Goal: Task Accomplishment & Management: Use online tool/utility

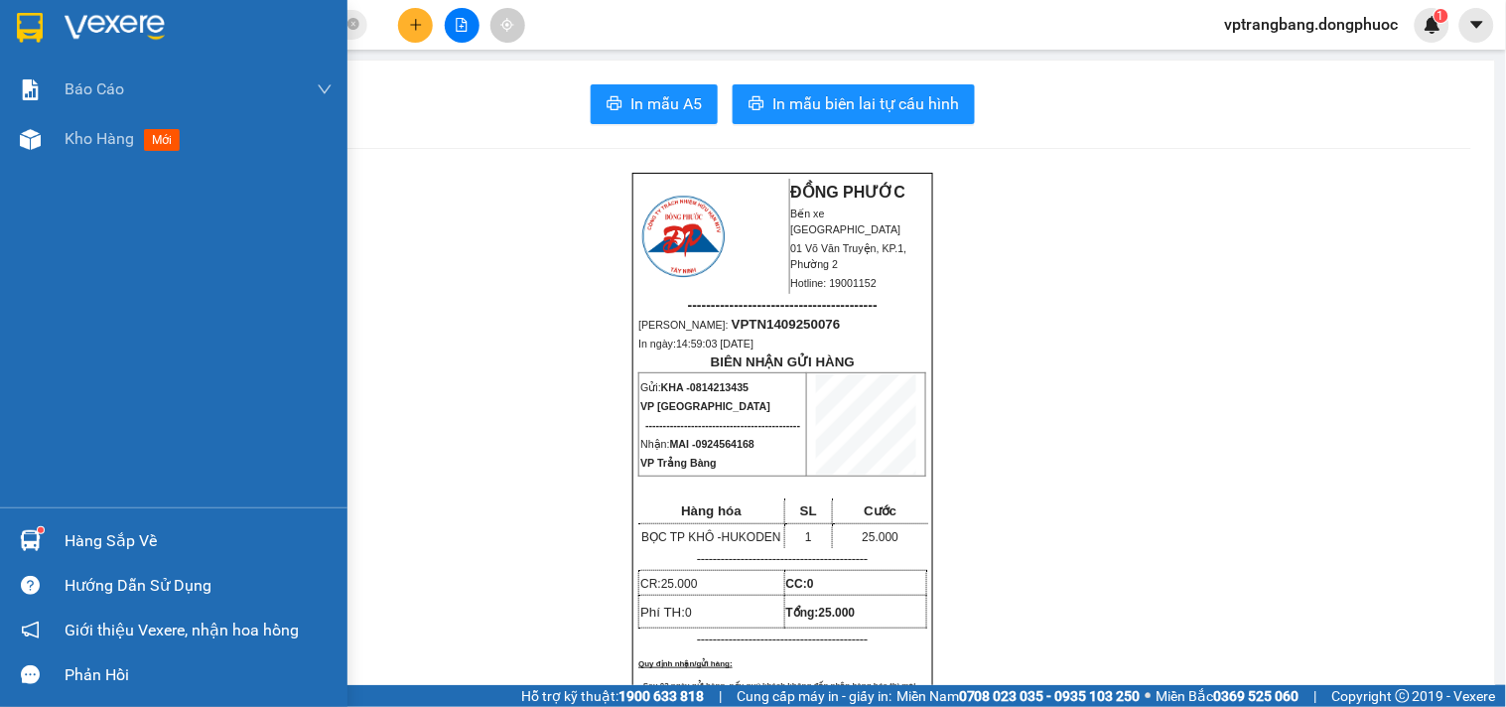
click at [79, 540] on div "Hàng sắp về" at bounding box center [199, 541] width 268 height 30
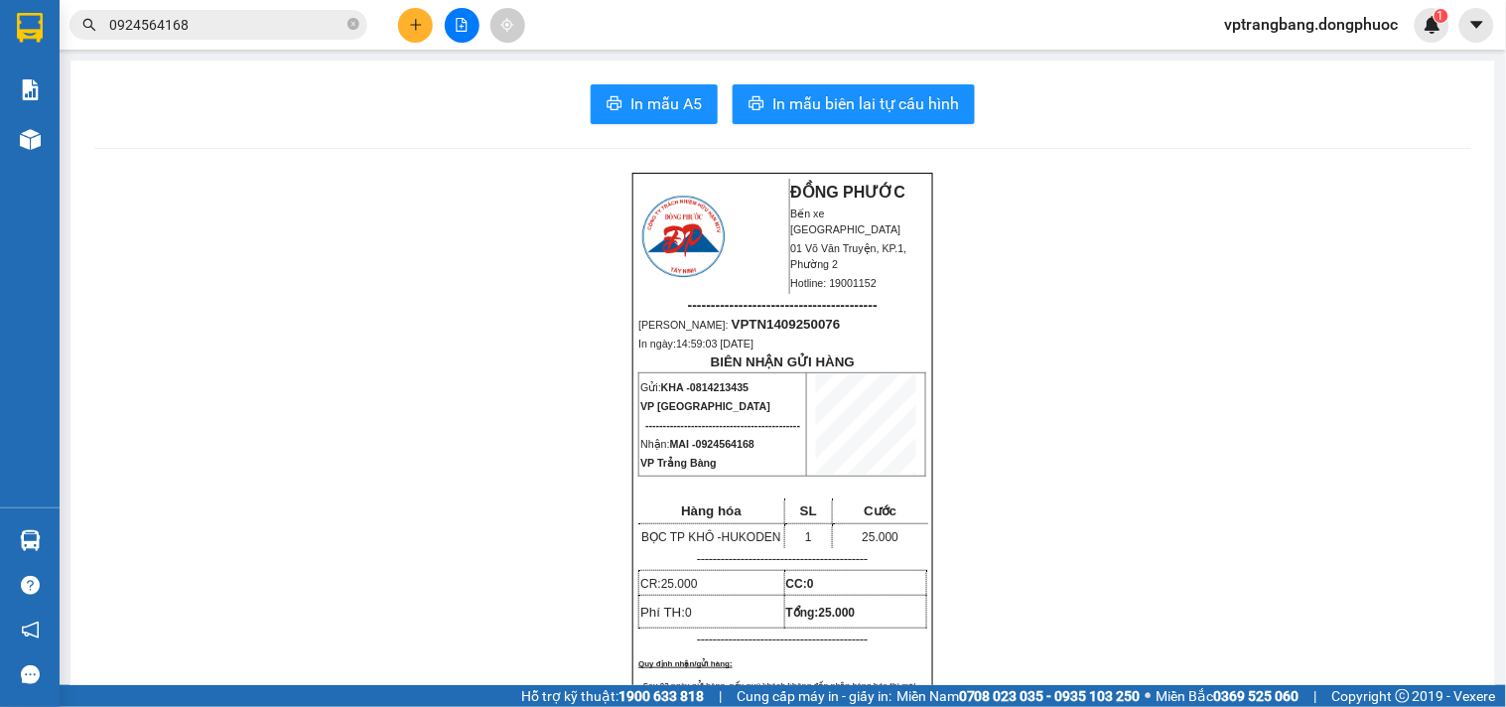
click at [380, 367] on section "Kết quả tìm kiếm ( 1 ) Bộ lọc Mã ĐH Trạng thái Món hàng Tổng cước Chưa cước Nhã…" at bounding box center [753, 353] width 1506 height 707
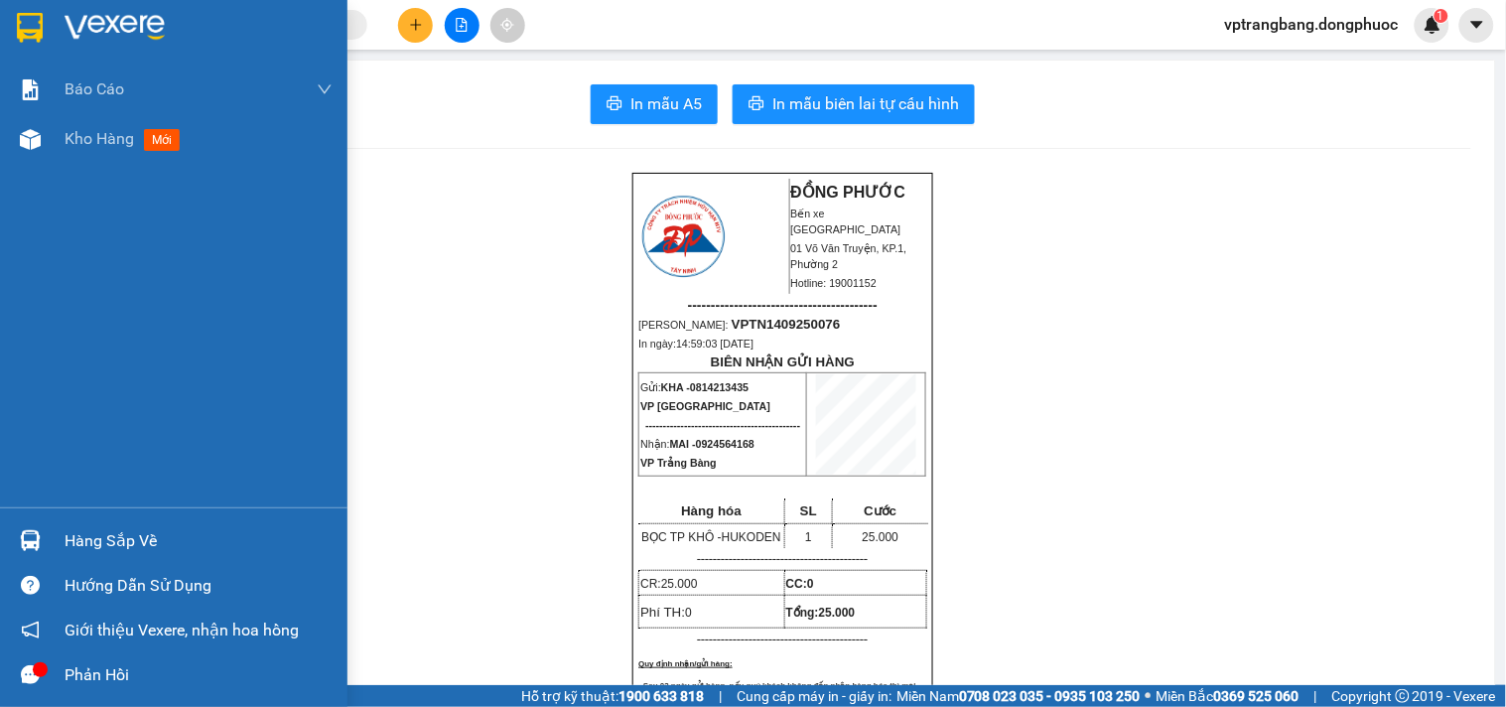
click at [105, 540] on div "Hàng sắp về" at bounding box center [199, 541] width 268 height 30
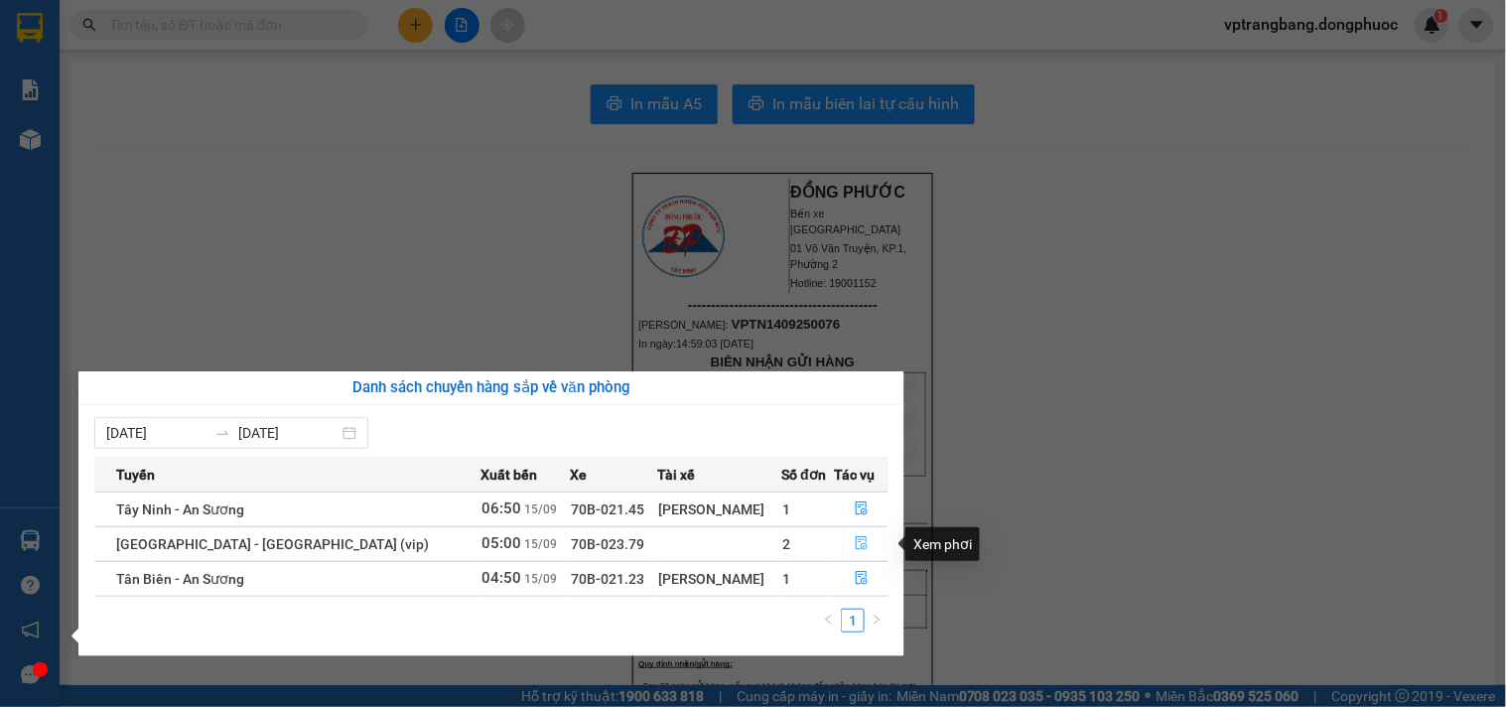
click at [855, 547] on icon "file-done" at bounding box center [862, 543] width 14 height 14
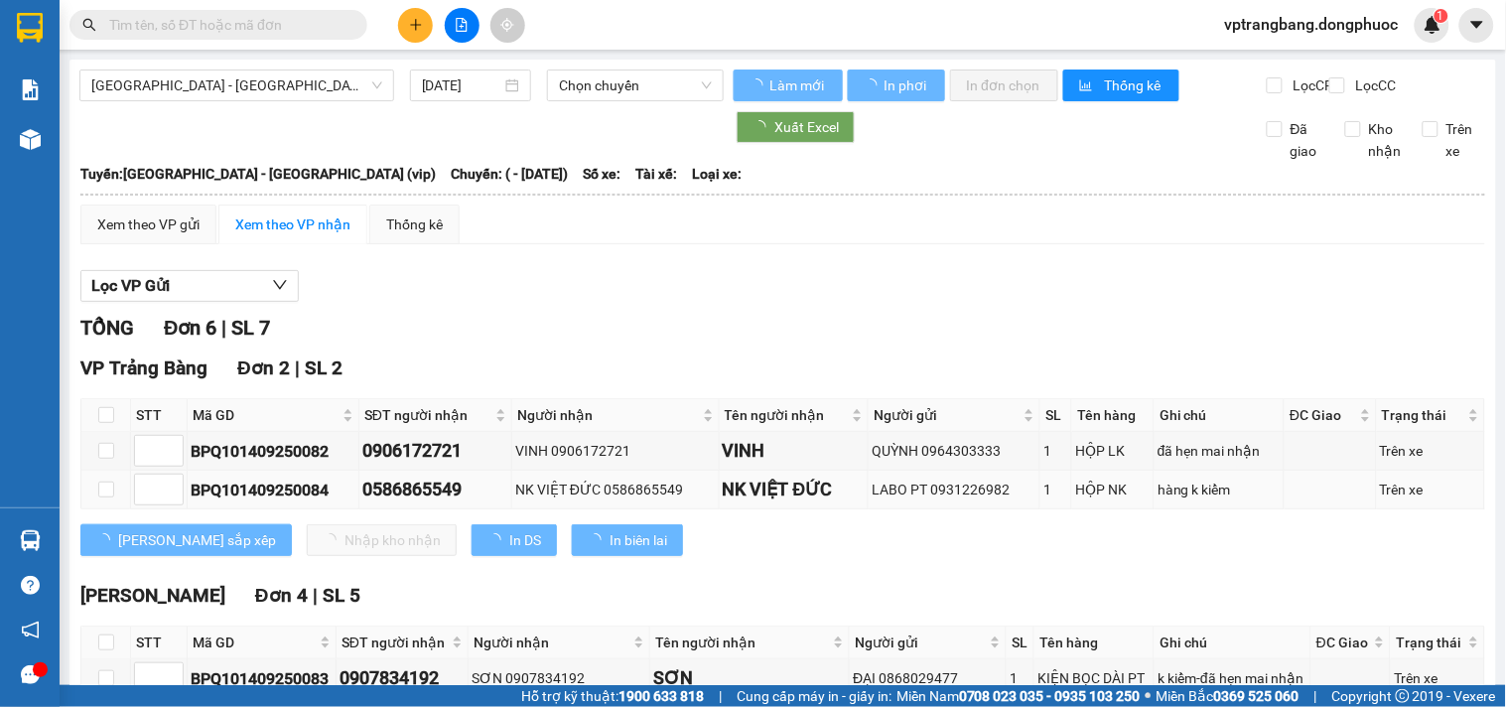
type input "[DATE]"
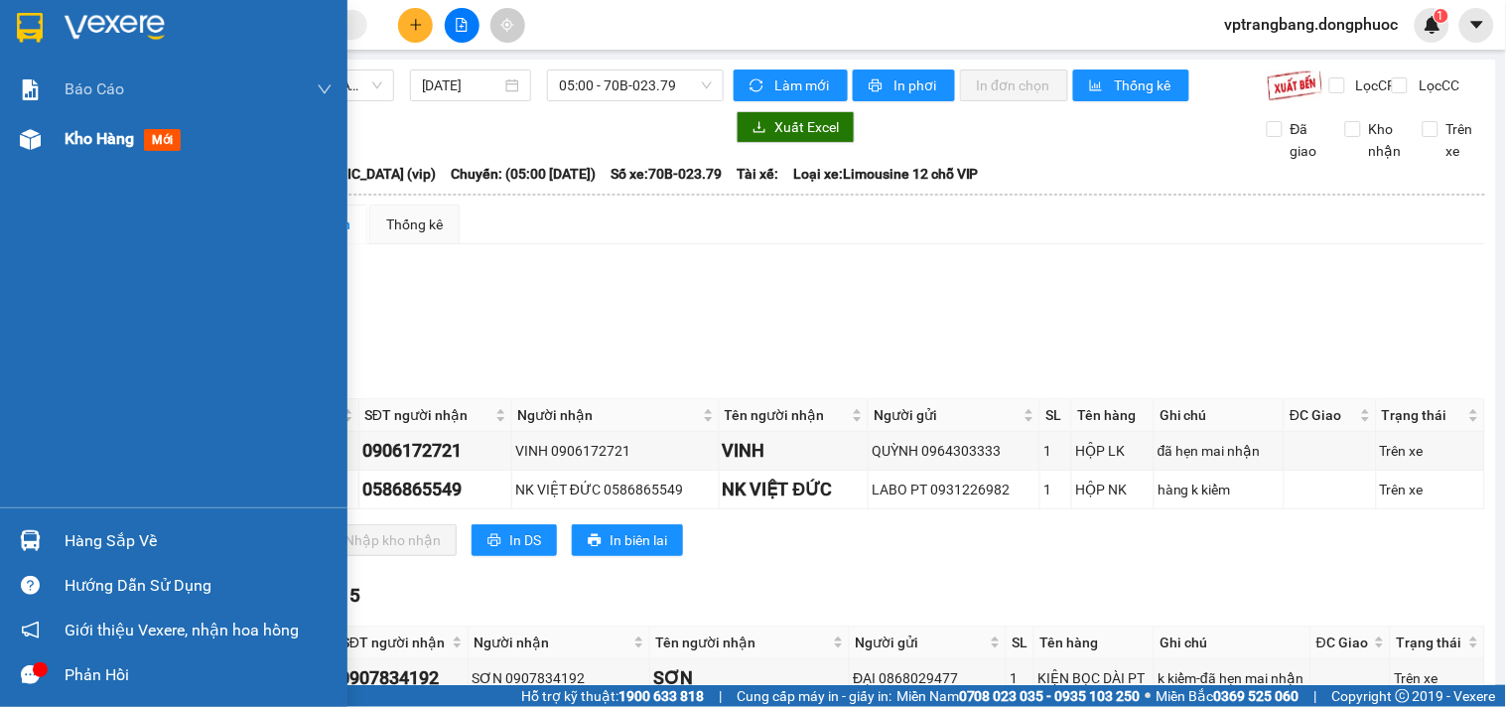
click at [50, 147] on div "Kho hàng mới" at bounding box center [174, 139] width 348 height 50
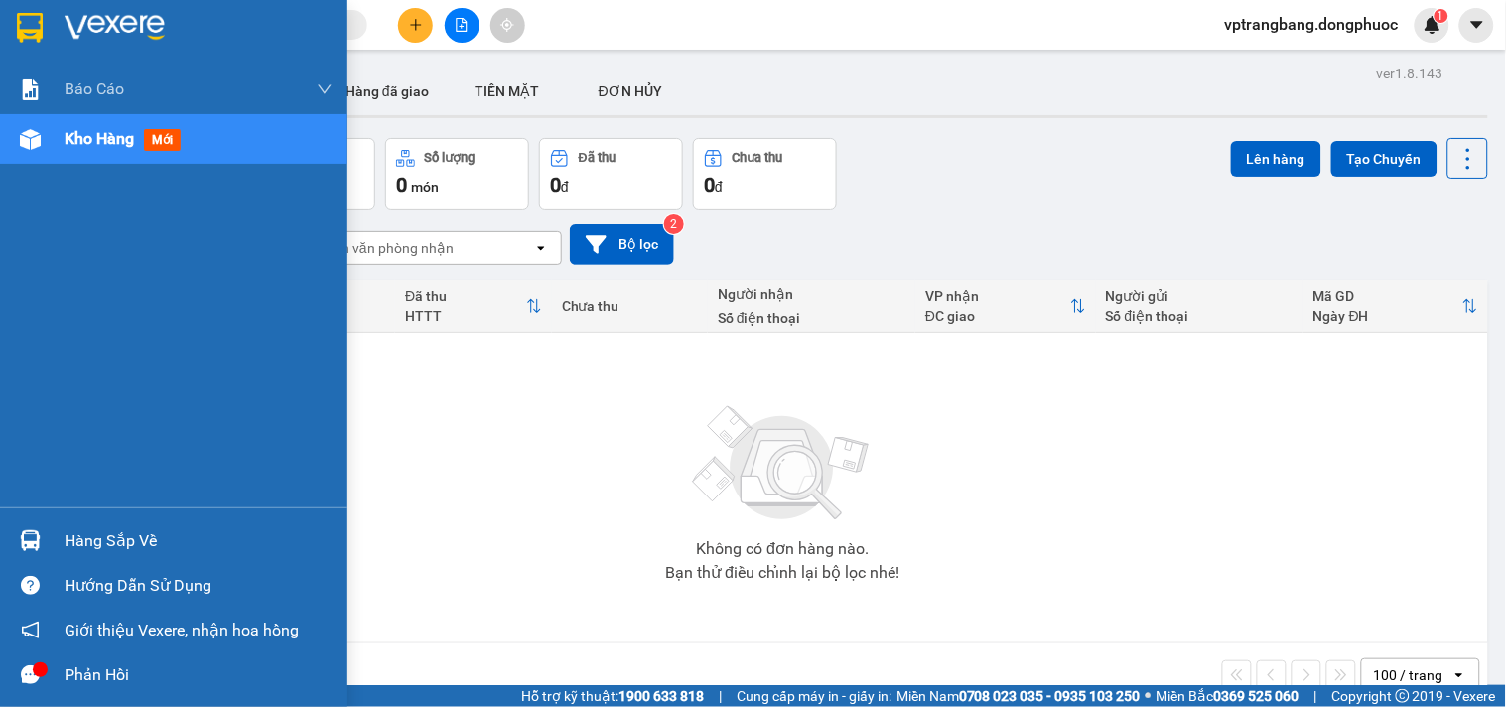
click at [106, 529] on div "Hàng sắp về" at bounding box center [199, 541] width 268 height 30
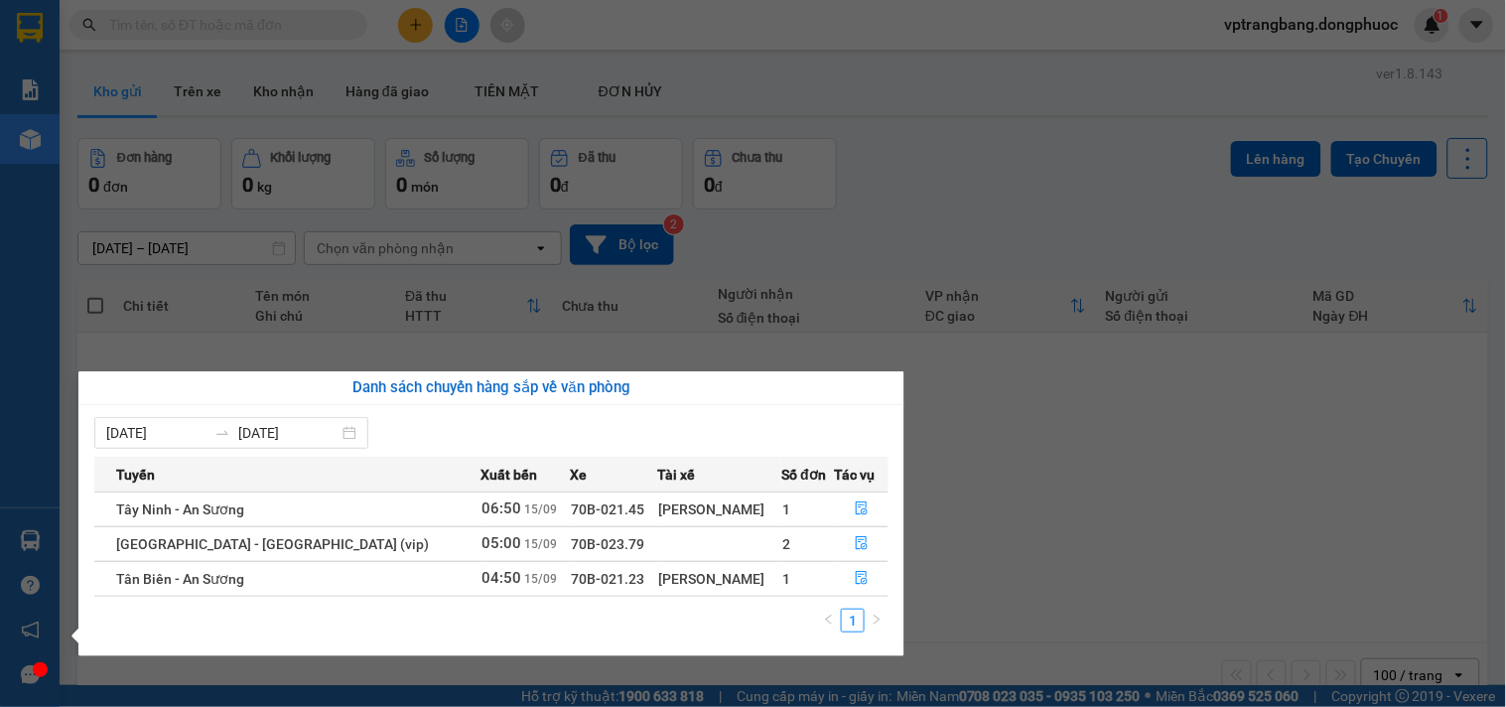
click at [963, 211] on section "Kết quả tìm kiếm ( 0 ) Bộ lọc No Data vptrangbang.dongphuoc 1 Báo cáo Mẫu 1: Bá…" at bounding box center [753, 353] width 1506 height 707
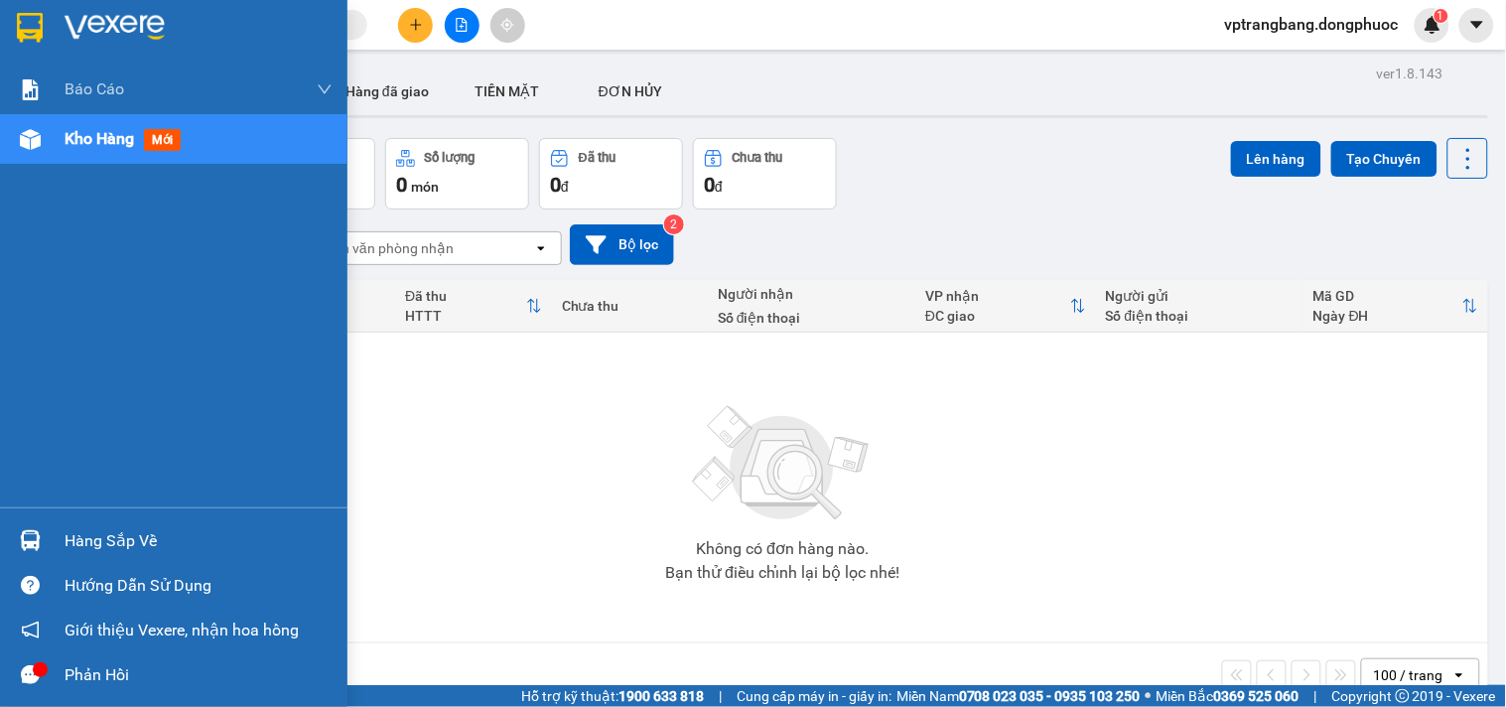
click at [70, 547] on div "Hàng sắp về" at bounding box center [199, 541] width 268 height 30
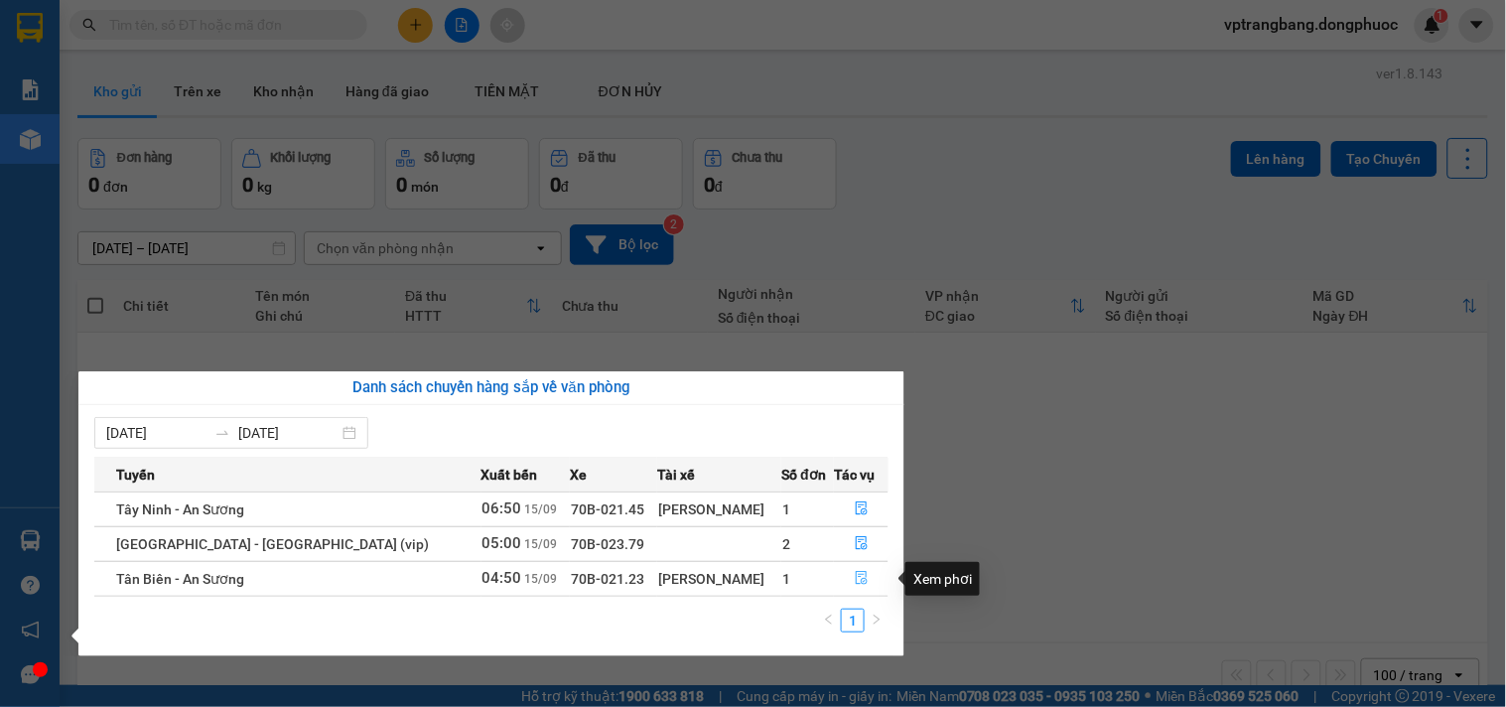
click at [855, 584] on icon "file-done" at bounding box center [862, 578] width 14 height 14
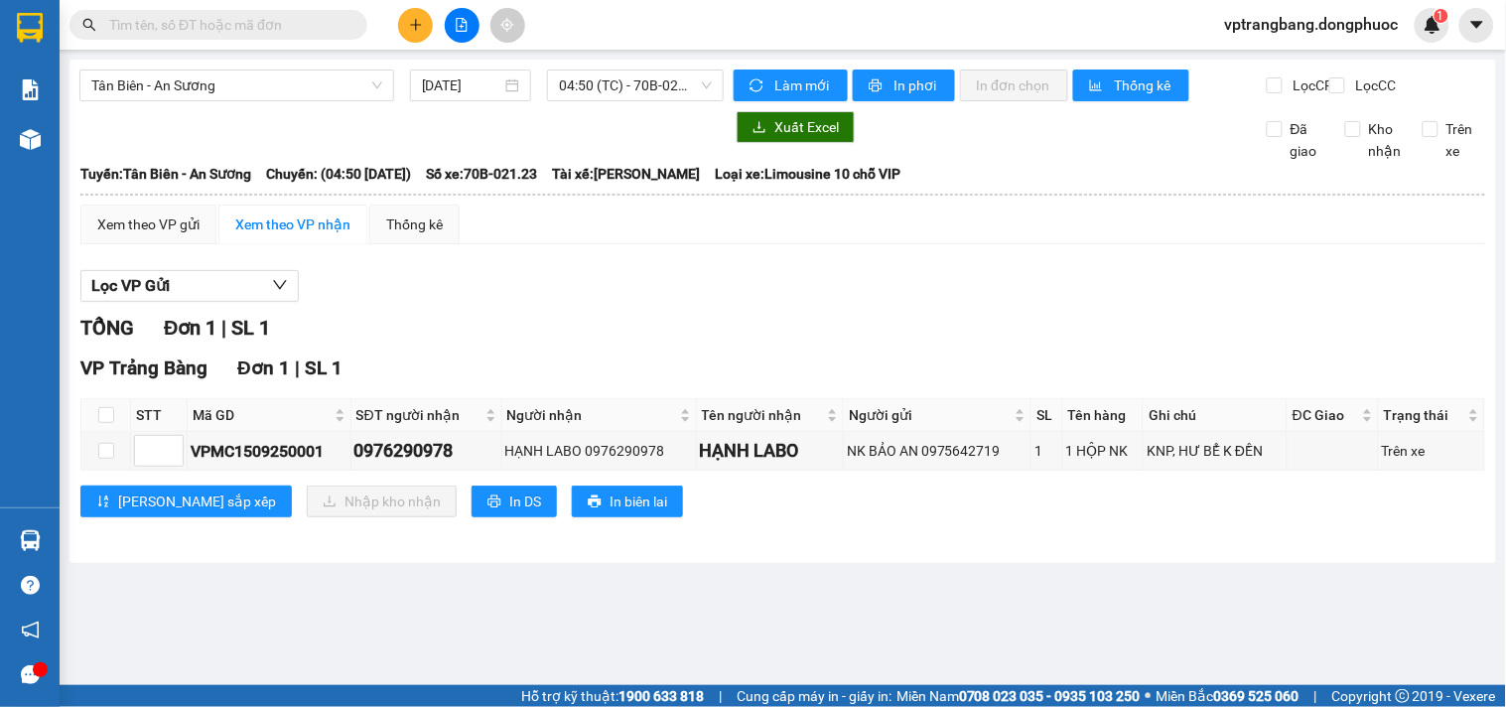
click at [139, 38] on span at bounding box center [219, 25] width 298 height 30
click at [141, 23] on input "text" at bounding box center [226, 25] width 234 height 22
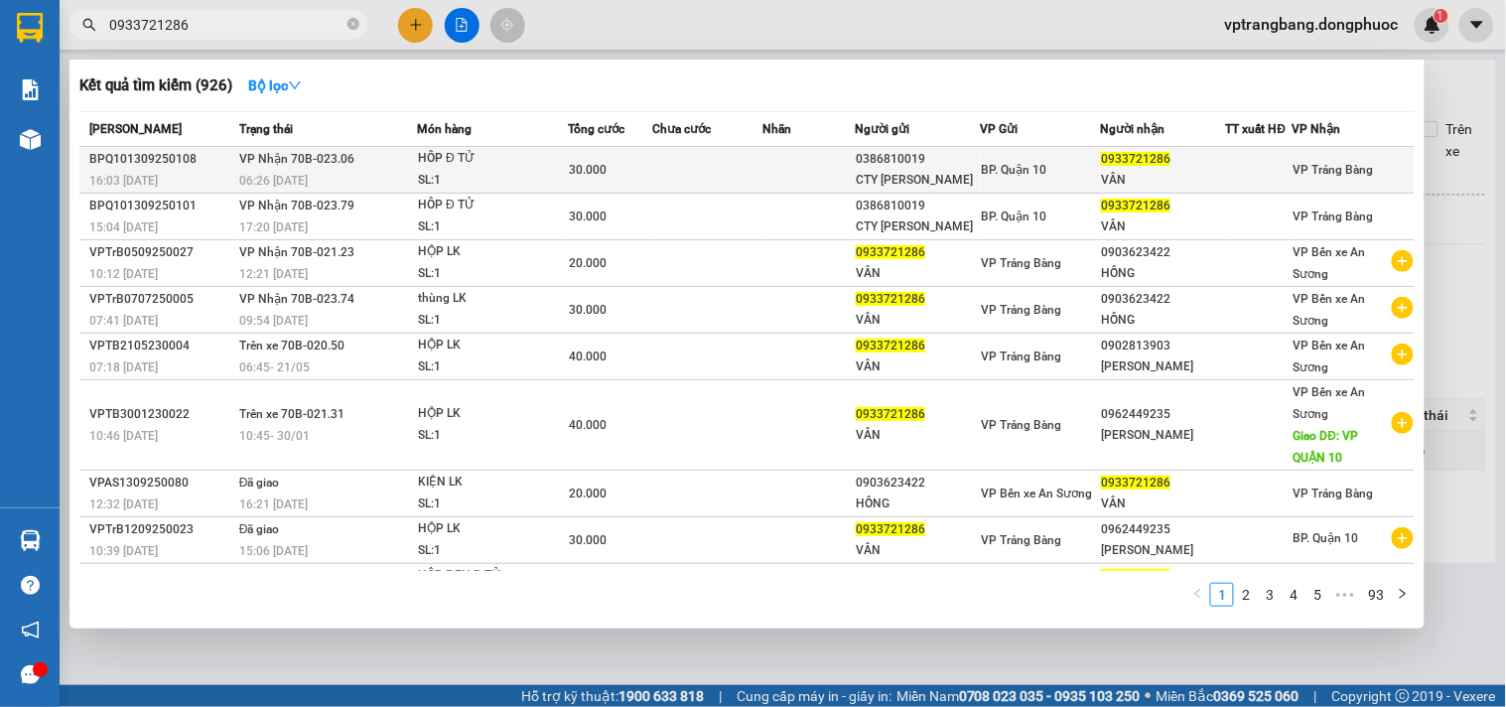
type input "0933721286"
click at [707, 170] on td at bounding box center [707, 170] width 110 height 47
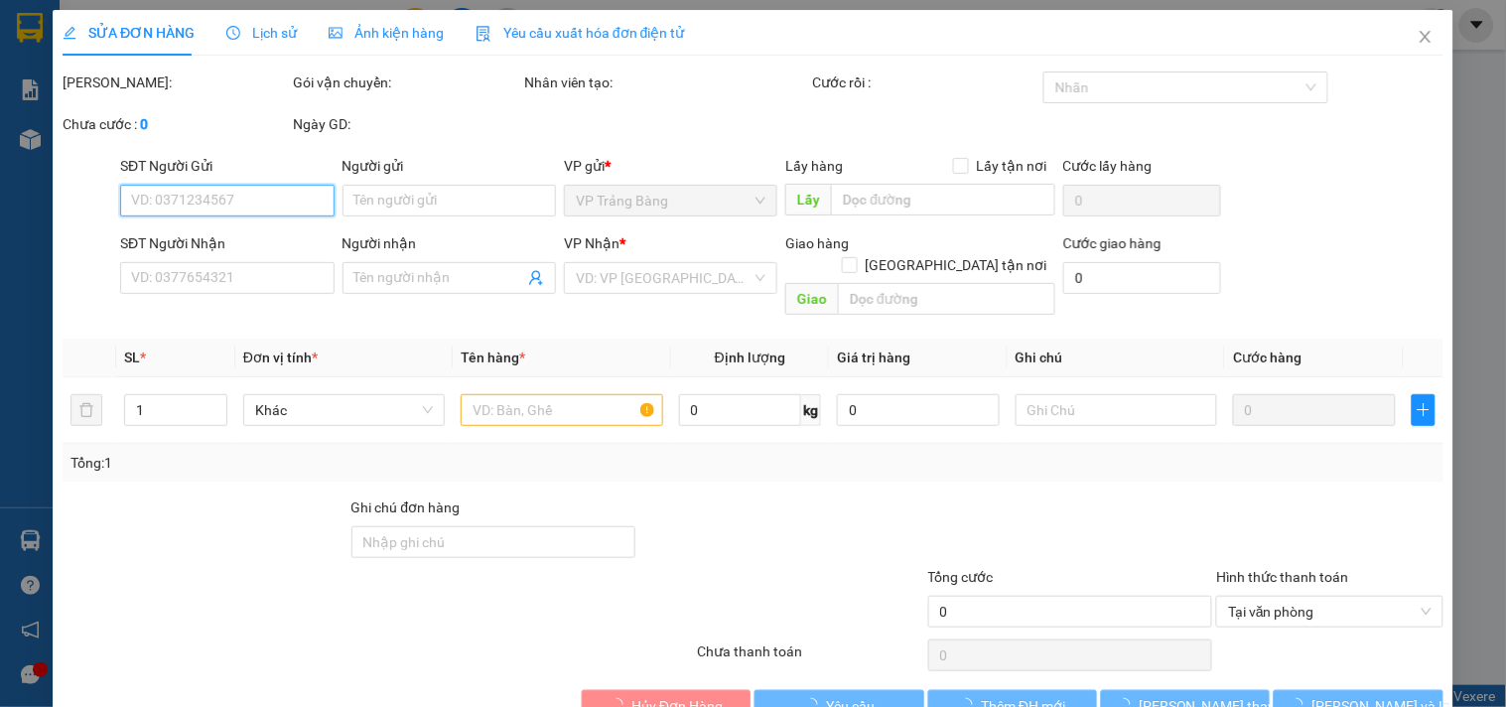
type input "0386810019"
type input "CTY HUỲNH VIÊN"
type input "0933721286"
type input "VÂN"
type input "30.000"
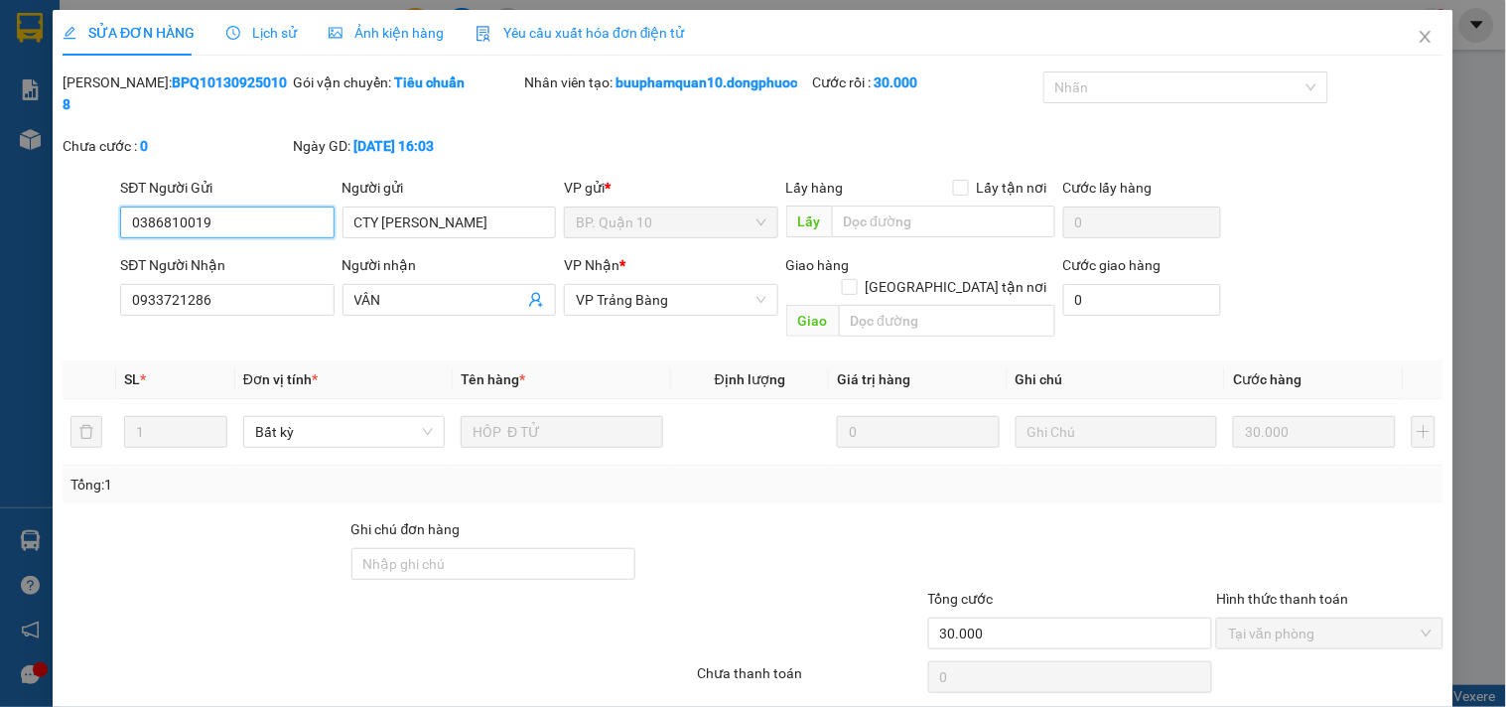
scroll to position [53, 0]
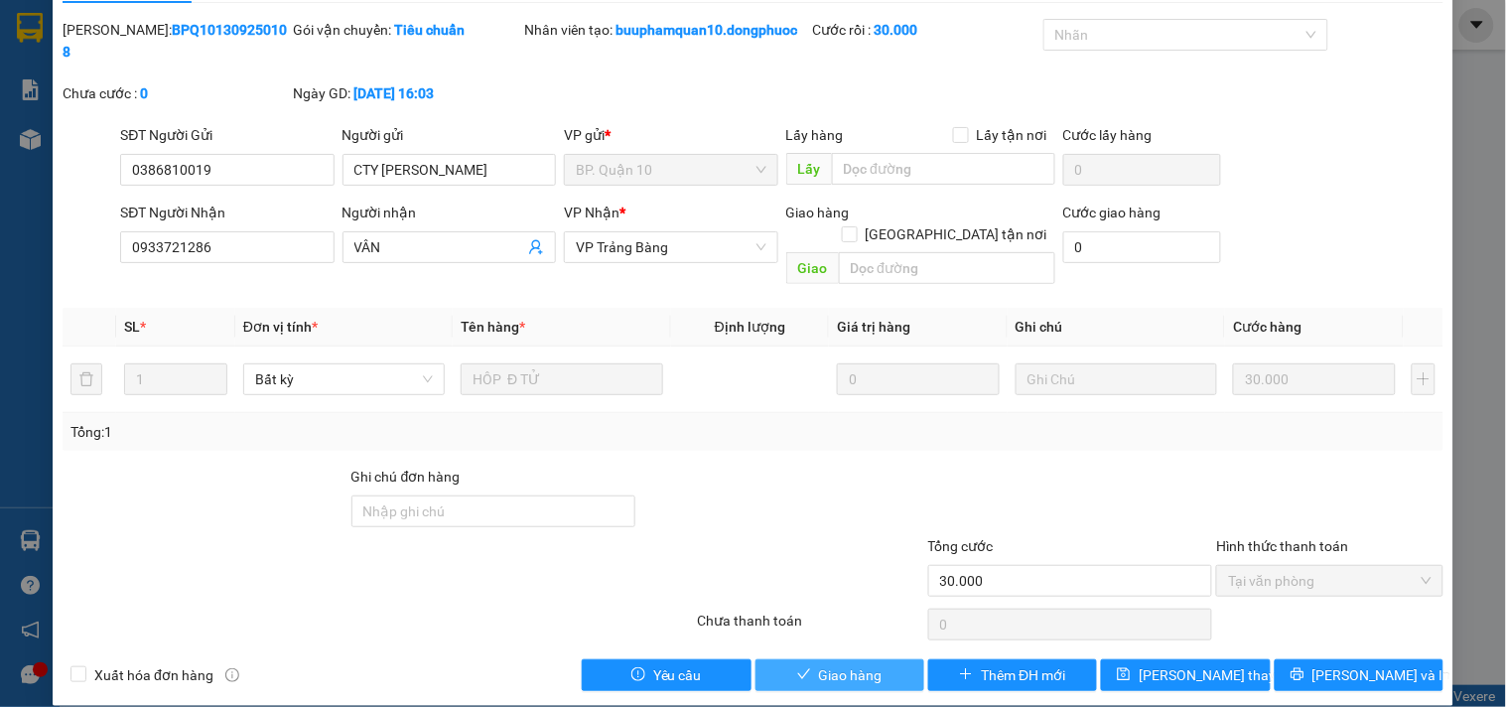
click at [846, 664] on span "Giao hàng" at bounding box center [851, 675] width 64 height 22
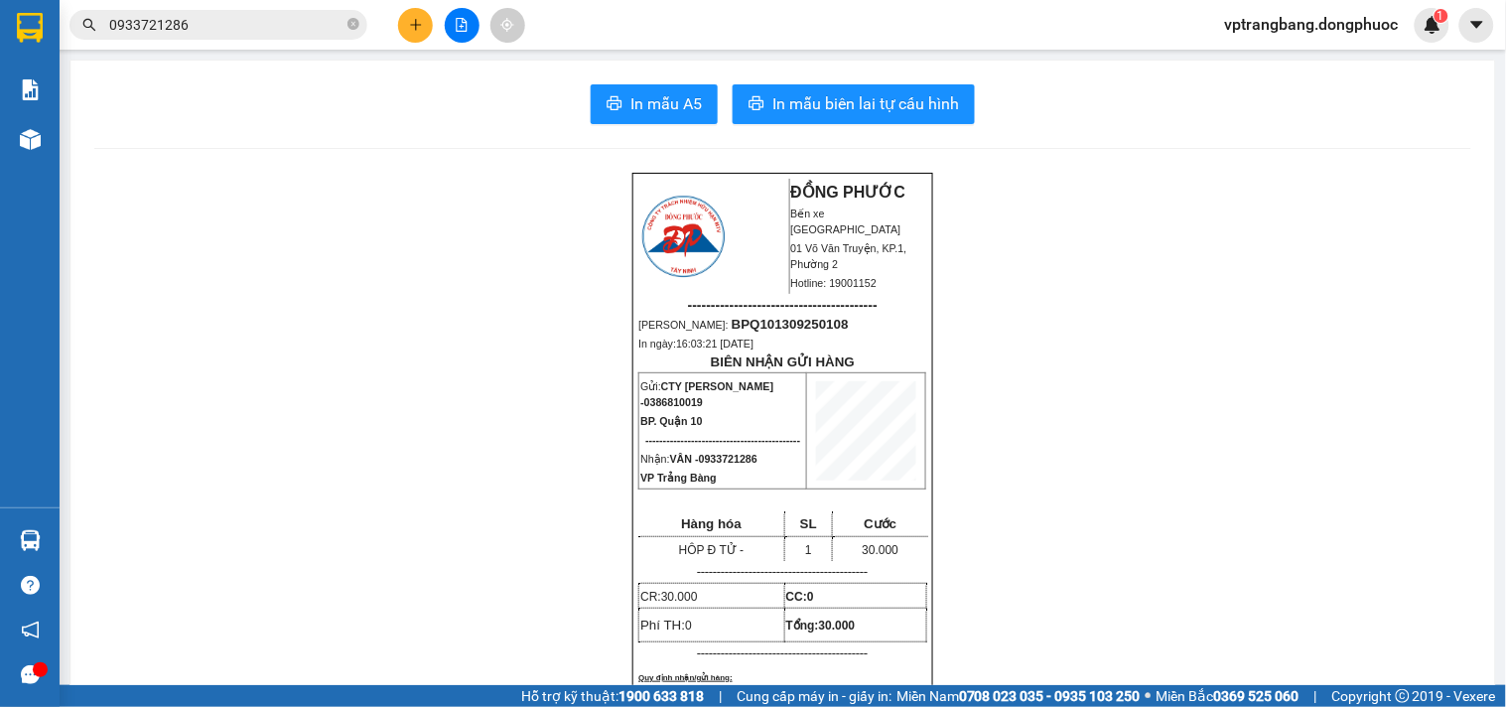
click at [245, 15] on input "0933721286" at bounding box center [226, 25] width 234 height 22
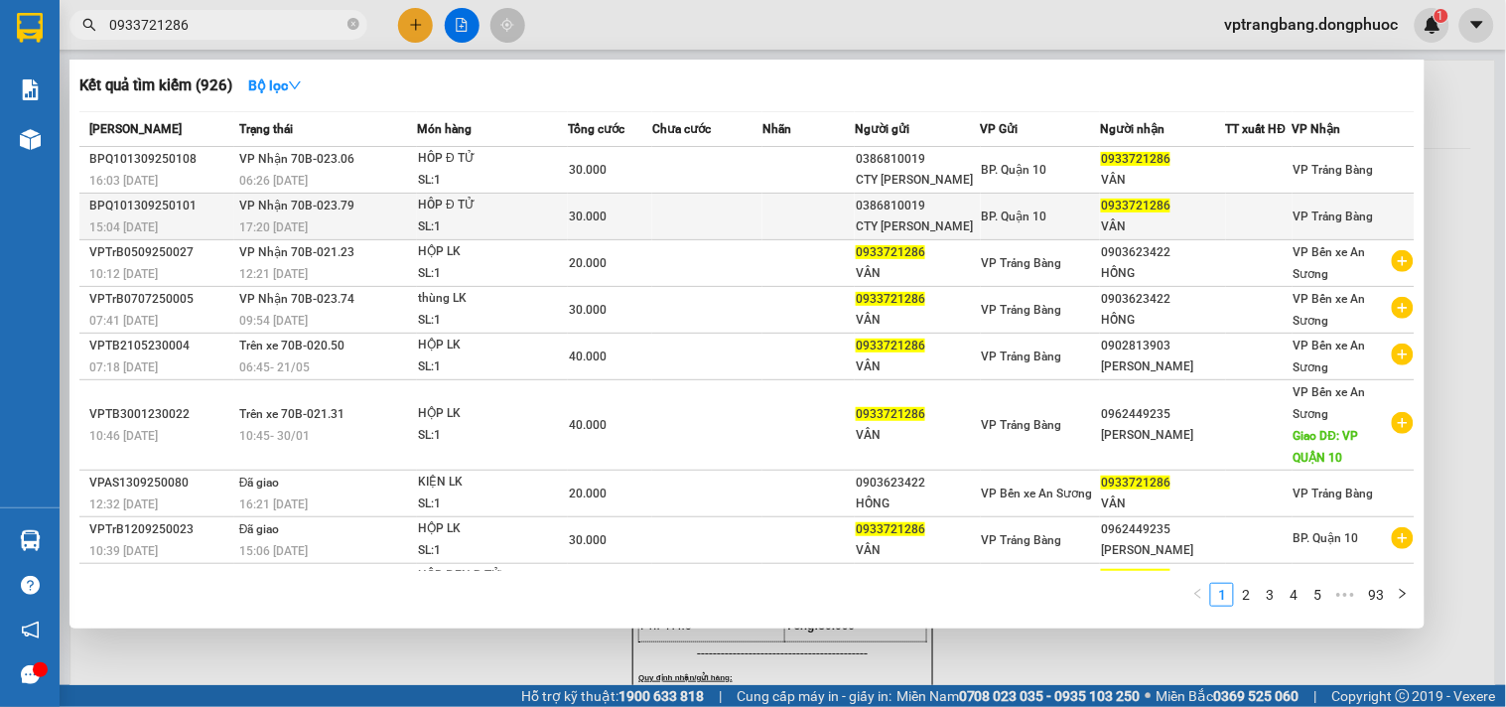
click at [697, 213] on td at bounding box center [707, 217] width 110 height 47
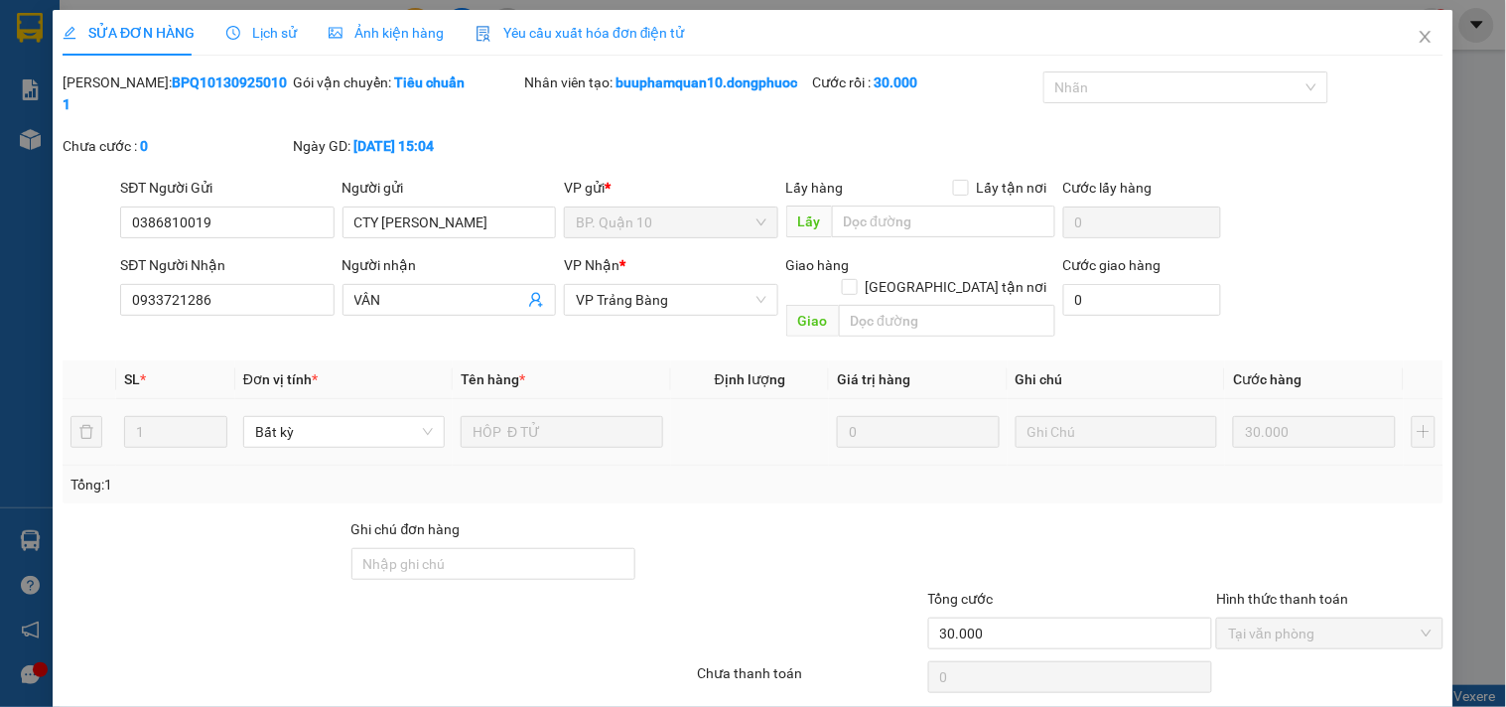
type input "0386810019"
type input "CTY HUỲNH VIÊN"
type input "0933721286"
type input "VÂN"
type input "30.000"
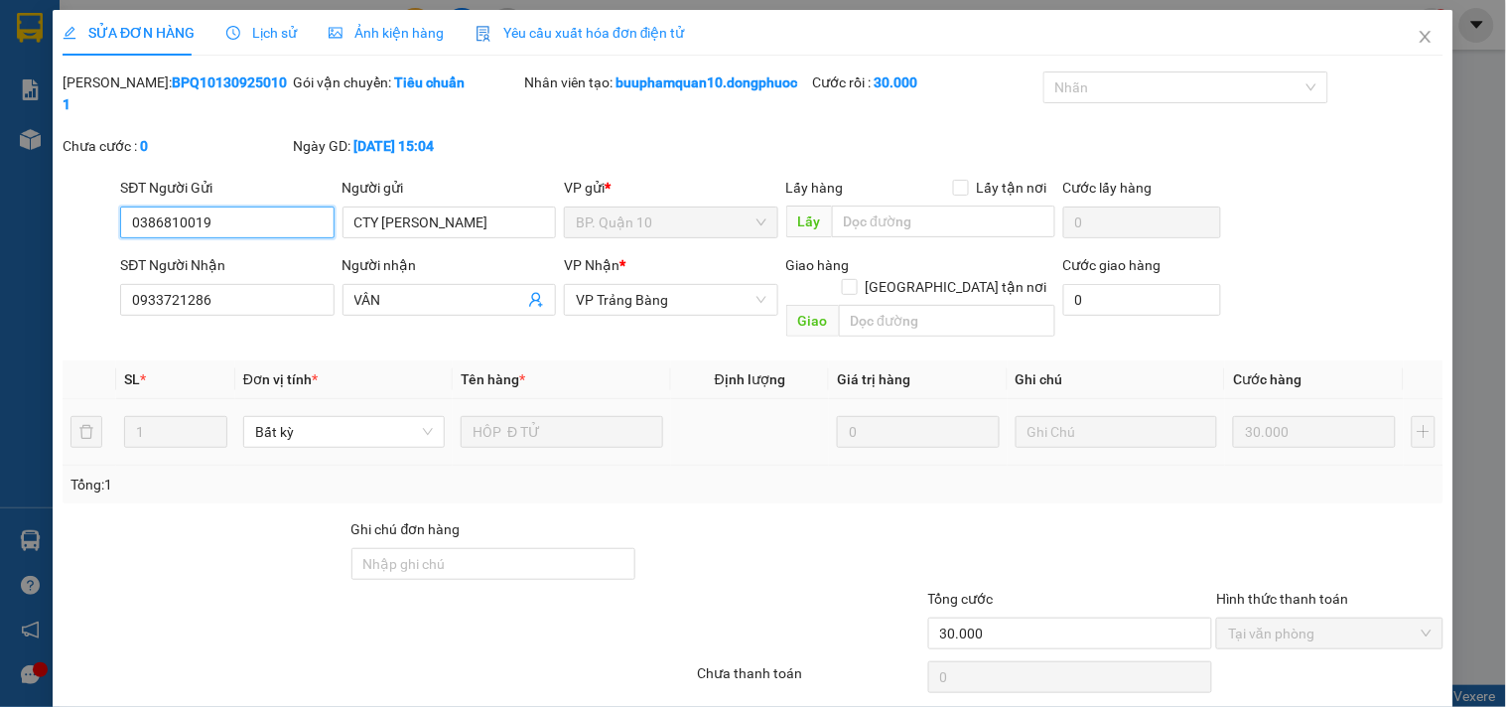
scroll to position [53, 0]
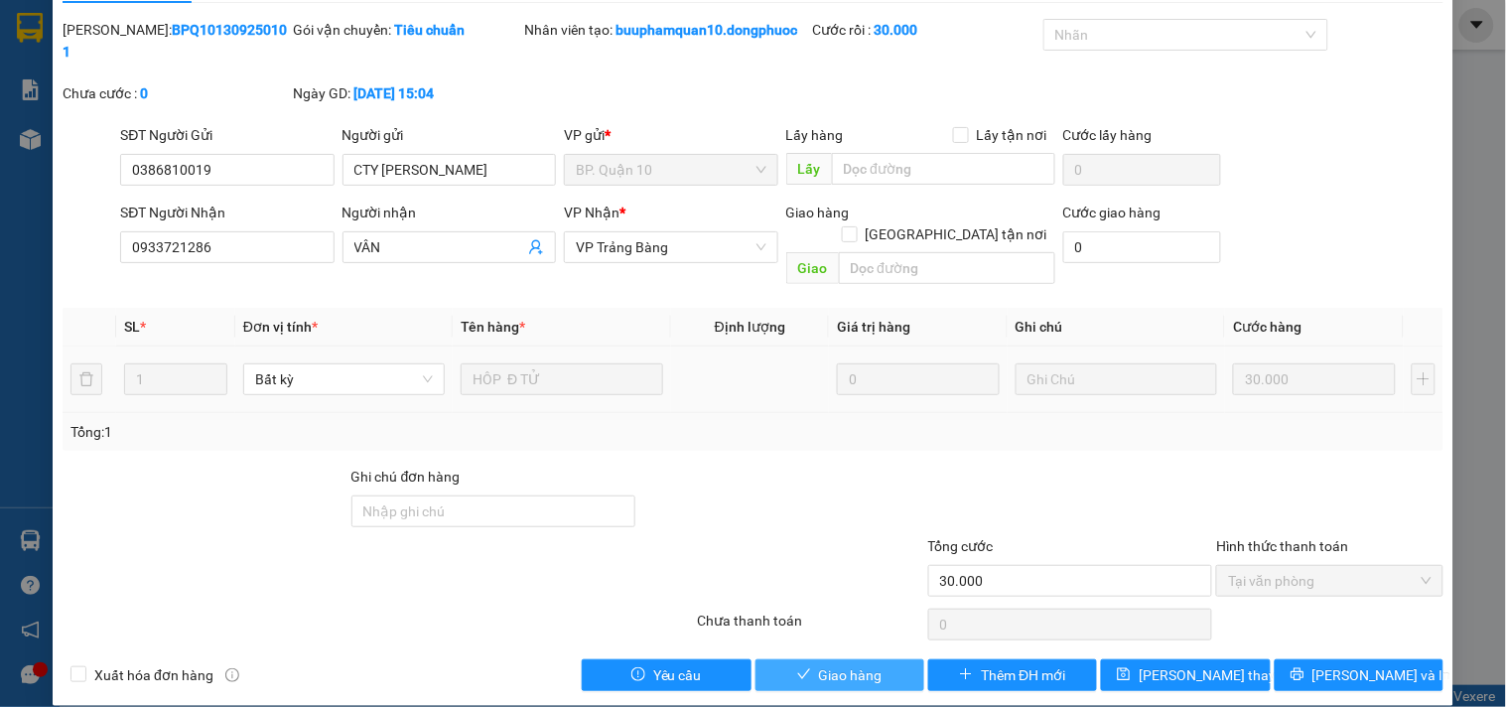
click at [834, 664] on span "Giao hàng" at bounding box center [851, 675] width 64 height 22
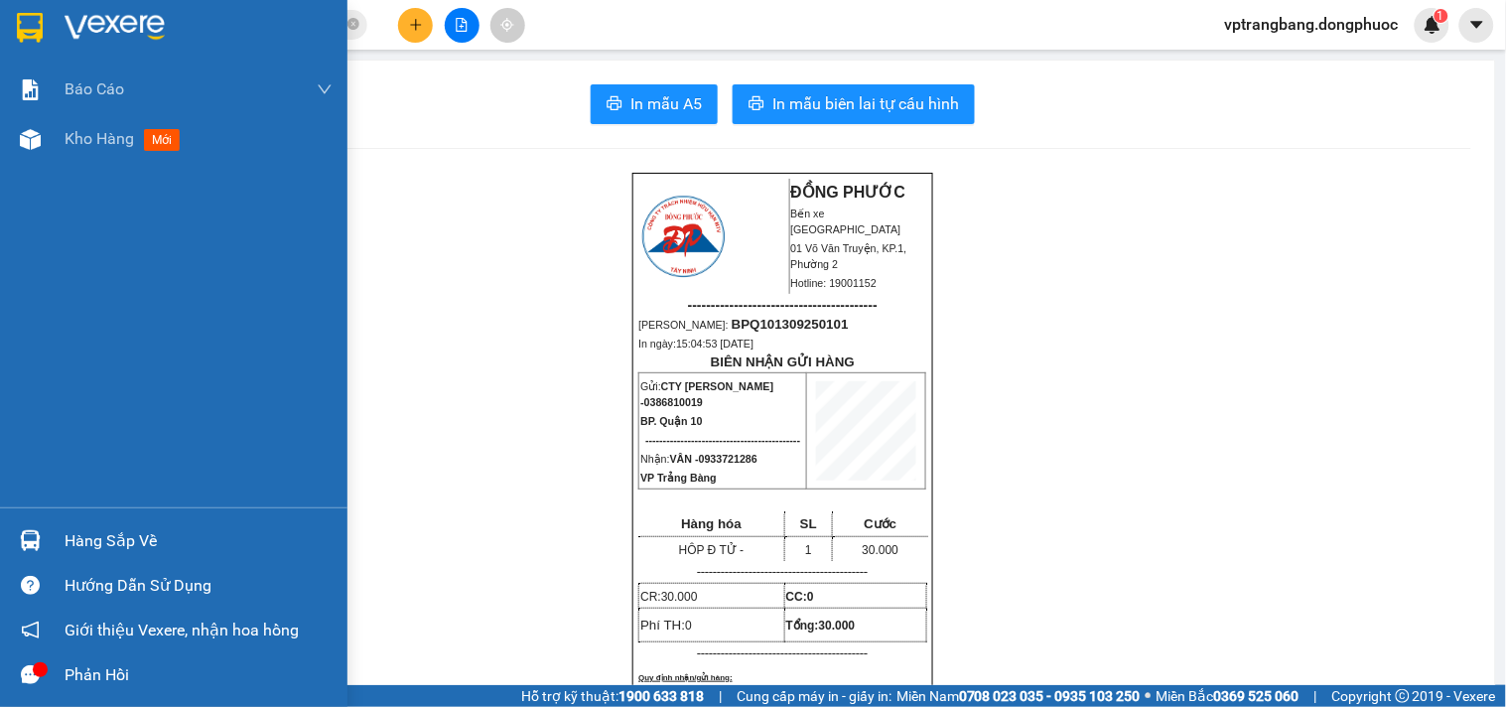
click at [63, 540] on div "Hàng sắp về" at bounding box center [174, 540] width 348 height 45
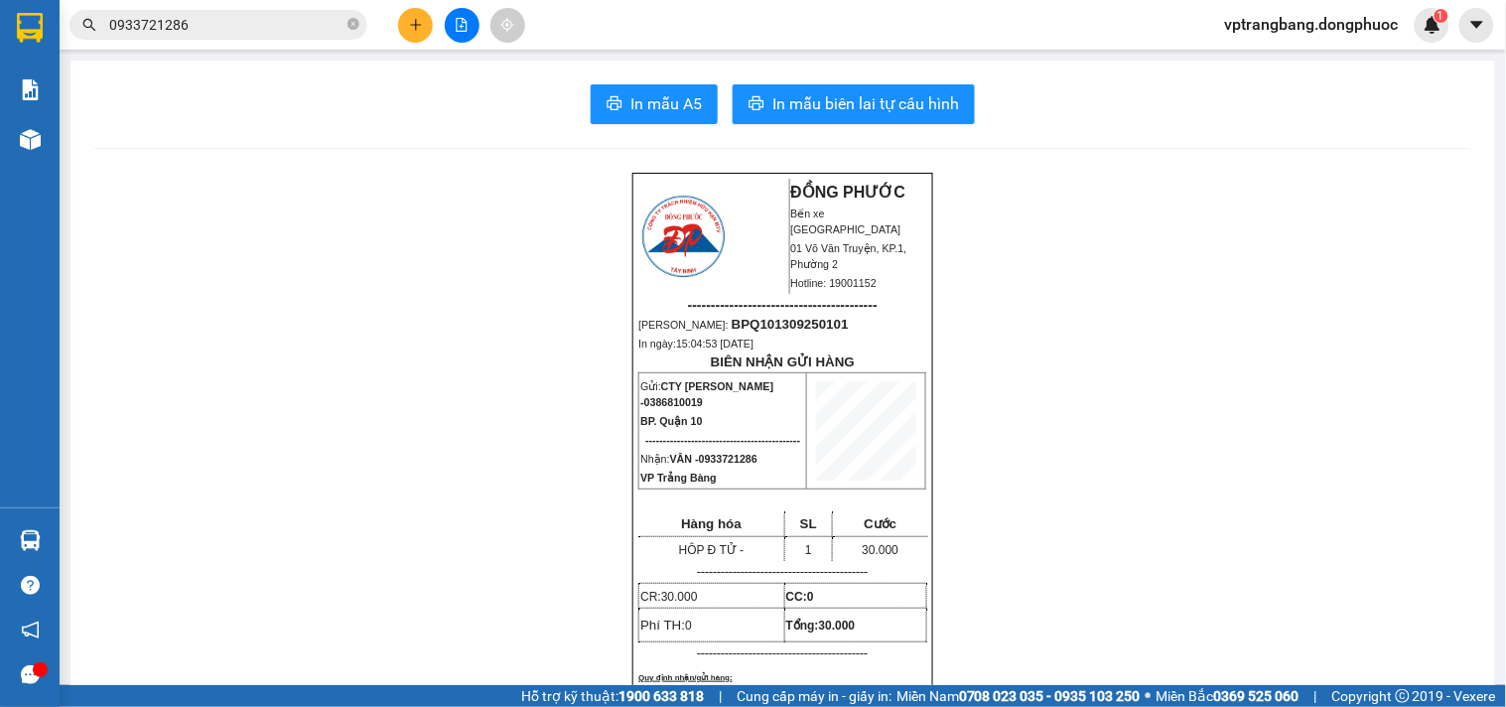
click at [1050, 464] on section "Kết quả tìm kiếm ( 926 ) Bộ lọc Mã ĐH Trạng thái Món hàng Tổng cước Chưa cước N…" at bounding box center [753, 353] width 1506 height 707
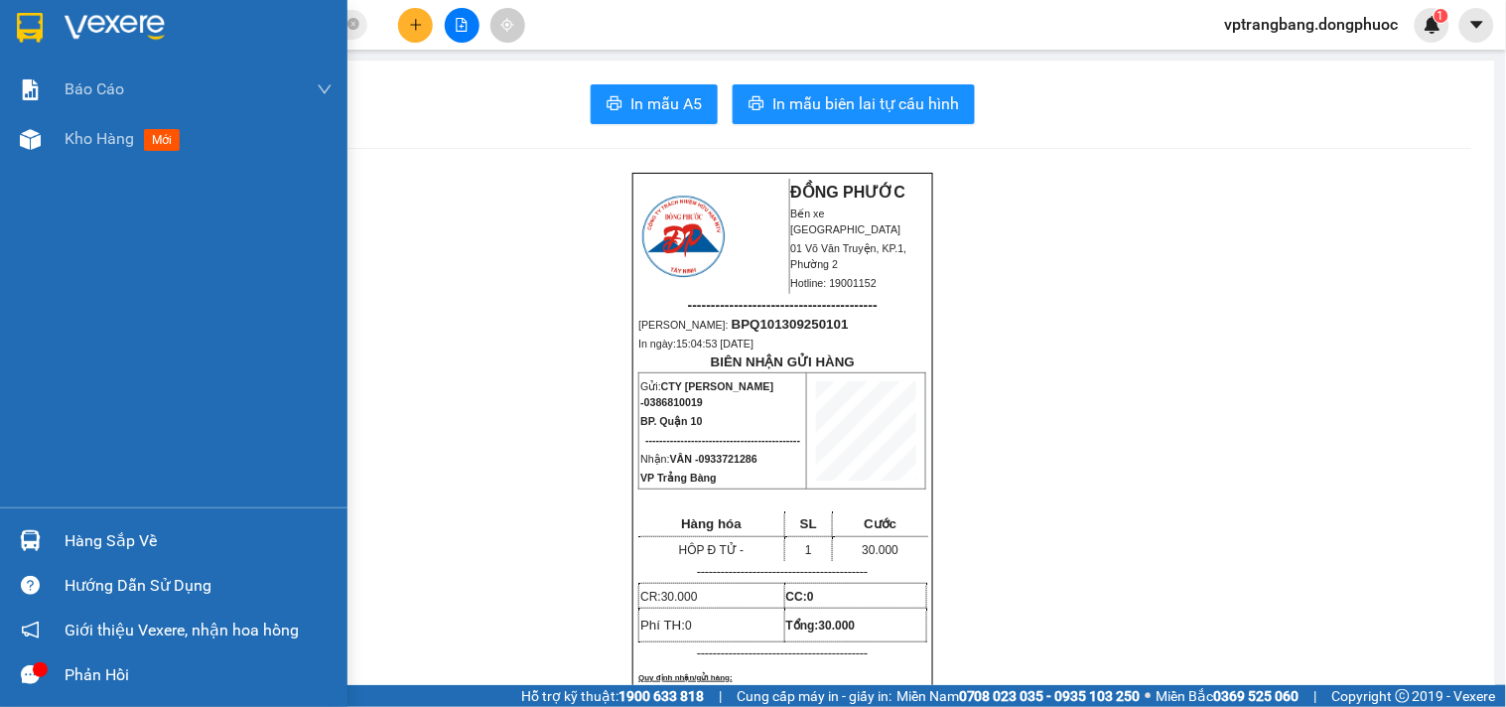
click at [70, 549] on div "Hàng sắp về" at bounding box center [199, 541] width 268 height 30
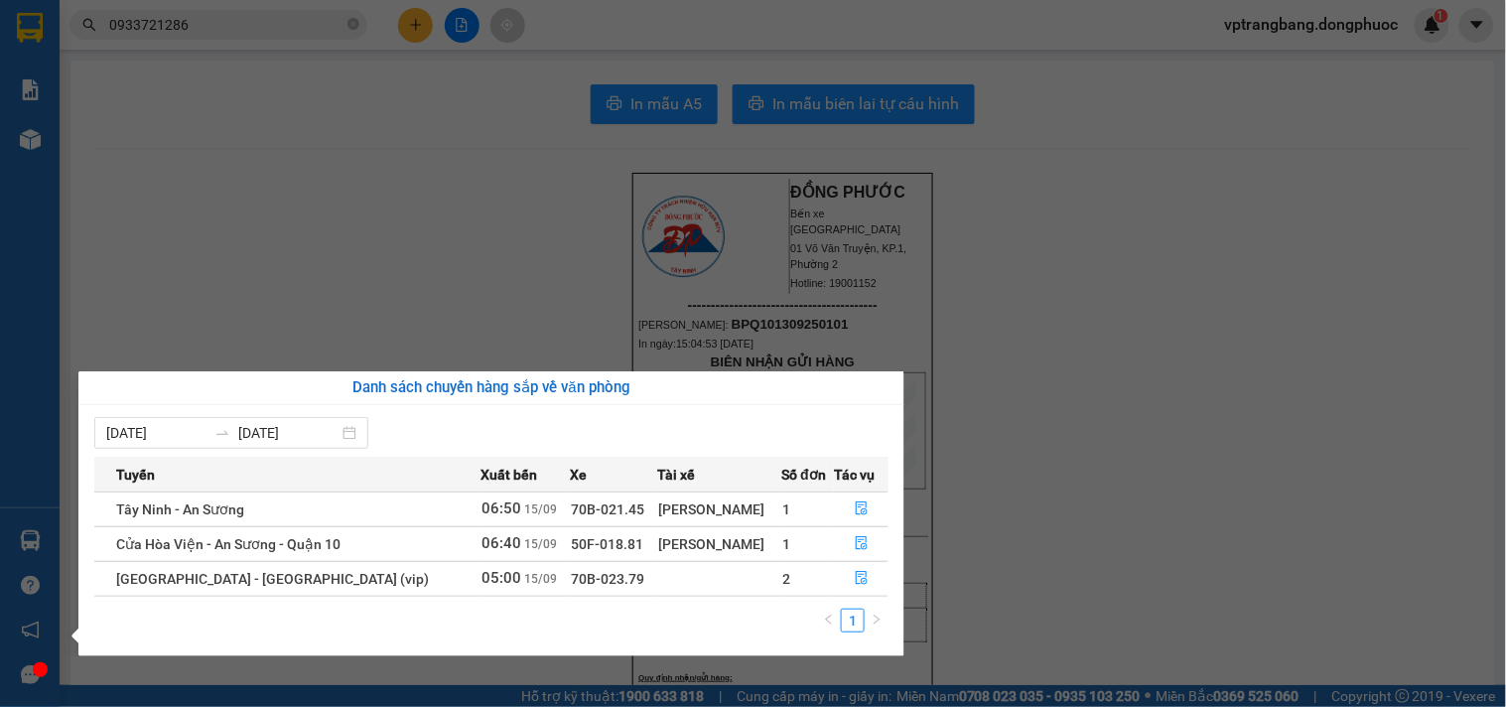
click at [1077, 423] on section "Kết quả tìm kiếm ( 926 ) Bộ lọc Mã ĐH Trạng thái Món hàng Tổng cước Chưa cước N…" at bounding box center [753, 353] width 1506 height 707
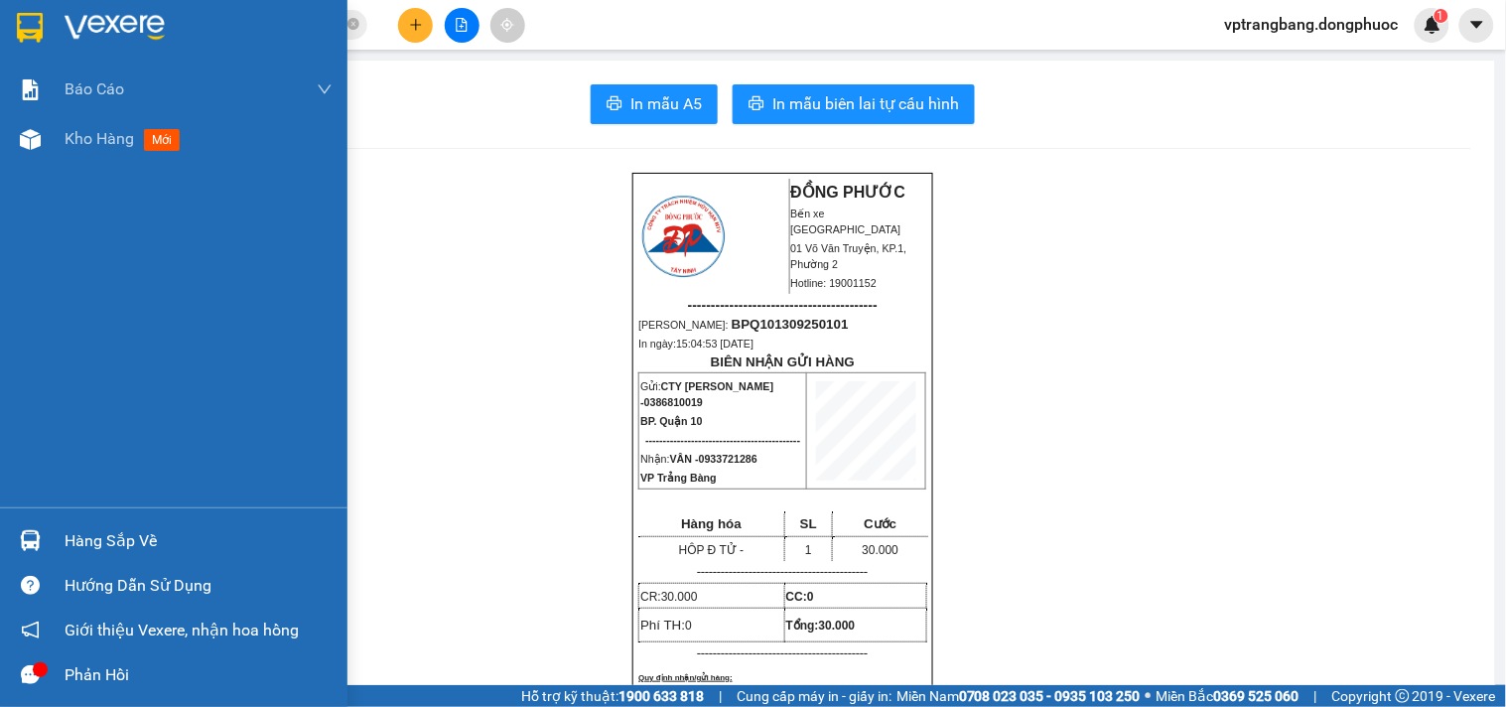
click at [68, 548] on div "Hàng sắp về" at bounding box center [199, 541] width 268 height 30
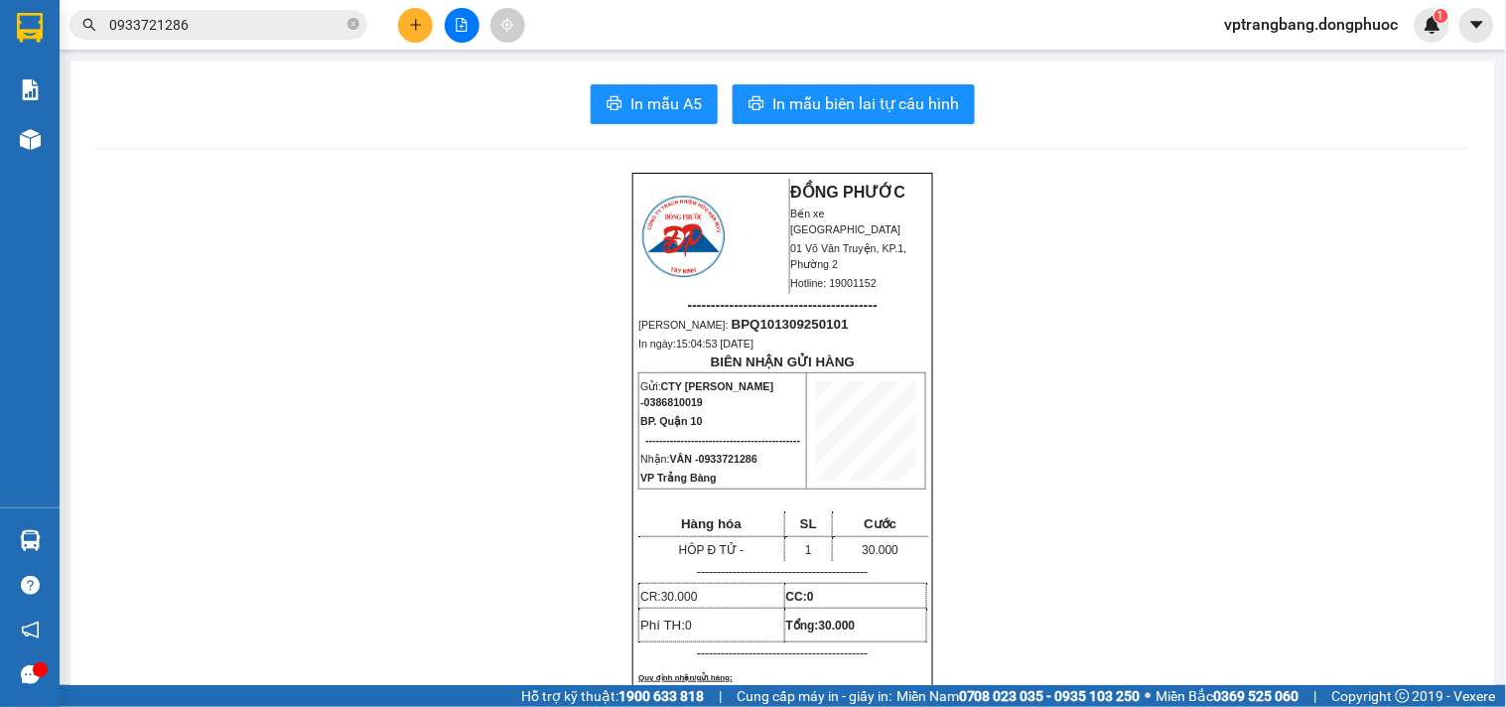
click at [987, 463] on section "Kết quả tìm kiếm ( 926 ) Bộ lọc Mã ĐH Trạng thái Món hàng Tổng cước Chưa cước N…" at bounding box center [753, 353] width 1506 height 707
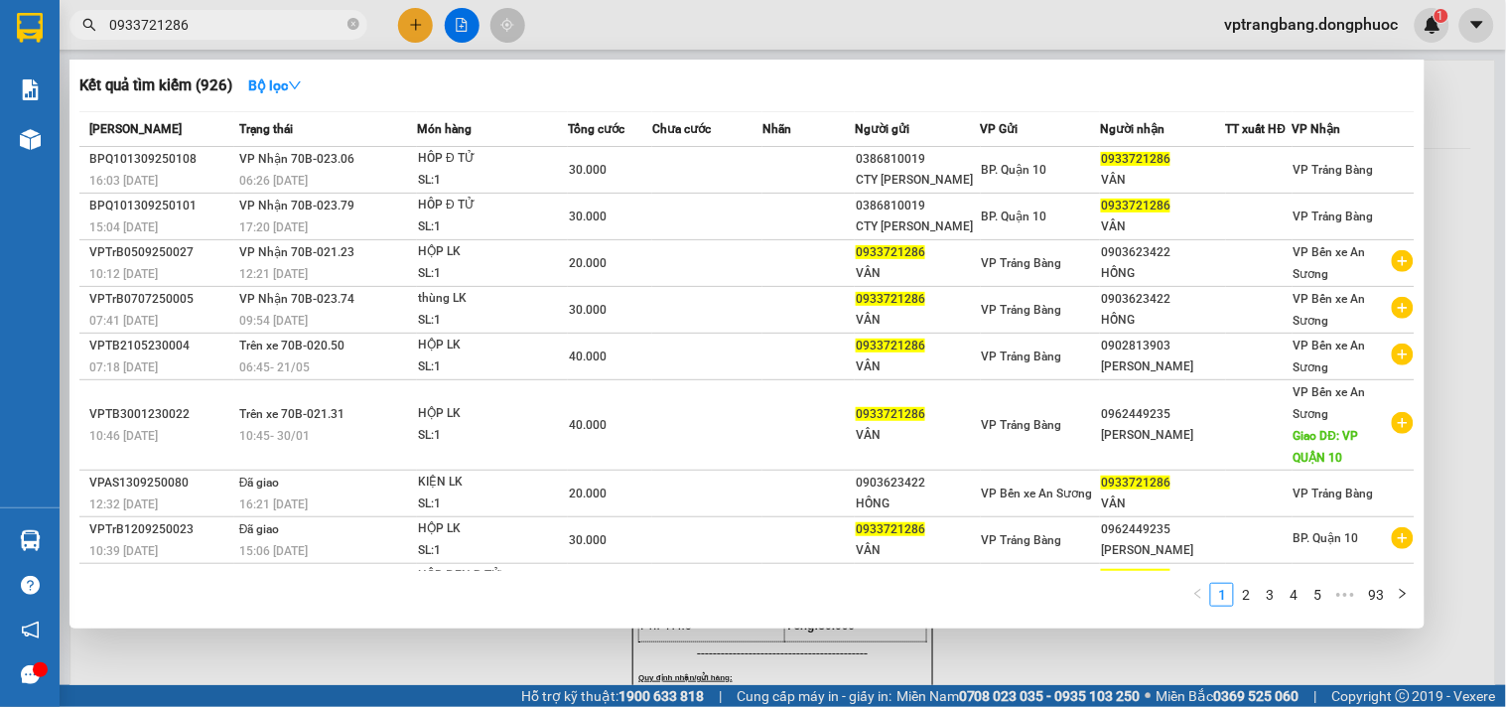
click at [190, 33] on input "0933721286" at bounding box center [226, 25] width 234 height 22
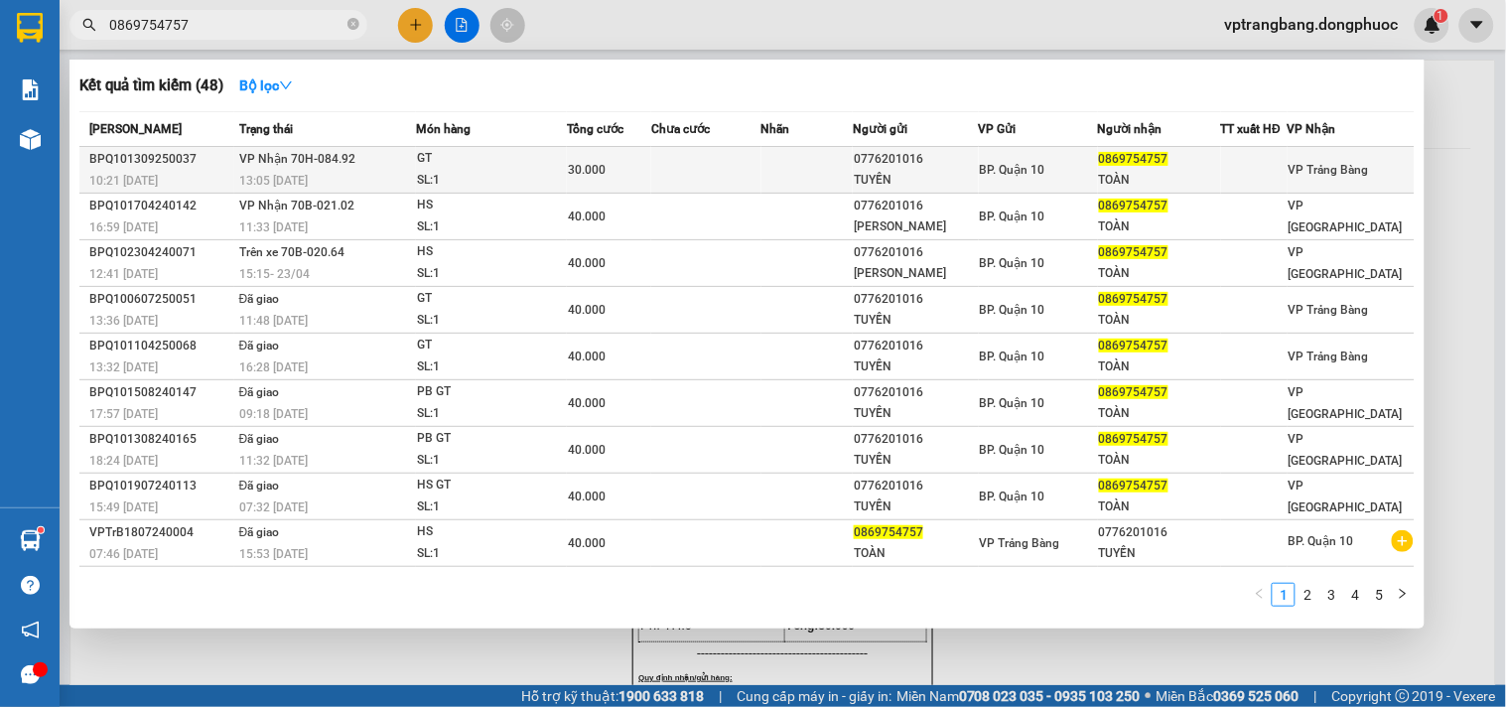
type input "0869754757"
click at [749, 171] on td at bounding box center [706, 170] width 110 height 47
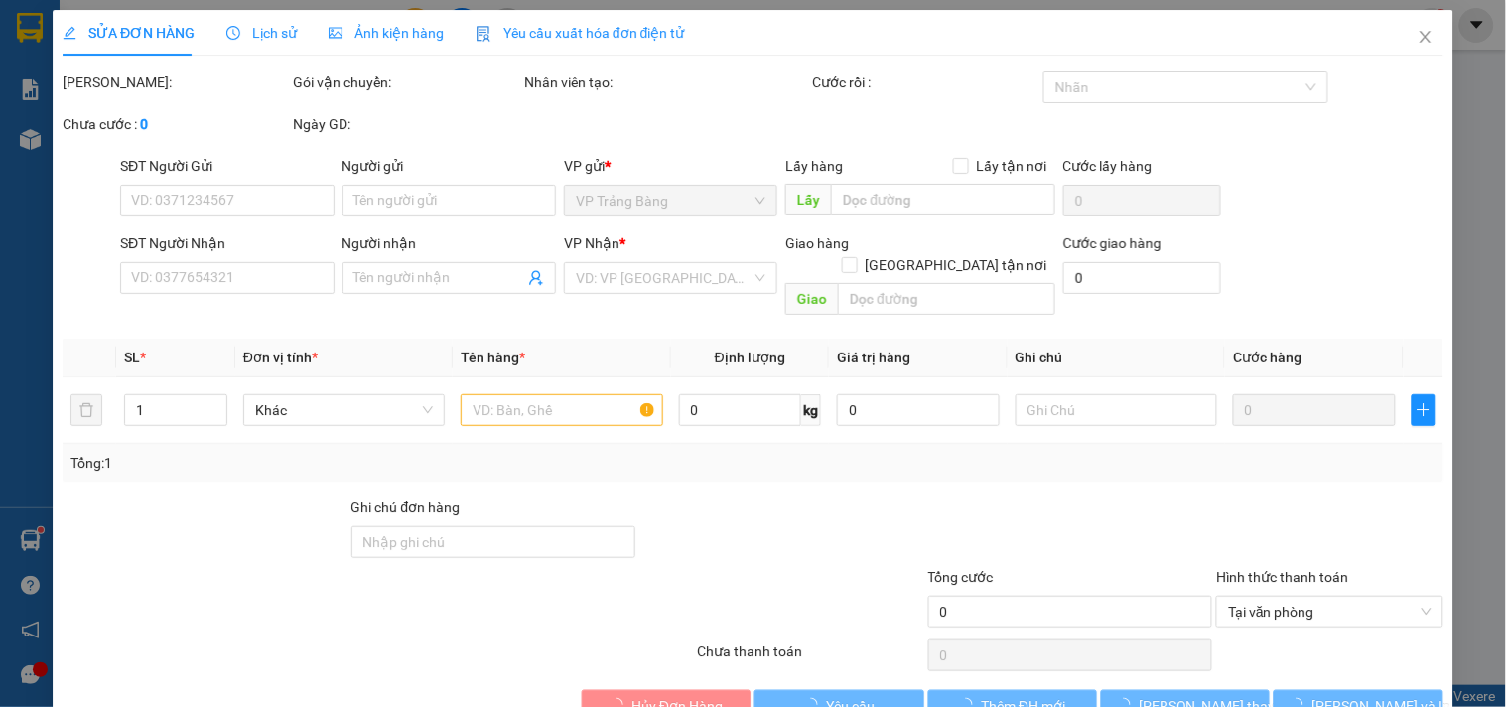
type input "0776201016"
type input "TUYỀN"
type input "0869754757"
type input "TOÀN"
type input "30.000"
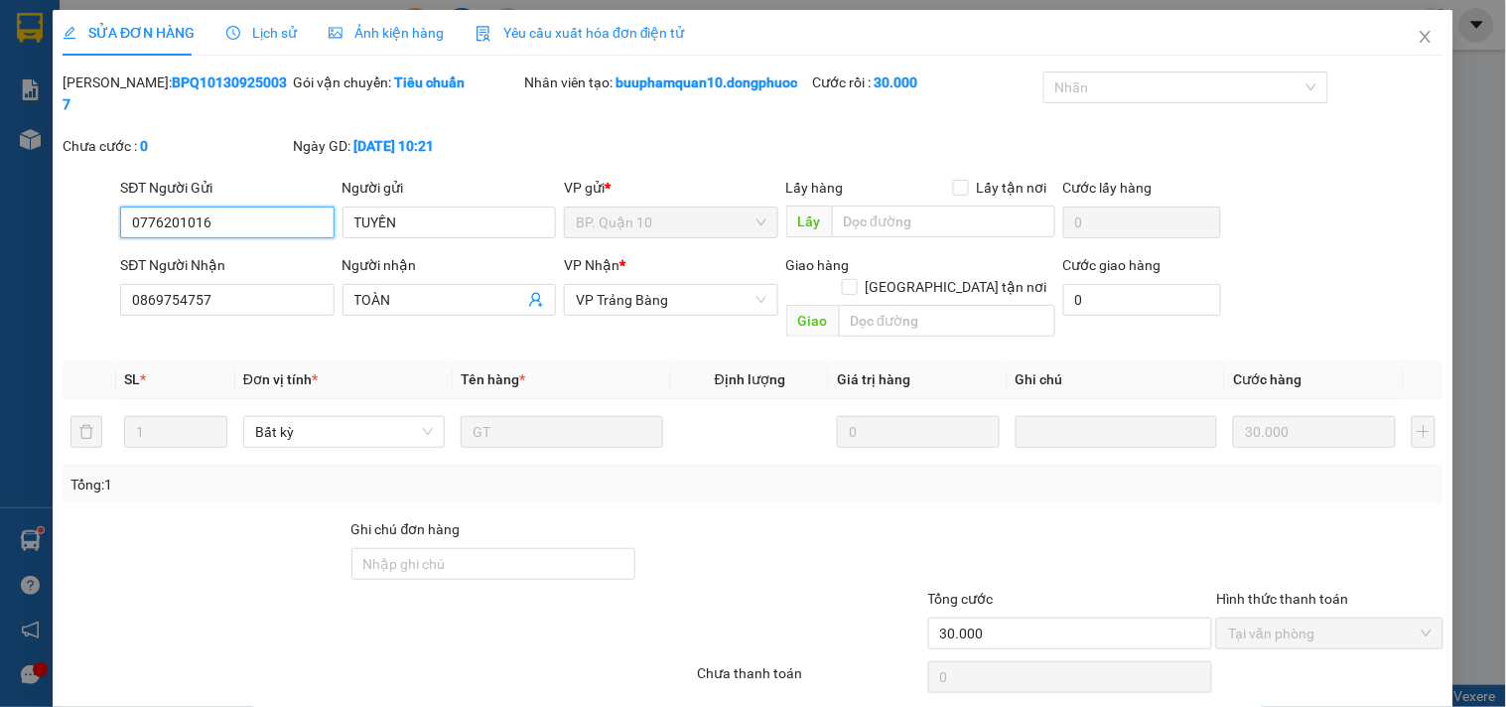
scroll to position [53, 0]
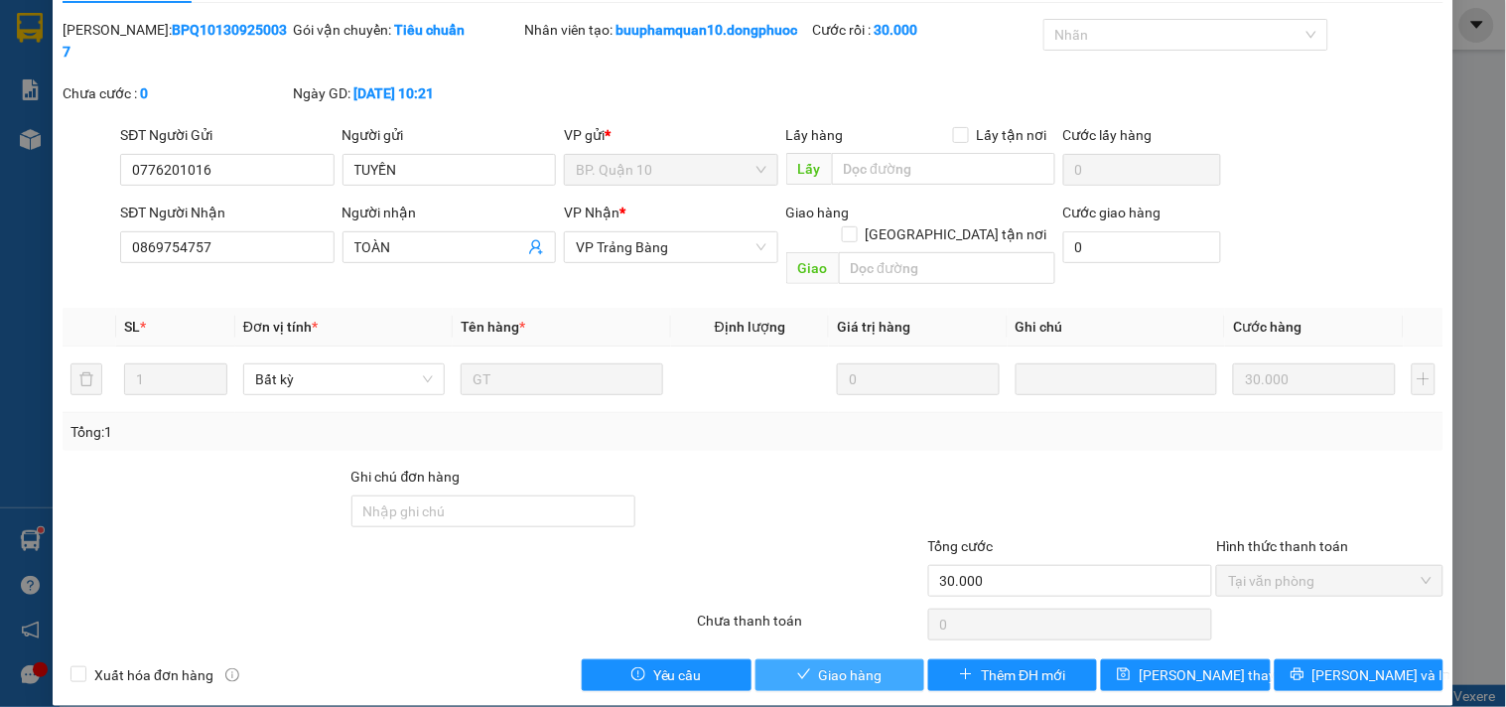
click at [866, 664] on span "Giao hàng" at bounding box center [851, 675] width 64 height 22
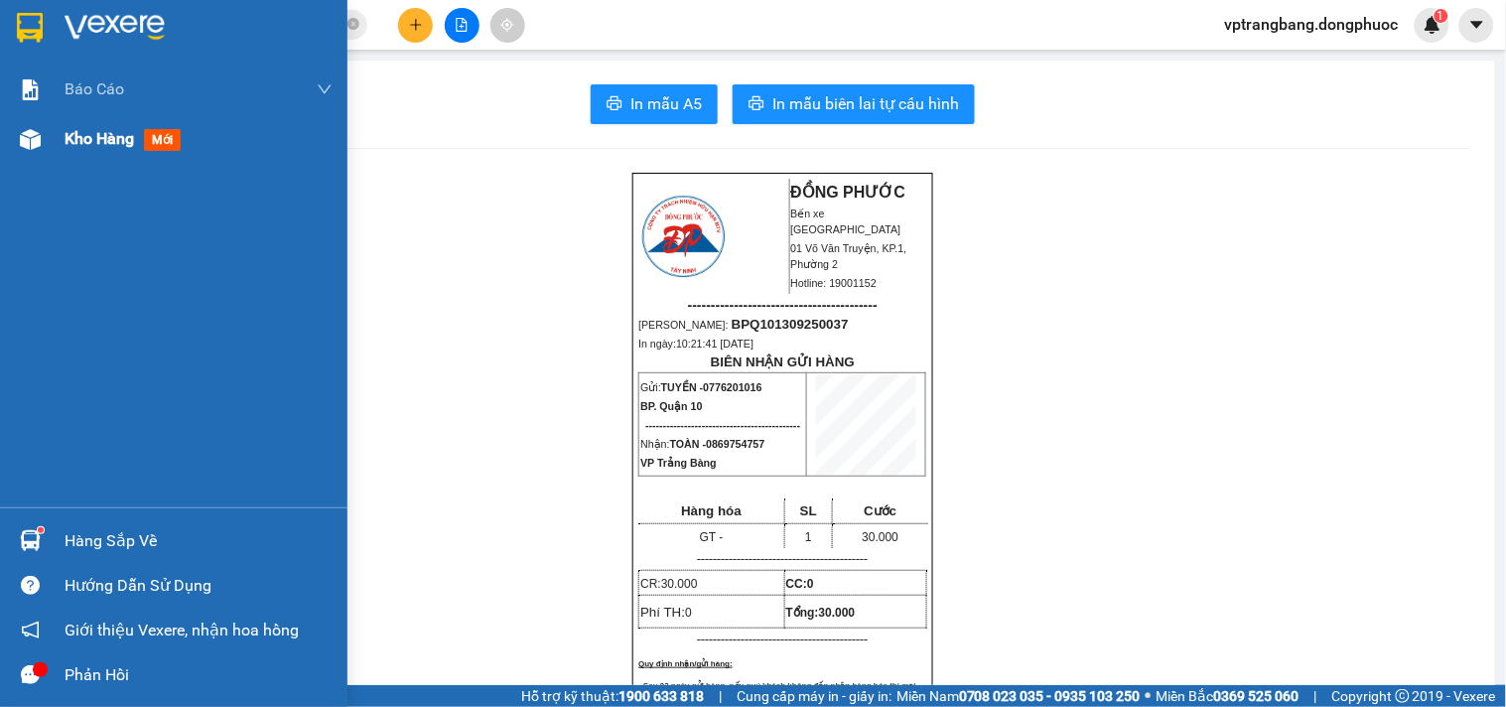
click at [76, 136] on span "Kho hàng" at bounding box center [100, 138] width 70 height 19
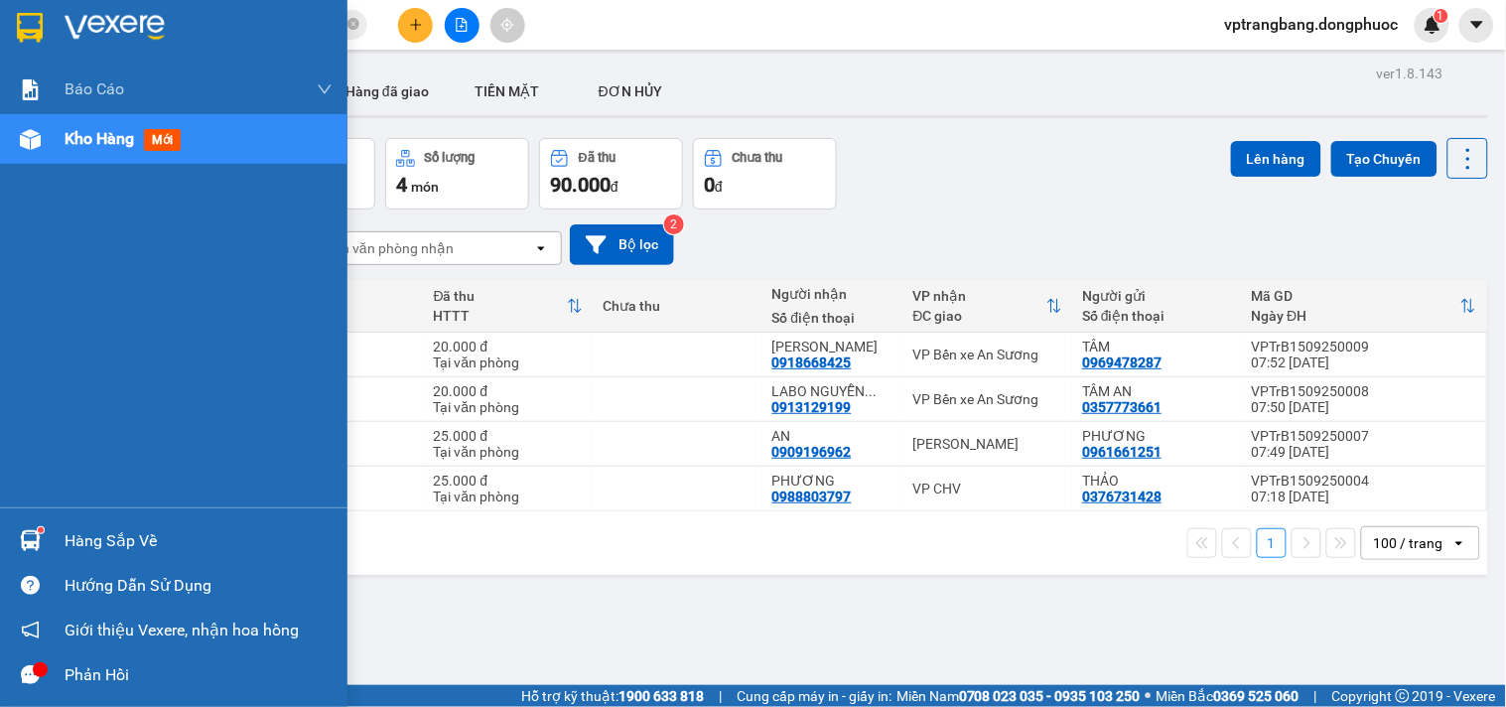
drag, startPoint x: 77, startPoint y: 536, endPoint x: 139, endPoint y: 529, distance: 62.0
click at [77, 534] on div "Hàng sắp về" at bounding box center [199, 541] width 268 height 30
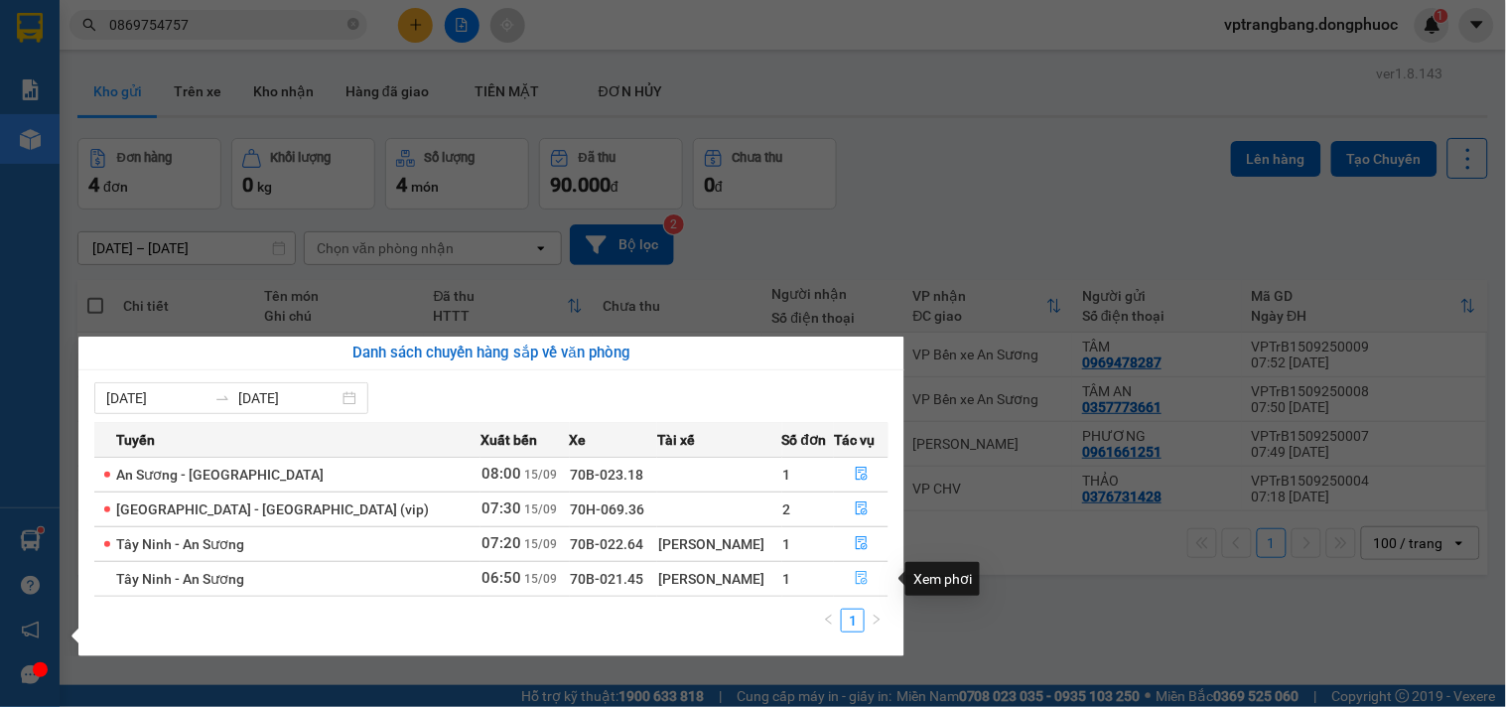
click at [856, 579] on icon "file-done" at bounding box center [862, 578] width 12 height 14
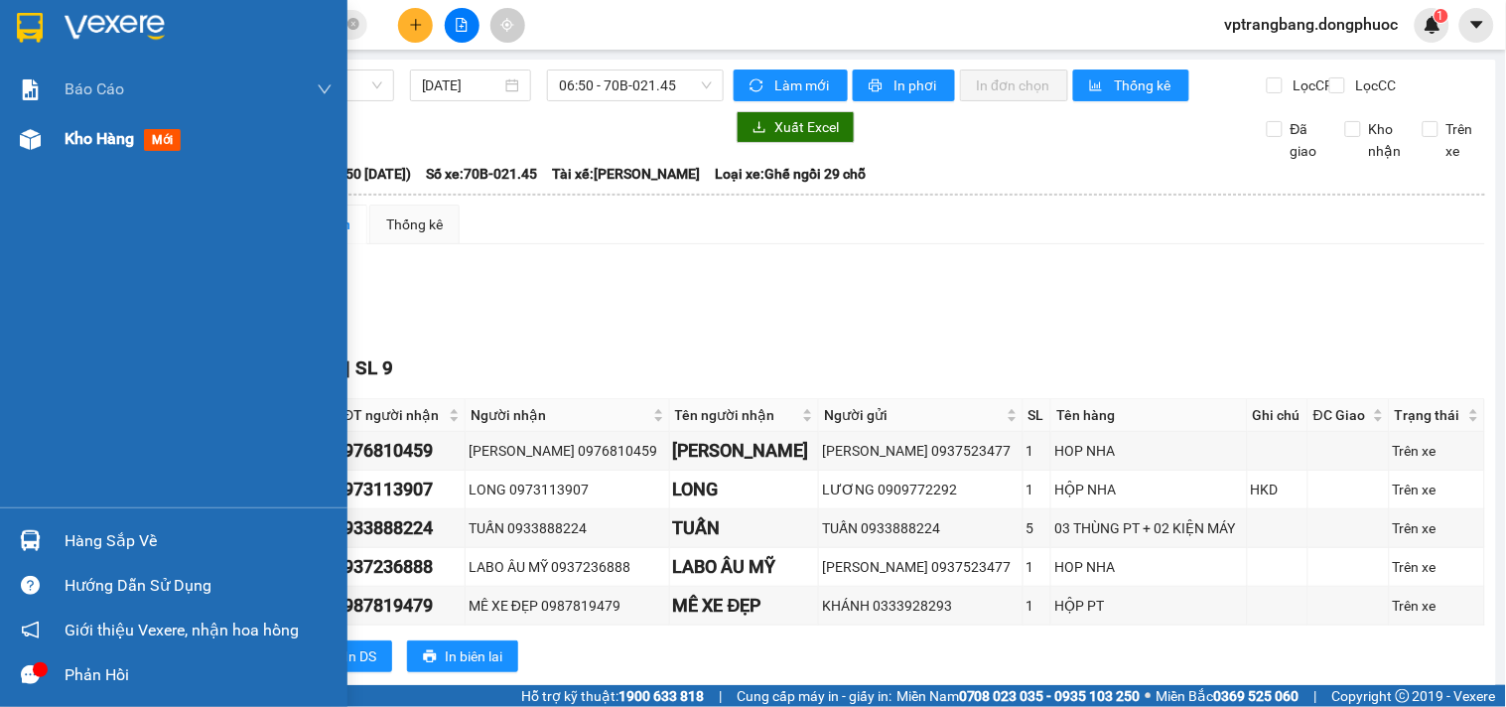
click at [83, 115] on div "Kho hàng mới" at bounding box center [199, 139] width 268 height 50
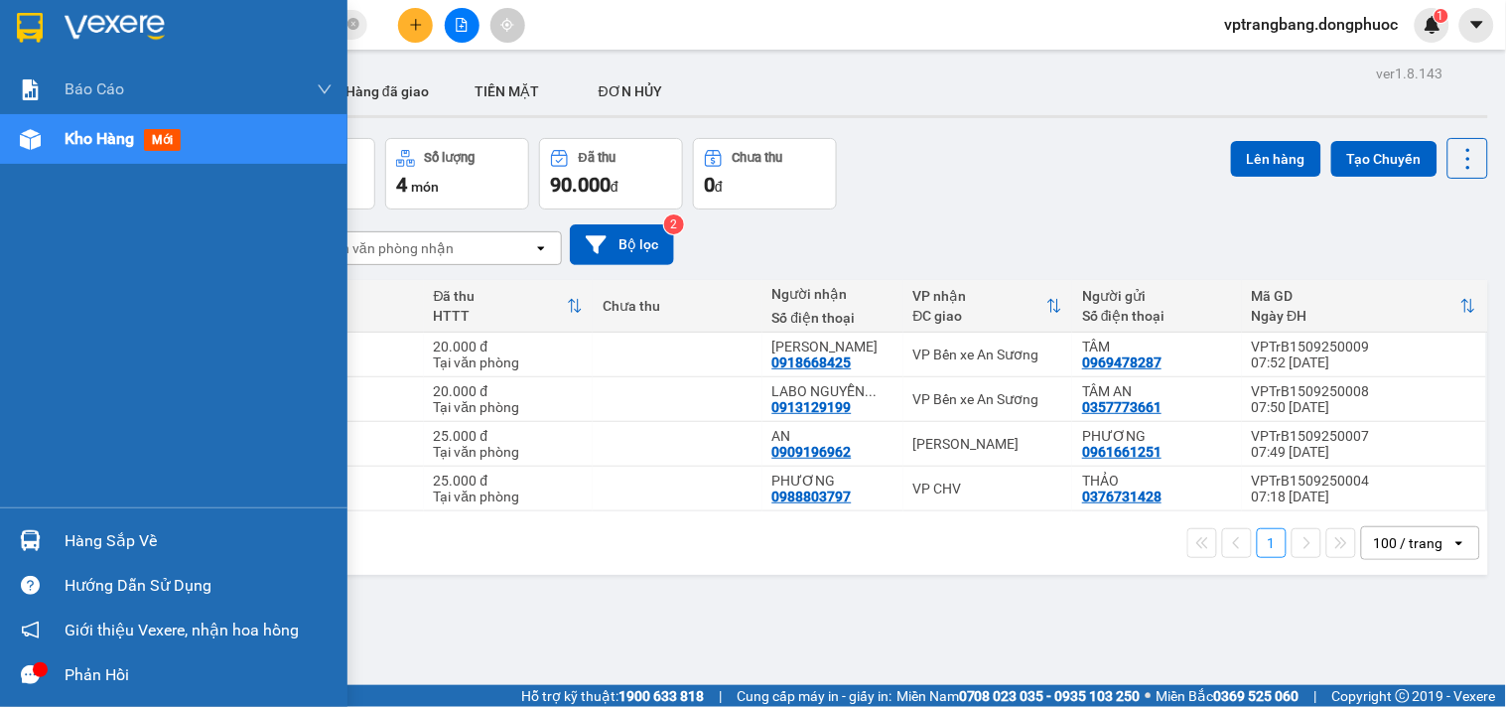
click at [45, 546] on div at bounding box center [30, 540] width 35 height 35
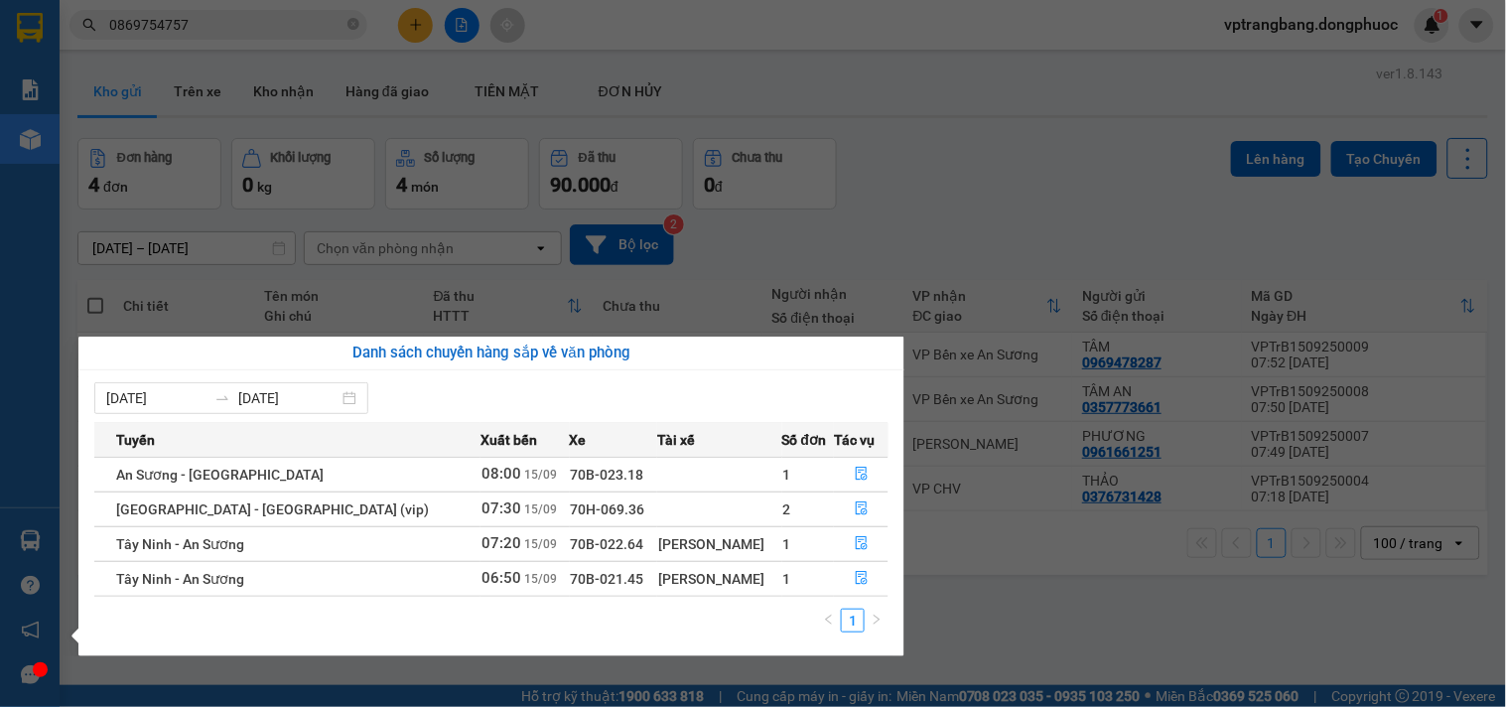
click at [934, 207] on section "Kết quả tìm kiếm ( 48 ) Bộ lọc Mã ĐH Trạng thái Món hàng Tổng cước Chưa cước Nh…" at bounding box center [753, 353] width 1506 height 707
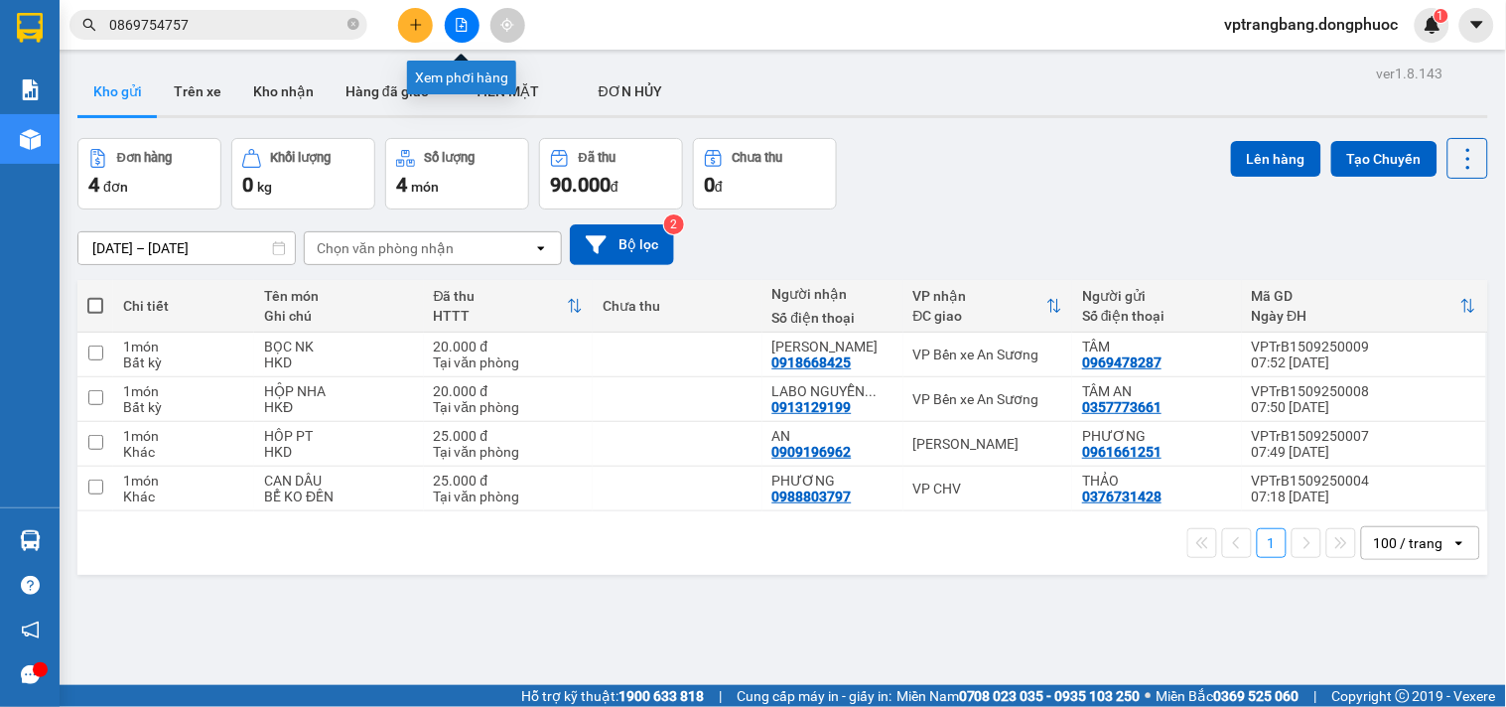
click at [468, 21] on button at bounding box center [462, 25] width 35 height 35
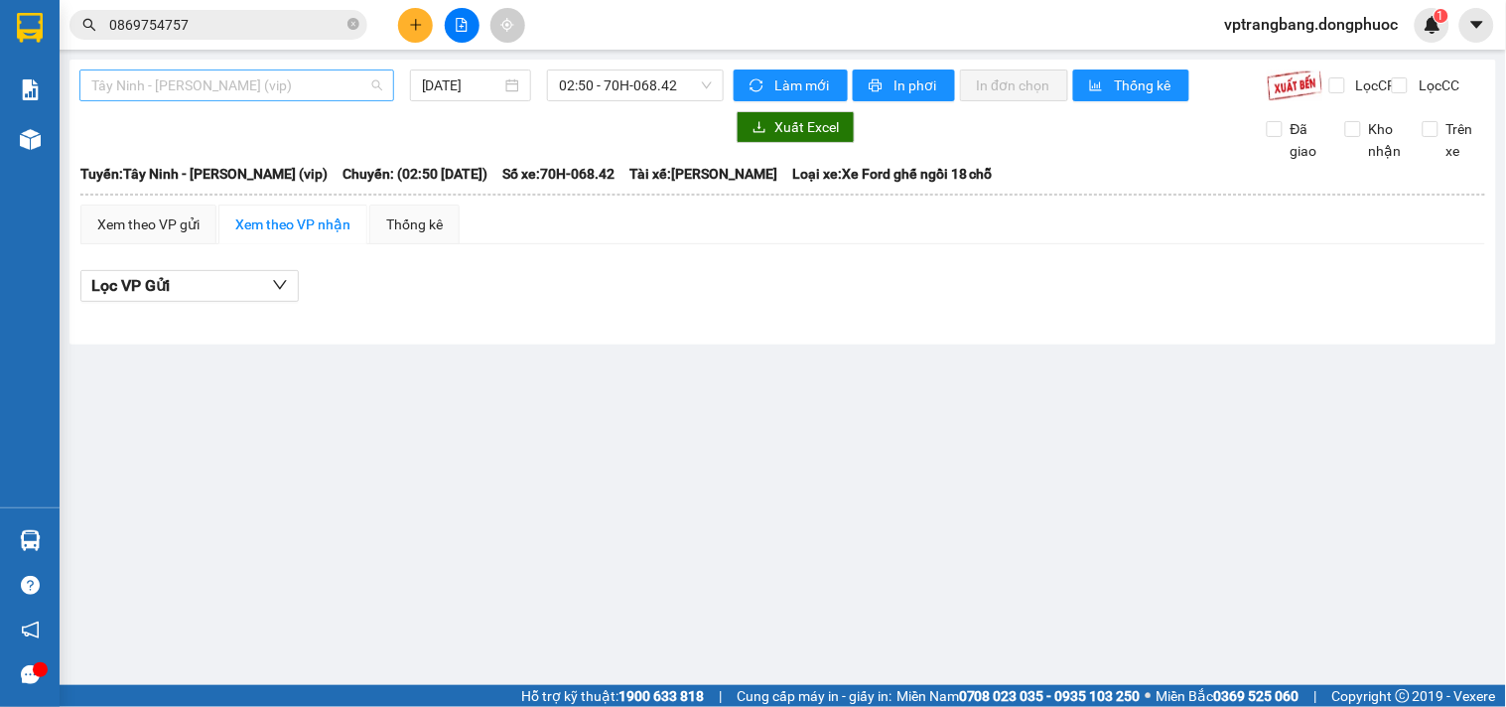
click at [228, 96] on span "Tây Ninh - Hồ Chí Minh (vip)" at bounding box center [236, 85] width 291 height 30
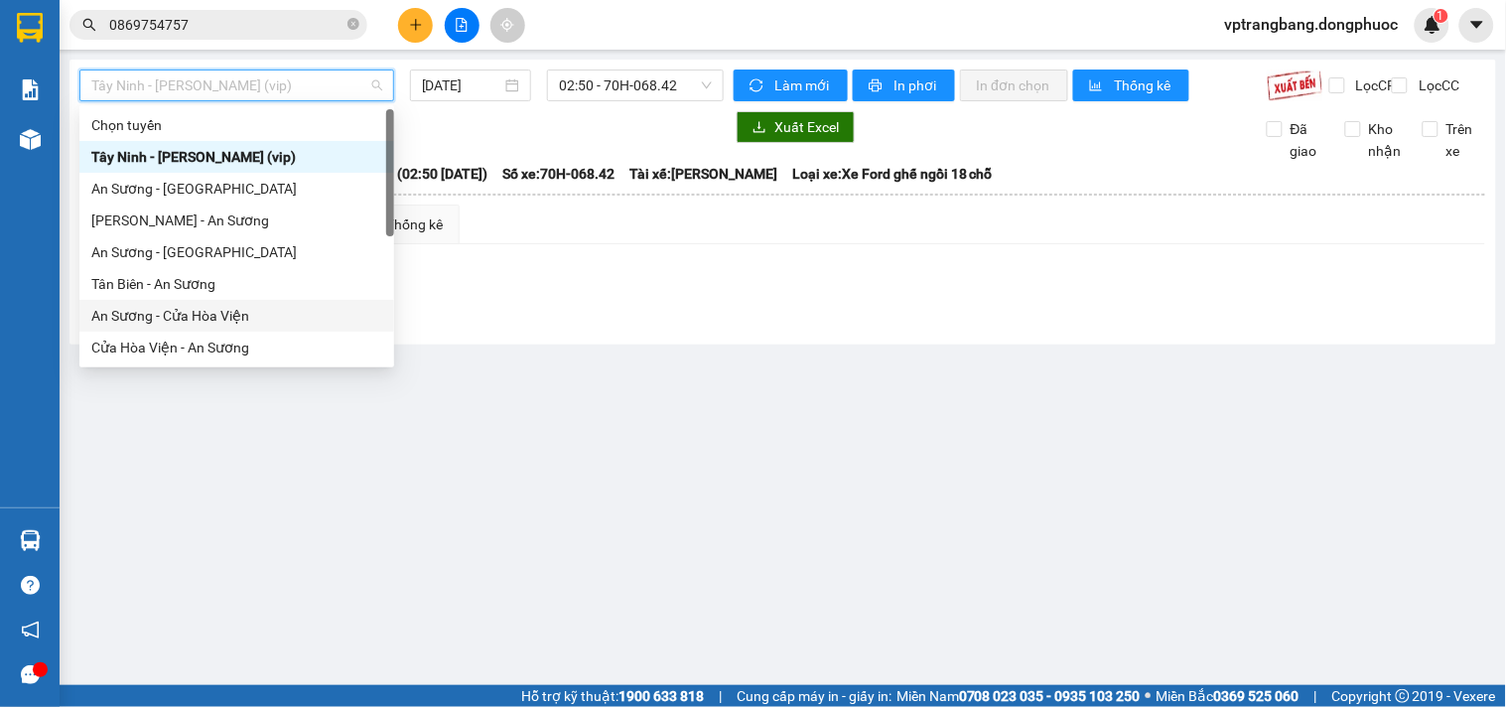
scroll to position [110, 0]
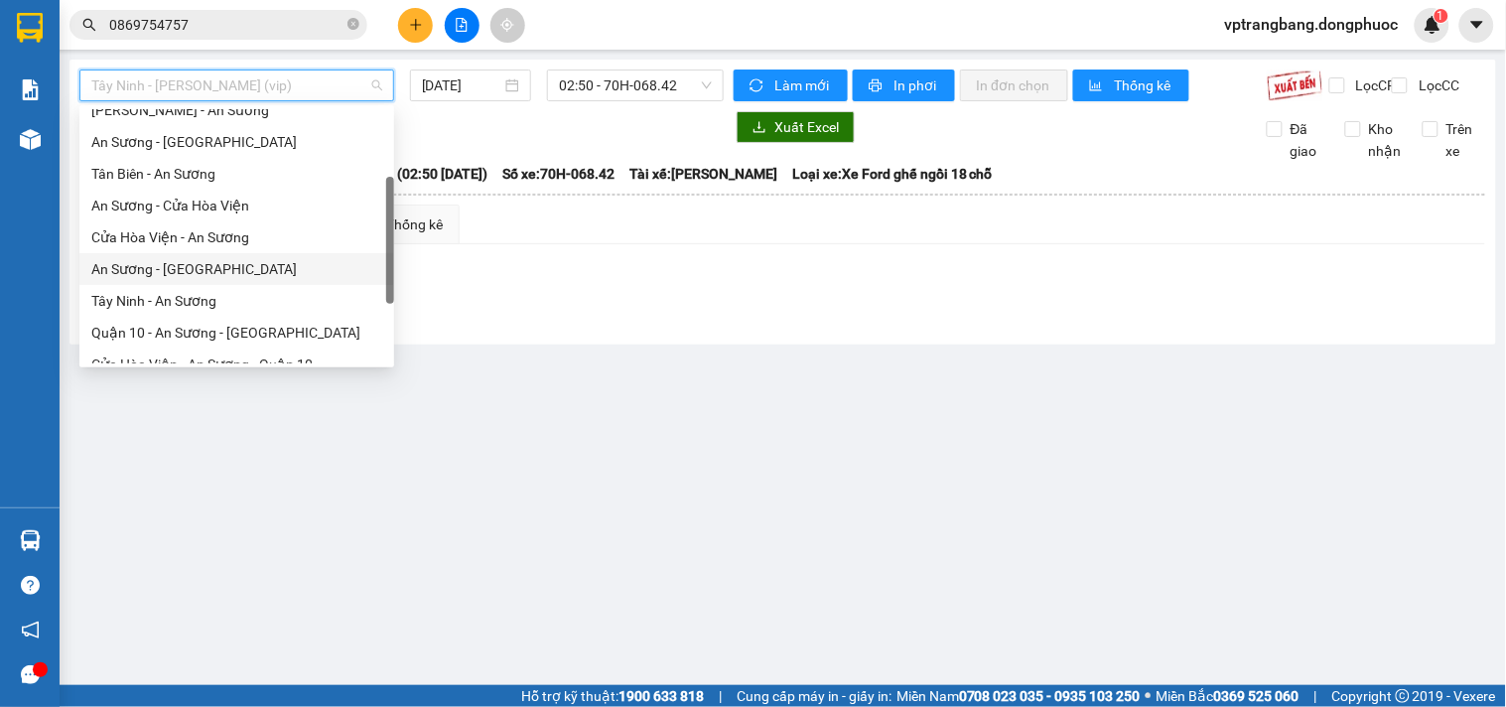
click at [182, 265] on div "An Sương - [GEOGRAPHIC_DATA]" at bounding box center [236, 269] width 291 height 22
type input "[DATE]"
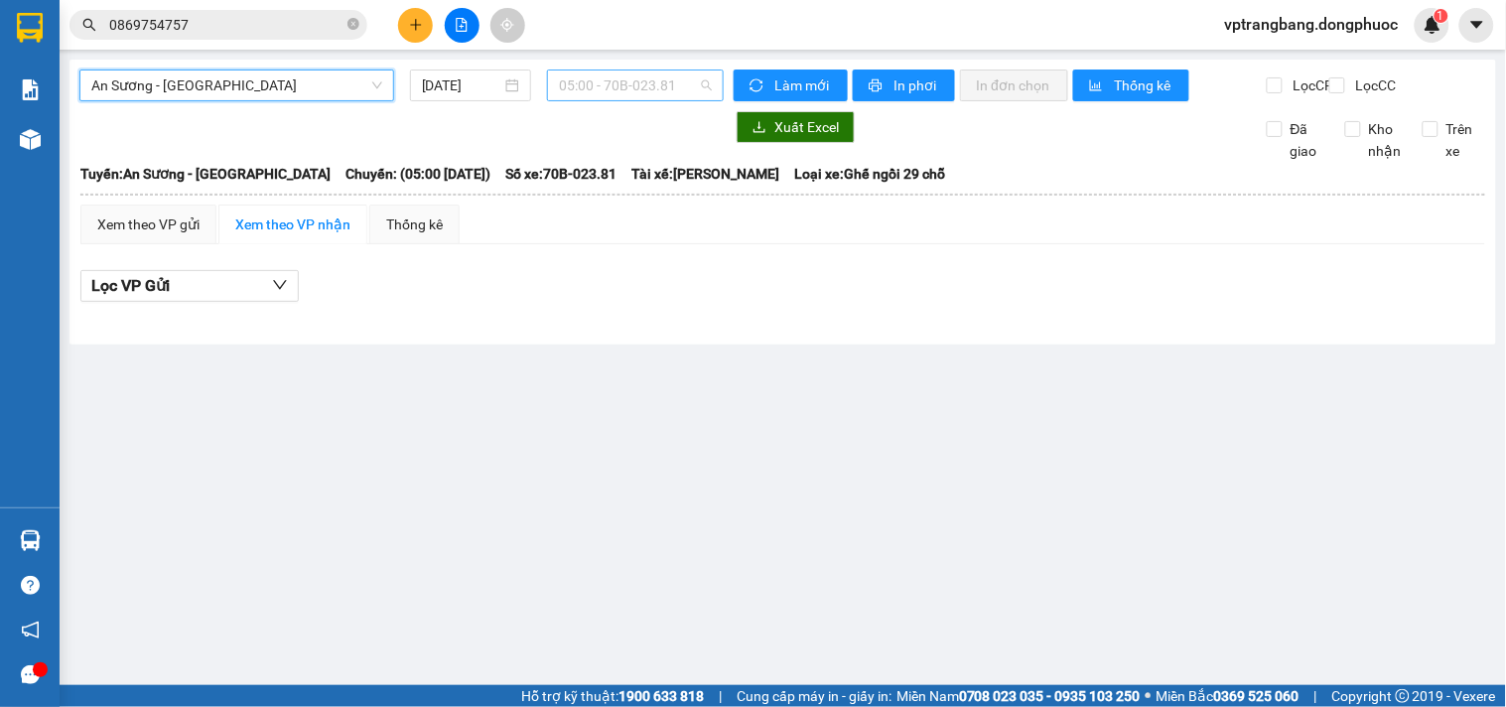
click at [573, 97] on span "05:00 - 70B-023.81" at bounding box center [635, 85] width 153 height 30
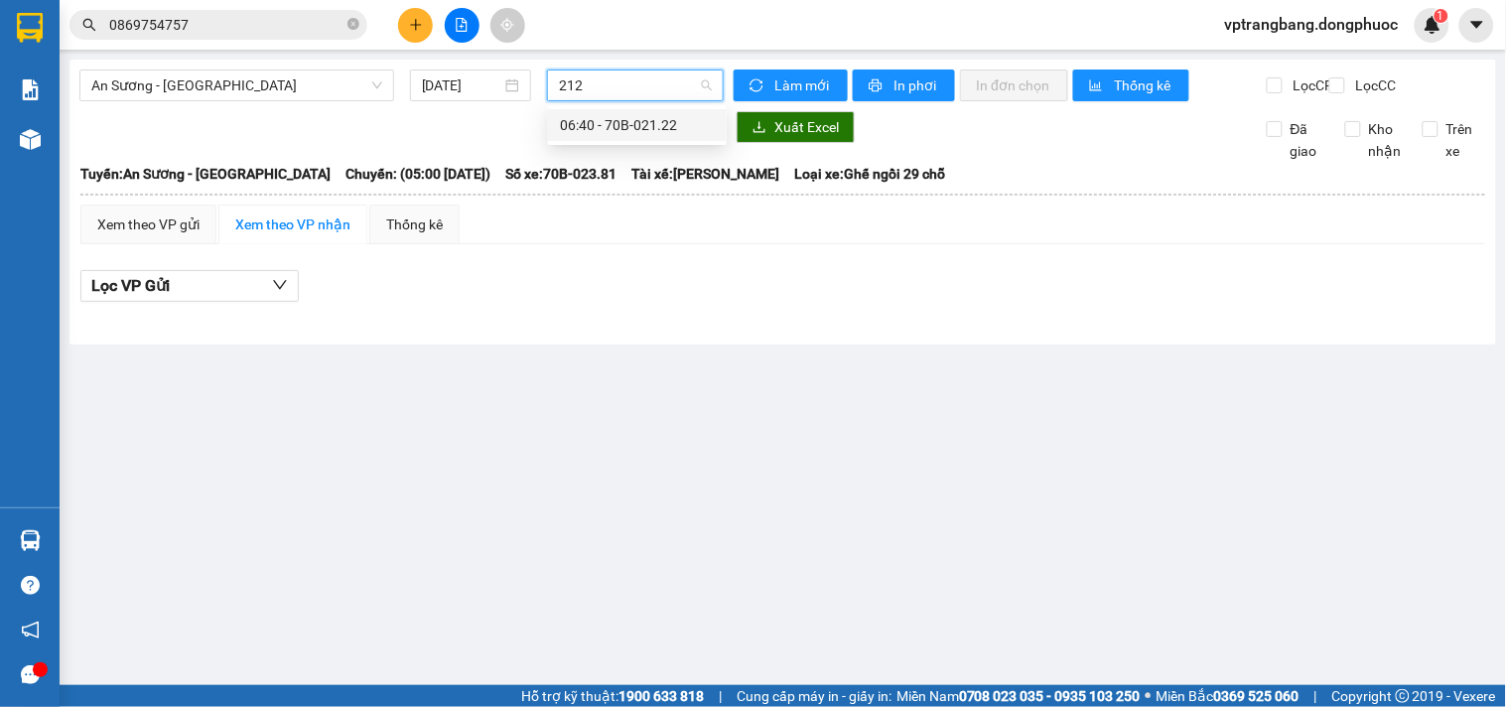
type input "2122"
click at [603, 127] on div "06:40 - 70B-021.22" at bounding box center [637, 125] width 155 height 22
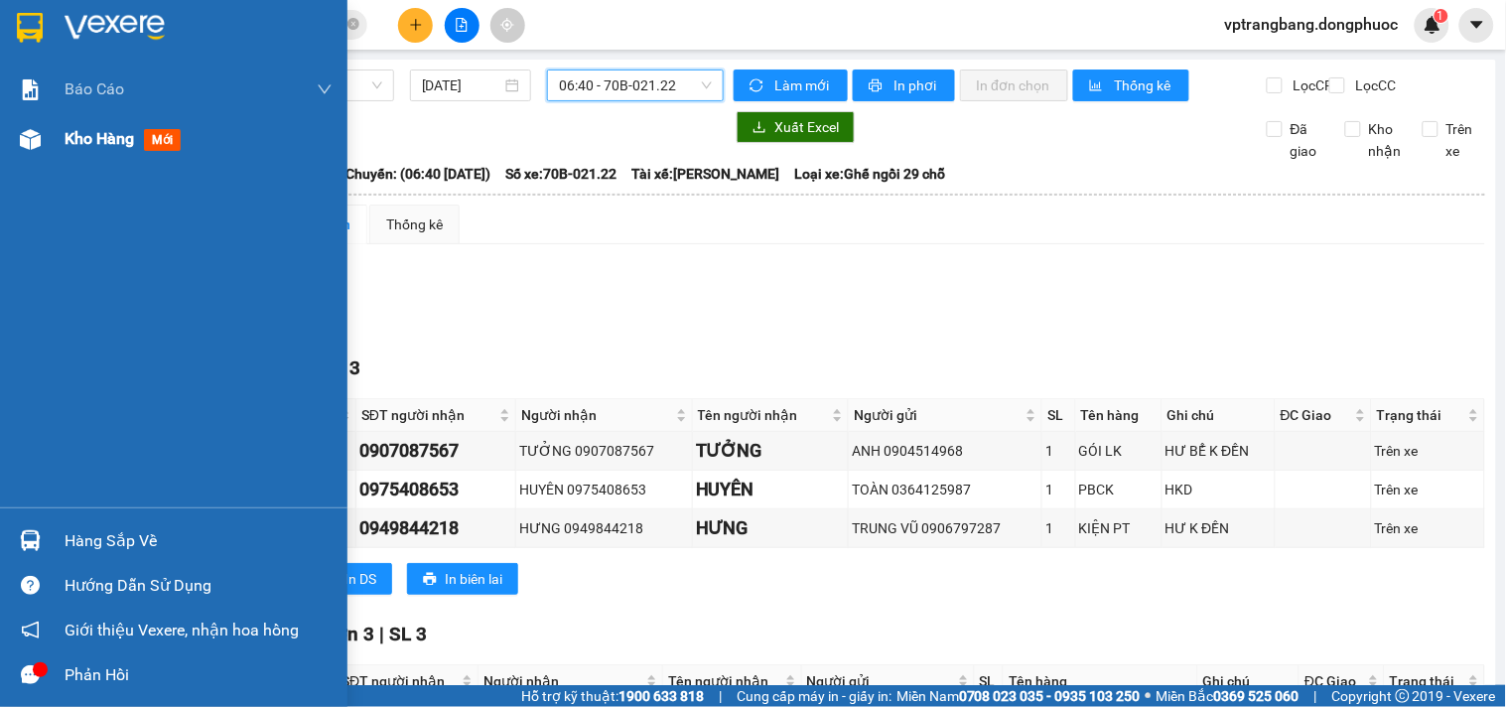
click at [70, 146] on span "Kho hàng" at bounding box center [100, 138] width 70 height 19
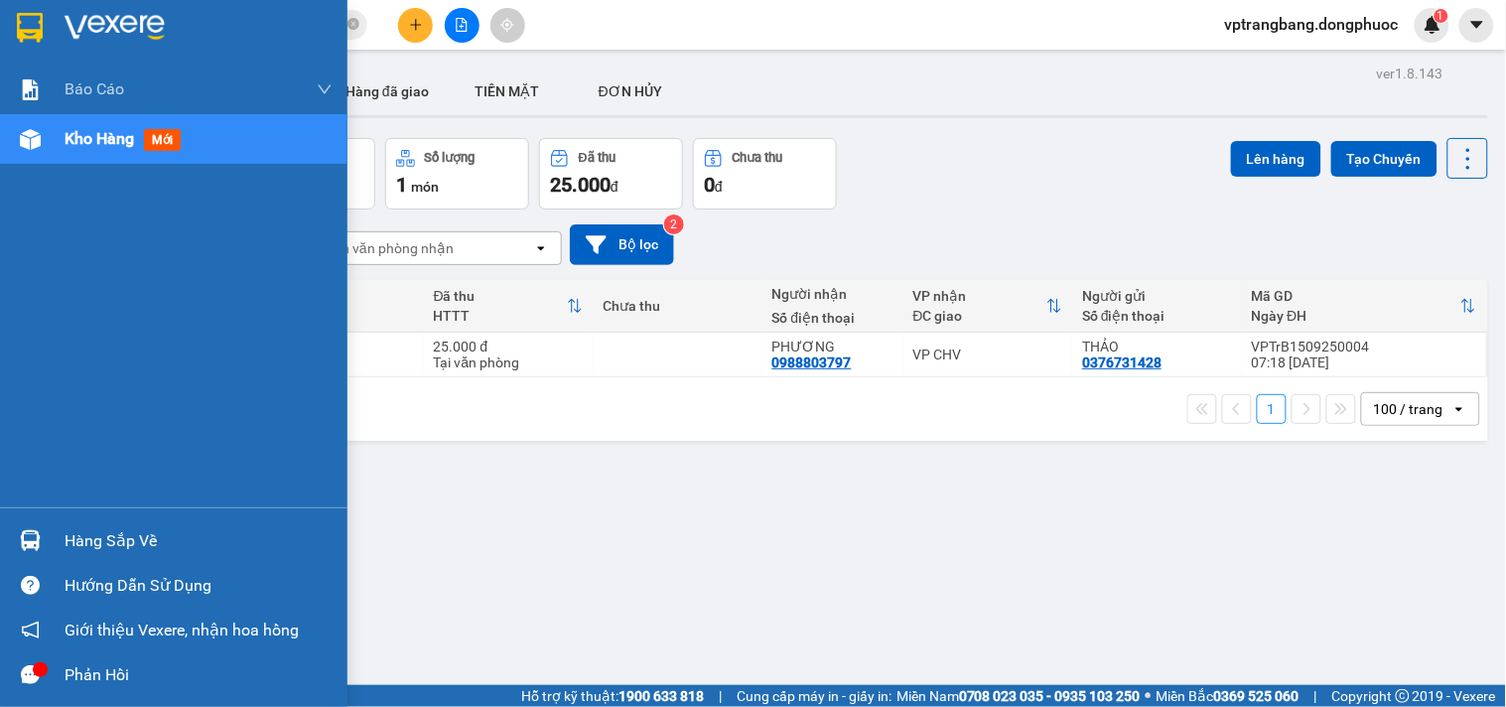
click at [80, 541] on div "Hàng sắp về" at bounding box center [199, 541] width 268 height 30
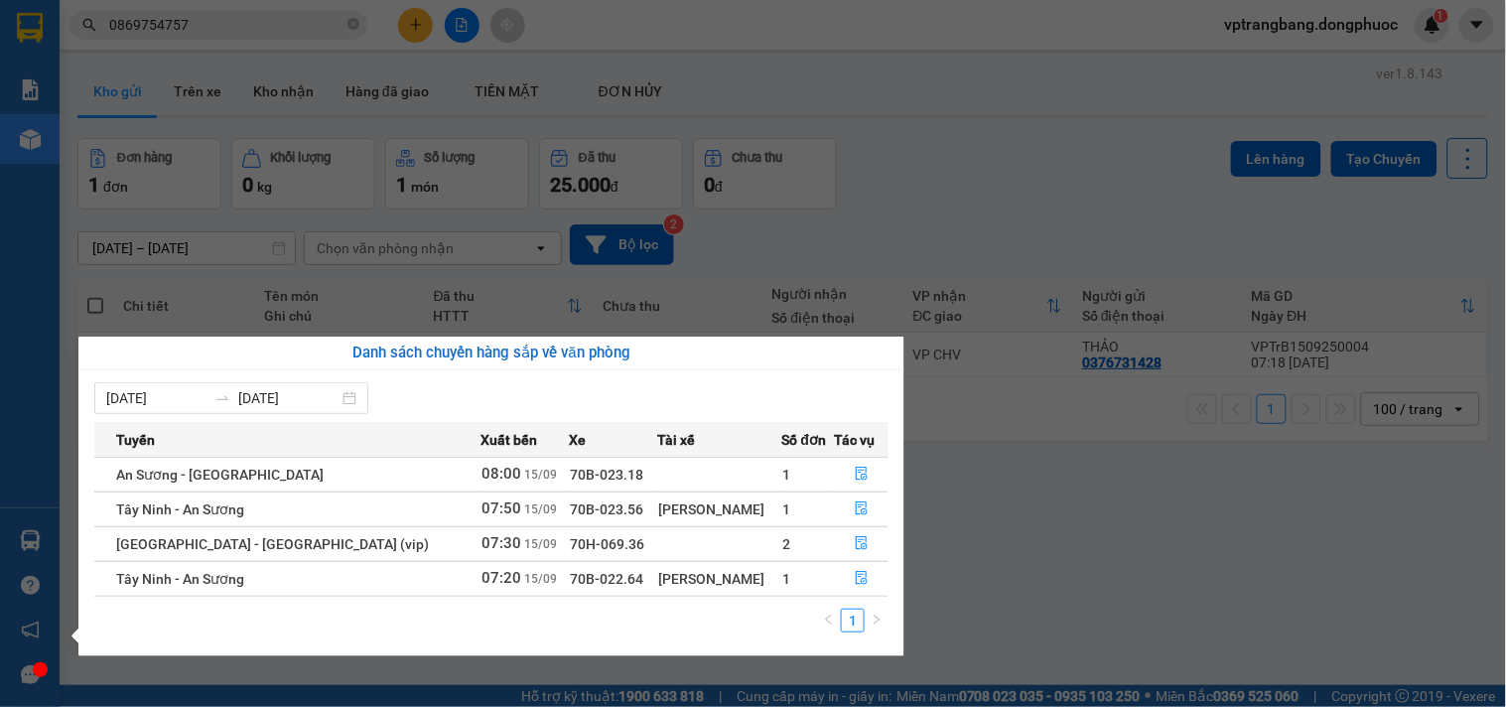
click at [1029, 576] on section "Kết quả tìm kiếm ( 48 ) Bộ lọc Mã ĐH Trạng thái Món hàng Tổng cước Chưa cước Nh…" at bounding box center [753, 353] width 1506 height 707
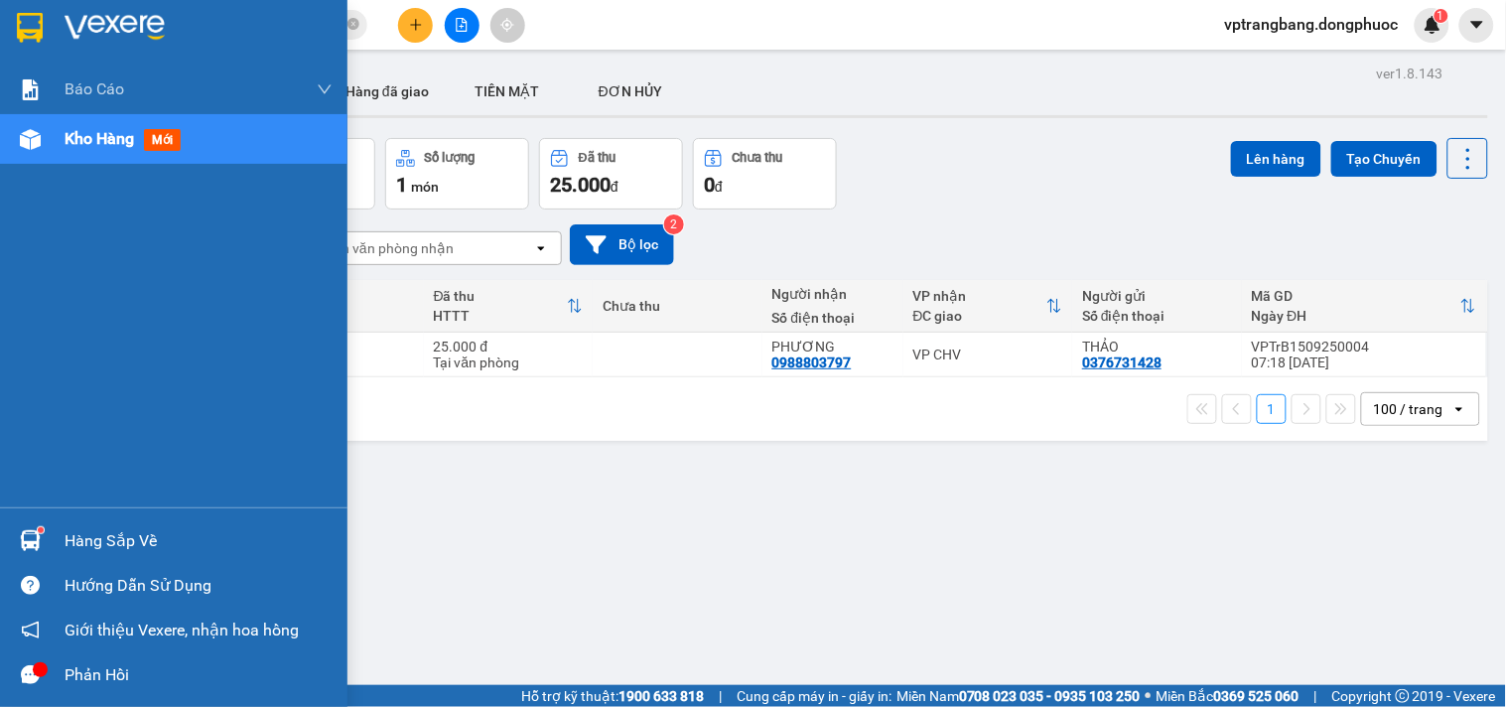
drag, startPoint x: 67, startPoint y: 528, endPoint x: 282, endPoint y: 508, distance: 216.4
click at [80, 521] on div "Hàng sắp về" at bounding box center [174, 540] width 348 height 45
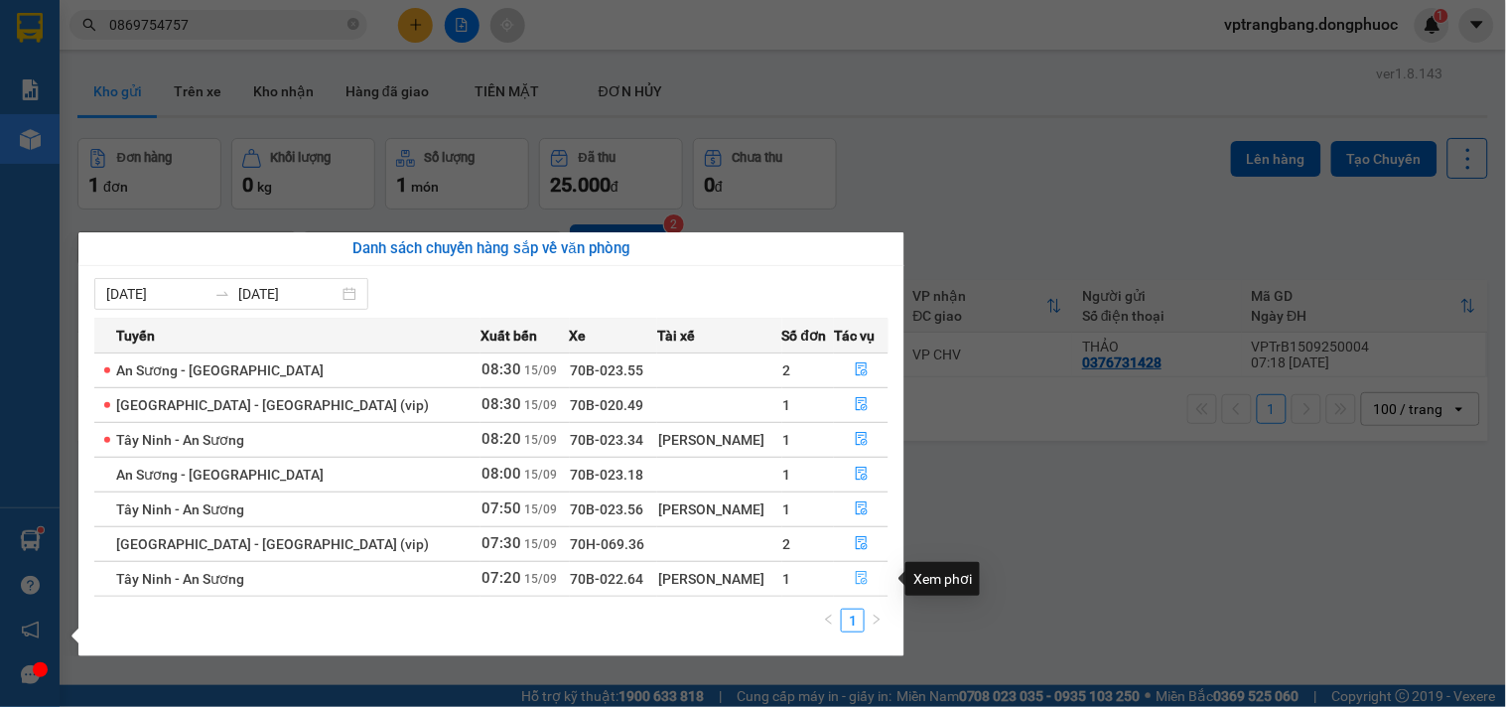
click at [858, 582] on icon "file-done" at bounding box center [862, 578] width 14 height 14
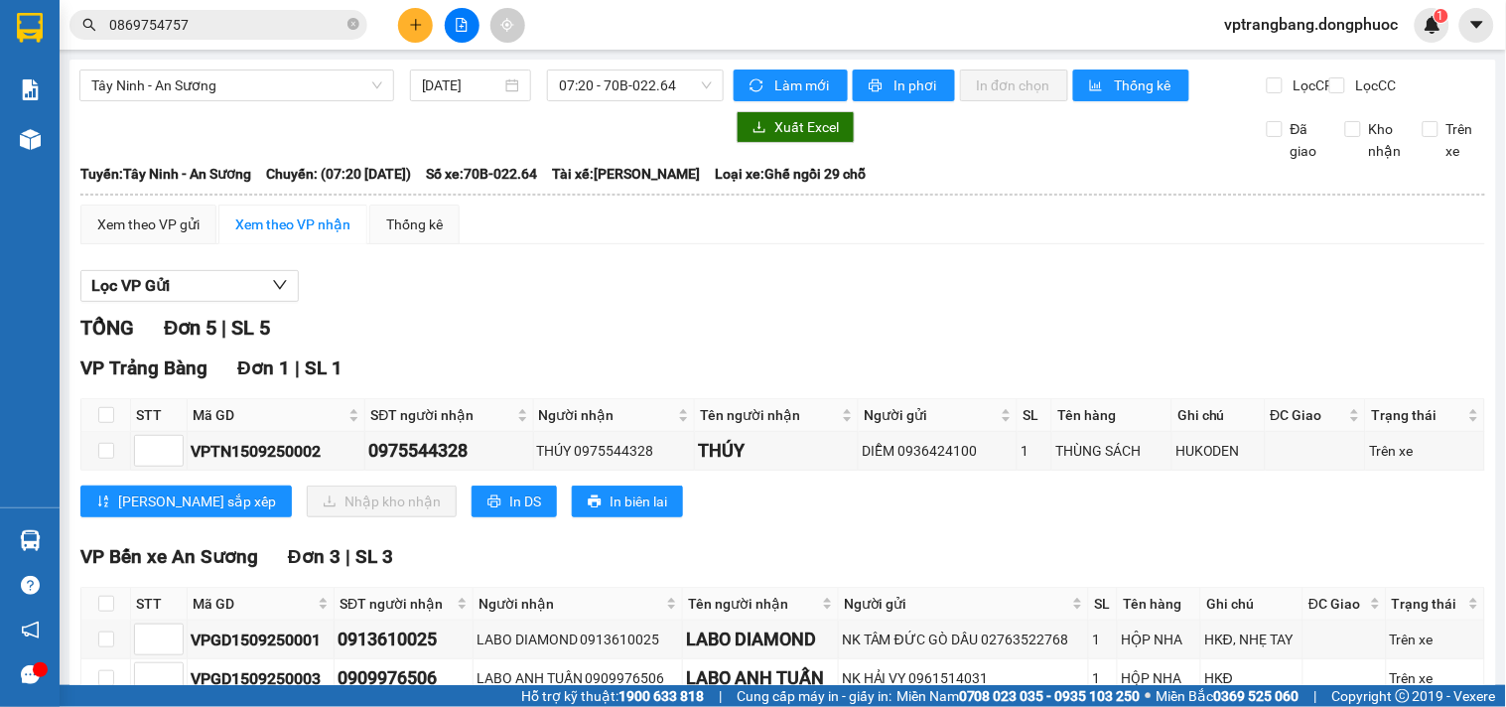
scroll to position [110, 0]
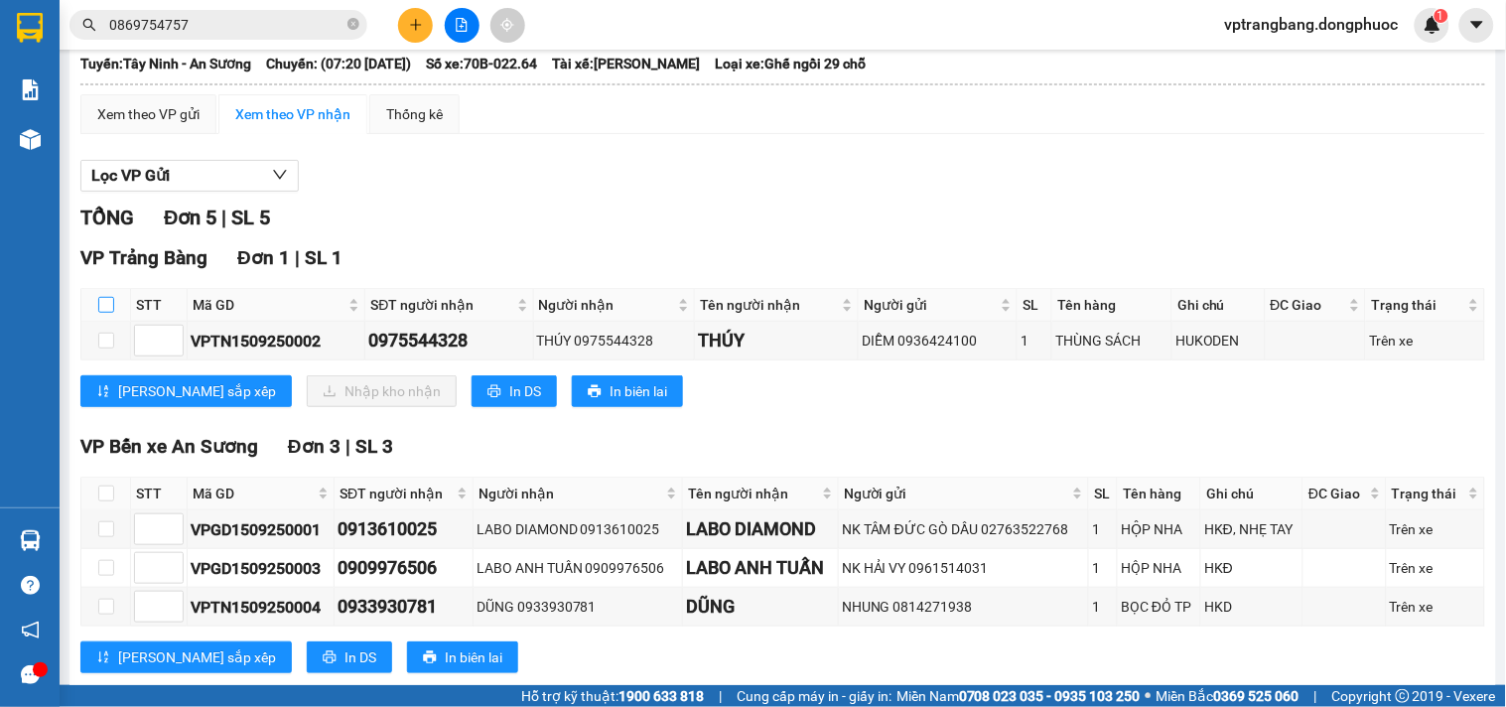
click at [107, 313] on input "checkbox" at bounding box center [106, 305] width 16 height 16
checkbox input "true"
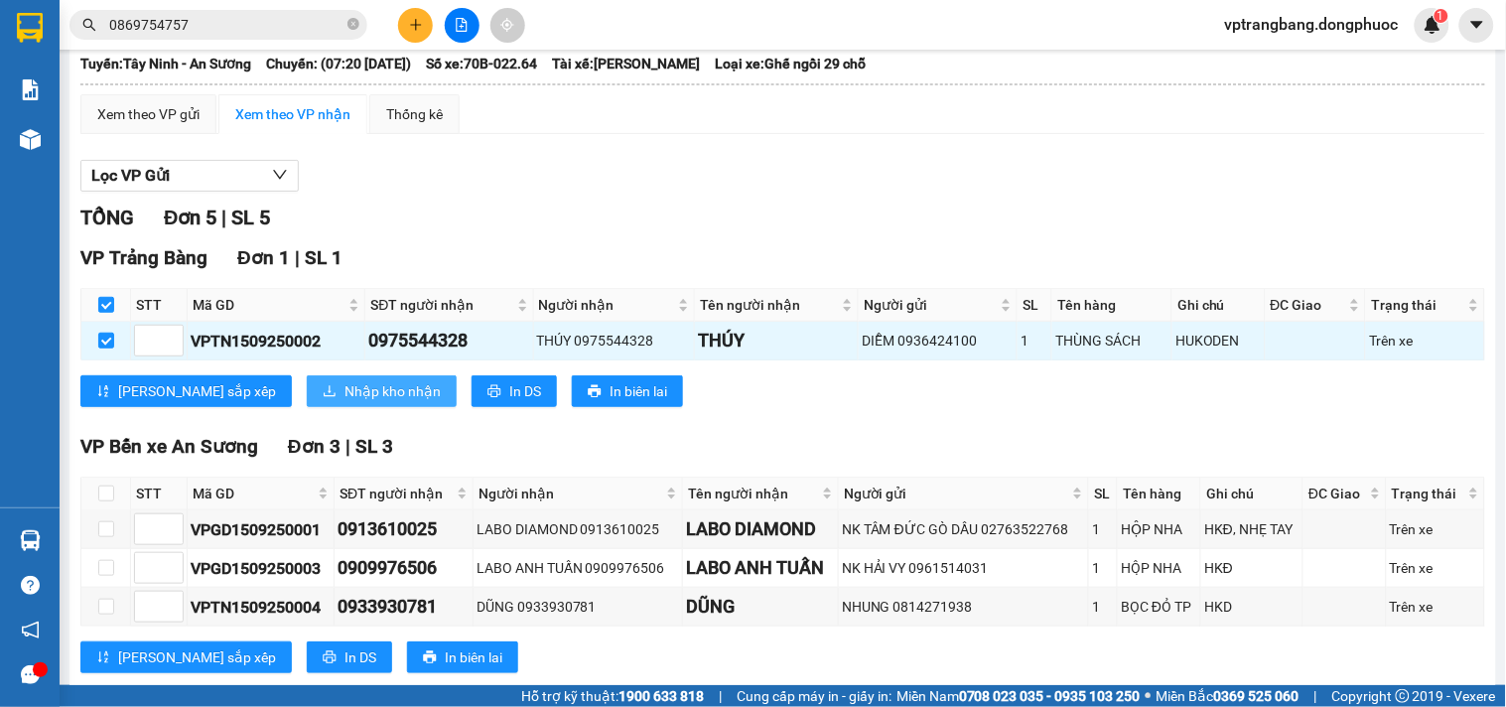
click at [345, 402] on span "Nhập kho nhận" at bounding box center [393, 391] width 96 height 22
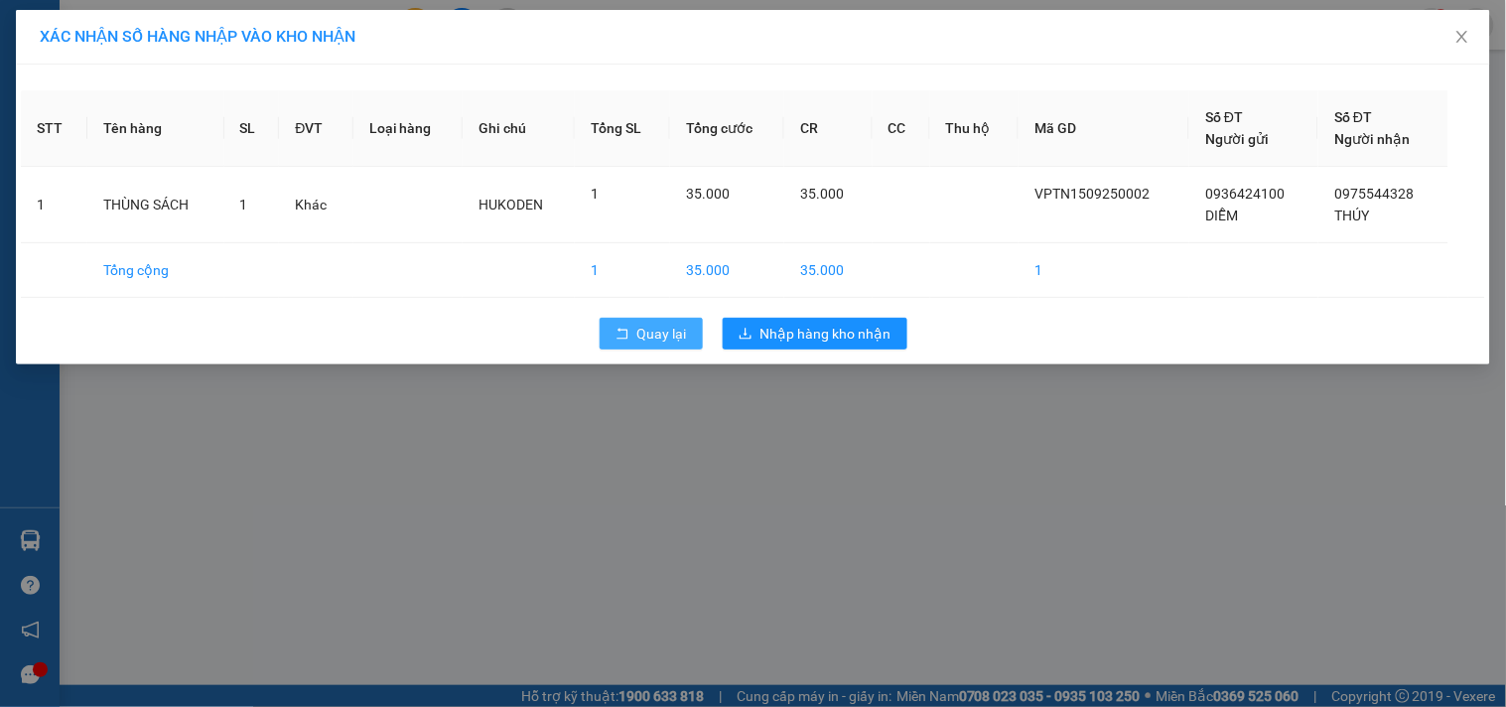
click at [663, 329] on span "Quay lại" at bounding box center [662, 334] width 50 height 22
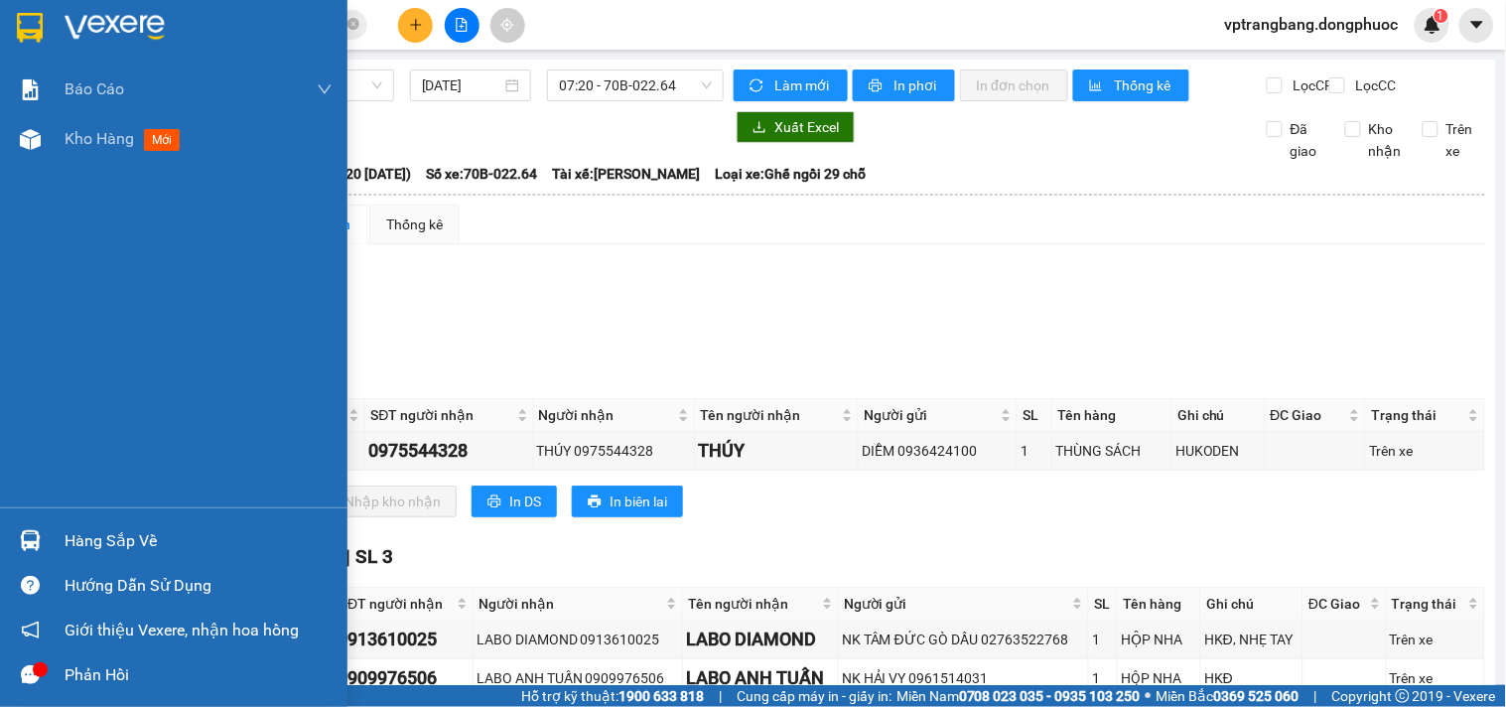
click at [79, 553] on div "Hàng sắp về" at bounding box center [199, 541] width 268 height 30
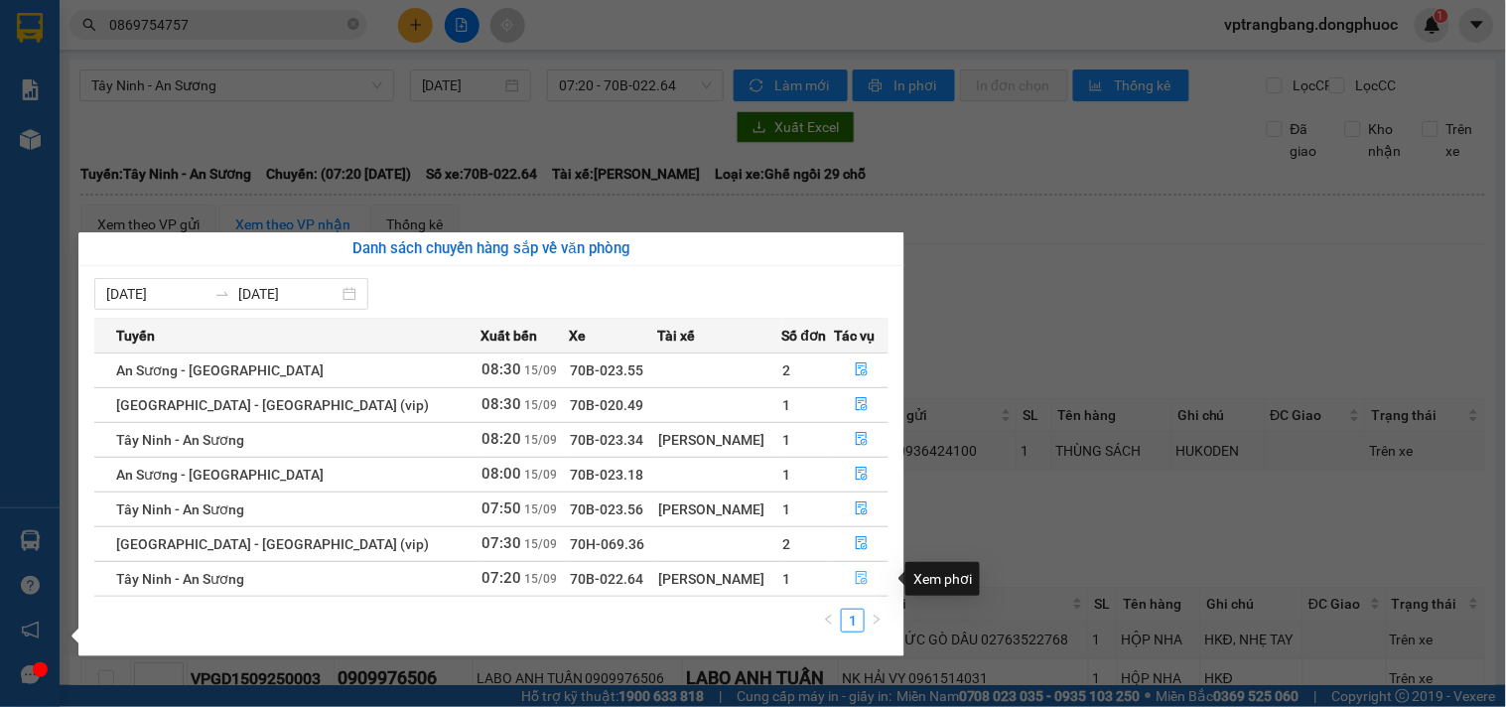
click at [855, 579] on icon "file-done" at bounding box center [862, 578] width 14 height 14
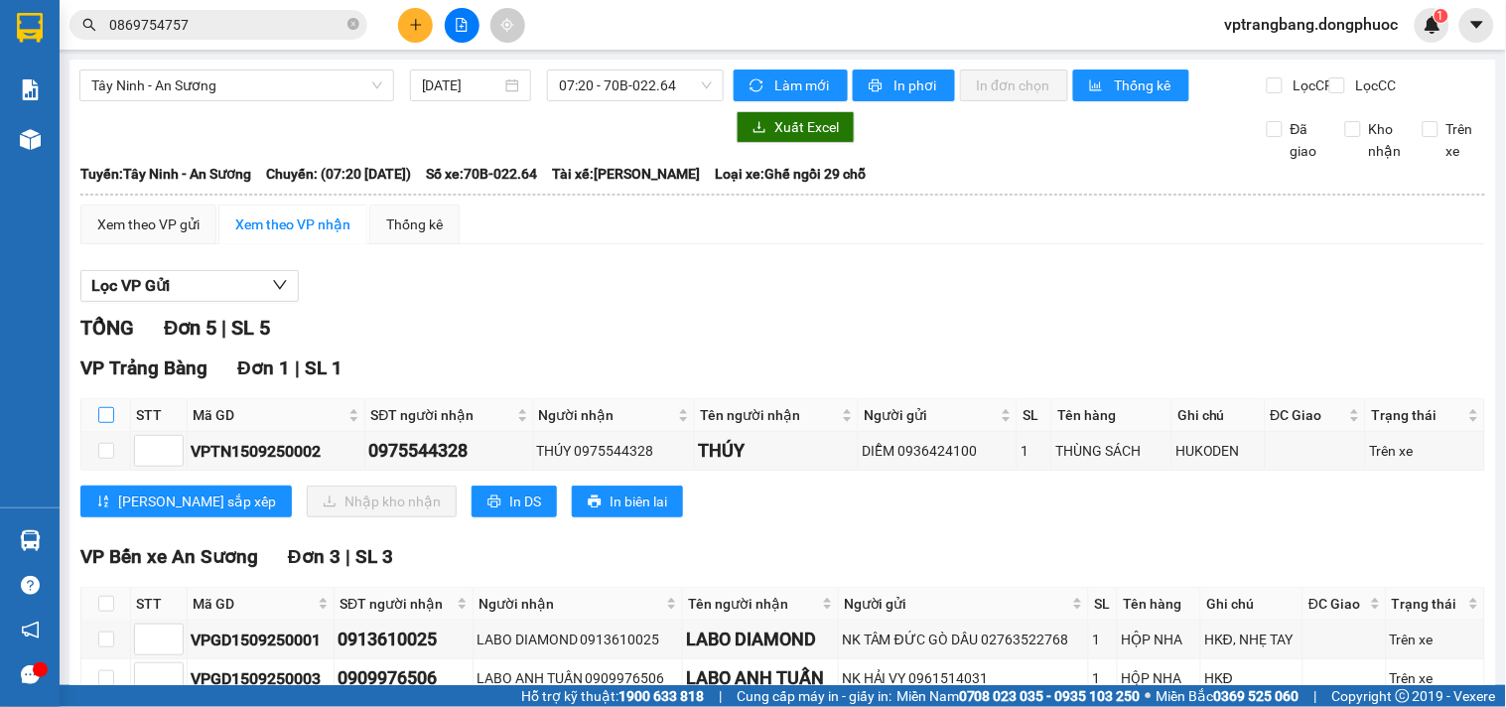
click at [105, 423] on input "checkbox" at bounding box center [106, 415] width 16 height 16
checkbox input "true"
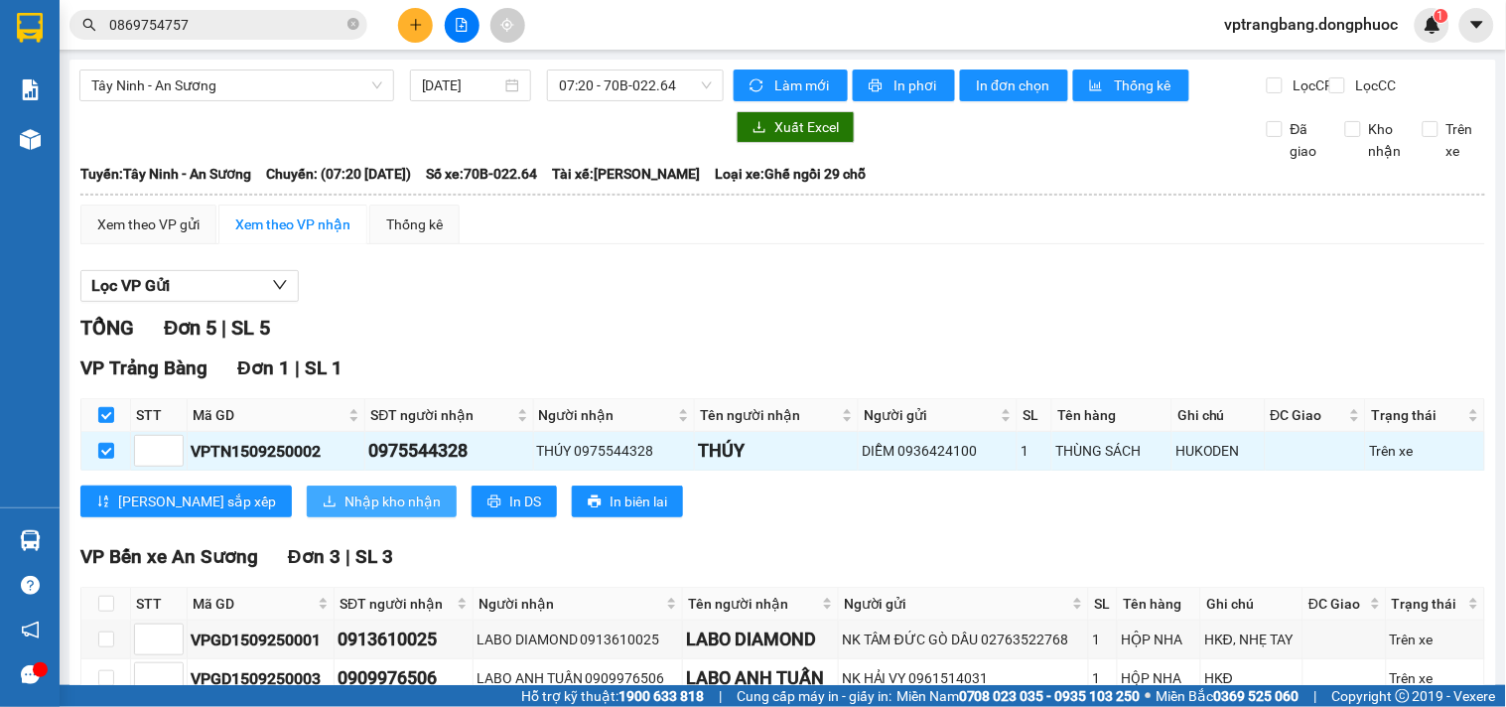
click at [345, 512] on span "Nhập kho nhận" at bounding box center [393, 502] width 96 height 22
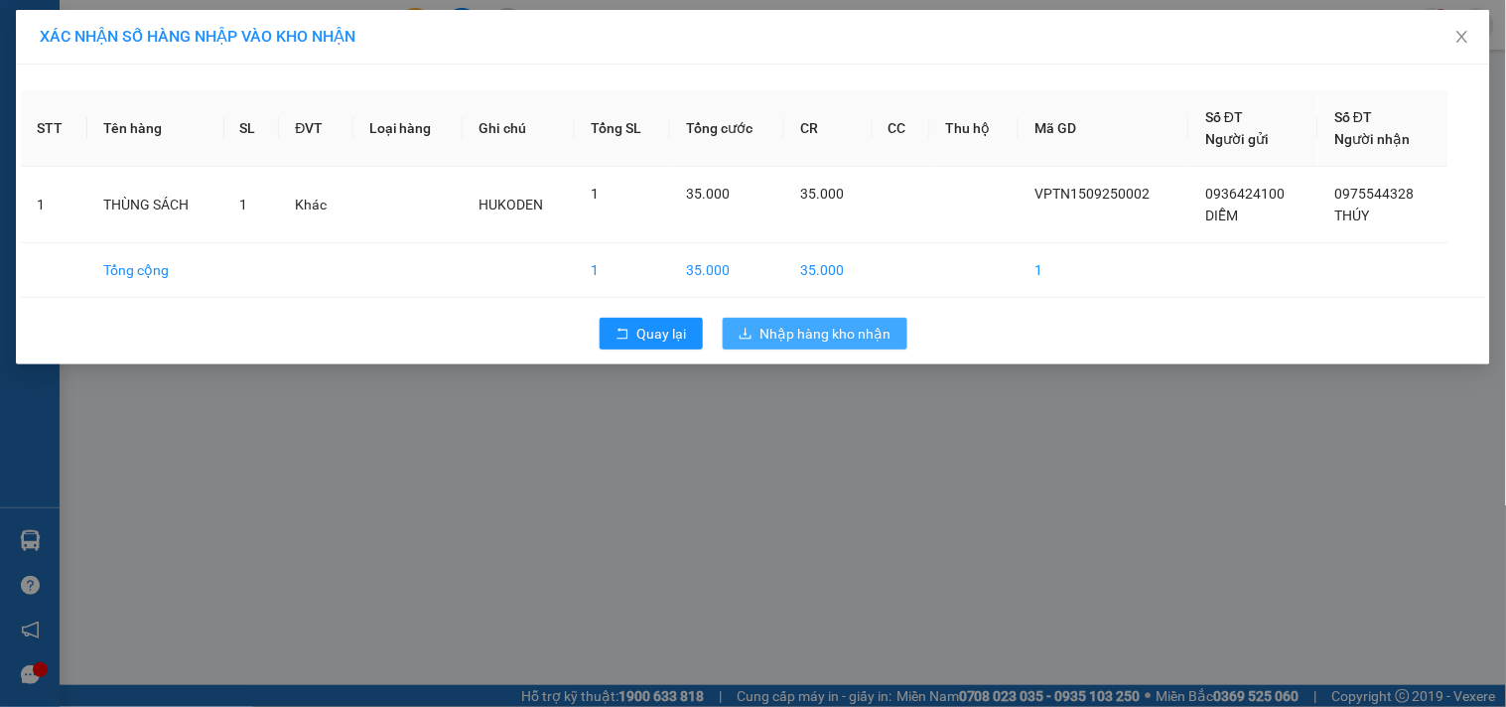
click at [802, 334] on span "Nhập hàng kho nhận" at bounding box center [826, 334] width 131 height 22
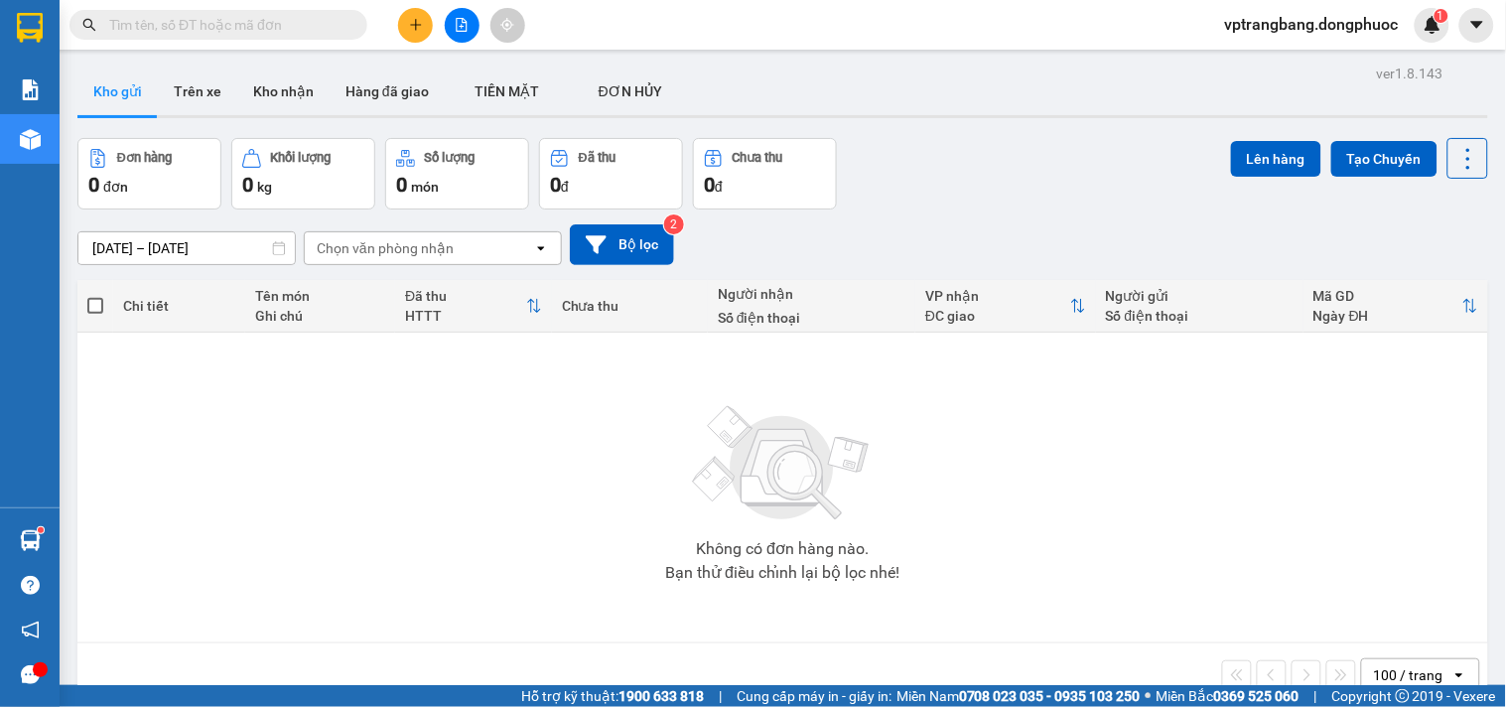
scroll to position [91, 0]
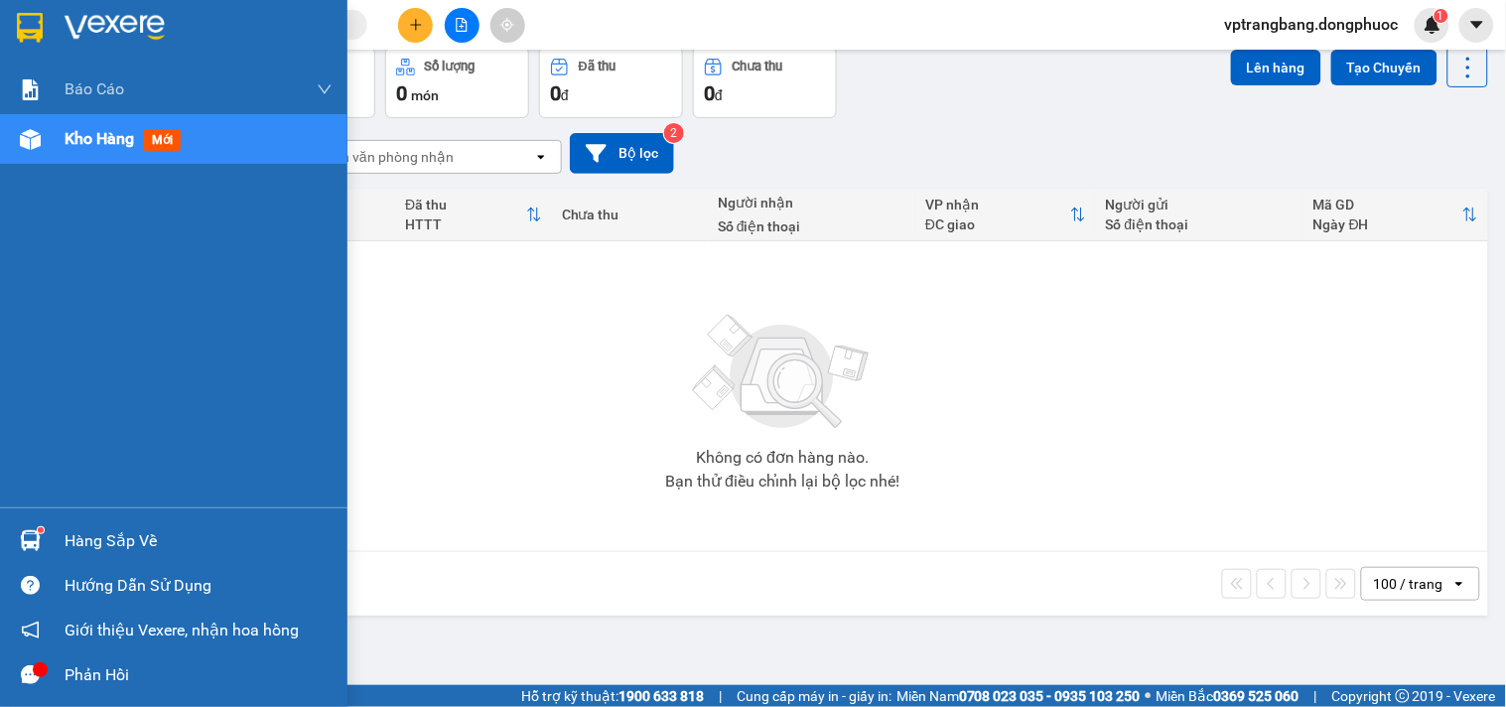
click at [61, 539] on div "Hàng sắp về" at bounding box center [174, 540] width 348 height 45
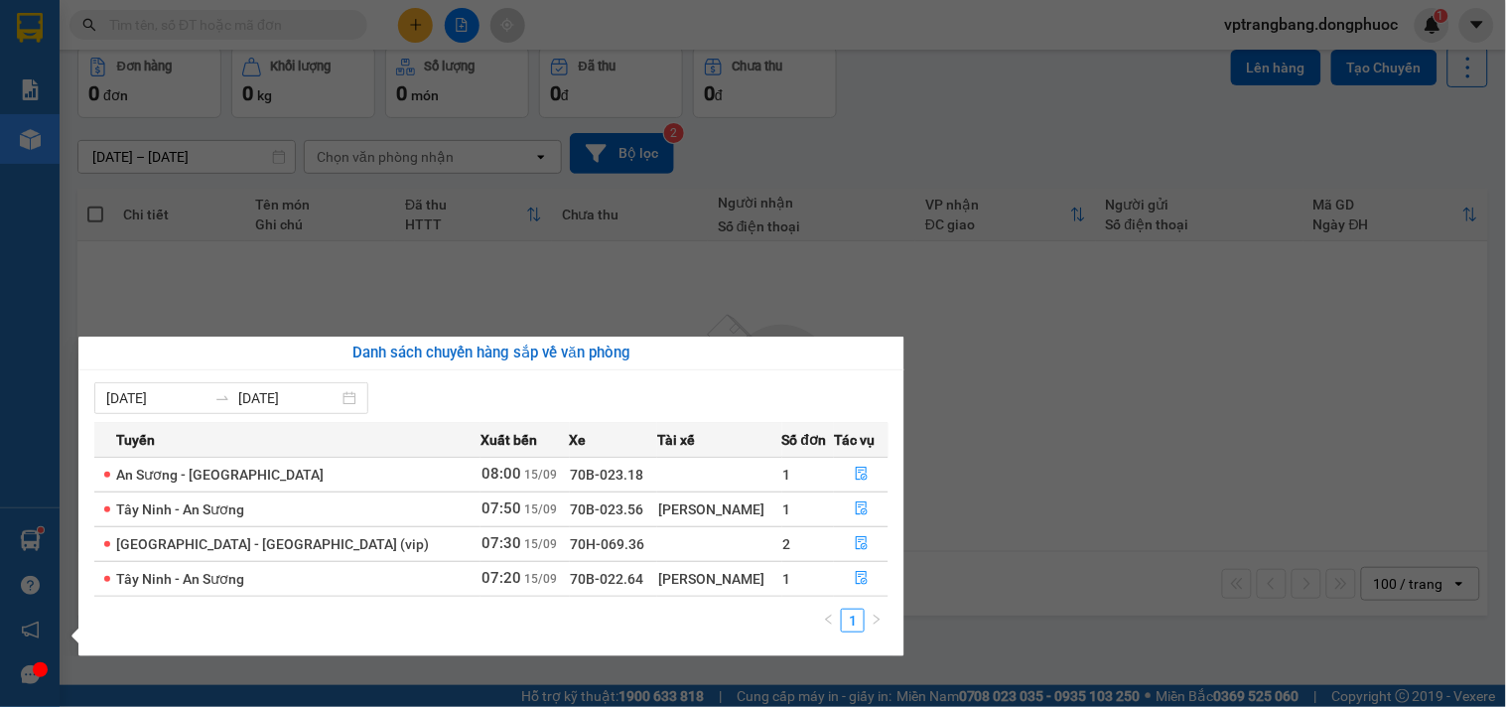
drag, startPoint x: 1013, startPoint y: 415, endPoint x: 624, endPoint y: 314, distance: 402.2
click at [1006, 413] on section "Kết quả tìm kiếm ( 0 ) Bộ lọc No Data vptrangbang.dongphuoc 1 Báo cáo Mẫu 1: Bá…" at bounding box center [753, 353] width 1506 height 707
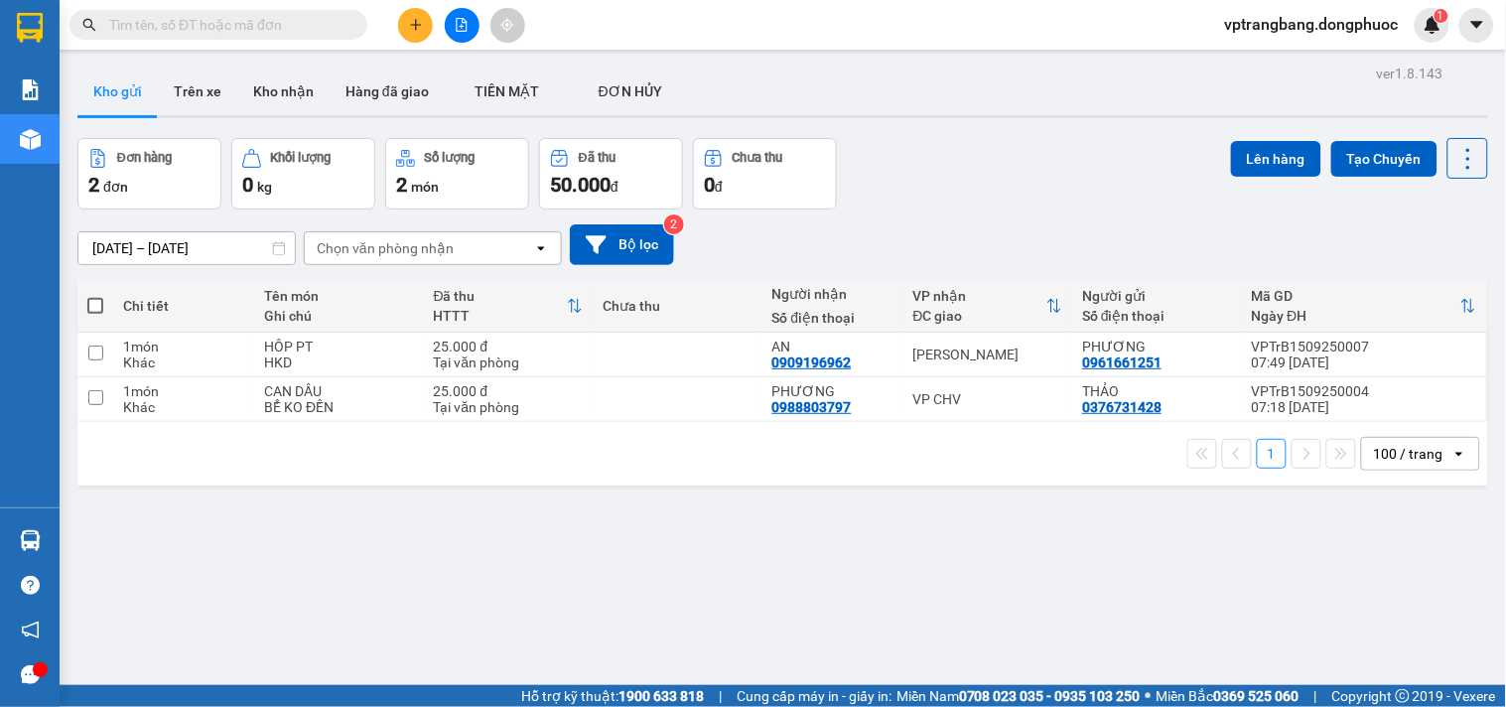
click at [842, 499] on div "ver 1.8.143 Kho gửi Trên xe Kho nhận Hàng đã giao TIỀN MẶT ĐƠN HỦY Đơn hàng 2…" at bounding box center [783, 413] width 1427 height 707
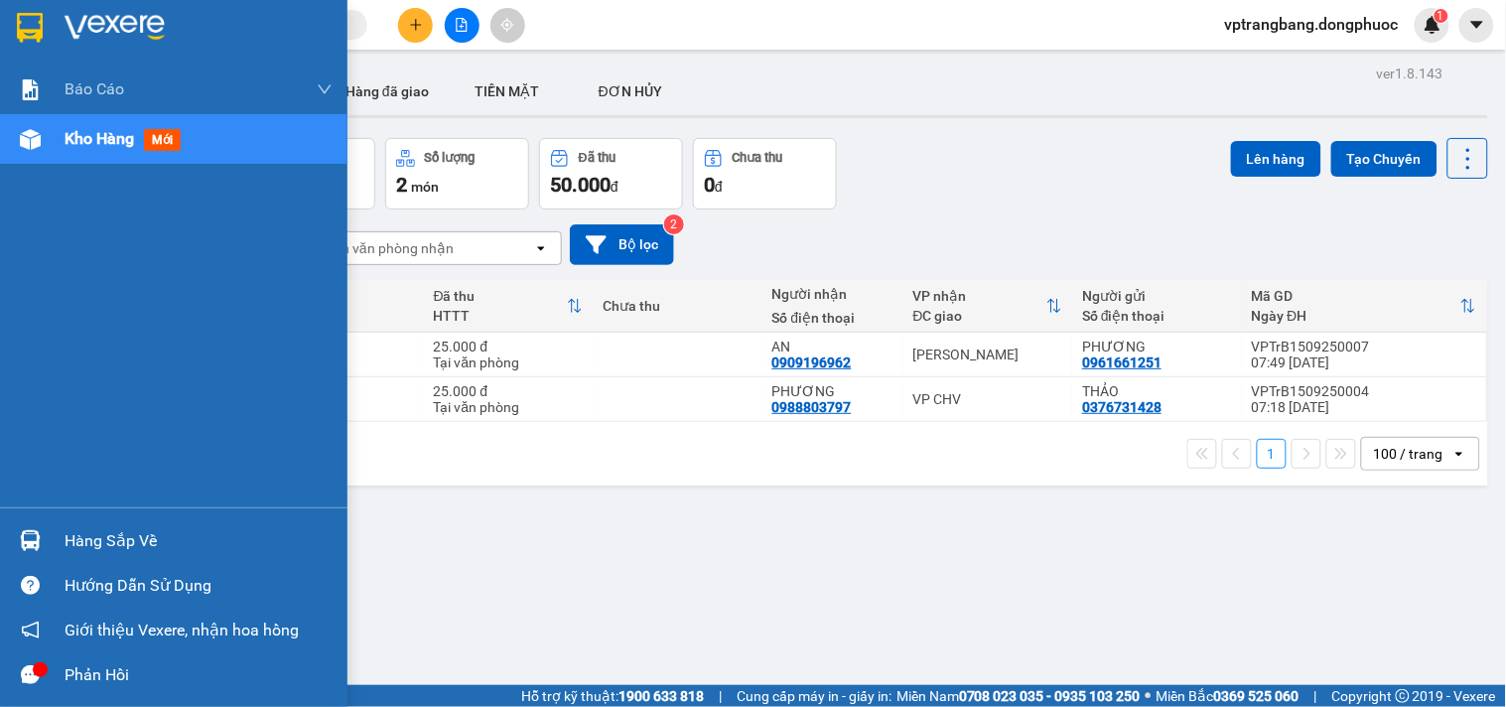
click at [134, 549] on div "Hàng sắp về" at bounding box center [199, 541] width 268 height 30
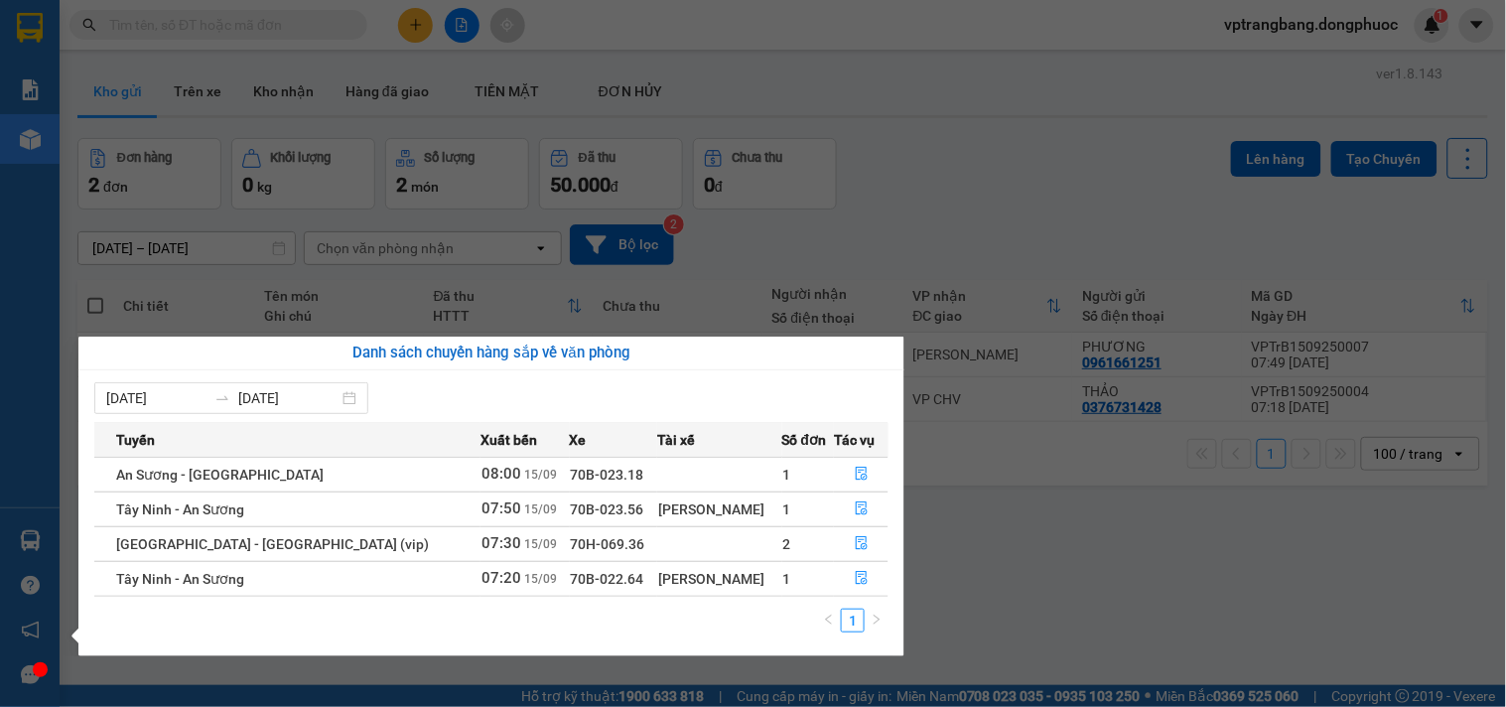
click at [1025, 542] on section "Kết quả tìm kiếm ( 0 ) Bộ lọc No Data vptrangbang.dongphuoc 1 Báo cáo Mẫu 1: Bá…" at bounding box center [753, 353] width 1506 height 707
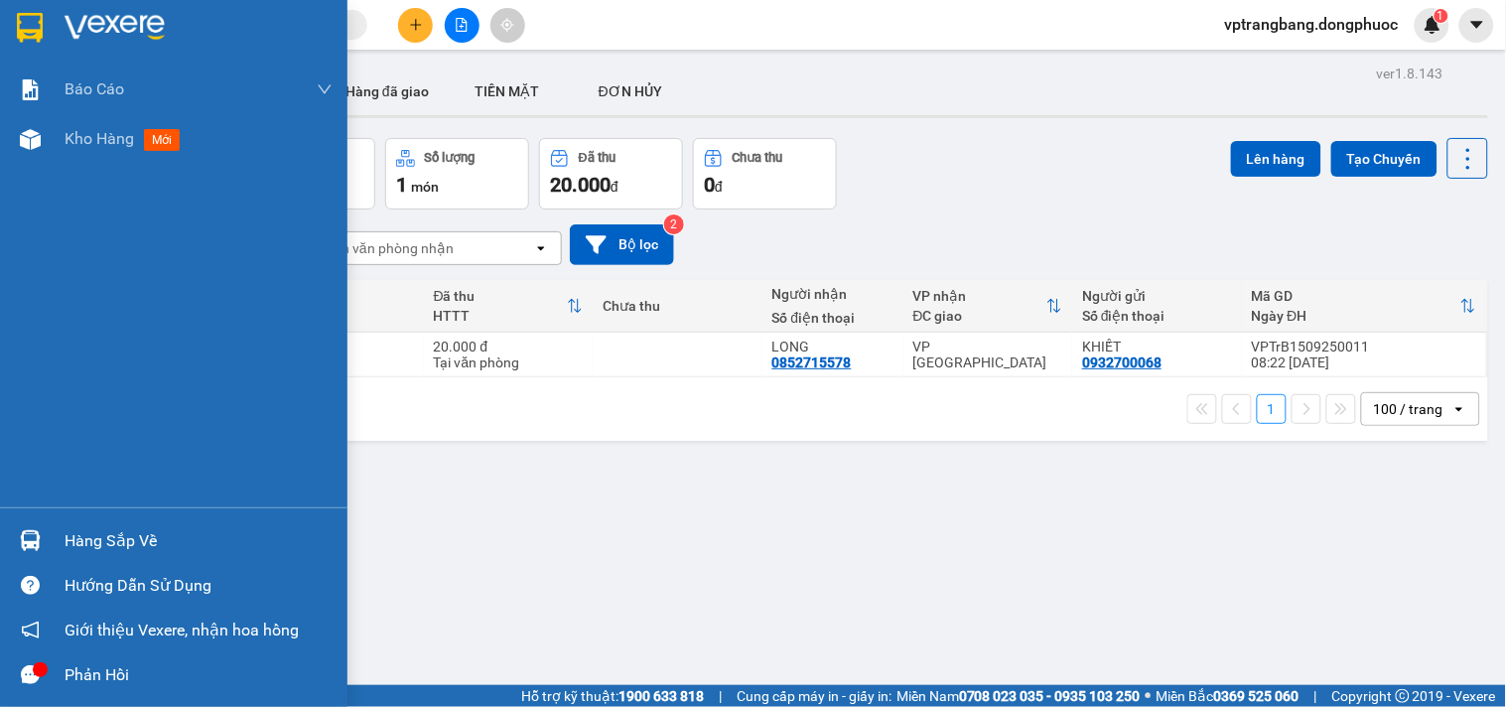
click at [100, 537] on div "Hàng sắp về" at bounding box center [199, 541] width 268 height 30
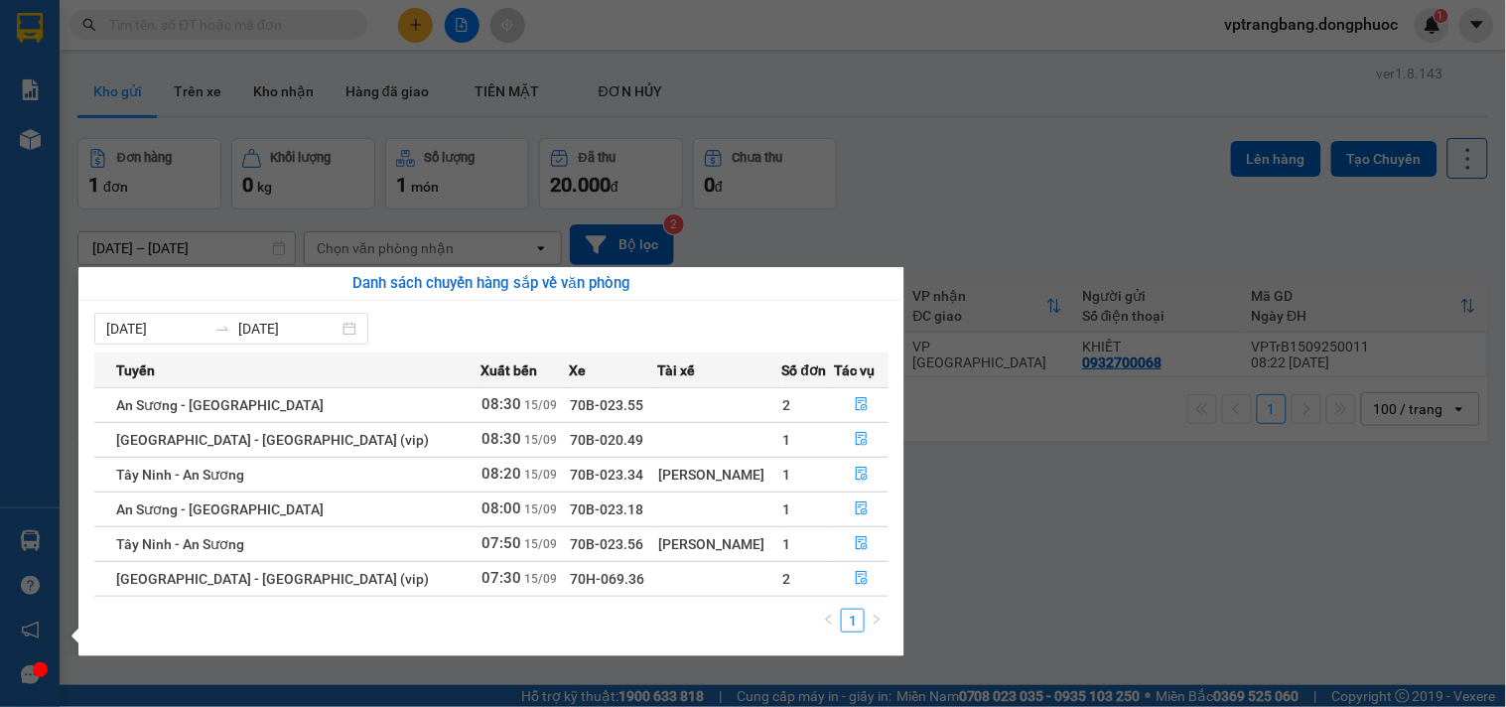
click at [945, 213] on section "Kết quả tìm kiếm ( 0 ) Bộ lọc No Data vptrangbang.dongphuoc 1 Báo cáo Mẫu 1: Bá…" at bounding box center [753, 353] width 1506 height 707
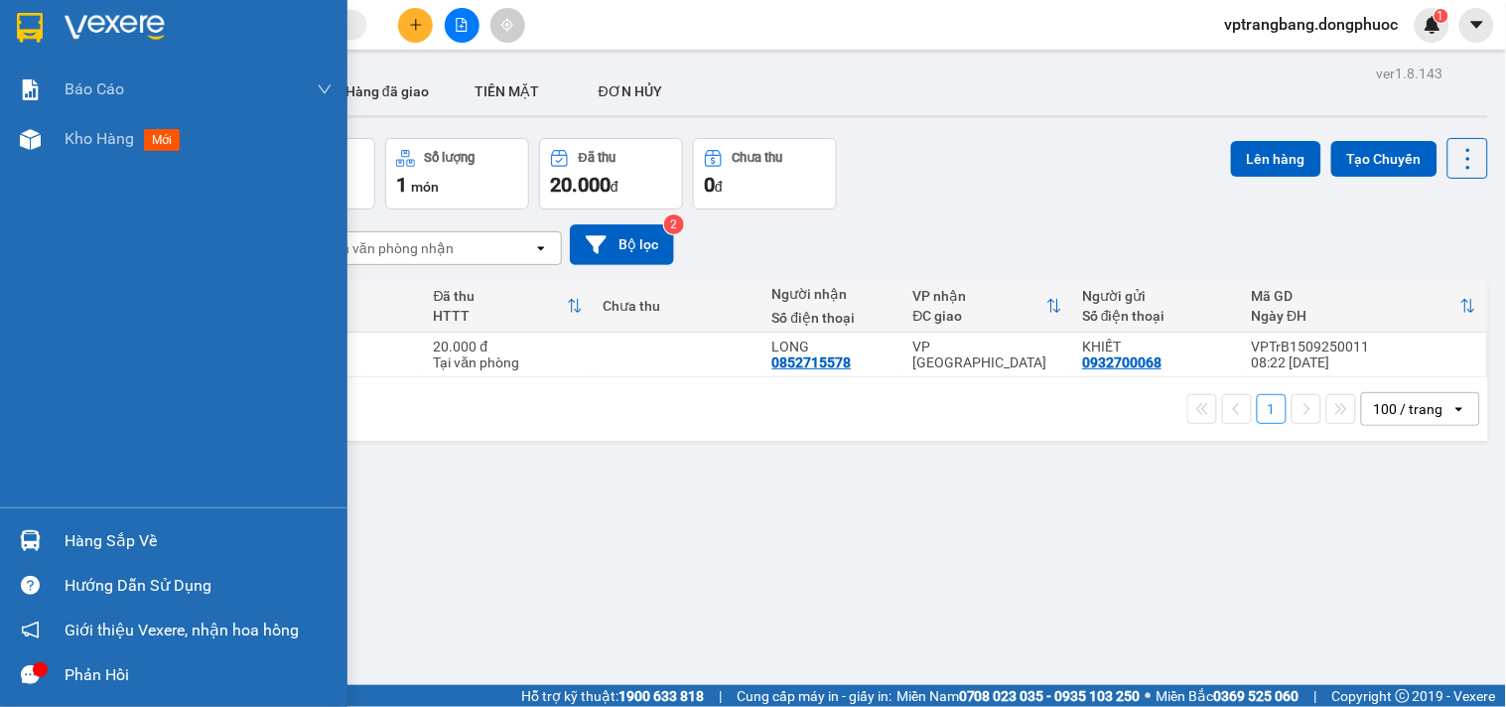
drag, startPoint x: 46, startPoint y: 538, endPoint x: 140, endPoint y: 516, distance: 96.8
click at [48, 537] on div "Hàng sắp về" at bounding box center [174, 540] width 348 height 45
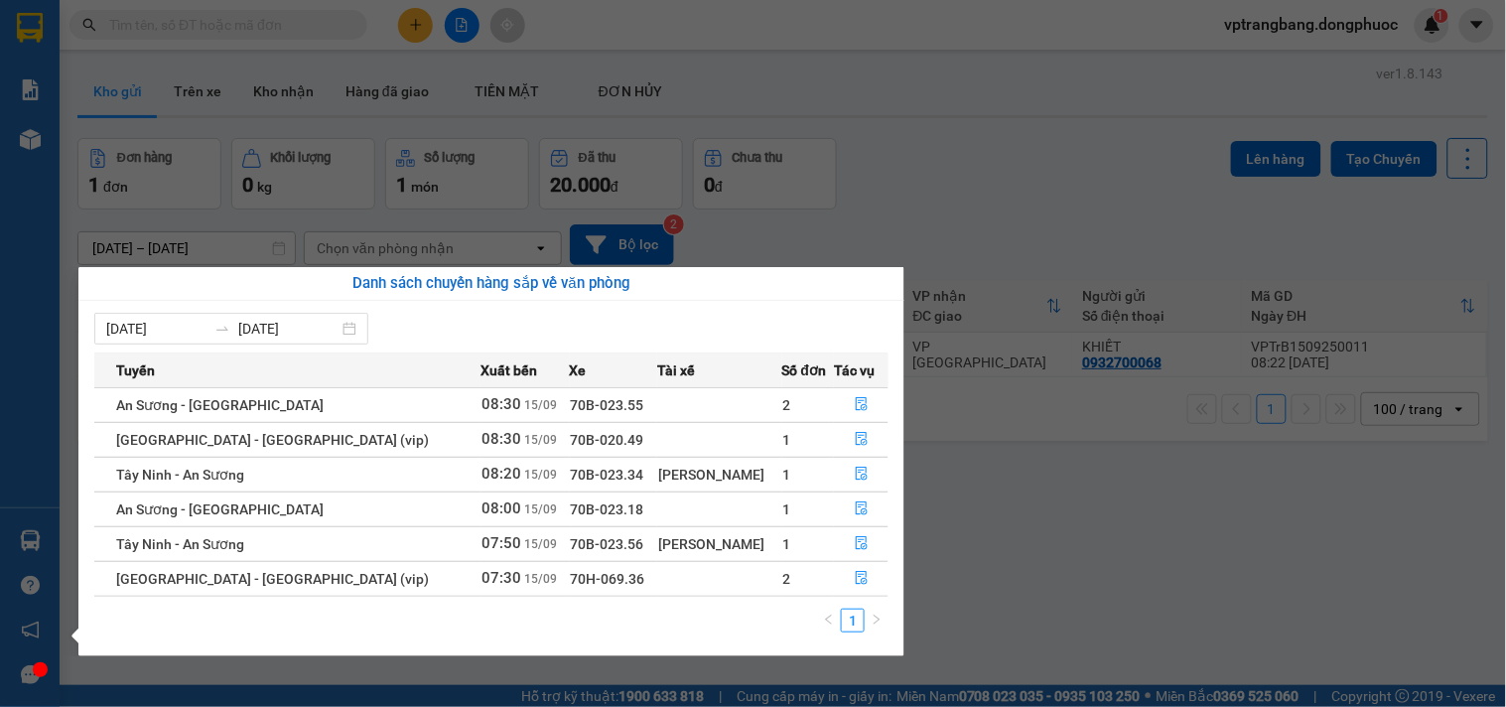
click at [1054, 255] on section "Kết quả tìm kiếm ( 0 ) Bộ lọc No Data vptrangbang.dongphuoc 1 Báo cáo Mẫu 1: Bá…" at bounding box center [753, 353] width 1506 height 707
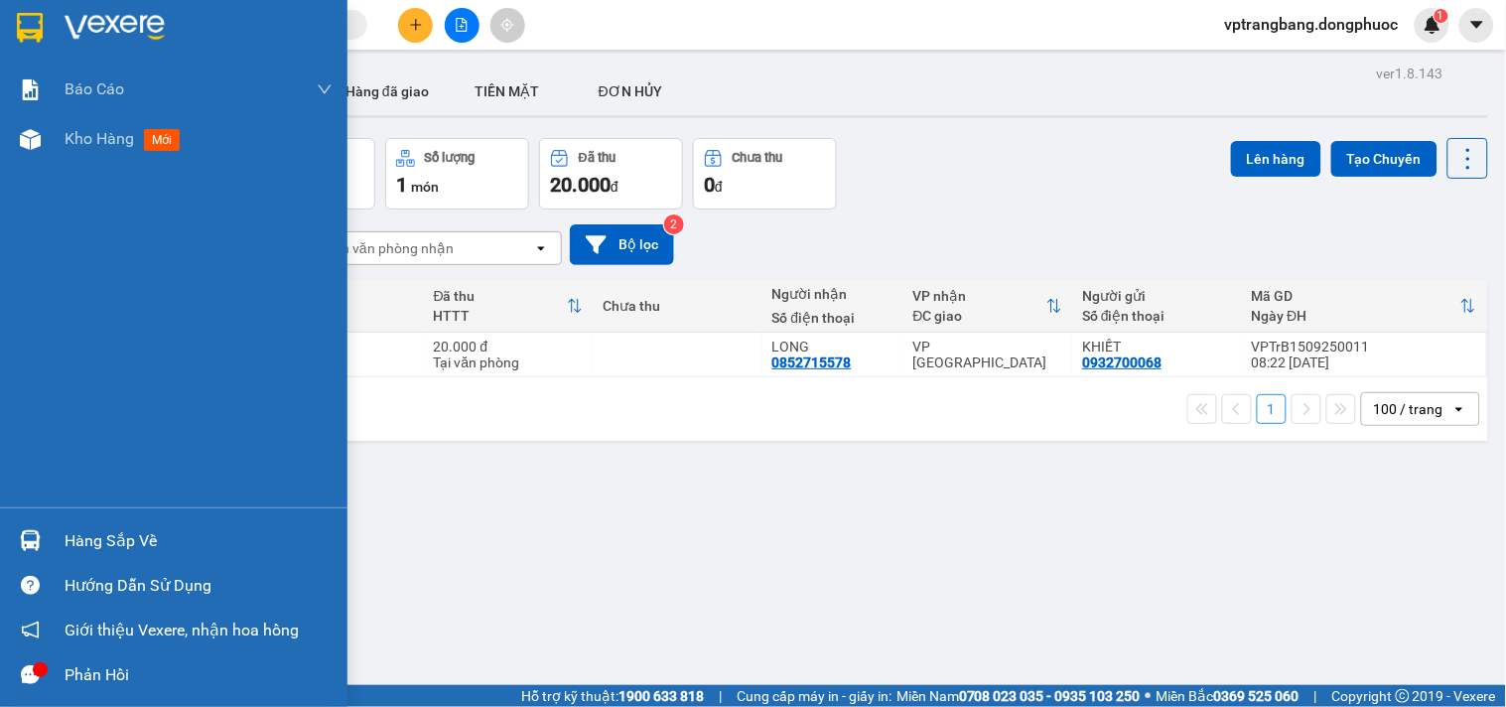
click at [58, 539] on div "Hàng sắp về" at bounding box center [174, 540] width 348 height 45
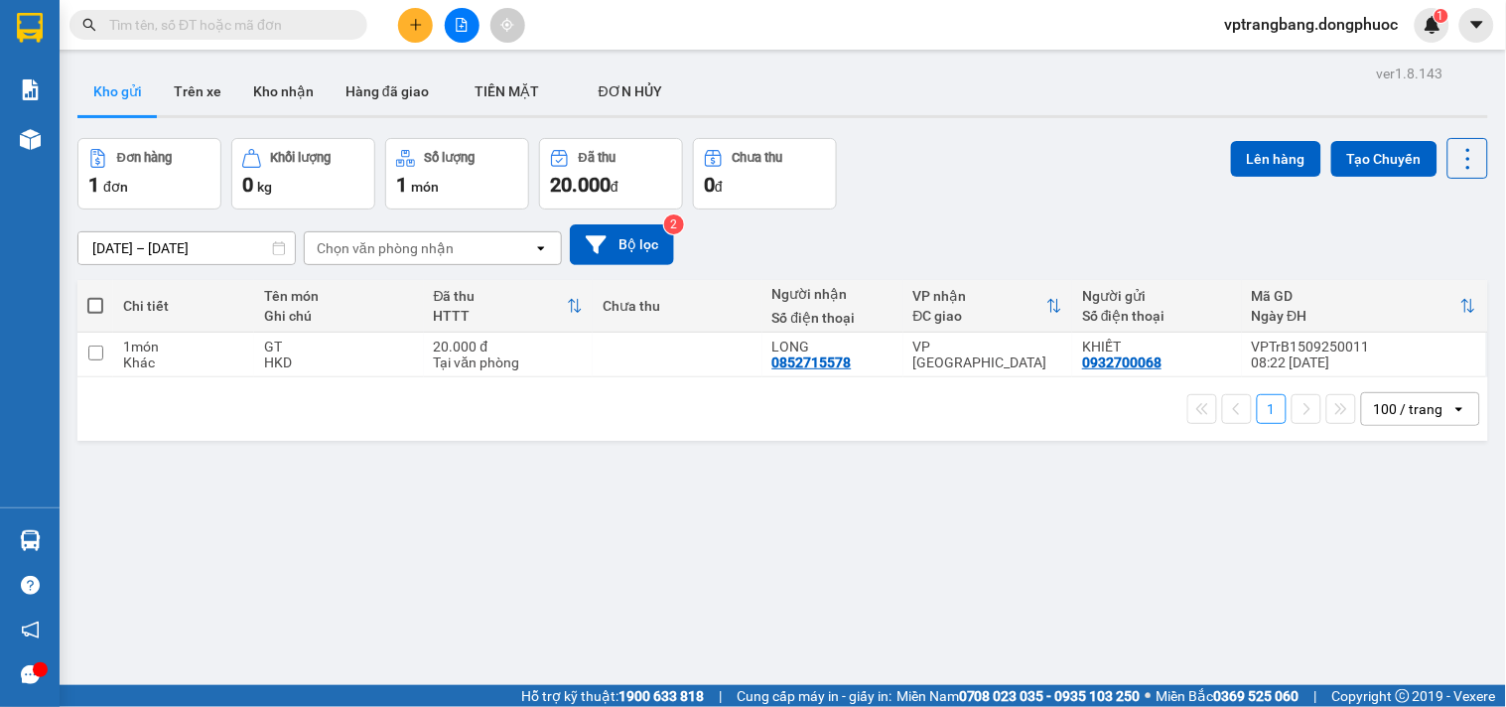
click at [1108, 204] on section "Kết quả tìm kiếm ( 0 ) Bộ lọc No Data vptrangbang.dongphuoc 1 Báo cáo Mẫu 1: Bá…" at bounding box center [753, 353] width 1506 height 707
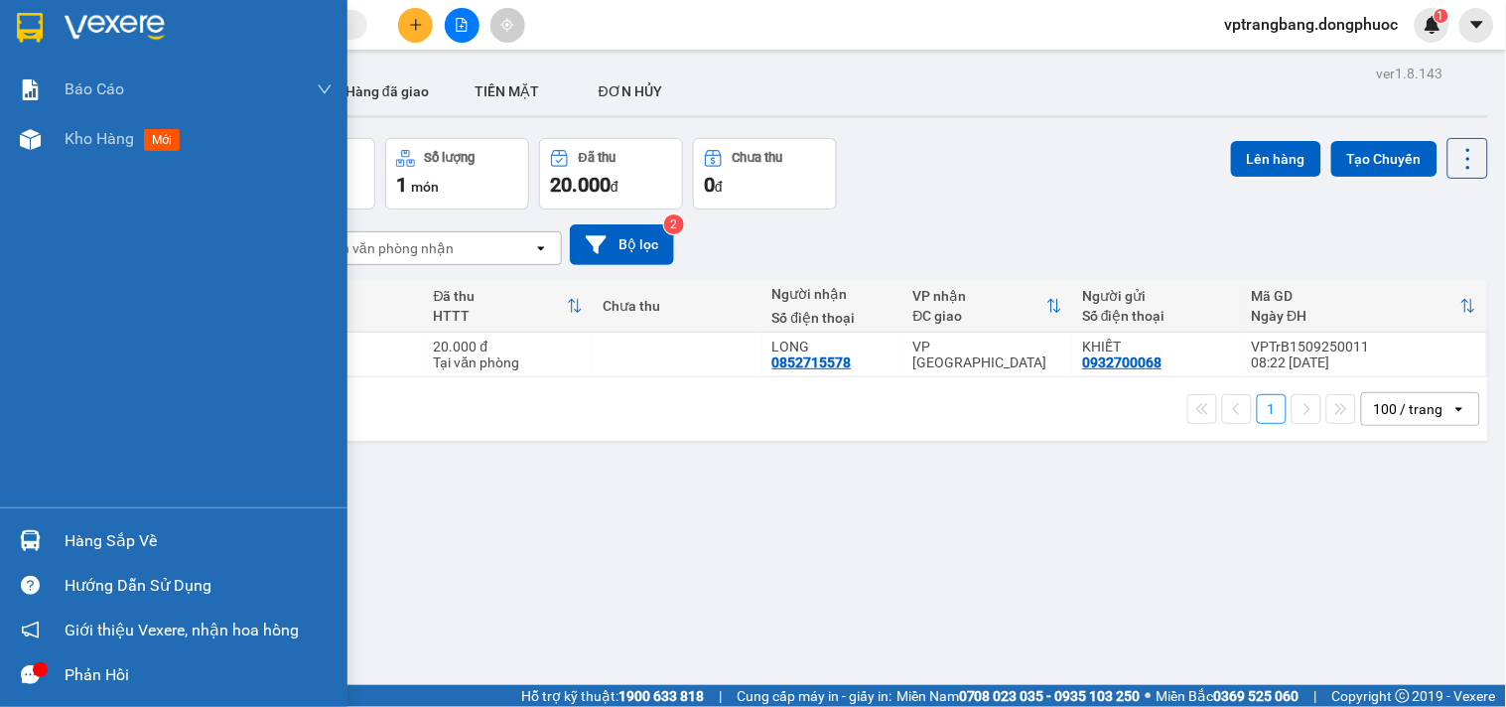
click at [81, 532] on div "Hàng sắp về" at bounding box center [199, 541] width 268 height 30
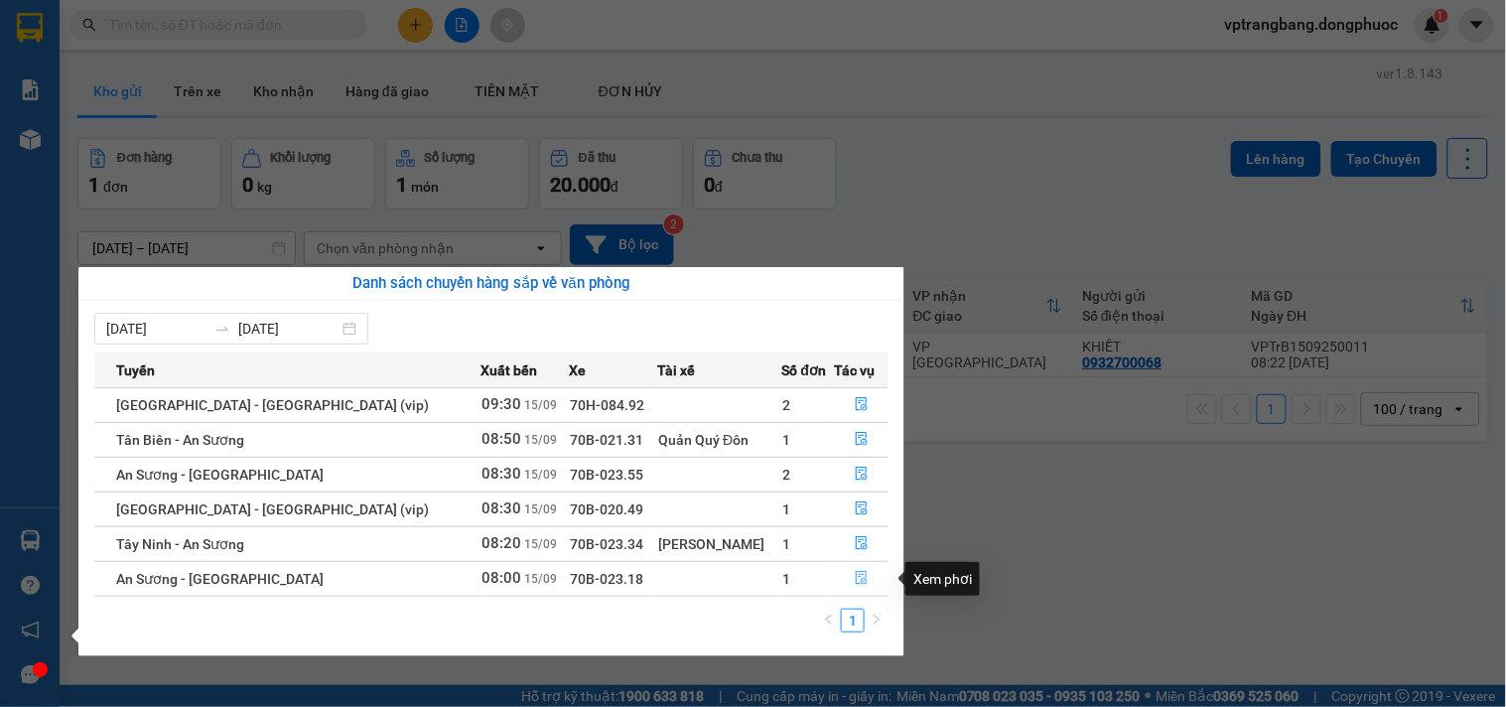
click at [855, 582] on icon "file-done" at bounding box center [862, 578] width 14 height 14
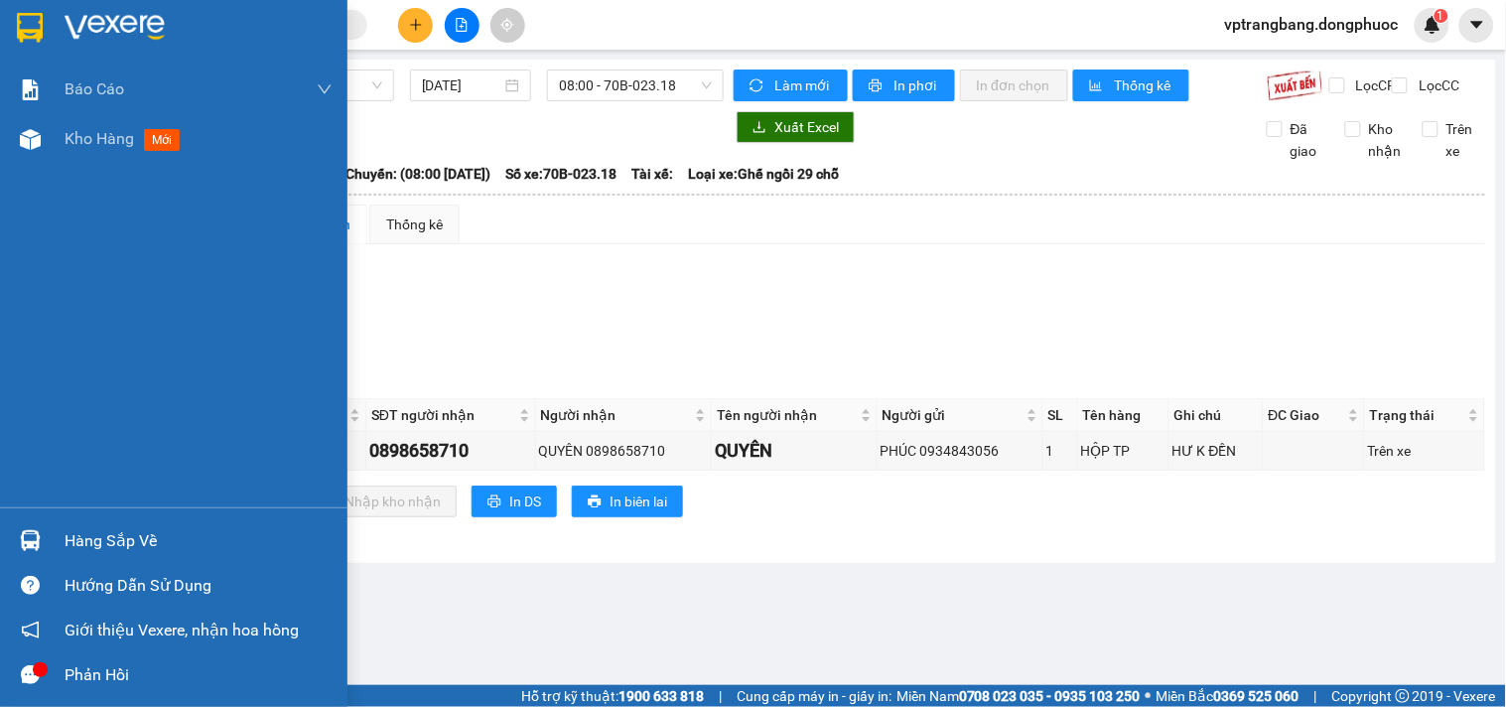
click at [65, 538] on div "Hàng sắp về" at bounding box center [199, 541] width 268 height 30
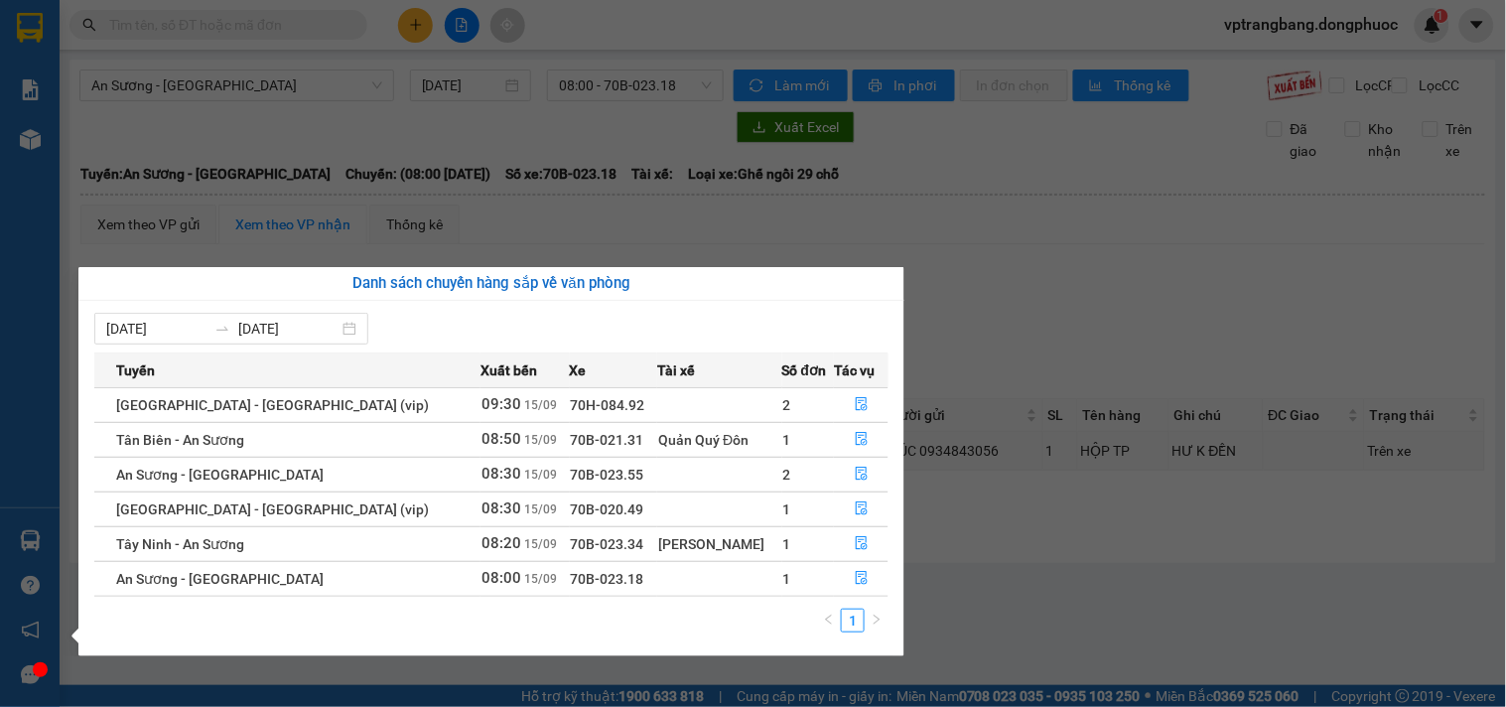
click at [1036, 306] on section "Kết quả tìm kiếm ( 0 ) Bộ lọc No Data vptrangbang.dongphuoc 1 Báo cáo Mẫu 1: Bá…" at bounding box center [753, 353] width 1506 height 707
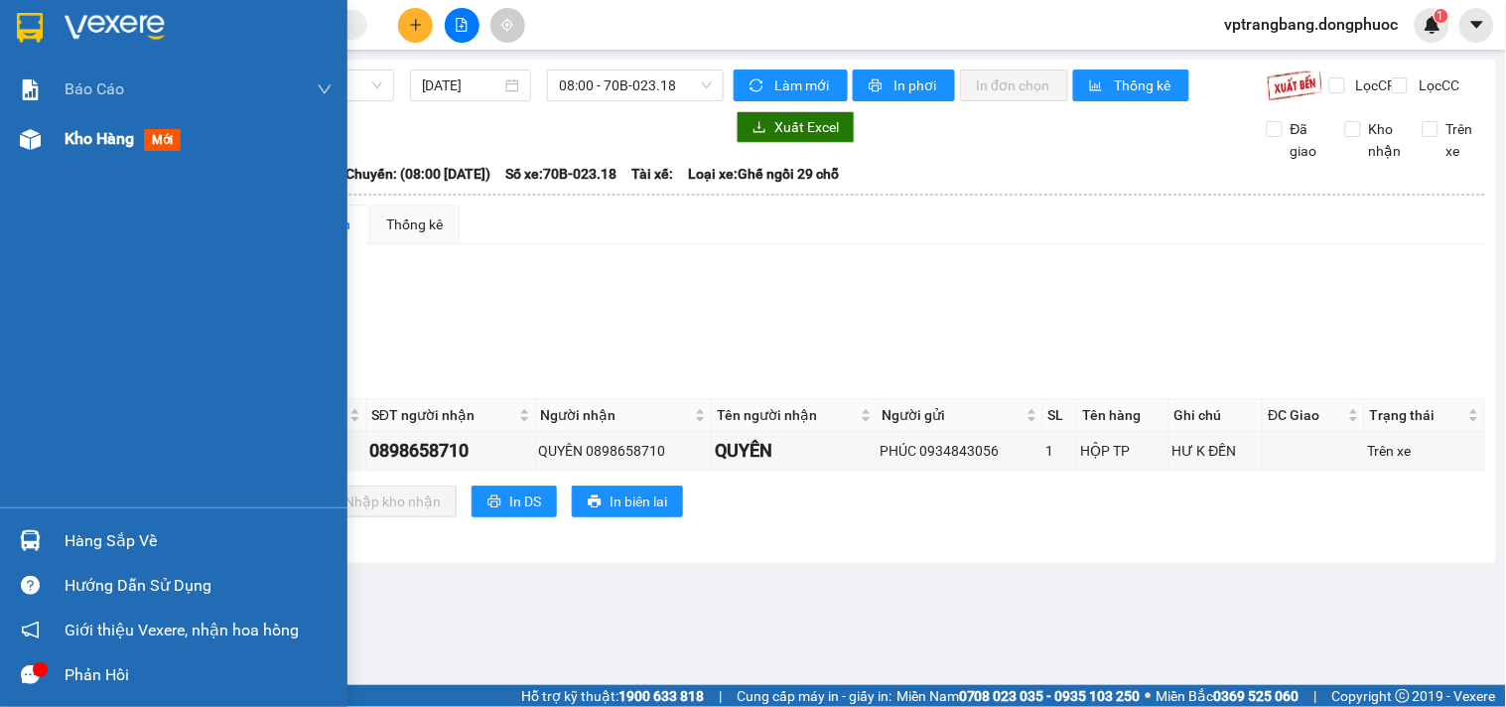
click at [91, 135] on span "Kho hàng" at bounding box center [100, 138] width 70 height 19
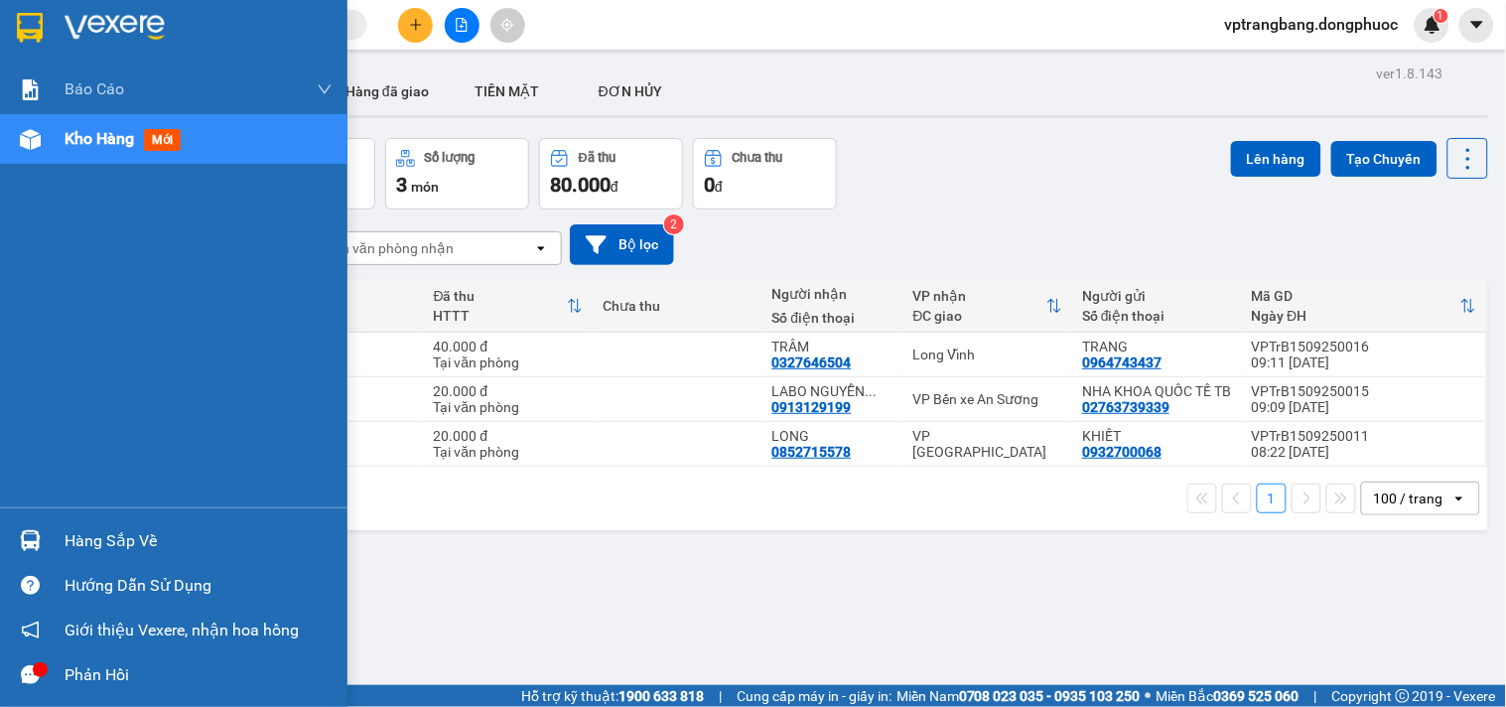
click at [53, 541] on div "Hàng sắp về" at bounding box center [174, 540] width 348 height 45
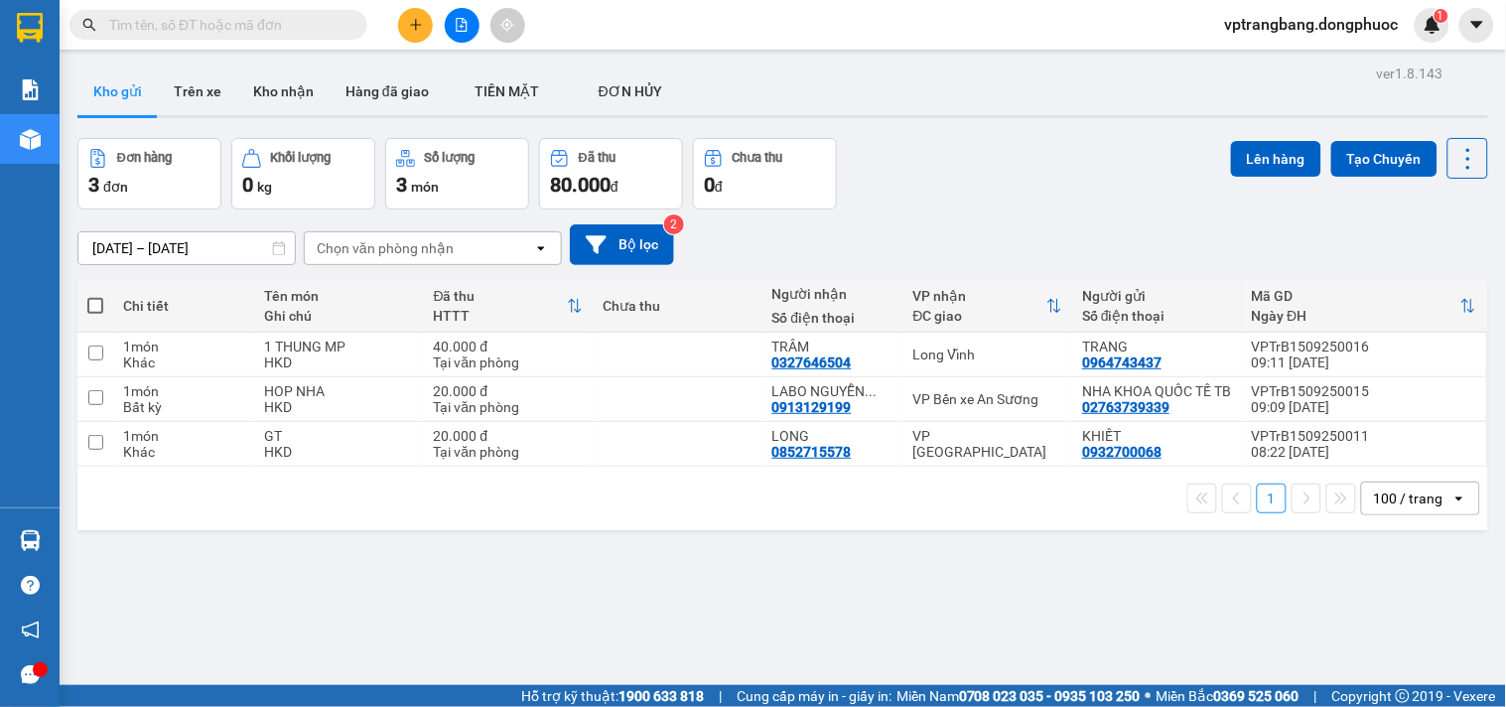
click at [997, 200] on section "Kết quả tìm kiếm ( 0 ) Bộ lọc No Data vptrangbang.dongphuoc 1 Báo cáo Mẫu 1: Bá…" at bounding box center [753, 353] width 1506 height 707
click at [453, 16] on button at bounding box center [462, 25] width 35 height 35
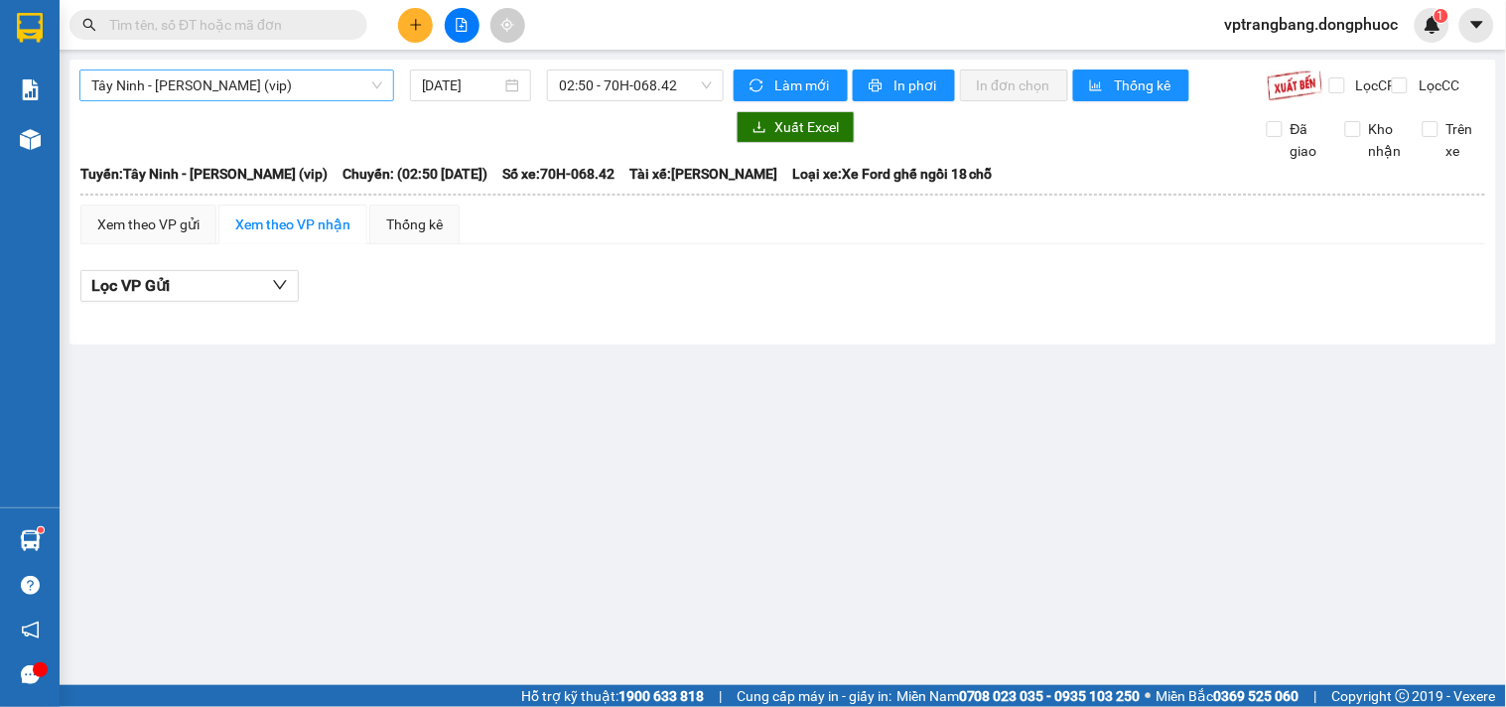
click at [177, 89] on span "Tây Ninh - Hồ Chí Minh (vip)" at bounding box center [236, 85] width 291 height 30
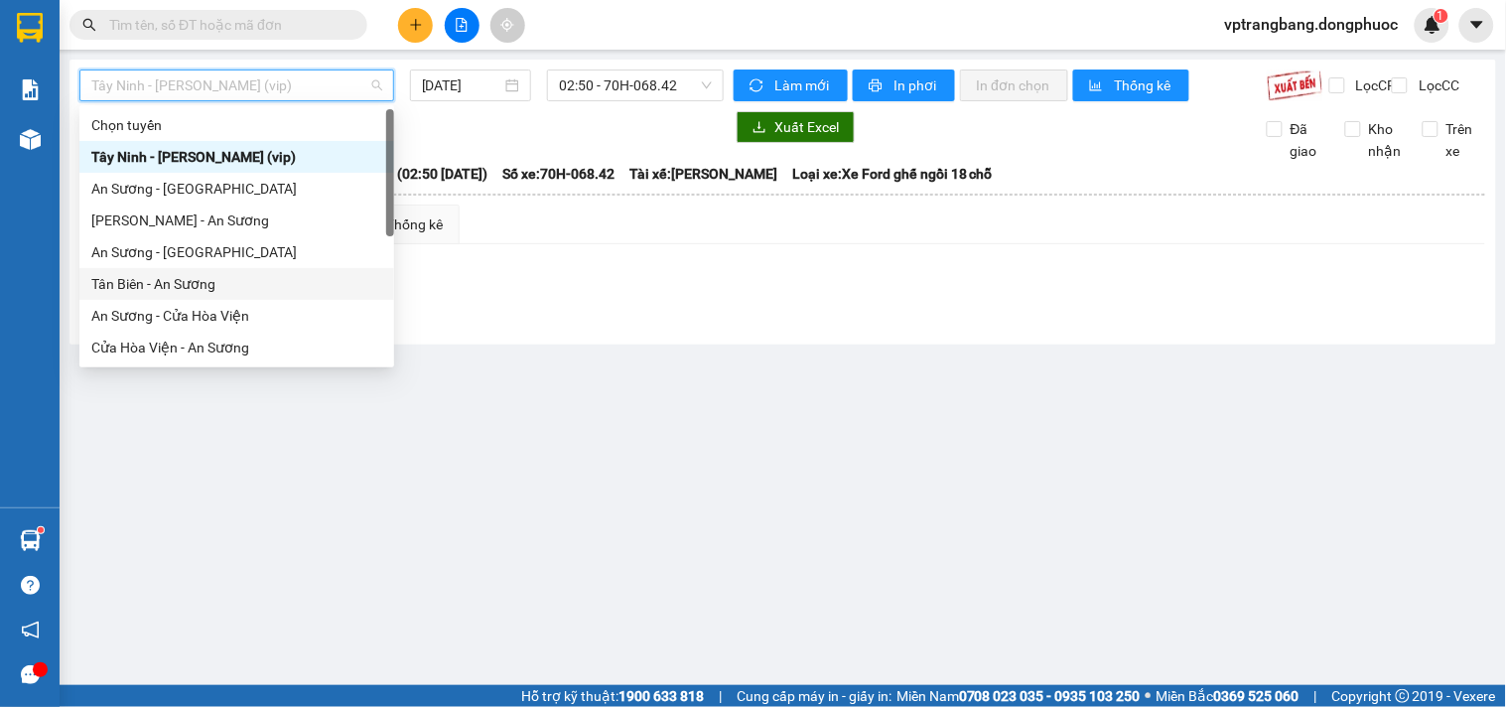
scroll to position [222, 0]
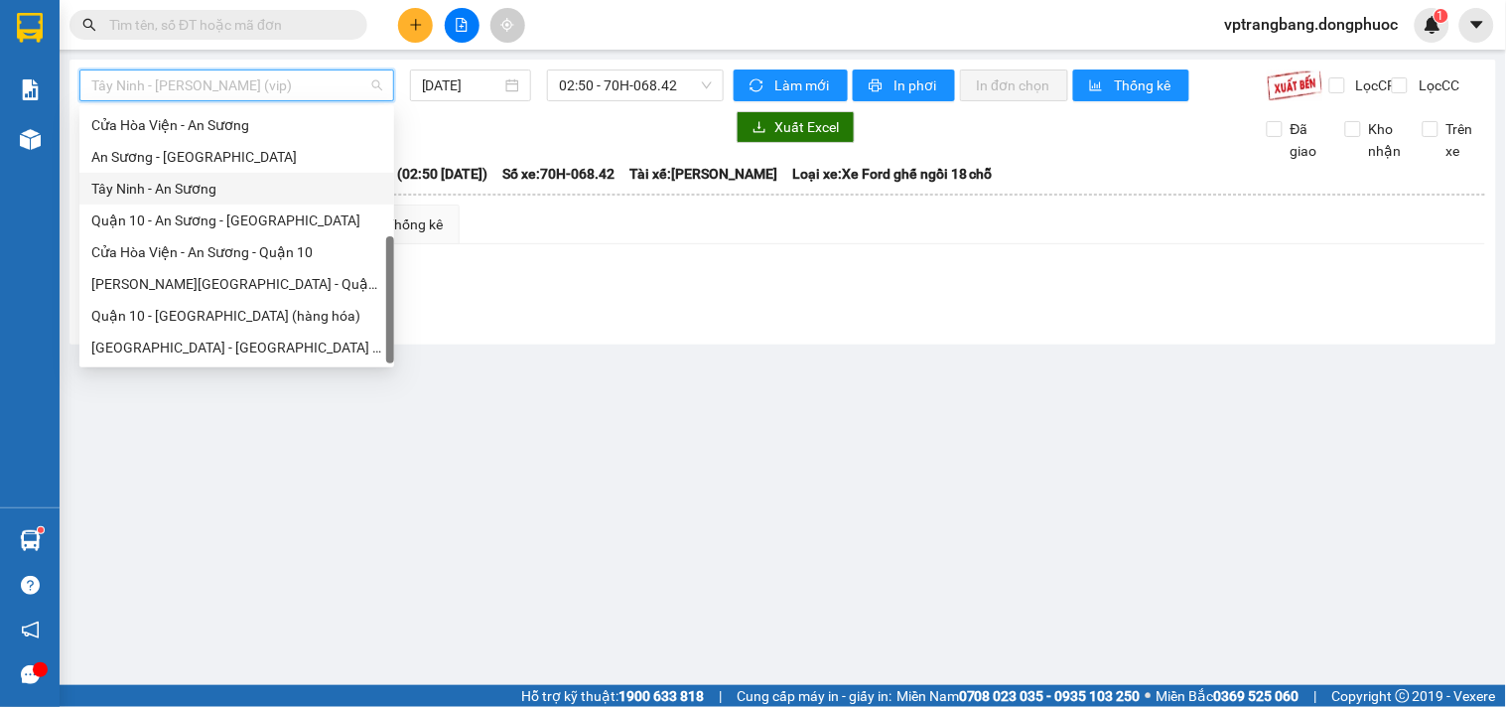
click at [165, 185] on div "Tây Ninh - An Sương" at bounding box center [236, 189] width 291 height 22
type input "[DATE]"
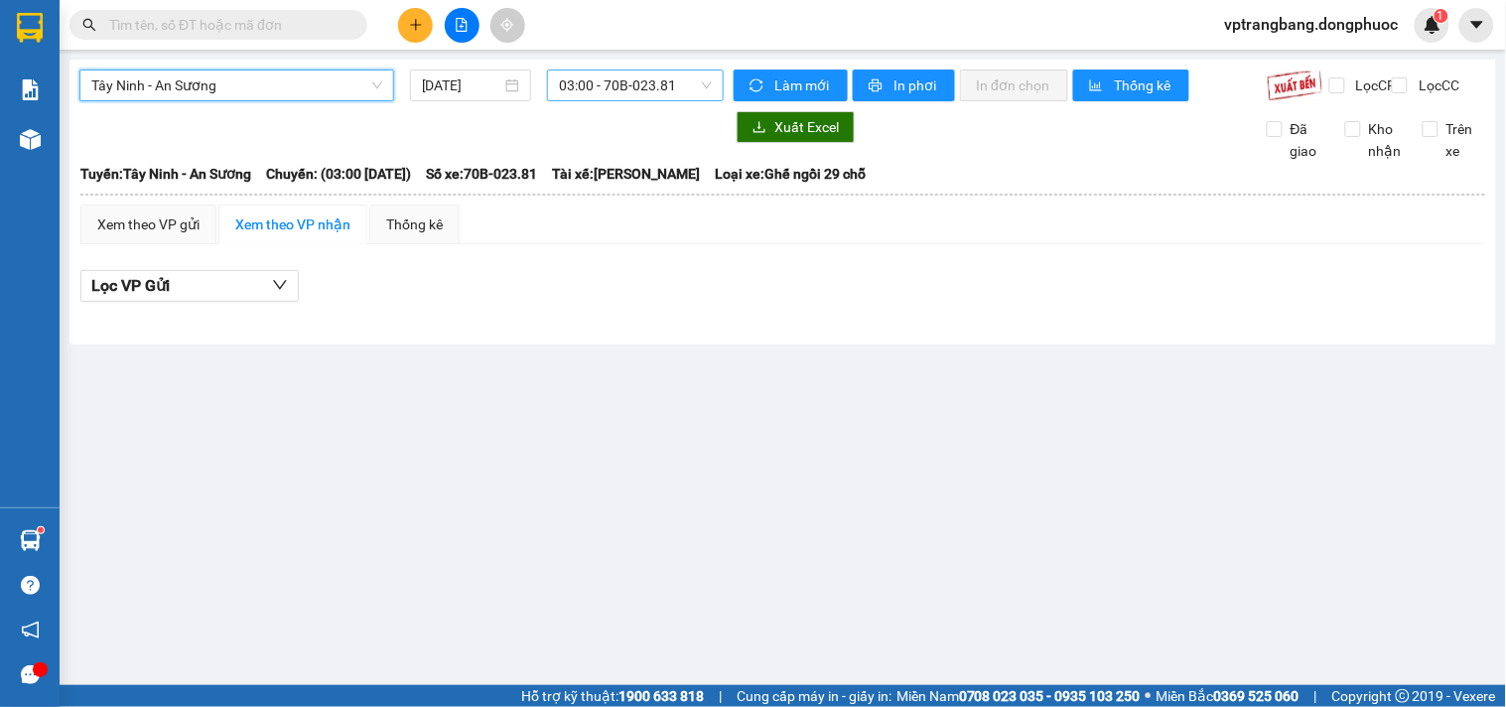
click at [600, 95] on span "03:00 - 70B-023.81" at bounding box center [635, 85] width 153 height 30
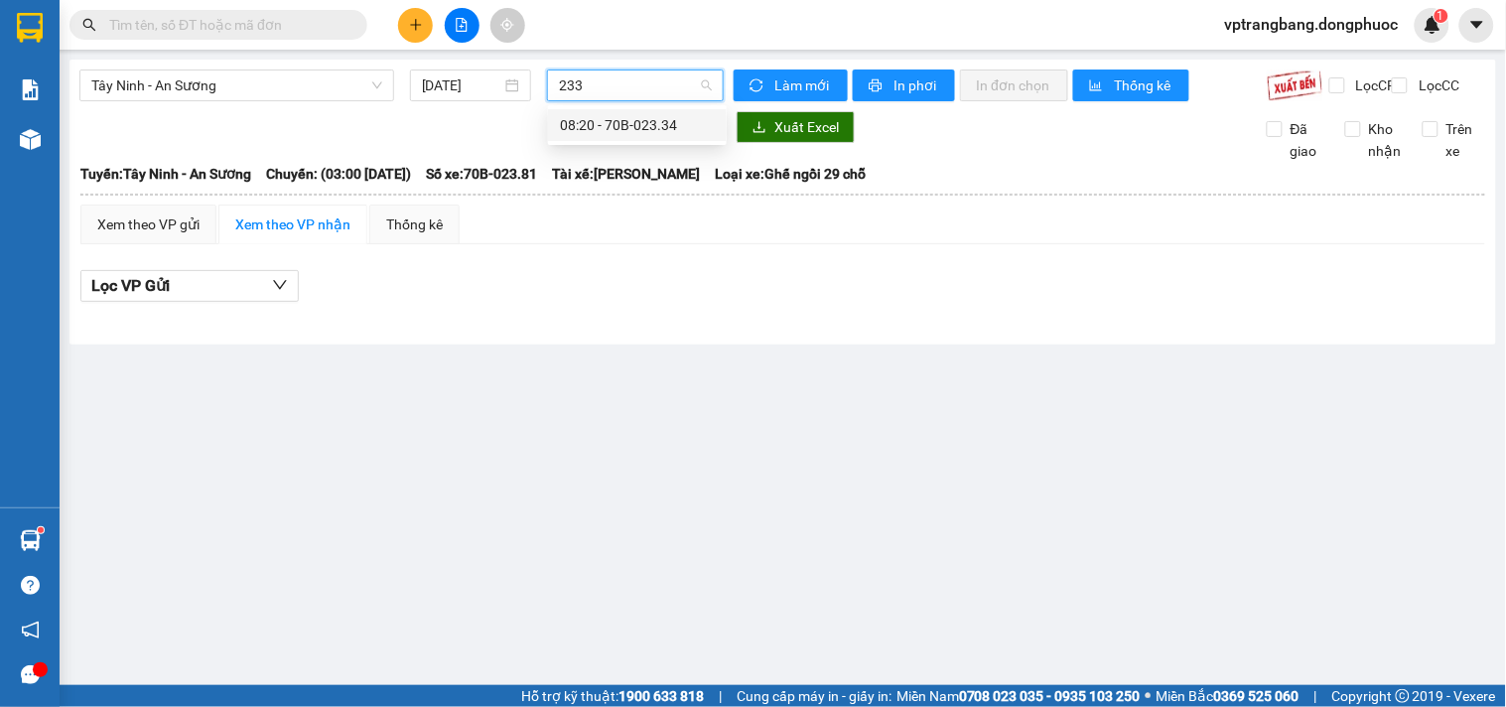
type input "2334"
click at [593, 120] on div "08:20 - 70B-023.34" at bounding box center [637, 125] width 155 height 22
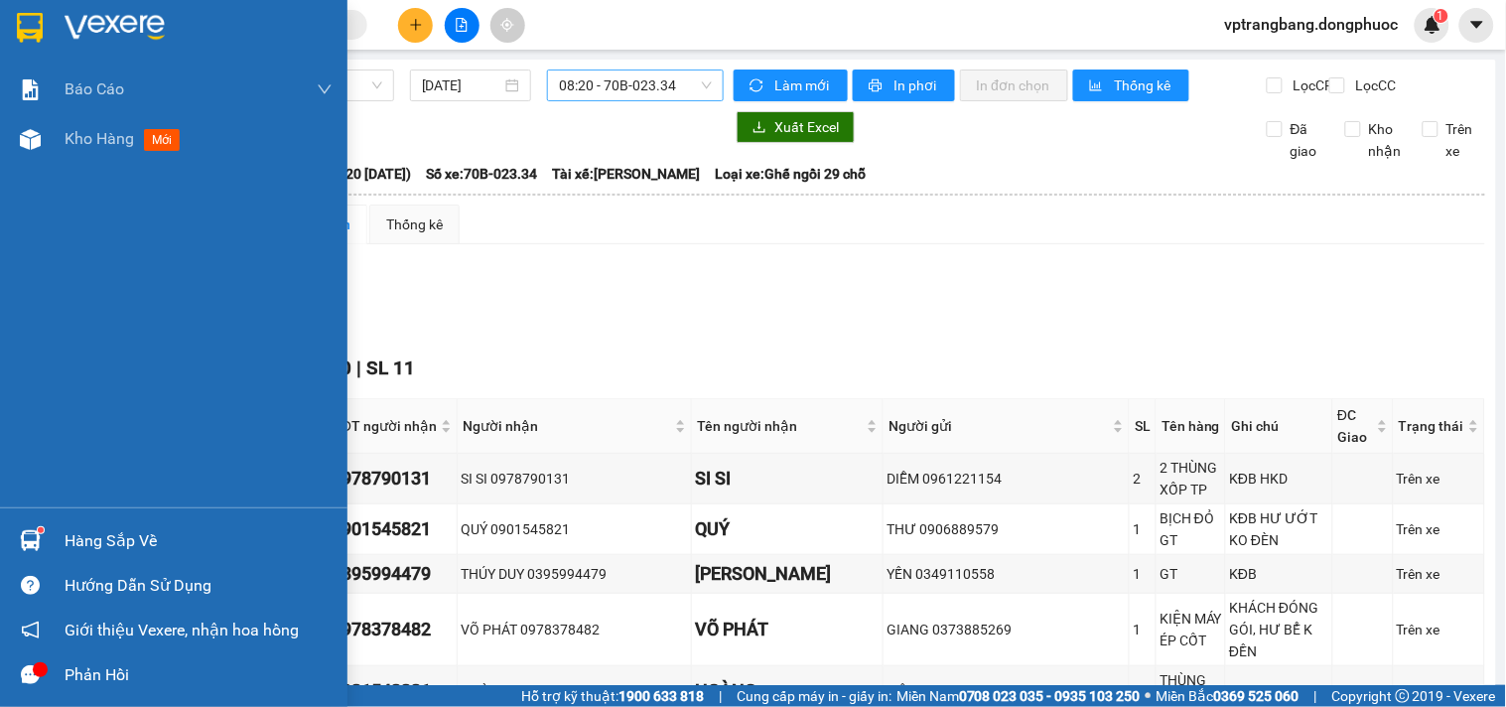
drag, startPoint x: 92, startPoint y: 528, endPoint x: 223, endPoint y: 539, distance: 131.5
click at [92, 529] on div "Hàng sắp về" at bounding box center [199, 541] width 268 height 30
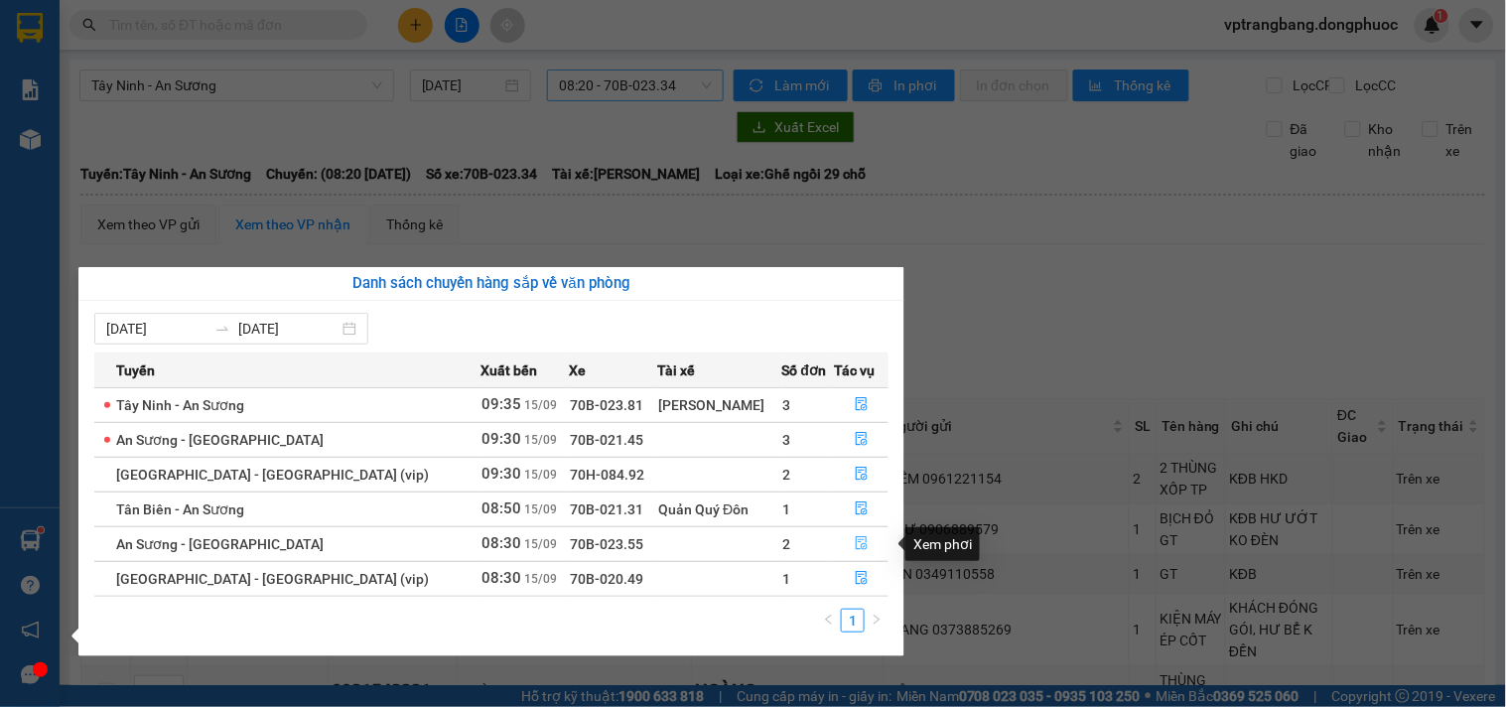
click at [856, 547] on icon "file-done" at bounding box center [862, 543] width 14 height 14
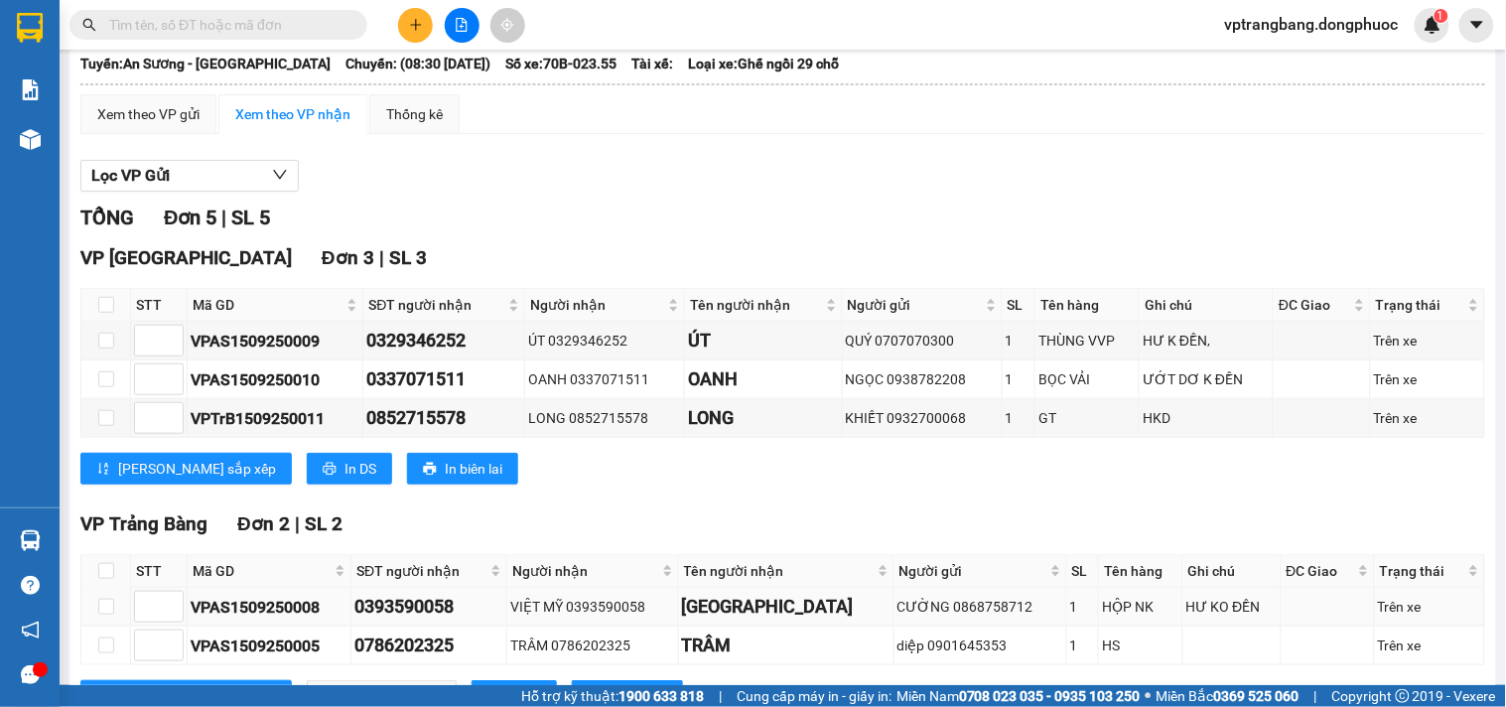
scroll to position [211, 0]
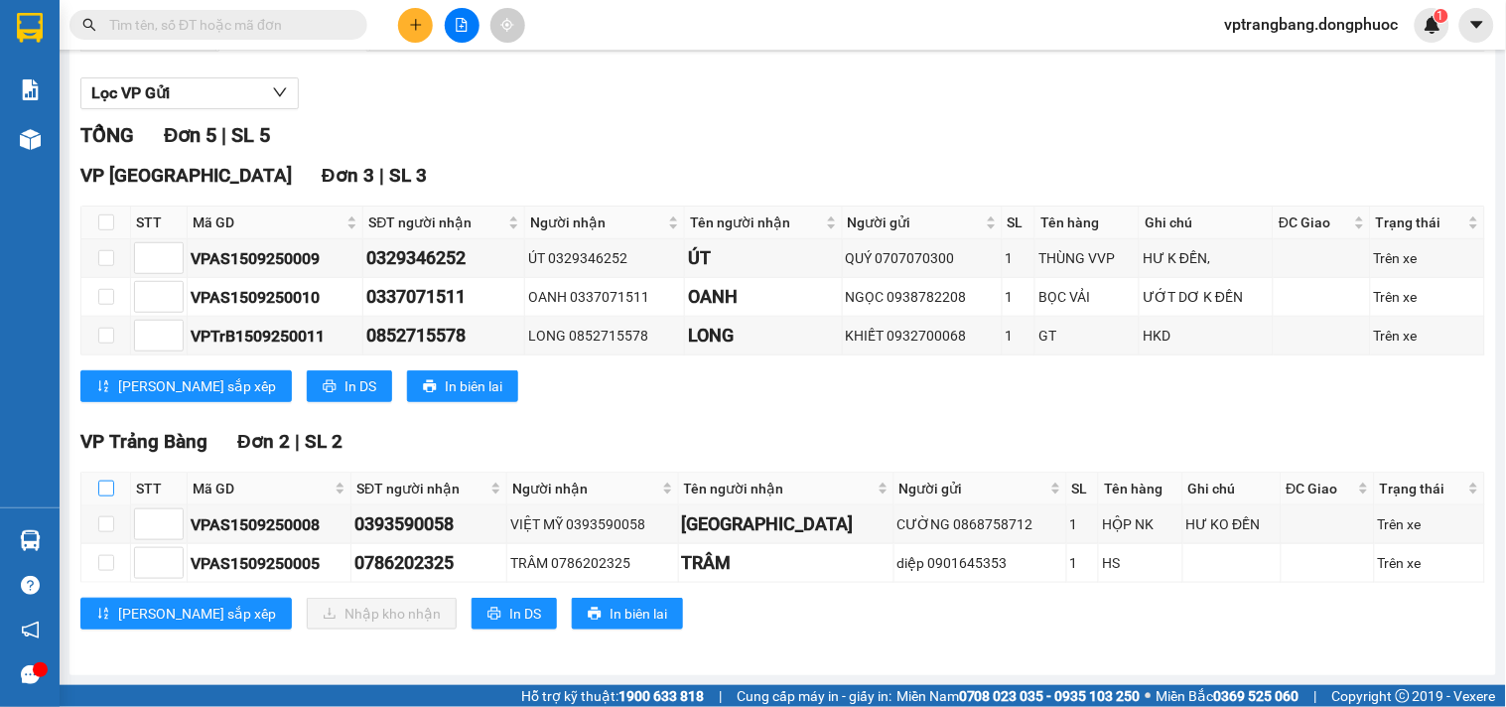
click at [105, 478] on label at bounding box center [106, 489] width 16 height 22
click at [105, 481] on input "checkbox" at bounding box center [106, 489] width 16 height 16
checkbox input "true"
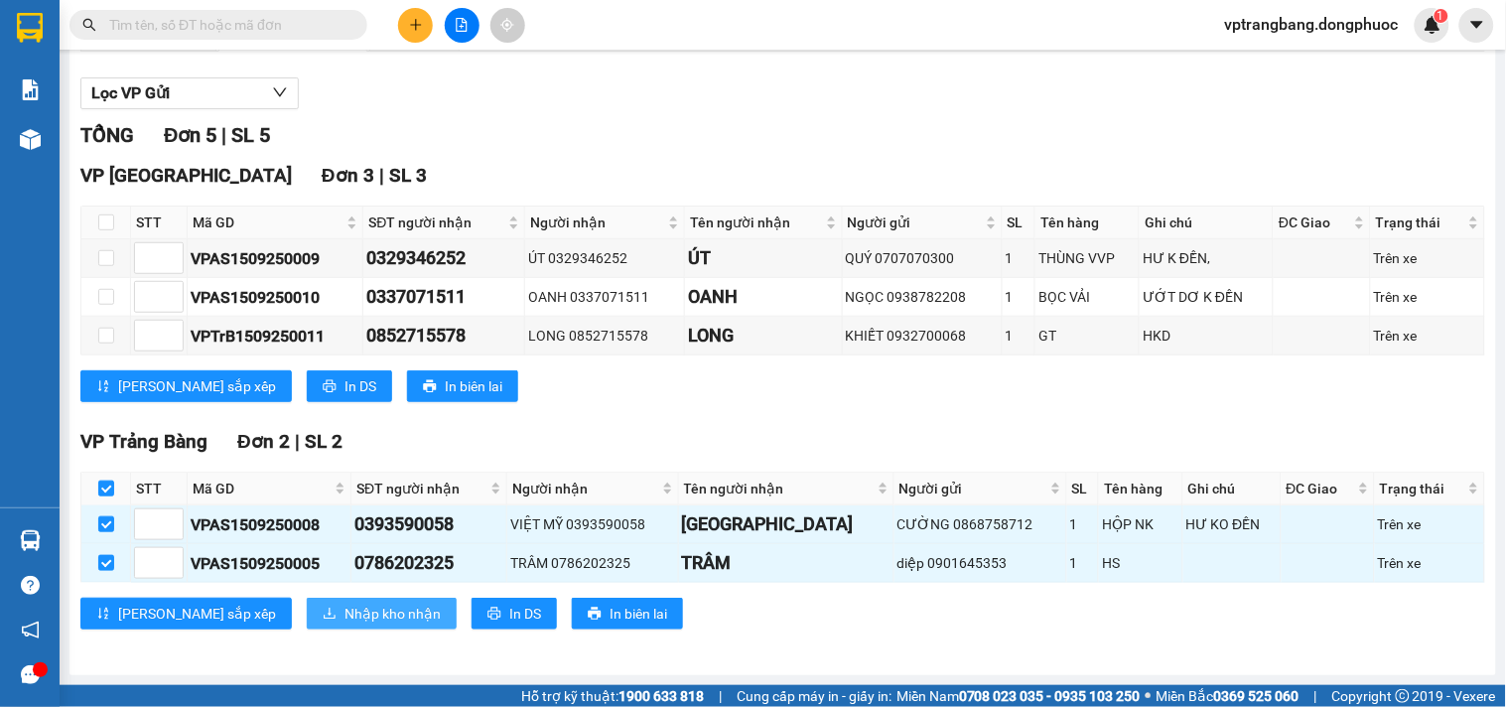
click at [310, 626] on button "Nhập kho nhận" at bounding box center [382, 614] width 150 height 32
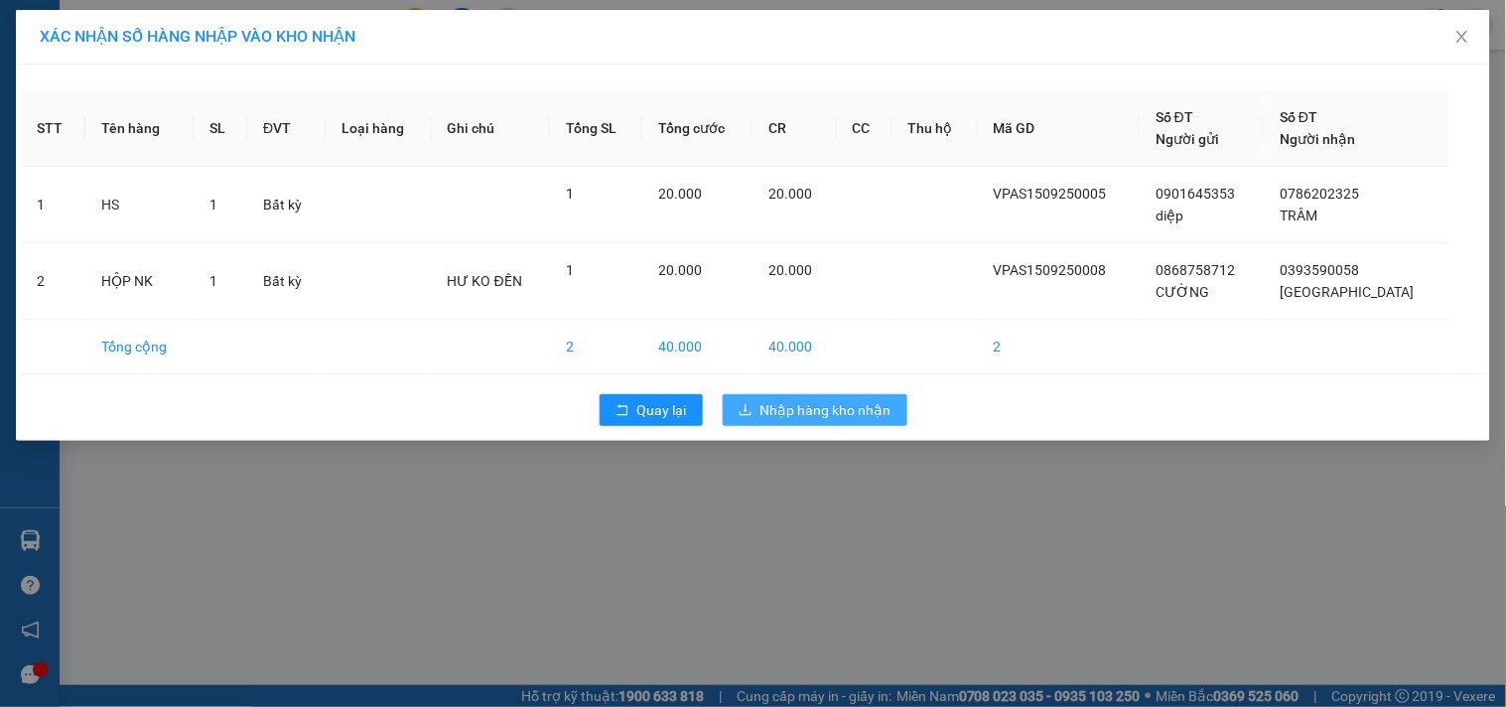
click at [814, 412] on span "Nhập hàng kho nhận" at bounding box center [826, 410] width 131 height 22
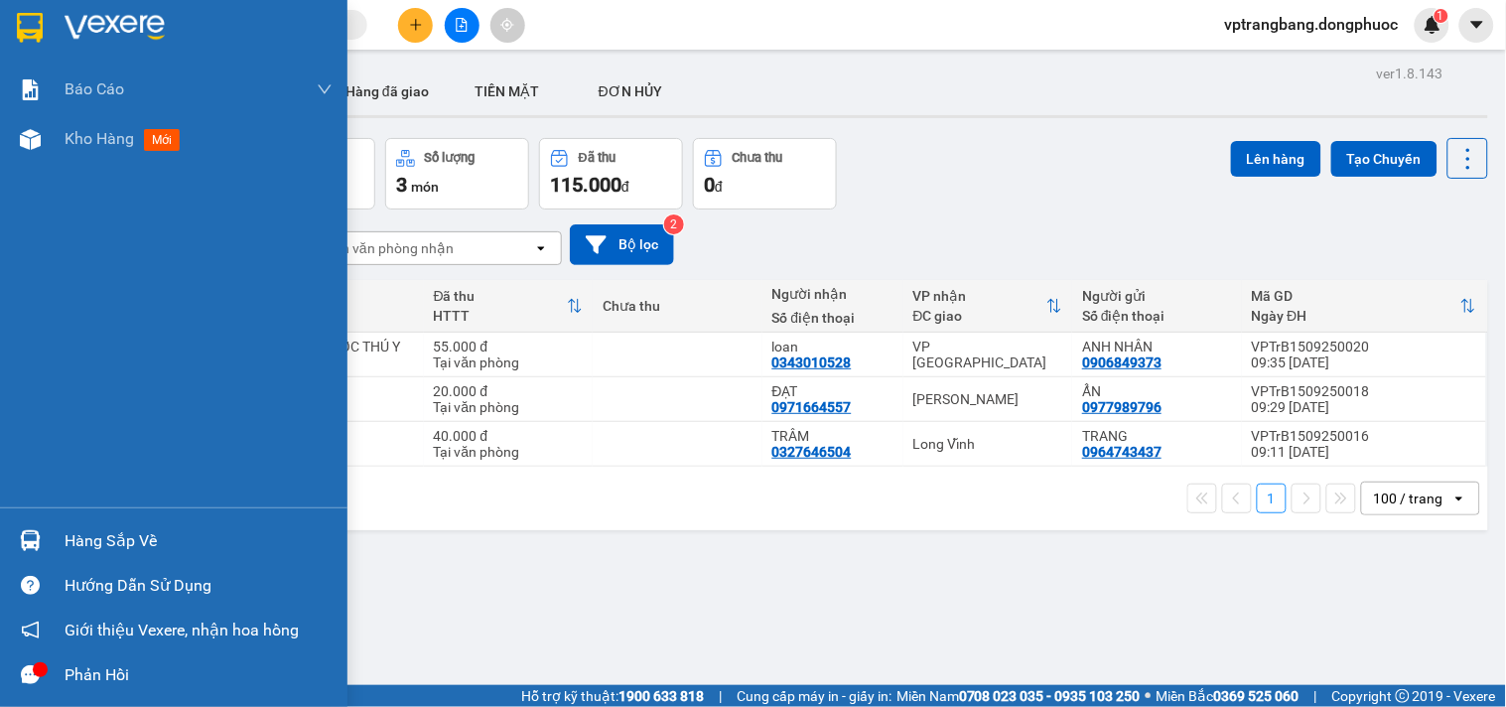
click at [86, 561] on div "Hàng sắp về" at bounding box center [174, 540] width 348 height 45
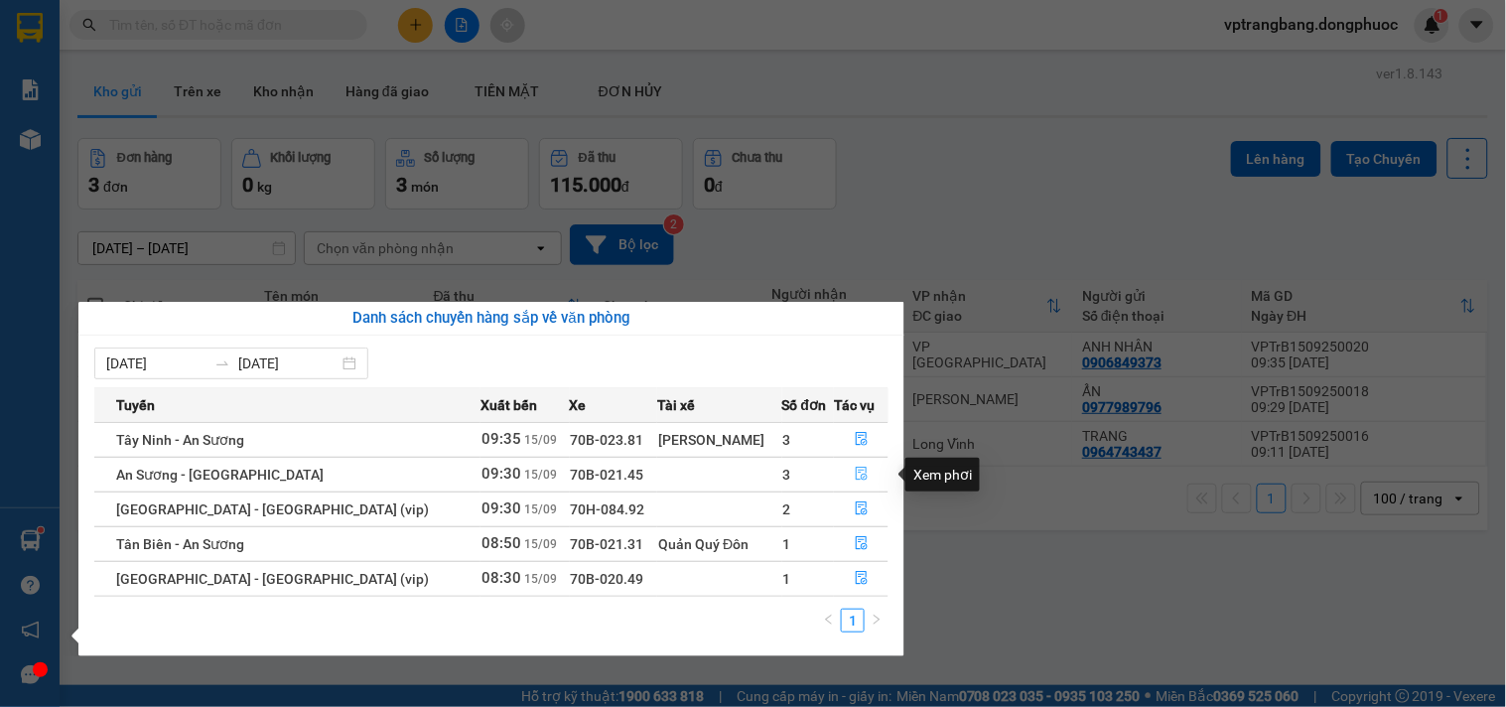
click at [855, 472] on icon "file-done" at bounding box center [862, 474] width 14 height 14
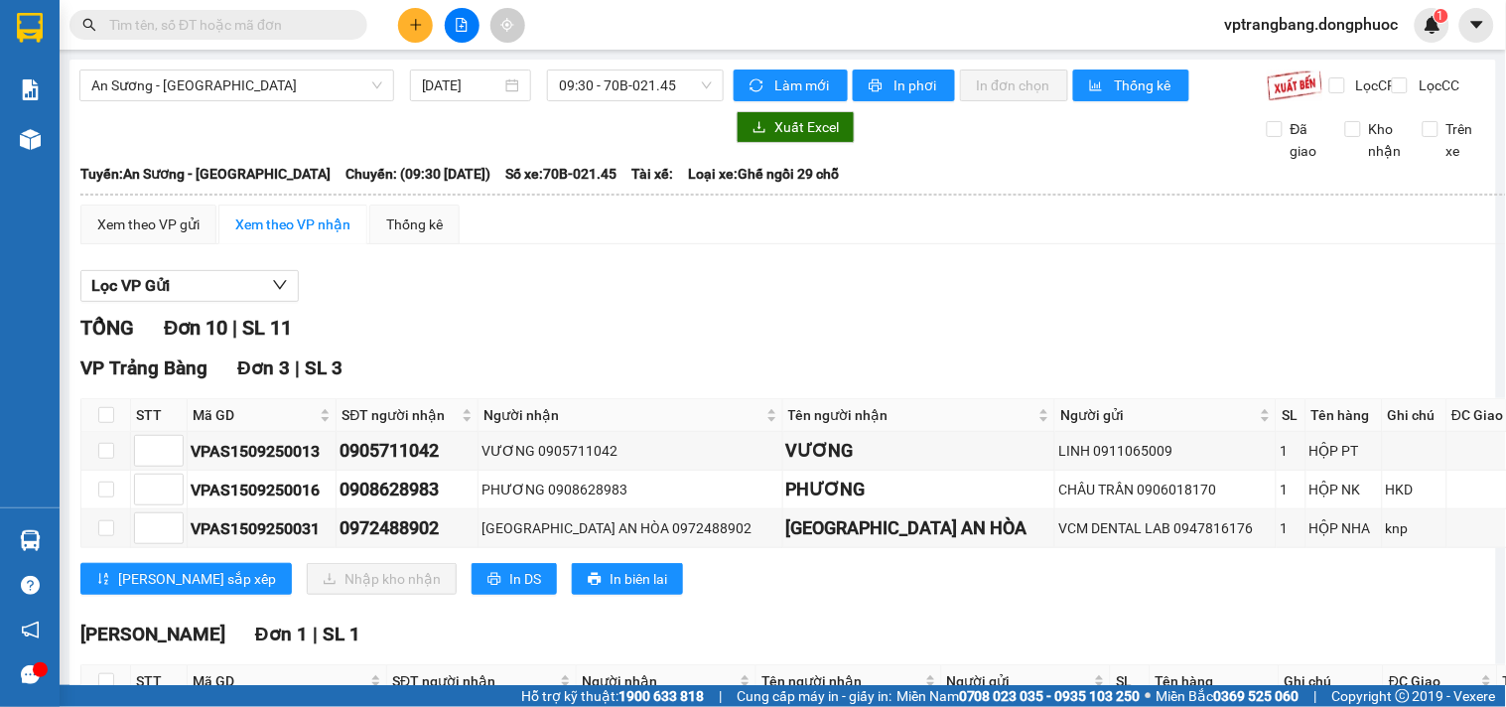
scroll to position [110, 0]
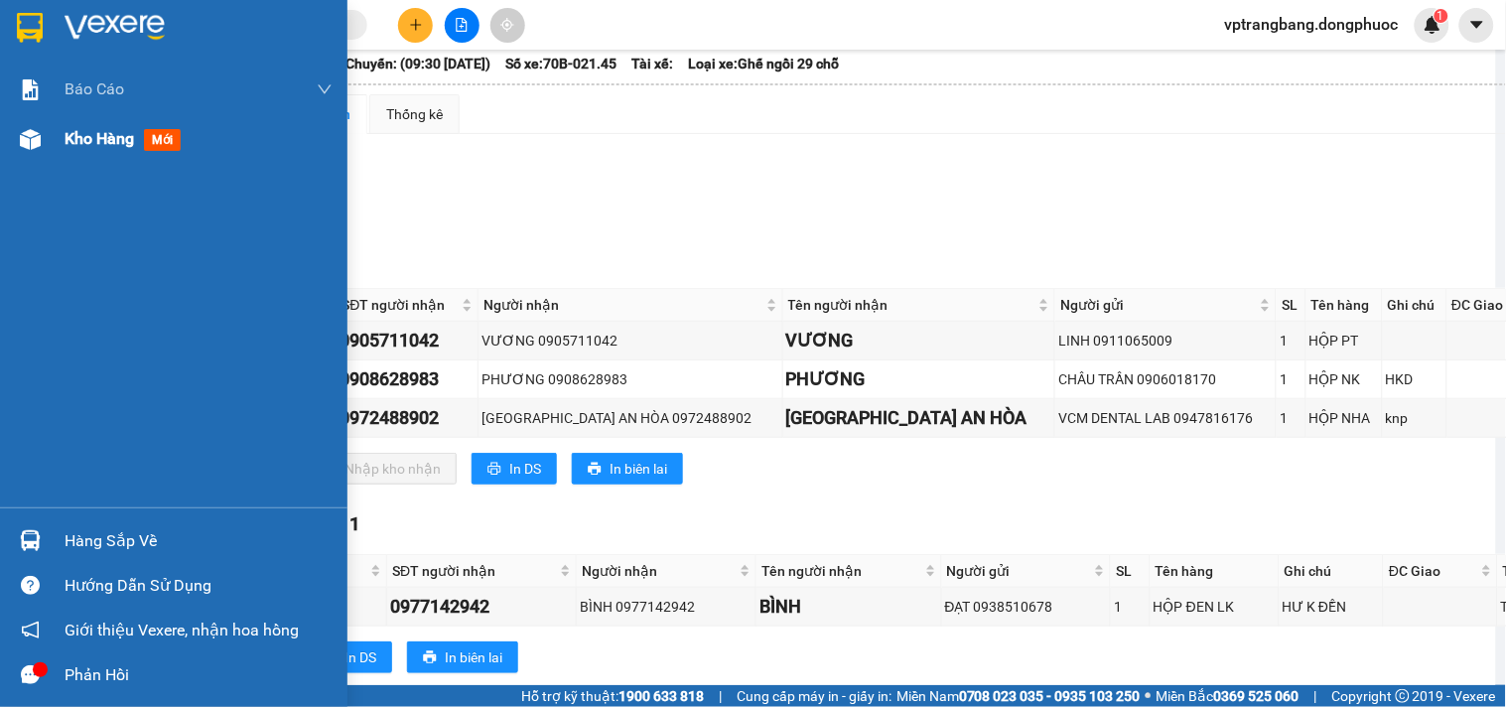
click at [79, 137] on span "Kho hàng" at bounding box center [100, 138] width 70 height 19
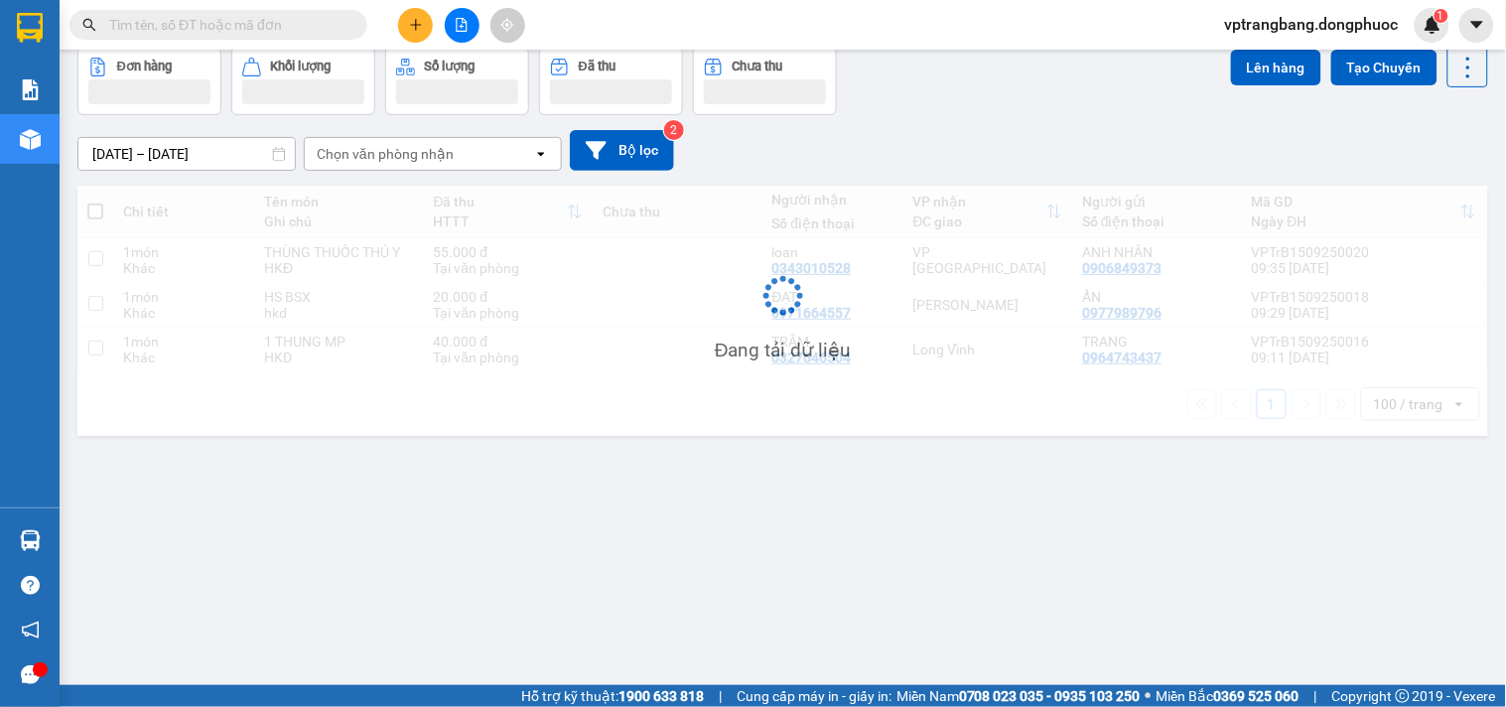
scroll to position [91, 0]
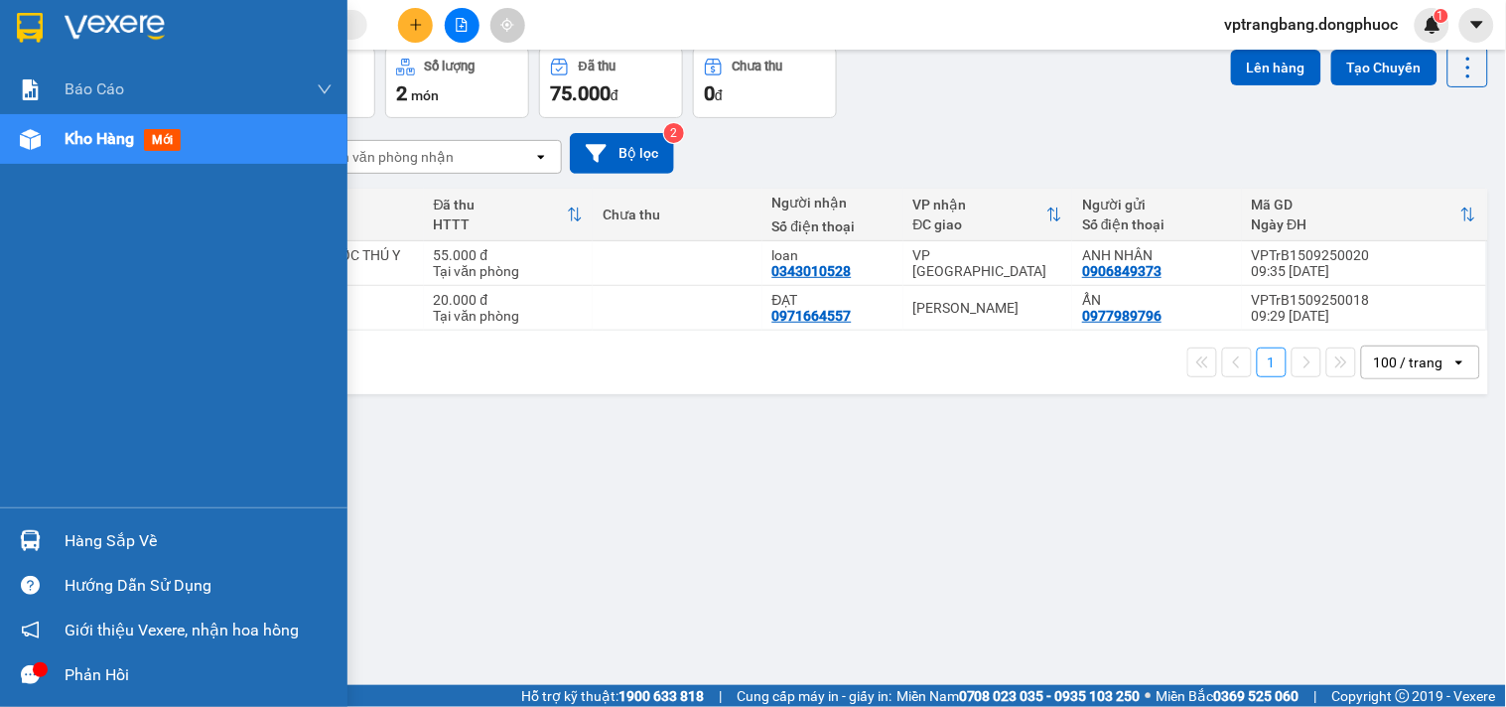
click at [51, 539] on div "Hàng sắp về" at bounding box center [174, 540] width 348 height 45
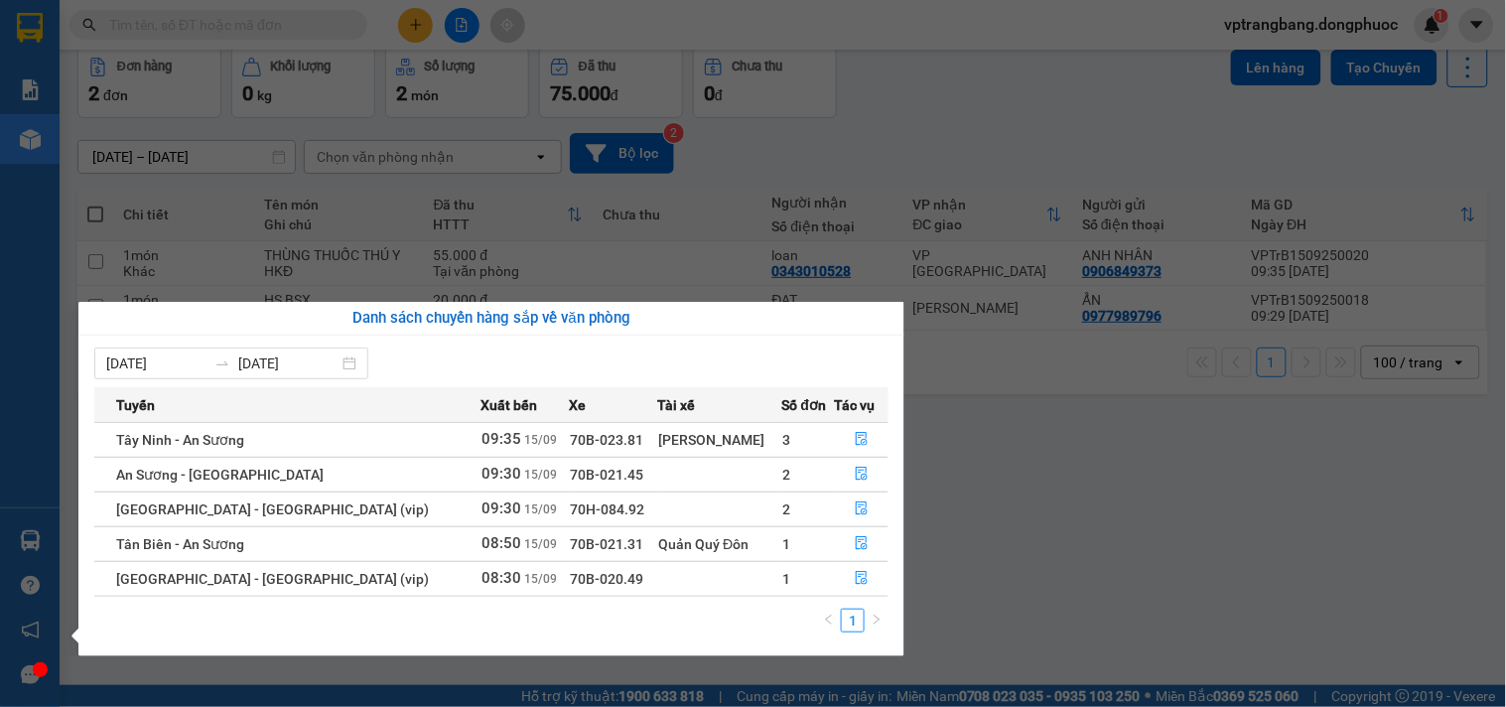
click at [1076, 521] on section "Kết quả tìm kiếm ( 0 ) Bộ lọc No Data vptrangbang.dongphuoc 1 Báo cáo Mẫu 1: Bá…" at bounding box center [753, 353] width 1506 height 707
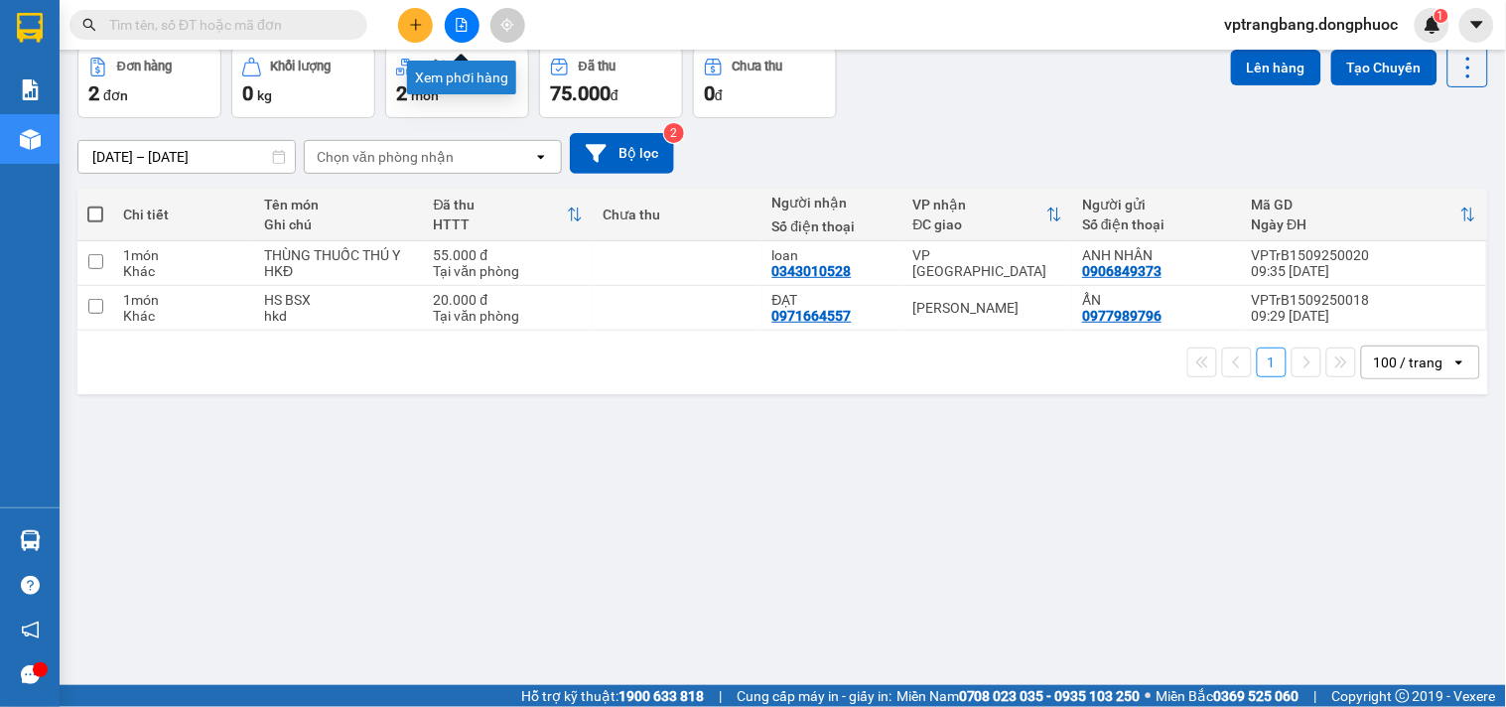
click at [453, 26] on button at bounding box center [462, 25] width 35 height 35
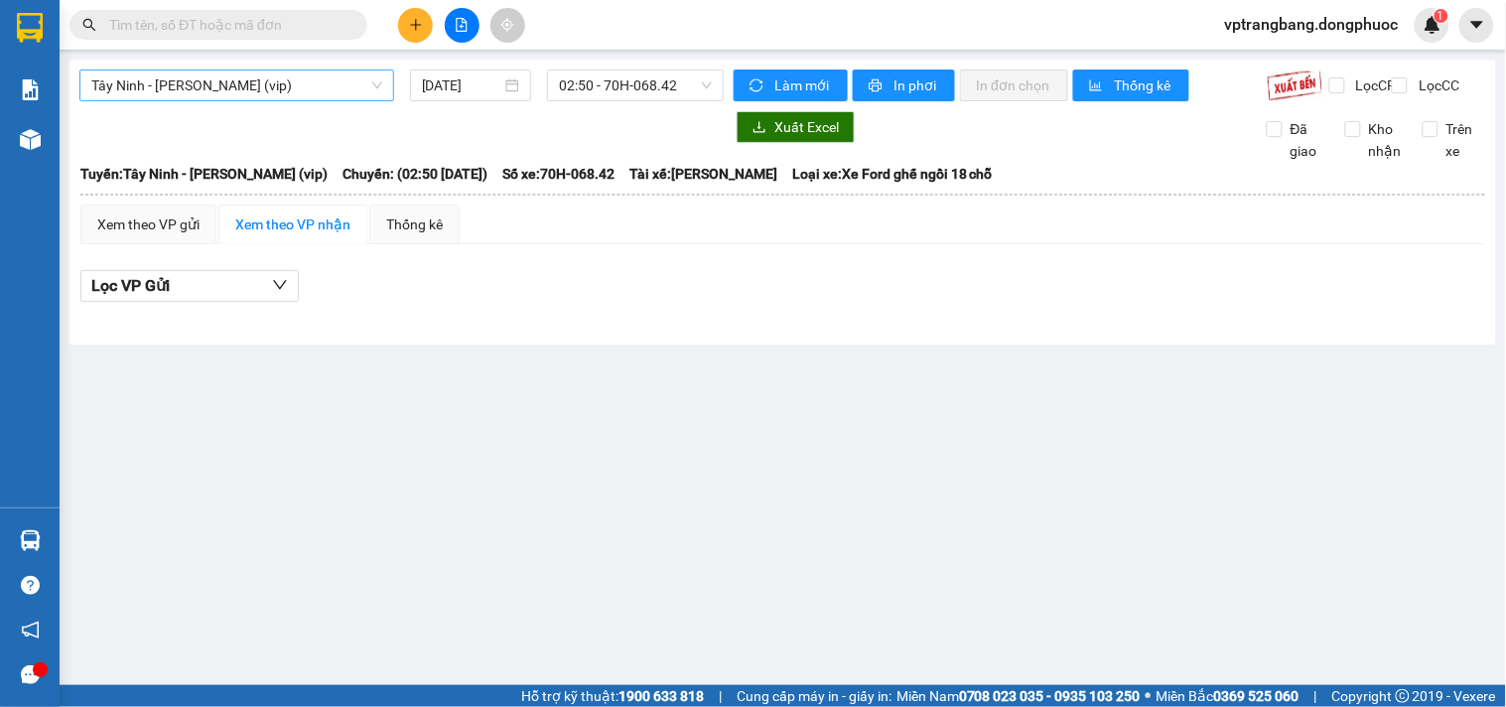
click at [244, 90] on span "Tây Ninh - Hồ Chí Minh (vip)" at bounding box center [236, 85] width 291 height 30
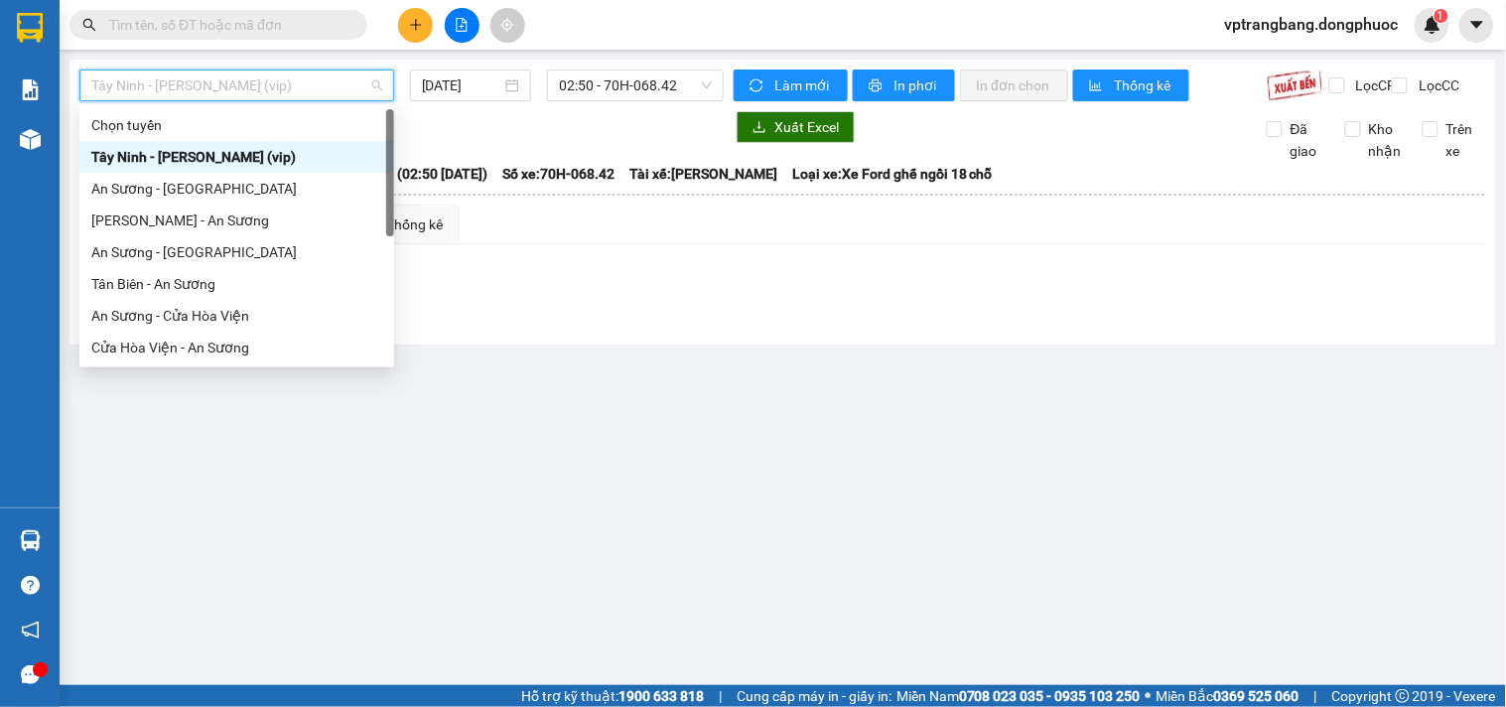
scroll to position [222, 0]
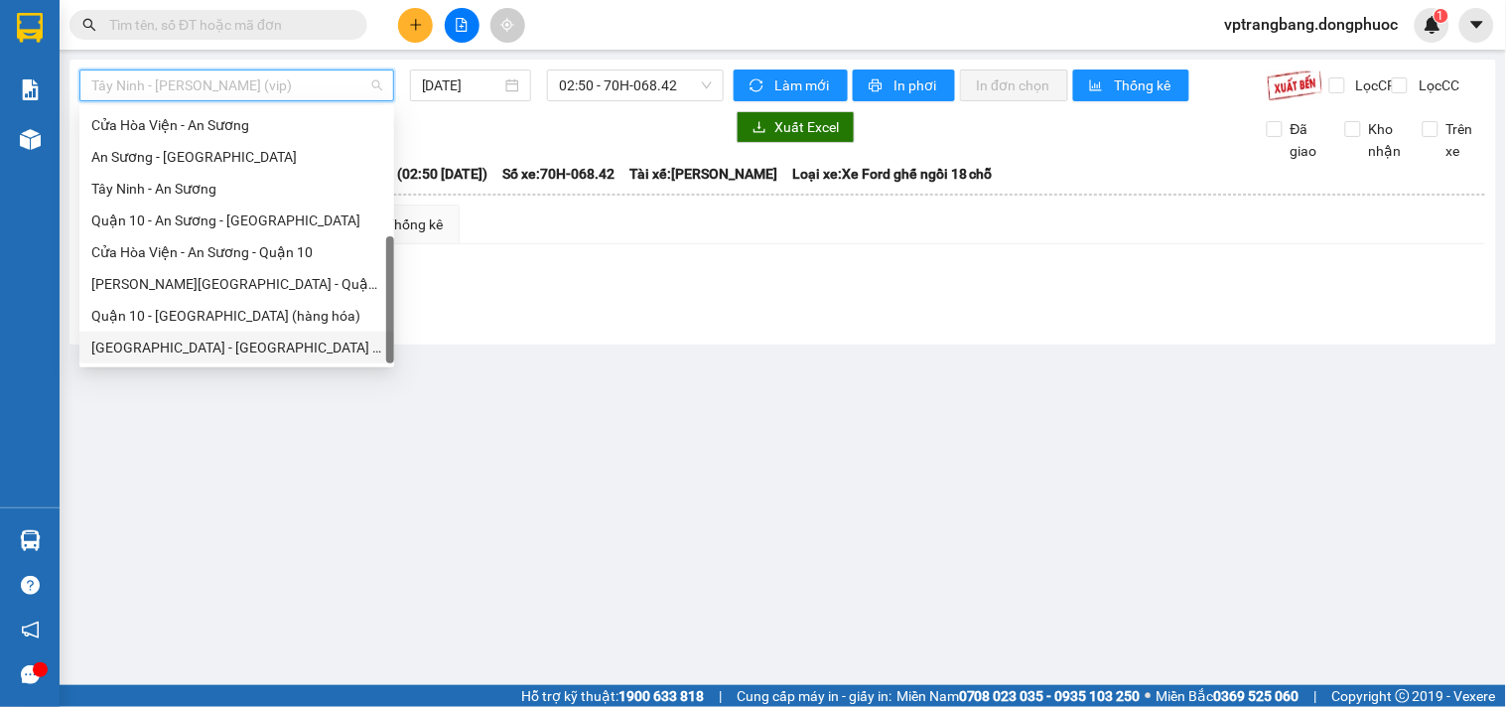
click at [248, 351] on div "Hồ Chí Minh - Tây Ninh (vip)" at bounding box center [236, 348] width 291 height 22
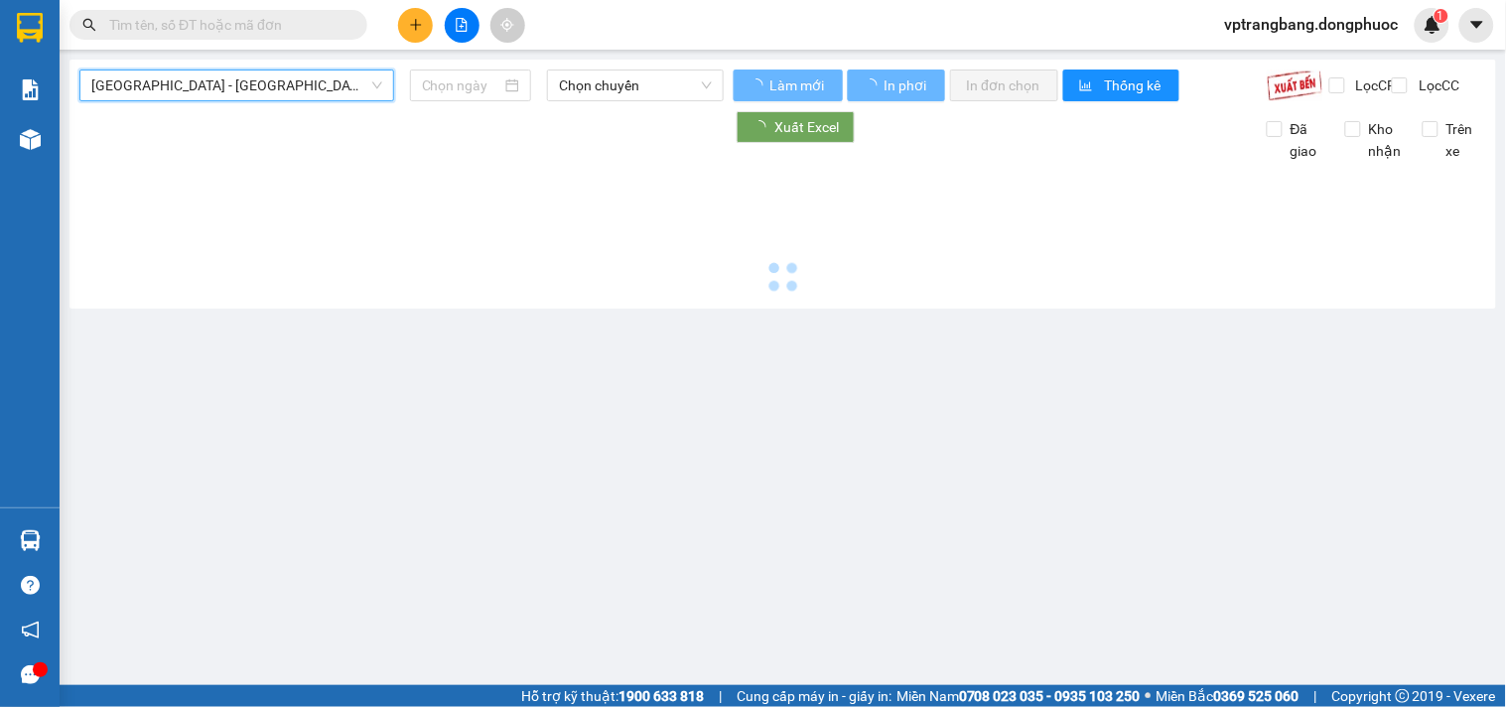
type input "15/09/2025"
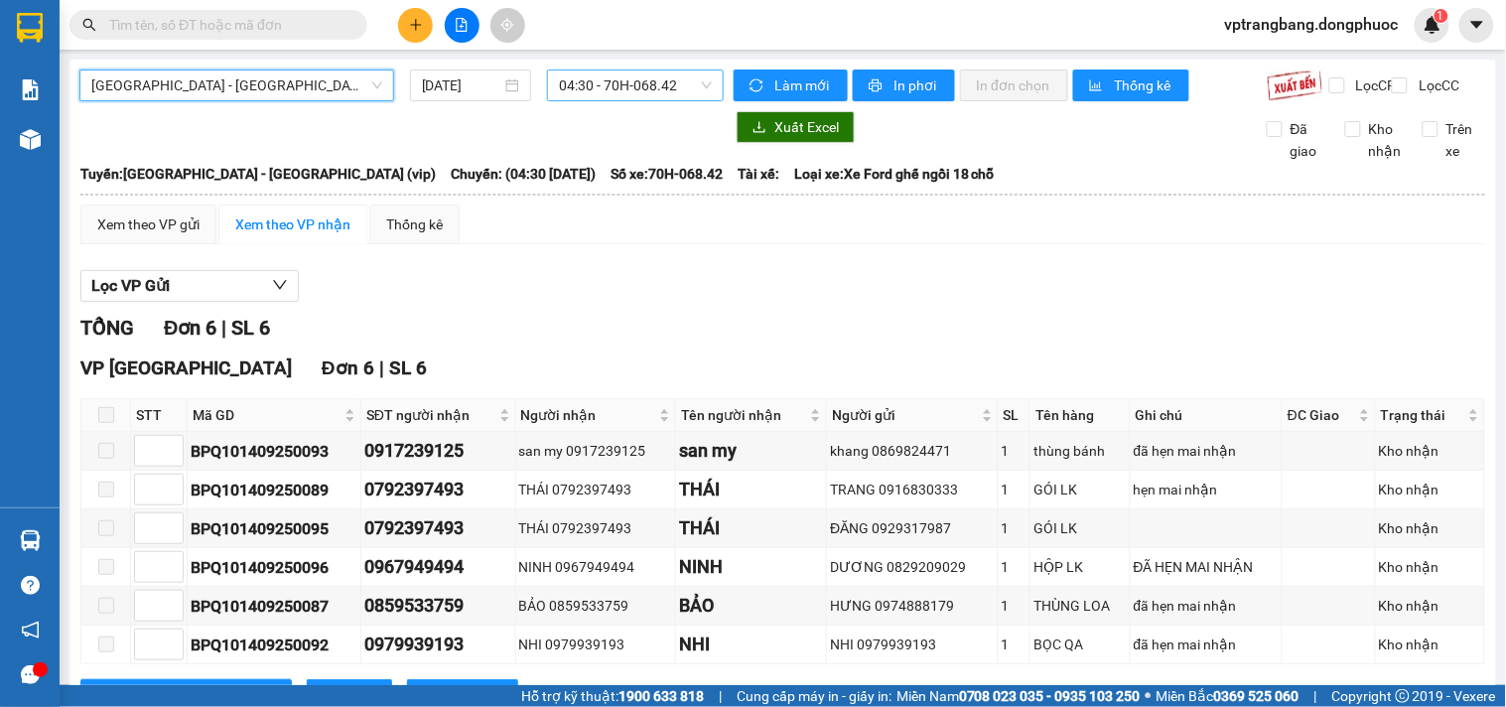
click at [659, 93] on span "04:30 - 70H-068.42" at bounding box center [635, 85] width 153 height 30
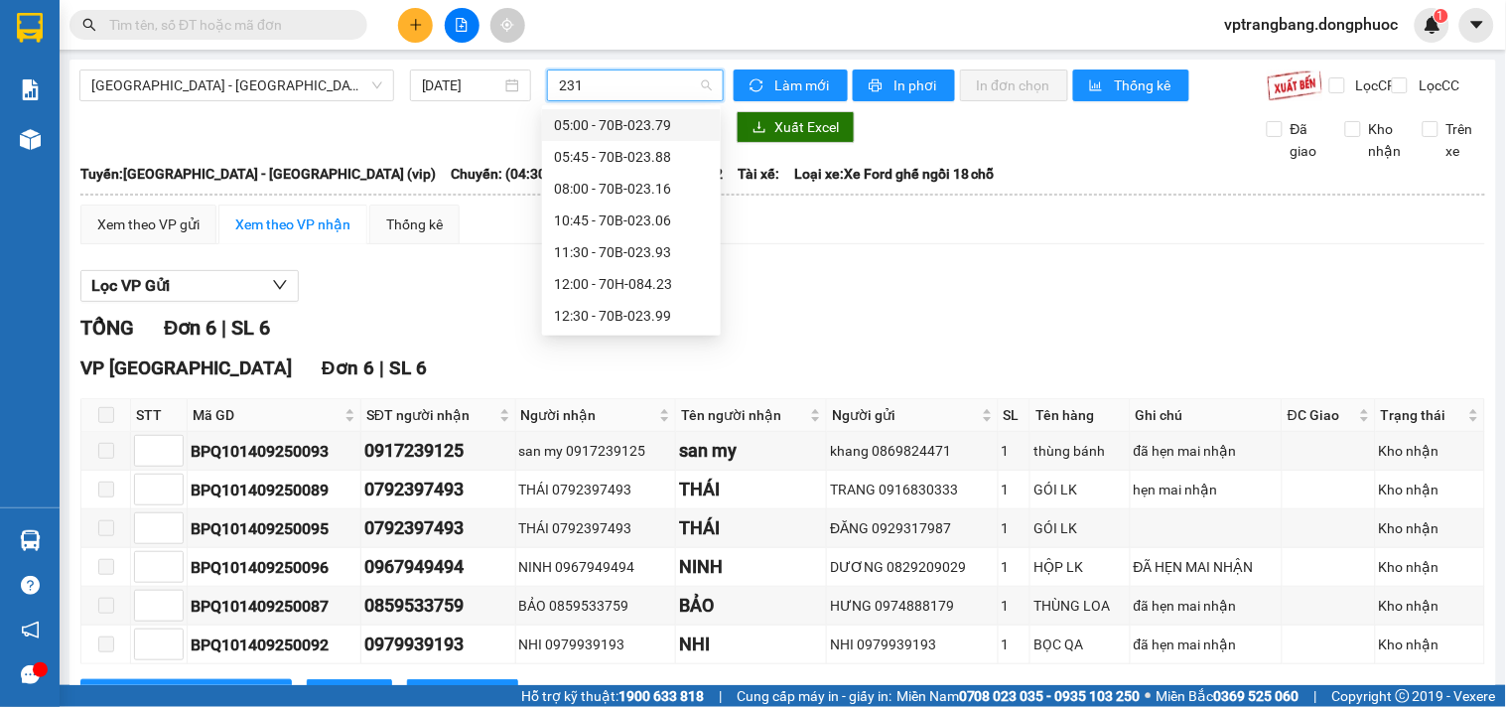
type input "2316"
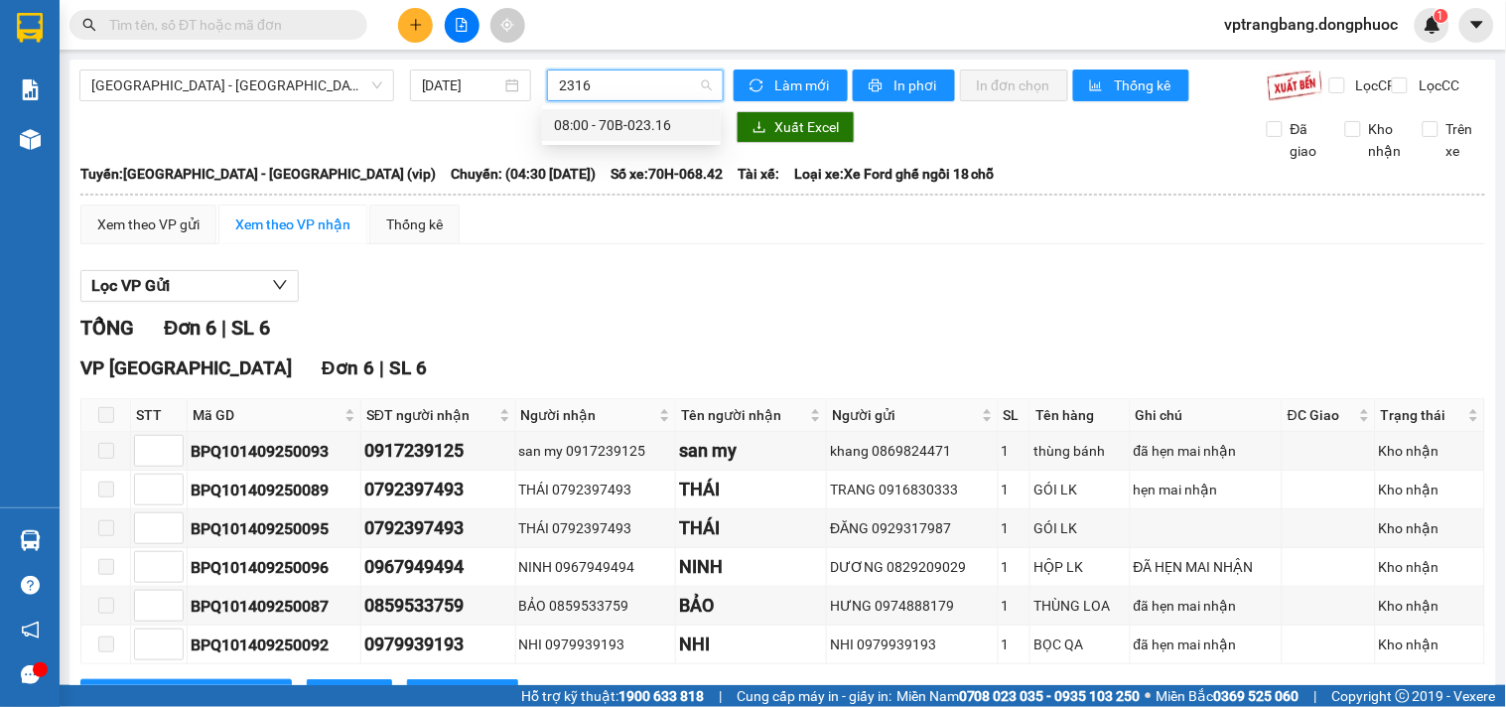
click at [604, 116] on div "08:00 - 70B-023.16" at bounding box center [631, 125] width 155 height 22
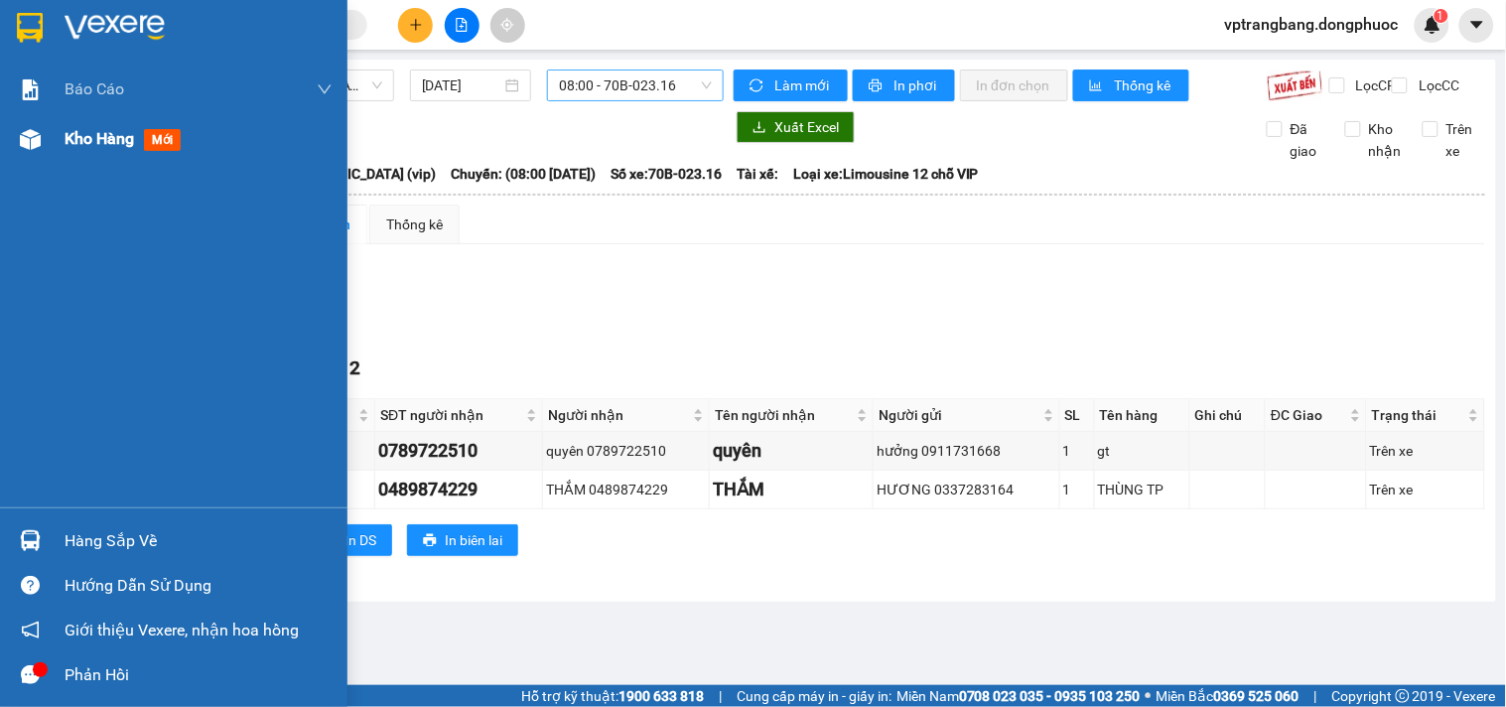
click at [58, 137] on div "Kho hàng mới" at bounding box center [174, 139] width 348 height 50
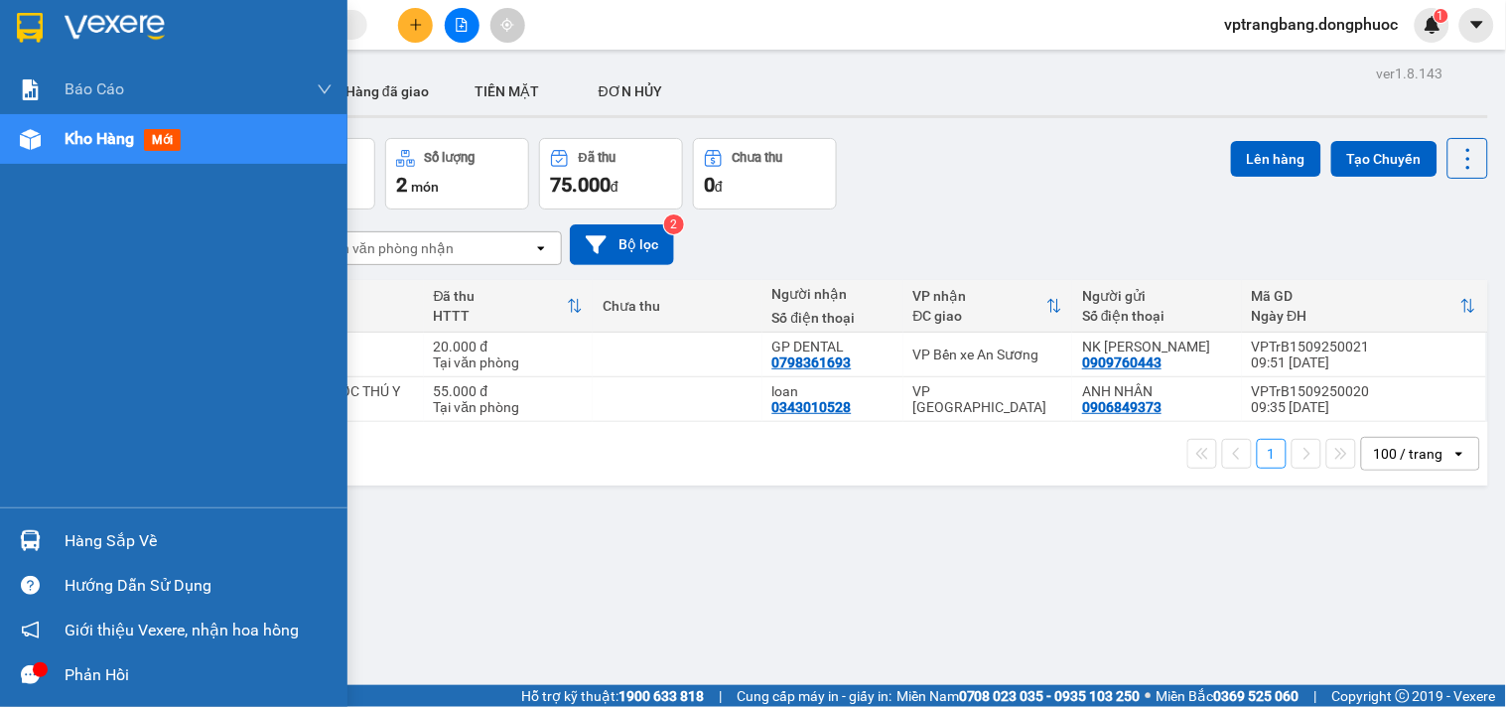
click at [58, 537] on div "Hàng sắp về" at bounding box center [174, 540] width 348 height 45
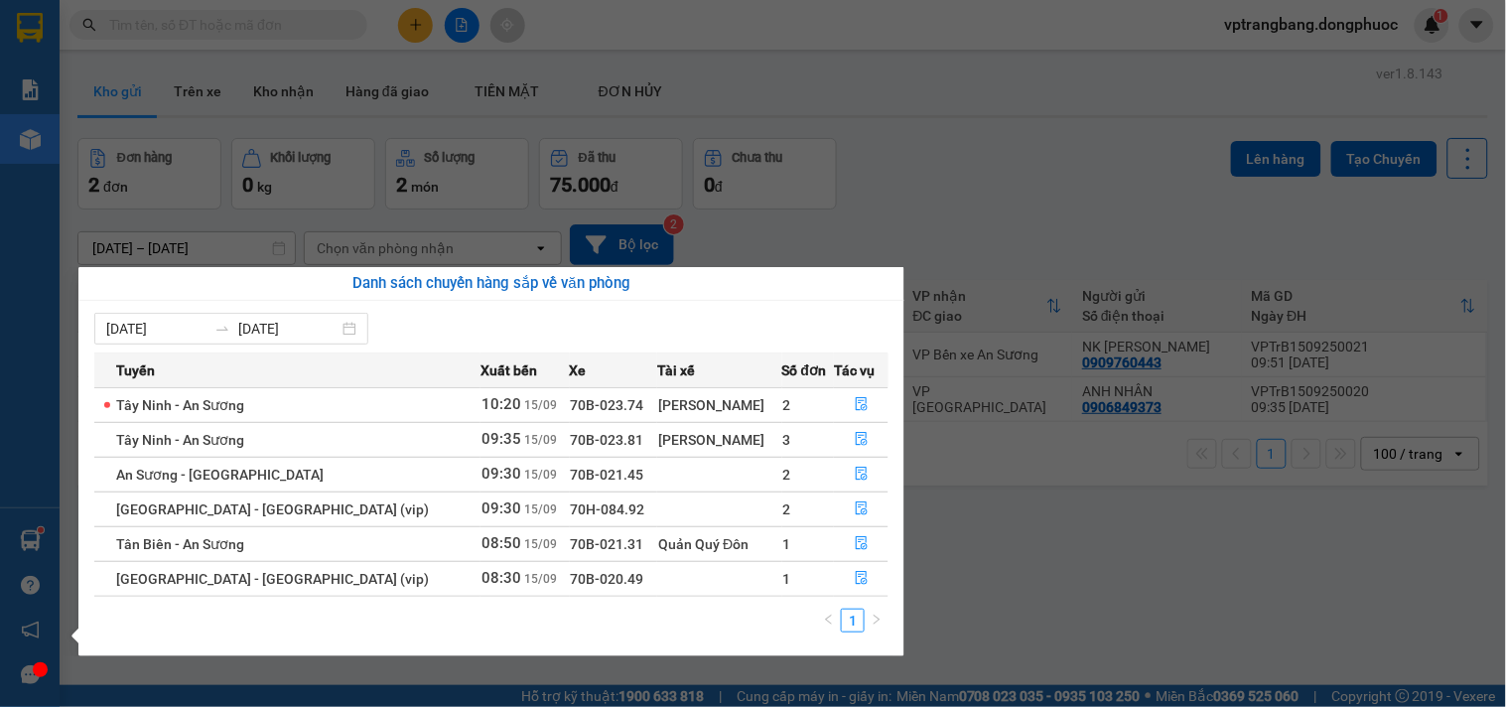
click at [918, 238] on section "Kết quả tìm kiếm ( 0 ) Bộ lọc No Data vptrangbang.dongphuoc 1 Báo cáo Mẫu 1: Bá…" at bounding box center [753, 353] width 1506 height 707
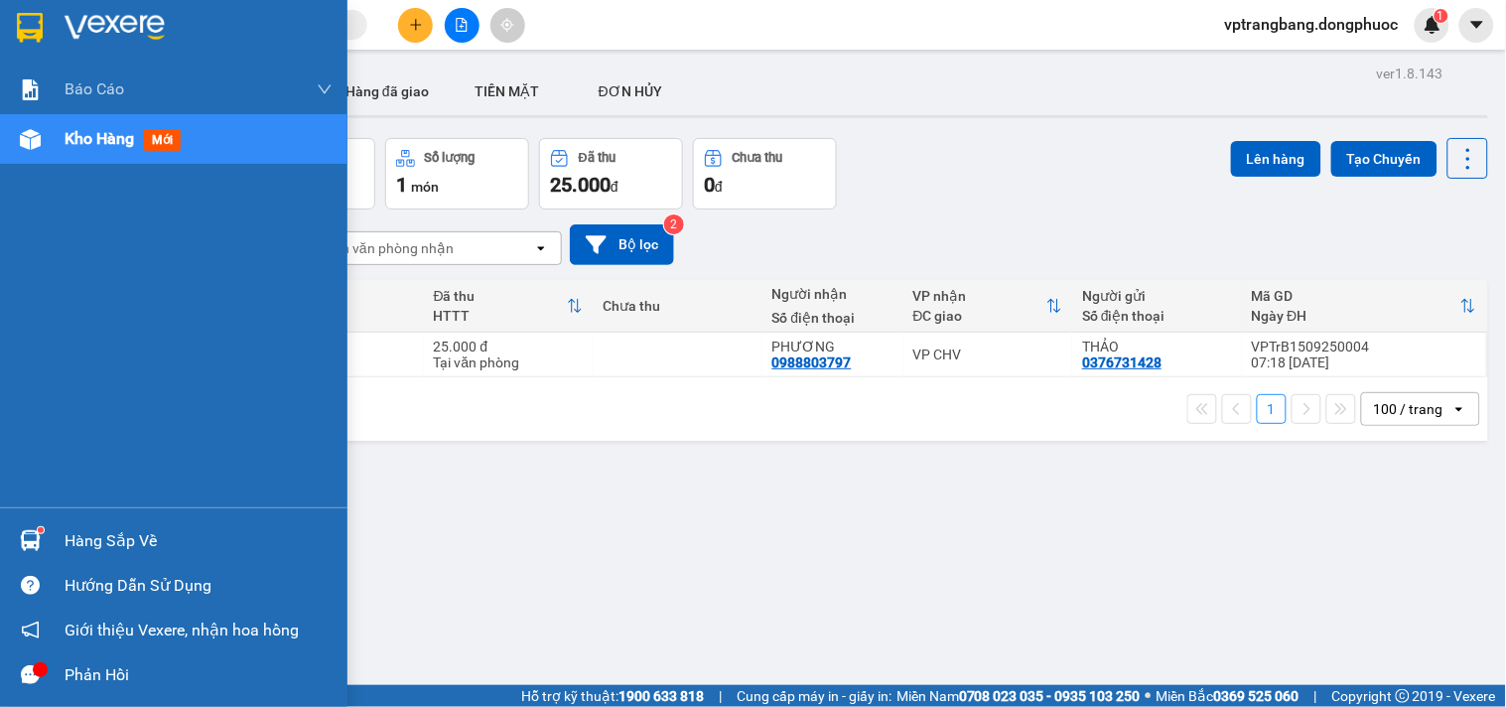
click at [72, 540] on div "Hàng sắp về" at bounding box center [199, 541] width 268 height 30
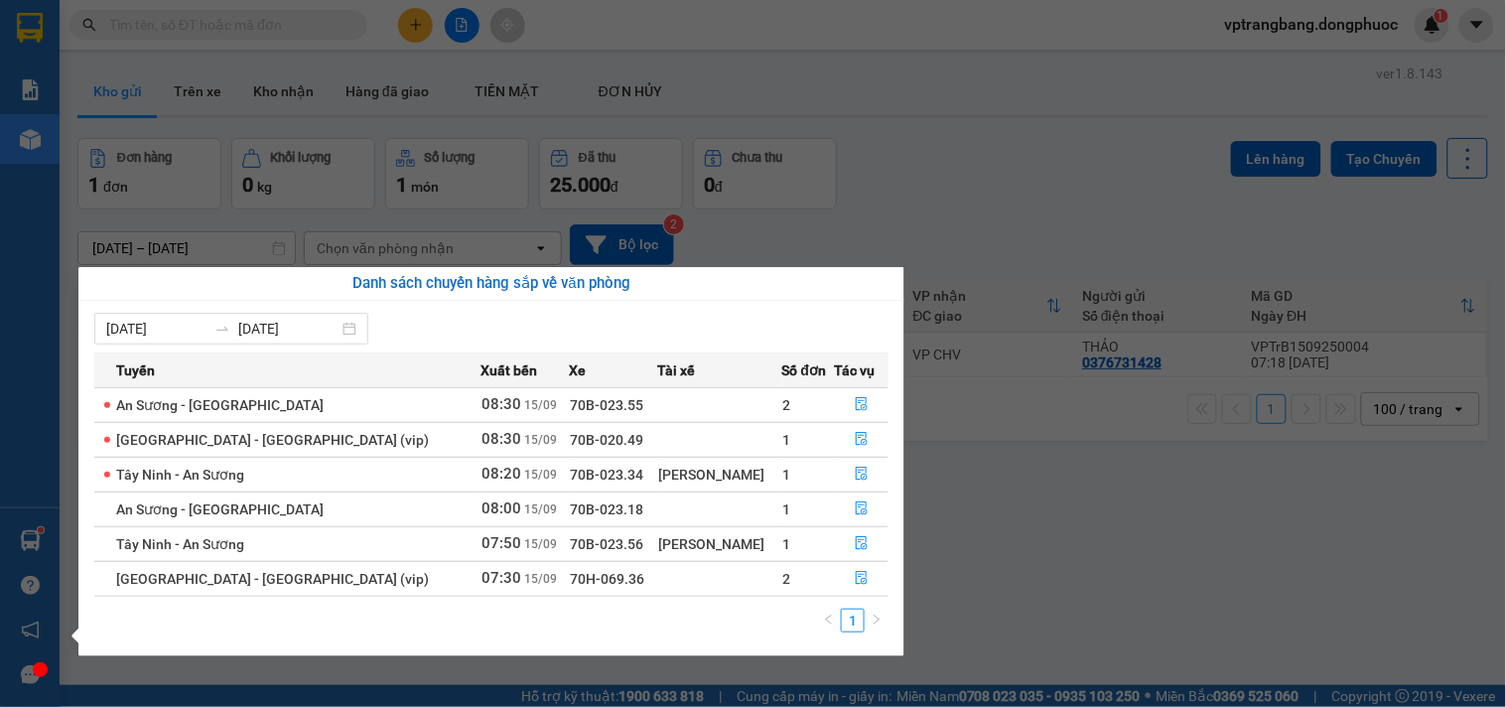
click at [1000, 526] on section "Kết quả tìm kiếm ( 0 ) Bộ lọc No Data vptrangbang.dongphuoc 1 Báo cáo Mẫu 1: Bá…" at bounding box center [753, 353] width 1506 height 707
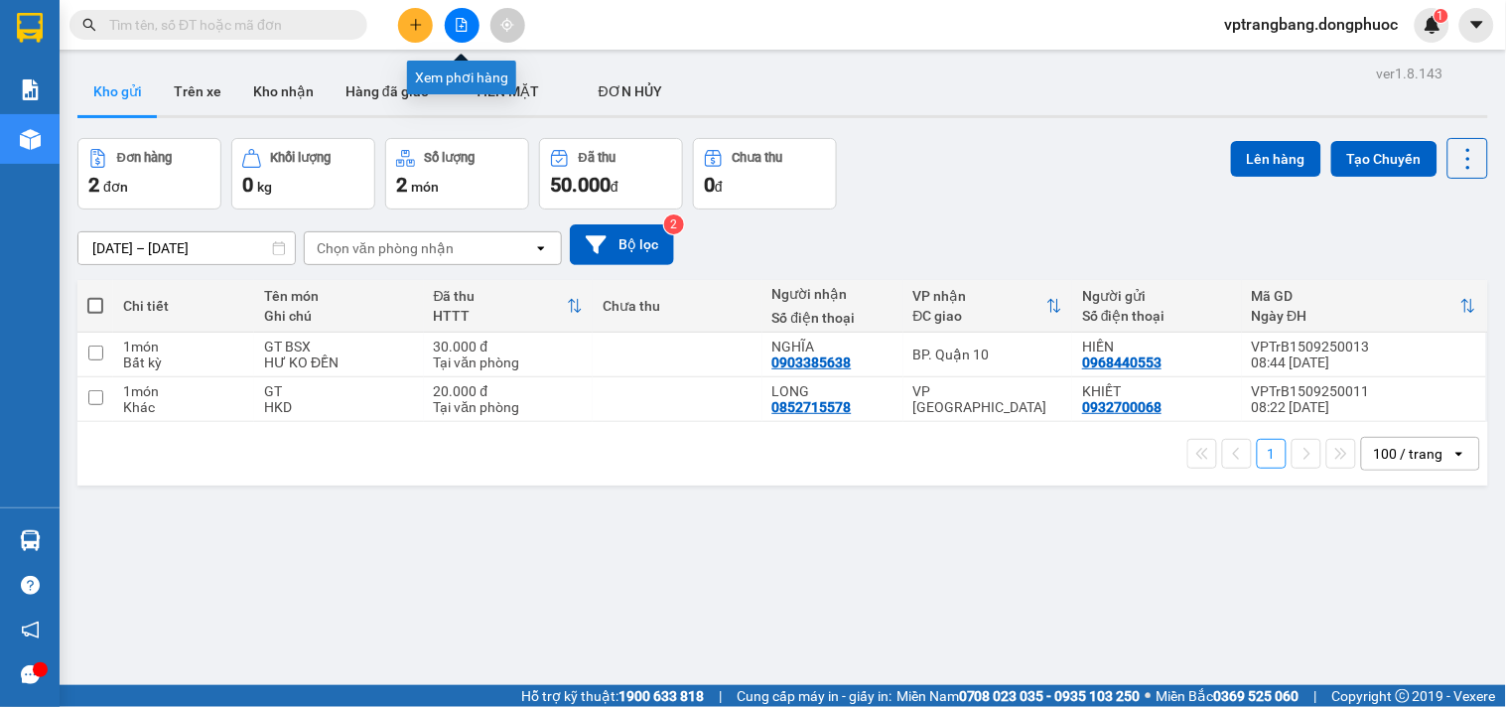
click at [455, 21] on icon "file-add" at bounding box center [462, 25] width 14 height 14
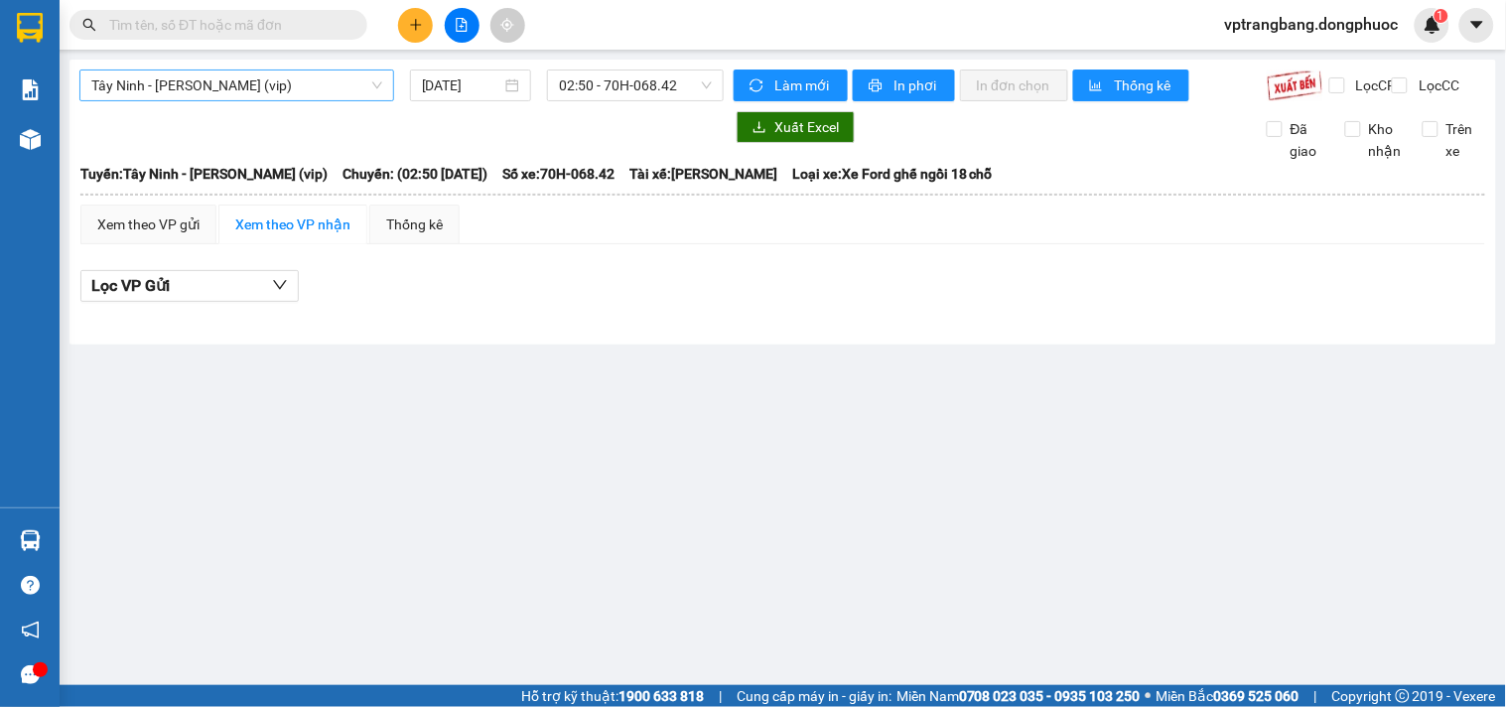
click at [211, 83] on span "Tây Ninh - [PERSON_NAME] (vip)" at bounding box center [236, 85] width 291 height 30
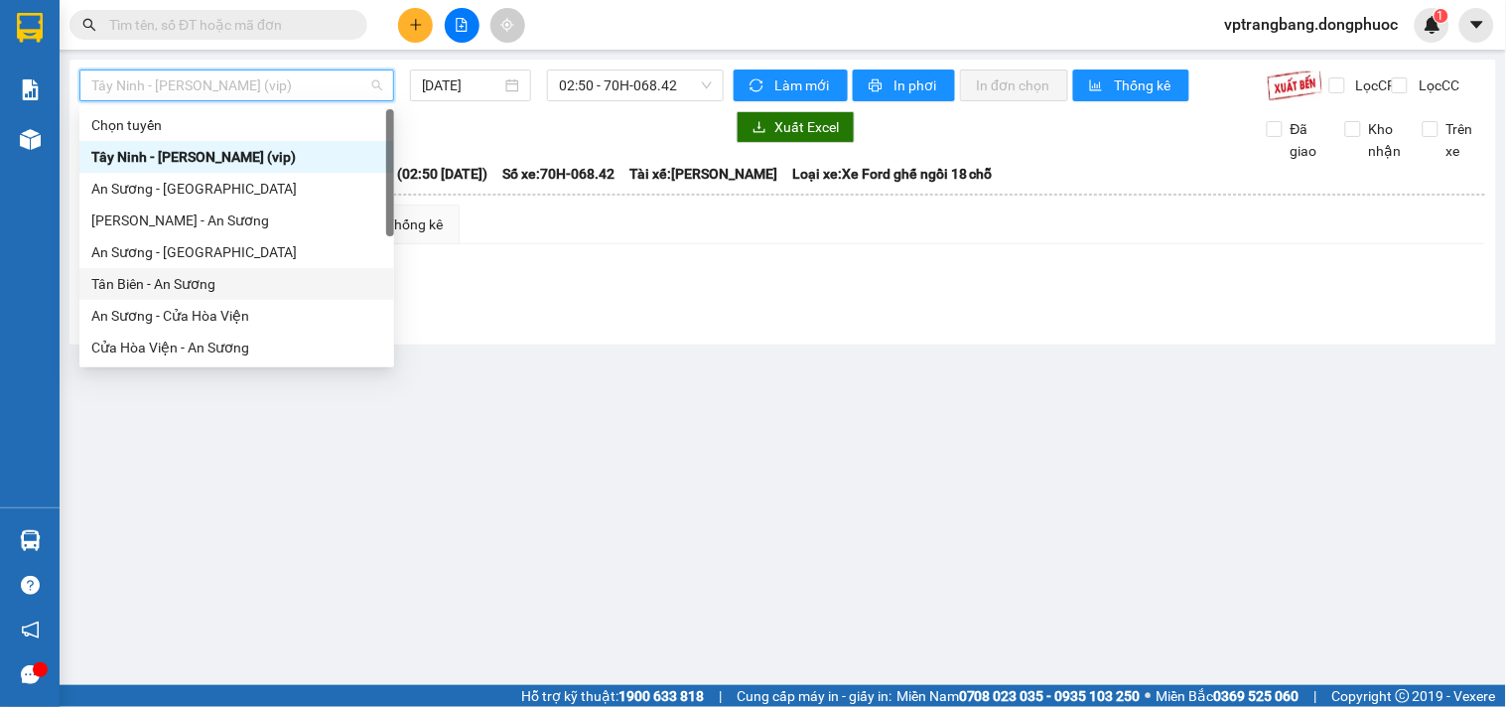
scroll to position [222, 0]
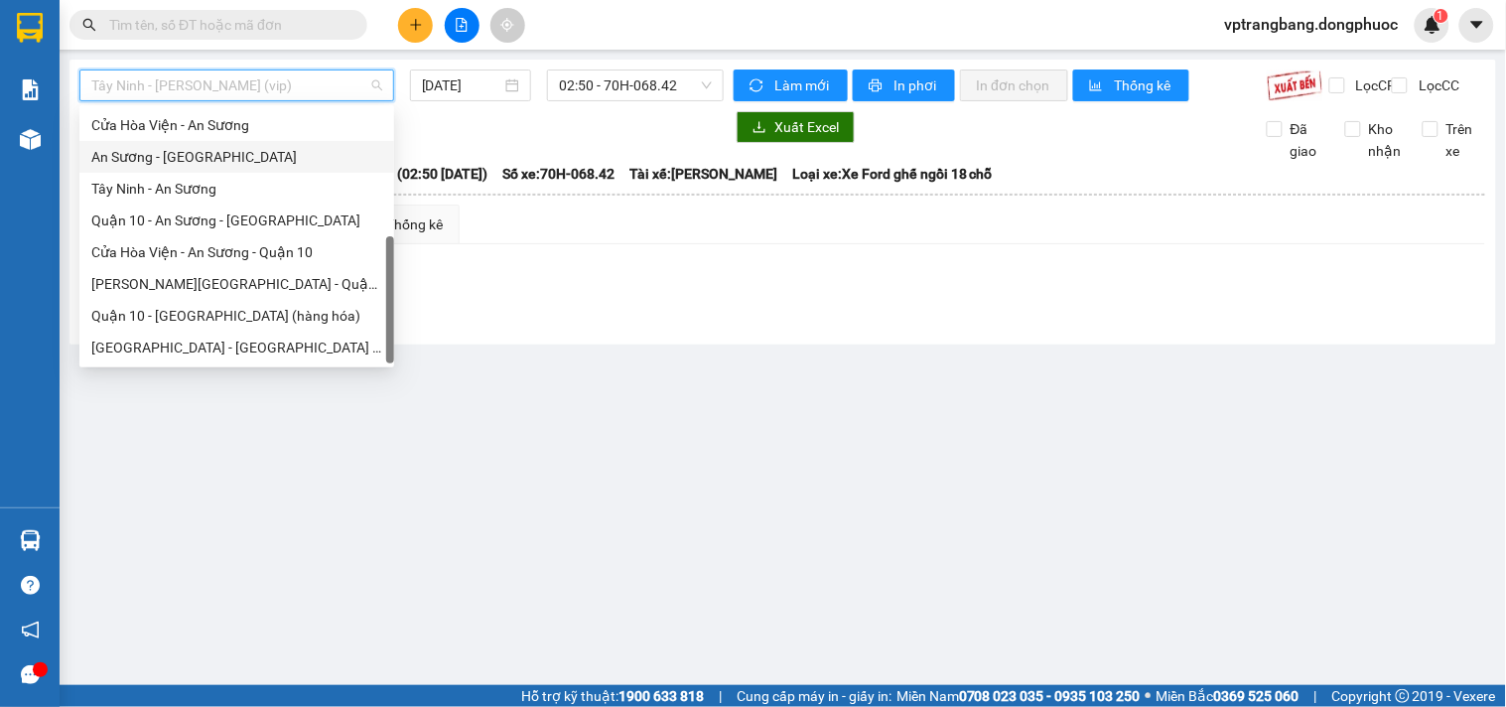
click at [192, 156] on div "An Sương - [GEOGRAPHIC_DATA]" at bounding box center [236, 157] width 291 height 22
type input "[DATE]"
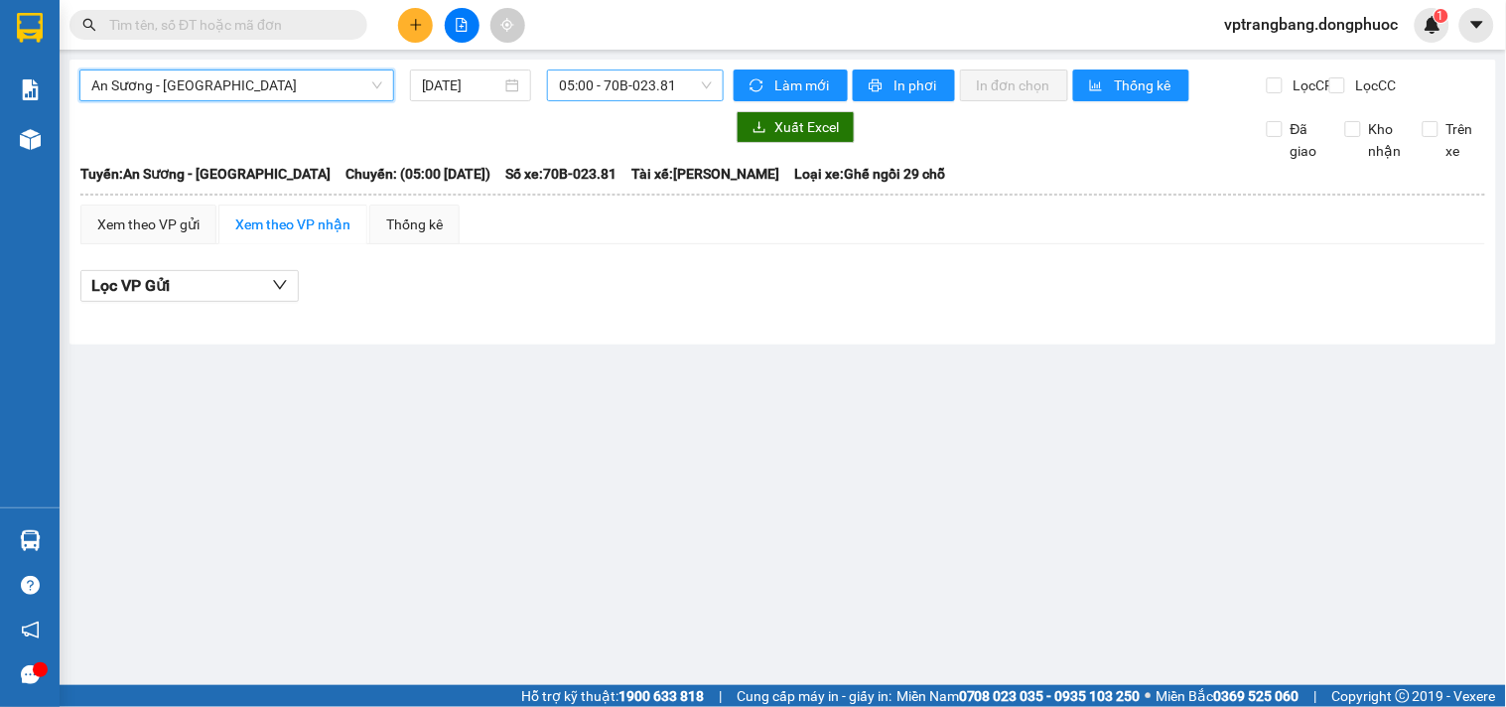
click at [569, 87] on span "05:00 - 70B-023.81" at bounding box center [635, 85] width 153 height 30
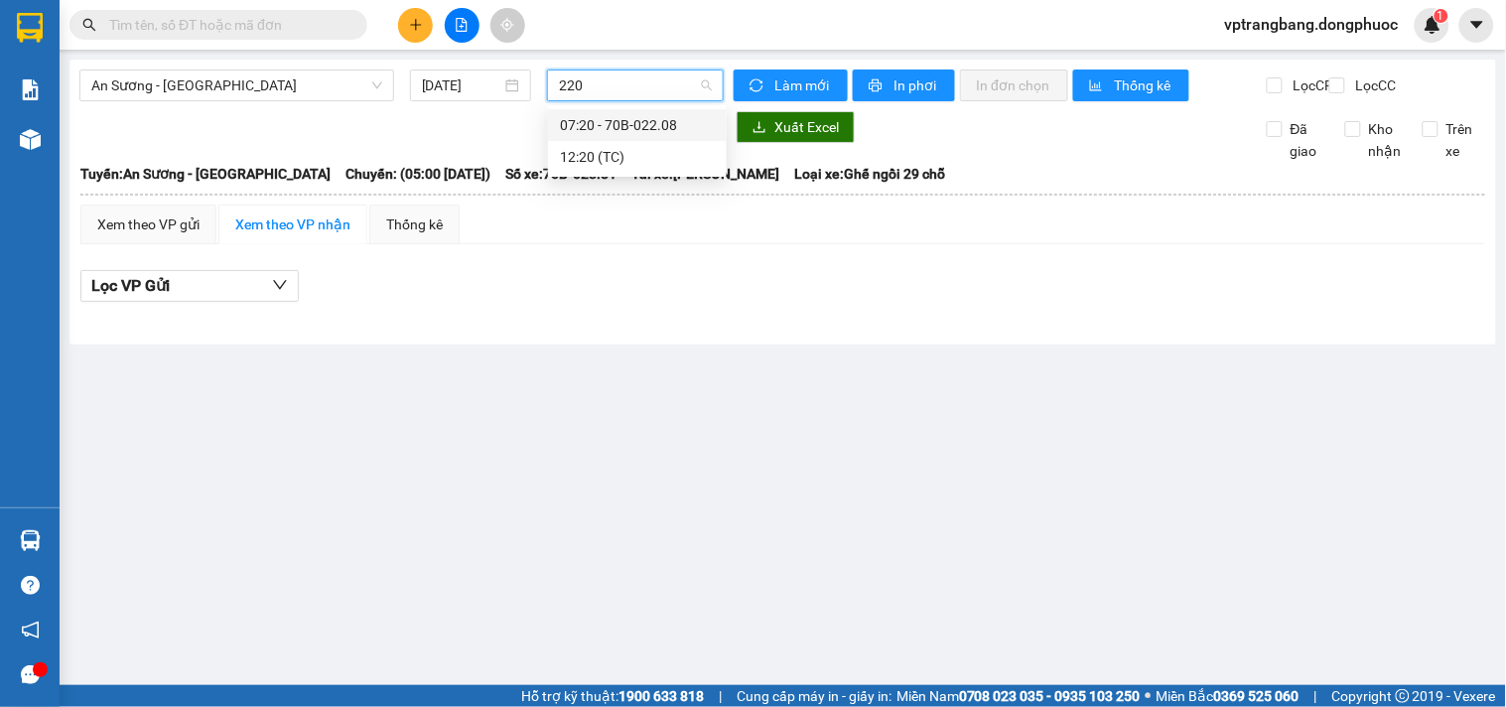
type input "2208"
click at [582, 122] on div "07:20 - 70B-022.08" at bounding box center [637, 125] width 155 height 22
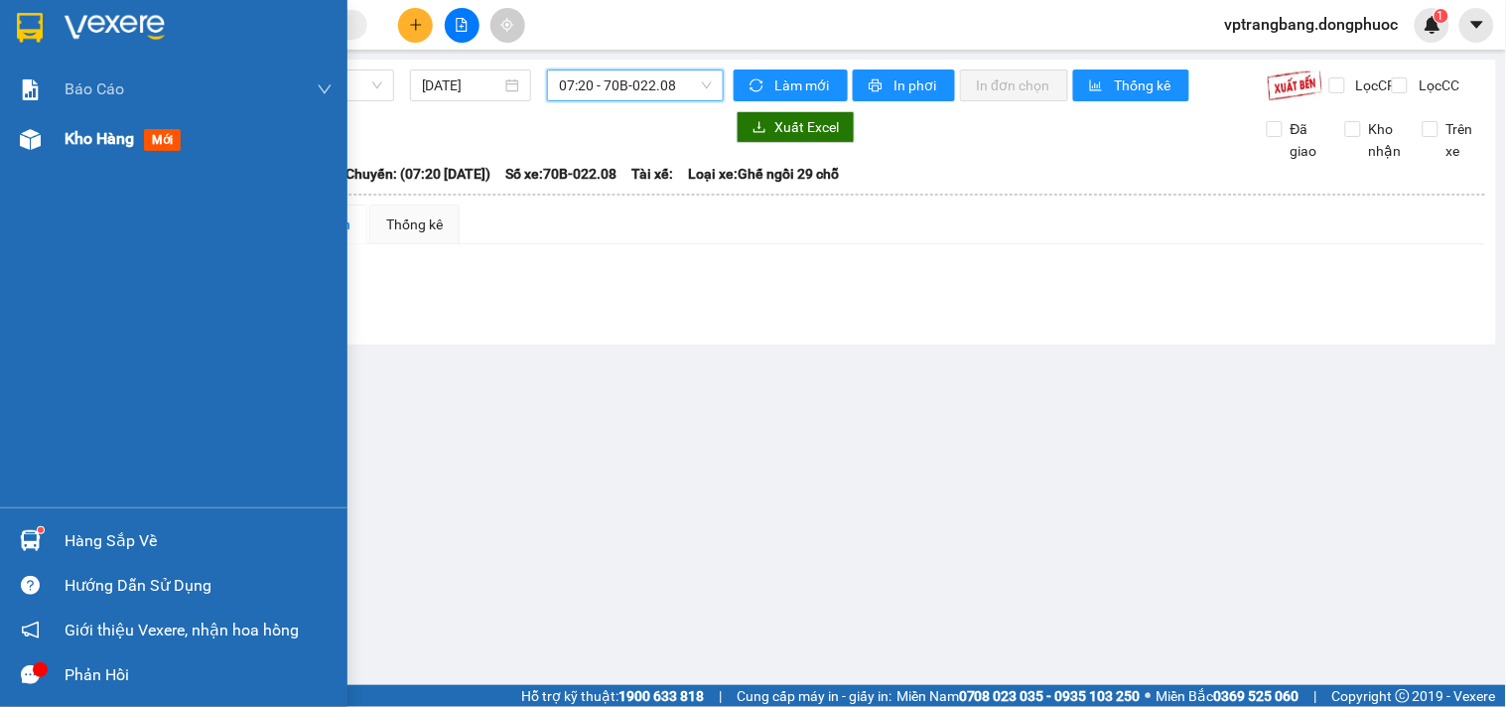
click at [157, 127] on div "Kho hàng mới" at bounding box center [127, 138] width 124 height 25
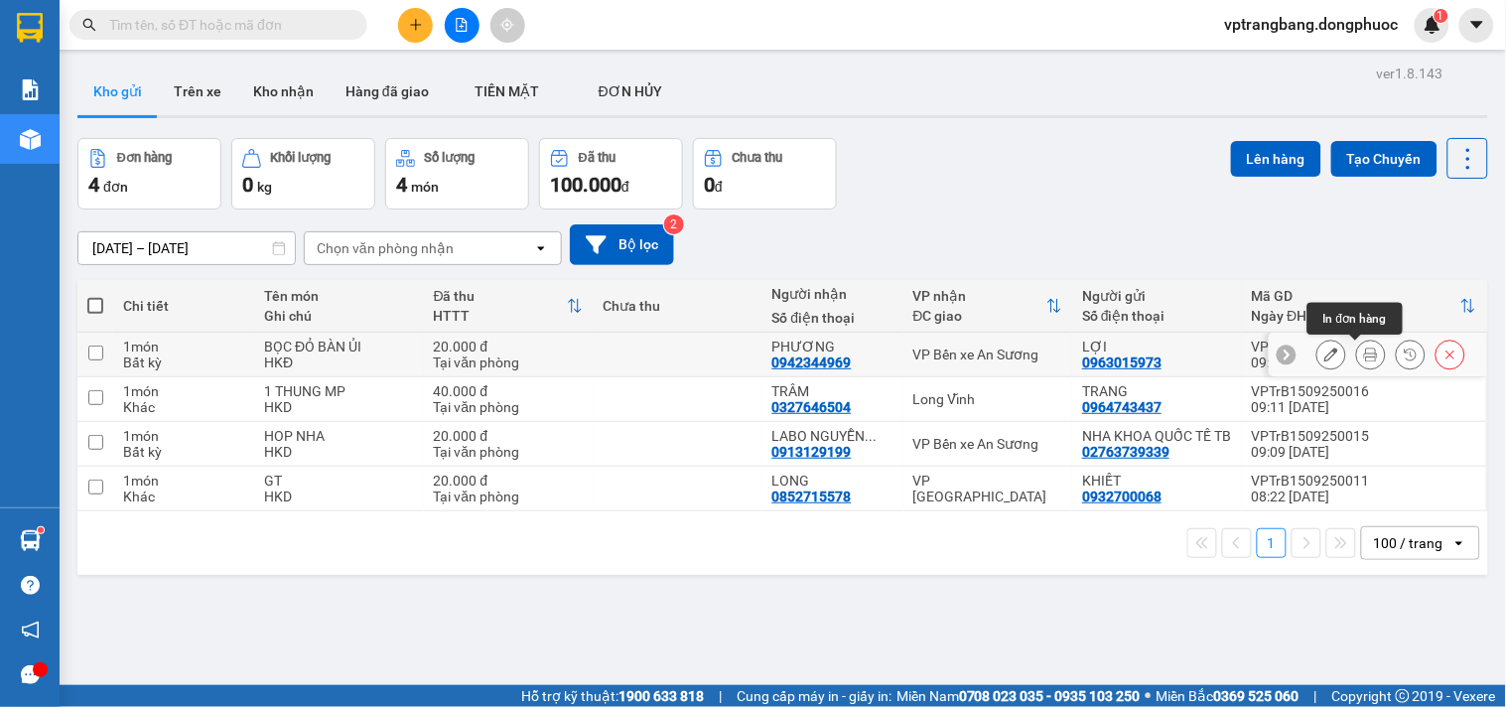
click at [1357, 343] on button at bounding box center [1371, 355] width 28 height 35
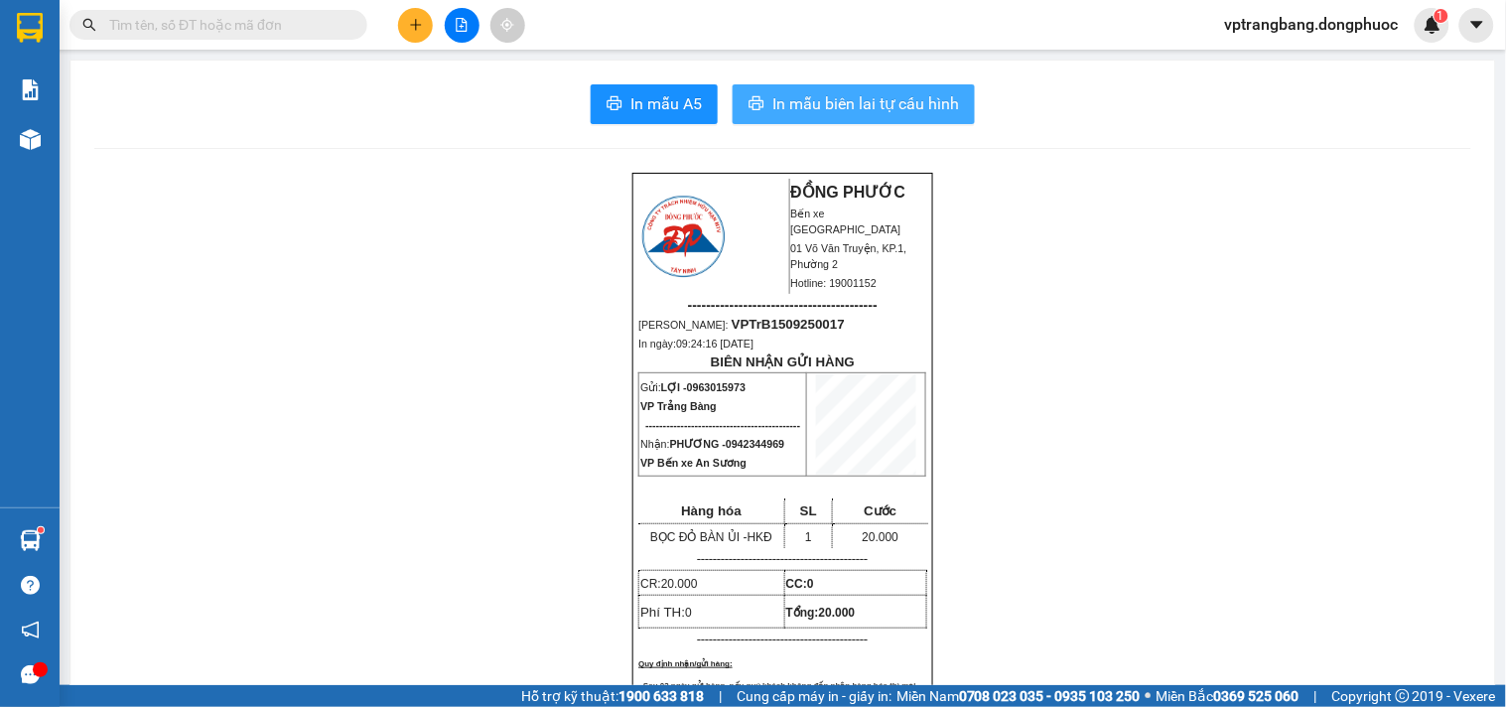
click at [874, 116] on button "In mẫu biên lai tự cấu hình" at bounding box center [854, 104] width 242 height 40
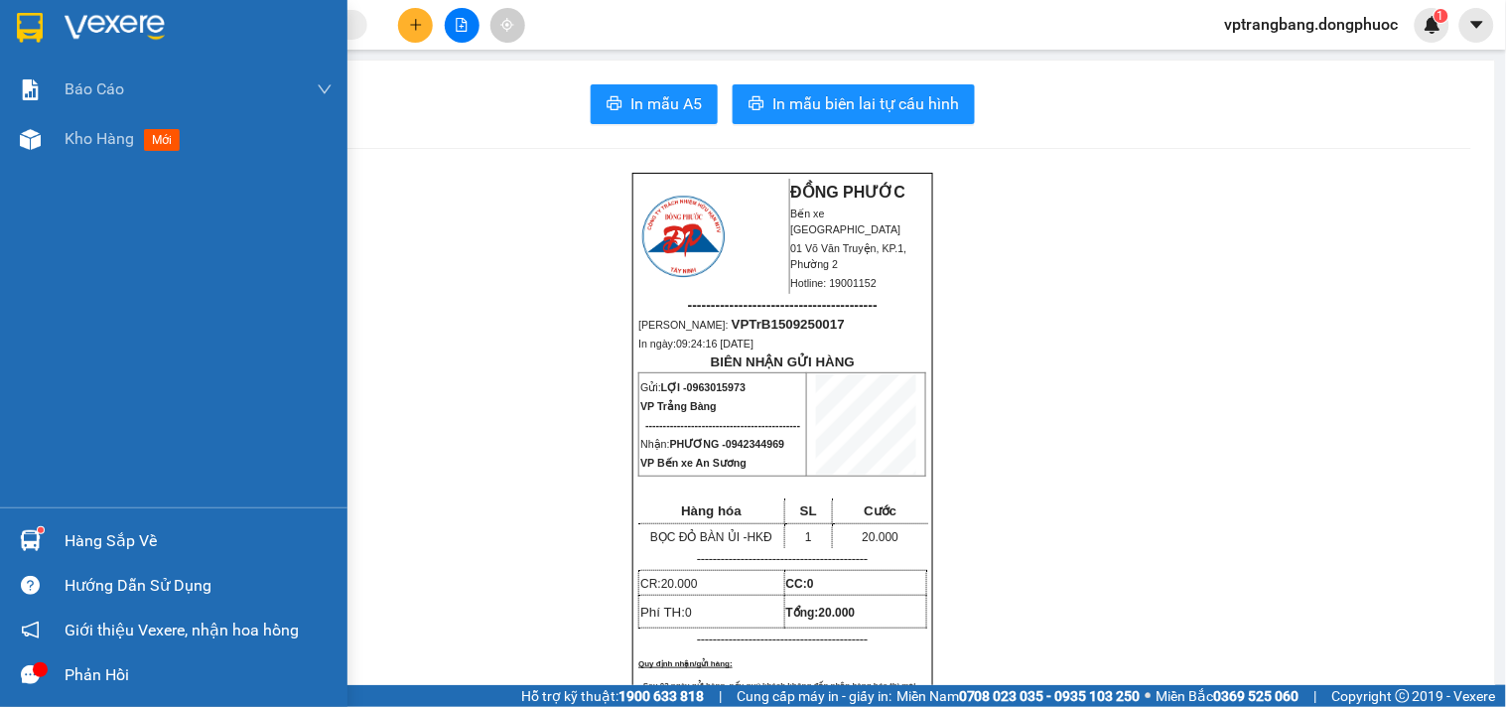
click at [67, 534] on div "Hàng sắp về" at bounding box center [199, 541] width 268 height 30
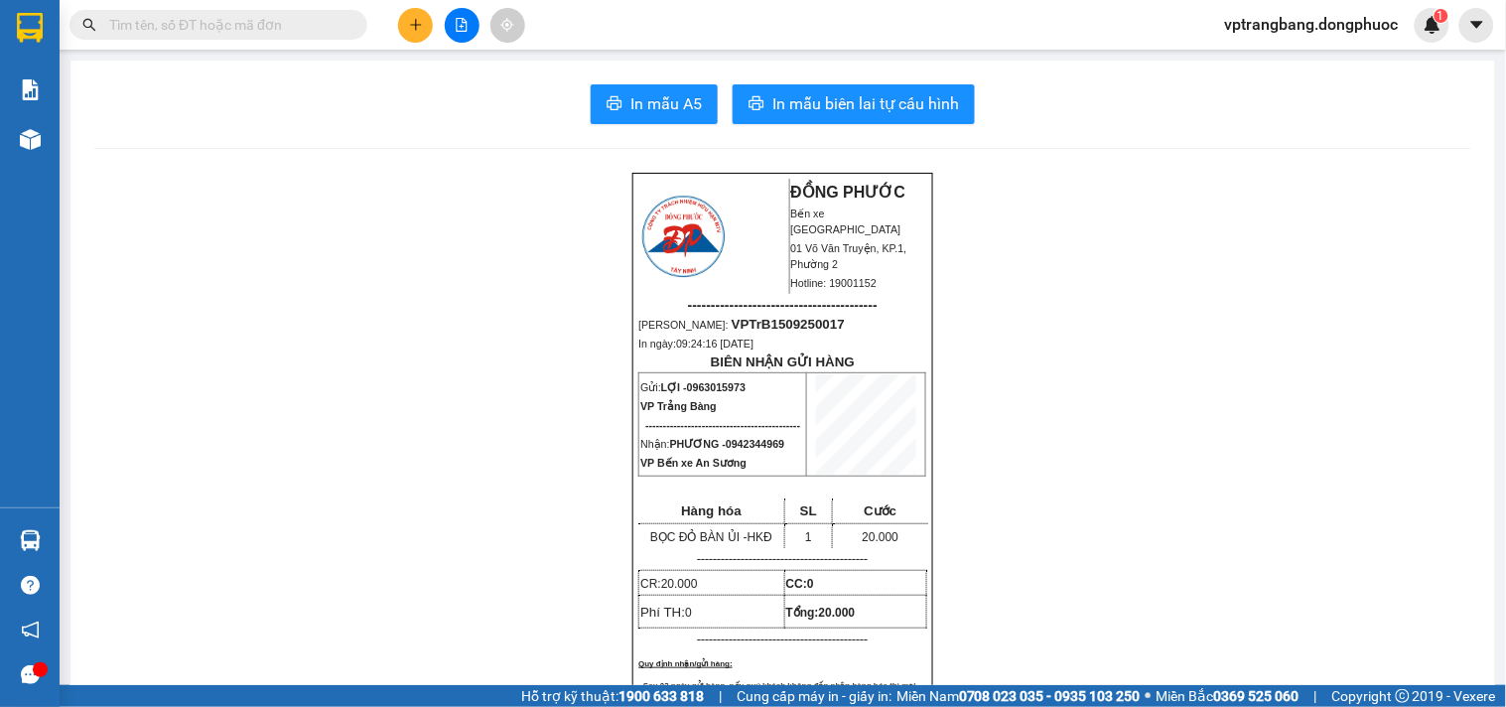
click at [1013, 453] on section "Kết quả tìm kiếm ( 0 ) Bộ lọc No Data vptrangbang.dongphuoc 1 Báo cáo Mẫu 1: Bá…" at bounding box center [753, 353] width 1506 height 707
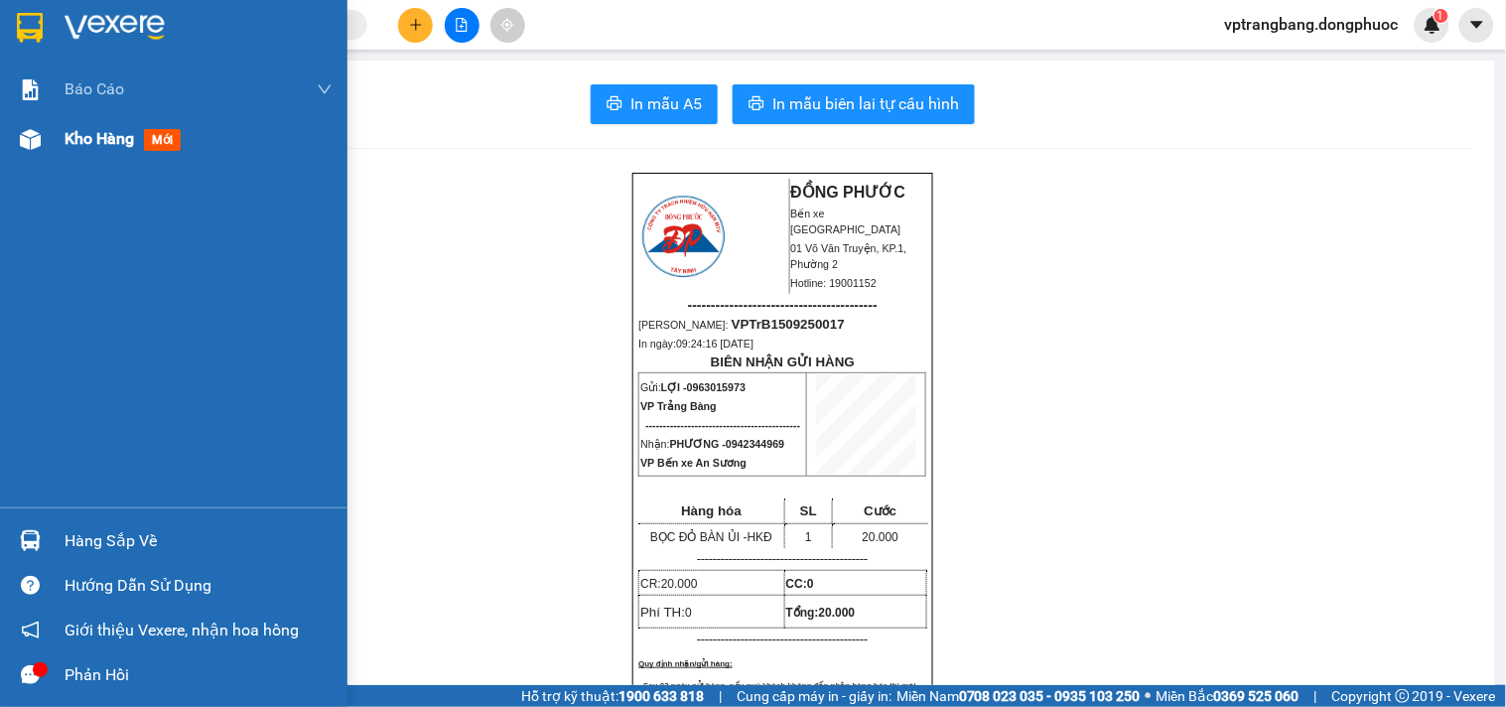
click at [95, 142] on span "Kho hàng" at bounding box center [100, 138] width 70 height 19
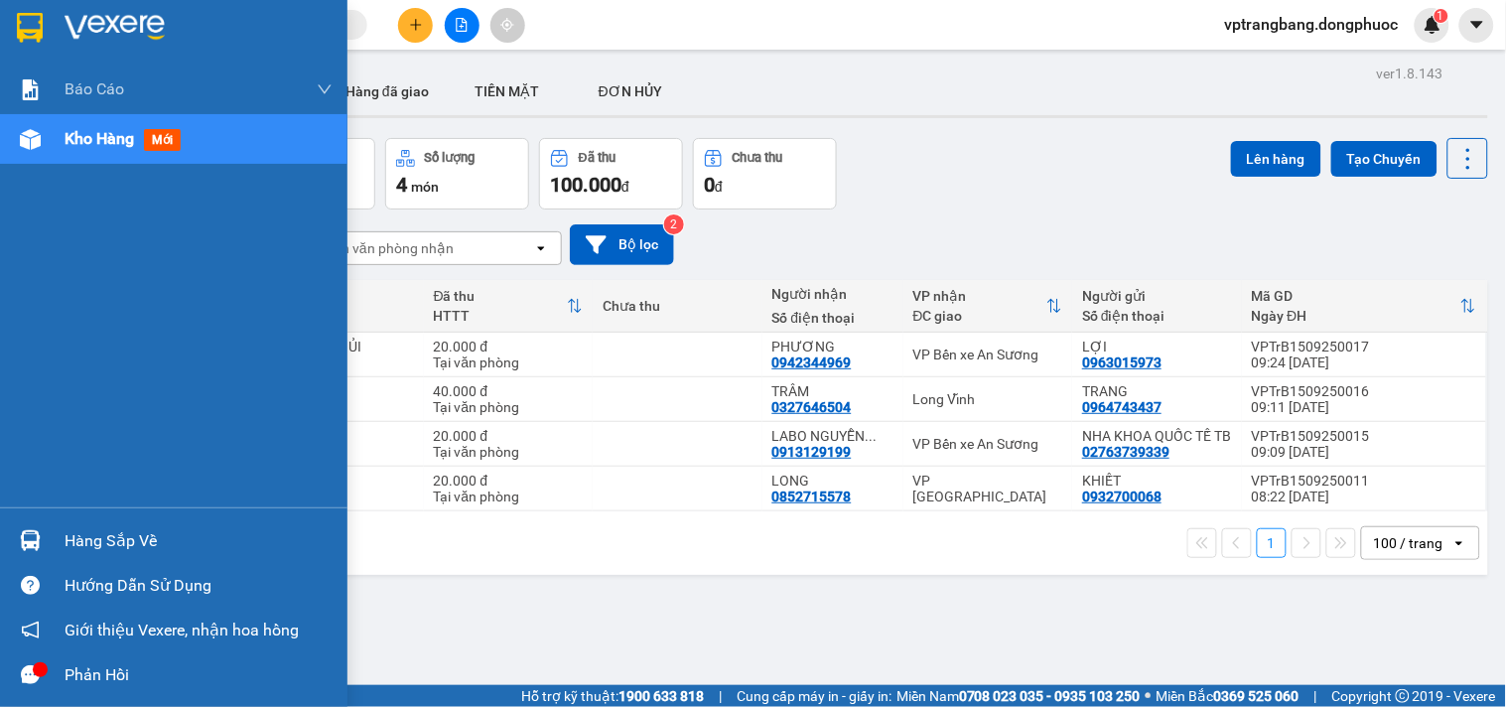
click at [34, 141] on img at bounding box center [30, 139] width 21 height 21
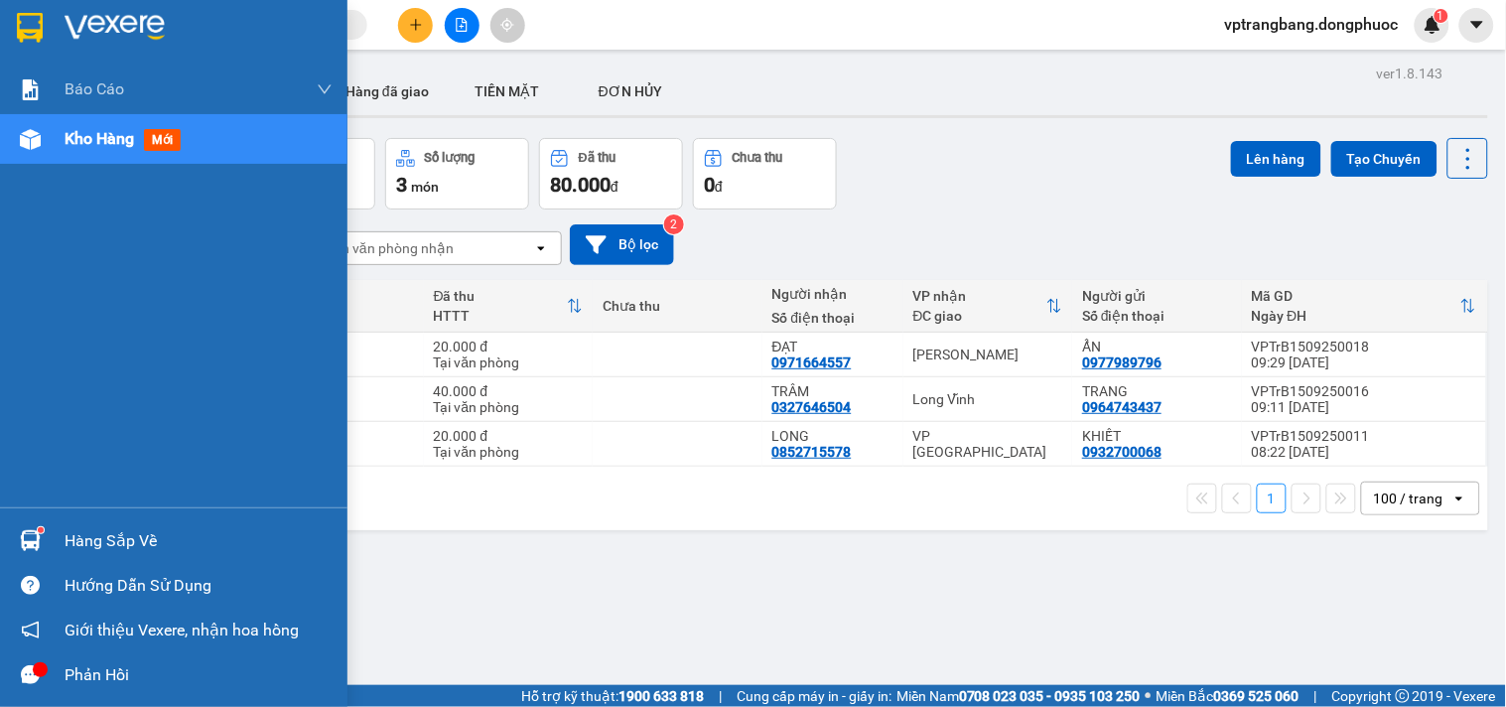
click at [81, 132] on span "Kho hàng" at bounding box center [100, 138] width 70 height 19
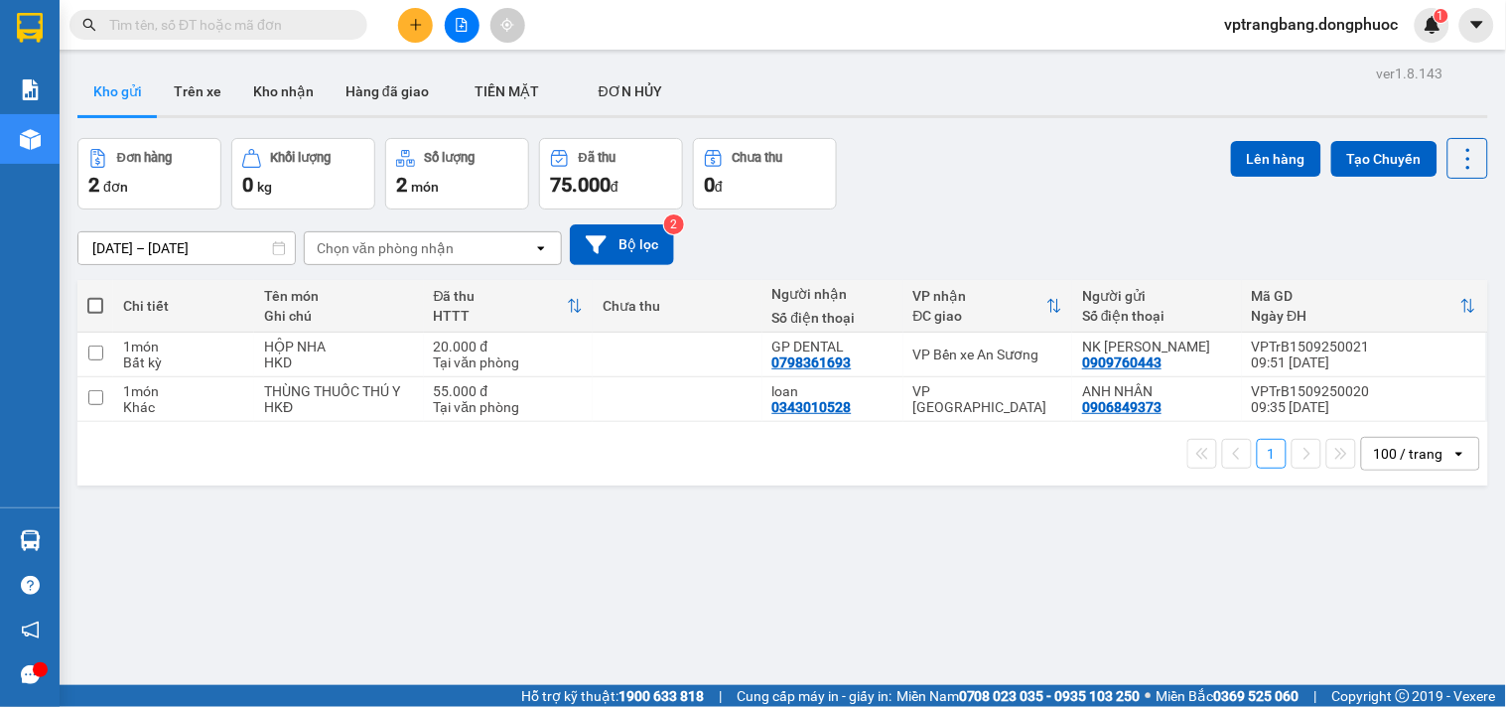
click at [213, 27] on input "text" at bounding box center [226, 25] width 234 height 22
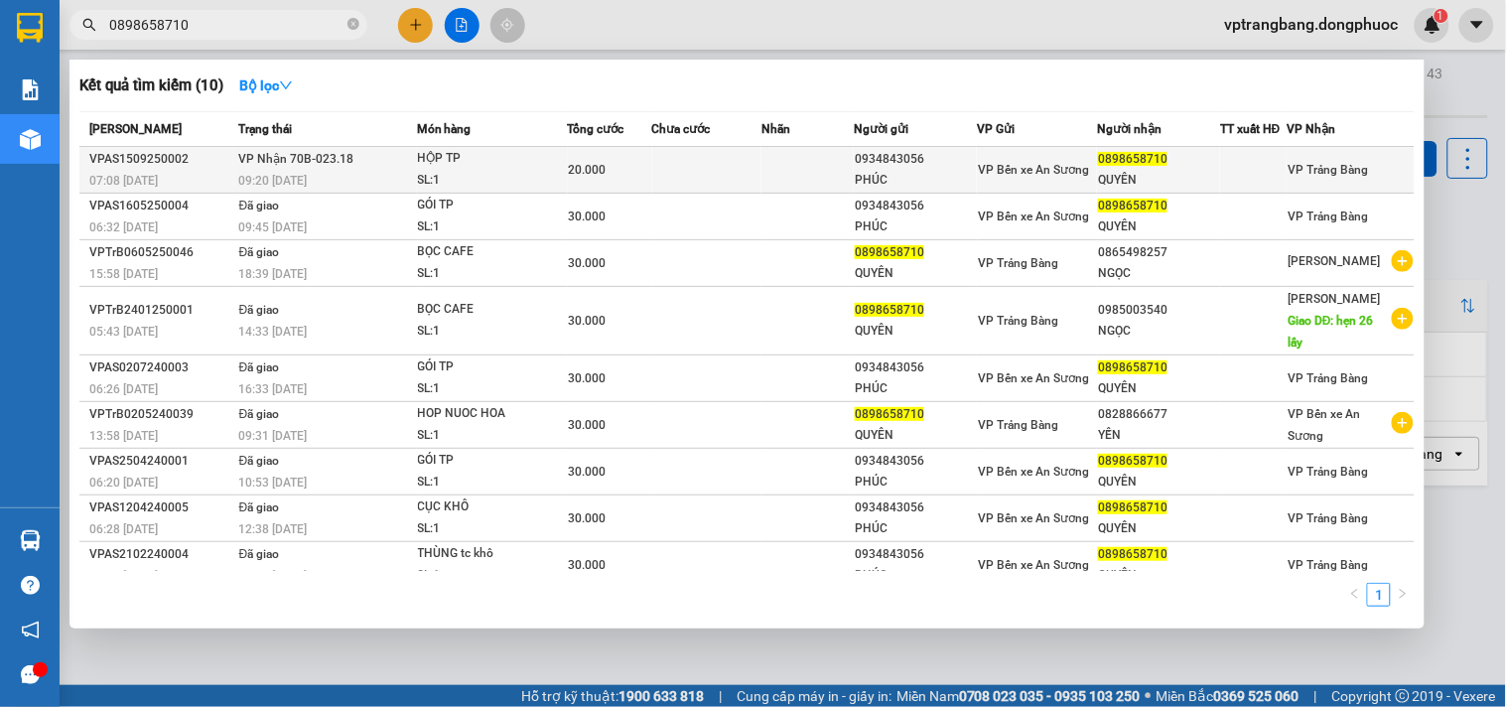
type input "0898658710"
click at [670, 167] on td at bounding box center [707, 170] width 110 height 47
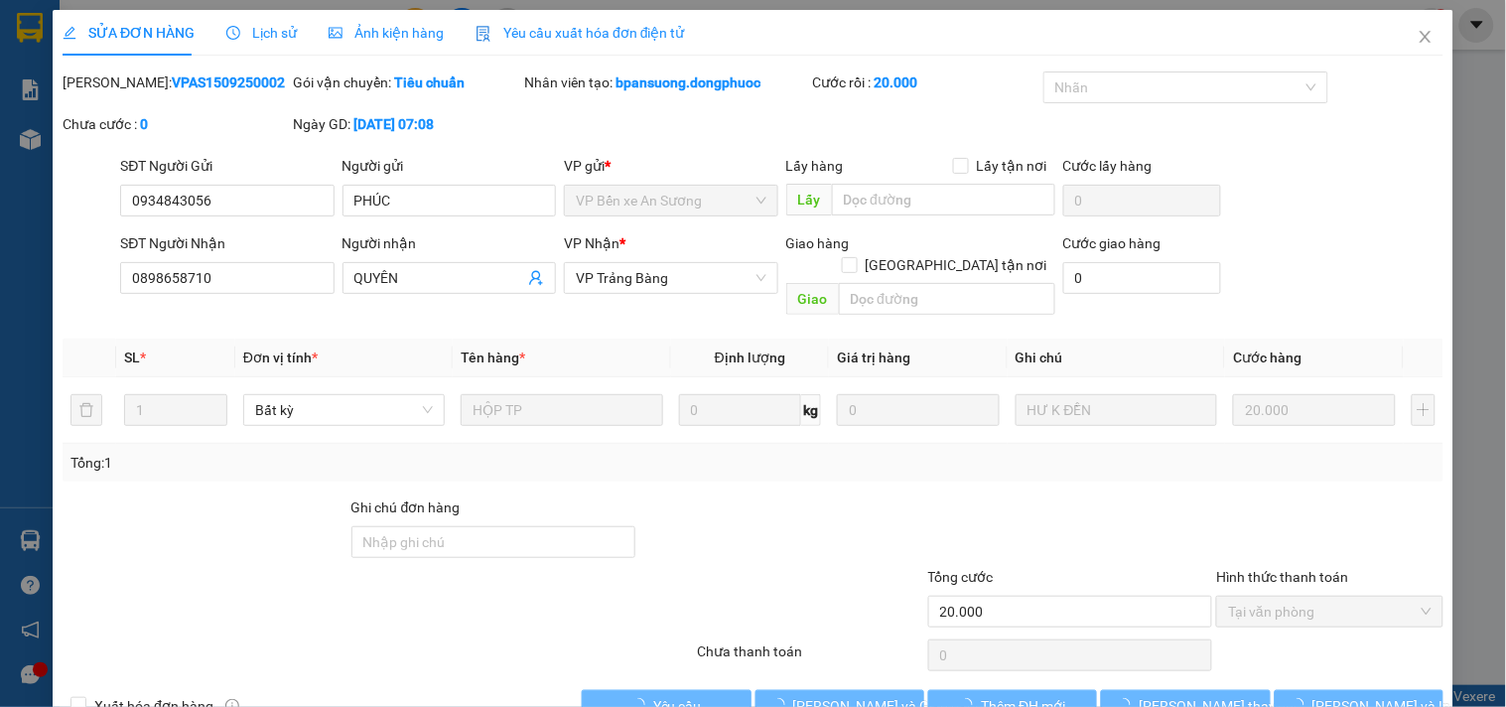
type input "0934843056"
type input "PHÚC"
type input "0898658710"
type input "QUYÊN"
type input "20.000"
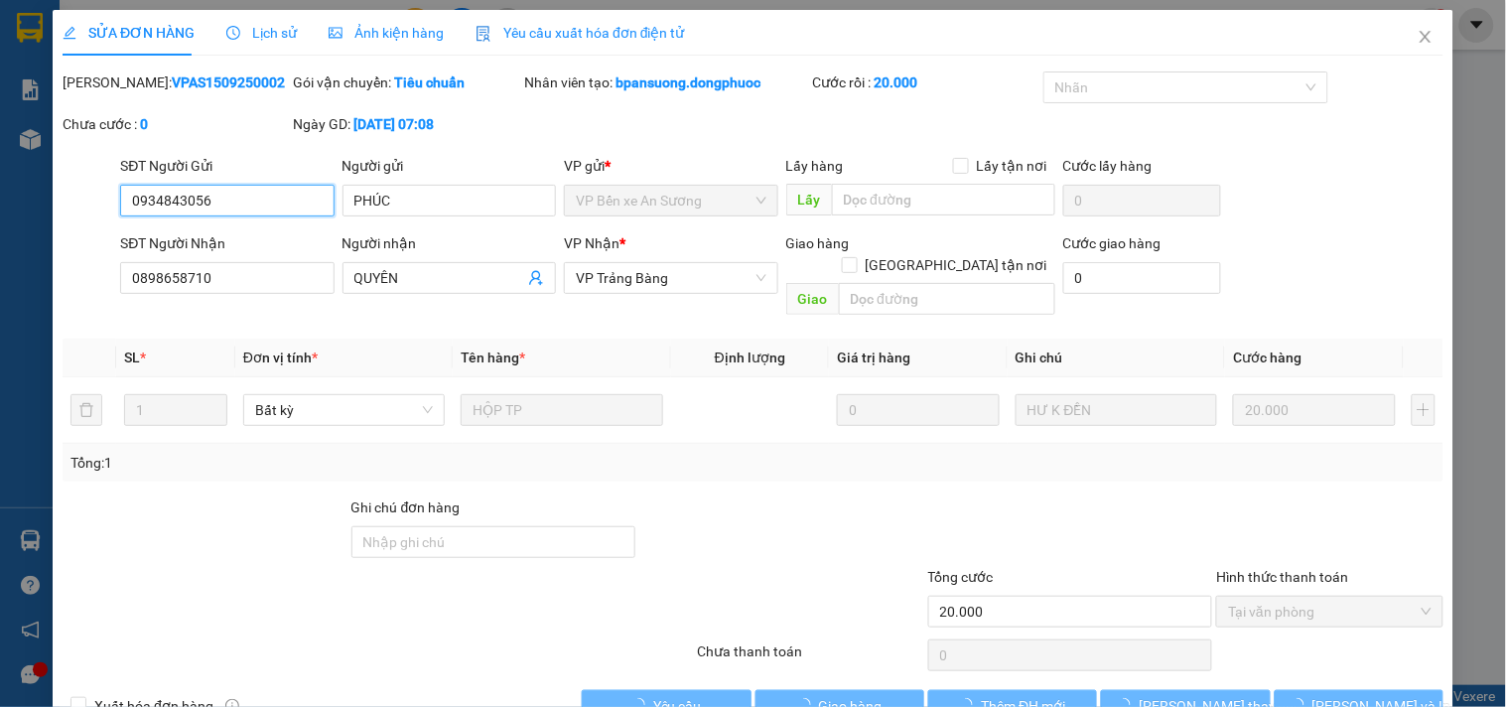
scroll to position [32, 0]
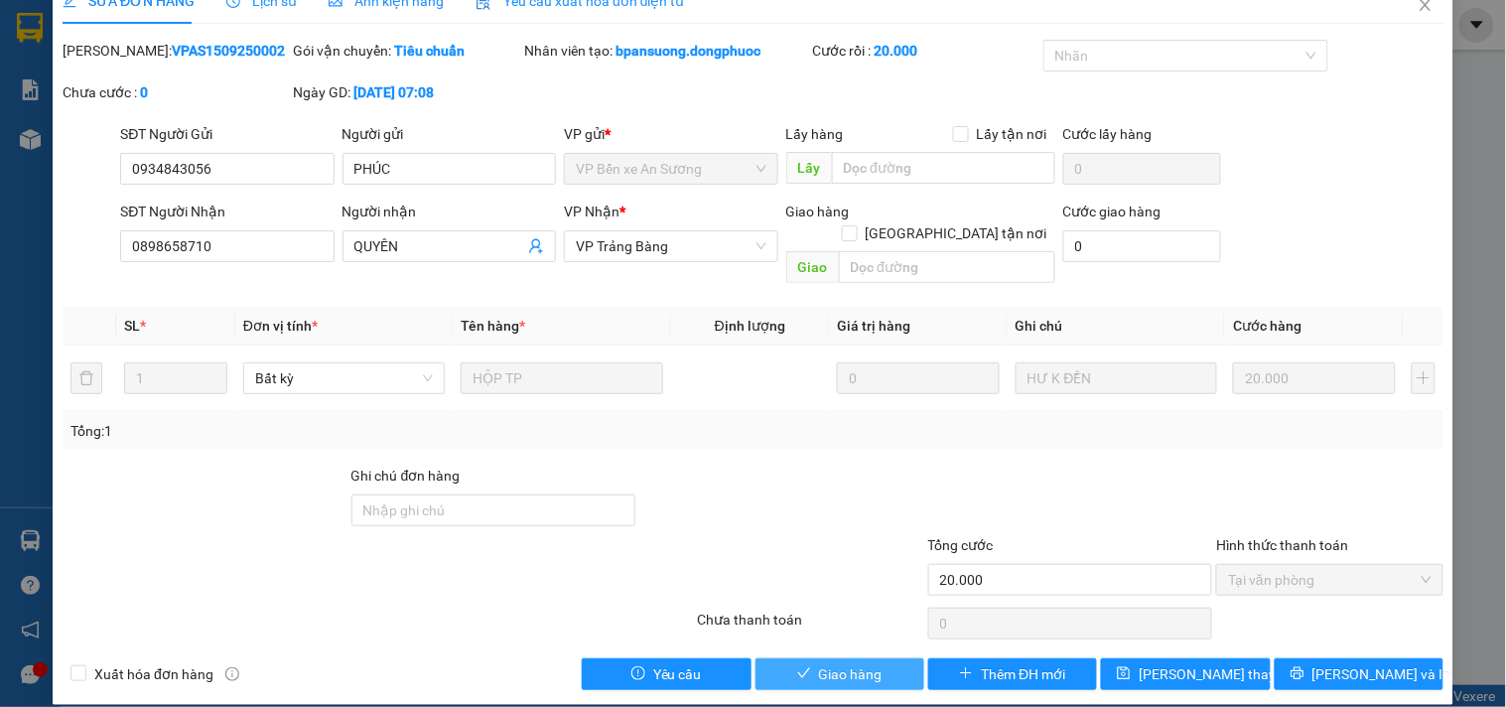
click at [855, 663] on span "Giao hàng" at bounding box center [851, 674] width 64 height 22
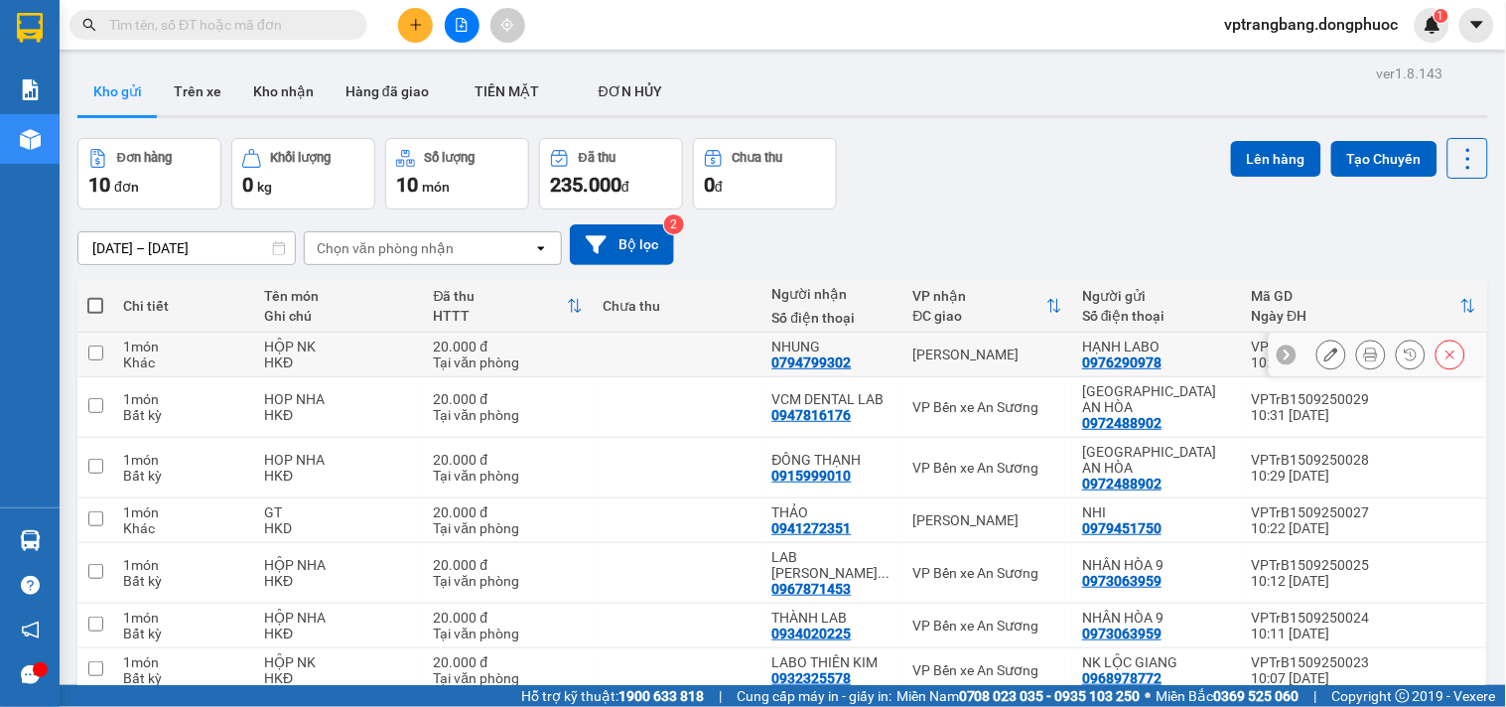
scroll to position [177, 0]
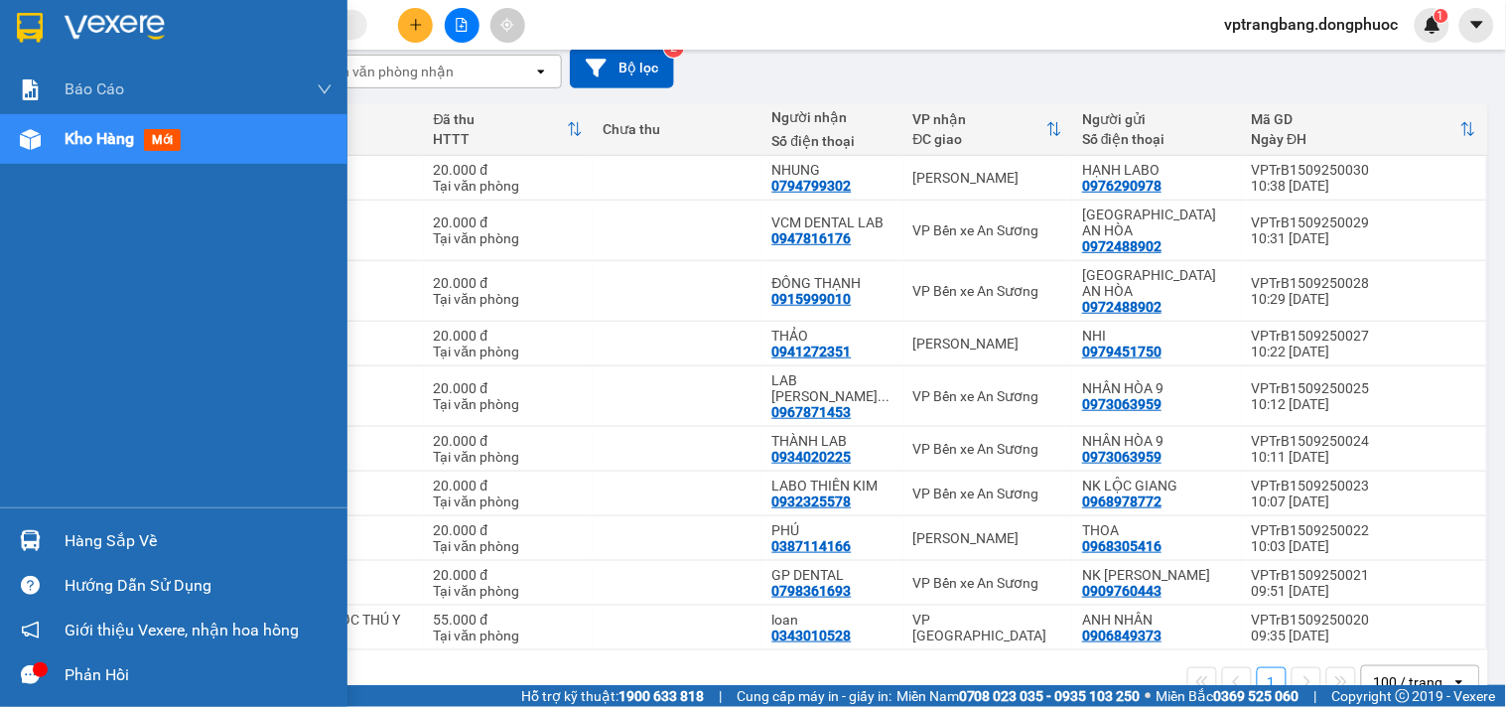
drag, startPoint x: 66, startPoint y: 539, endPoint x: 109, endPoint y: 532, distance: 44.2
click at [71, 537] on div "Hàng sắp về" at bounding box center [199, 541] width 268 height 30
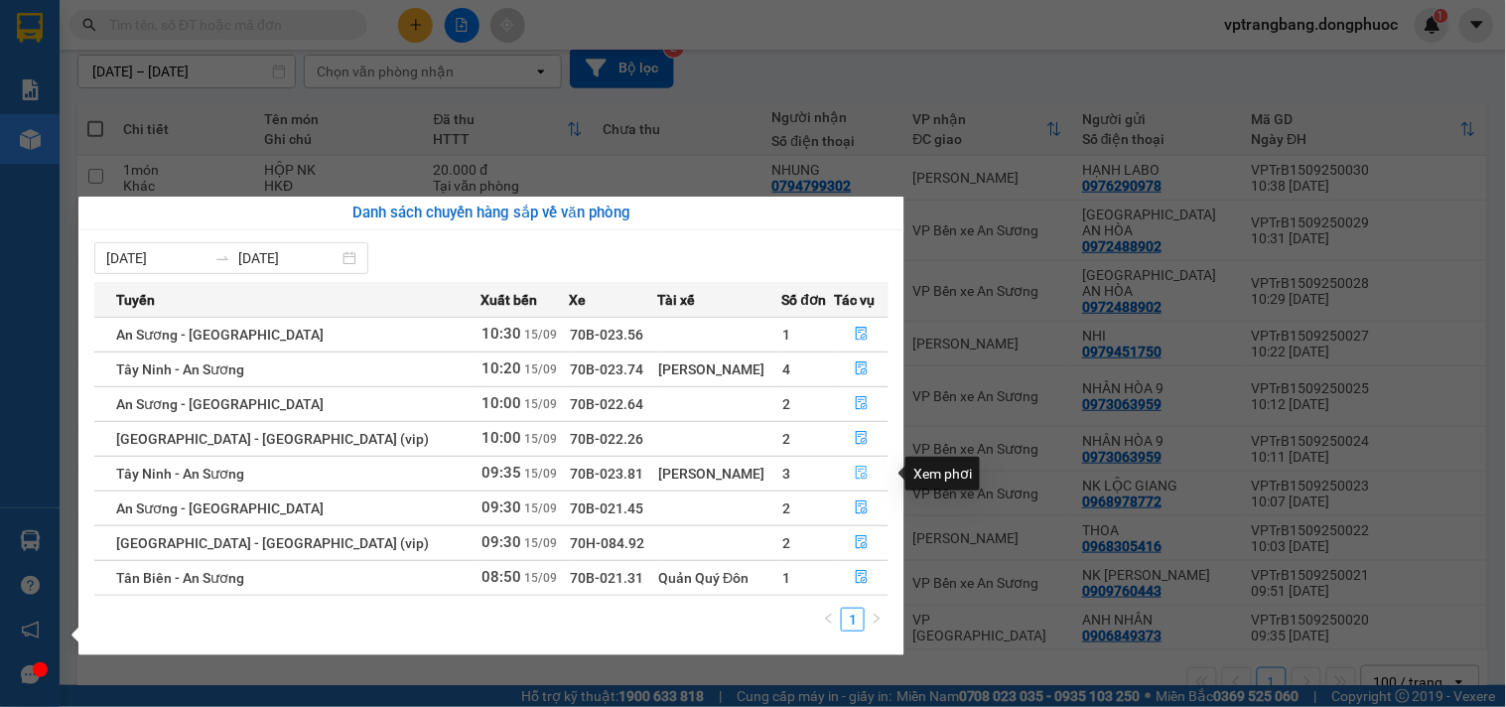
click at [856, 470] on icon "file-done" at bounding box center [862, 473] width 14 height 14
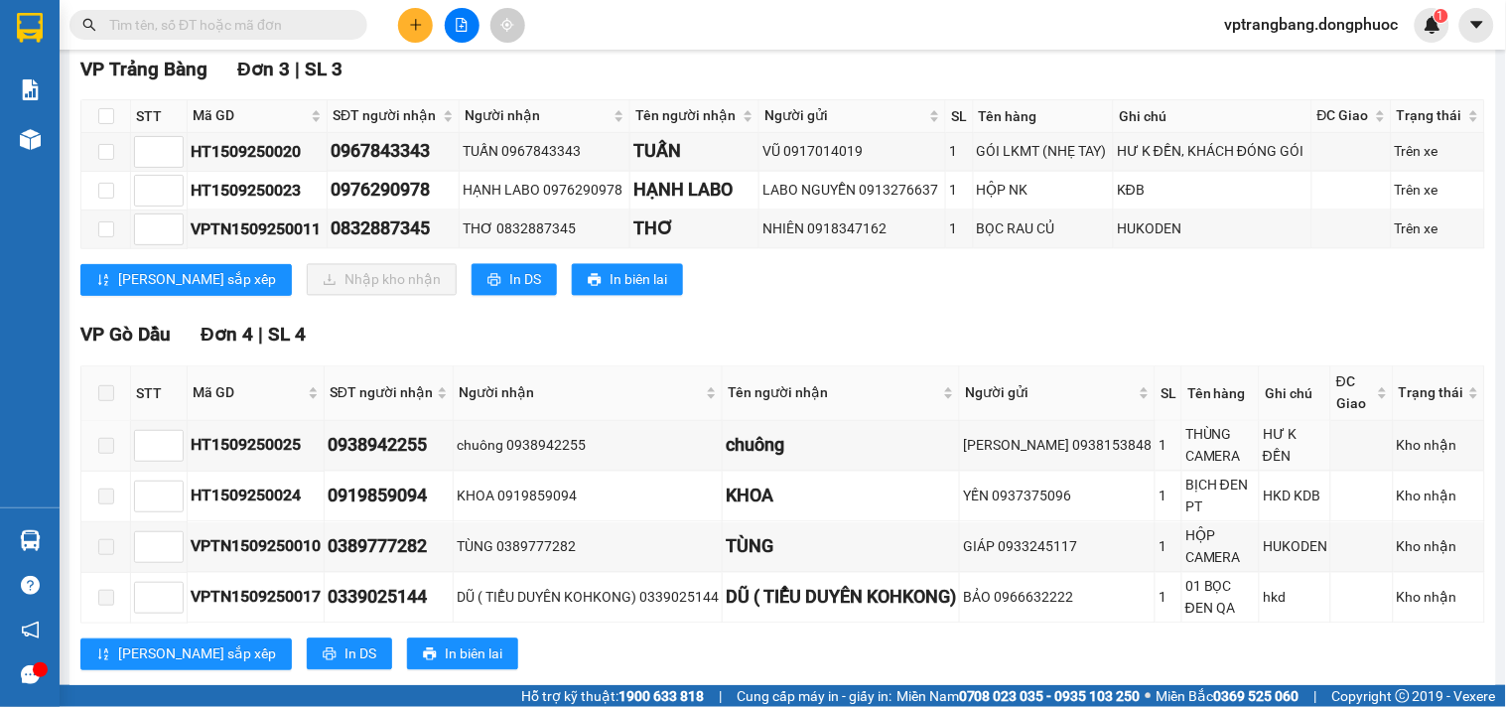
scroll to position [772, 0]
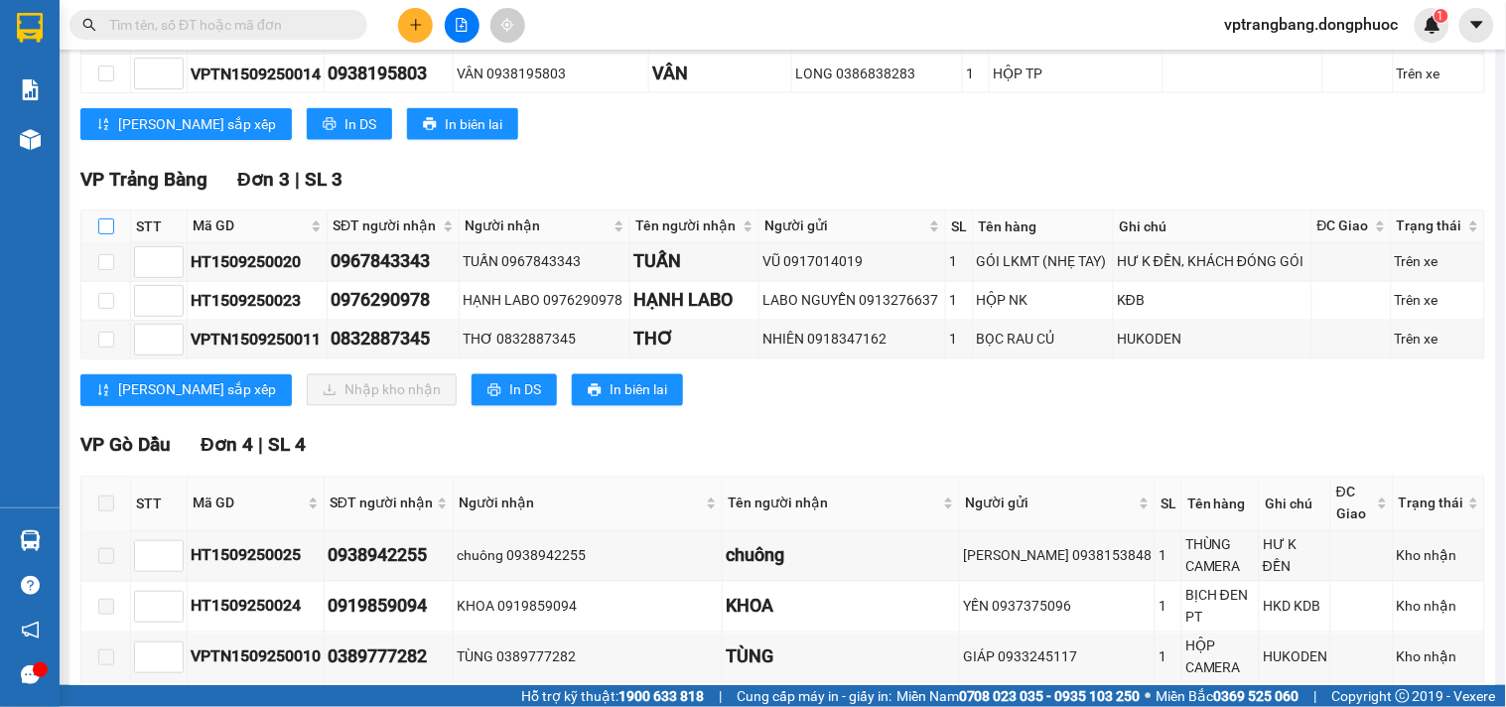
click at [107, 234] on input "checkbox" at bounding box center [106, 226] width 16 height 16
checkbox input "true"
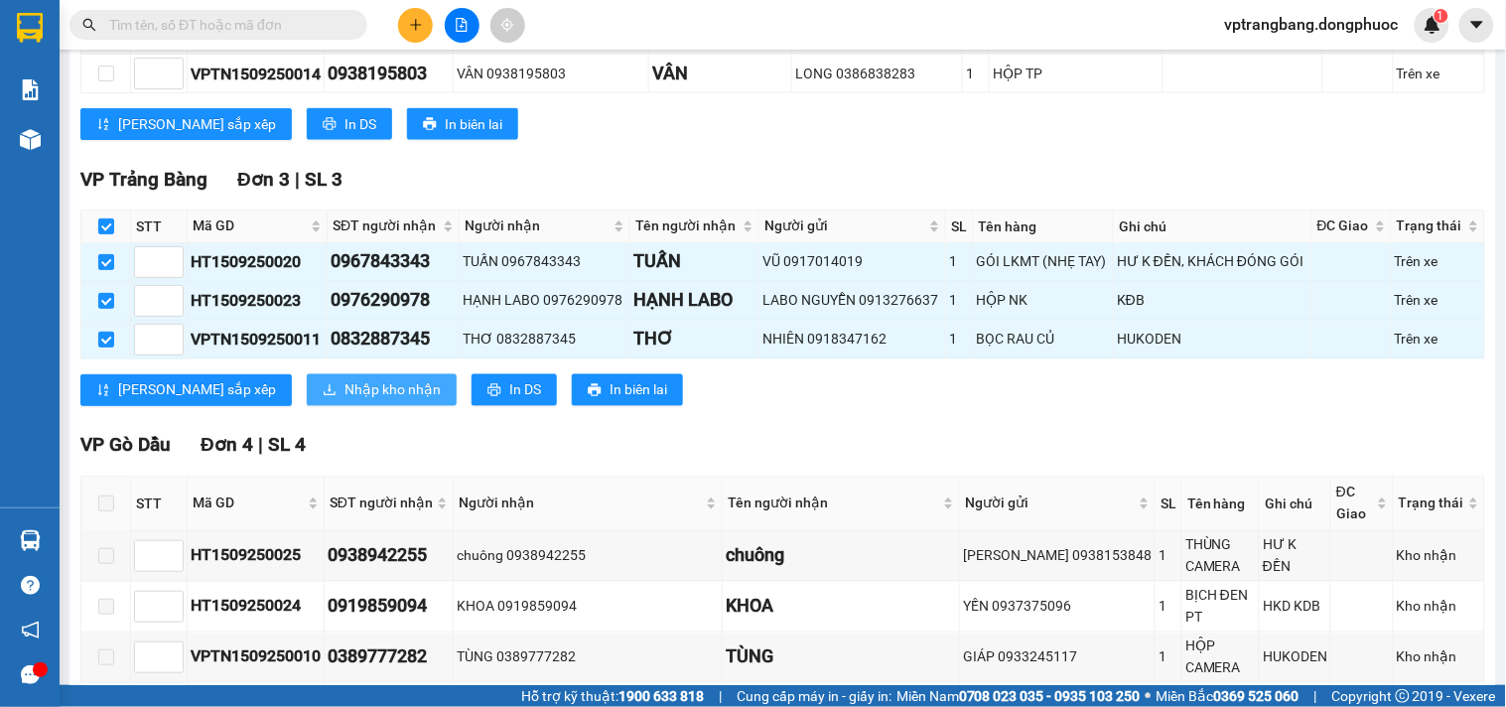
click at [345, 401] on span "Nhập kho nhận" at bounding box center [393, 390] width 96 height 22
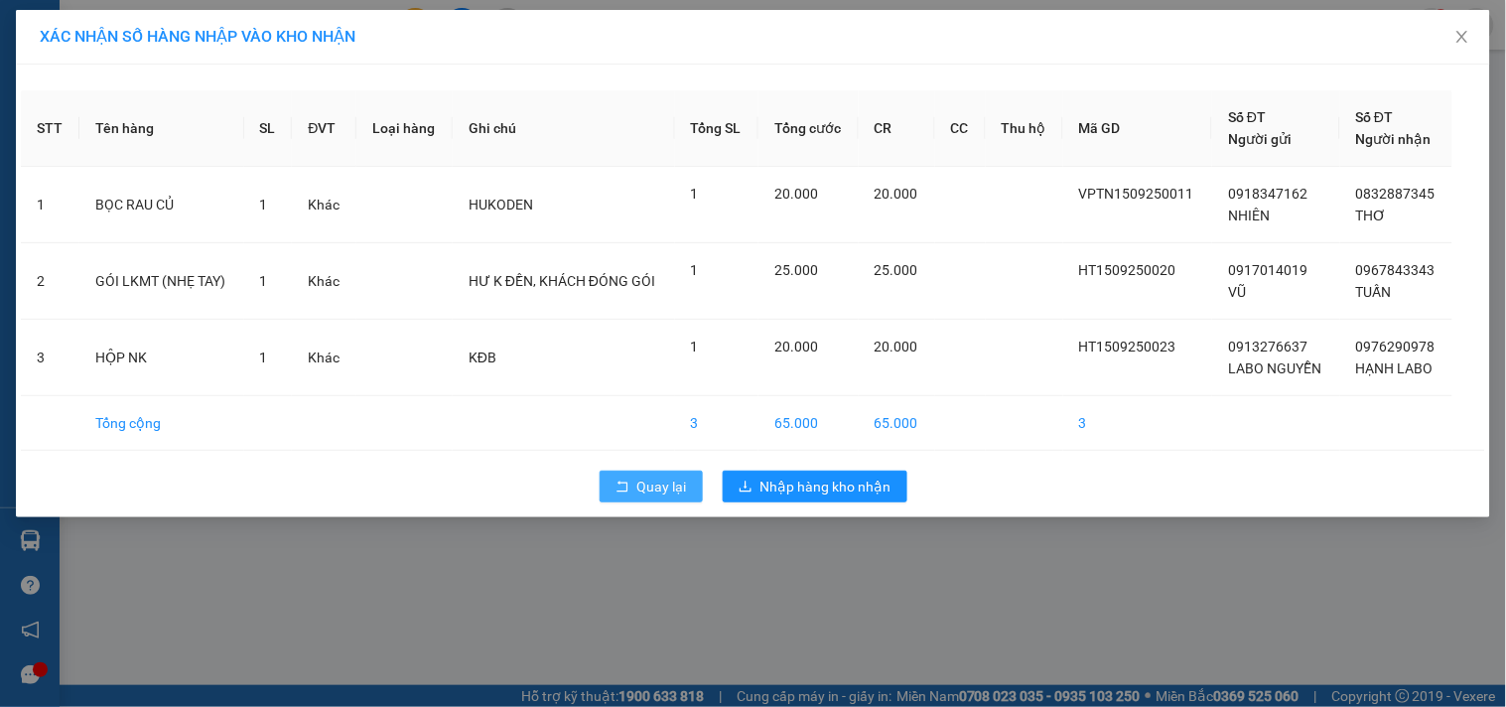
click at [648, 484] on span "Quay lại" at bounding box center [662, 487] width 50 height 22
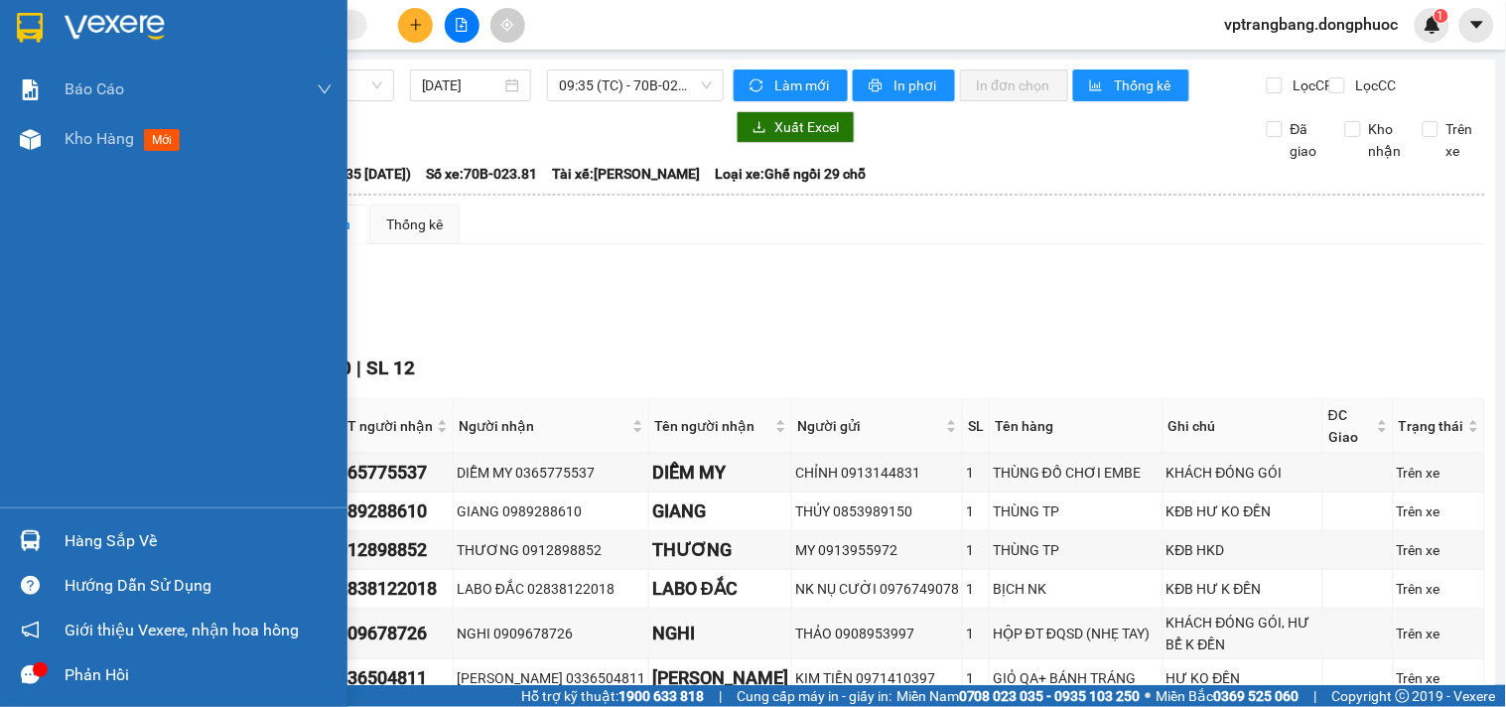
click at [115, 520] on div "Hàng sắp về" at bounding box center [174, 540] width 348 height 45
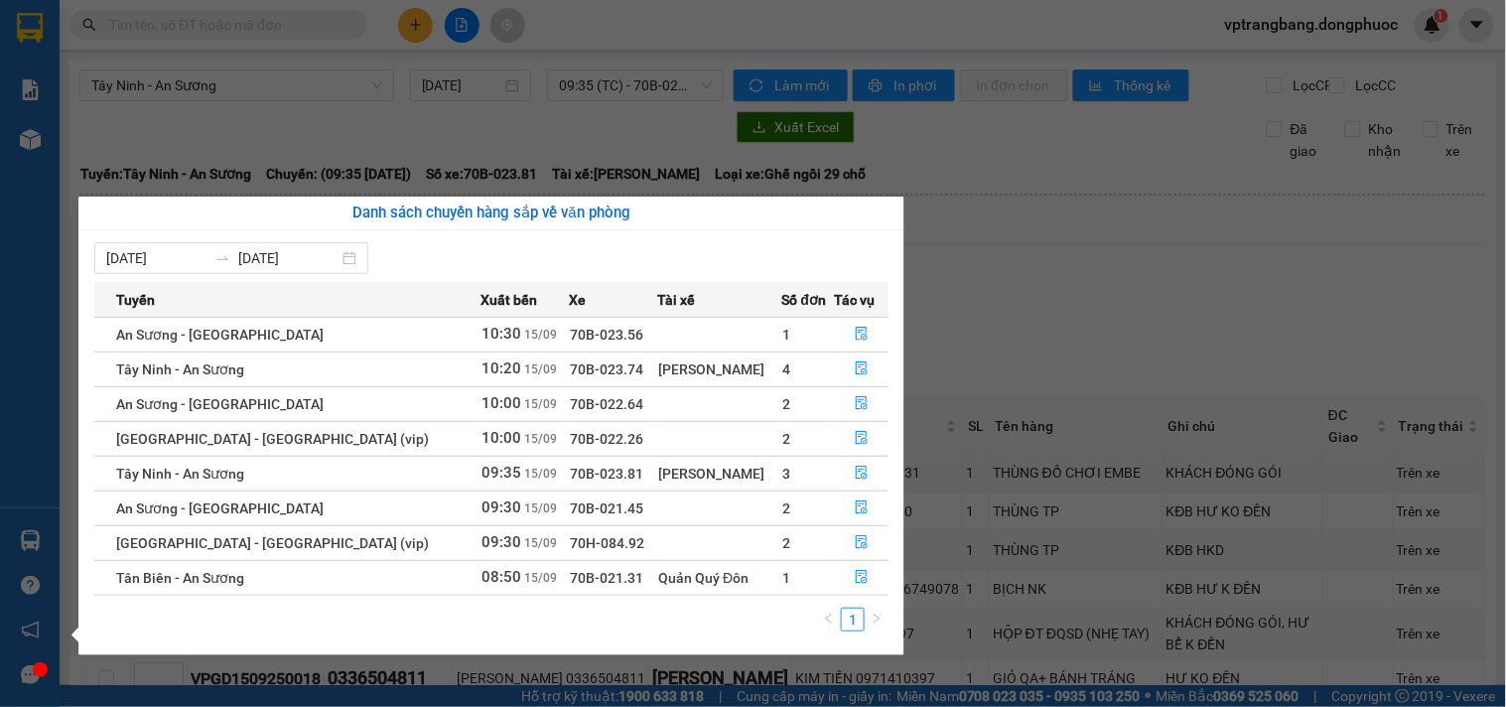
click at [997, 340] on section "Kết quả tìm kiếm ( 0 ) Bộ lọc No Data vptrangbang.dongphuoc 1 Báo cáo Mẫu 1: Bá…" at bounding box center [753, 353] width 1506 height 707
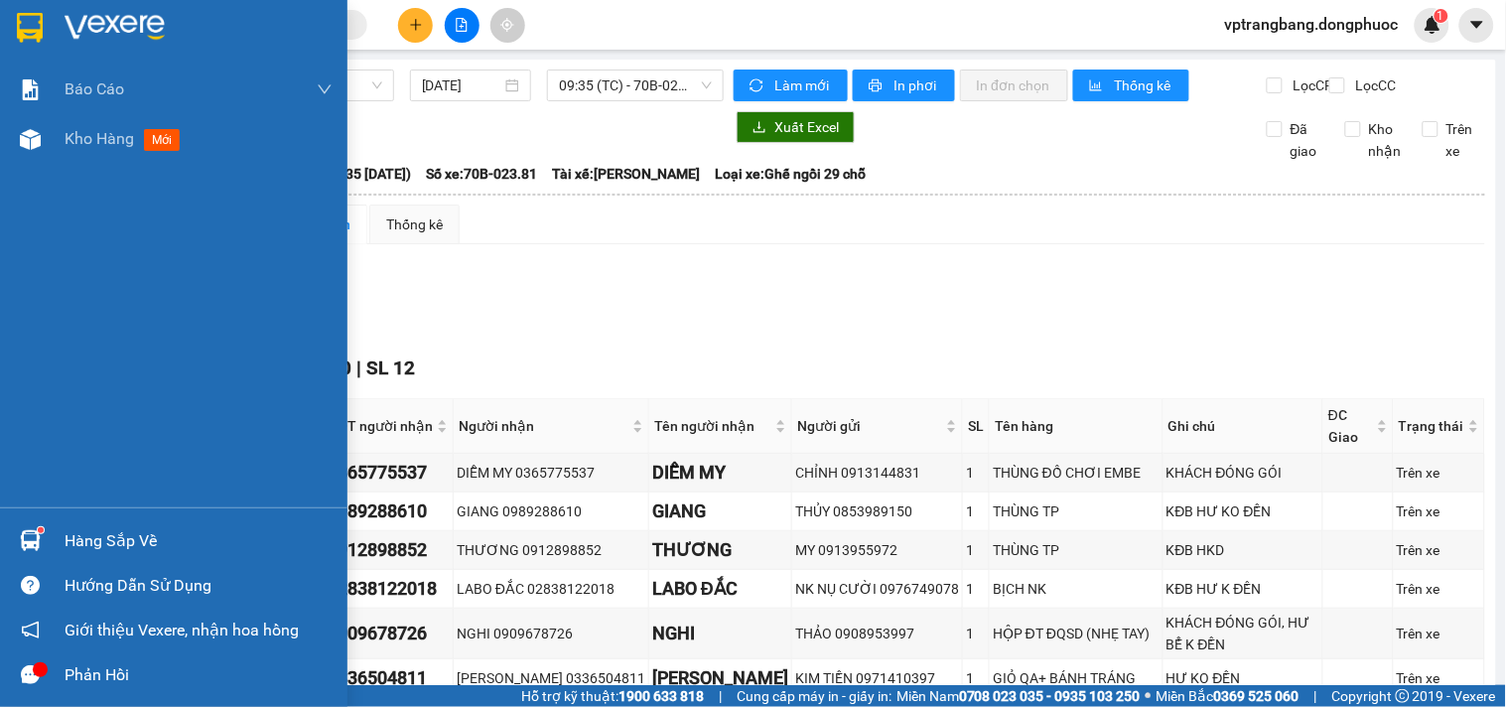
click at [46, 548] on div at bounding box center [30, 540] width 35 height 35
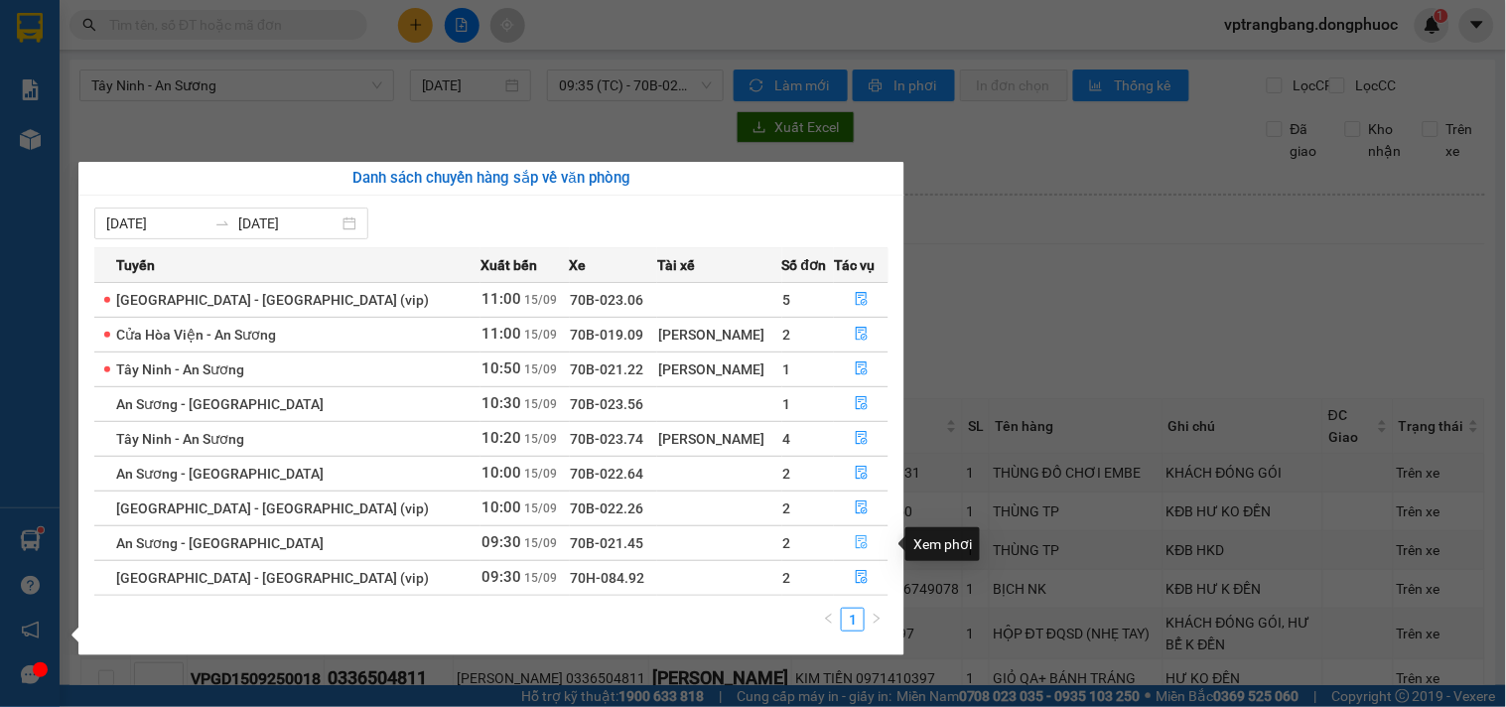
click at [856, 543] on icon "file-done" at bounding box center [862, 542] width 14 height 14
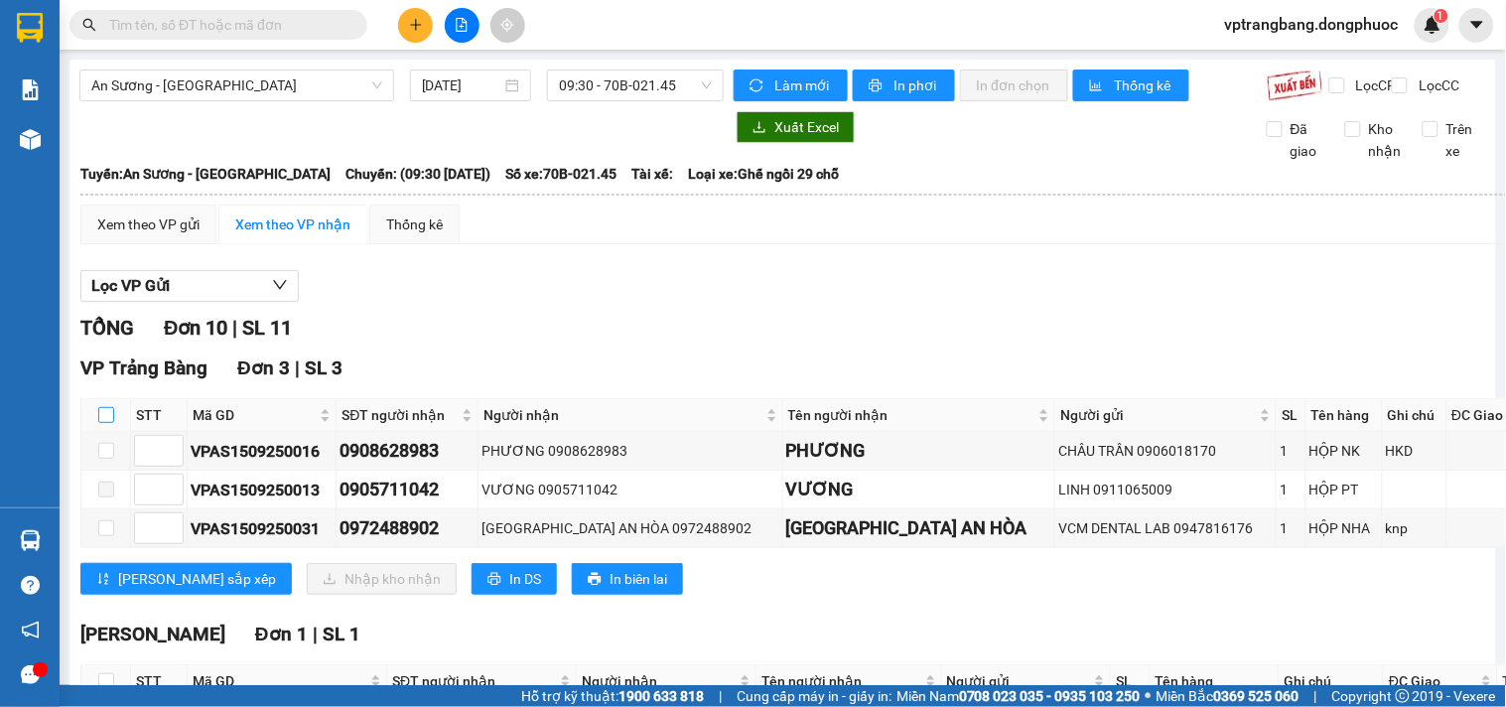
click at [101, 423] on input "checkbox" at bounding box center [106, 415] width 16 height 16
checkbox input "true"
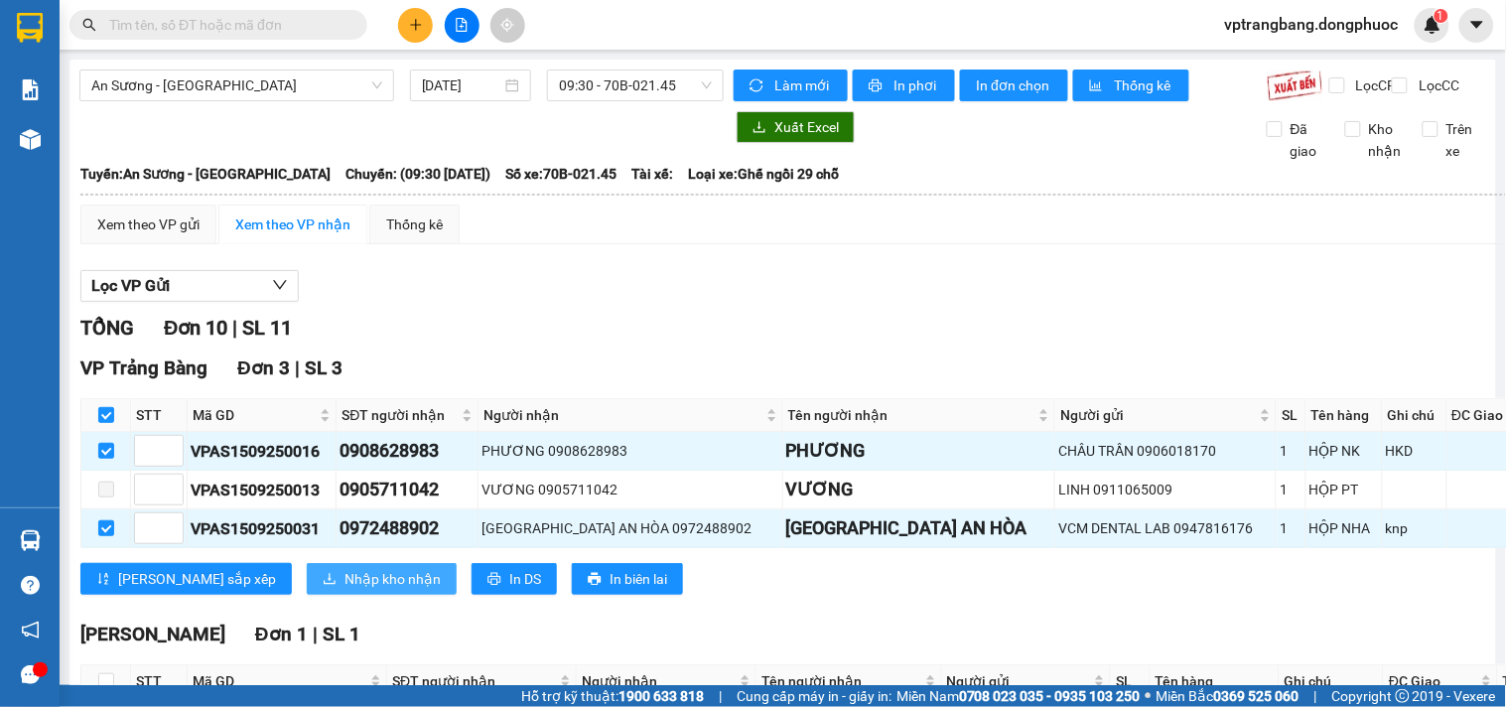
click at [345, 590] on span "Nhập kho nhận" at bounding box center [393, 579] width 96 height 22
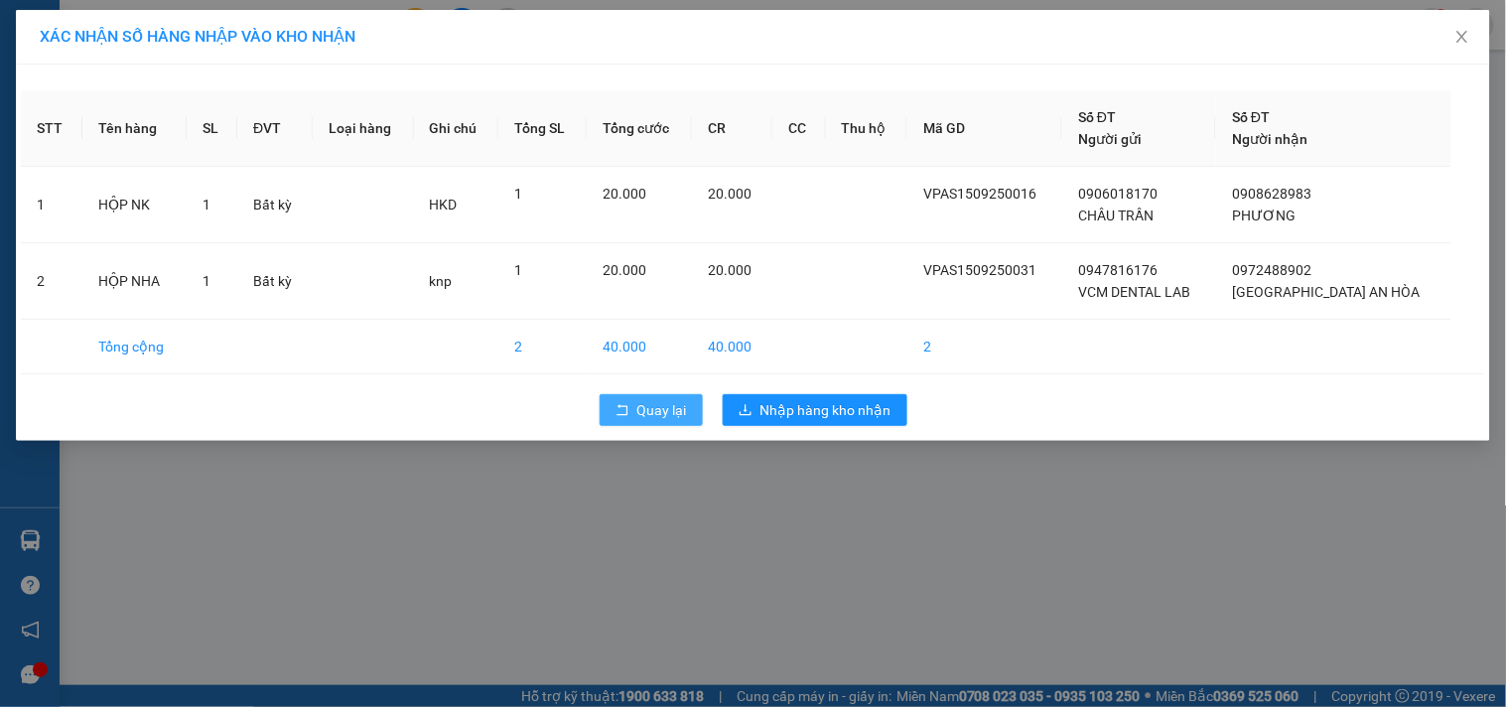
click at [675, 409] on span "Quay lại" at bounding box center [662, 410] width 50 height 22
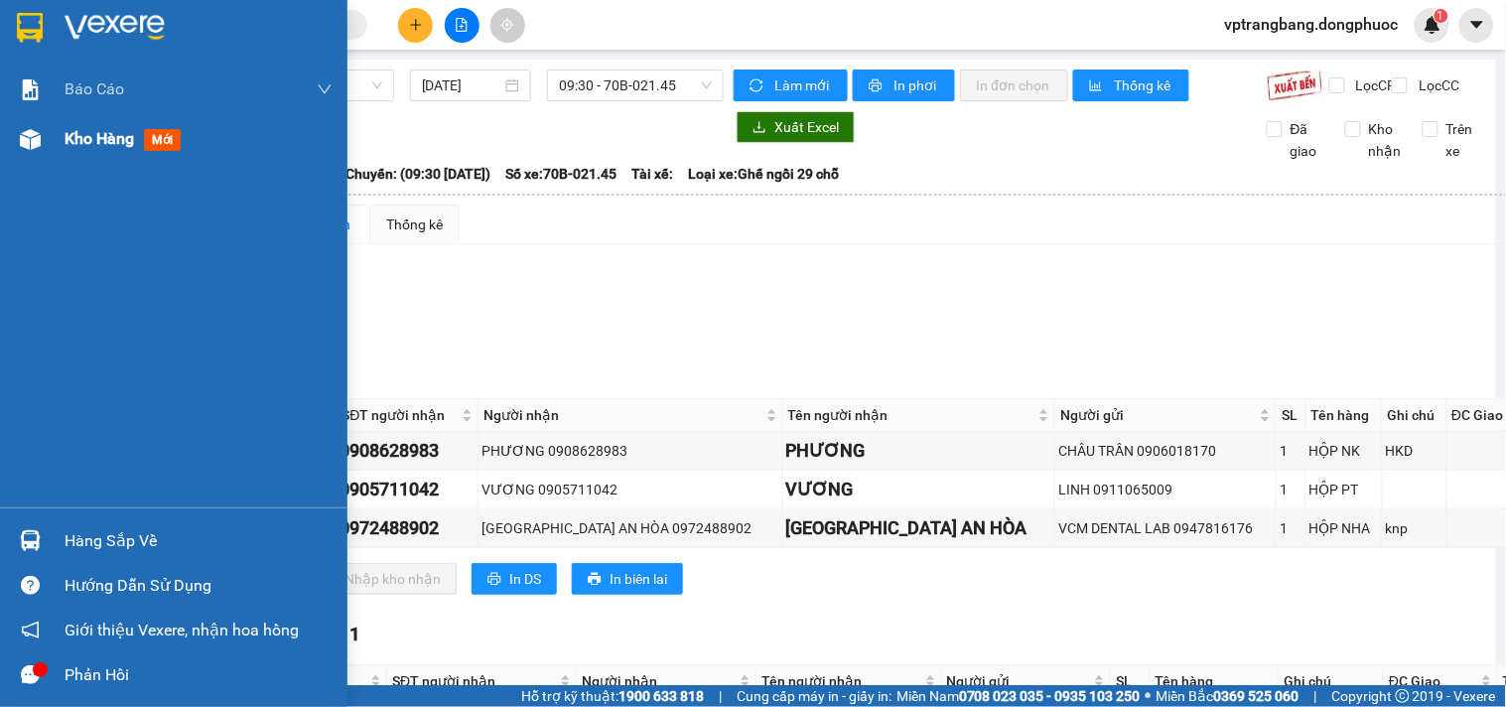
click at [58, 136] on div "Kho hàng mới" at bounding box center [174, 139] width 348 height 50
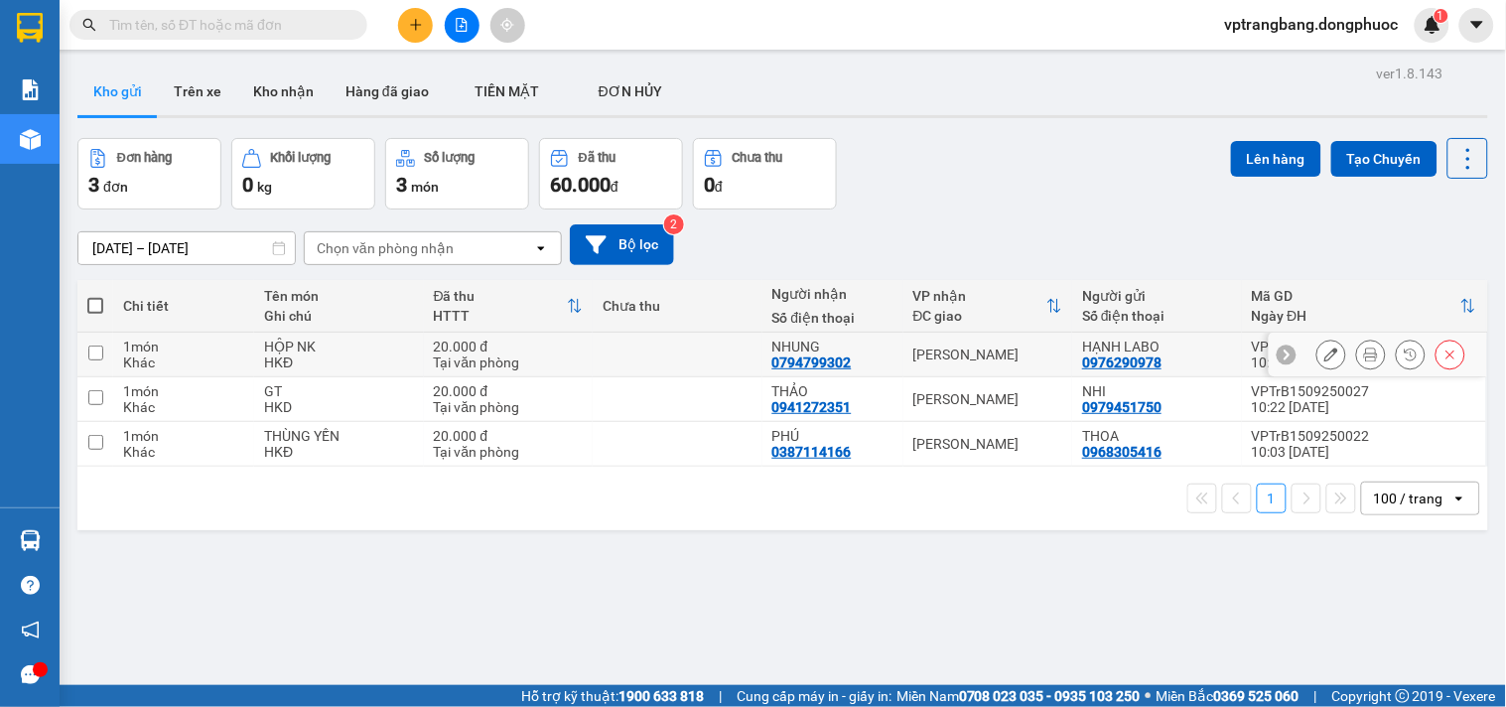
click at [965, 364] on td "[PERSON_NAME]" at bounding box center [989, 355] width 170 height 45
checkbox input "true"
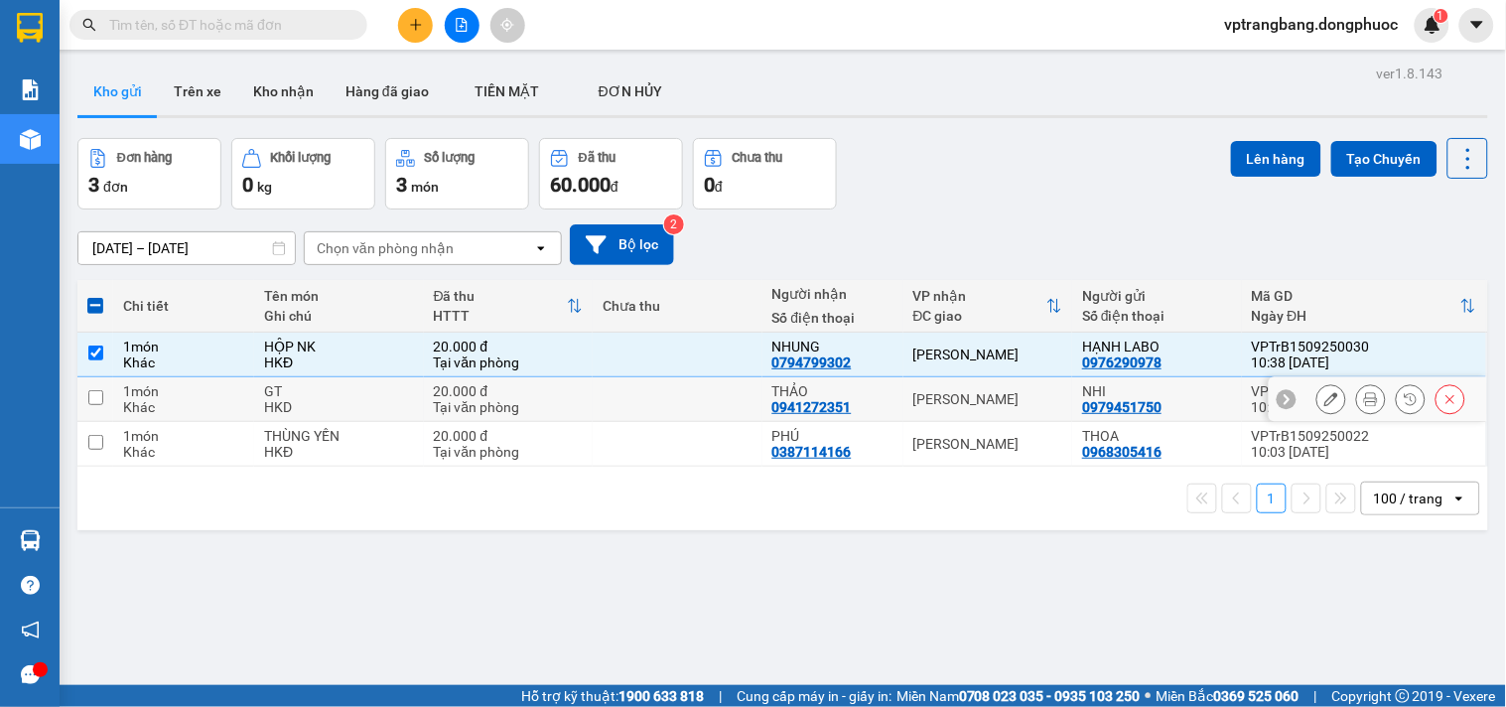
click at [958, 395] on div "[PERSON_NAME]" at bounding box center [988, 399] width 150 height 16
checkbox input "true"
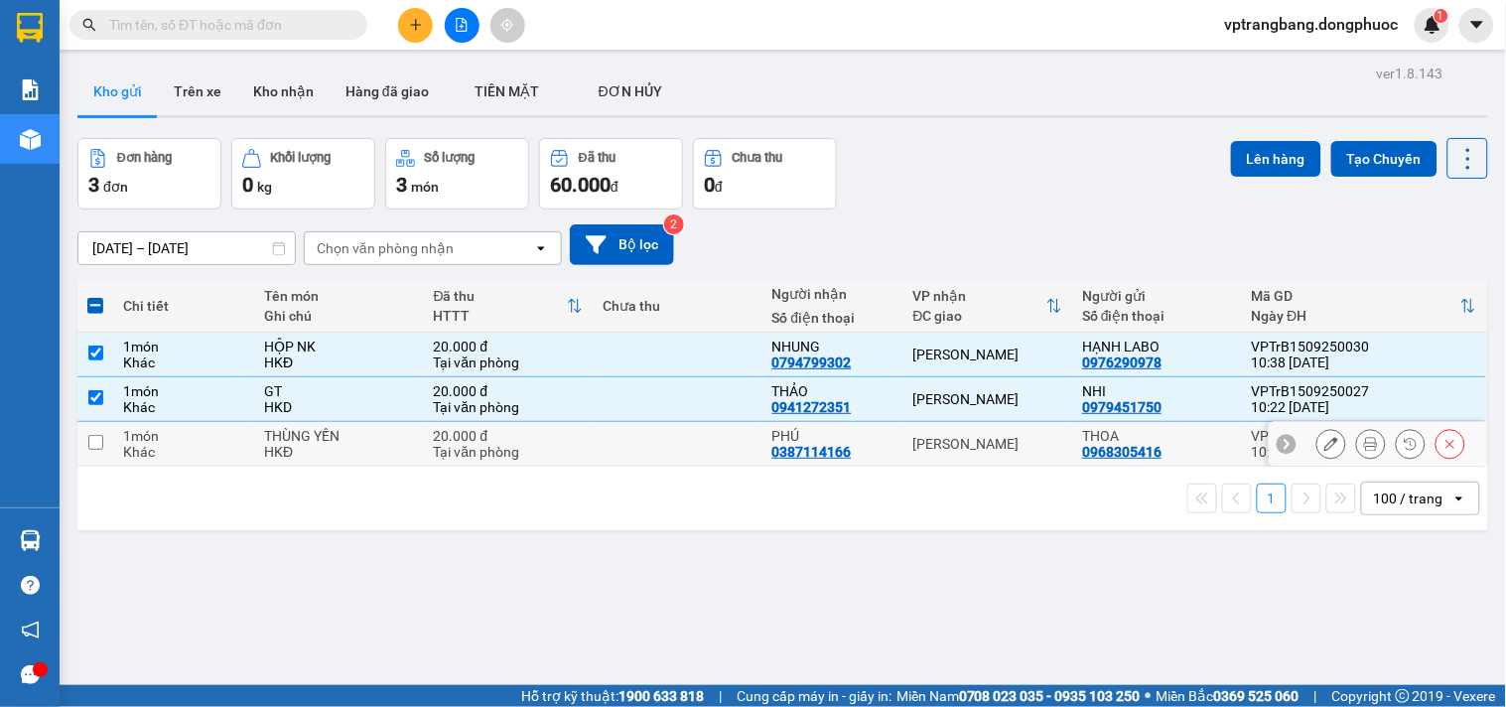
click at [945, 436] on div "[PERSON_NAME]" at bounding box center [988, 444] width 150 height 16
checkbox input "true"
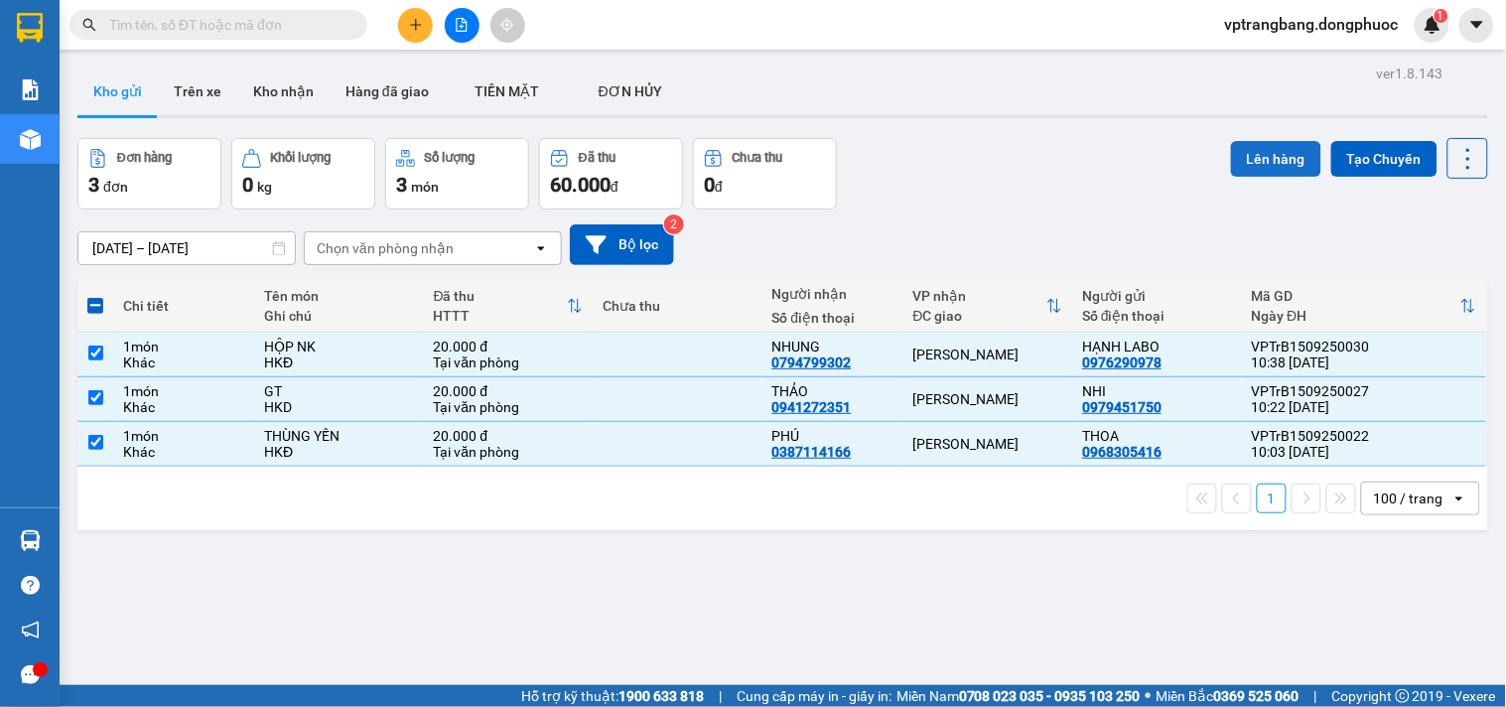
click at [1231, 157] on button "Lên hàng" at bounding box center [1276, 159] width 90 height 36
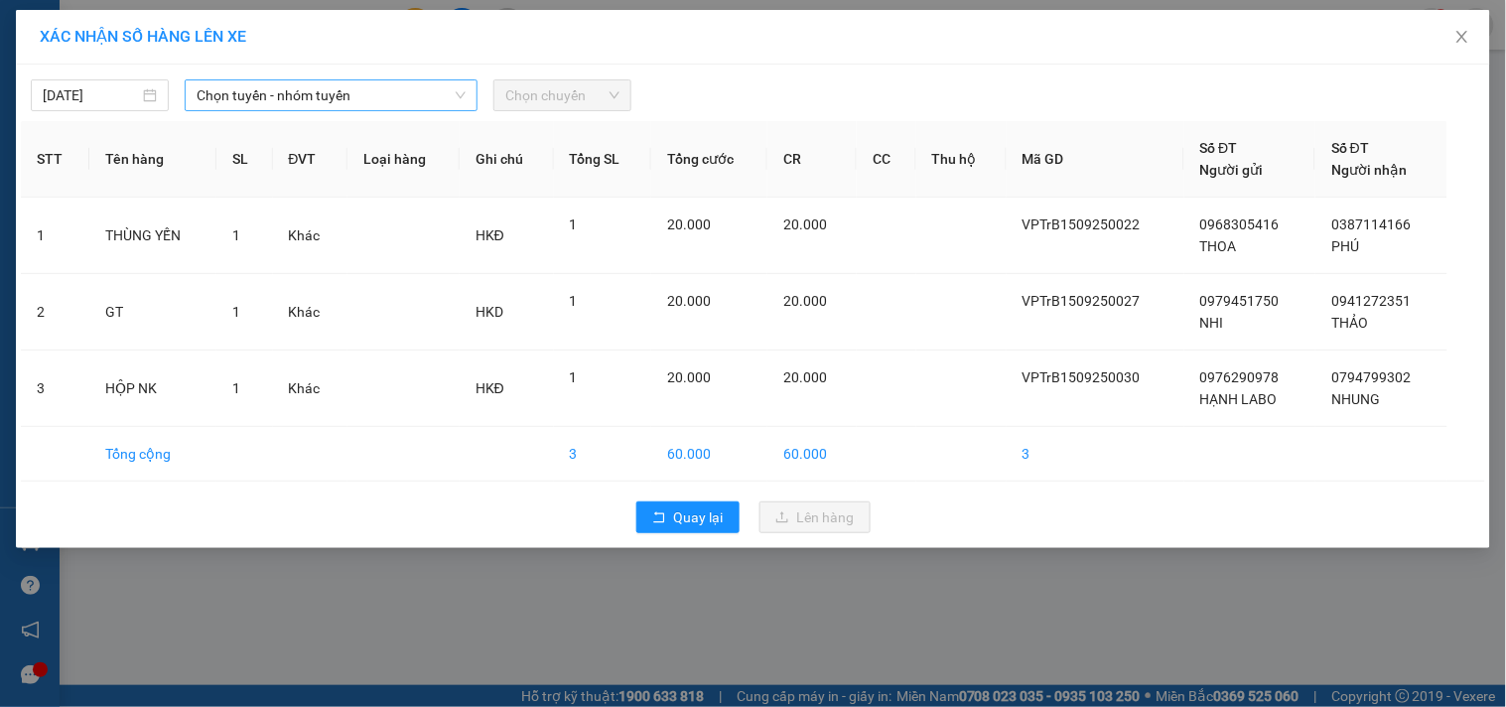
click at [279, 89] on span "Chọn tuyến - nhóm tuyến" at bounding box center [331, 95] width 269 height 30
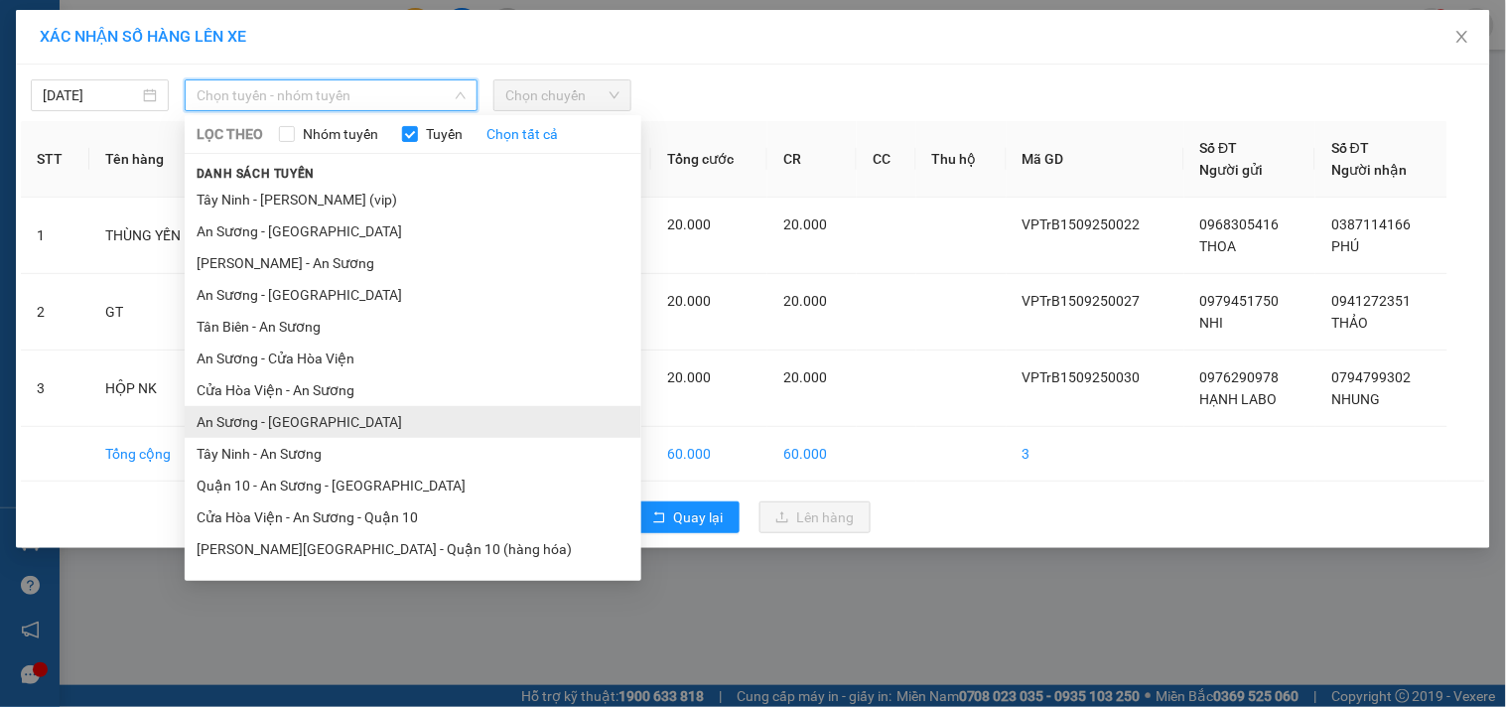
click at [301, 431] on li "An Sương - [GEOGRAPHIC_DATA]" at bounding box center [413, 422] width 457 height 32
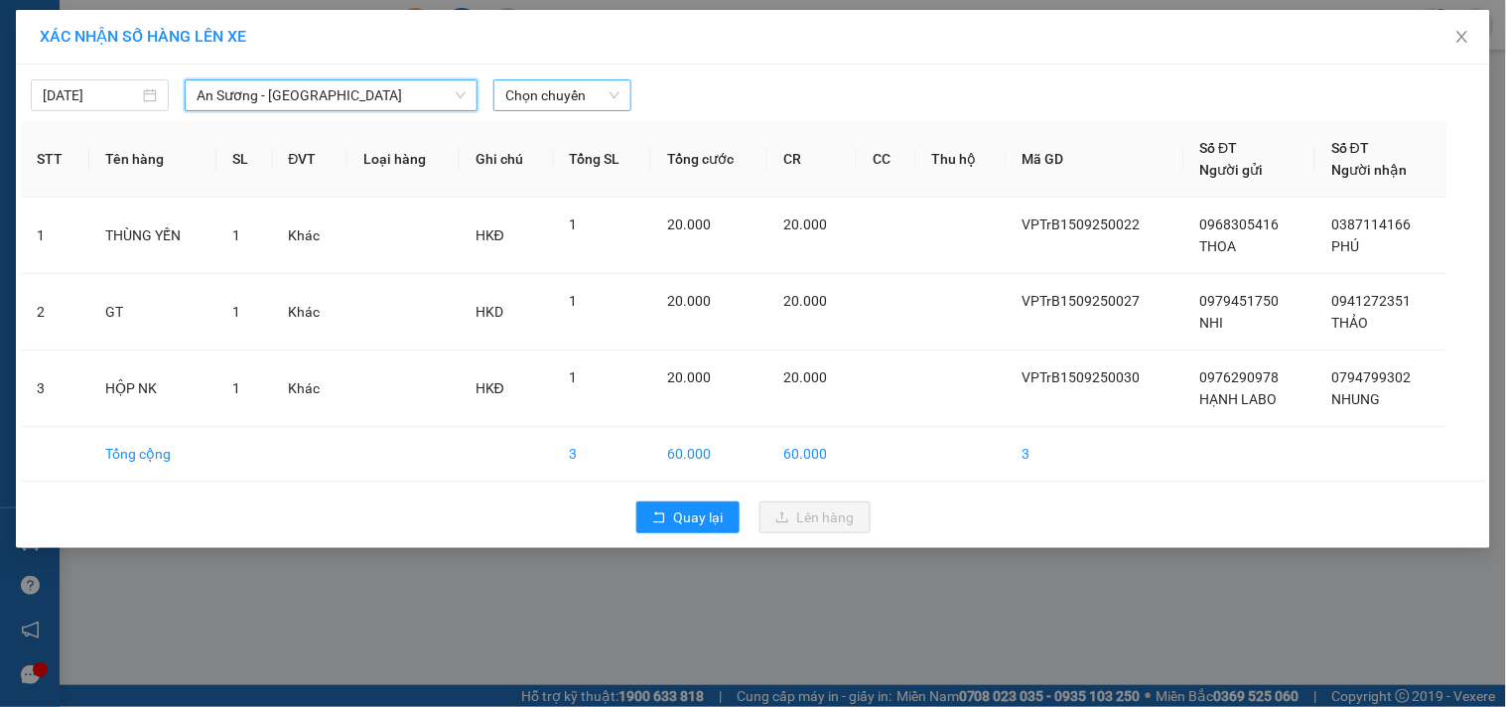
click at [551, 102] on span "Chọn chuyến" at bounding box center [562, 95] width 114 height 30
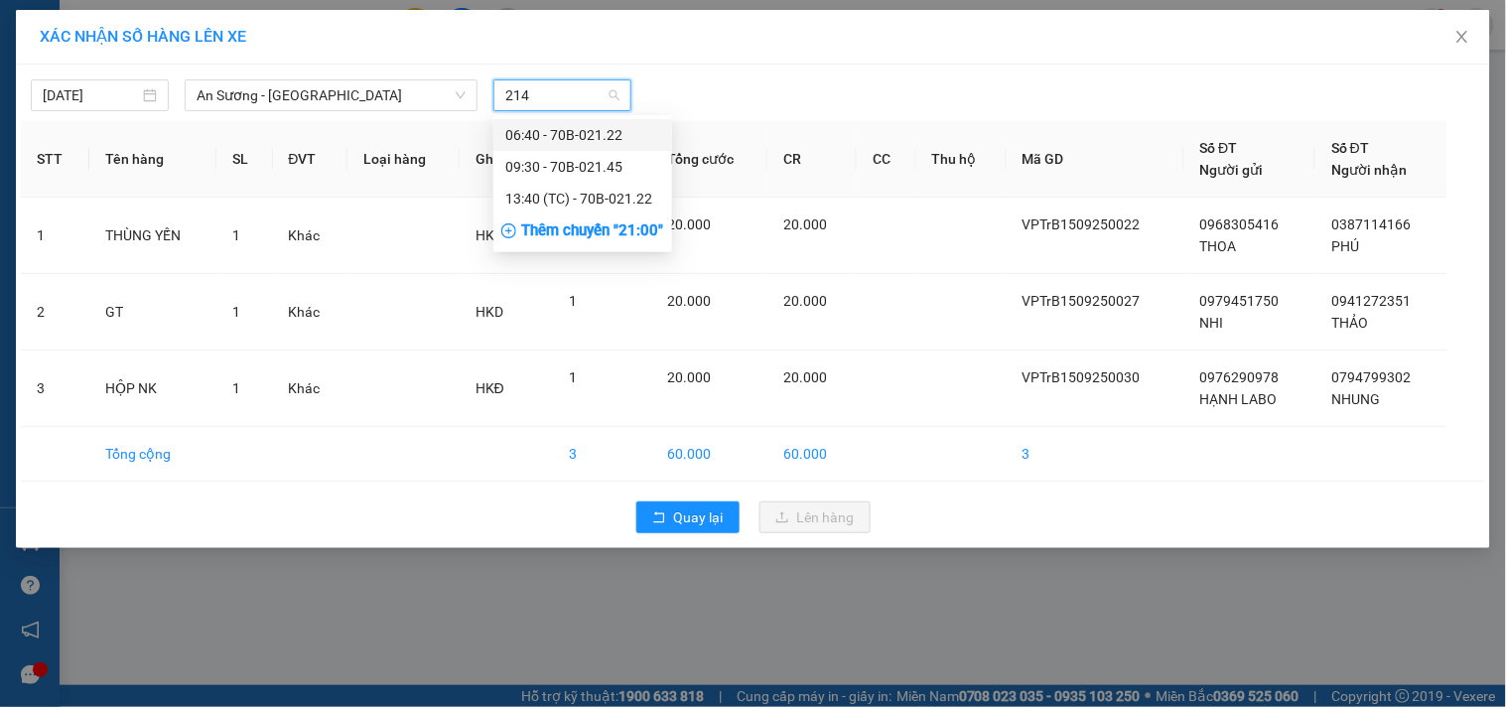
type input "2145"
click at [522, 131] on div "09:30 - 70B-021.45" at bounding box center [582, 135] width 155 height 22
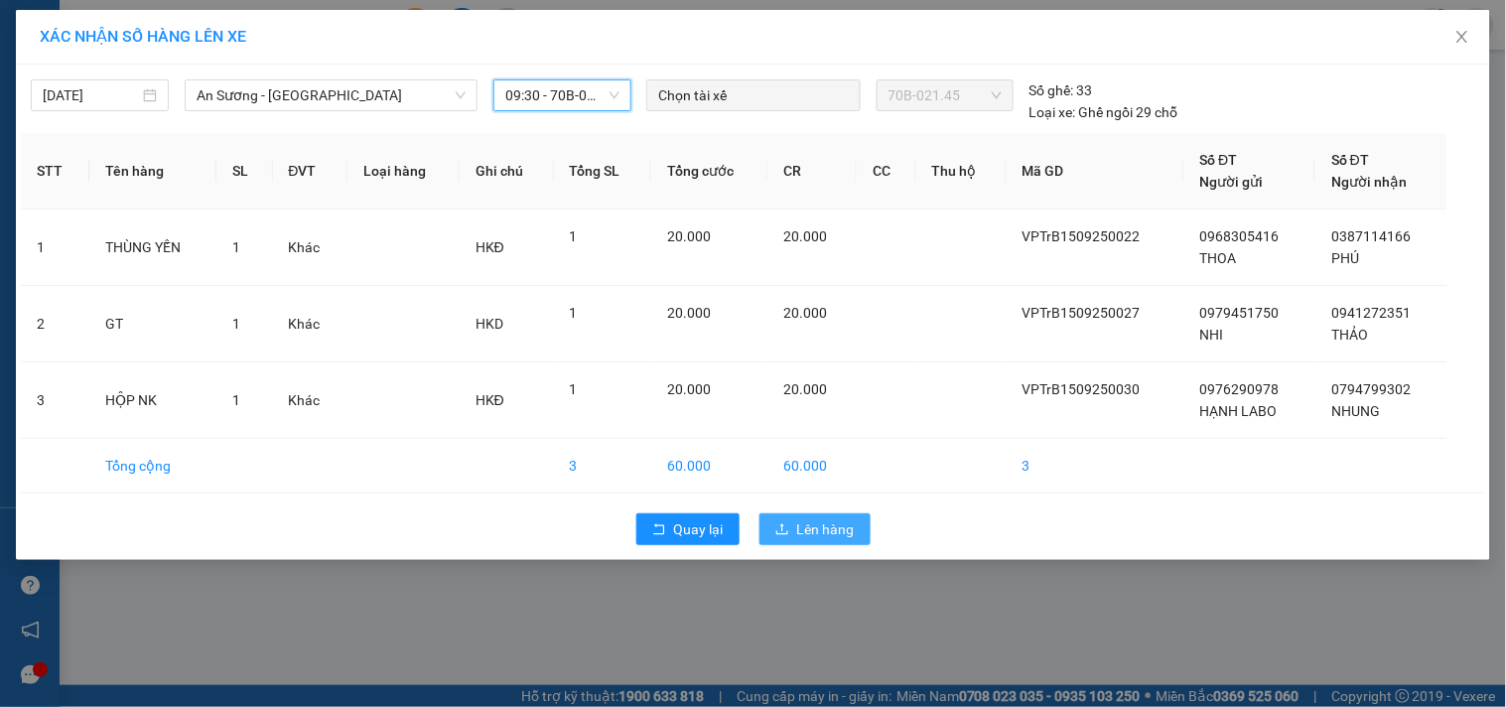
click at [831, 531] on span "Lên hàng" at bounding box center [826, 529] width 58 height 22
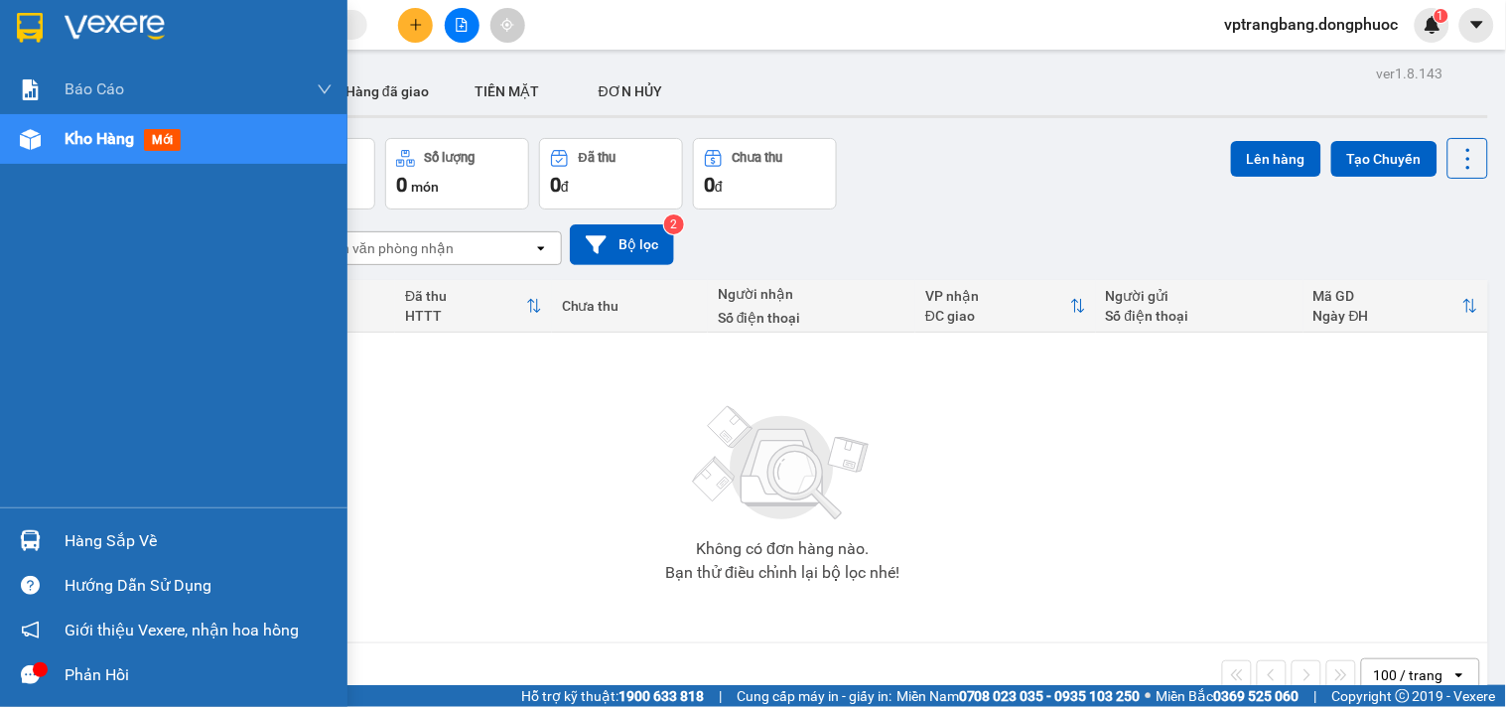
drag, startPoint x: 56, startPoint y: 537, endPoint x: 224, endPoint y: 503, distance: 172.1
click at [57, 537] on div "Hàng sắp về" at bounding box center [174, 540] width 348 height 45
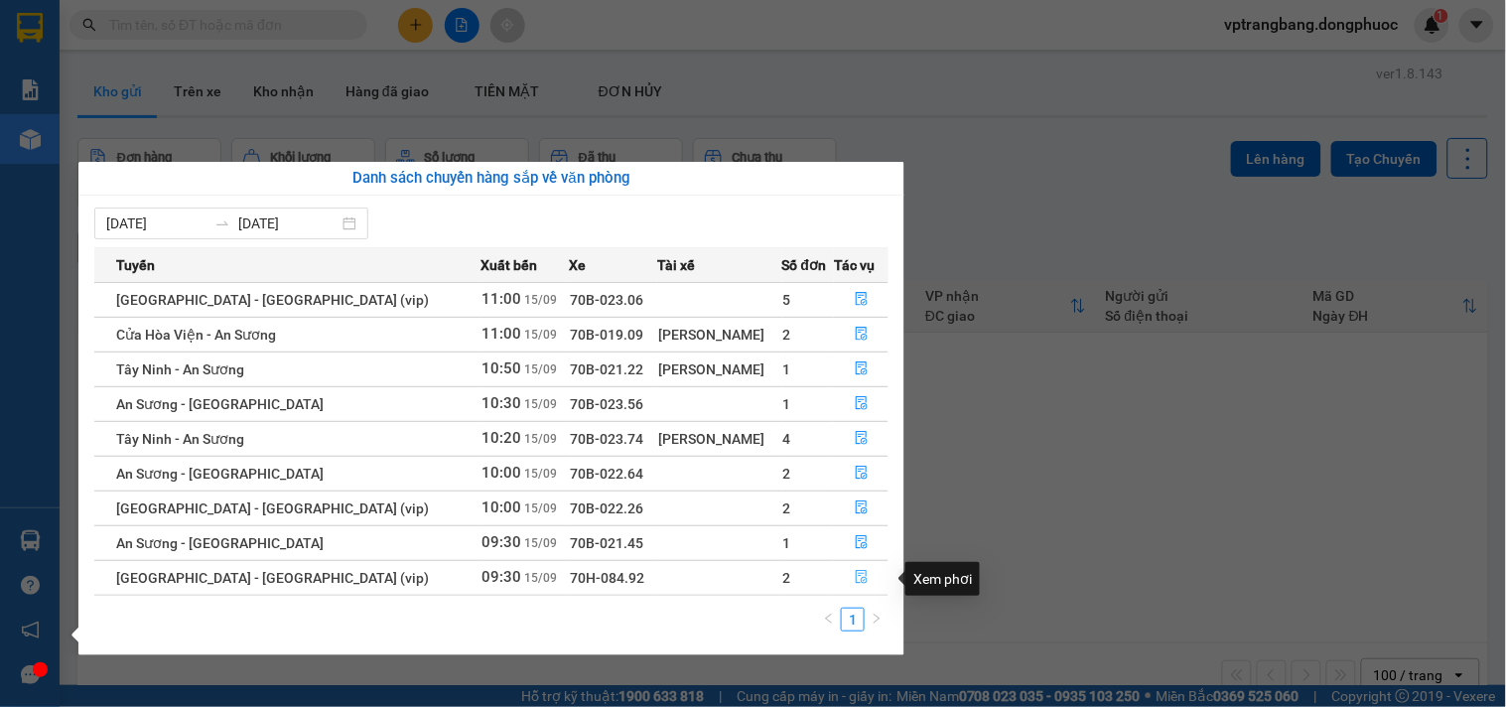
click at [857, 577] on icon "file-done" at bounding box center [862, 577] width 14 height 14
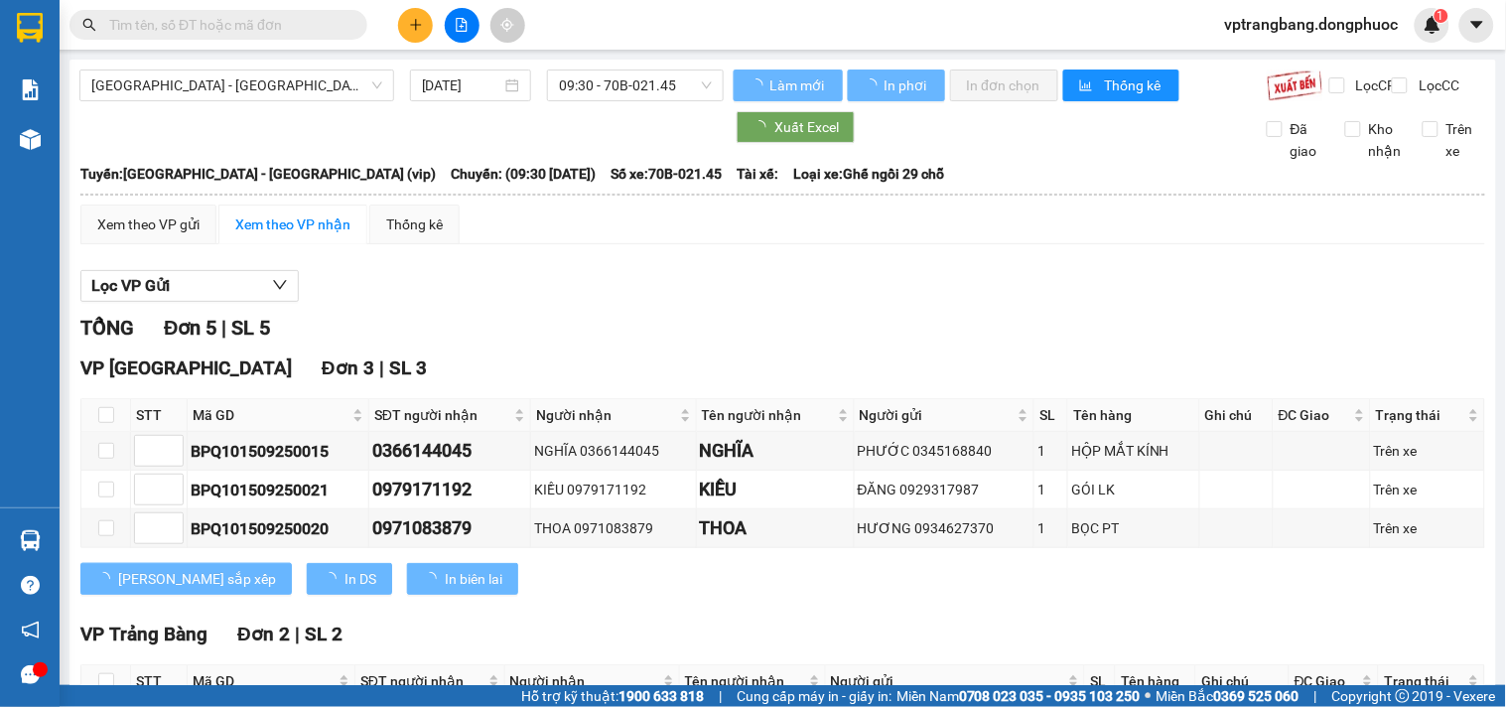
scroll to position [211, 0]
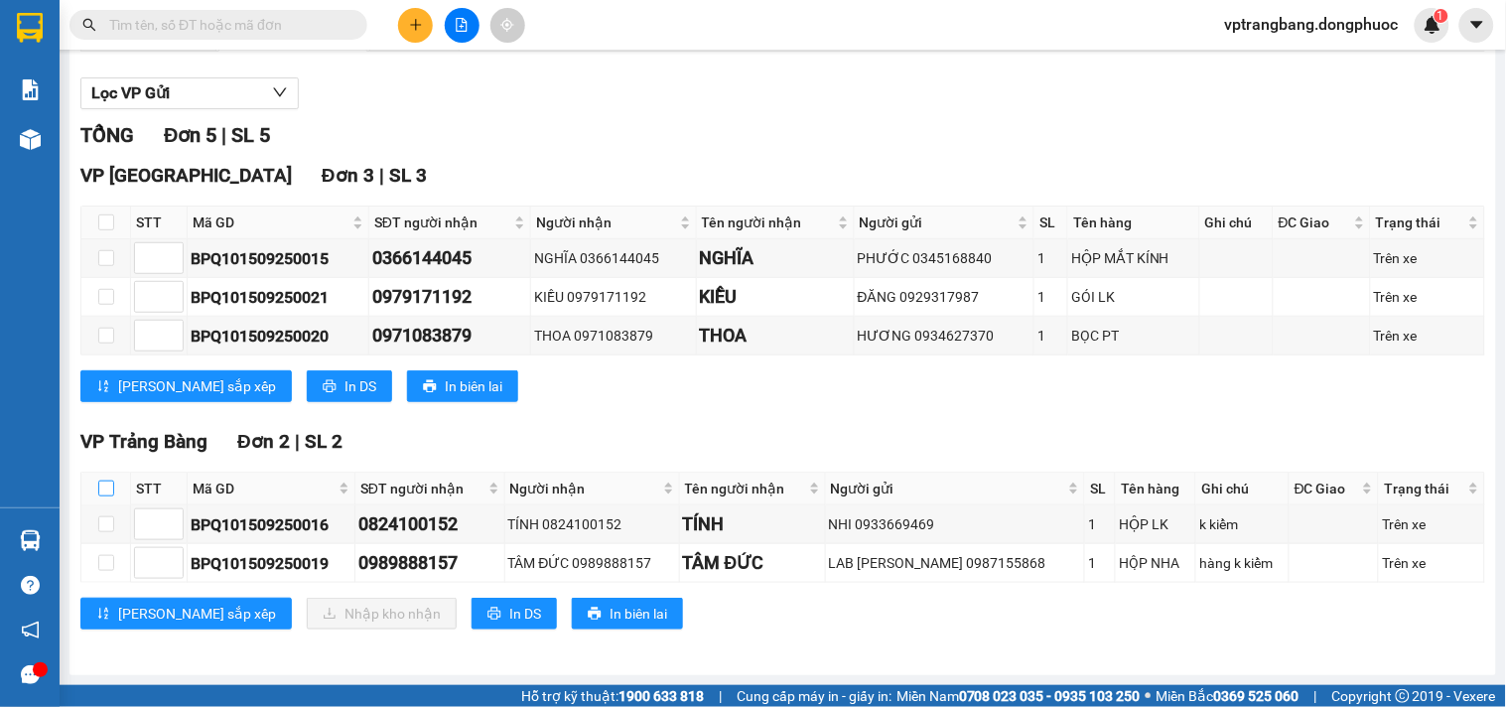
click at [103, 490] on input "checkbox" at bounding box center [106, 489] width 16 height 16
checkbox input "true"
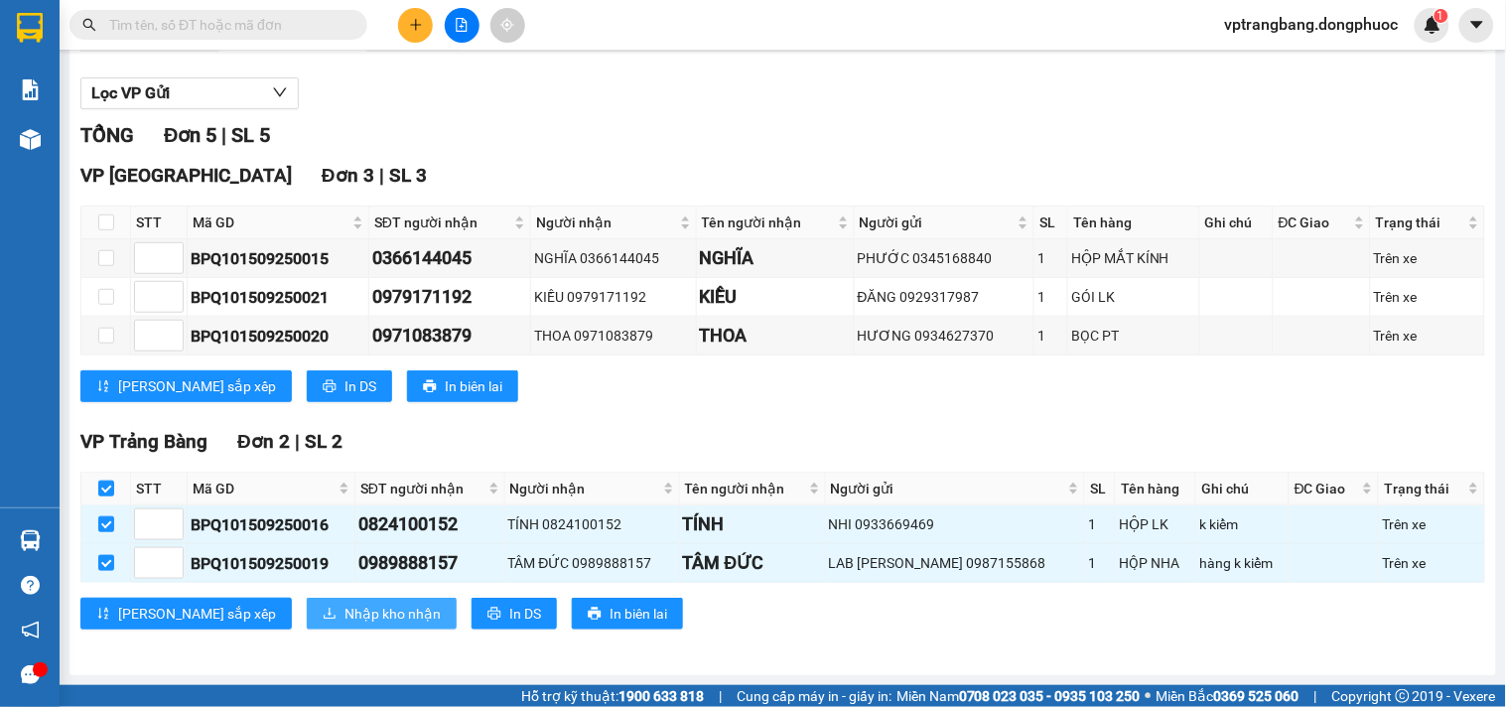
click at [345, 617] on span "Nhập kho nhận" at bounding box center [393, 614] width 96 height 22
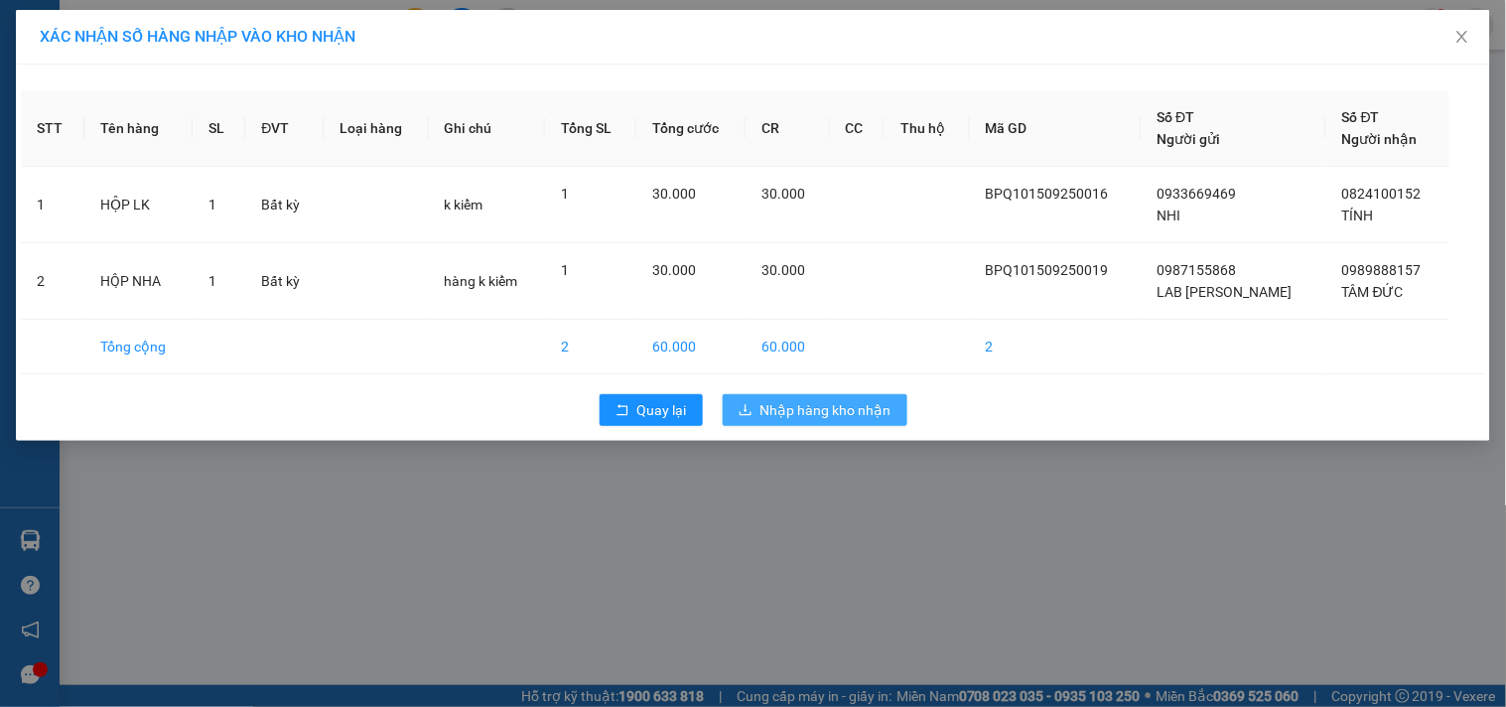
click at [792, 395] on button "Nhập hàng kho nhận" at bounding box center [815, 410] width 185 height 32
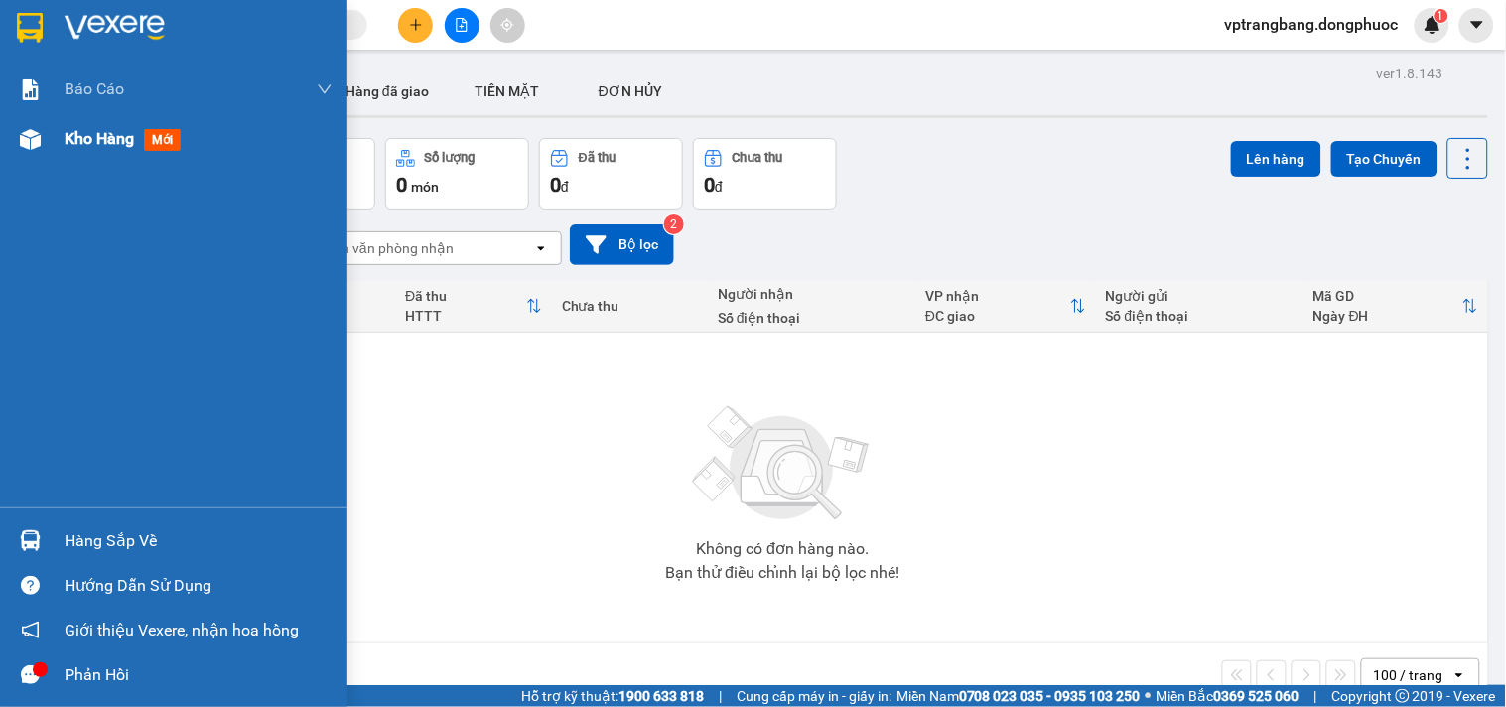
click at [71, 120] on div "Kho hàng mới" at bounding box center [199, 139] width 268 height 50
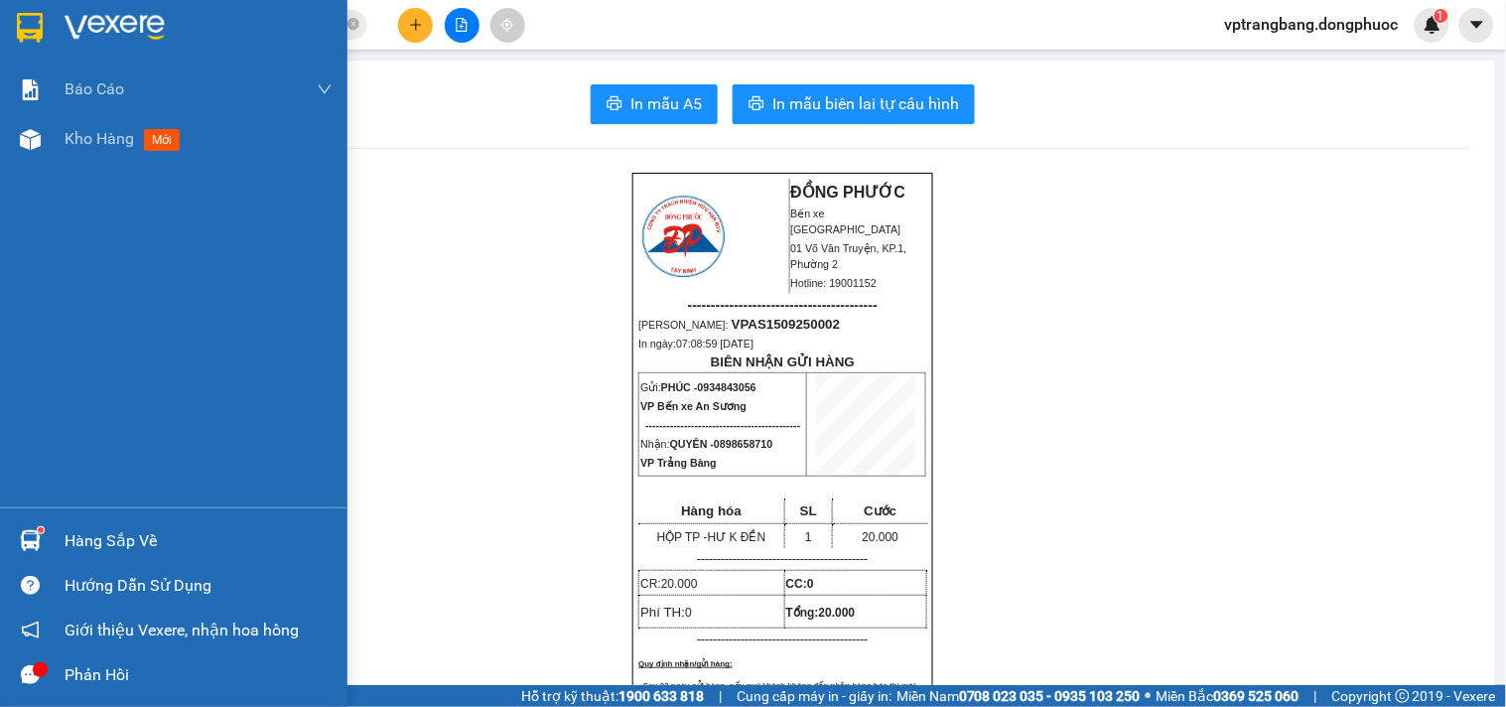
click at [62, 523] on div "Hàng sắp về" at bounding box center [174, 540] width 348 height 45
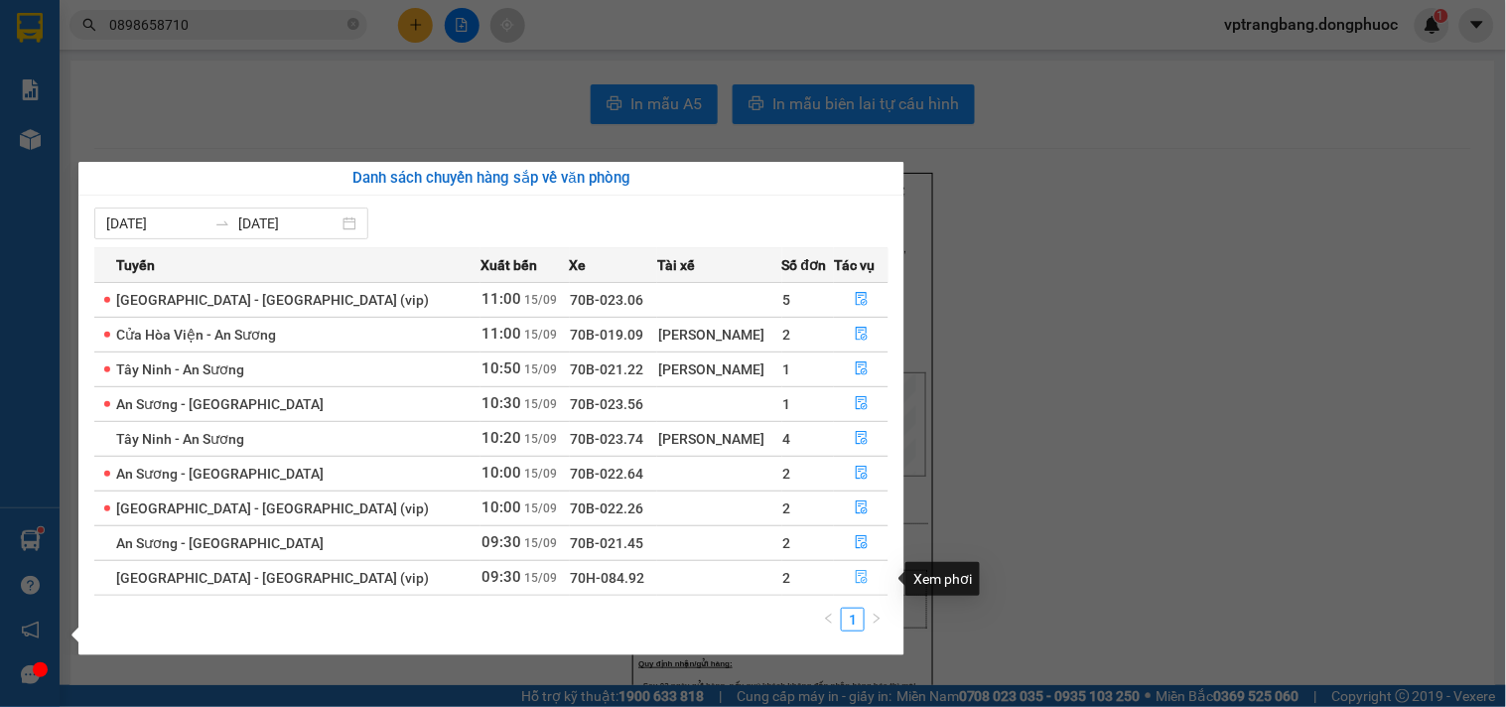
click at [855, 578] on icon "file-done" at bounding box center [862, 577] width 14 height 14
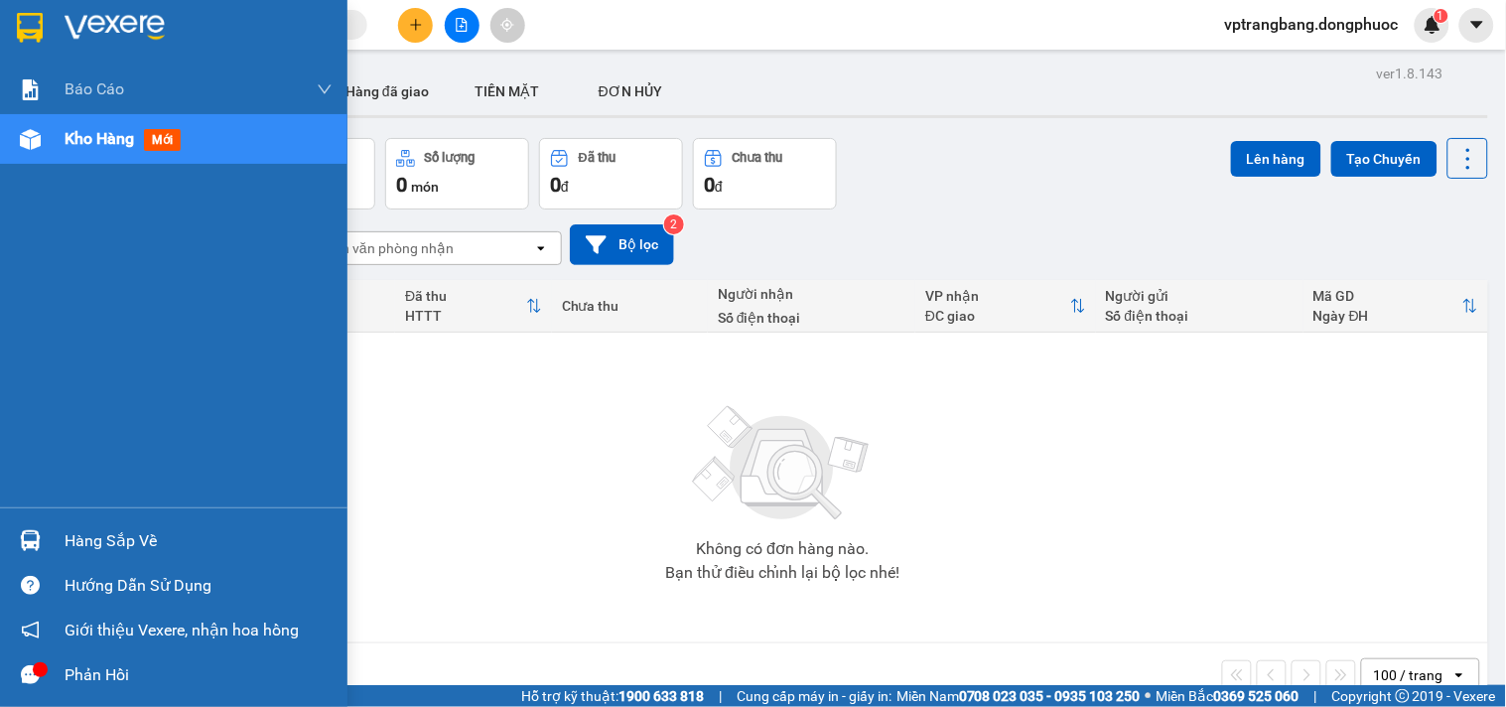
drag, startPoint x: 50, startPoint y: 541, endPoint x: 375, endPoint y: 514, distance: 326.8
click at [53, 540] on div "Hàng sắp về" at bounding box center [174, 540] width 348 height 45
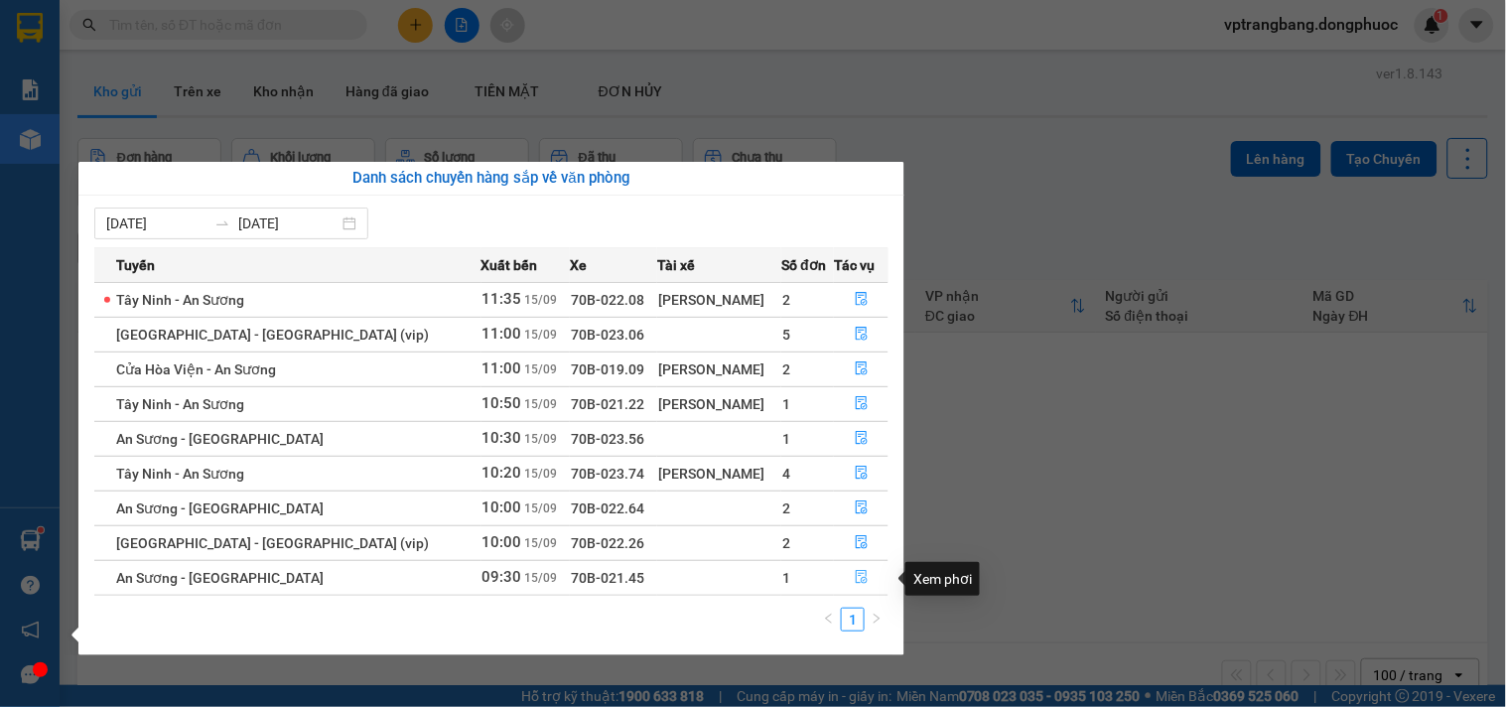
click at [855, 573] on icon "file-done" at bounding box center [862, 577] width 14 height 14
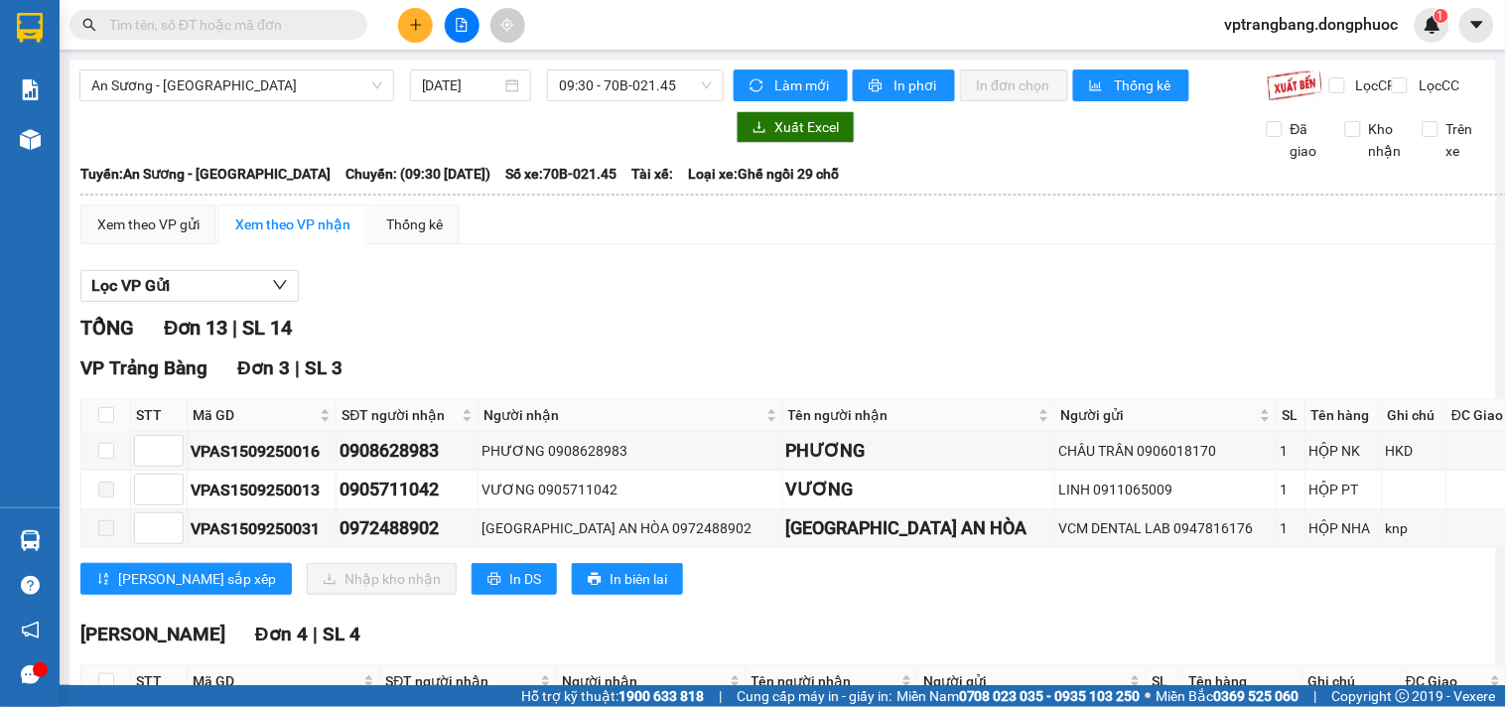
scroll to position [110, 0]
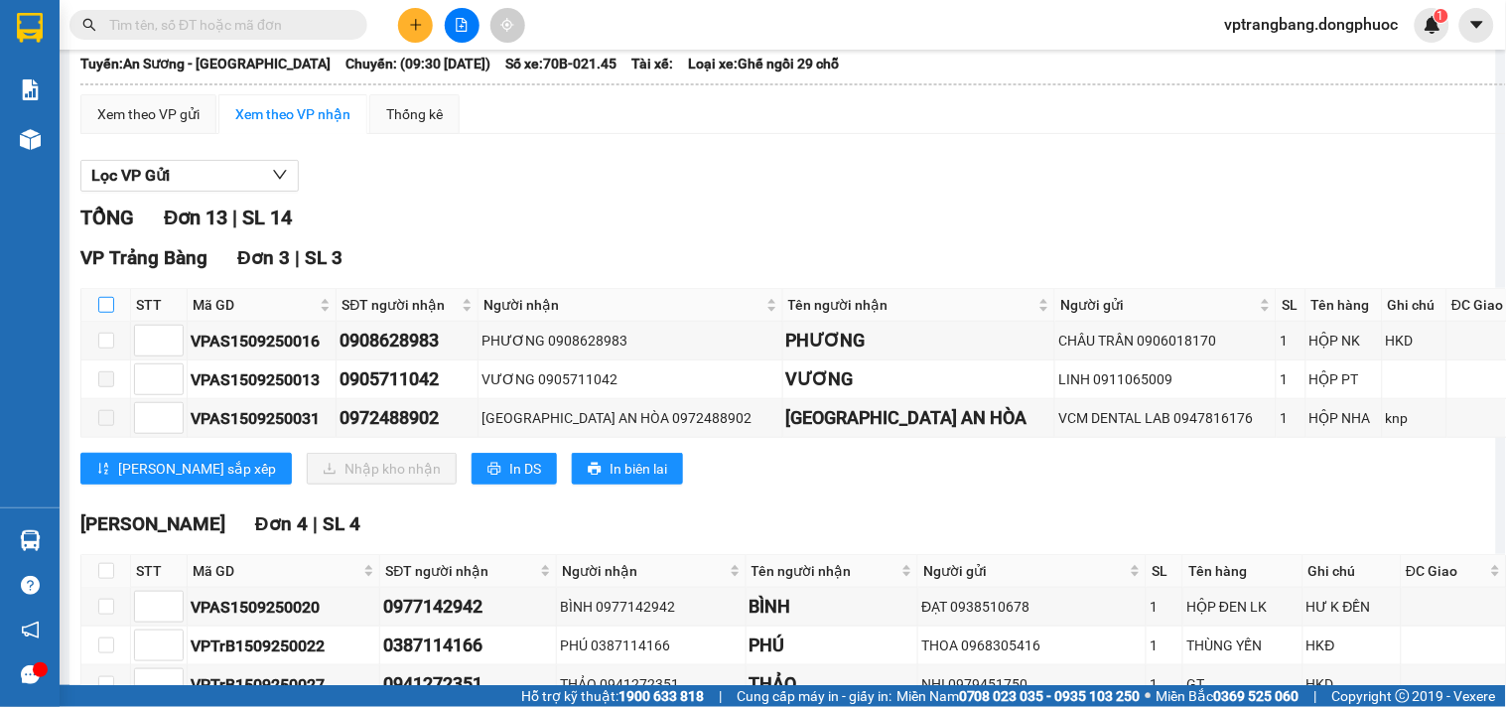
click at [105, 313] on input "checkbox" at bounding box center [106, 305] width 16 height 16
checkbox input "true"
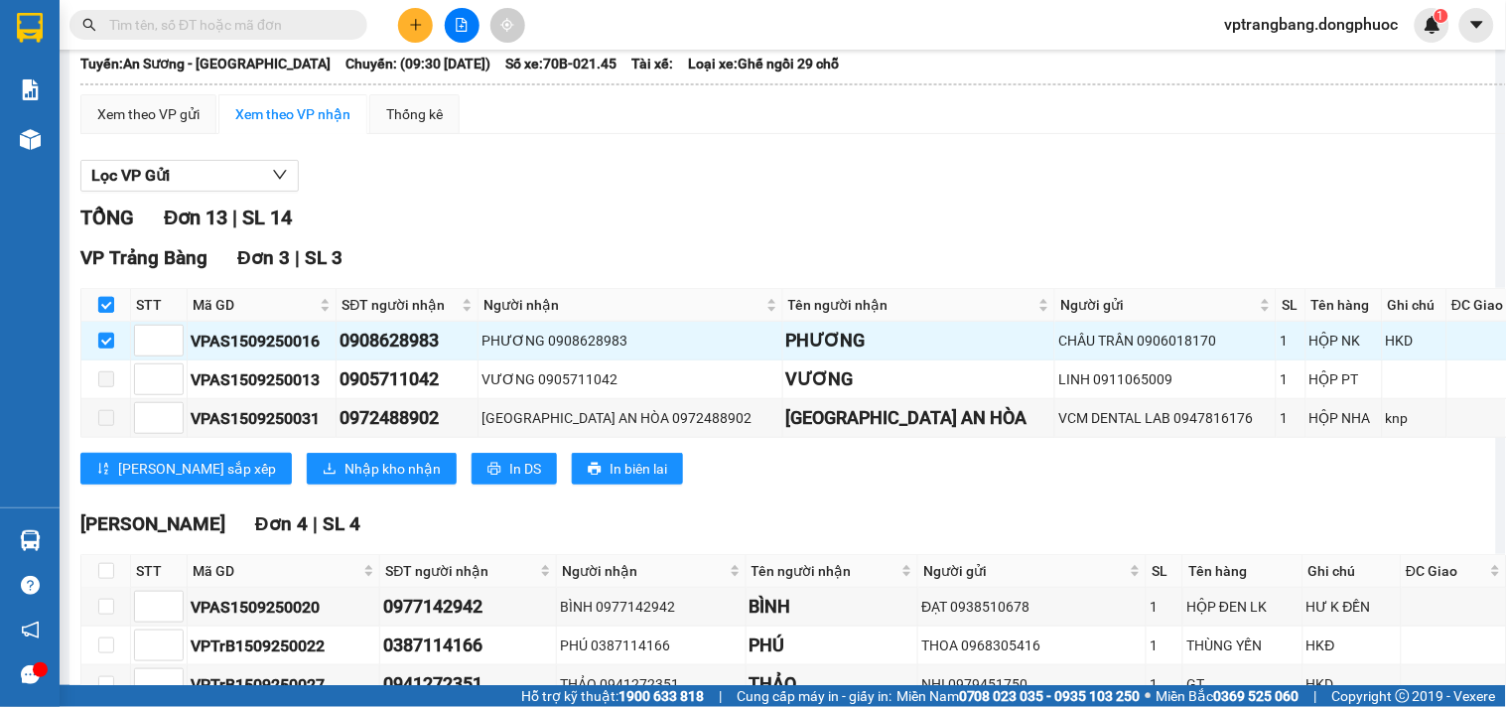
click at [102, 313] on input "checkbox" at bounding box center [106, 305] width 16 height 16
checkbox input "false"
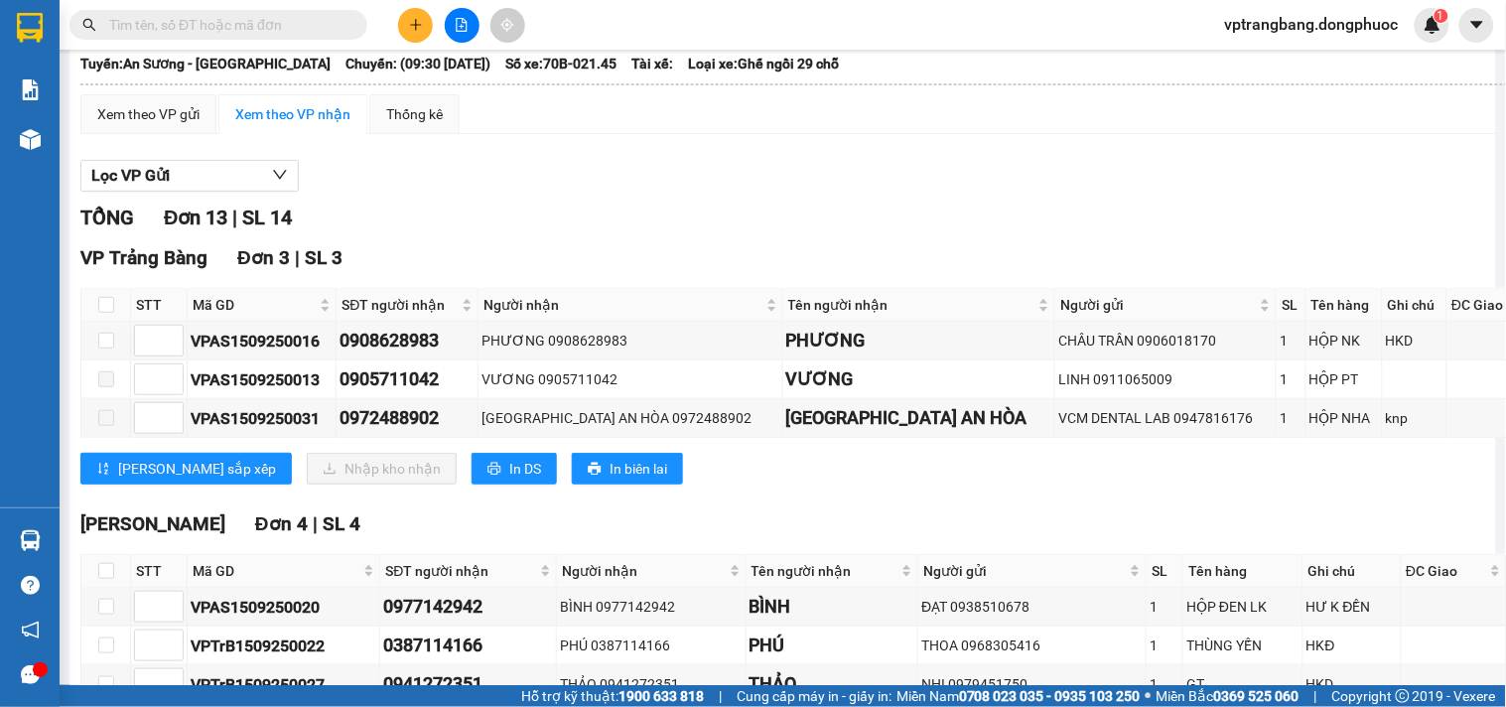
click at [791, 233] on div "TỔNG Đơn 13 | SL 14" at bounding box center [856, 218] width 1552 height 31
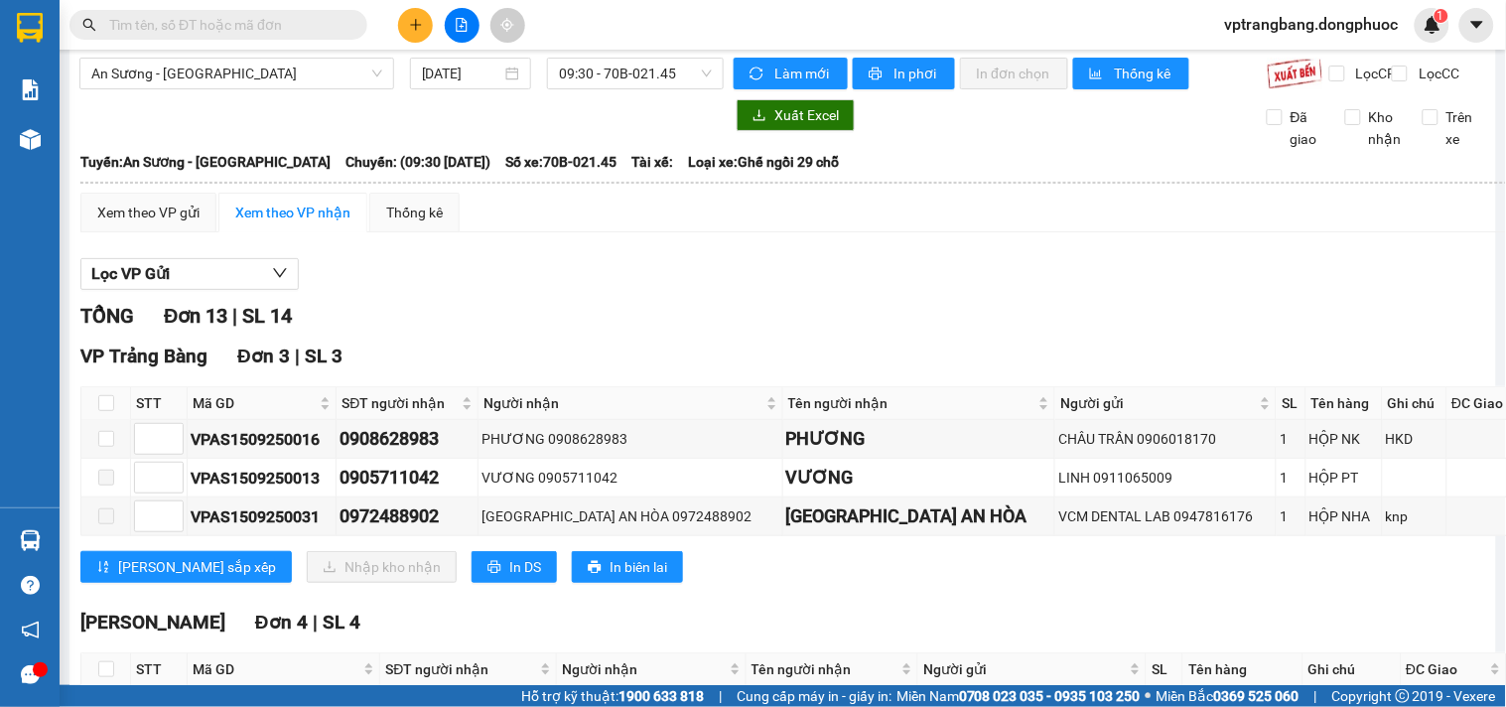
scroll to position [343, 0]
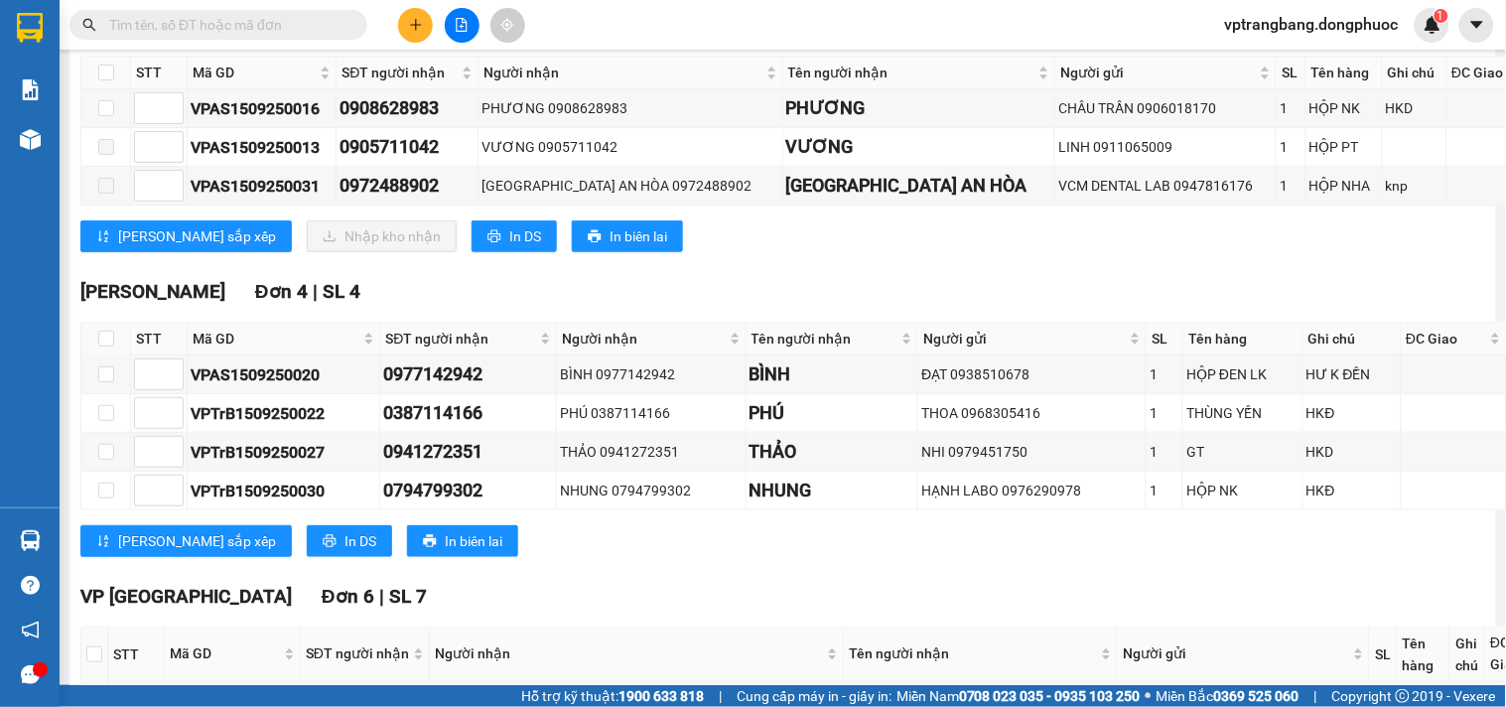
click at [750, 291] on div "TỔNG Đơn 13 | SL 14 VP Trảng Bàng Đơn 3 | SL 3 STT Mã GD SĐT người nhận Người n…" at bounding box center [856, 579] width 1552 height 1218
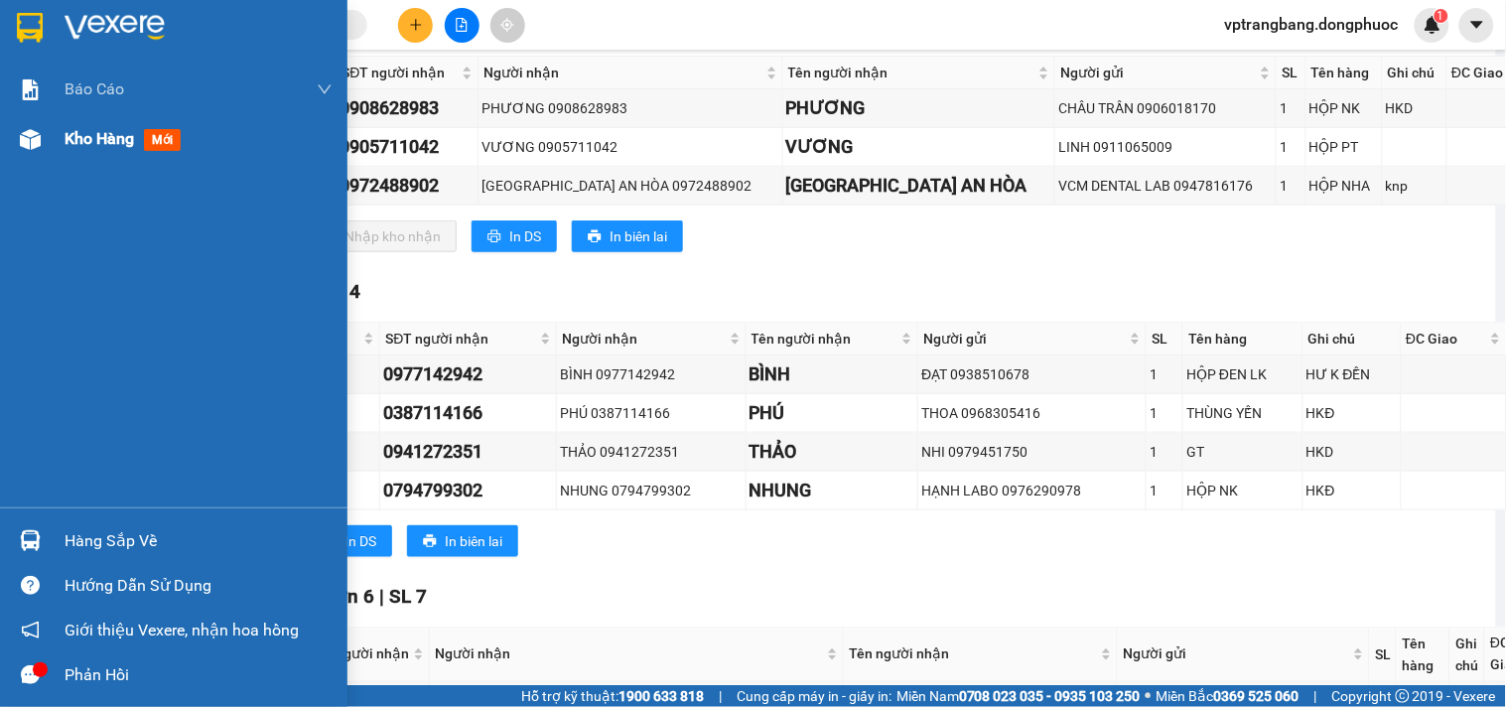
click at [73, 124] on div "Kho hàng mới" at bounding box center [199, 139] width 268 height 50
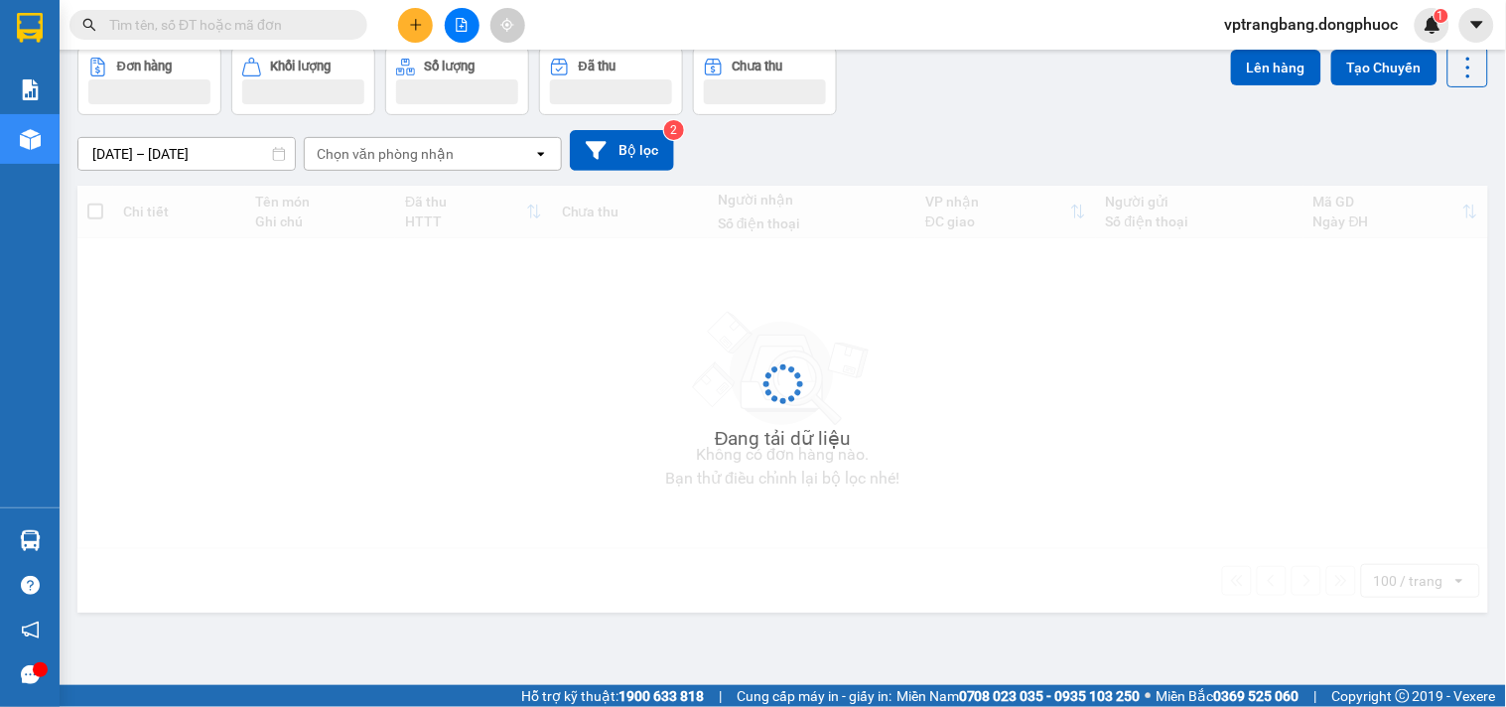
scroll to position [91, 0]
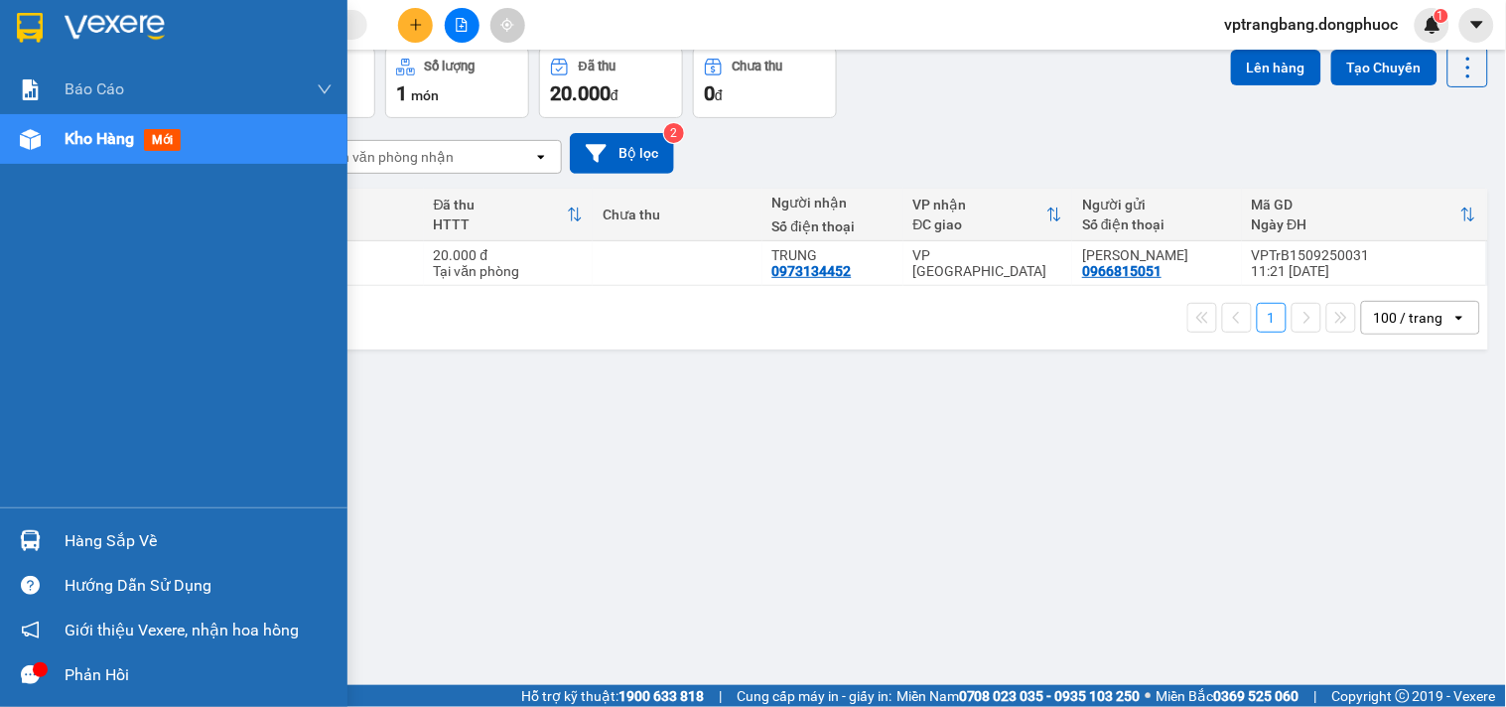
click at [65, 541] on div "Hàng sắp về" at bounding box center [199, 541] width 268 height 30
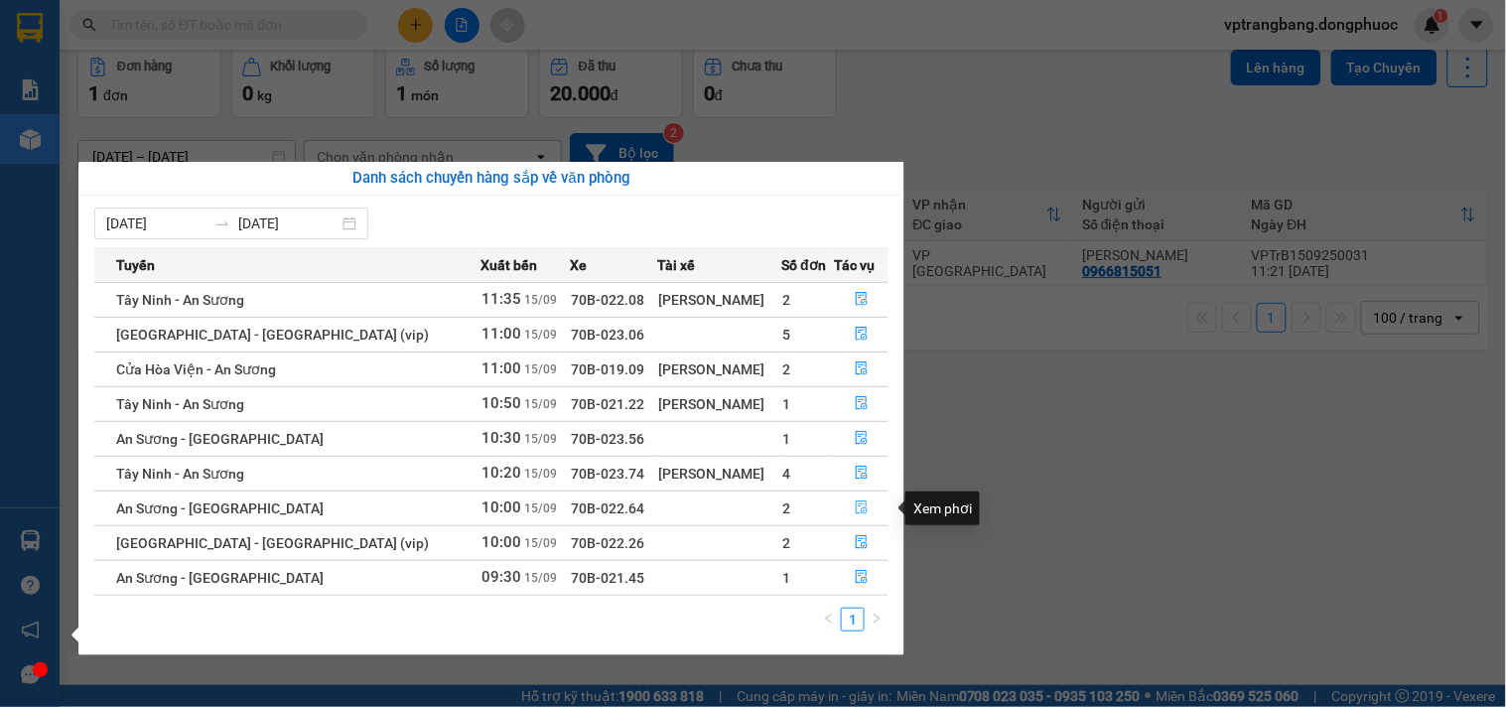
click at [855, 509] on icon "file-done" at bounding box center [862, 507] width 14 height 14
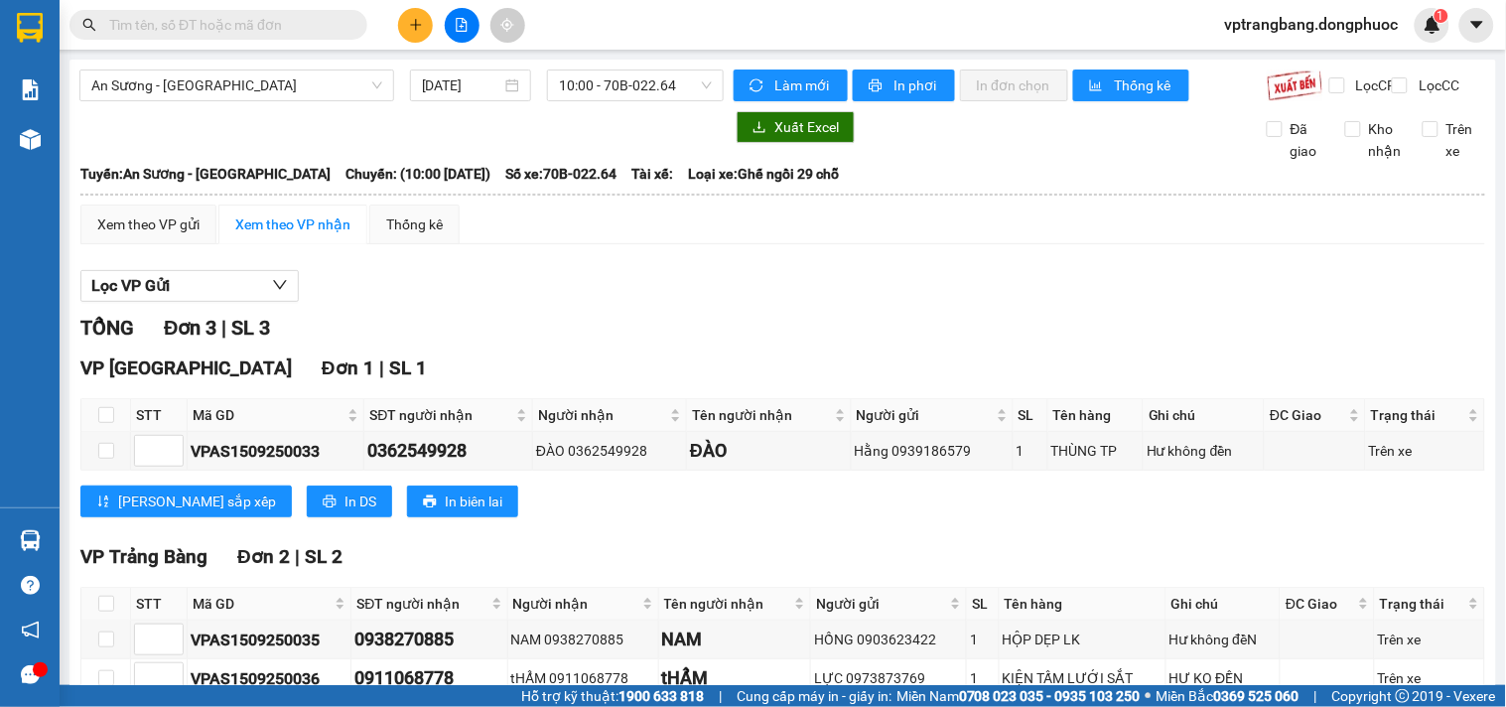
scroll to position [133, 0]
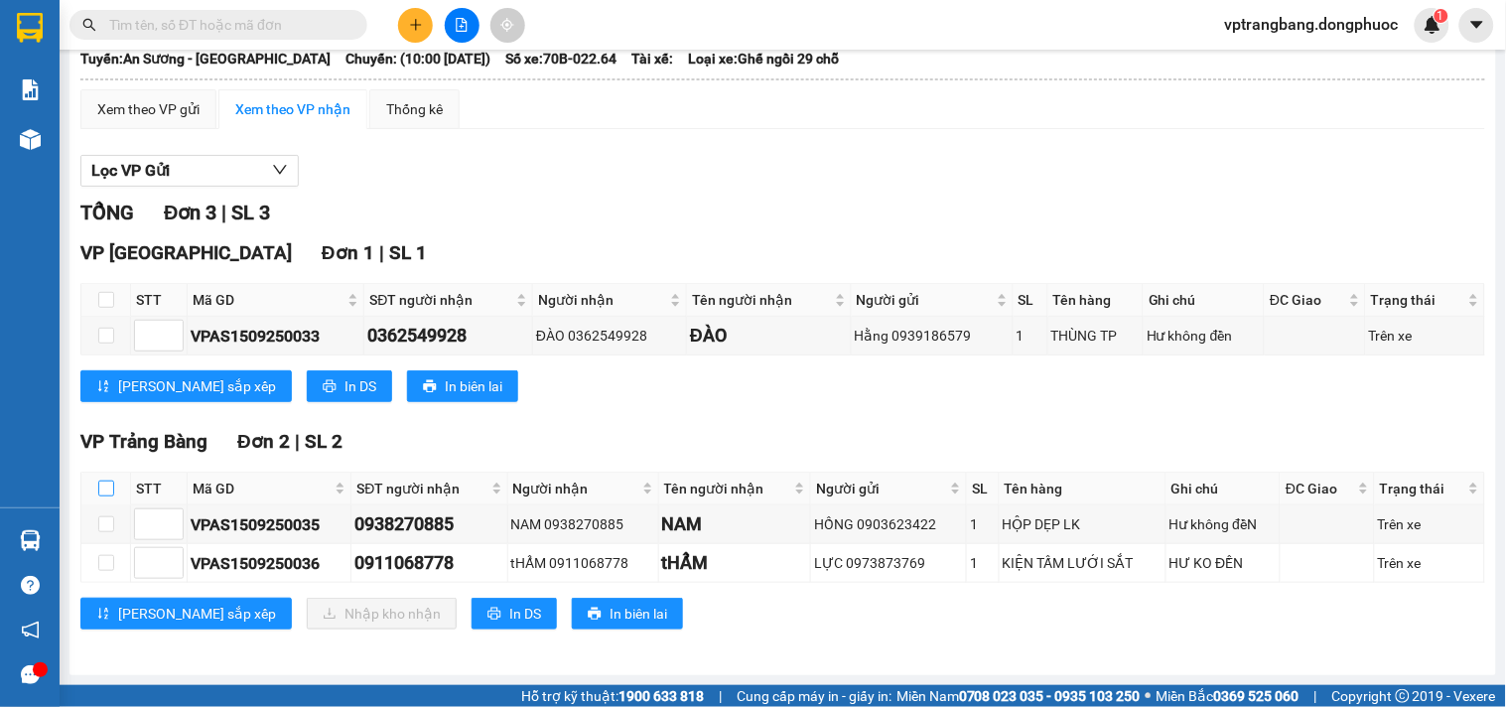
click at [104, 490] on input "checkbox" at bounding box center [106, 489] width 16 height 16
checkbox input "true"
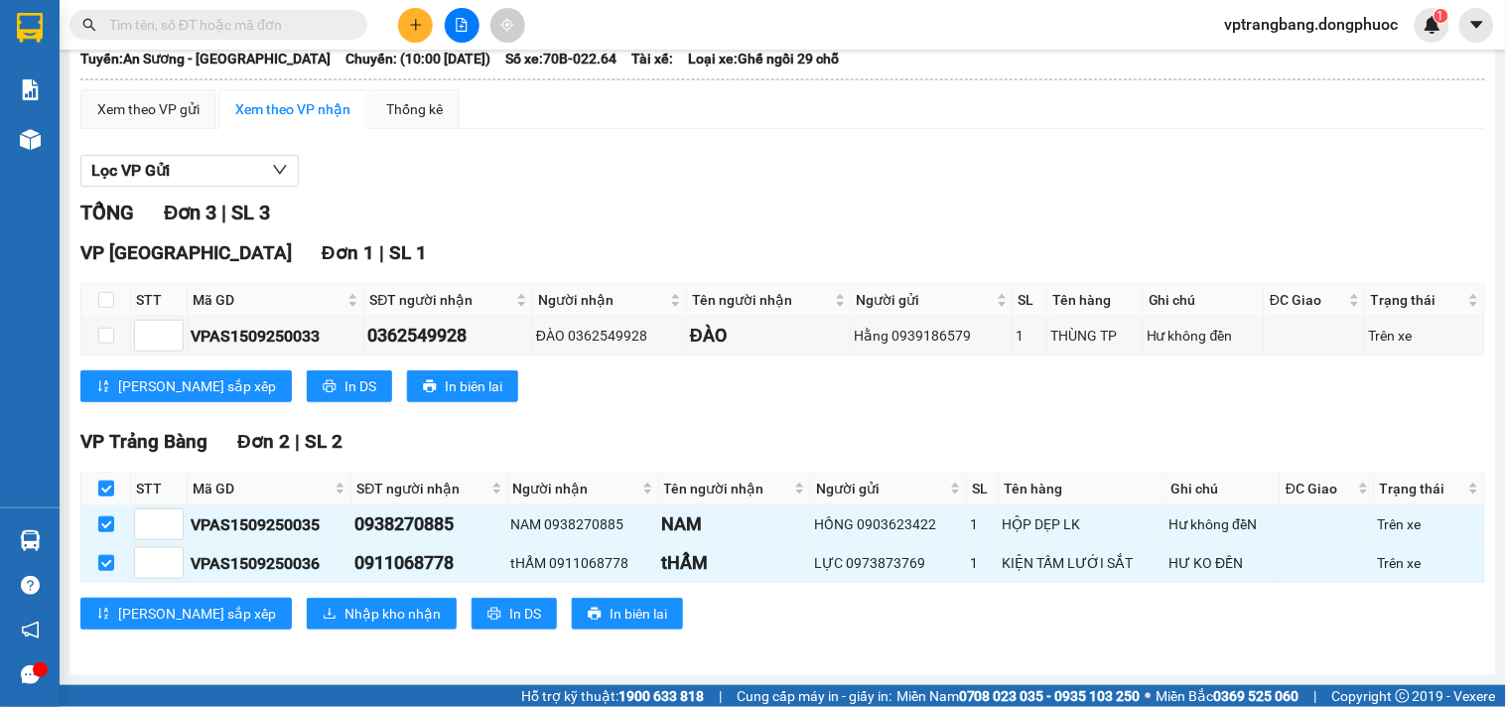
click at [345, 632] on div "VP Trảng Bàng Đơn 2 | SL 2 STT Mã GD SĐT người nhận Người nhận Tên người nhận N…" at bounding box center [782, 535] width 1405 height 217
click at [345, 621] on span "Nhập kho nhận" at bounding box center [393, 614] width 96 height 22
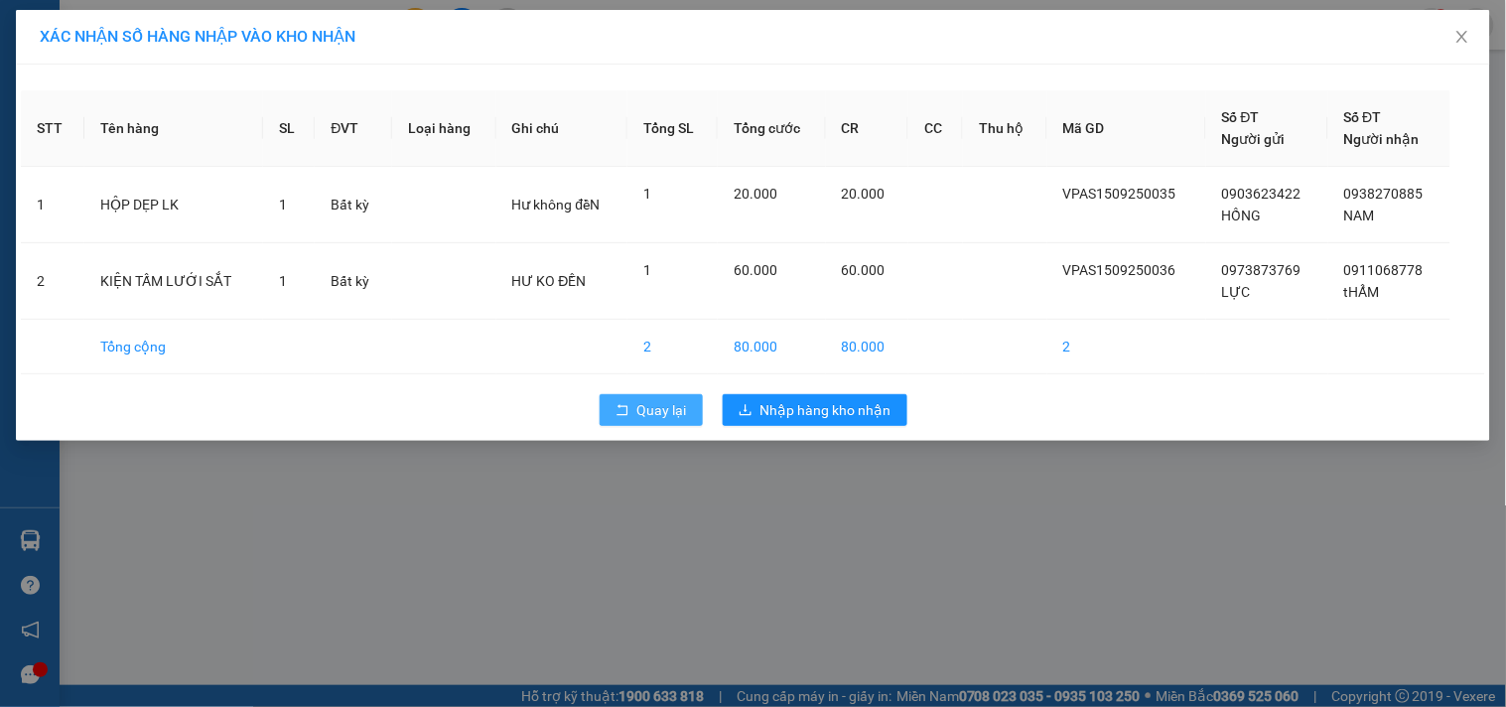
click at [640, 417] on span "Quay lại" at bounding box center [662, 410] width 50 height 22
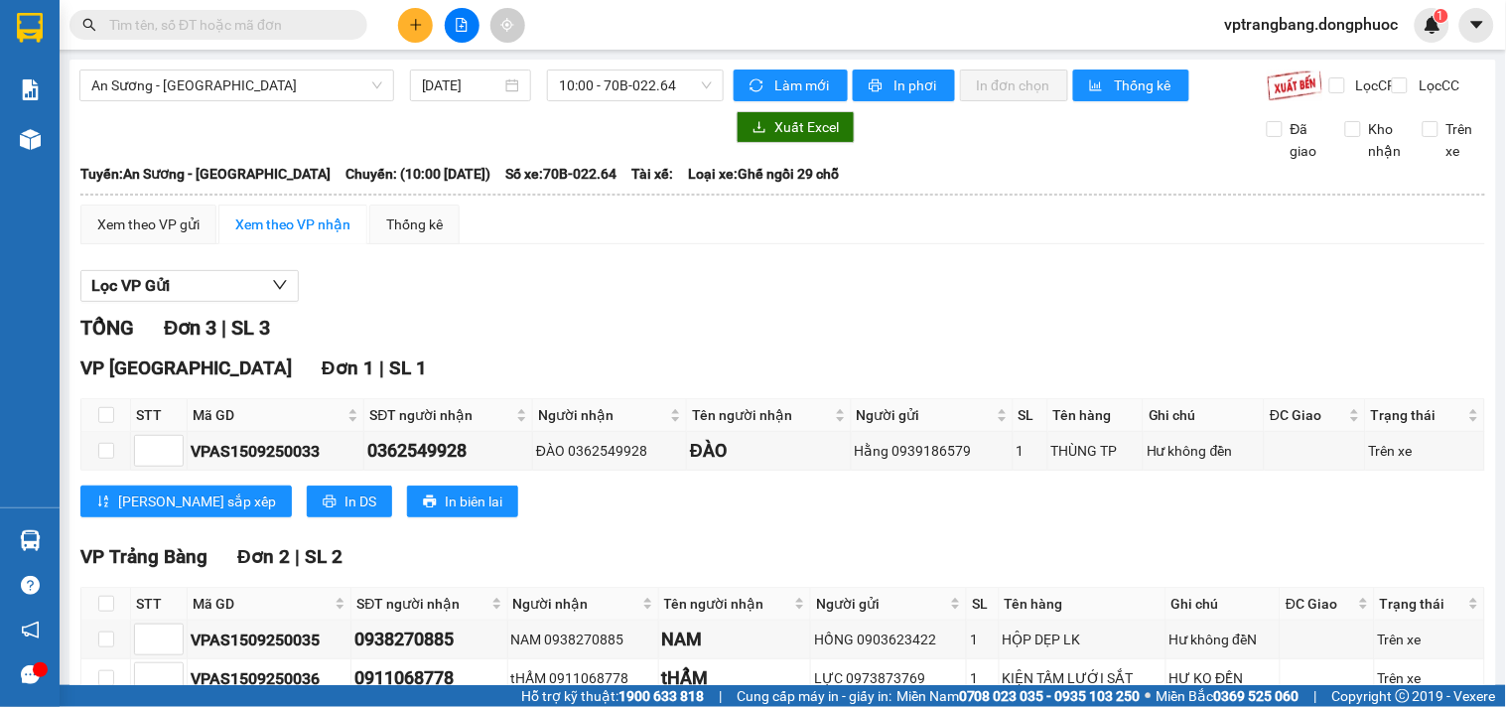
click at [202, 25] on input "text" at bounding box center [226, 25] width 234 height 22
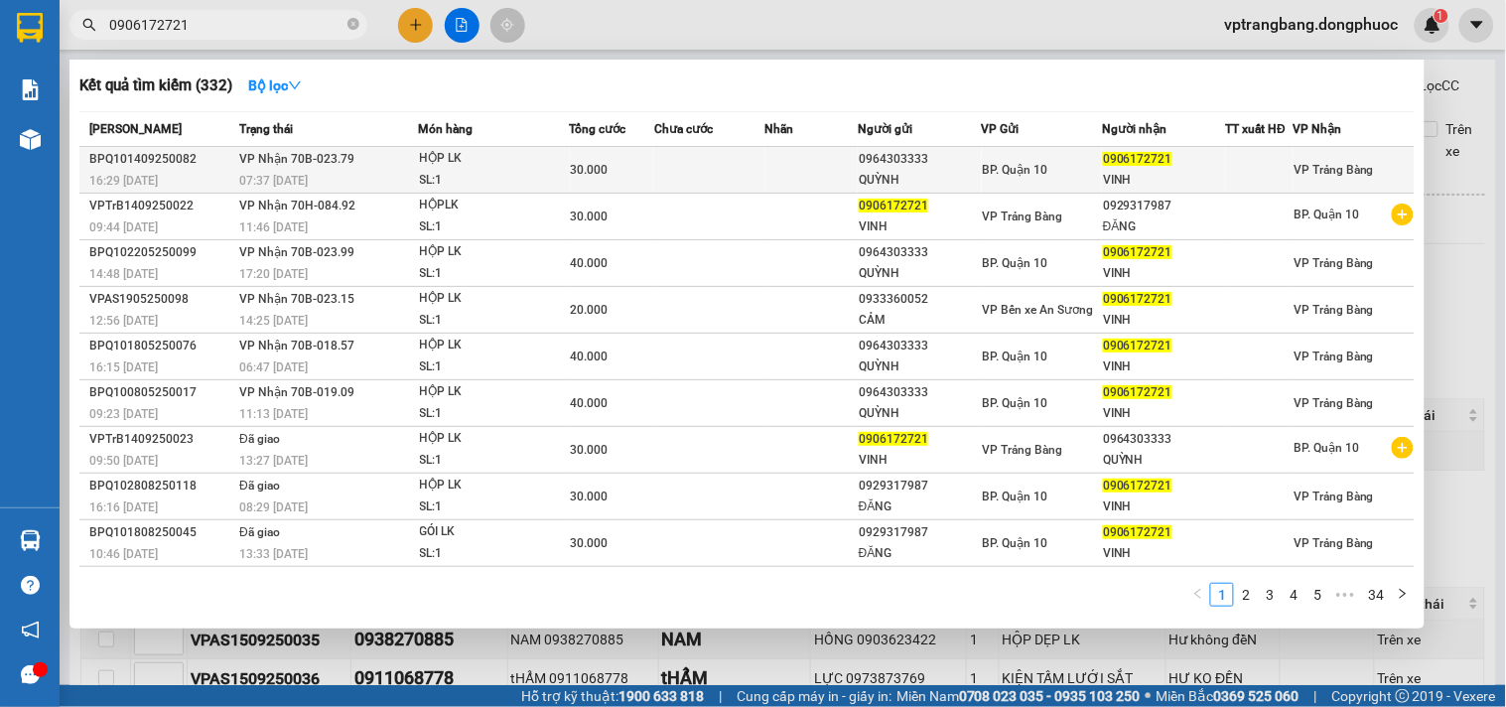
type input "0906172721"
click at [654, 173] on td at bounding box center [709, 170] width 111 height 47
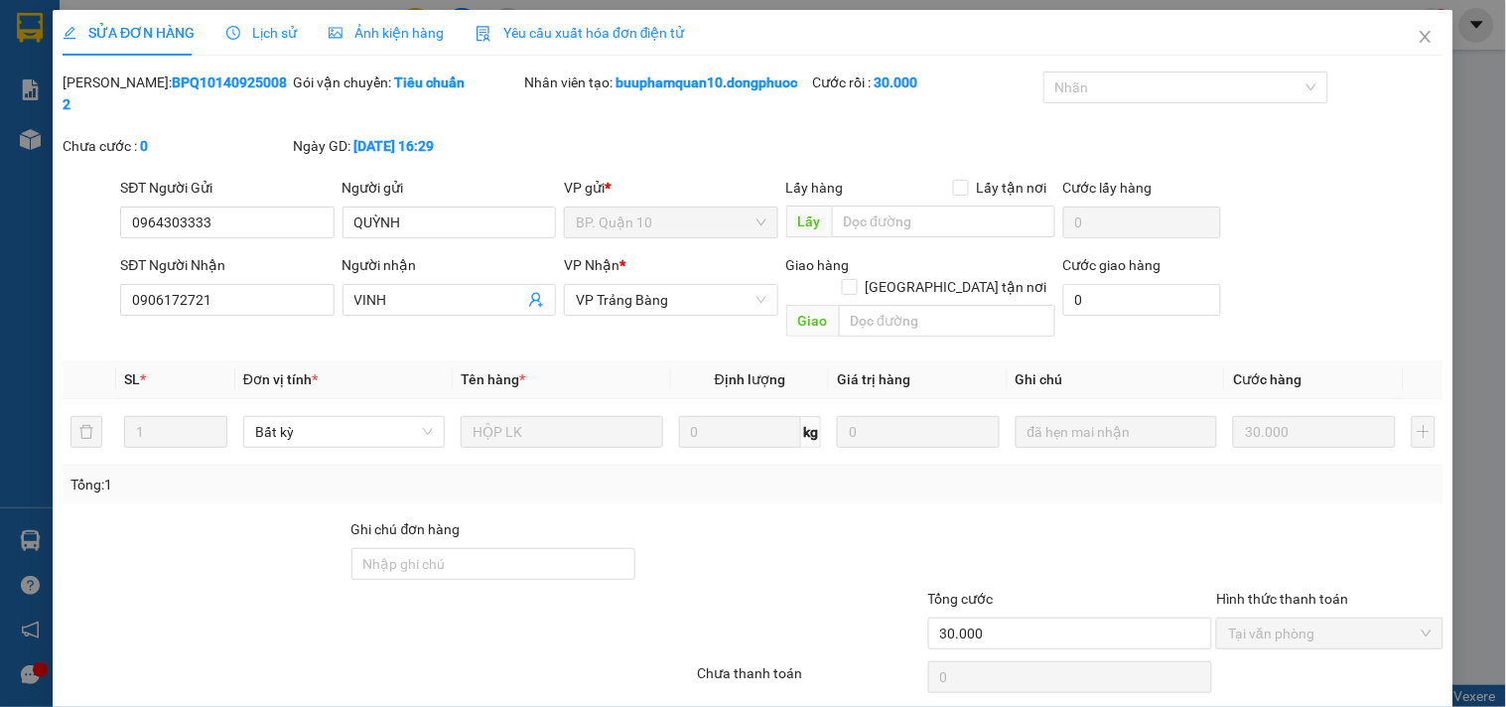
type input "0964303333"
type input "QUỲNH"
type input "0906172721"
type input "VINH"
type input "30.000"
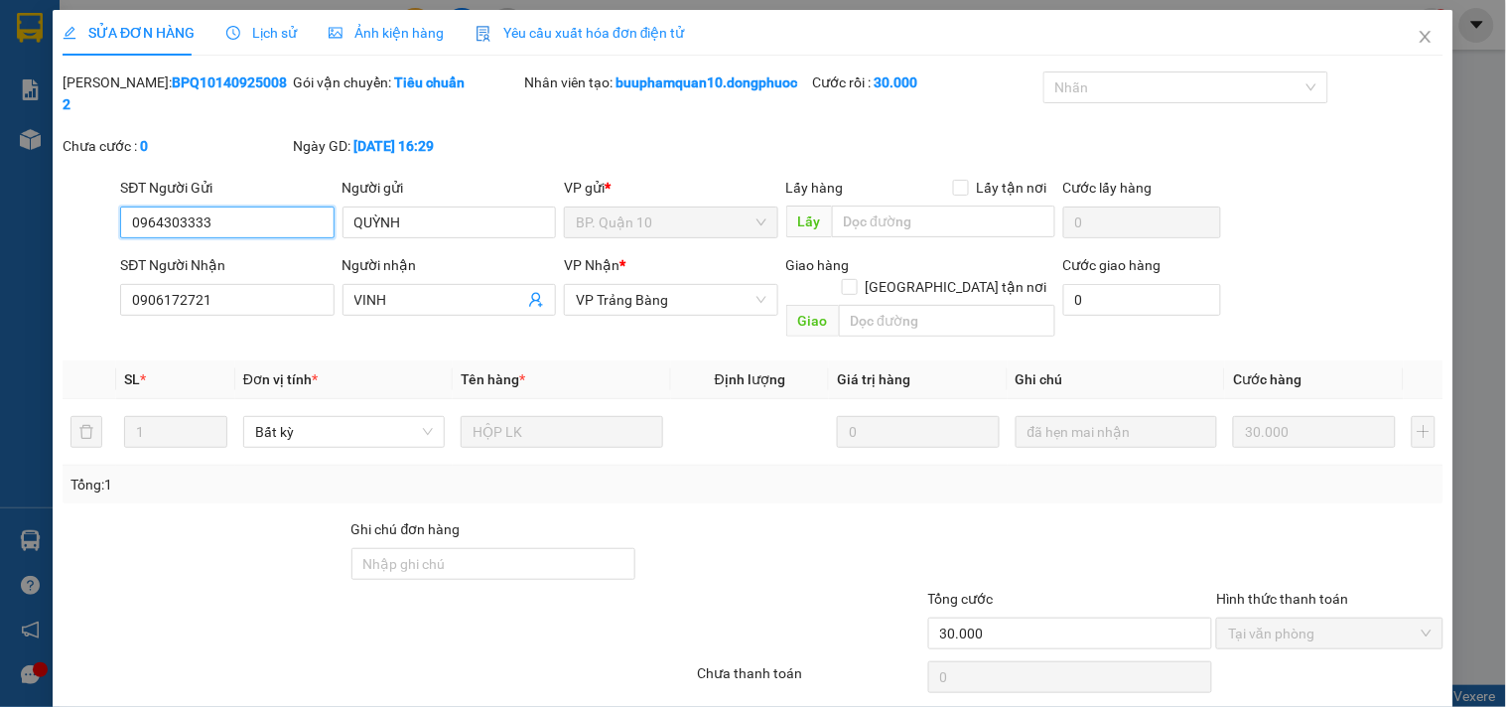
scroll to position [53, 0]
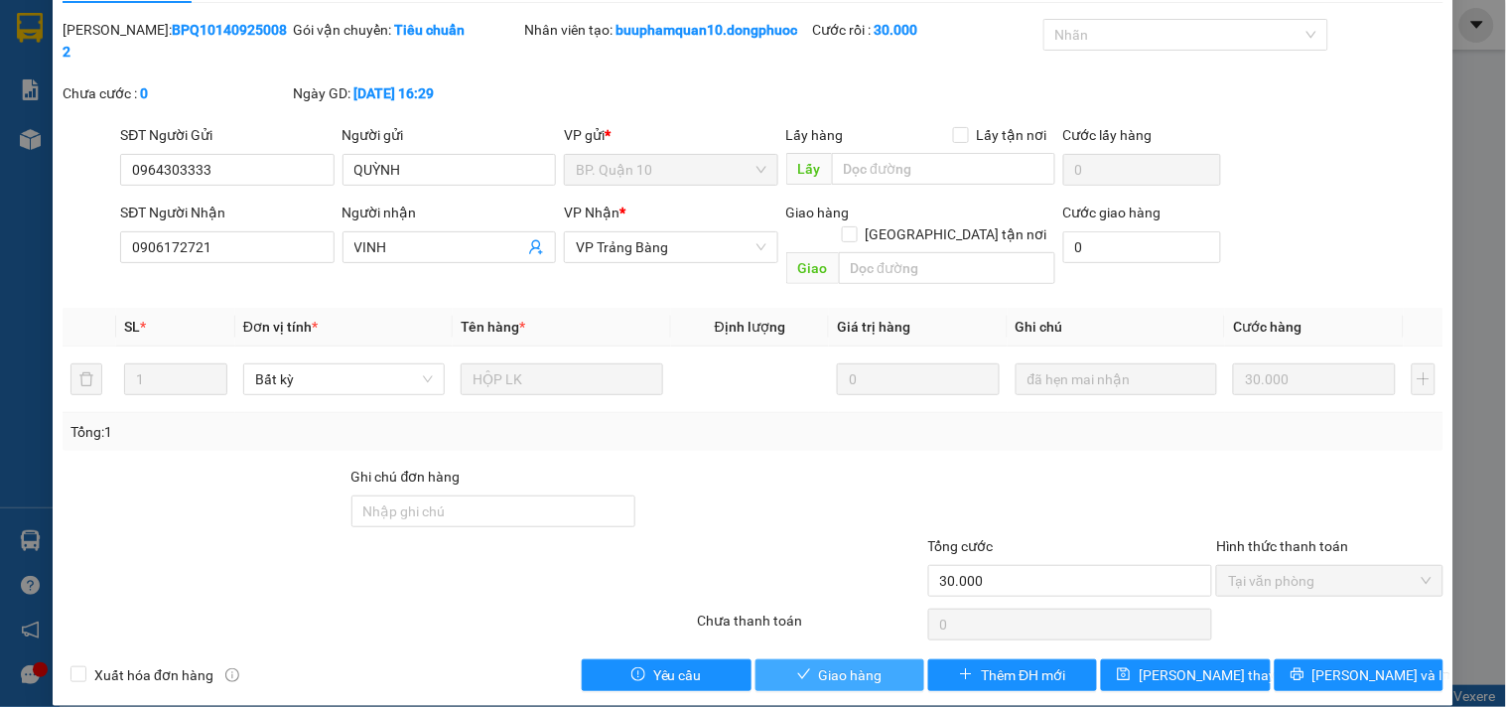
click at [795, 659] on button "Giao hàng" at bounding box center [840, 675] width 169 height 32
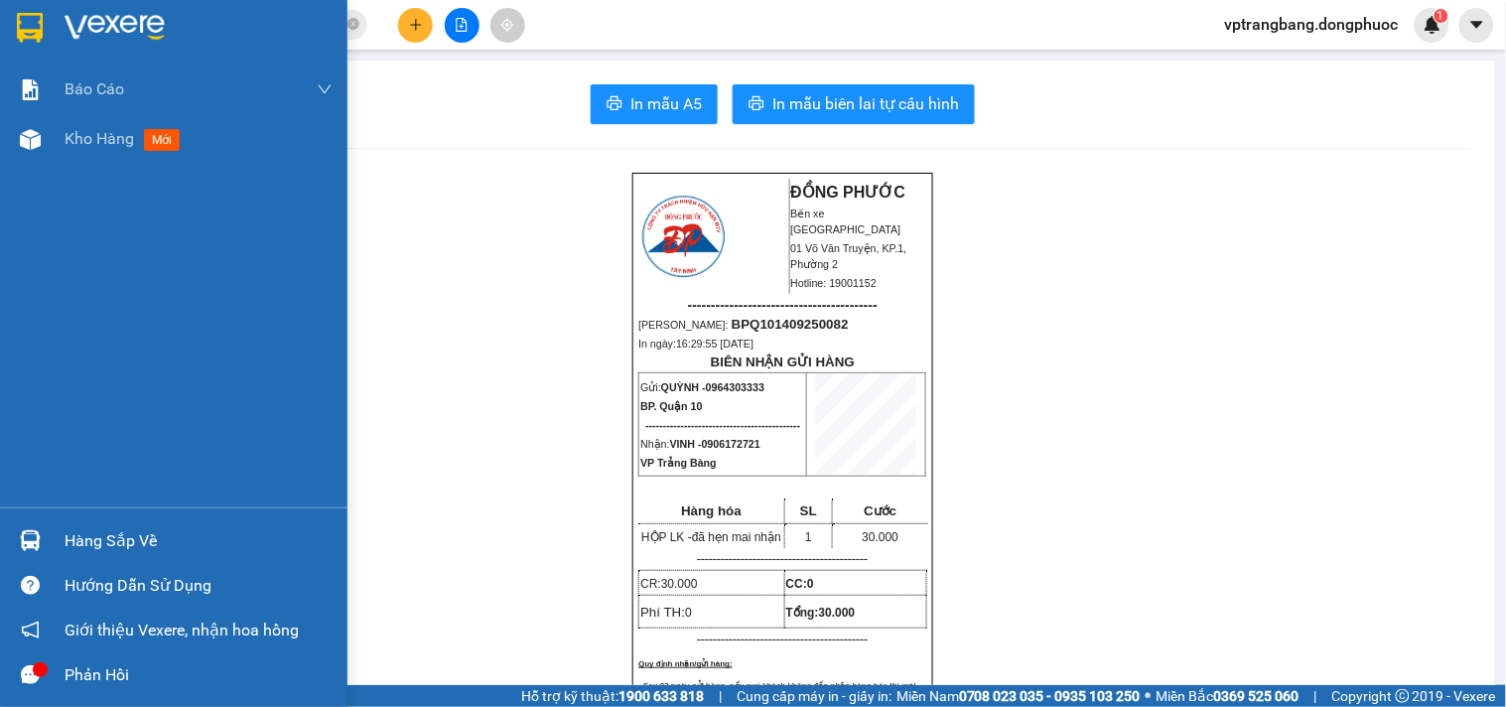
drag, startPoint x: 89, startPoint y: 537, endPoint x: 125, endPoint y: 530, distance: 36.4
click at [91, 536] on div "Hàng sắp về" at bounding box center [199, 541] width 268 height 30
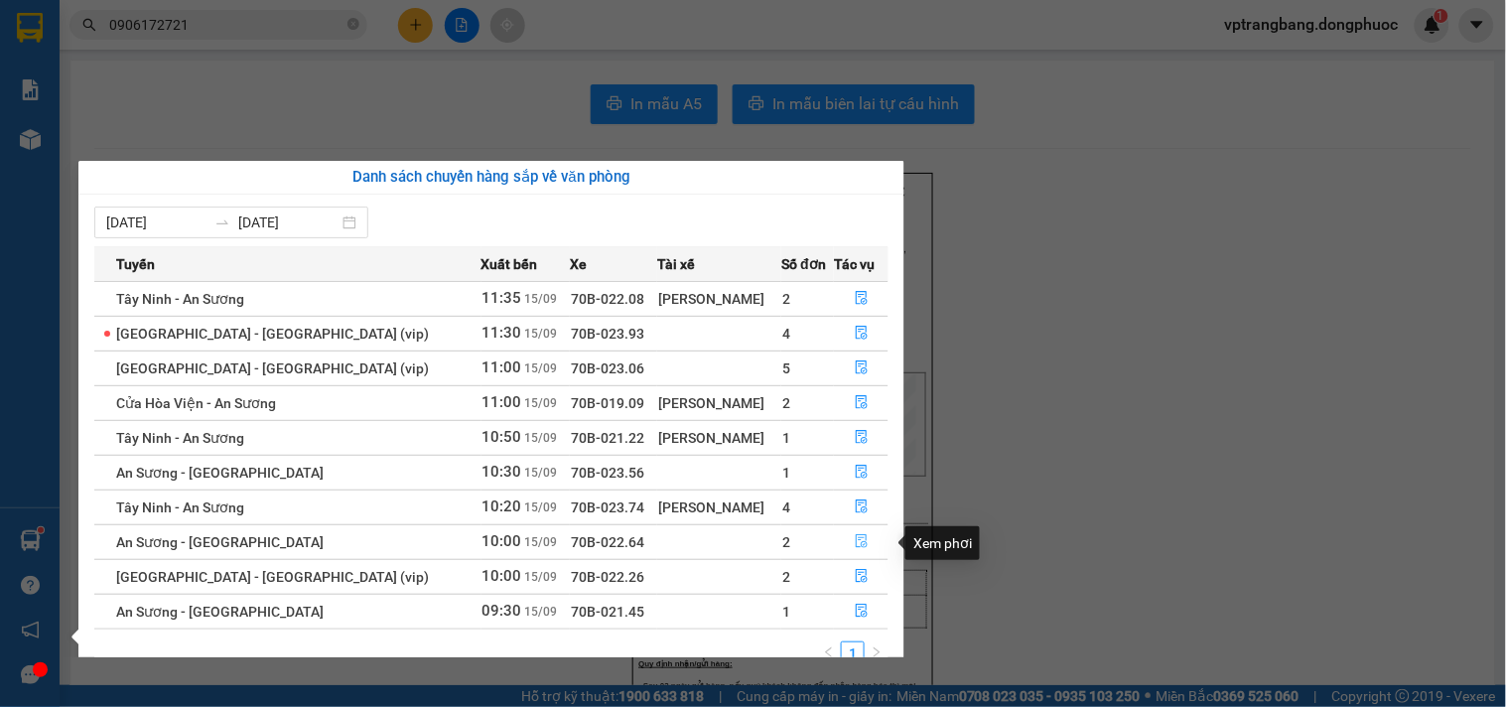
click at [857, 543] on icon "file-done" at bounding box center [862, 541] width 12 height 14
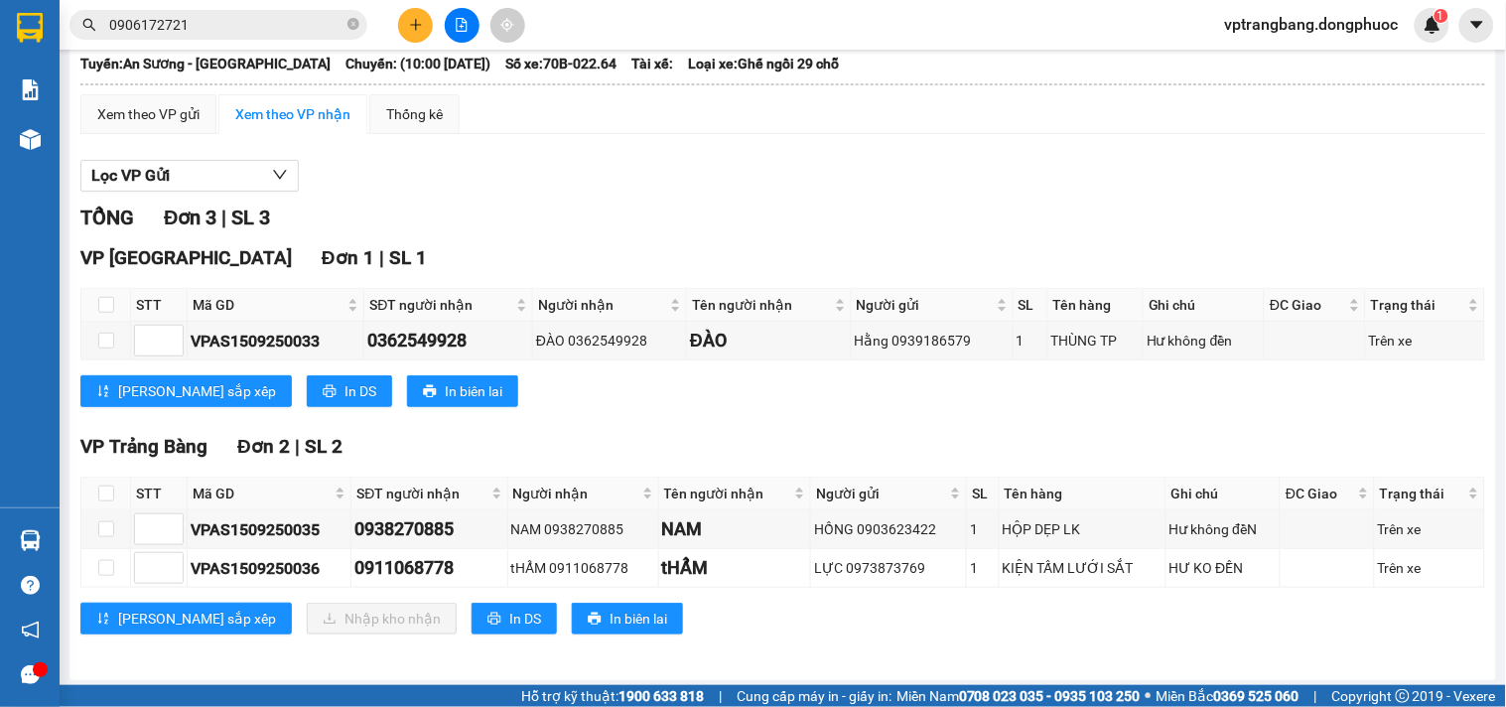
scroll to position [133, 0]
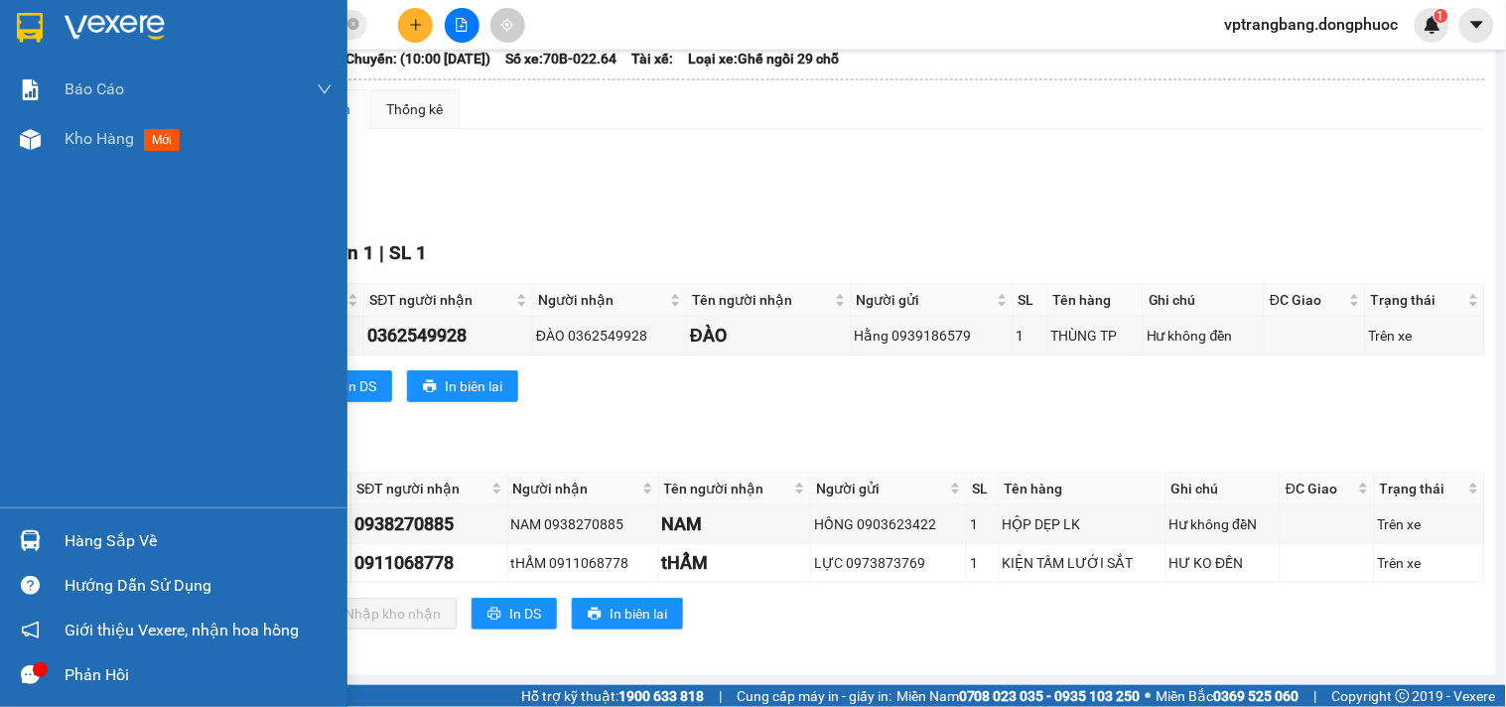
click at [105, 533] on div "Hàng sắp về" at bounding box center [199, 541] width 268 height 30
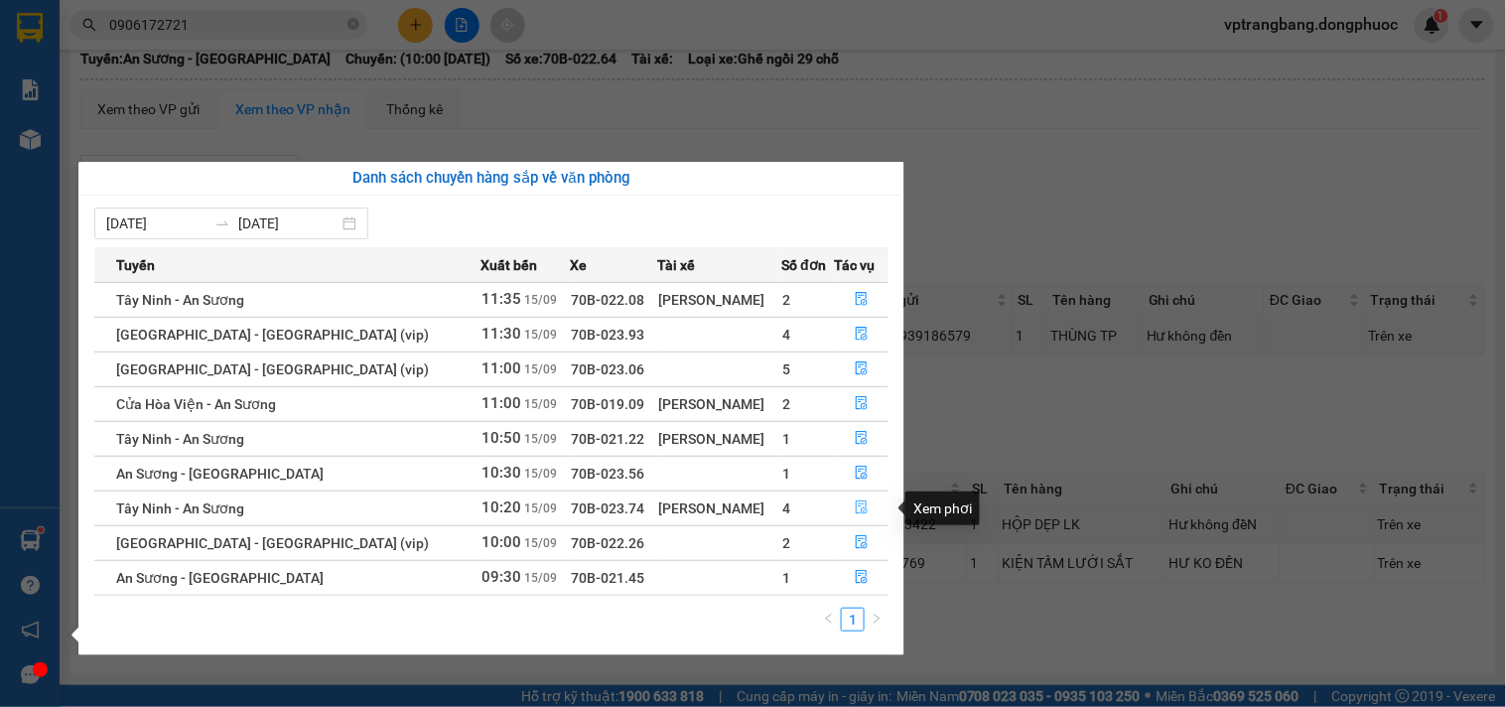
click at [856, 514] on icon "file-done" at bounding box center [862, 507] width 12 height 14
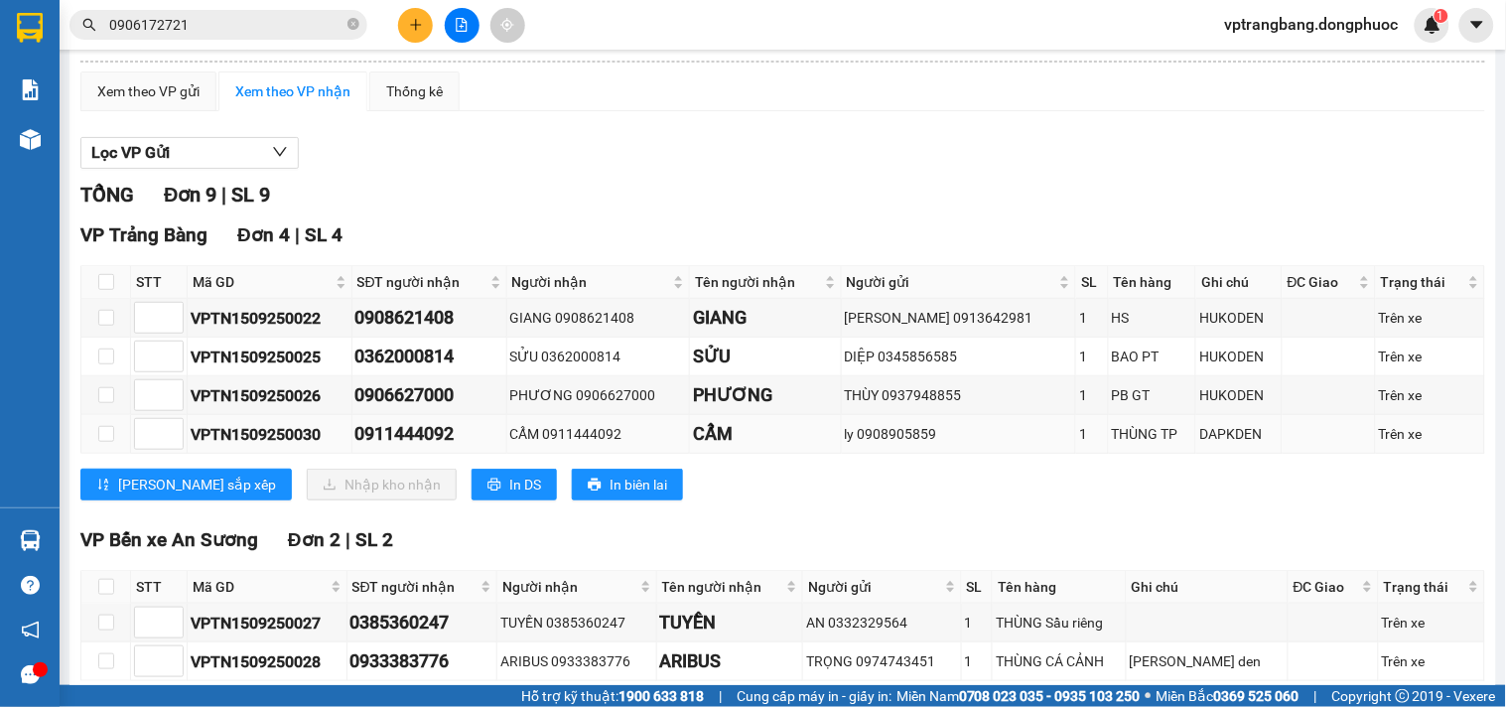
scroll to position [243, 0]
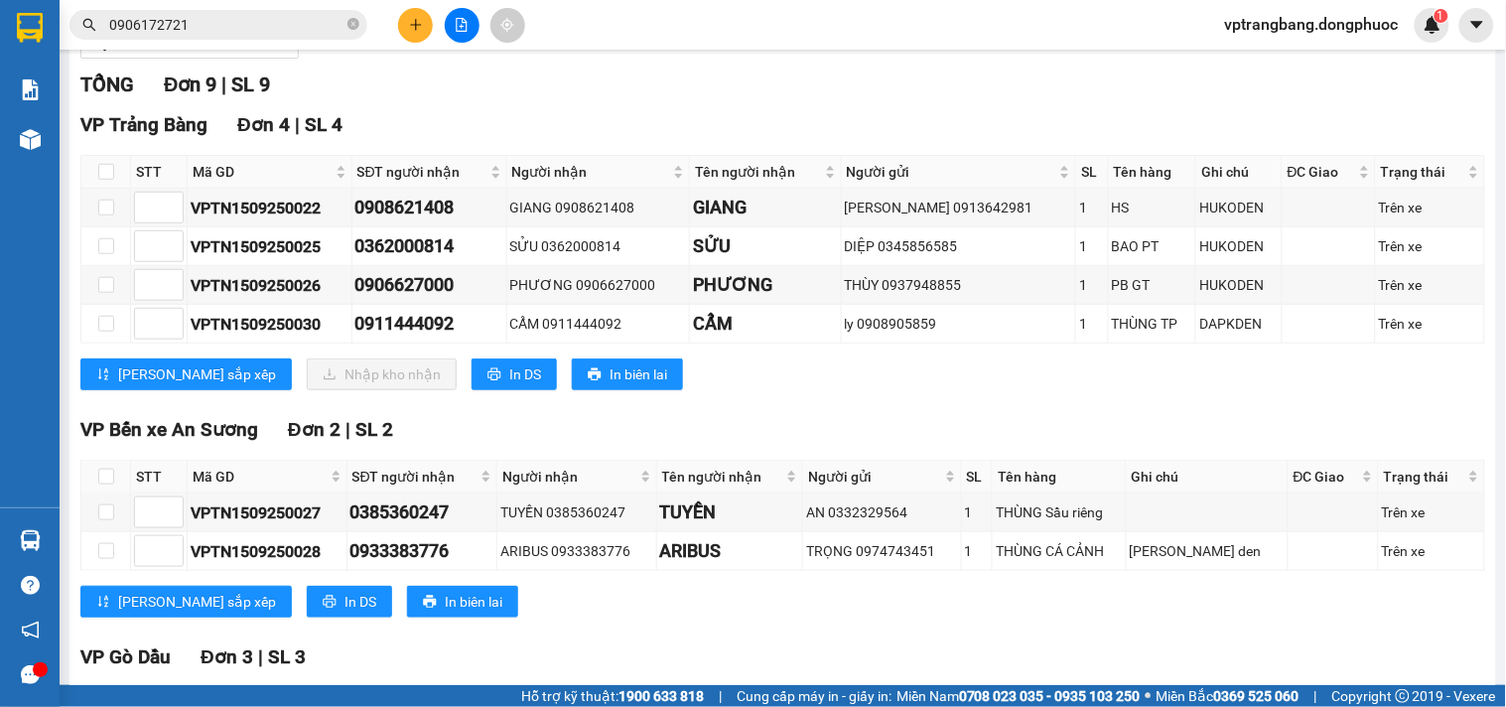
click at [95, 189] on th at bounding box center [106, 172] width 50 height 33
click at [105, 180] on input "checkbox" at bounding box center [106, 172] width 16 height 16
checkbox input "true"
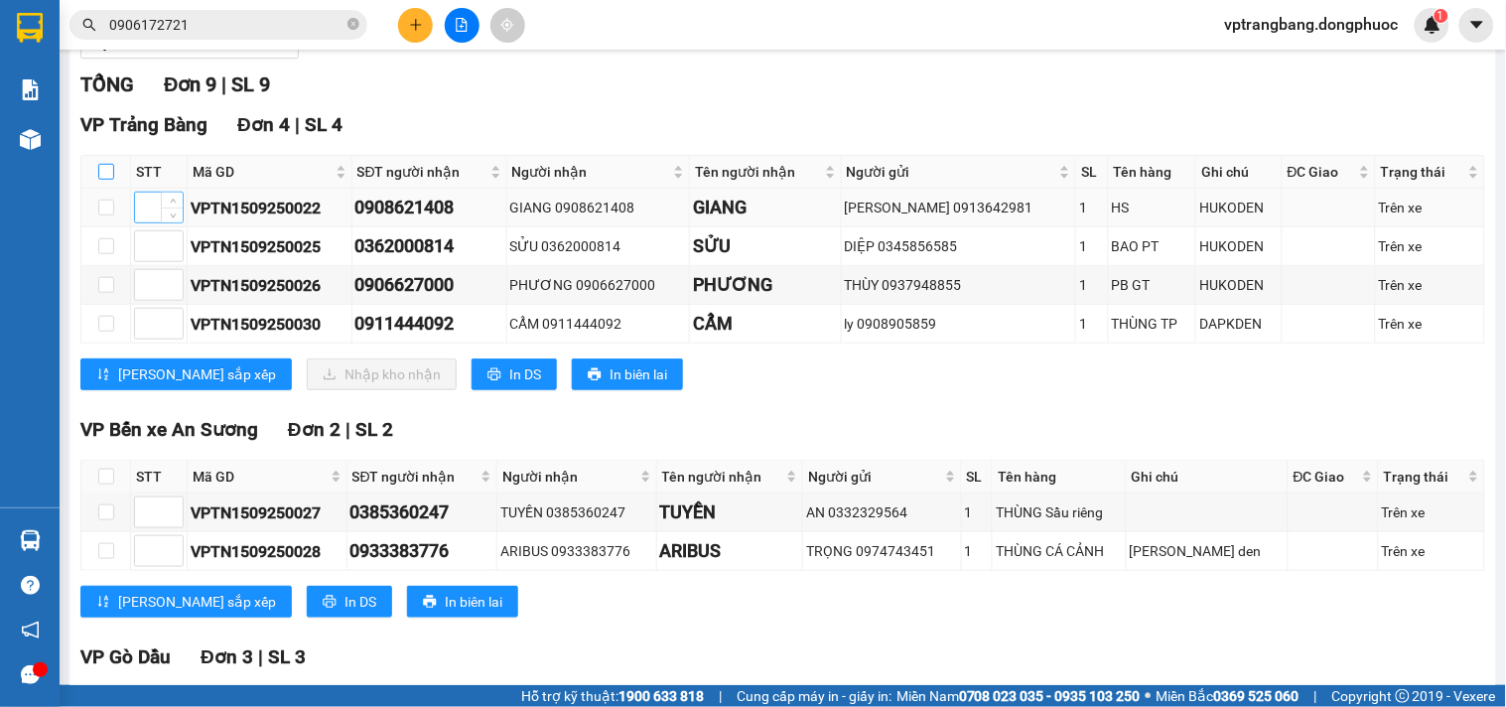
checkbox input "true"
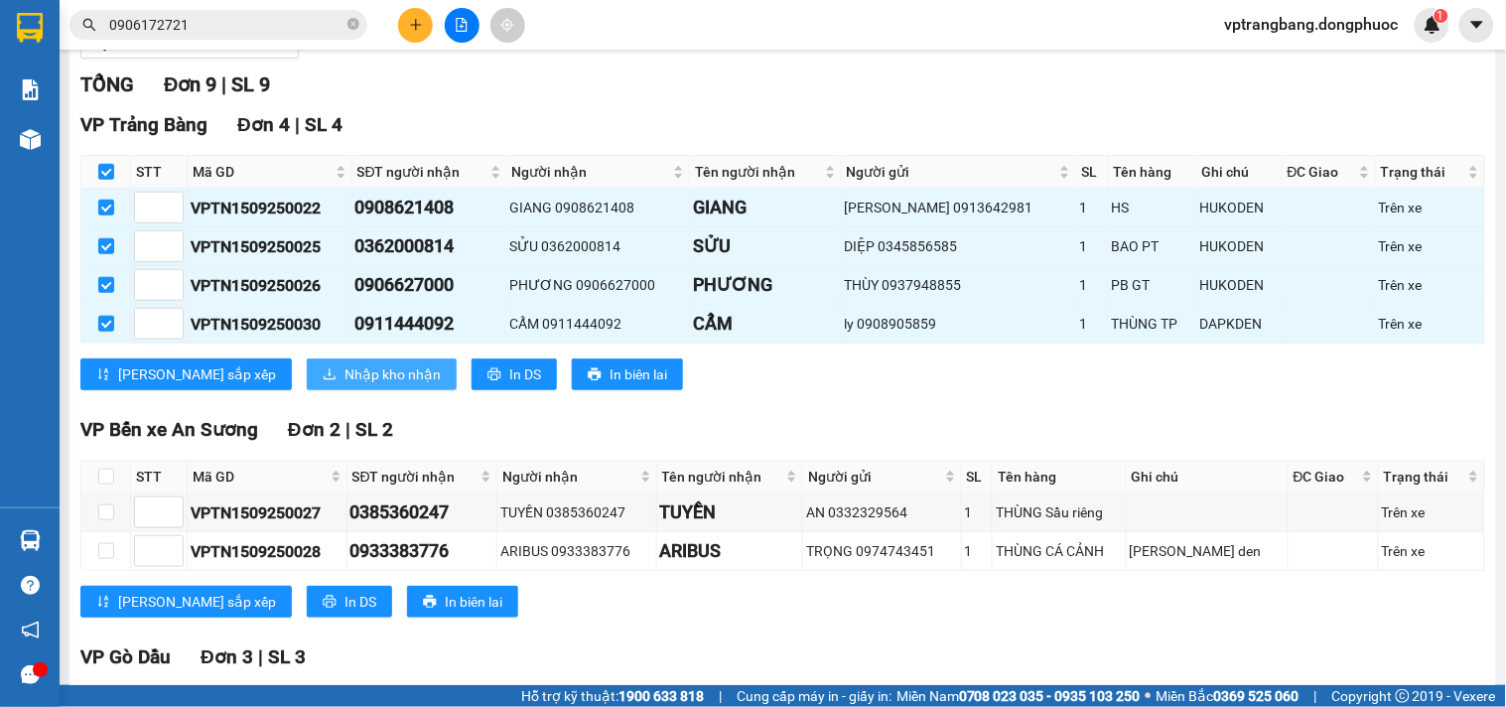
click at [345, 383] on span "Nhập kho nhận" at bounding box center [393, 374] width 96 height 22
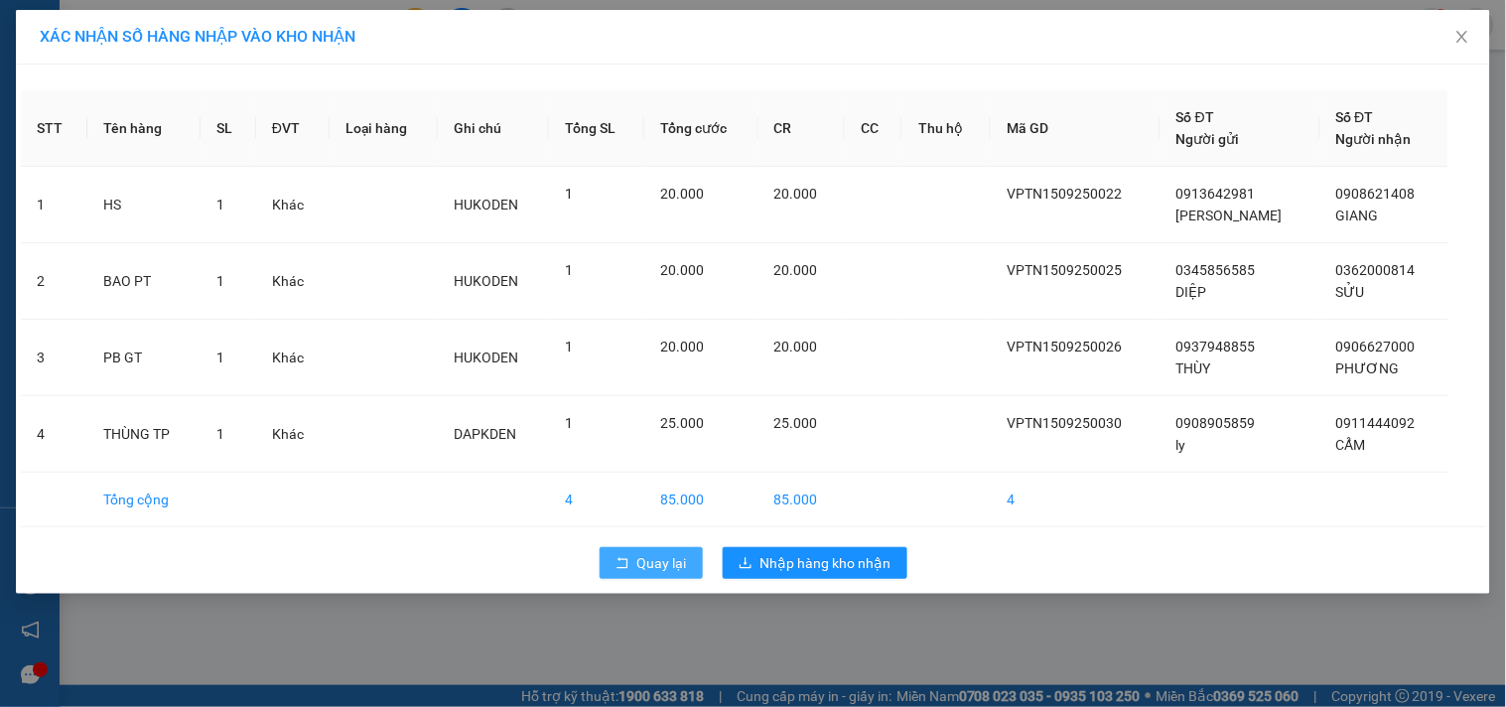
click at [656, 553] on span "Quay lại" at bounding box center [662, 563] width 50 height 22
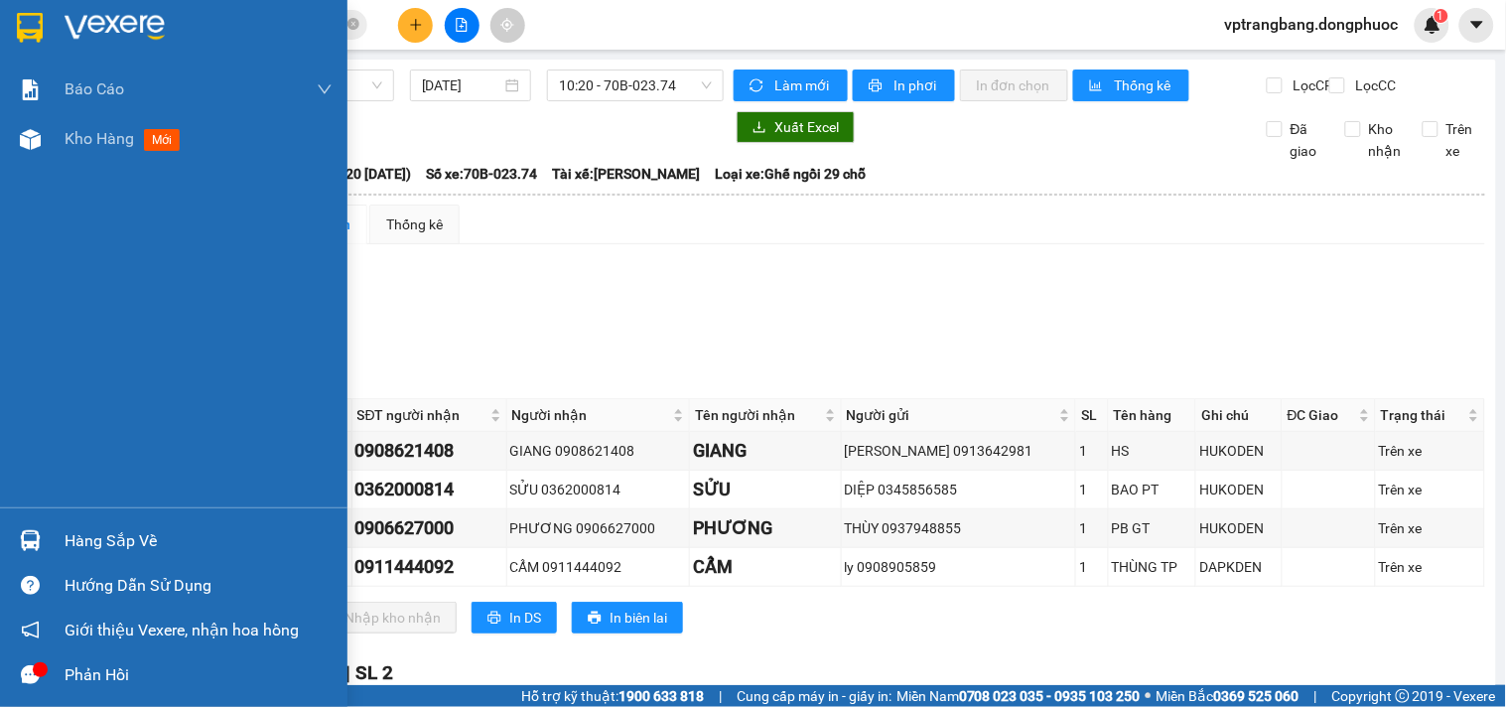
click at [65, 526] on div "Hàng sắp về" at bounding box center [199, 541] width 268 height 30
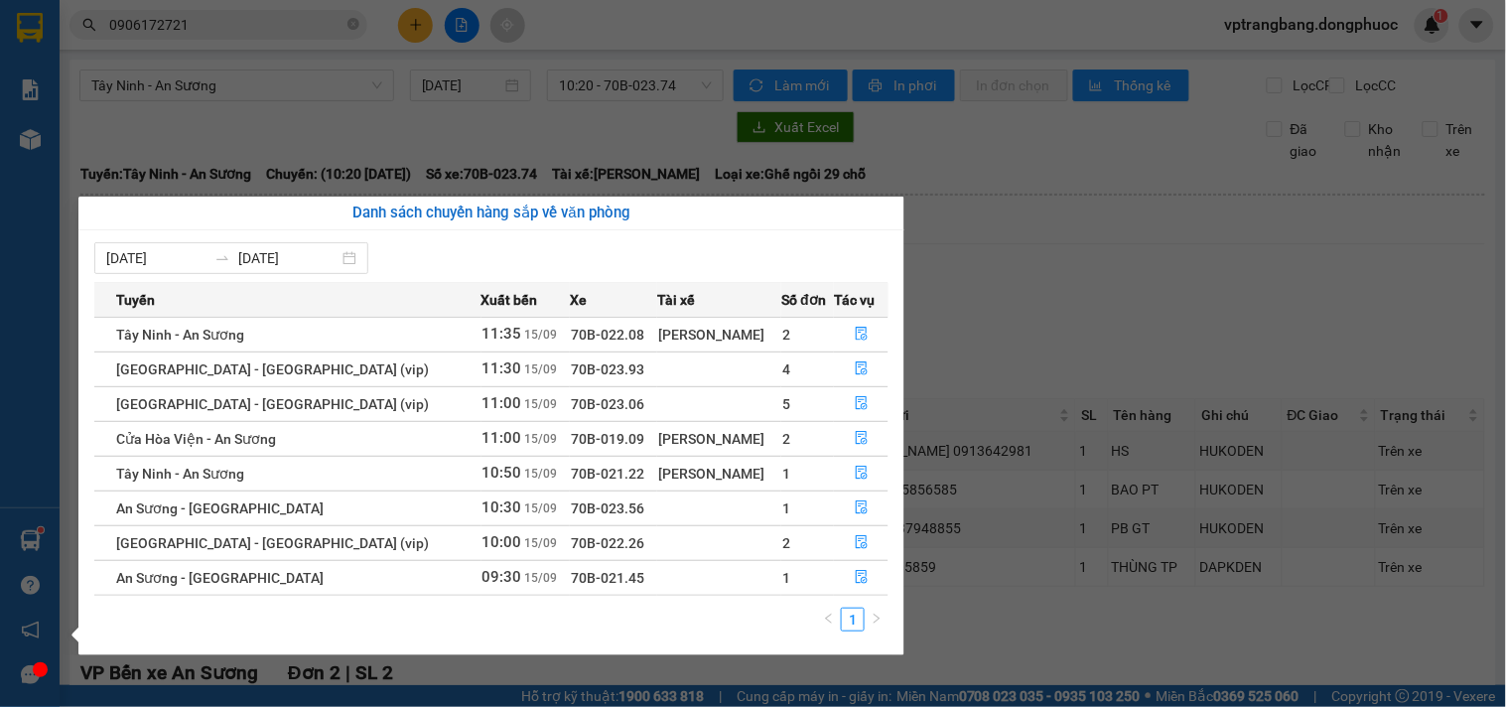
click at [1076, 295] on section "Kết quả tìm kiếm ( 332 ) Bộ lọc Mã ĐH Trạng thái Món hàng Tổng cước Chưa cước N…" at bounding box center [753, 353] width 1506 height 707
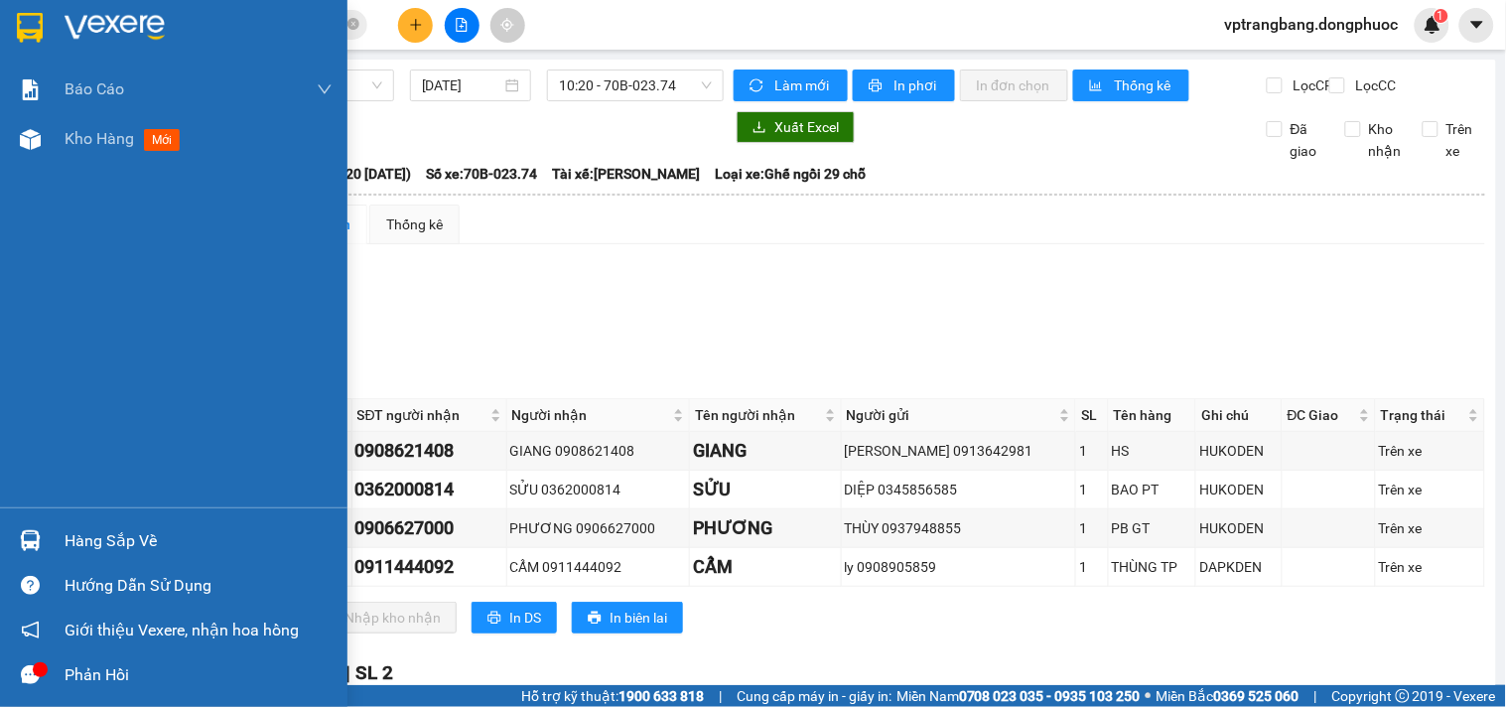
click at [65, 540] on div "Hàng sắp về" at bounding box center [199, 541] width 268 height 30
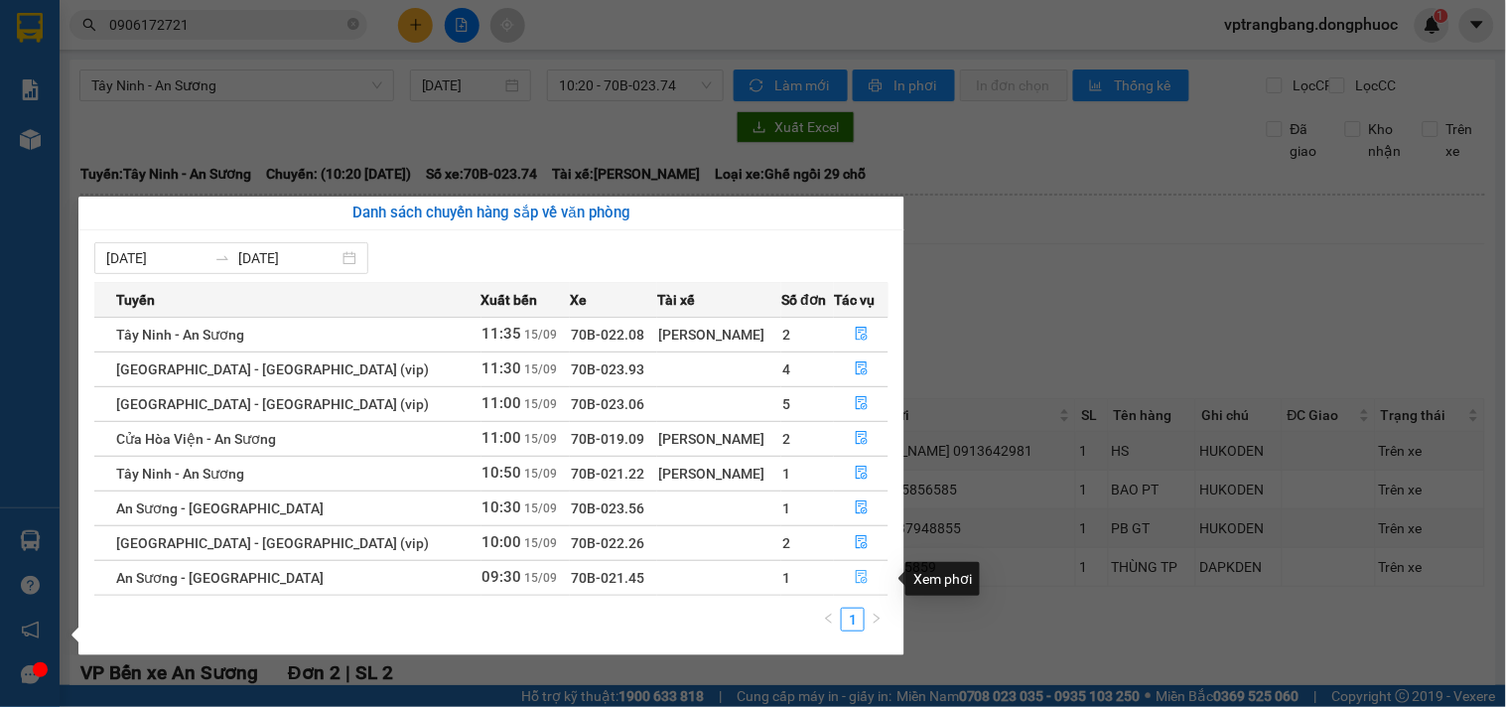
click at [857, 577] on icon "file-done" at bounding box center [862, 577] width 14 height 14
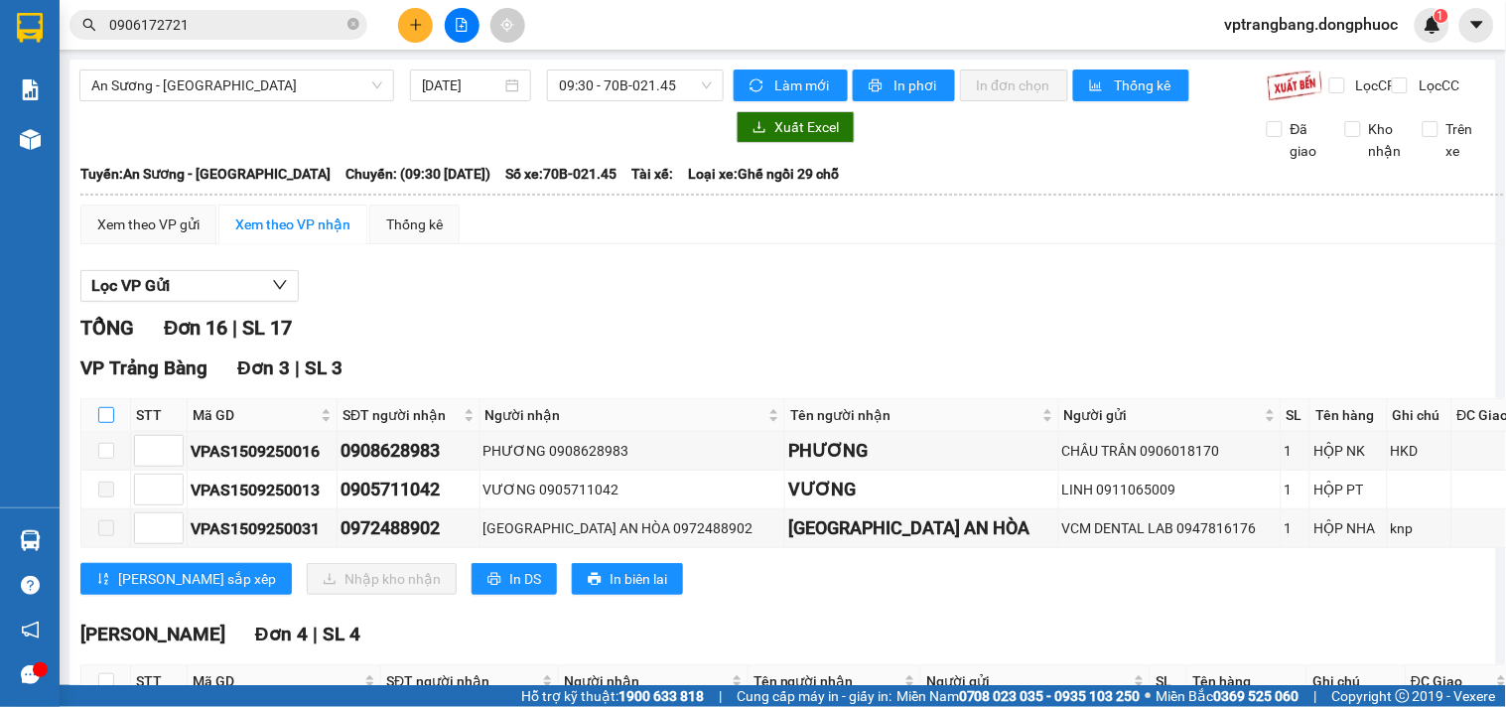
click at [102, 423] on input "checkbox" at bounding box center [106, 415] width 16 height 16
checkbox input "true"
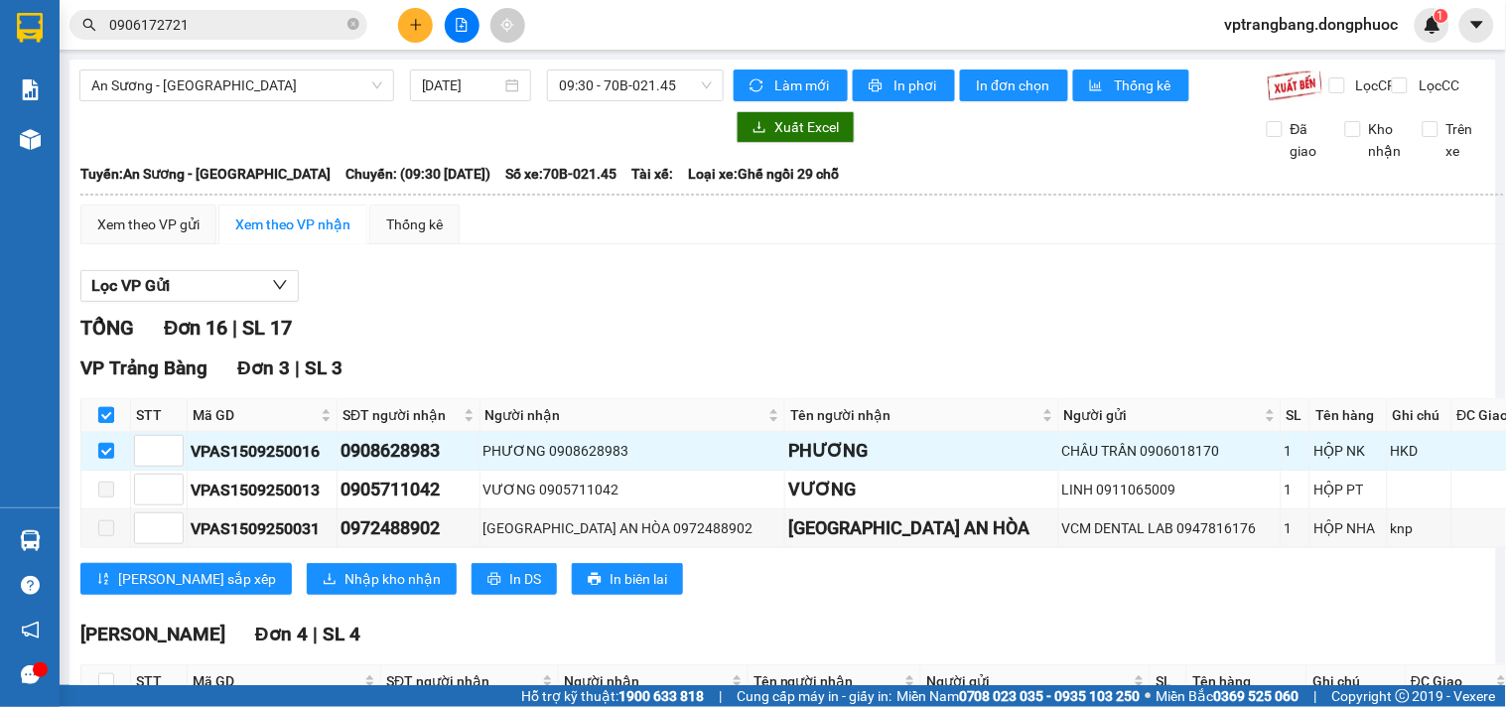
click at [103, 423] on input "checkbox" at bounding box center [106, 415] width 16 height 16
checkbox input "false"
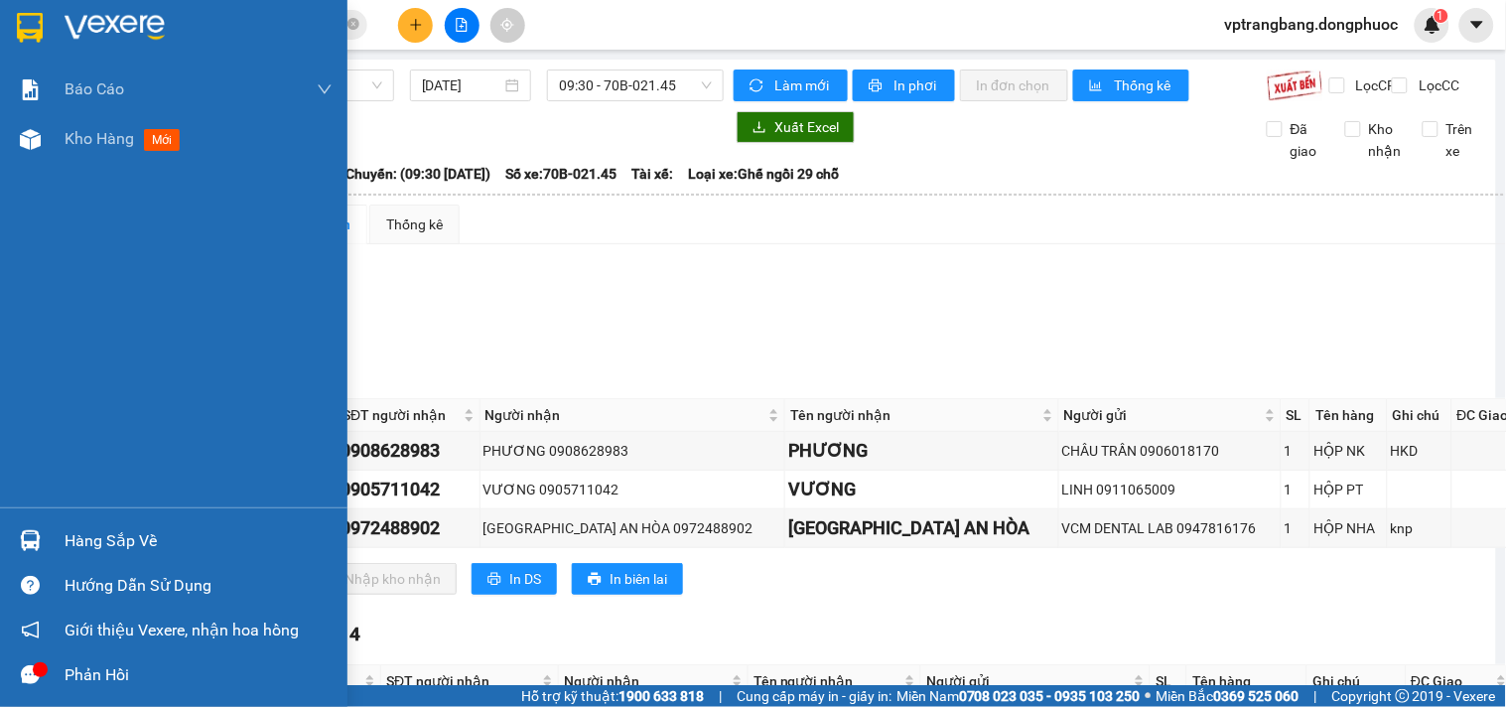
click at [96, 529] on div "Hàng sắp về" at bounding box center [199, 541] width 268 height 30
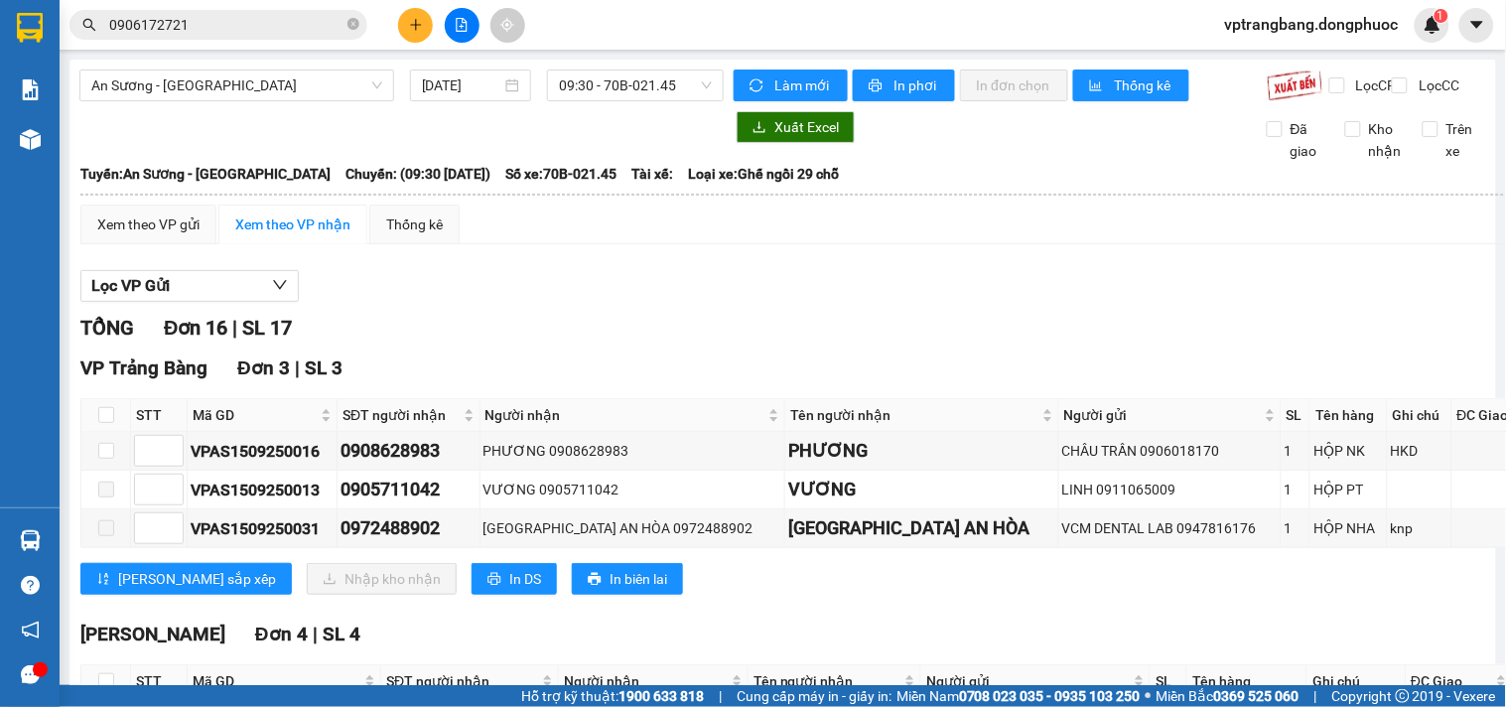
click at [1020, 354] on section "Kết quả tìm kiếm ( 332 ) Bộ lọc Mã ĐH Trạng thái Món hàng Tổng cước Chưa cước N…" at bounding box center [753, 353] width 1506 height 707
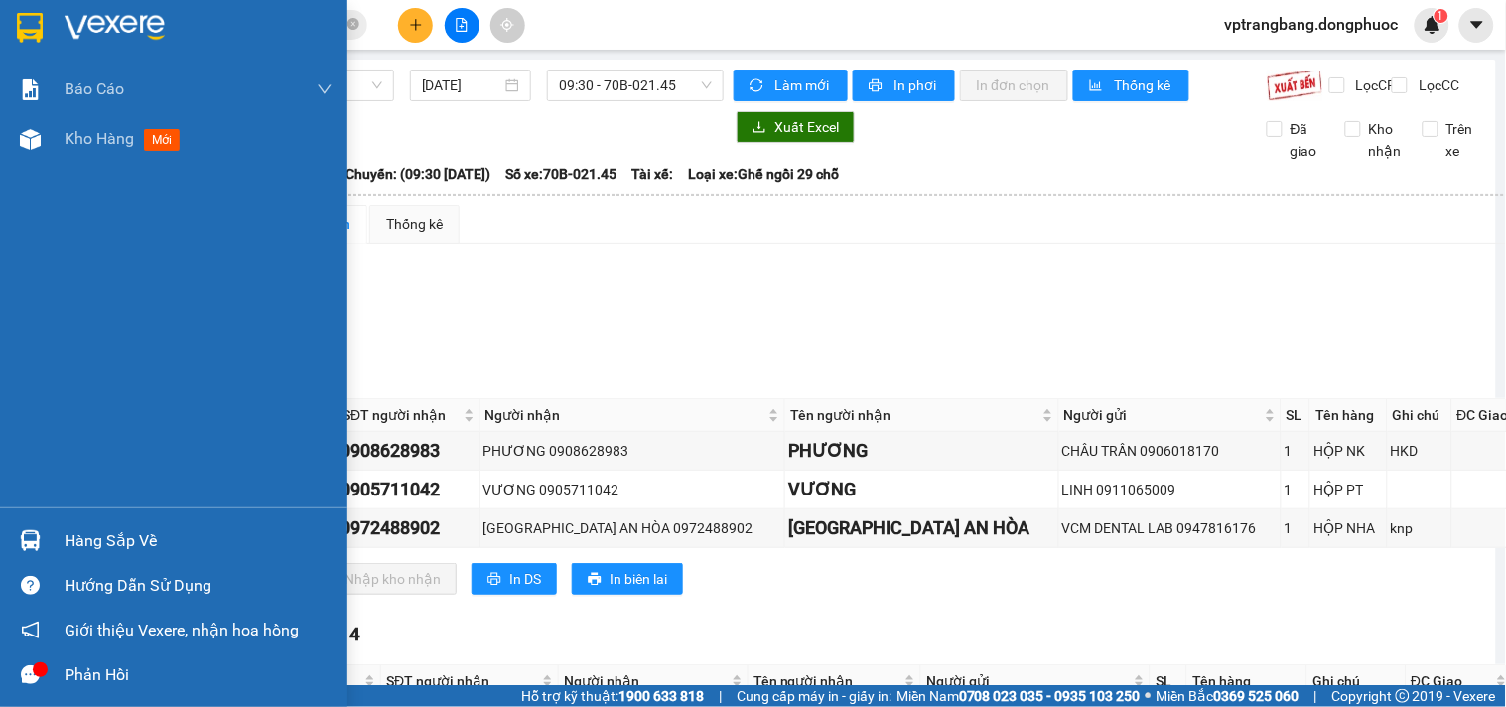
drag, startPoint x: 95, startPoint y: 541, endPoint x: 589, endPoint y: 471, distance: 498.5
click at [95, 540] on div "Hàng sắp về" at bounding box center [199, 541] width 268 height 30
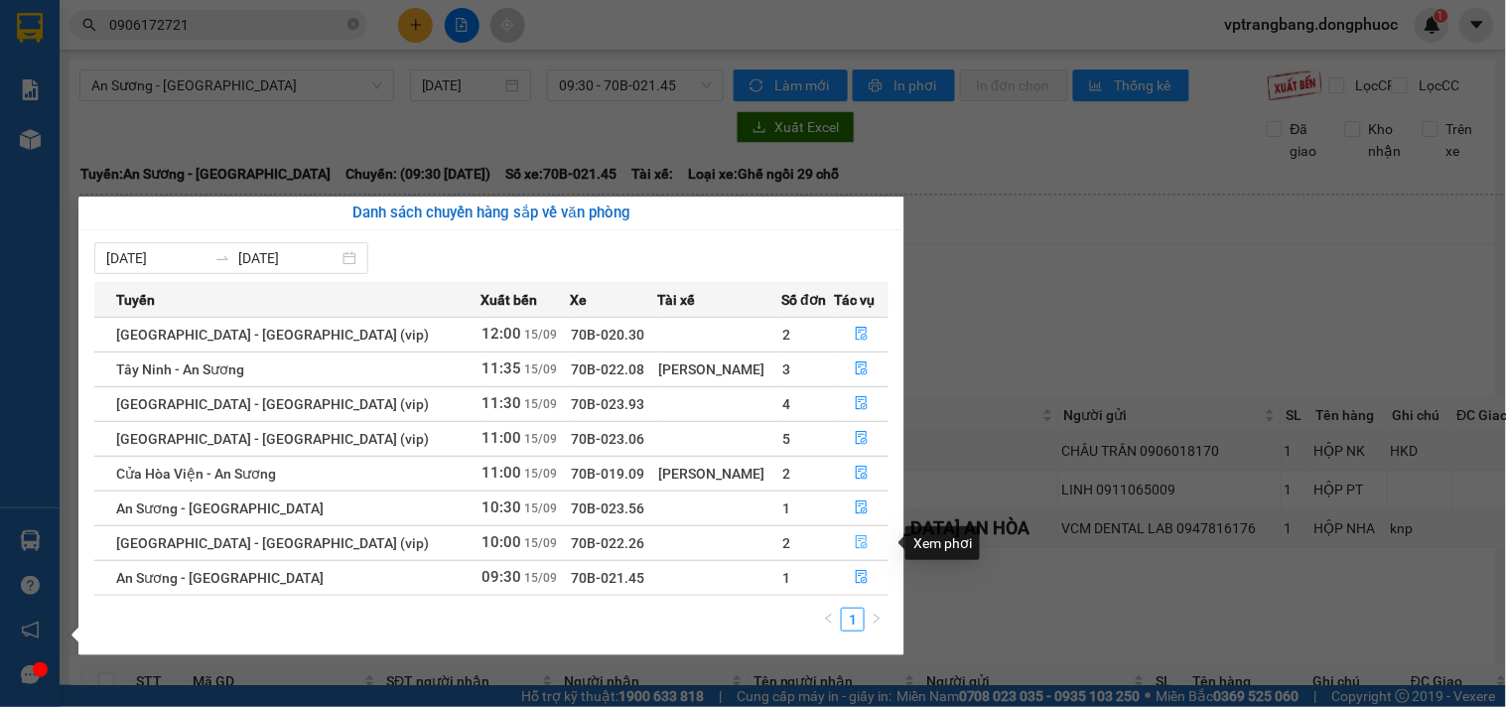
click at [856, 540] on icon "file-done" at bounding box center [862, 542] width 12 height 14
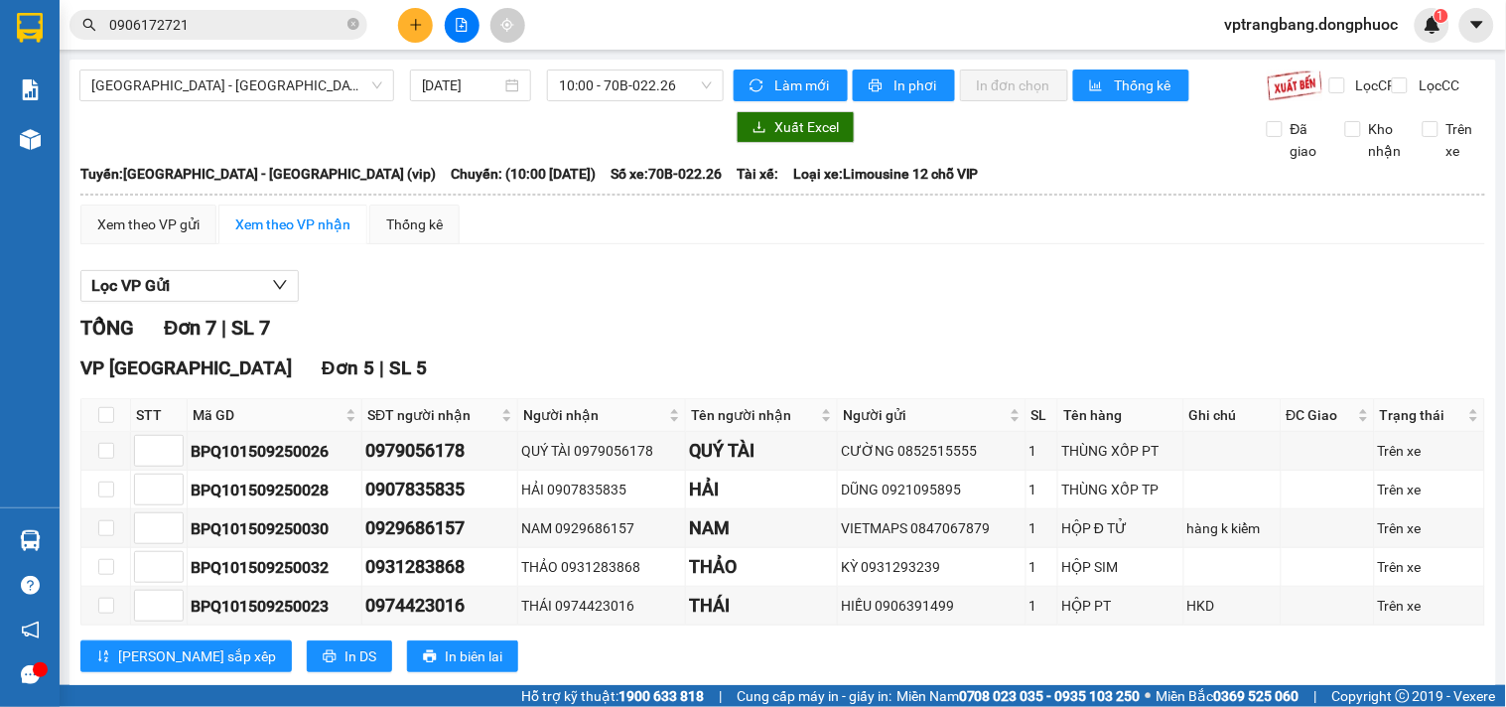
scroll to position [290, 0]
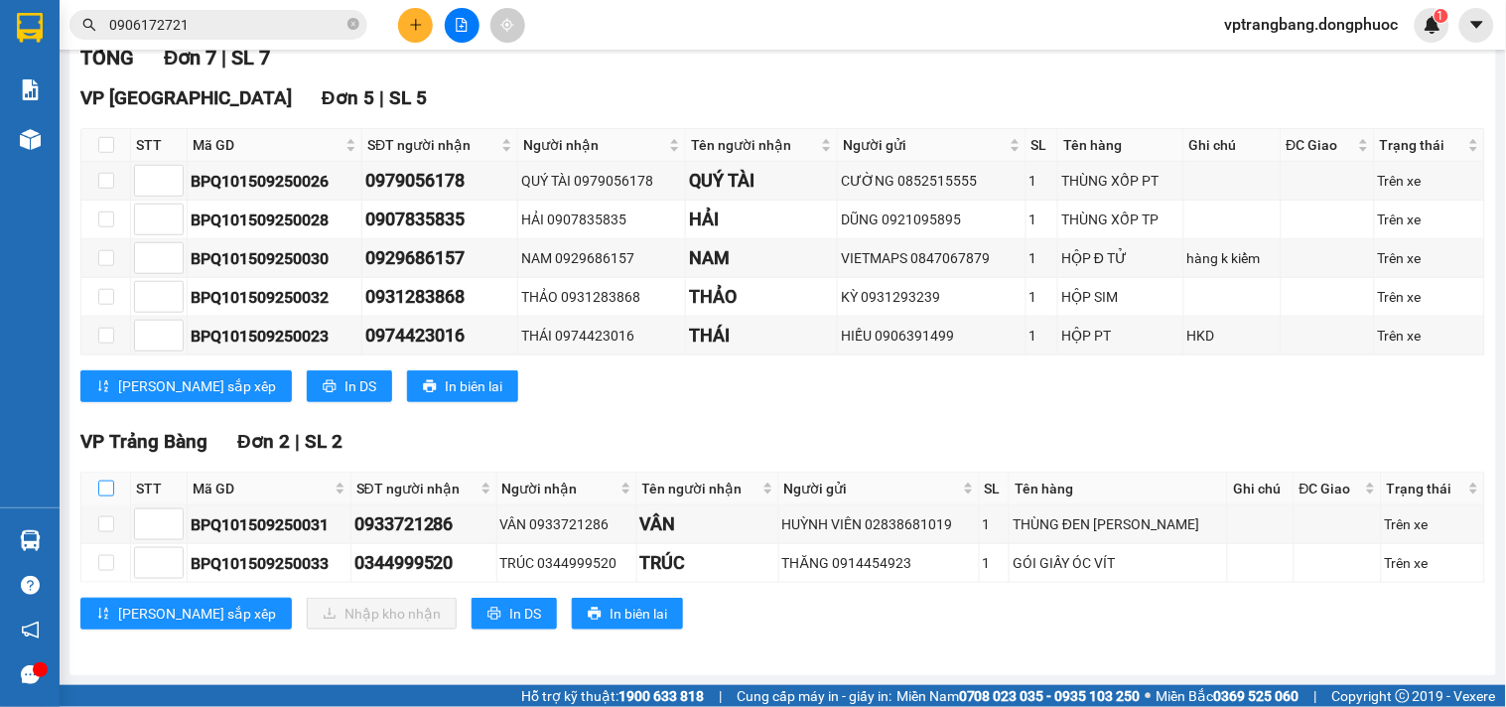
click at [106, 488] on input "checkbox" at bounding box center [106, 489] width 16 height 16
checkbox input "true"
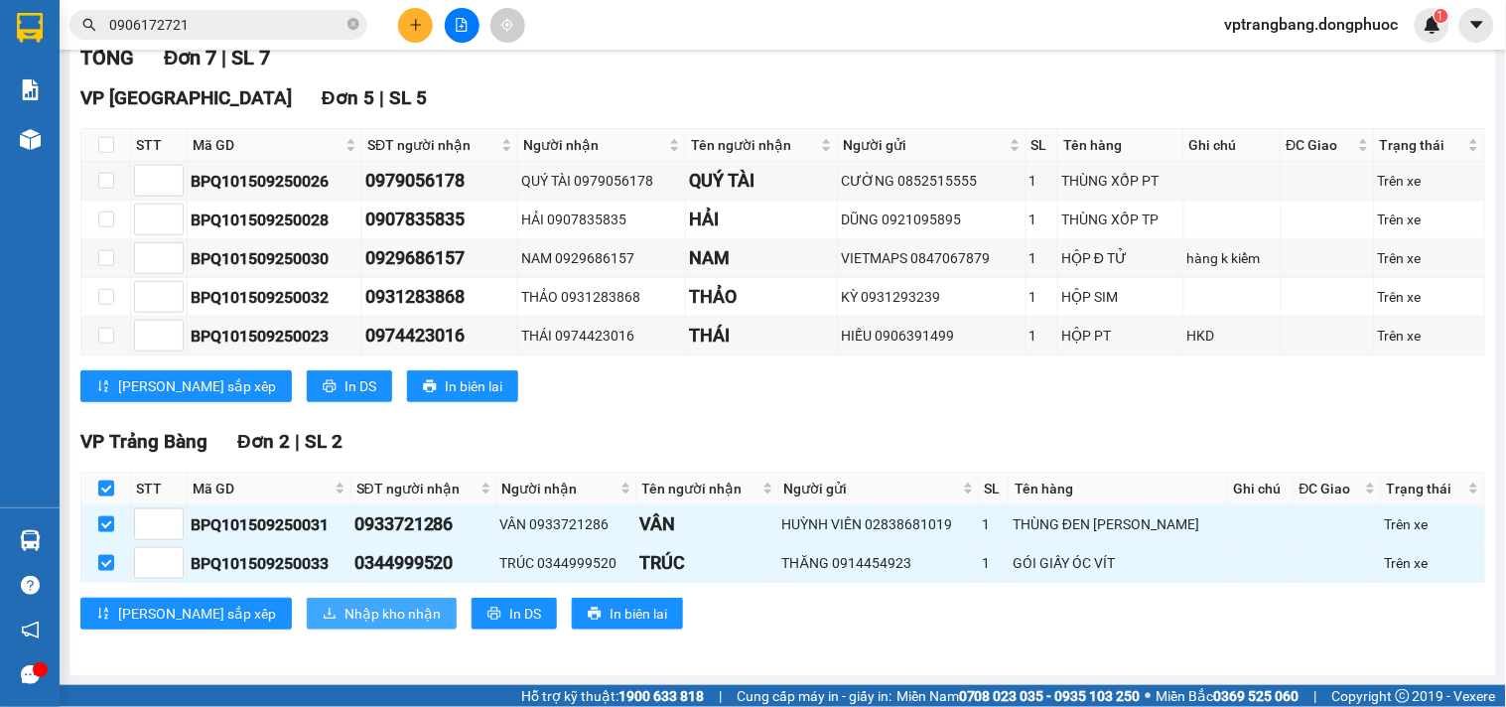
click at [345, 612] on span "Nhập kho nhận" at bounding box center [393, 614] width 96 height 22
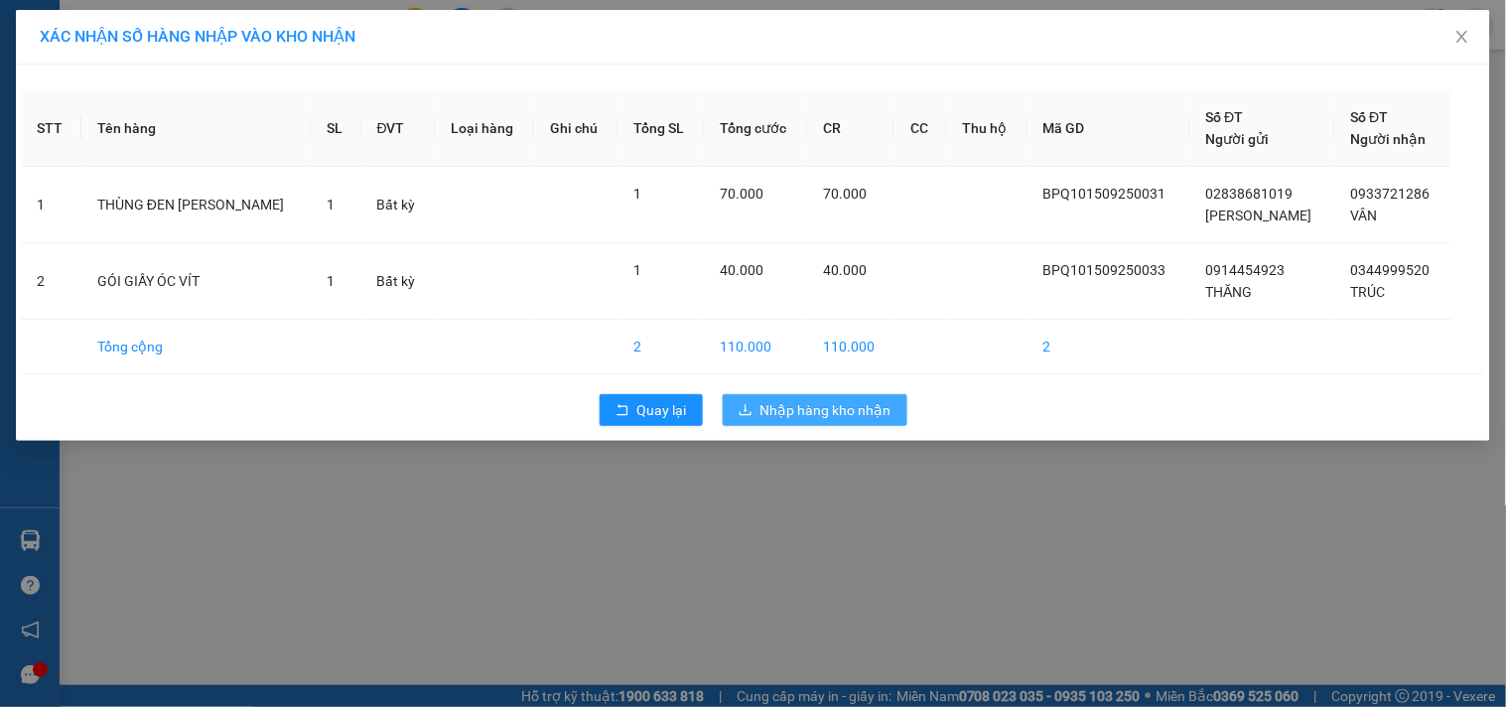
click at [841, 410] on span "Nhập hàng kho nhận" at bounding box center [826, 410] width 131 height 22
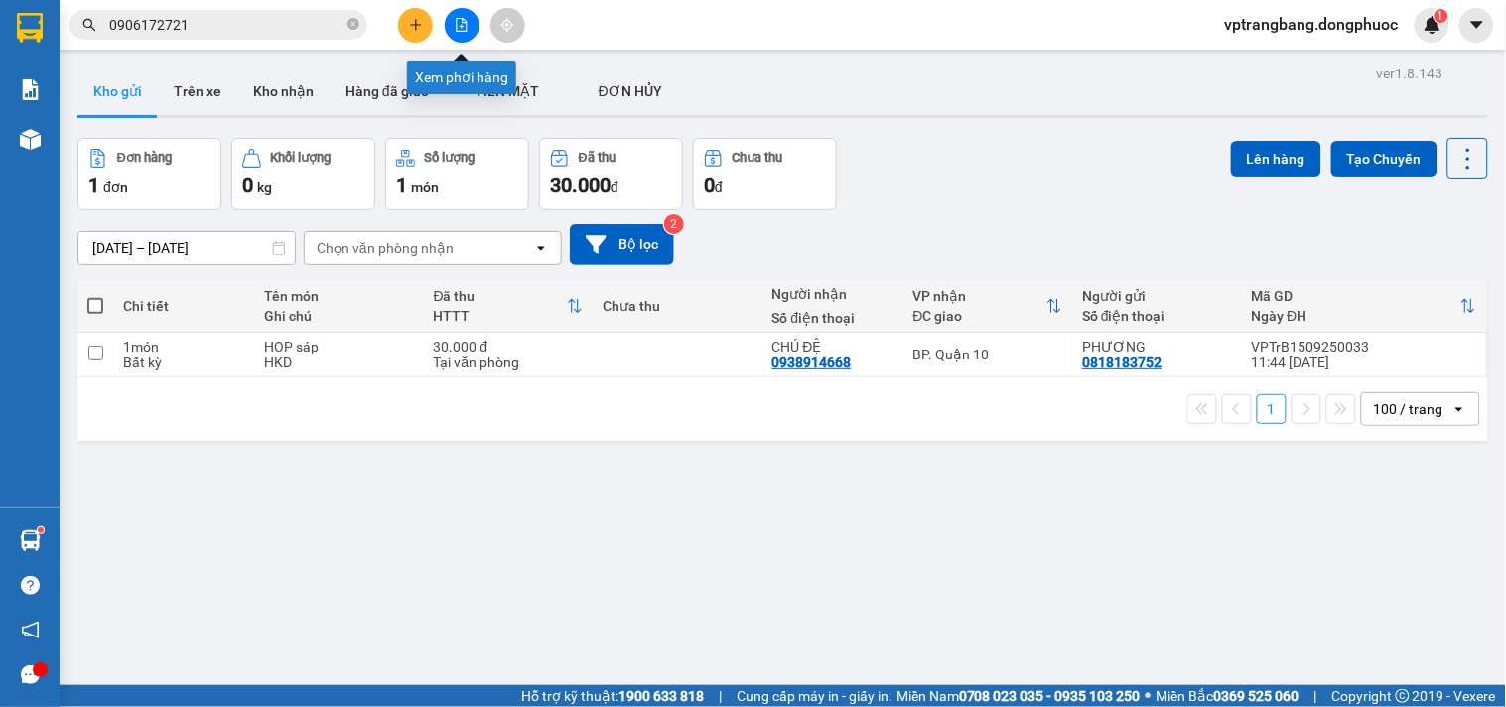
click at [458, 26] on icon "file-add" at bounding box center [462, 25] width 14 height 14
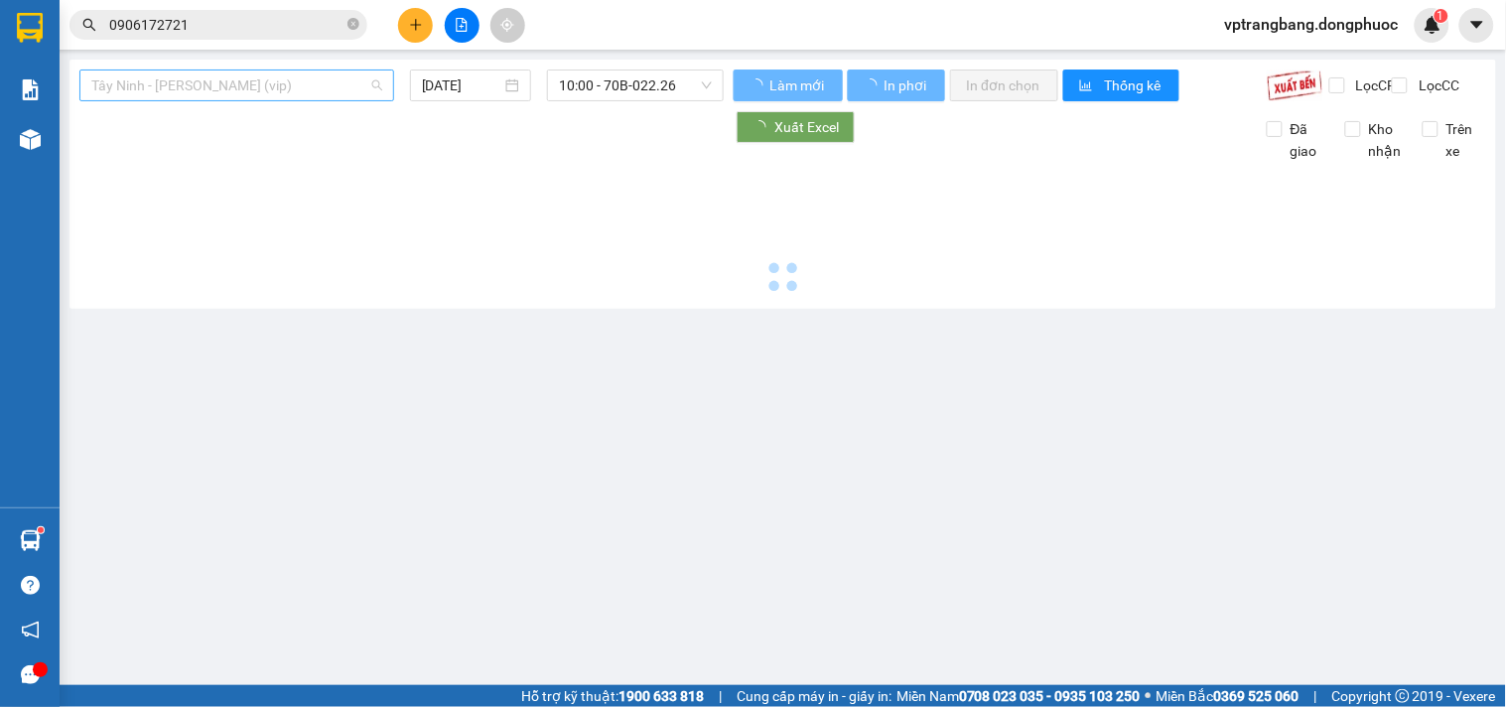
click at [241, 93] on span "Tây Ninh - Hồ Chí Minh (vip)" at bounding box center [236, 85] width 291 height 30
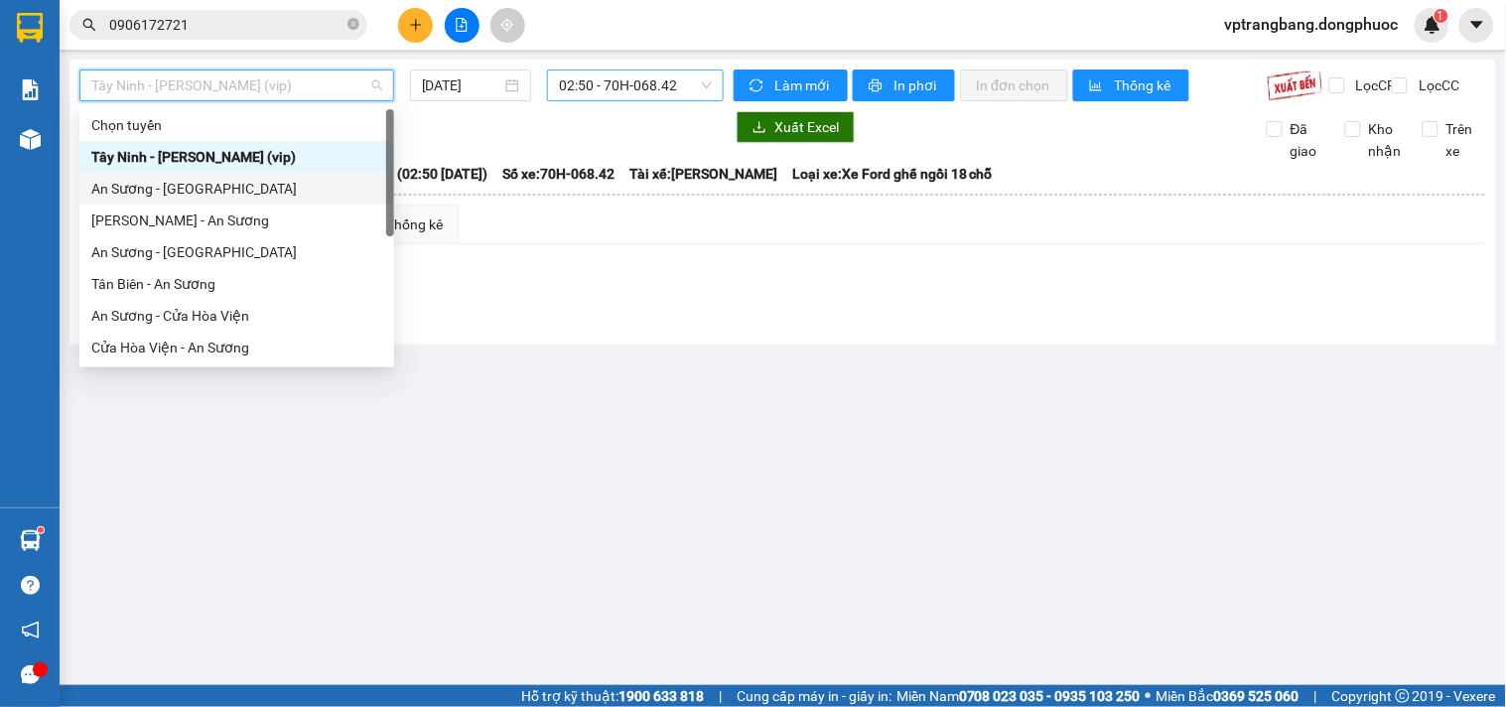
click at [592, 97] on span "02:50 - 70H-068.42" at bounding box center [635, 85] width 153 height 30
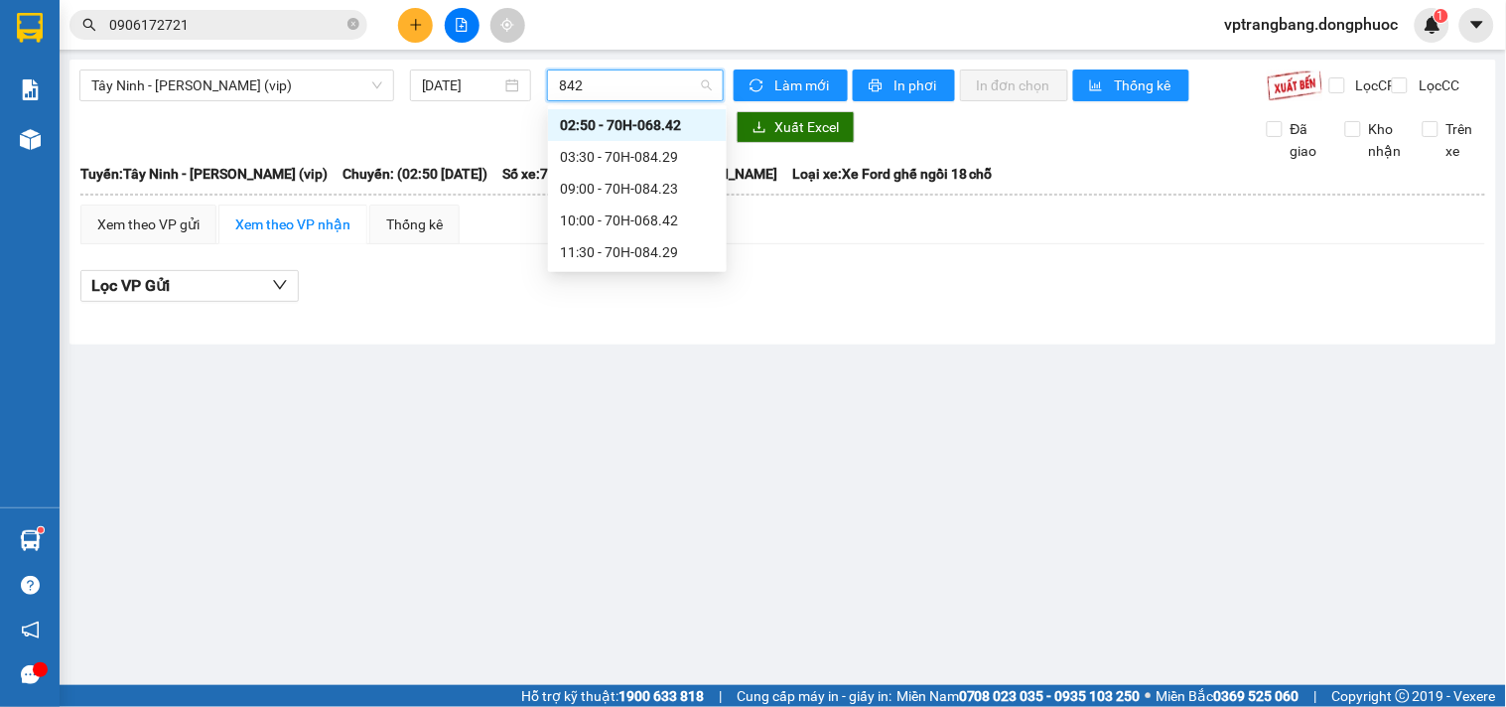
type input "8429"
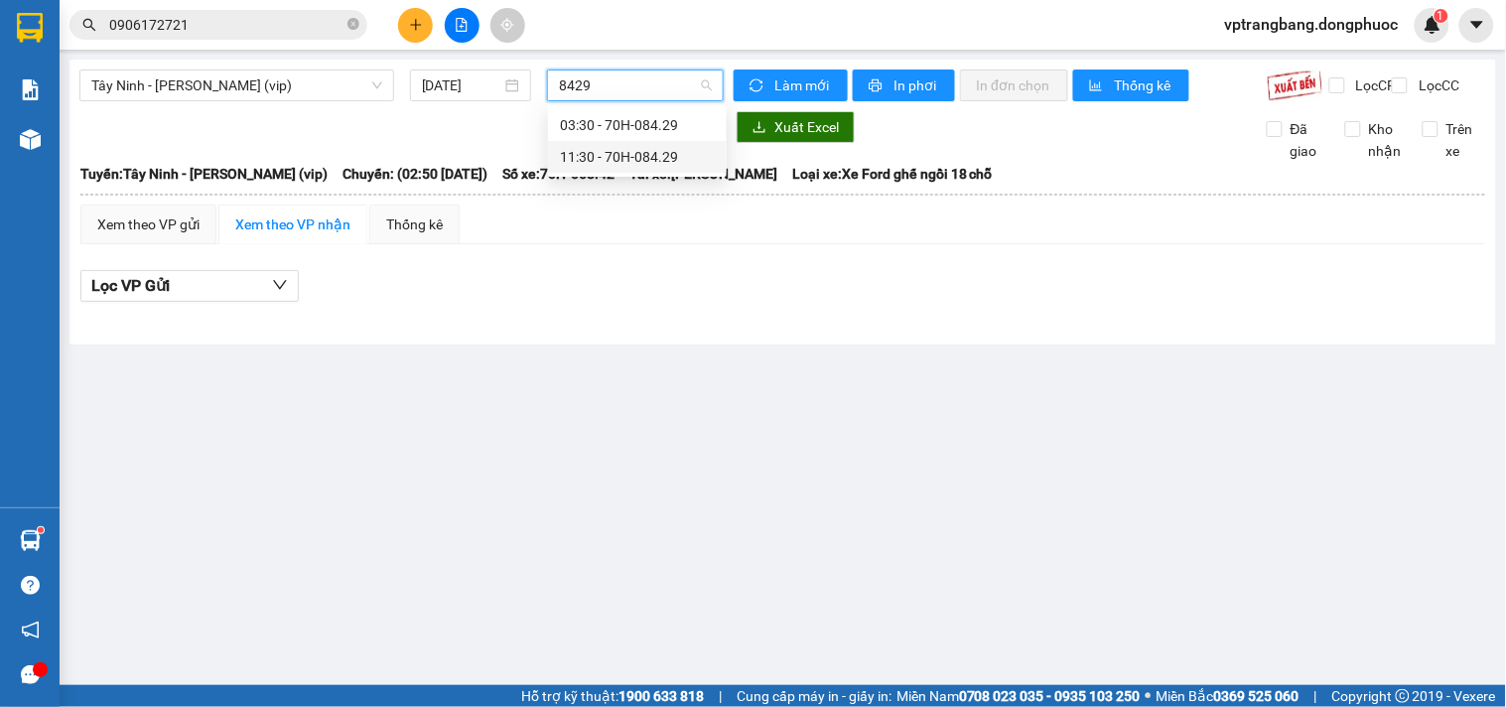
click at [626, 147] on div "11:30 - 70H-084.29" at bounding box center [637, 157] width 155 height 22
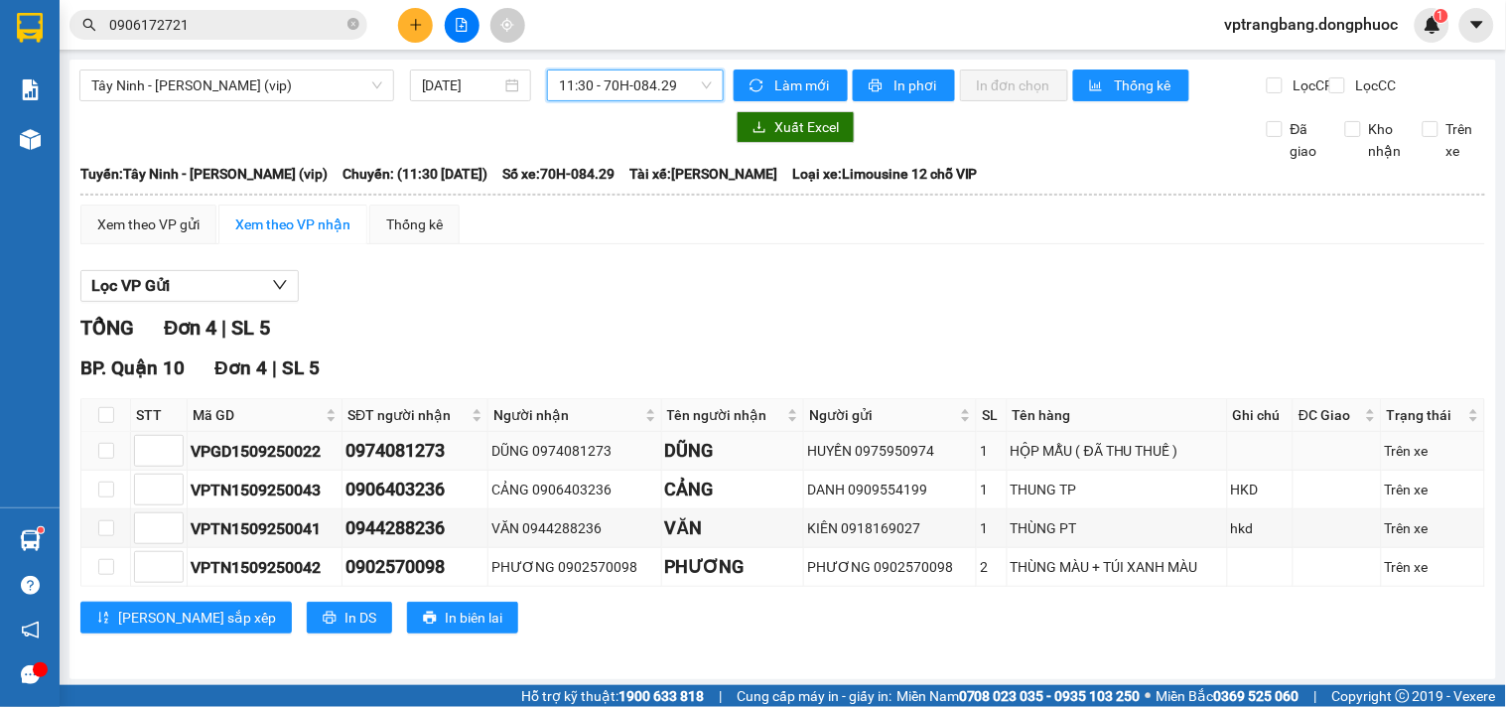
scroll to position [23, 0]
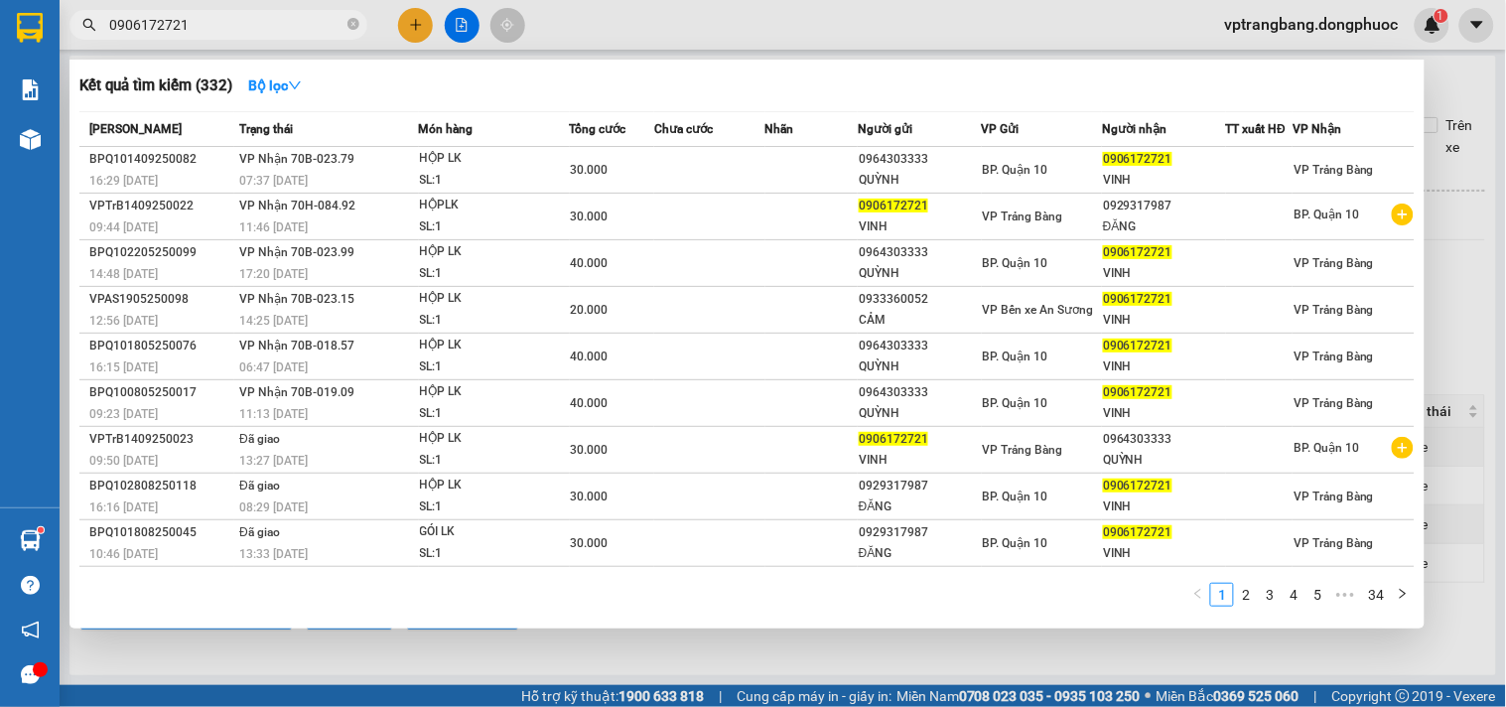
click at [195, 33] on input "0906172721" at bounding box center [226, 25] width 234 height 22
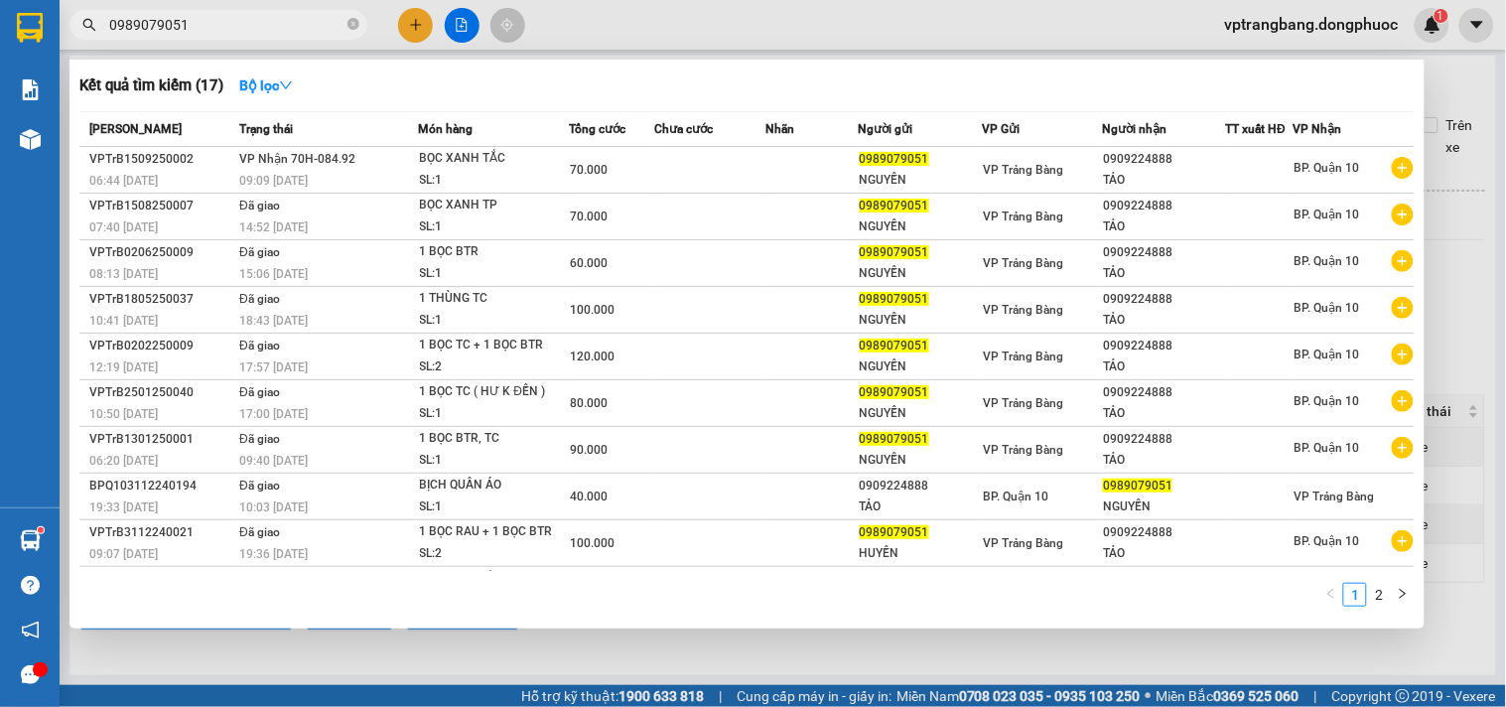
type input "0989079051"
click at [1474, 84] on div at bounding box center [753, 353] width 1506 height 707
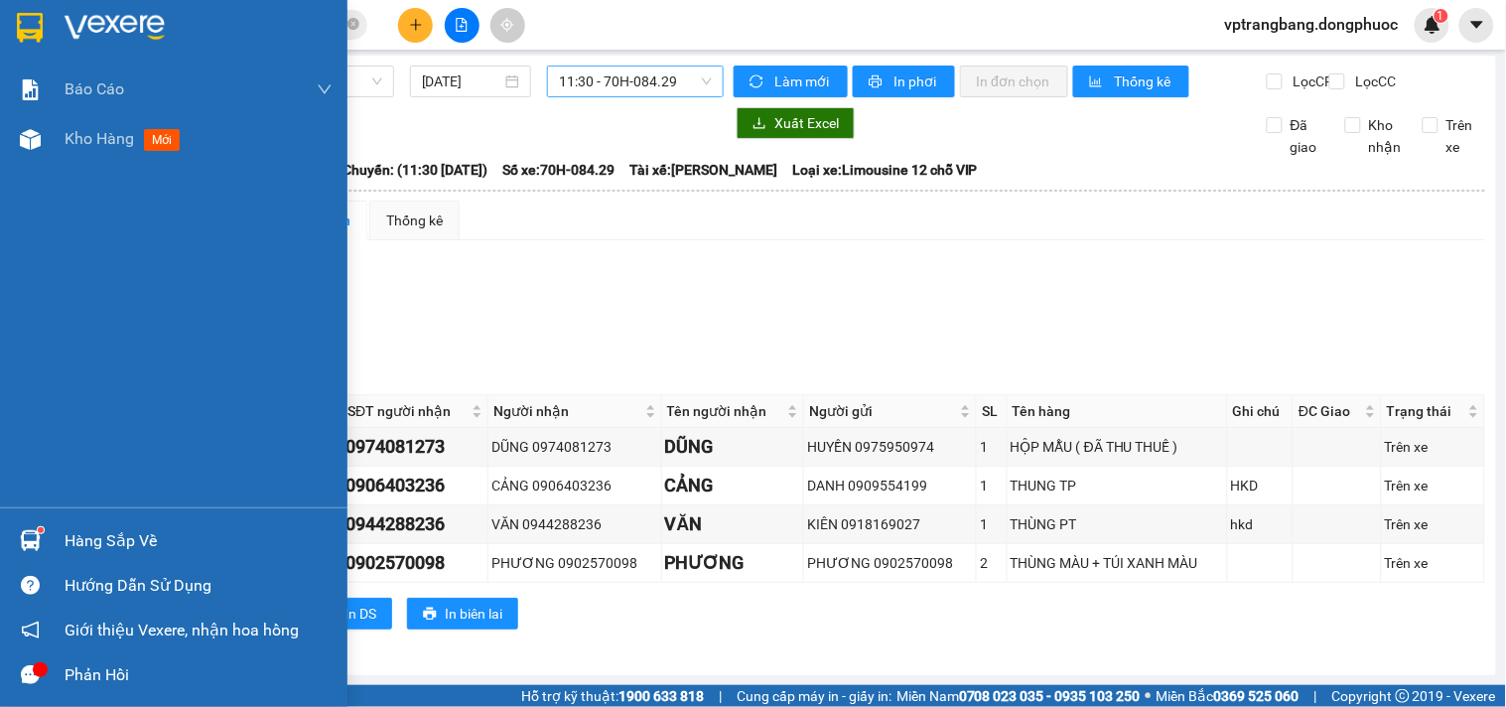
click at [46, 538] on div at bounding box center [30, 540] width 35 height 35
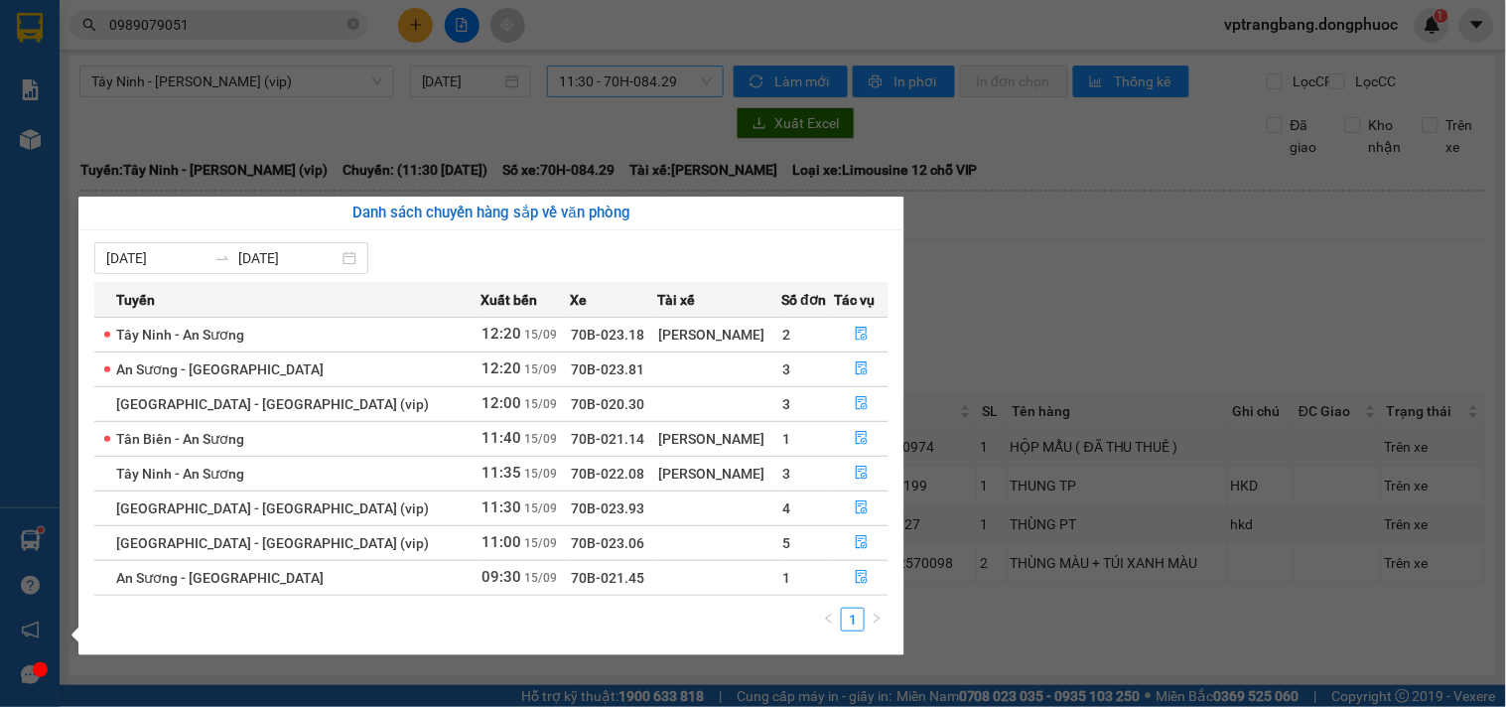
click at [960, 325] on section "Kết quả tìm kiếm ( 17 ) Bộ lọc Mã ĐH Trạng thái Món hàng Tổng cước Chưa cước Nh…" at bounding box center [753, 353] width 1506 height 707
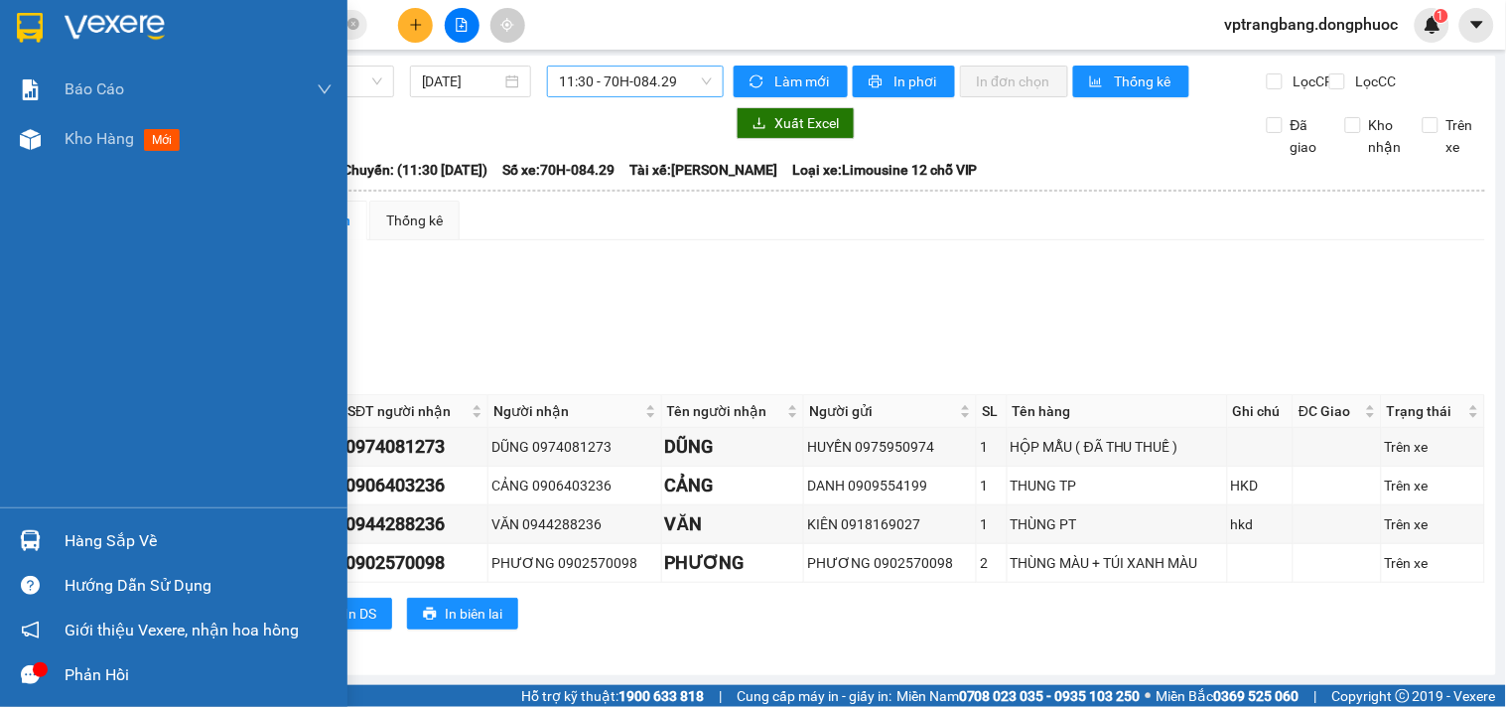
drag, startPoint x: 70, startPoint y: 541, endPoint x: 547, endPoint y: 541, distance: 477.6
click at [70, 541] on div "Hàng sắp về" at bounding box center [199, 541] width 268 height 30
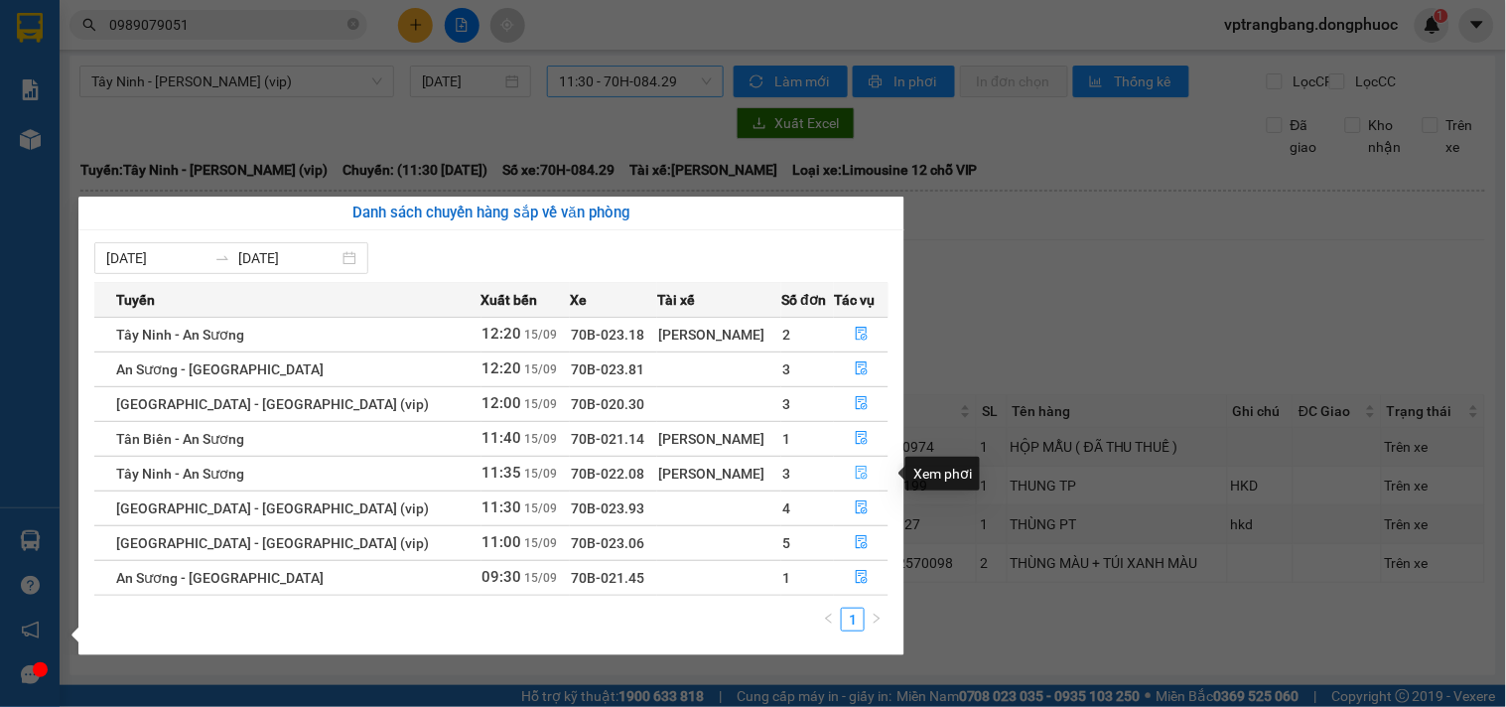
click at [855, 473] on icon "file-done" at bounding box center [862, 473] width 14 height 14
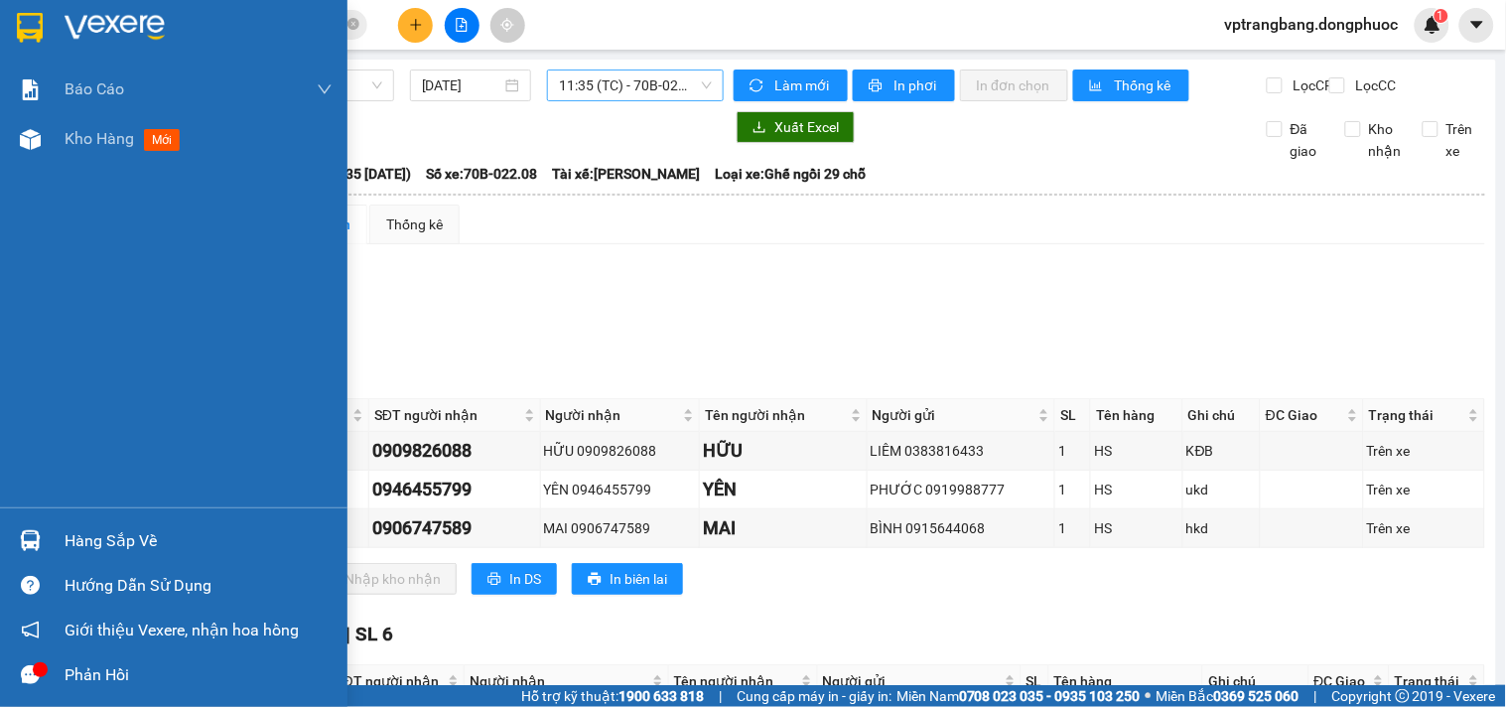
click at [96, 549] on div "Hàng sắp về" at bounding box center [199, 541] width 268 height 30
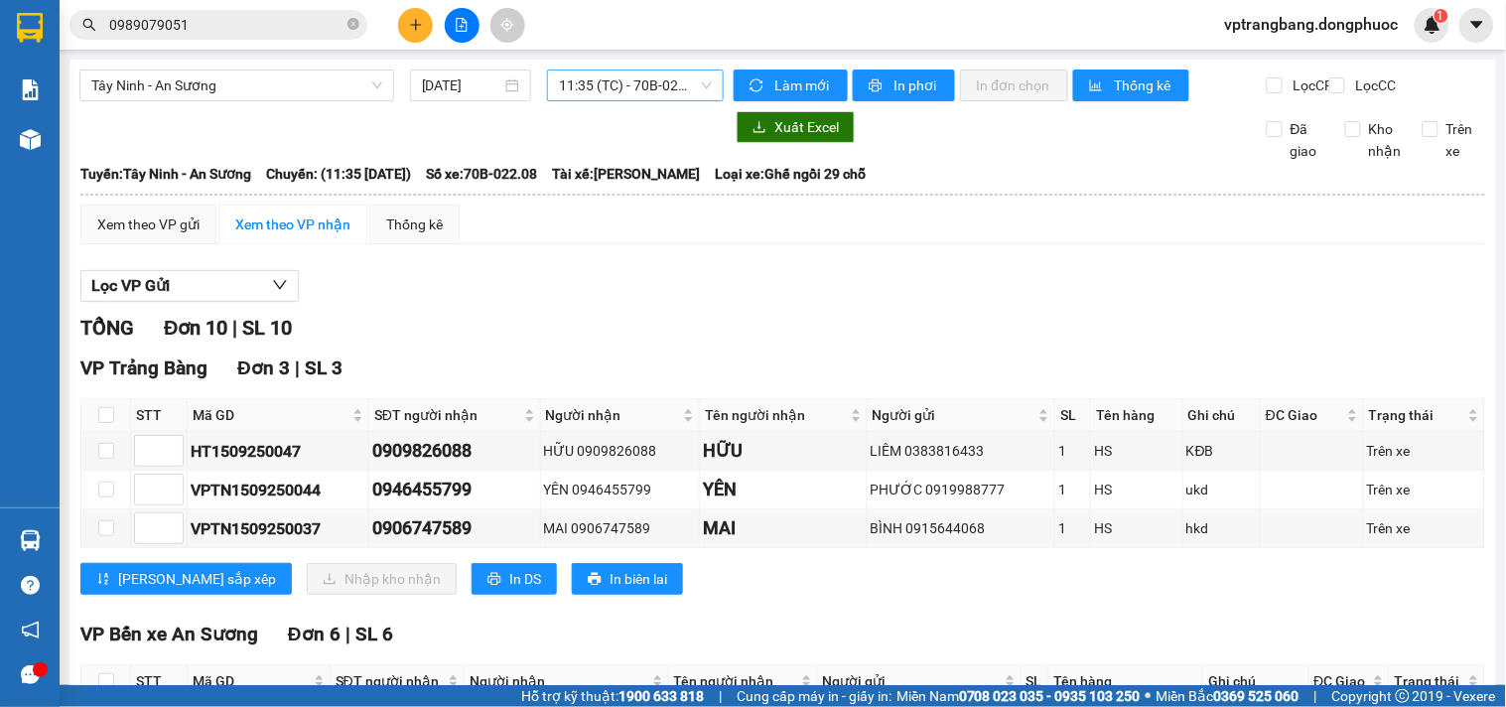
click at [1025, 334] on section "Kết quả tìm kiếm ( 17 ) Bộ lọc Mã ĐH Trạng thái Món hàng Tổng cước Chưa cước Nh…" at bounding box center [753, 353] width 1506 height 707
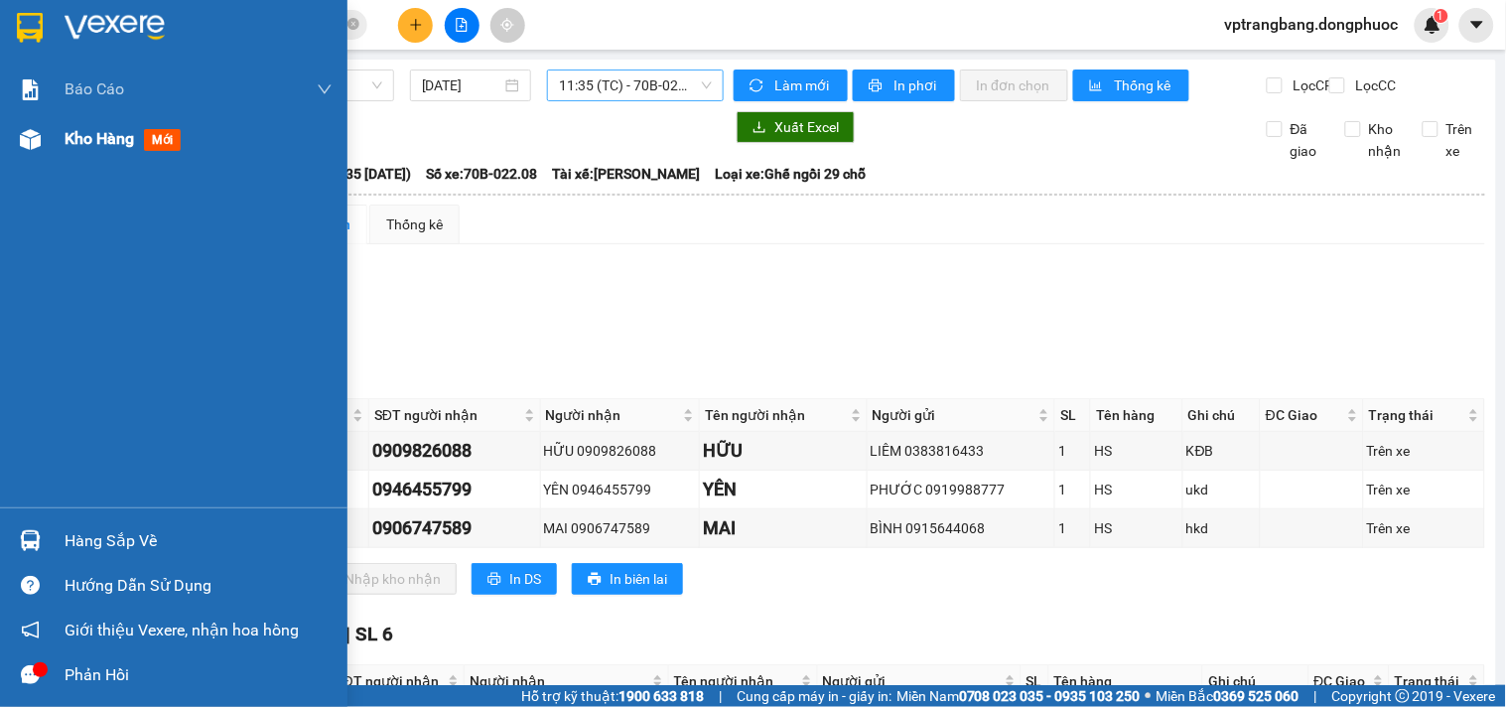
click at [82, 144] on span "Kho hàng" at bounding box center [100, 138] width 70 height 19
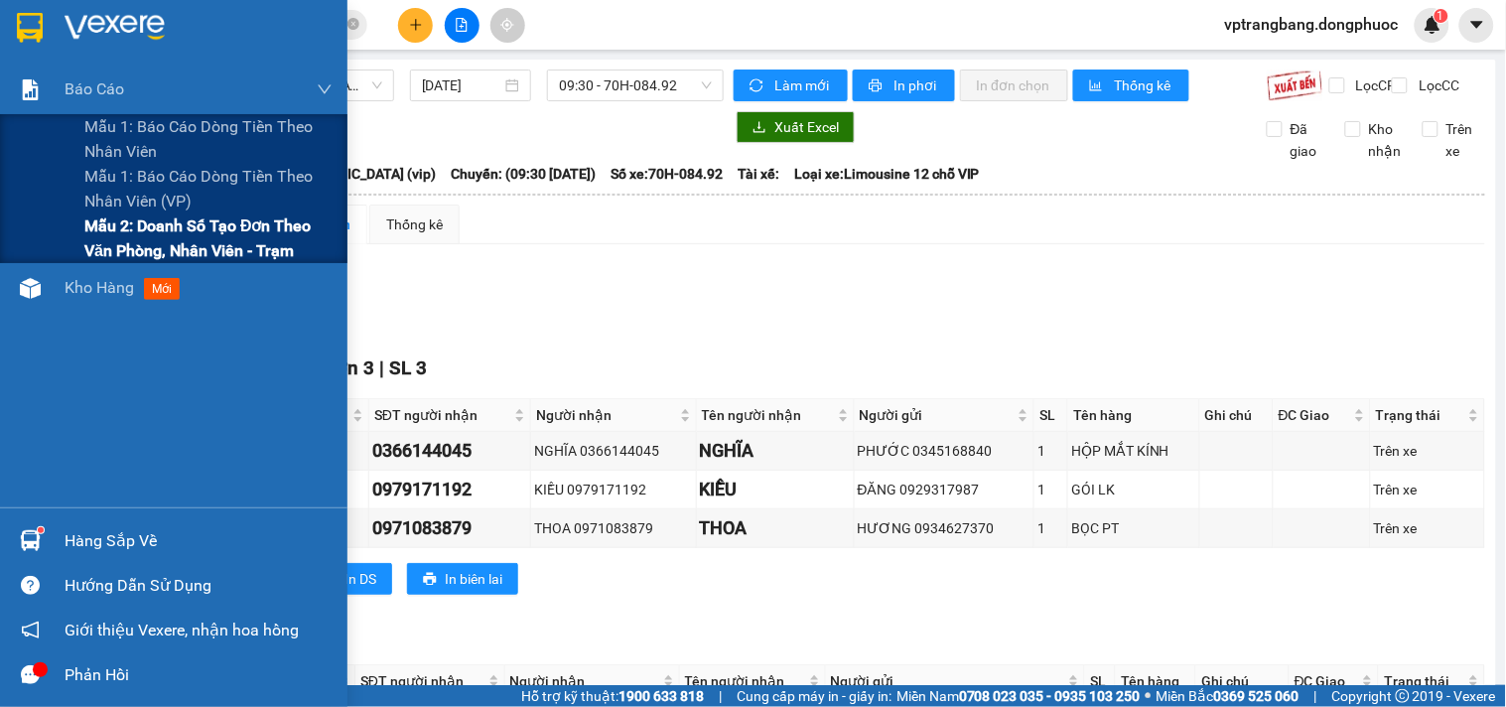
click at [154, 235] on span "Mẫu 2: Doanh số tạo đơn theo Văn phòng, nhân viên - Trạm" at bounding box center [208, 238] width 248 height 50
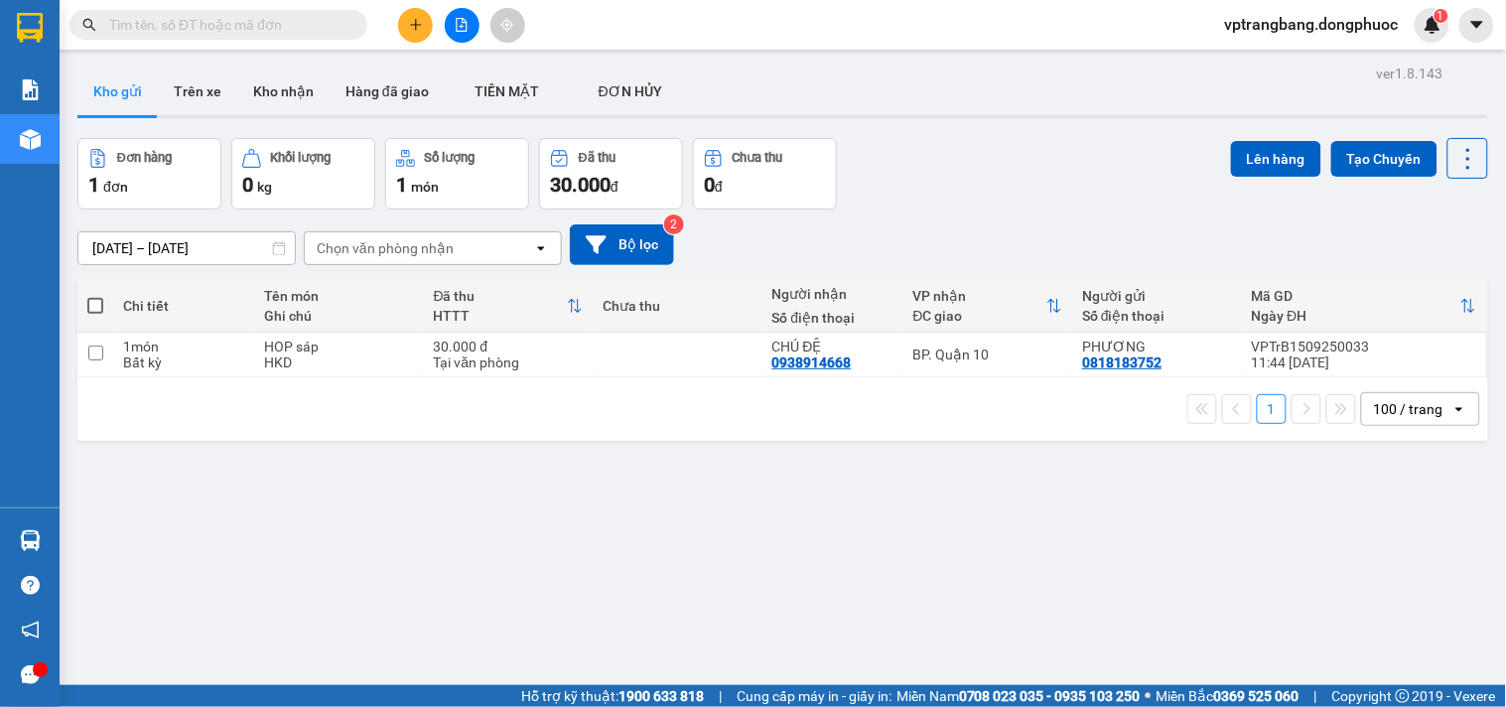
click at [458, 18] on icon "file-add" at bounding box center [462, 25] width 11 height 14
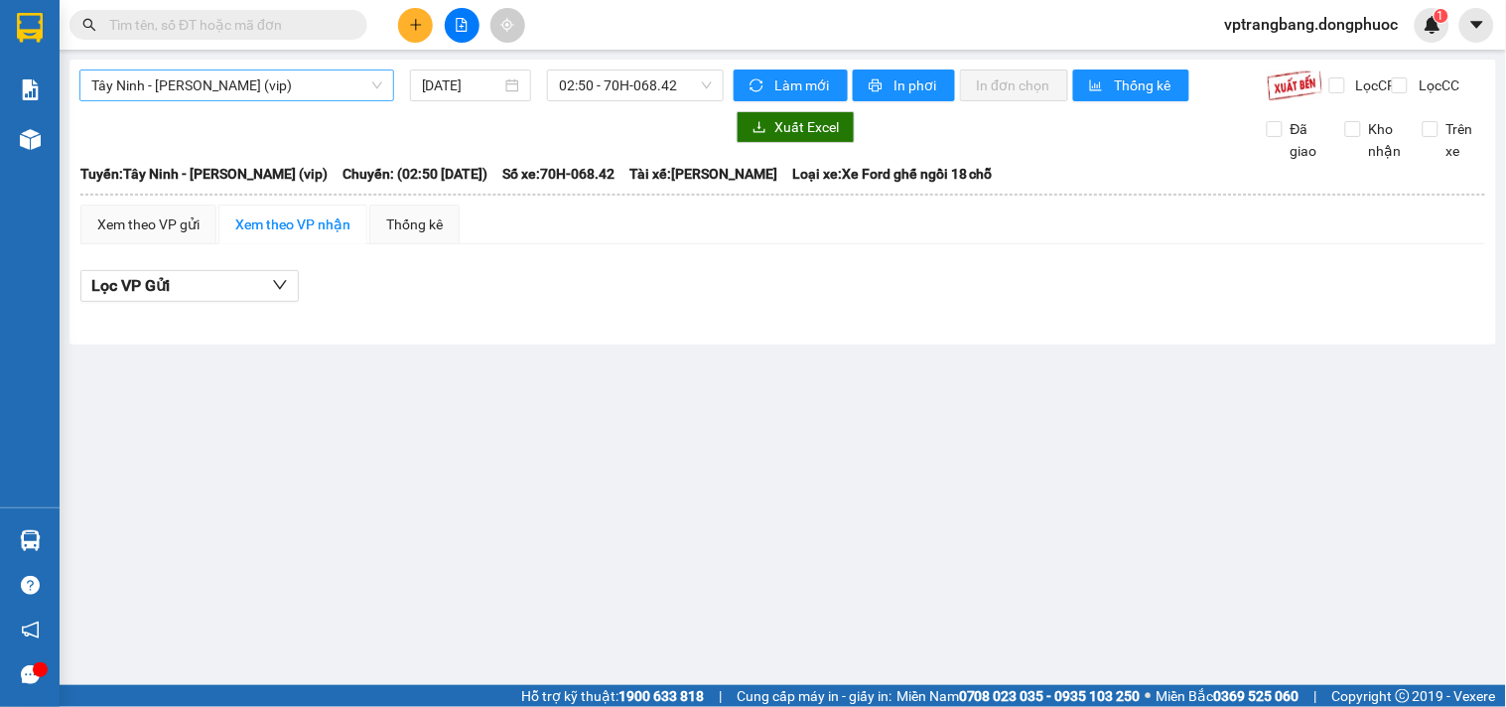
click at [231, 79] on span "Tây Ninh - Hồ Chí Minh (vip)" at bounding box center [236, 85] width 291 height 30
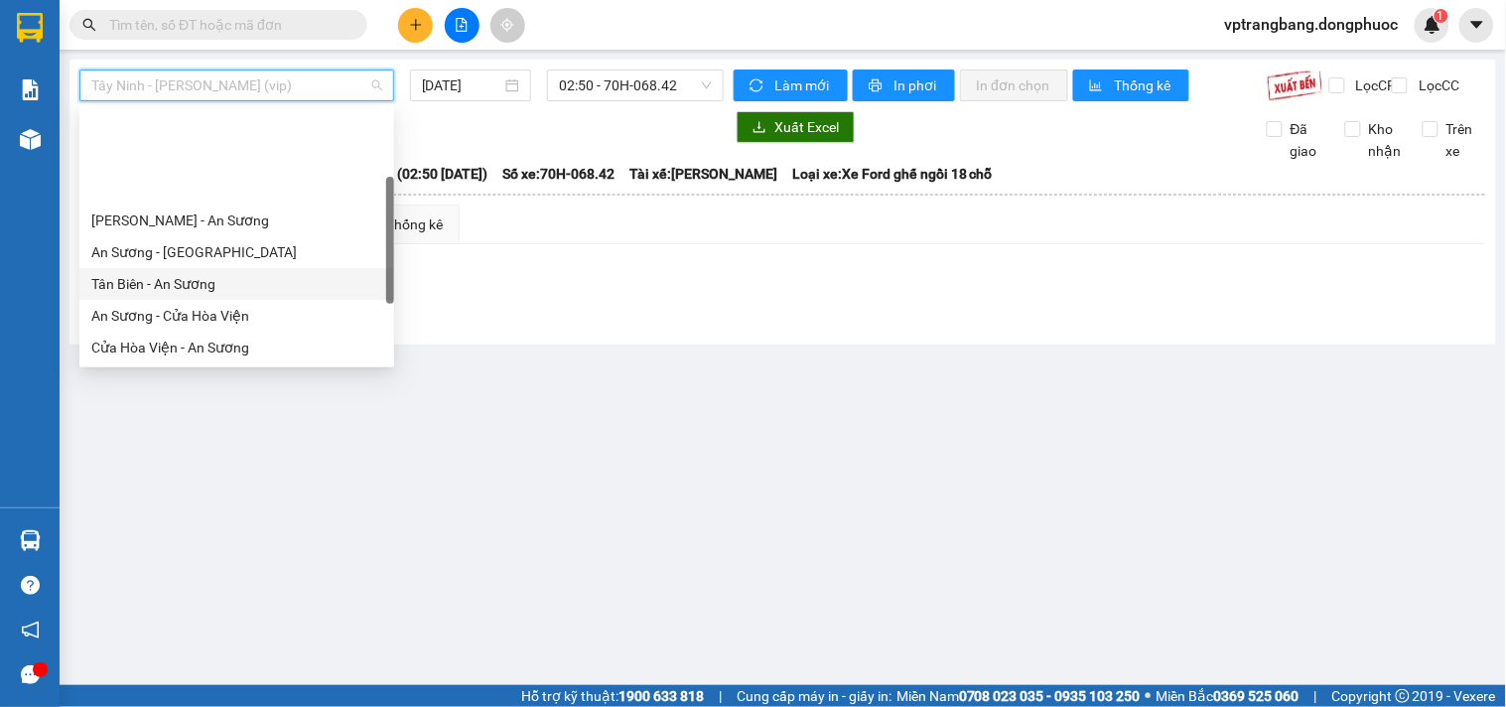
scroll to position [110, 0]
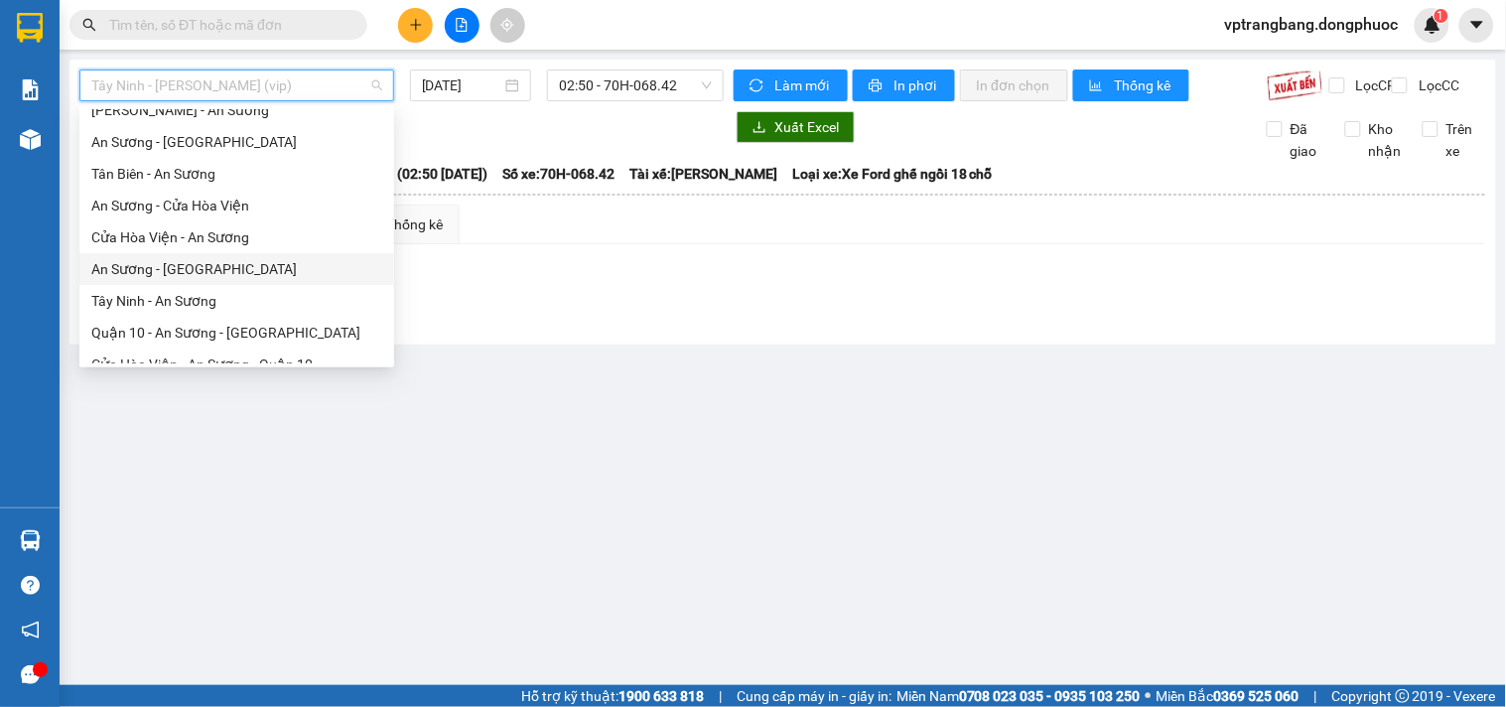
click at [189, 271] on div "An Sương - [GEOGRAPHIC_DATA]" at bounding box center [236, 269] width 291 height 22
type input "[DATE]"
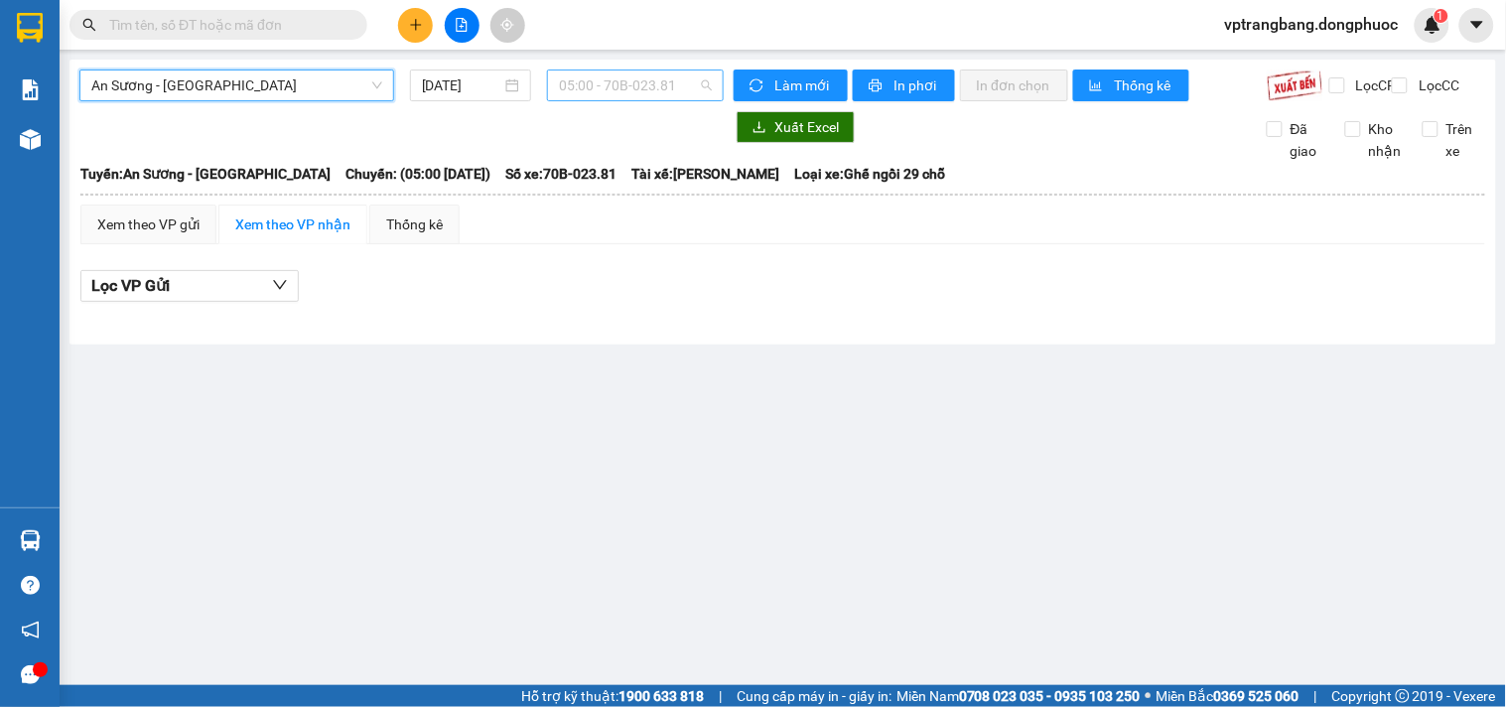
click at [617, 84] on span "05:00 - 70B-023.81" at bounding box center [635, 85] width 153 height 30
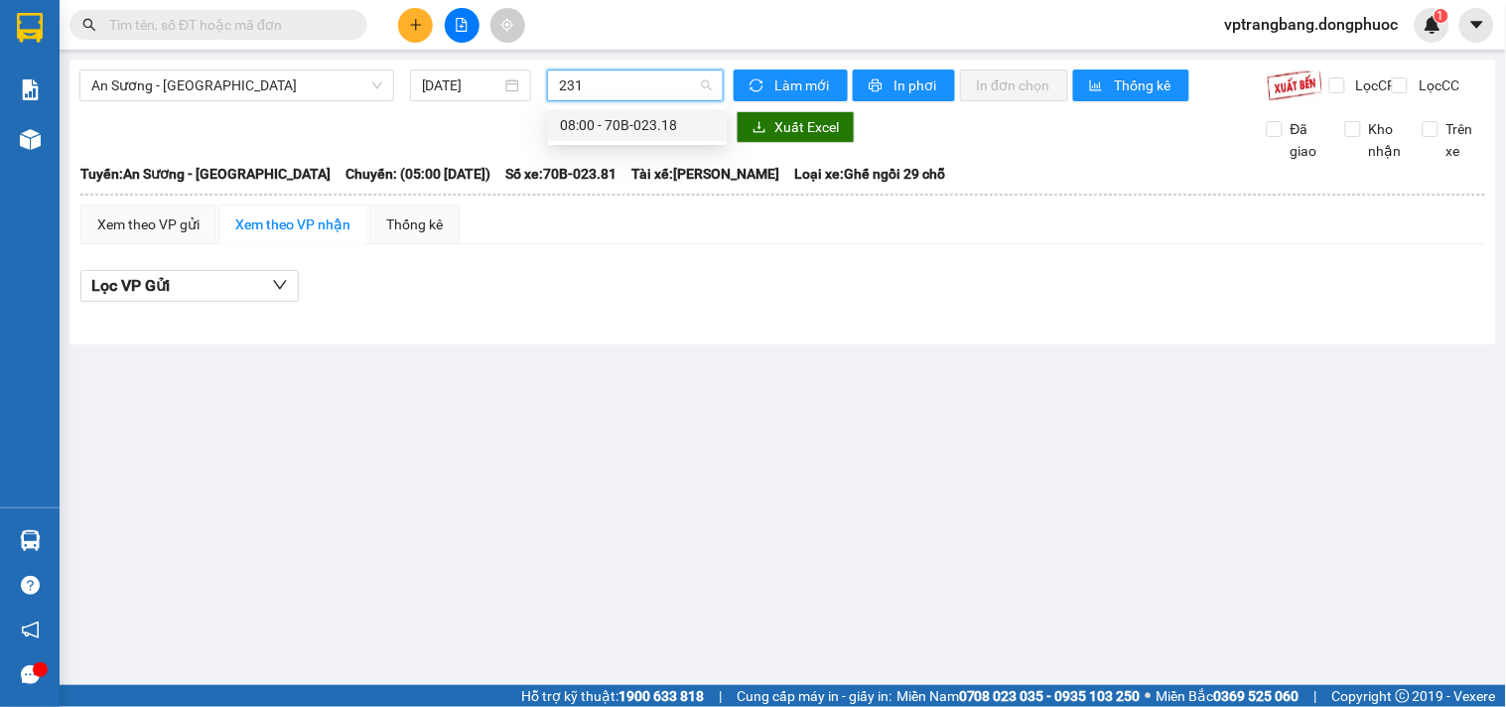
type input "2318"
click at [623, 121] on div "08:00 - 70B-023.18" at bounding box center [637, 125] width 155 height 22
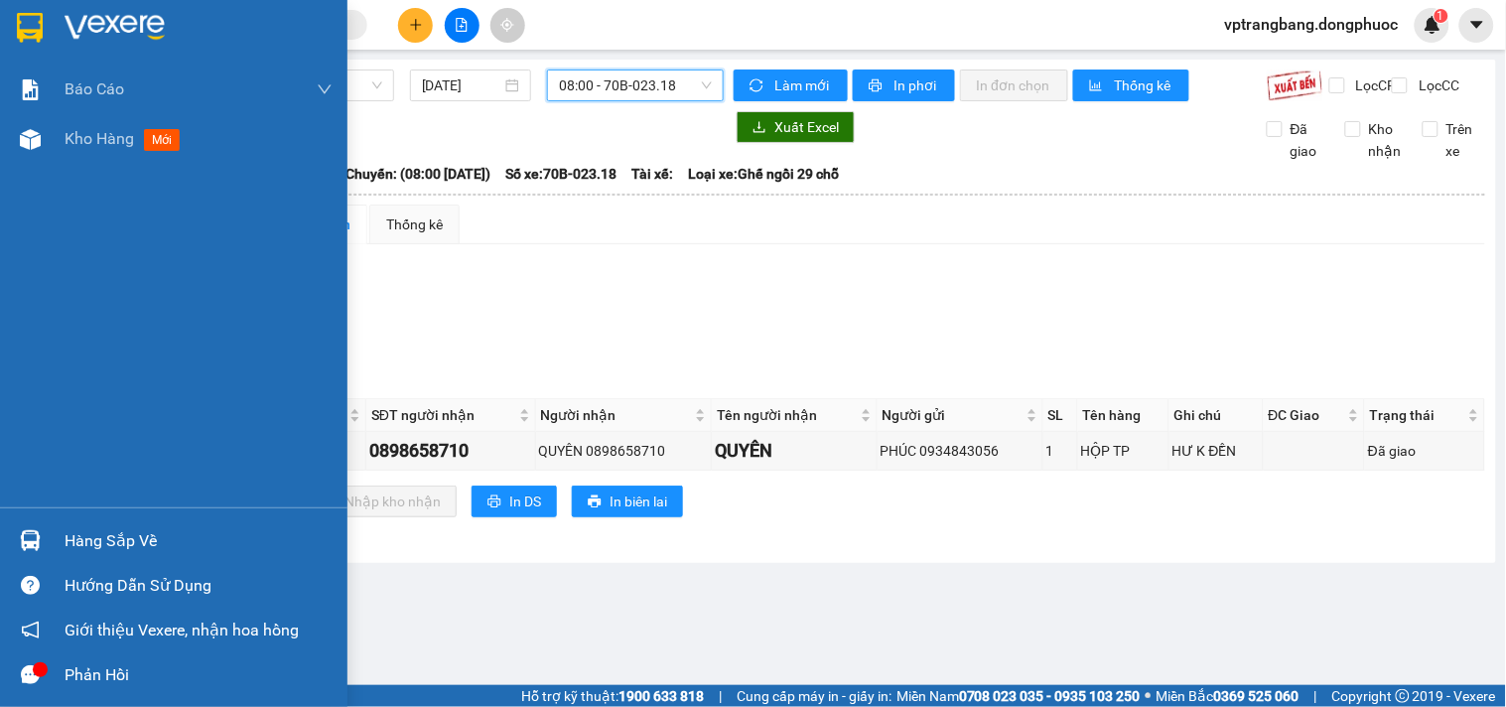
click at [54, 538] on div "Hàng sắp về" at bounding box center [174, 540] width 348 height 45
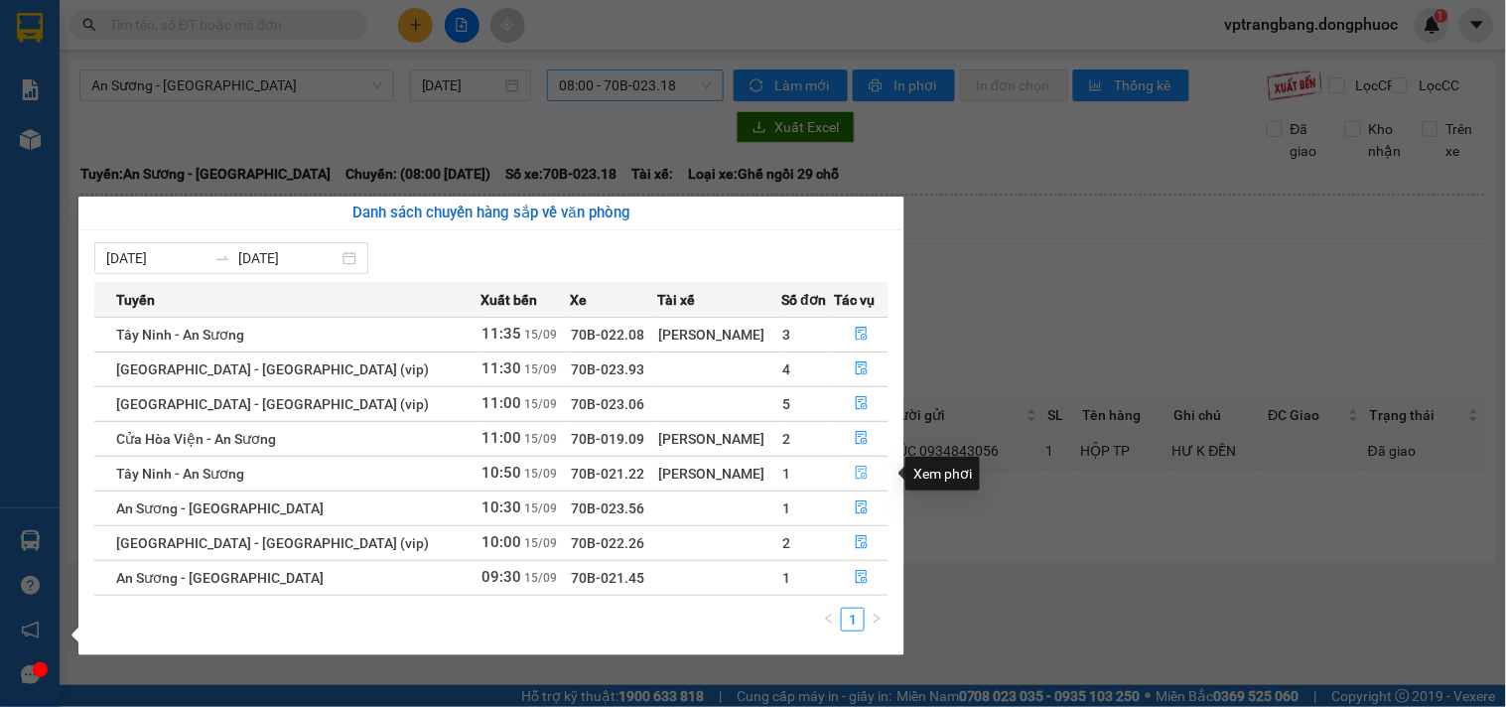
click at [855, 477] on icon "file-done" at bounding box center [862, 473] width 14 height 14
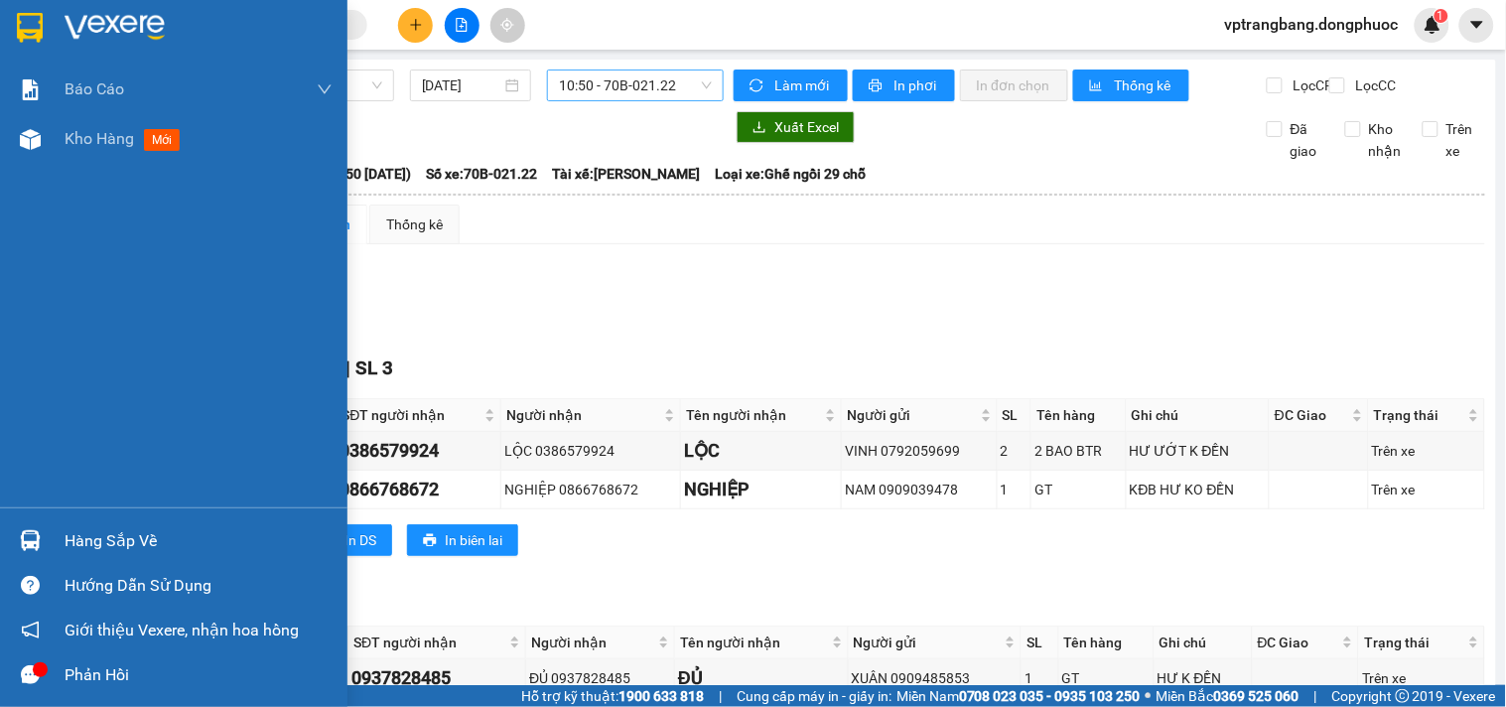
drag, startPoint x: 13, startPoint y: 338, endPoint x: 47, endPoint y: 331, distance: 34.5
click at [13, 338] on div "Báo cáo Mẫu 1: Báo cáo dòng tiền theo nhân viên Mẫu 1: Báo cáo dòng tiền theo n…" at bounding box center [174, 286] width 348 height 443
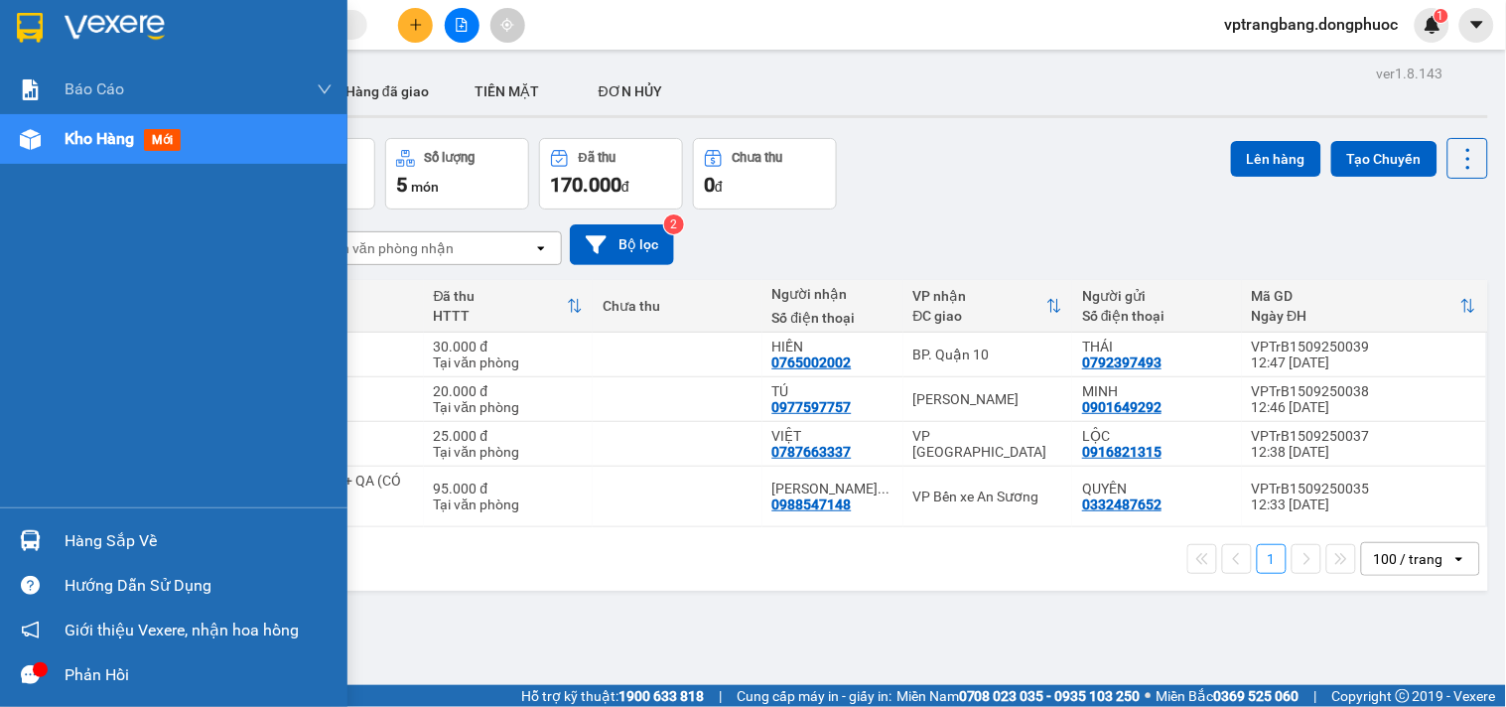
click at [74, 547] on div "Hàng sắp về" at bounding box center [199, 541] width 268 height 30
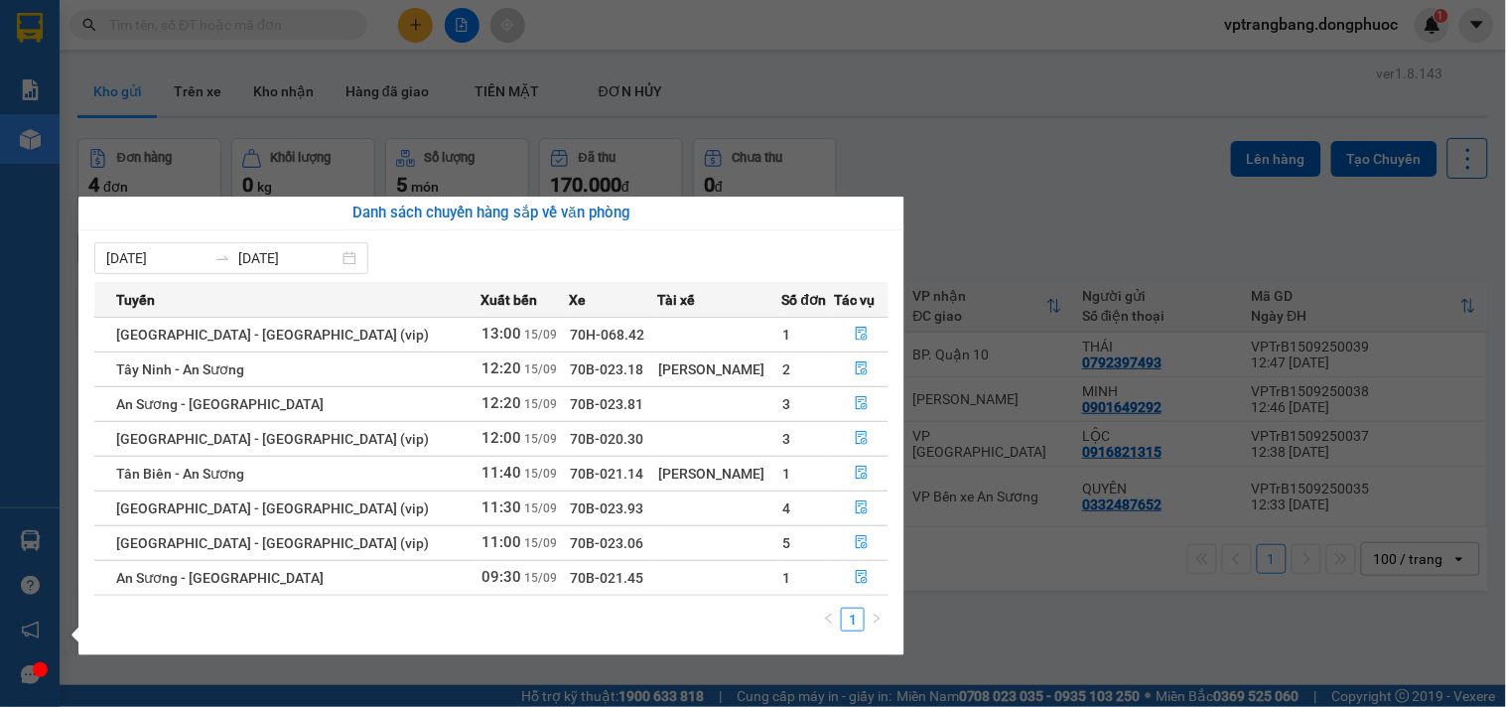
click at [1063, 244] on section "Kết quả tìm kiếm ( 0 ) Bộ lọc No Data vptrangbang.dongphuoc 1 Báo cáo Mẫu 1: Bá…" at bounding box center [753, 353] width 1506 height 707
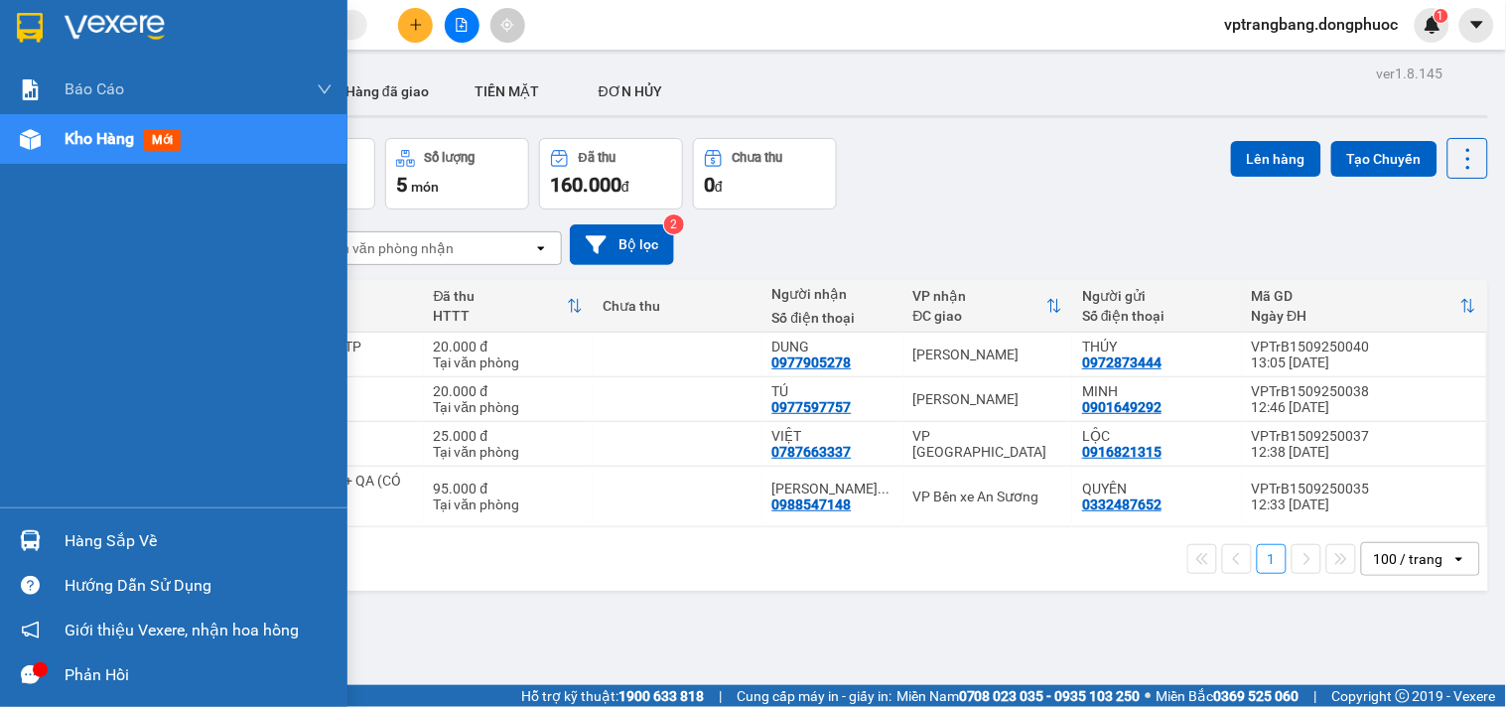
click at [66, 542] on div "Hàng sắp về" at bounding box center [199, 541] width 268 height 30
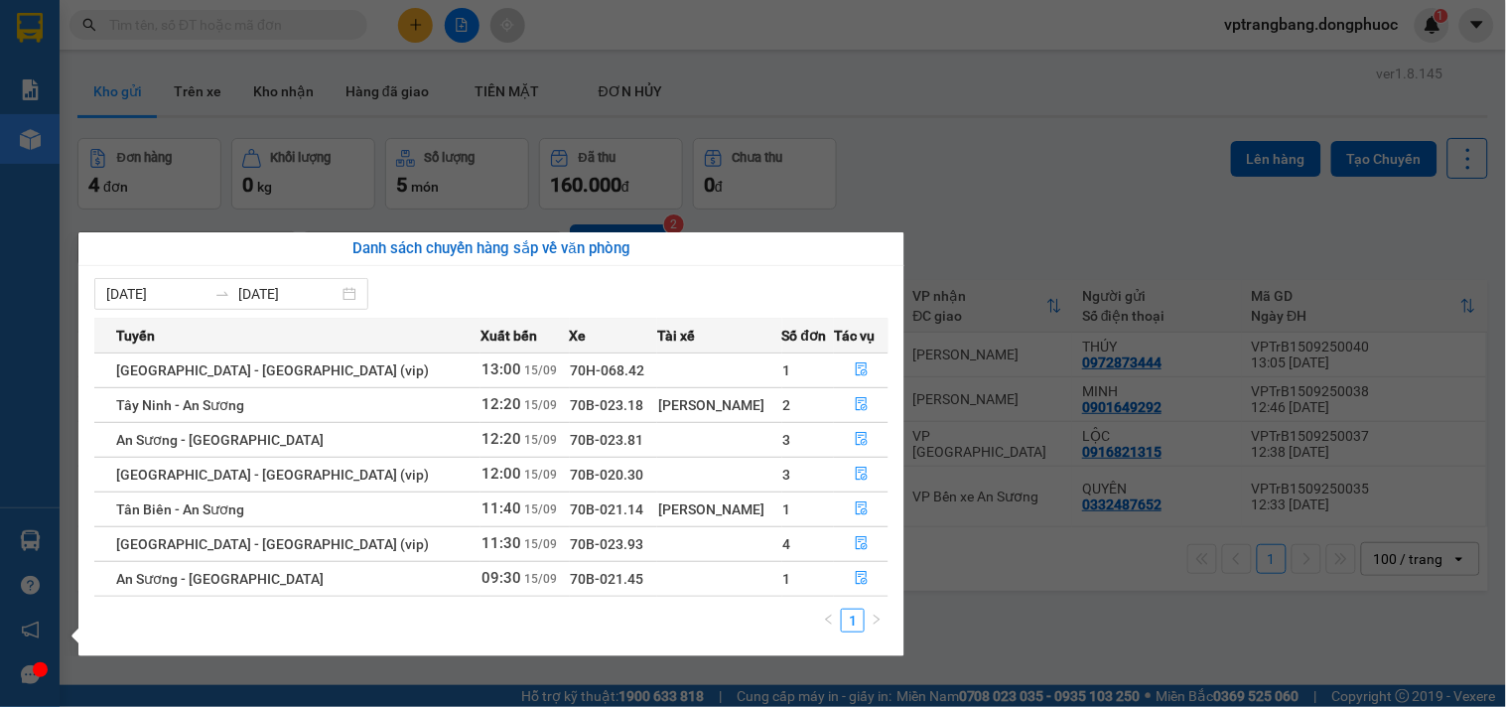
click at [953, 192] on section "Kết quả tìm kiếm ( 0 ) Bộ lọc No Data vptrangbang.dongphuoc 1 Báo cáo Mẫu 1: Bá…" at bounding box center [753, 353] width 1506 height 707
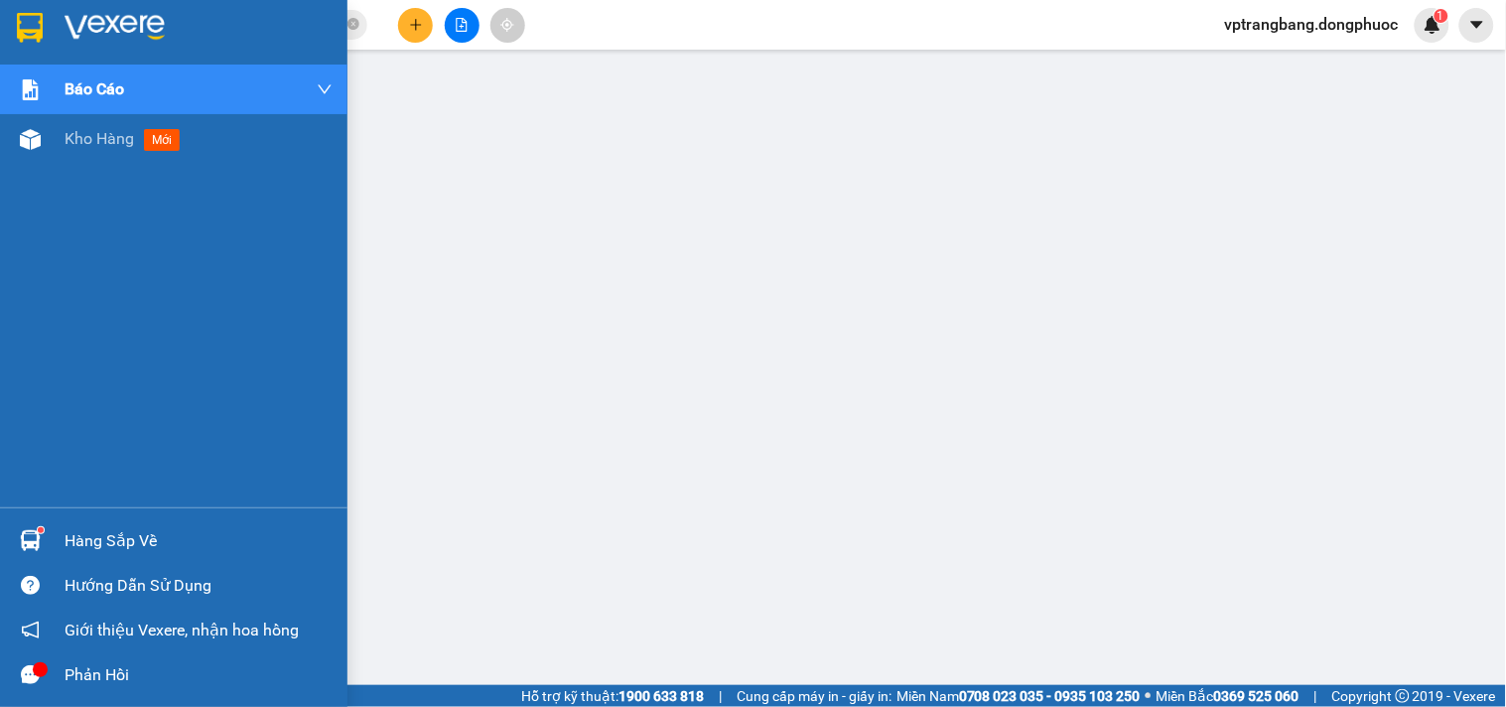
click at [82, 543] on div "Hàng sắp về" at bounding box center [199, 541] width 268 height 30
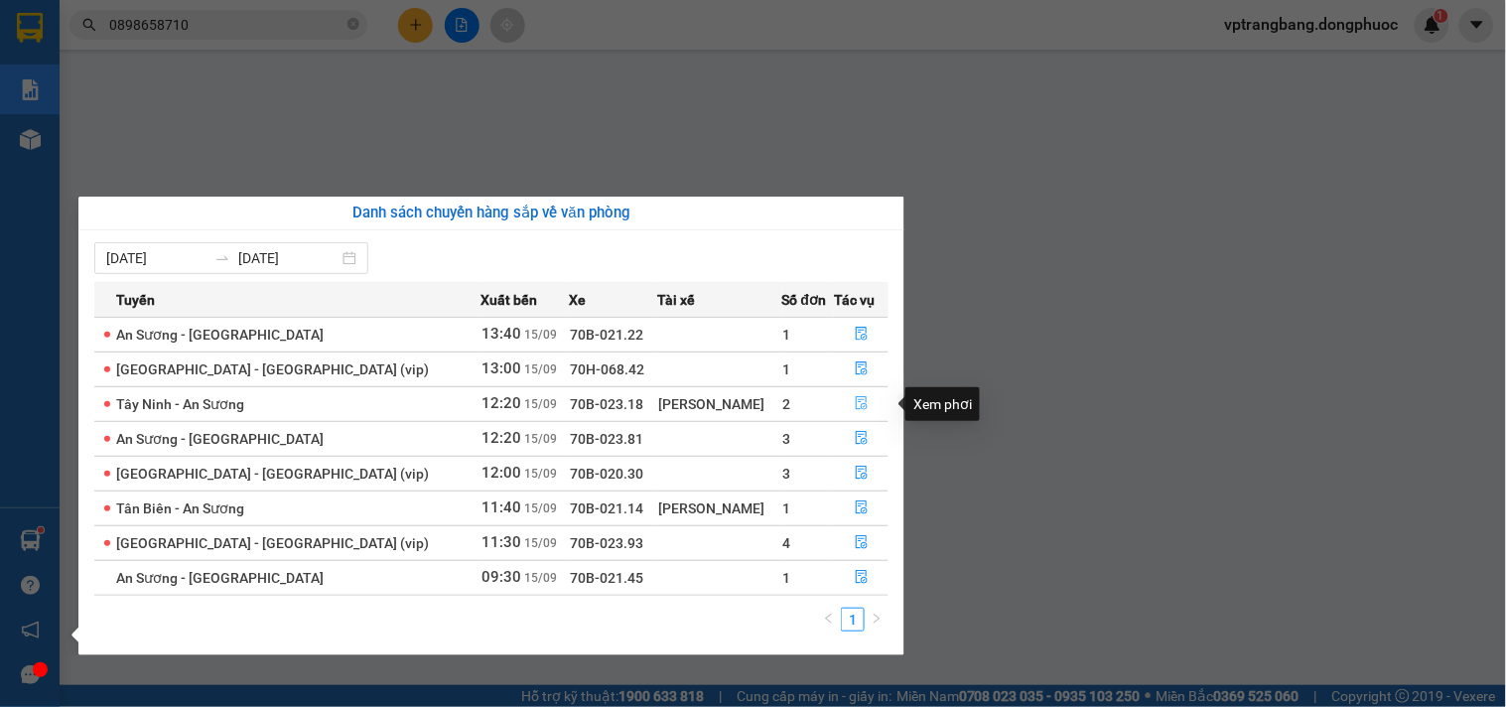
click at [855, 405] on icon "file-done" at bounding box center [862, 403] width 14 height 14
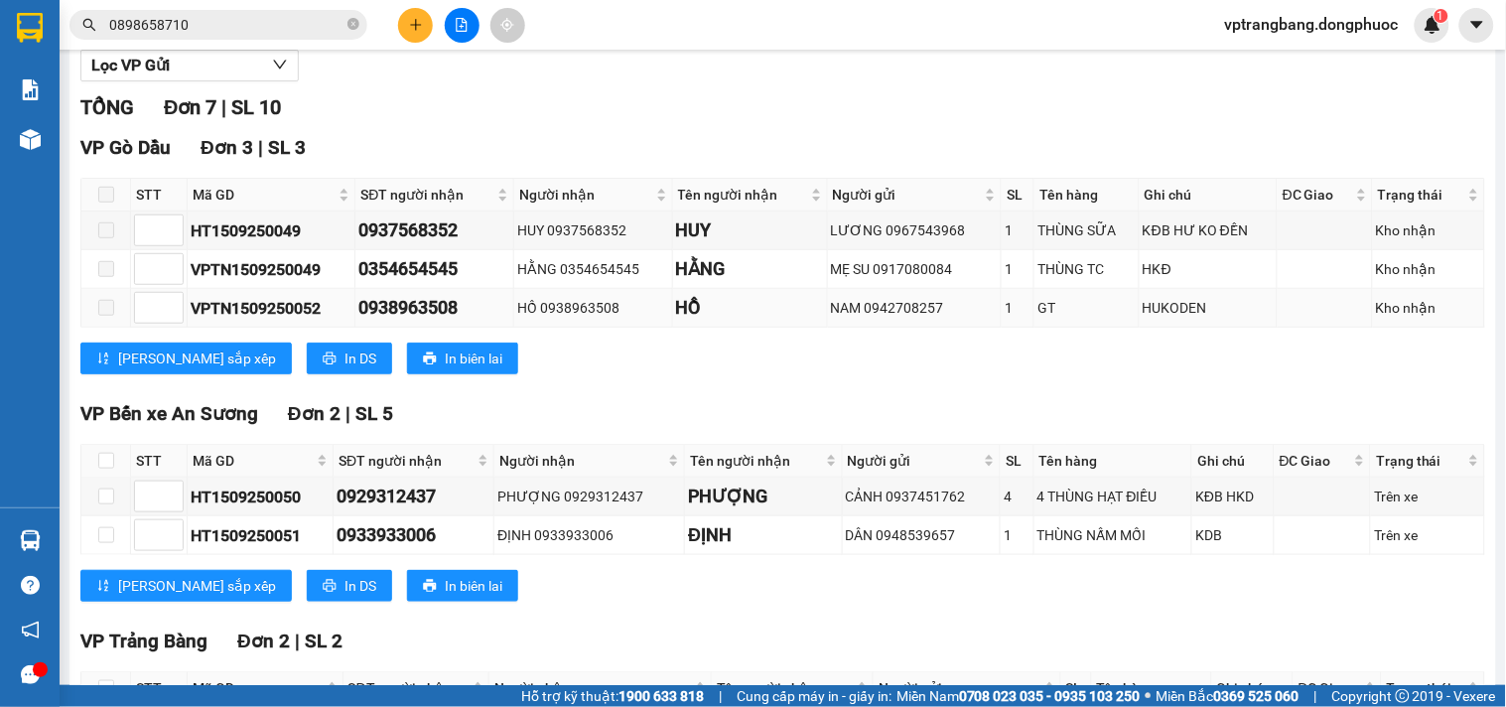
scroll to position [440, 0]
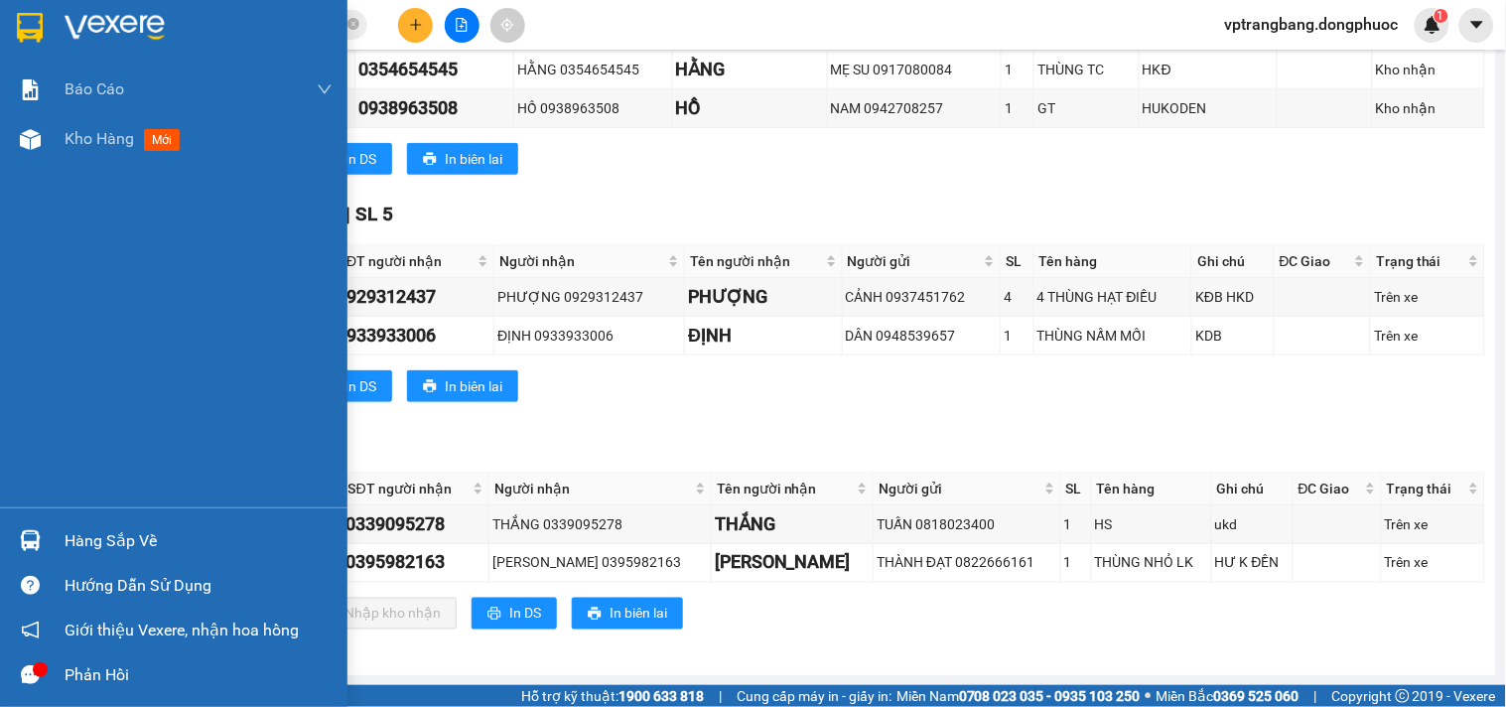
click at [106, 539] on div "Hàng sắp về" at bounding box center [199, 541] width 268 height 30
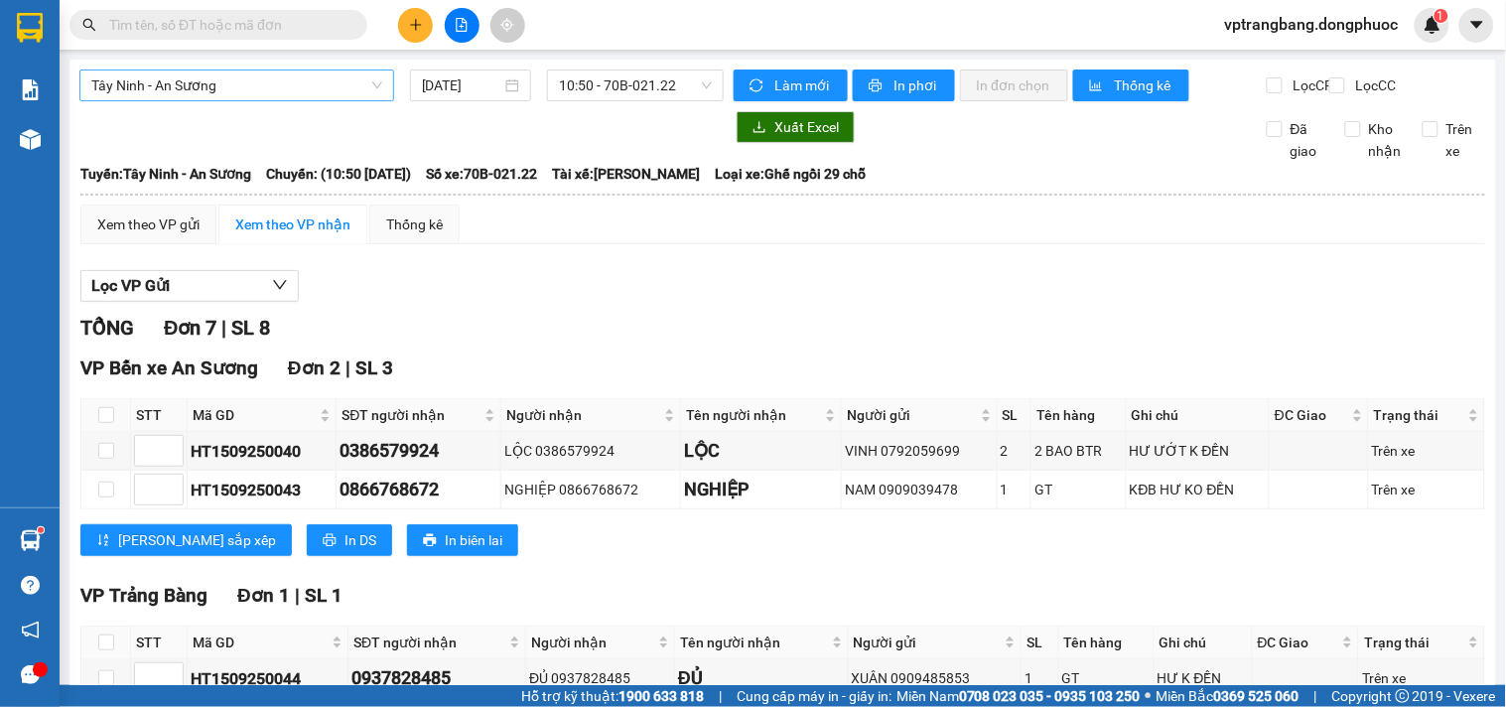
click at [310, 95] on span "Tây Ninh - An Sương" at bounding box center [236, 85] width 291 height 30
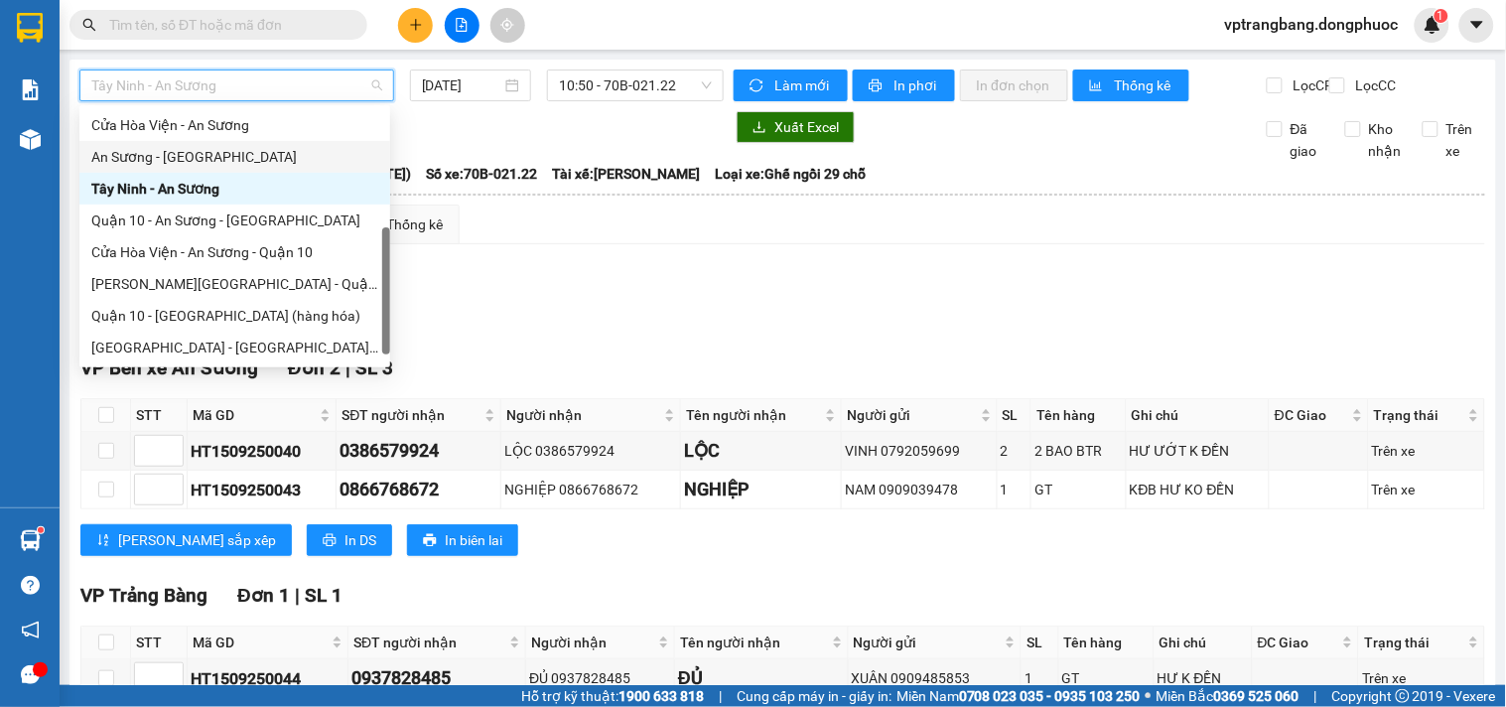
scroll to position [112, 0]
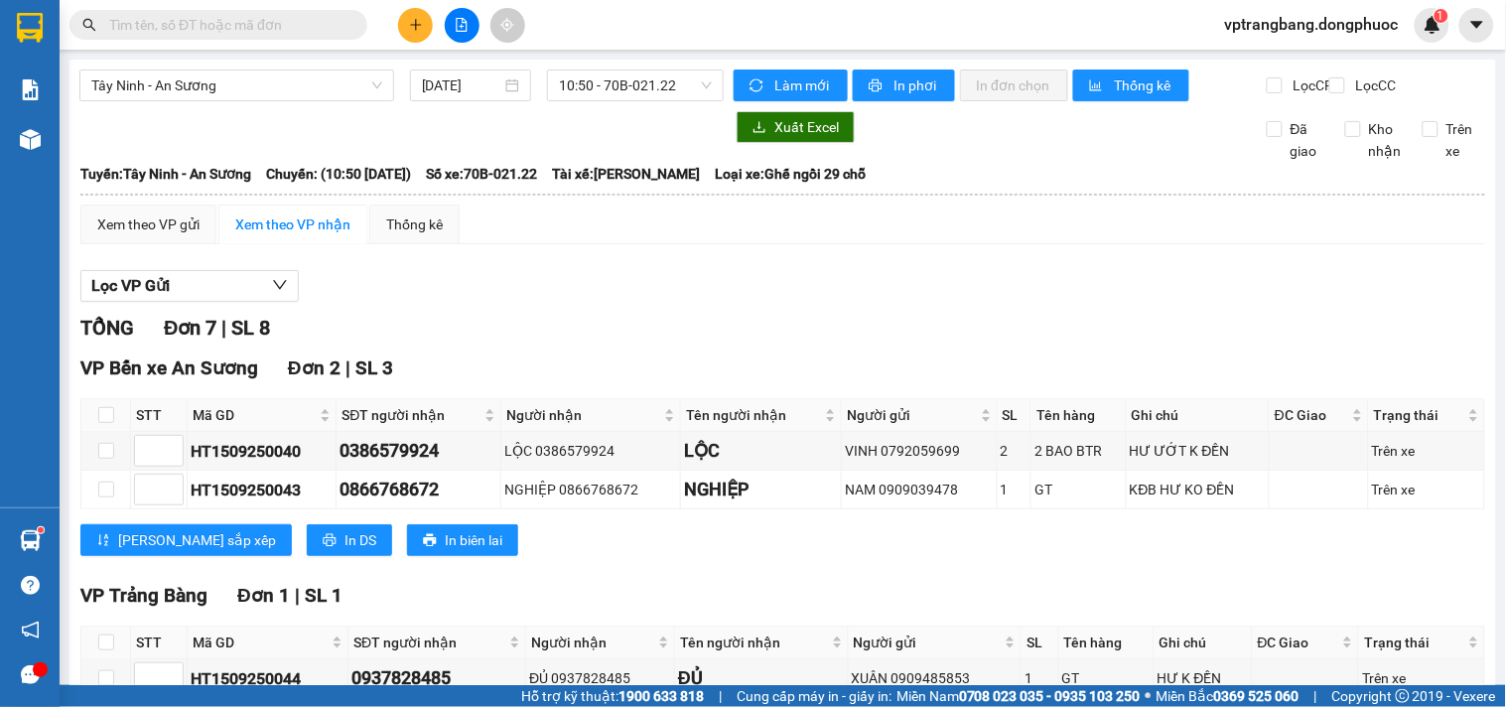
click at [586, 303] on div "Lọc VP Gửi" at bounding box center [782, 286] width 1405 height 33
click at [567, 96] on span "10:50 - 70B-021.22" at bounding box center [635, 85] width 153 height 30
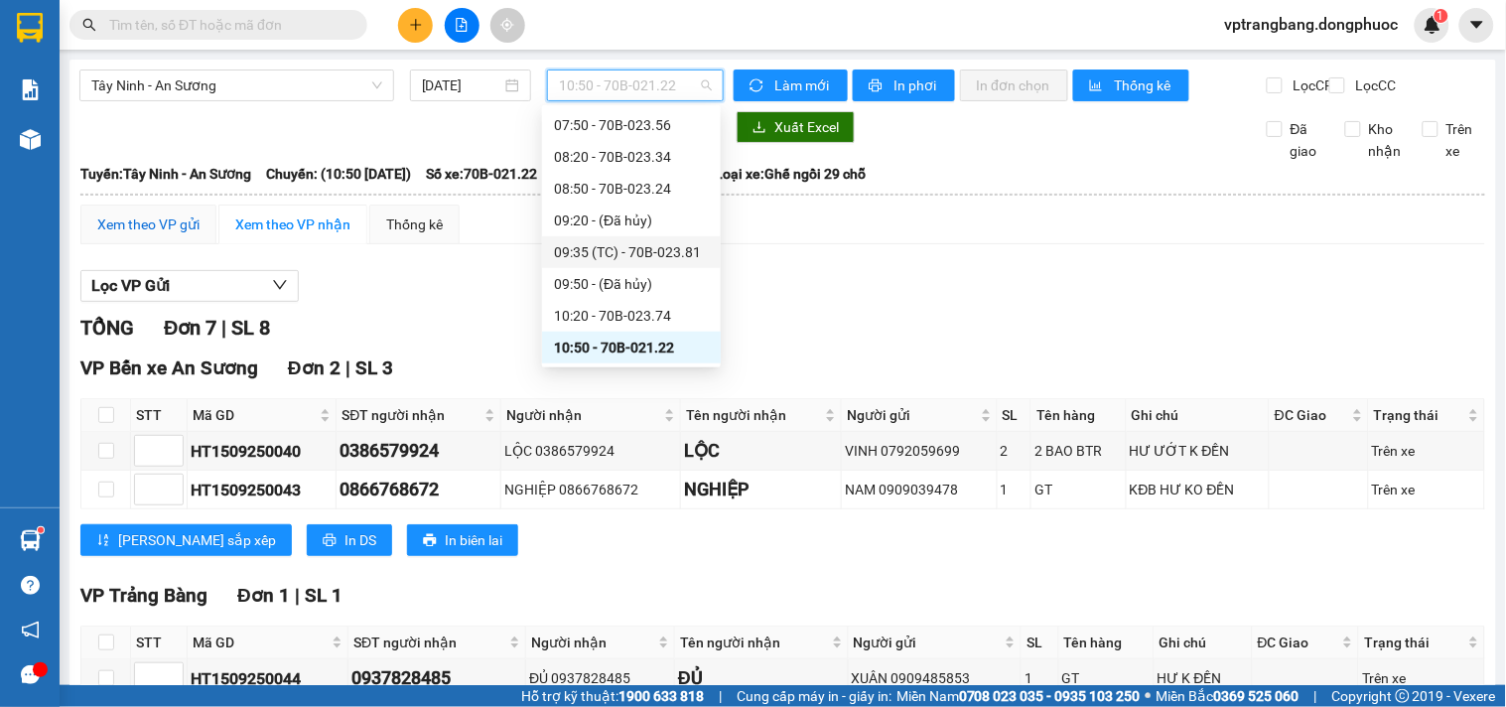
click at [182, 235] on div "Xem theo VP gửi" at bounding box center [148, 224] width 102 height 22
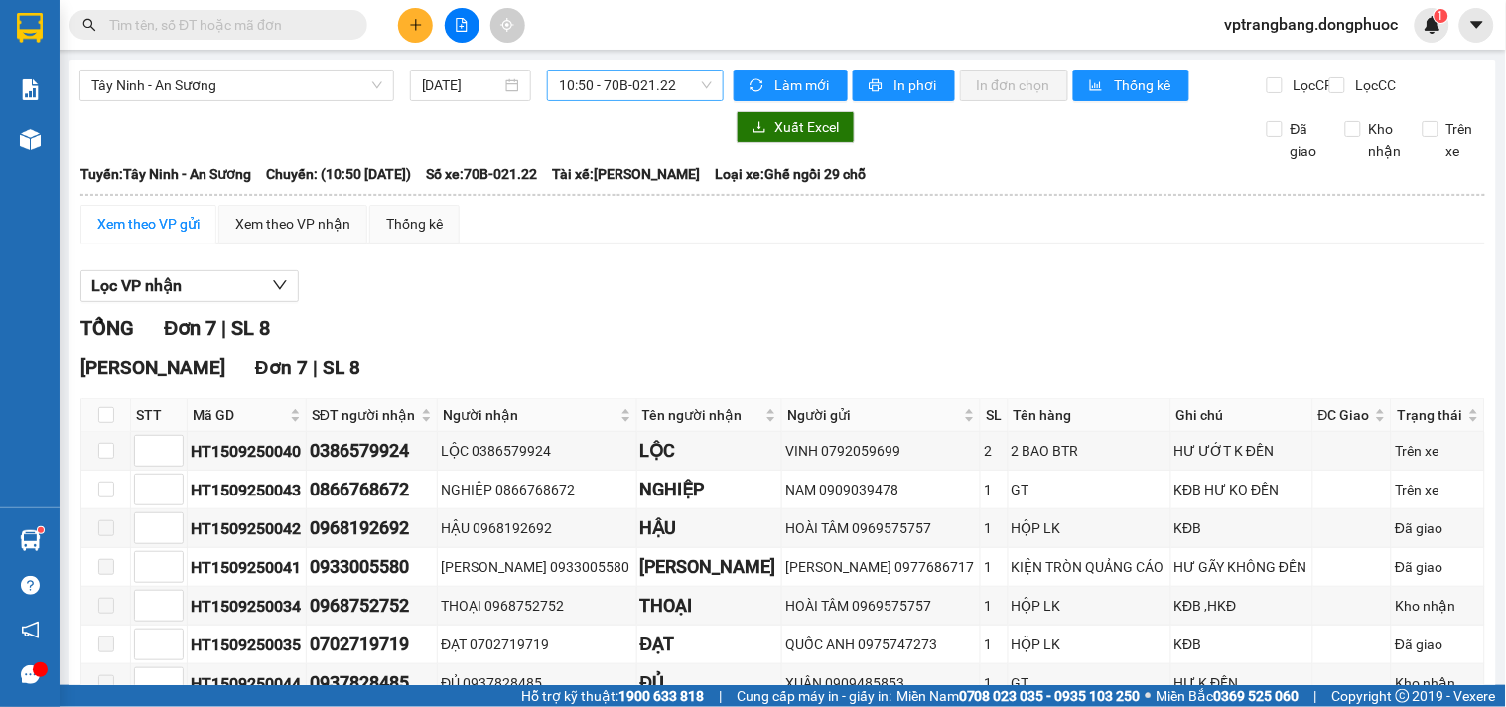
click at [650, 85] on span "10:50 - 70B-021.22" at bounding box center [635, 85] width 153 height 30
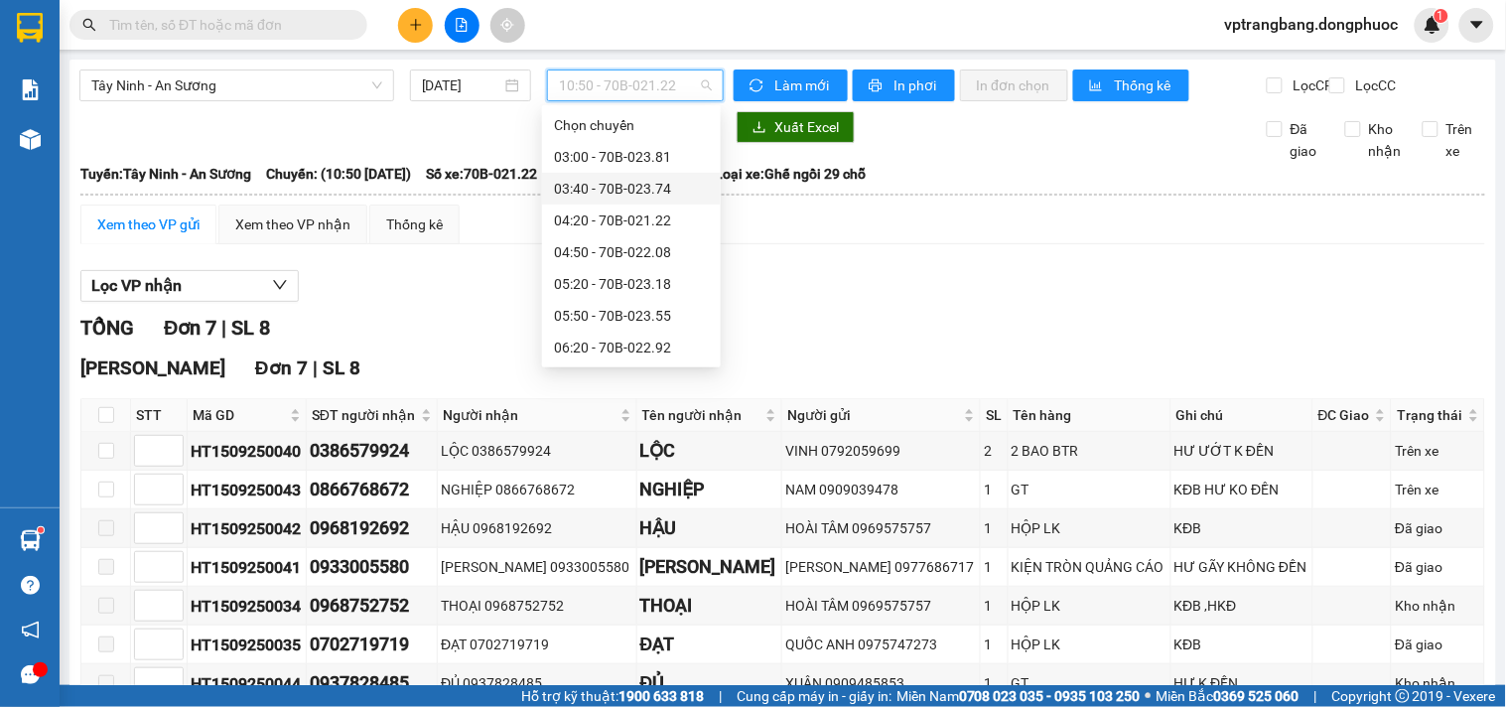
click at [623, 196] on div "03:40 - 70B-023.74" at bounding box center [631, 189] width 155 height 22
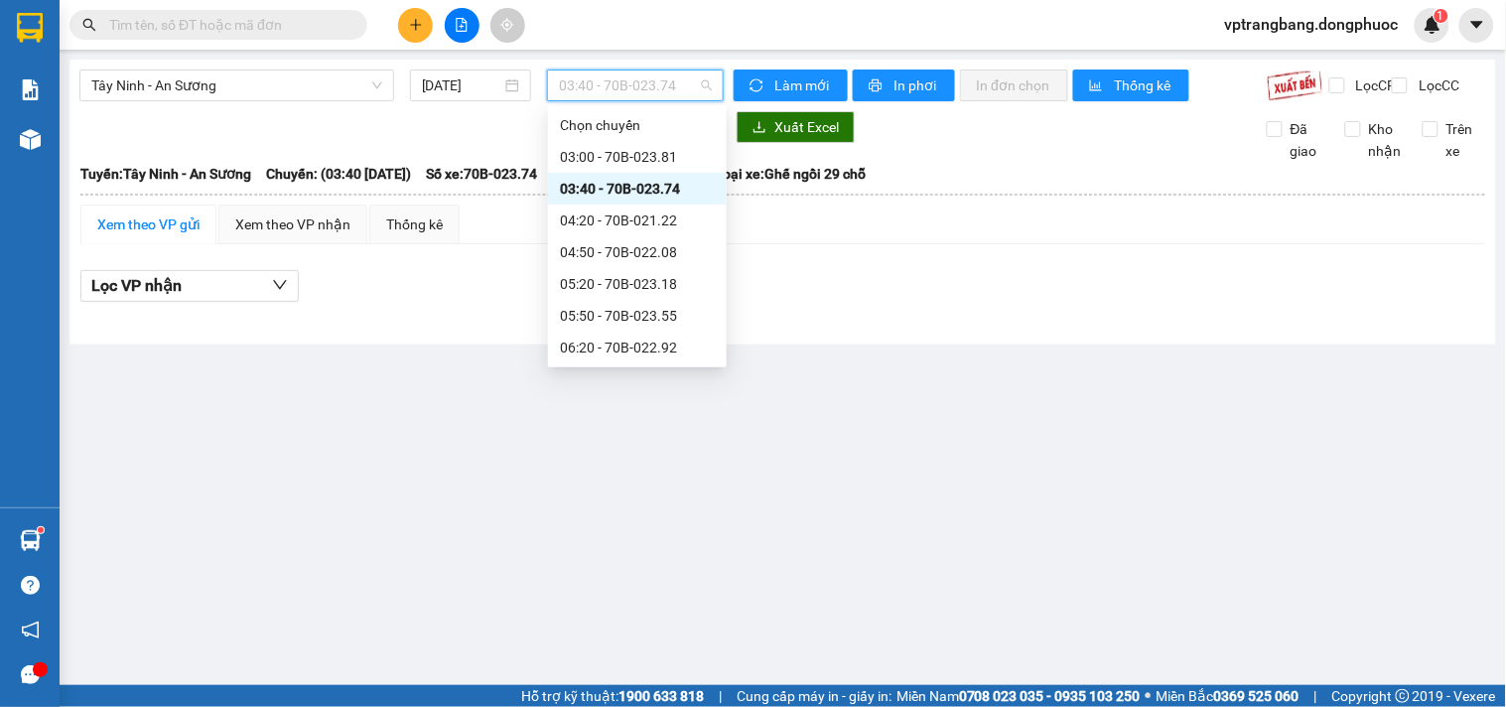
click at [593, 84] on span "03:40 - 70B-023.74" at bounding box center [635, 85] width 153 height 30
click at [591, 191] on div "03:40 - 70B-023.74" at bounding box center [637, 189] width 155 height 22
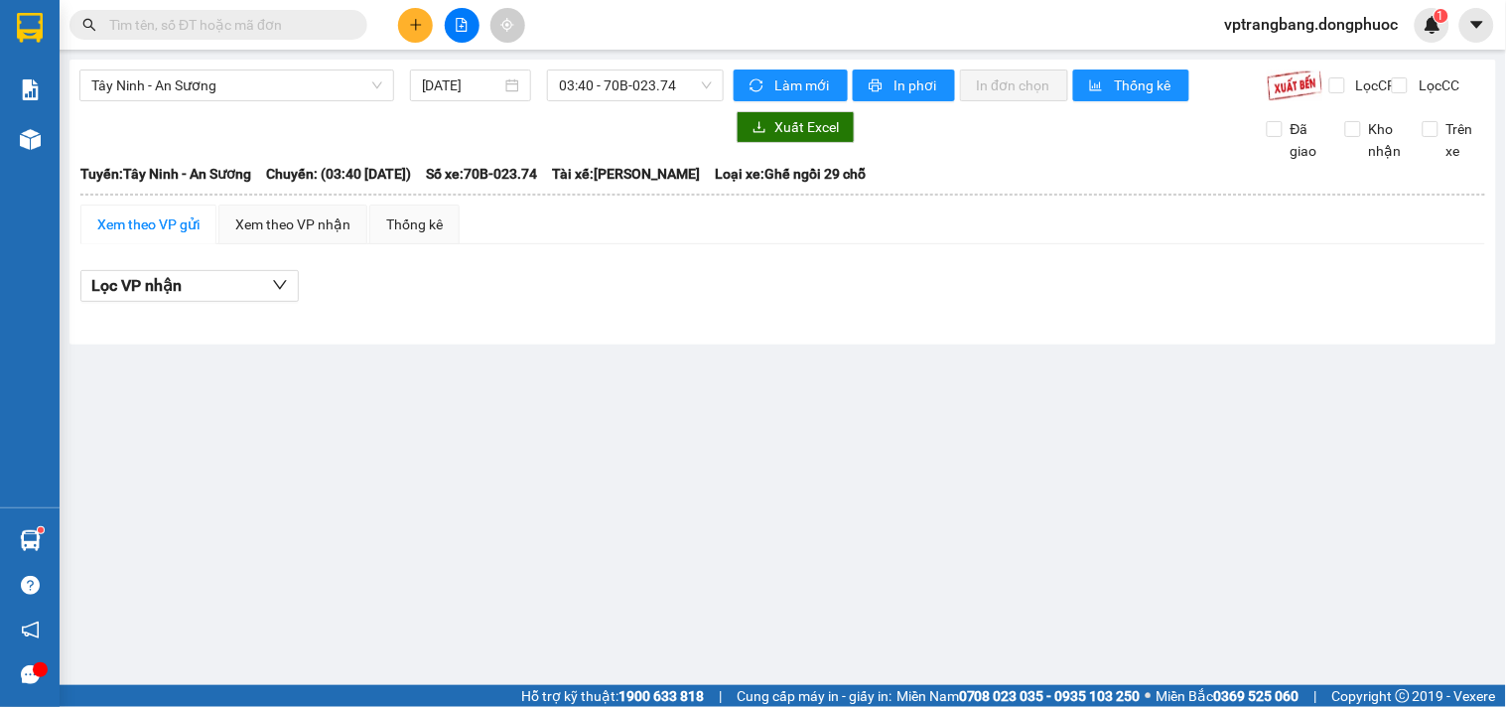
click at [590, 101] on div "Tây Ninh - An Sương 15/09/2025 03:40 - 70B-023.74" at bounding box center [401, 86] width 644 height 32
click at [591, 91] on span "03:40 - 70B-023.74" at bounding box center [635, 85] width 153 height 30
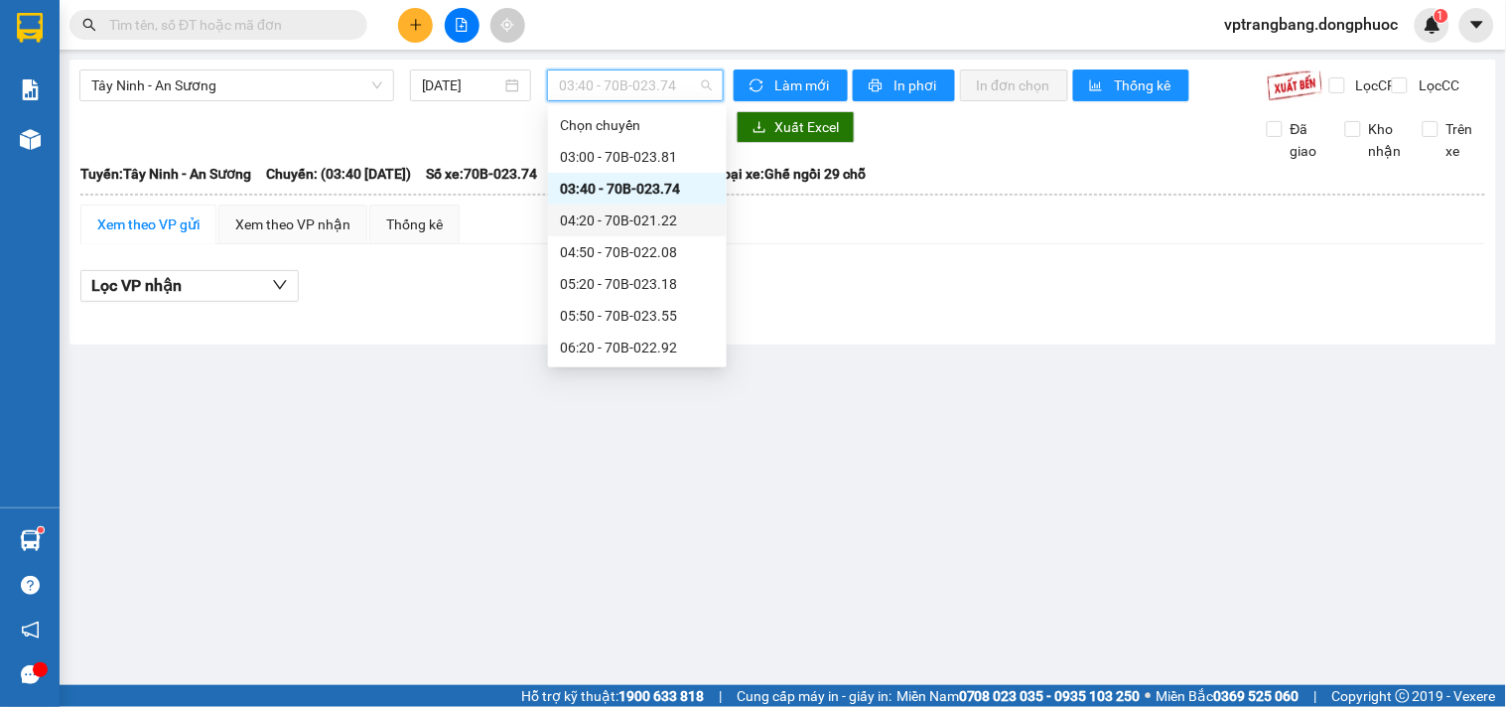
click at [635, 215] on div "04:20 - 70B-021.22" at bounding box center [637, 221] width 155 height 22
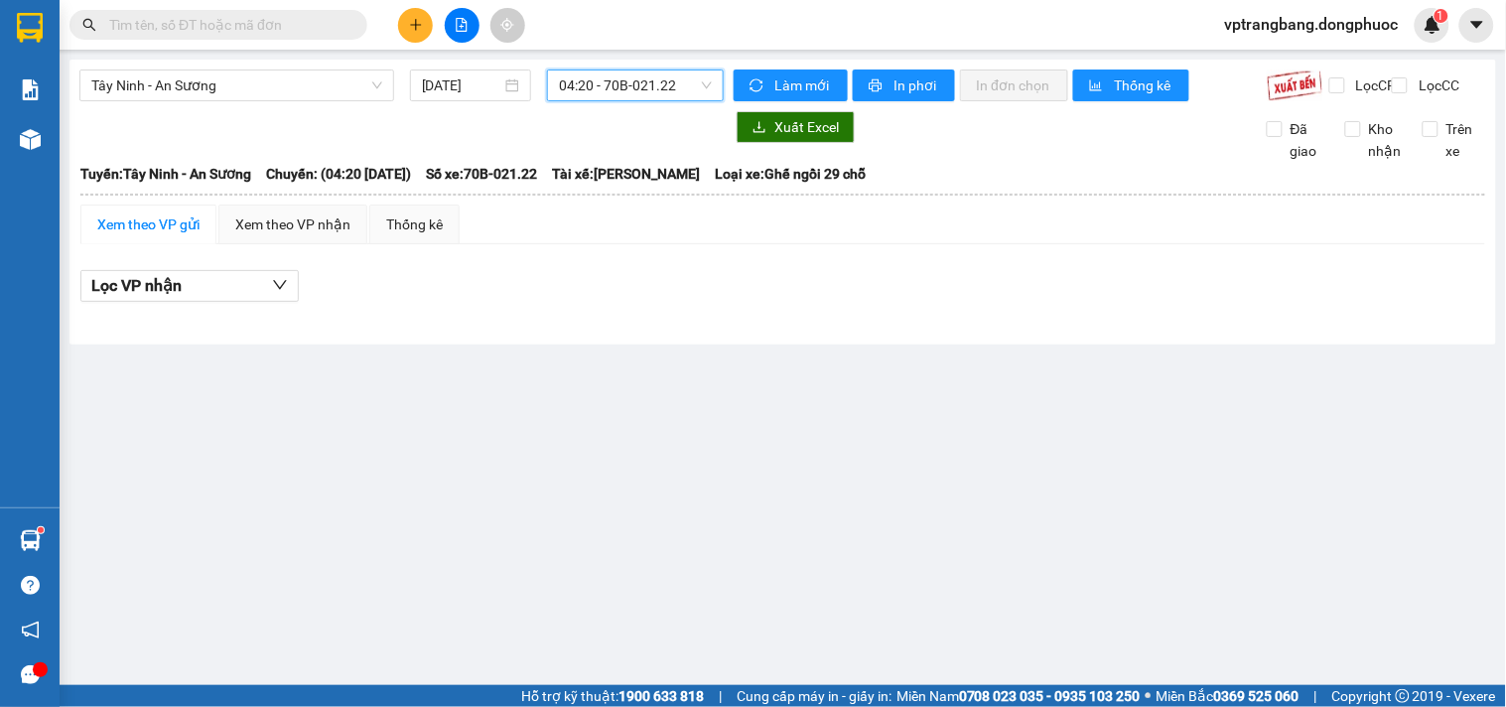
click at [602, 92] on span "04:20 - 70B-021.22" at bounding box center [635, 85] width 153 height 30
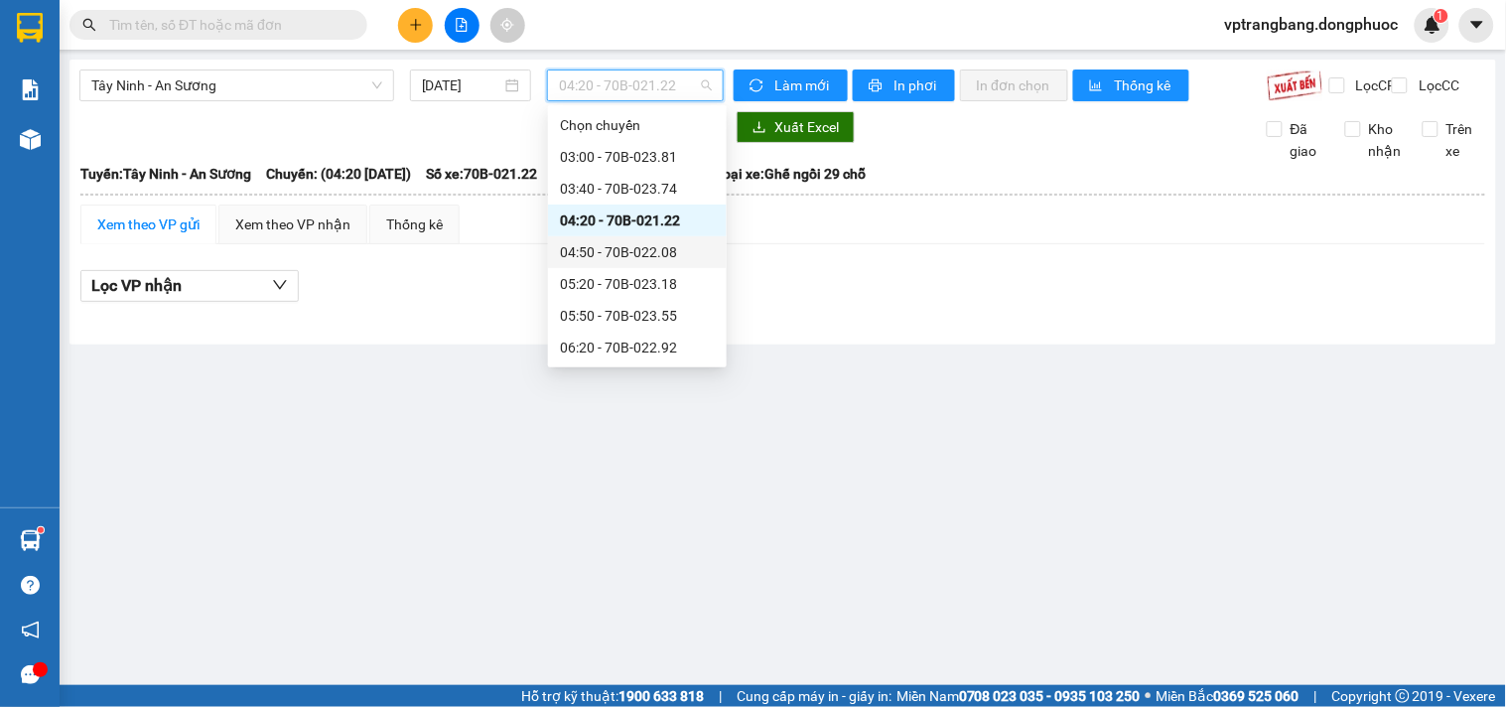
click at [631, 240] on div "04:50 - 70B-022.08" at bounding box center [637, 252] width 179 height 32
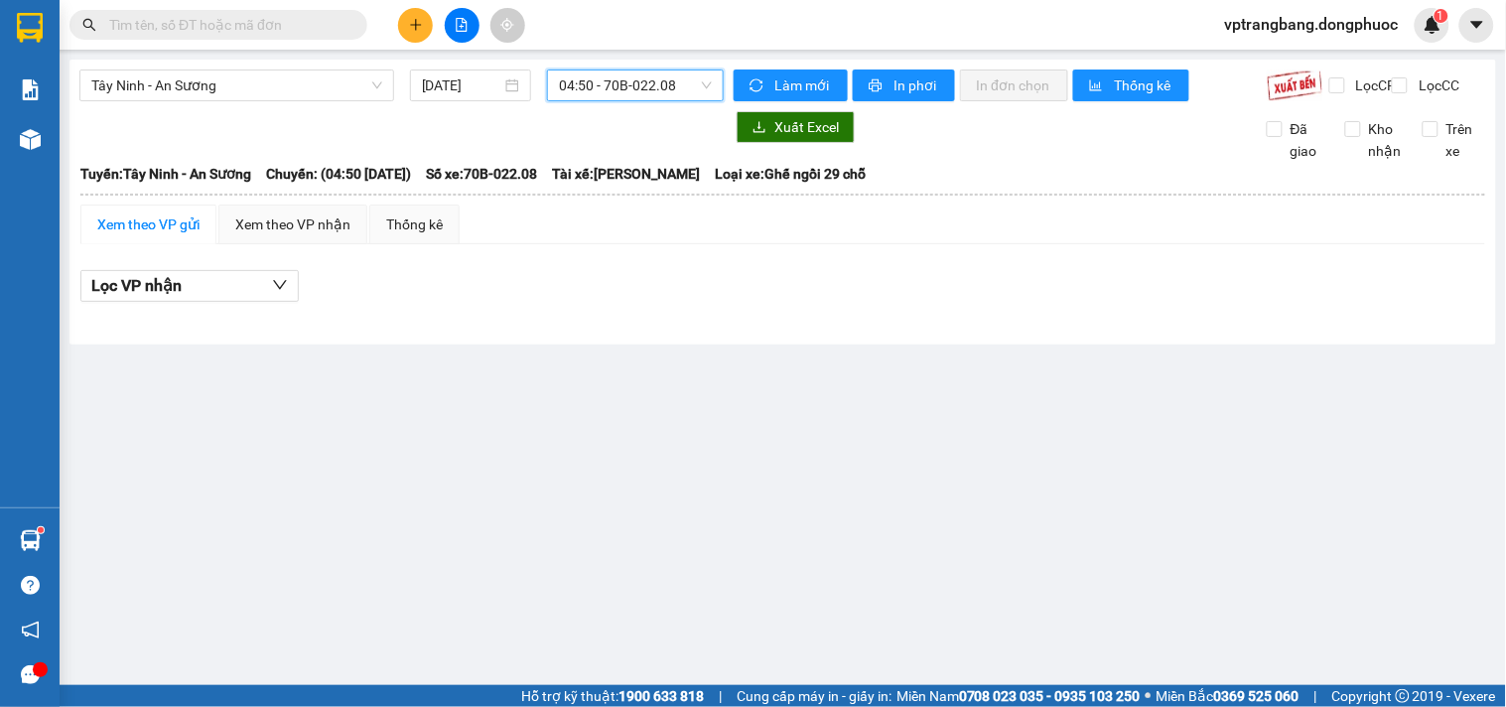
click at [592, 90] on span "04:50 - 70B-022.08" at bounding box center [635, 85] width 153 height 30
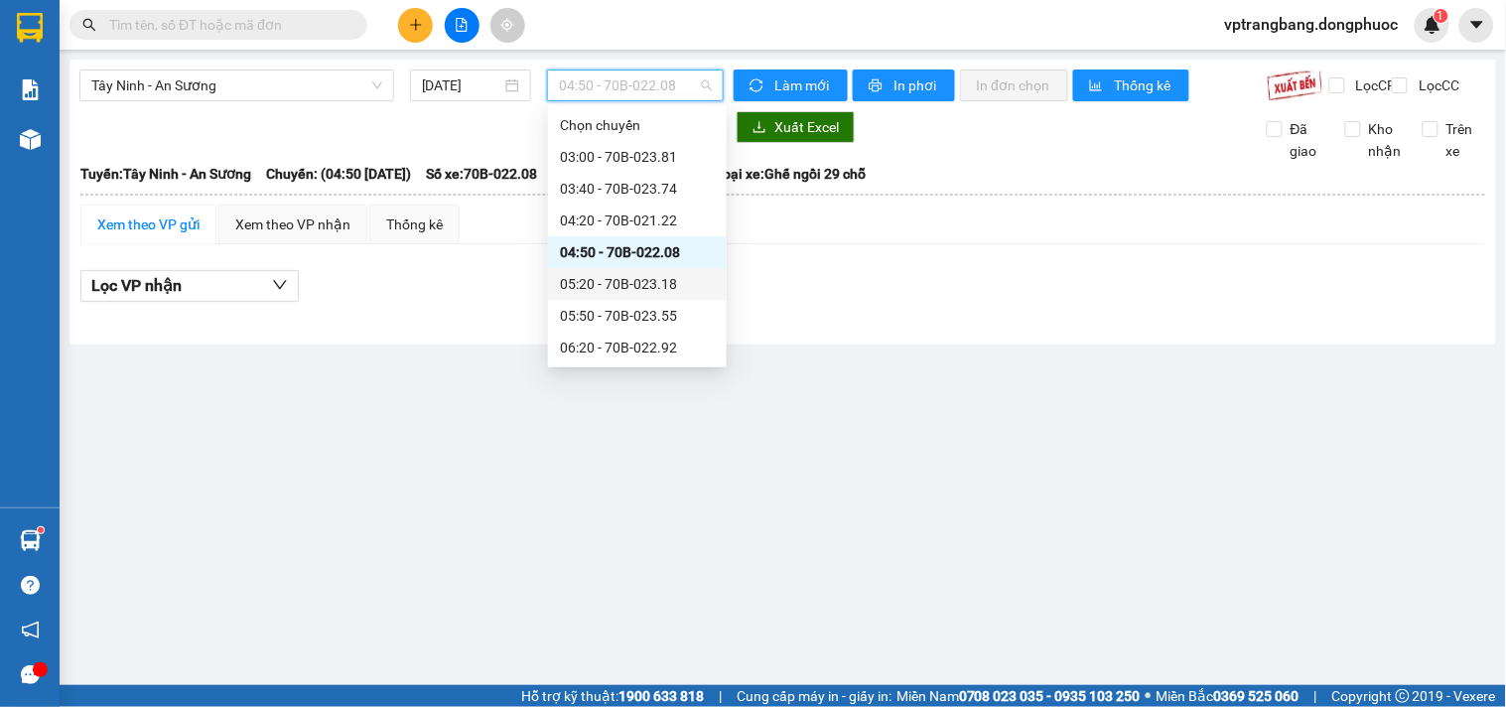
click at [624, 281] on div "05:20 - 70B-023.18" at bounding box center [637, 284] width 155 height 22
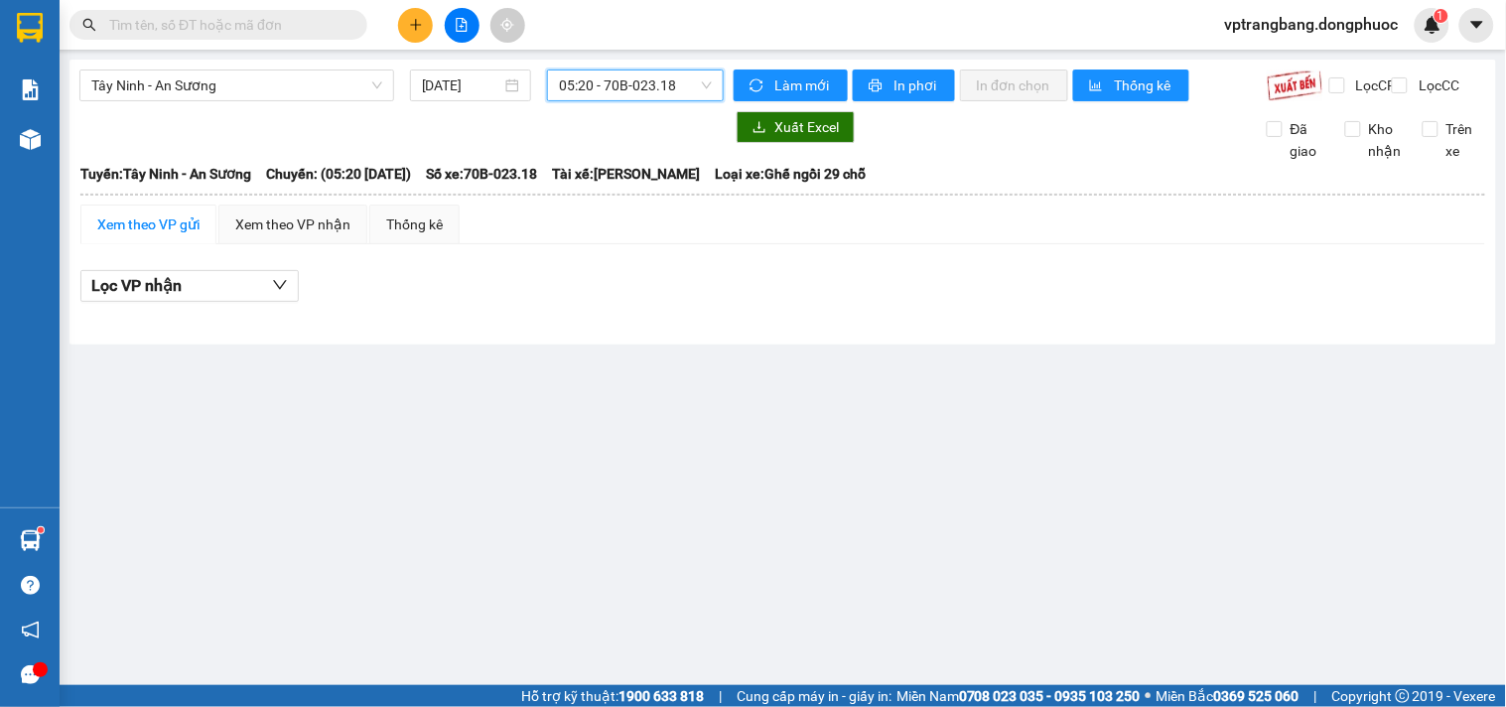
click at [592, 83] on span "05:20 - 70B-023.18" at bounding box center [635, 85] width 153 height 30
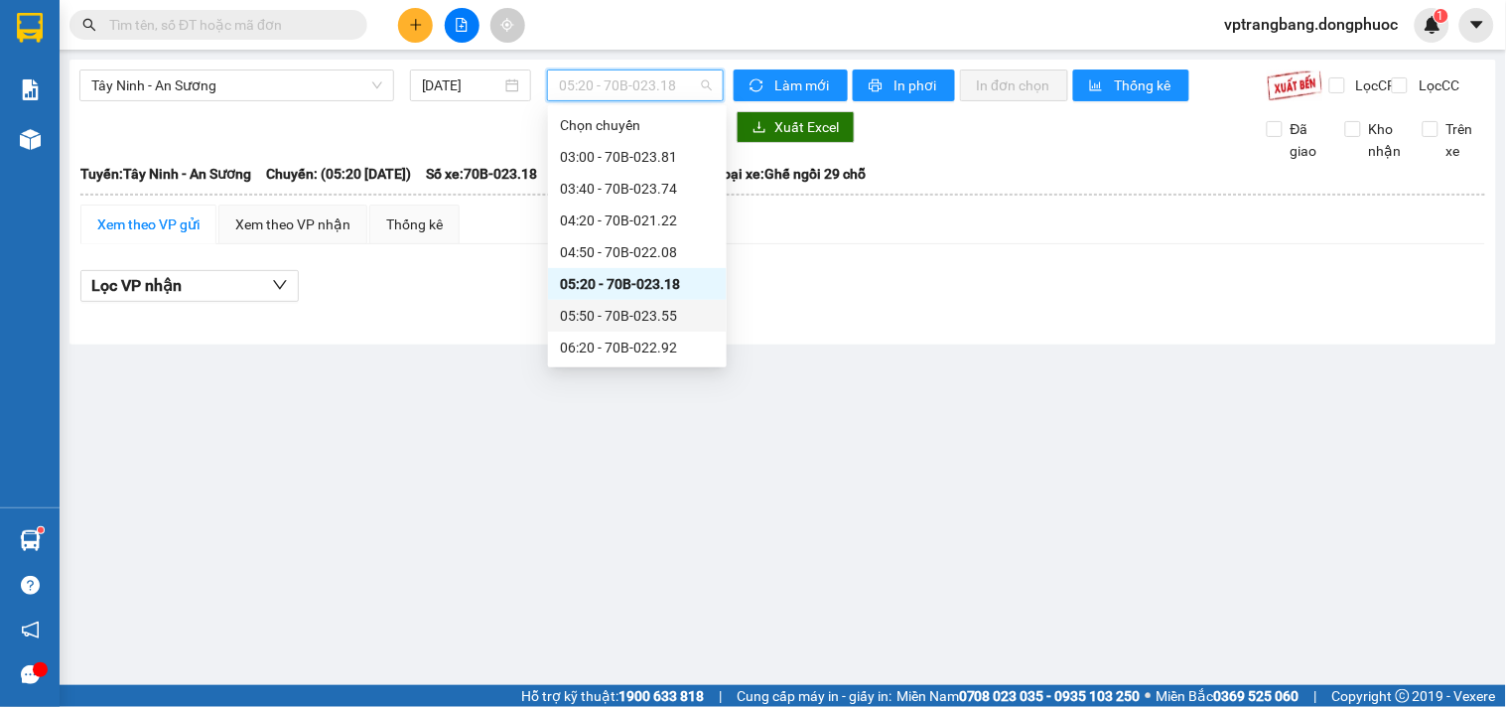
click at [612, 314] on div "05:50 - 70B-023.55" at bounding box center [637, 316] width 155 height 22
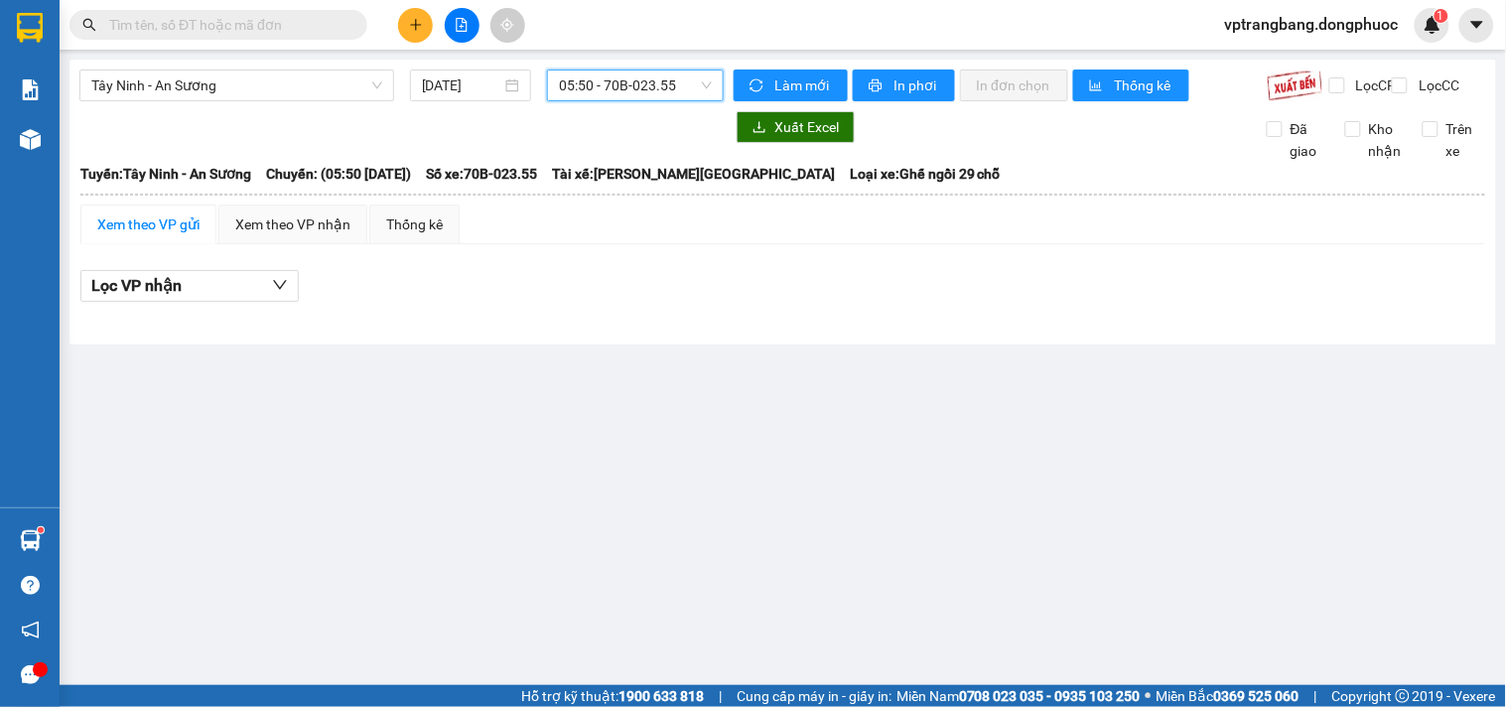
click at [660, 83] on span "05:50 - 70B-023.55" at bounding box center [635, 85] width 153 height 30
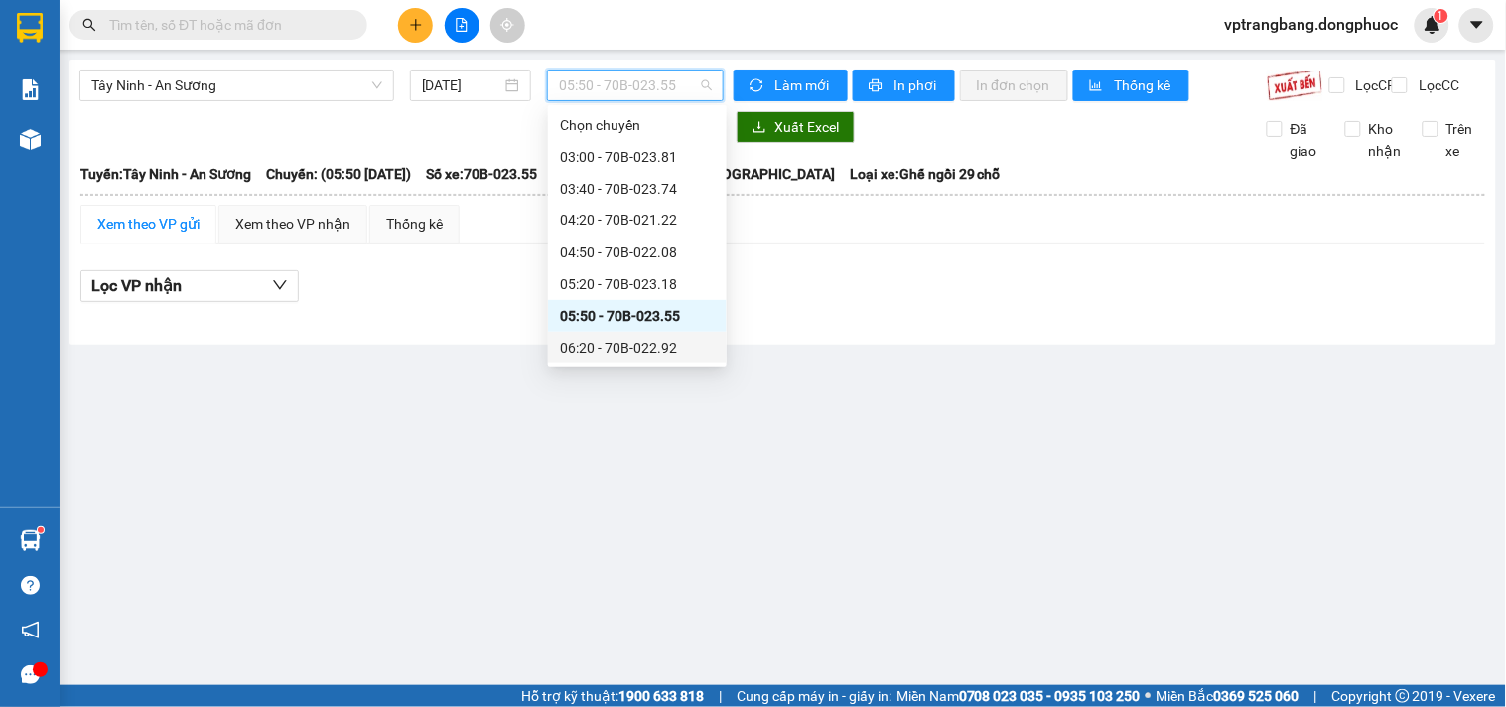
click at [614, 345] on div "06:20 - 70B-022.92" at bounding box center [637, 348] width 155 height 22
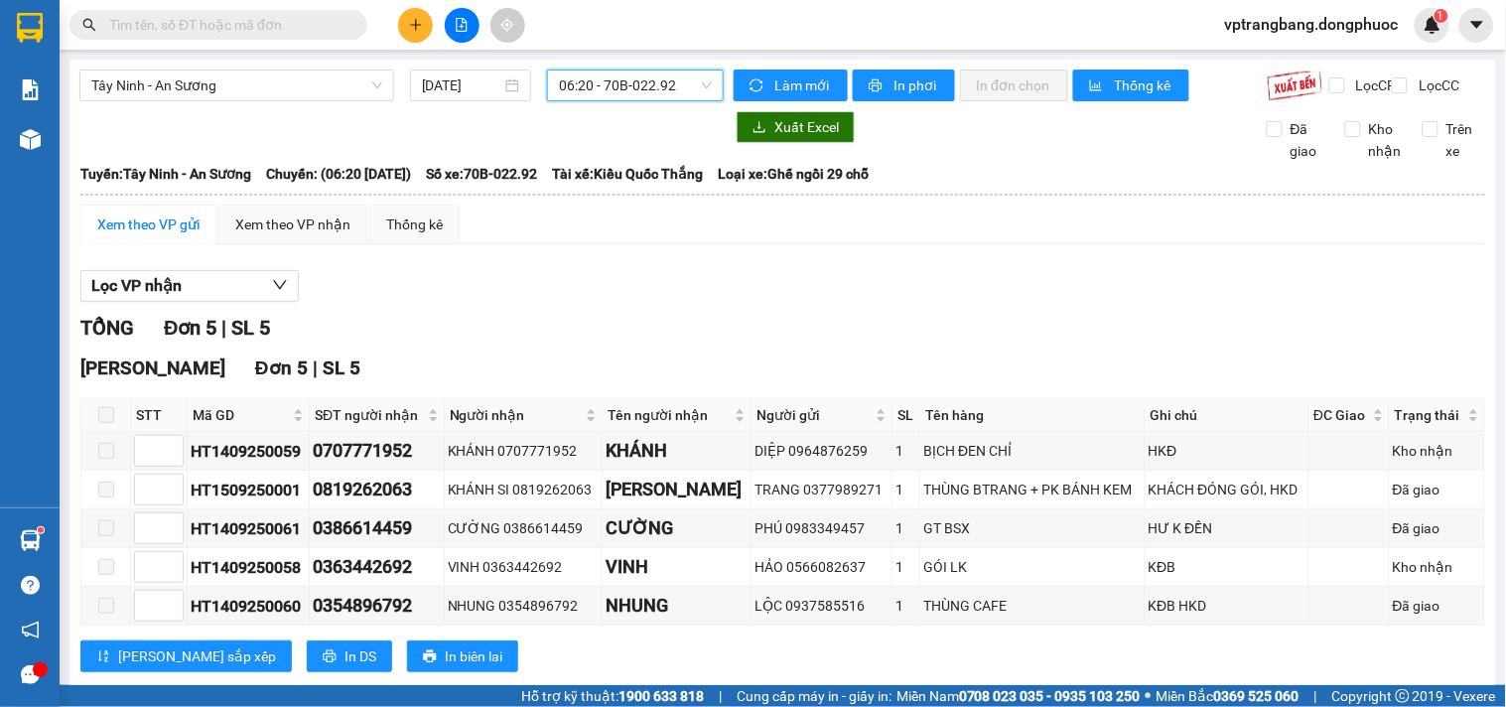
click at [559, 96] on span "06:20 - 70B-022.92" at bounding box center [635, 85] width 153 height 30
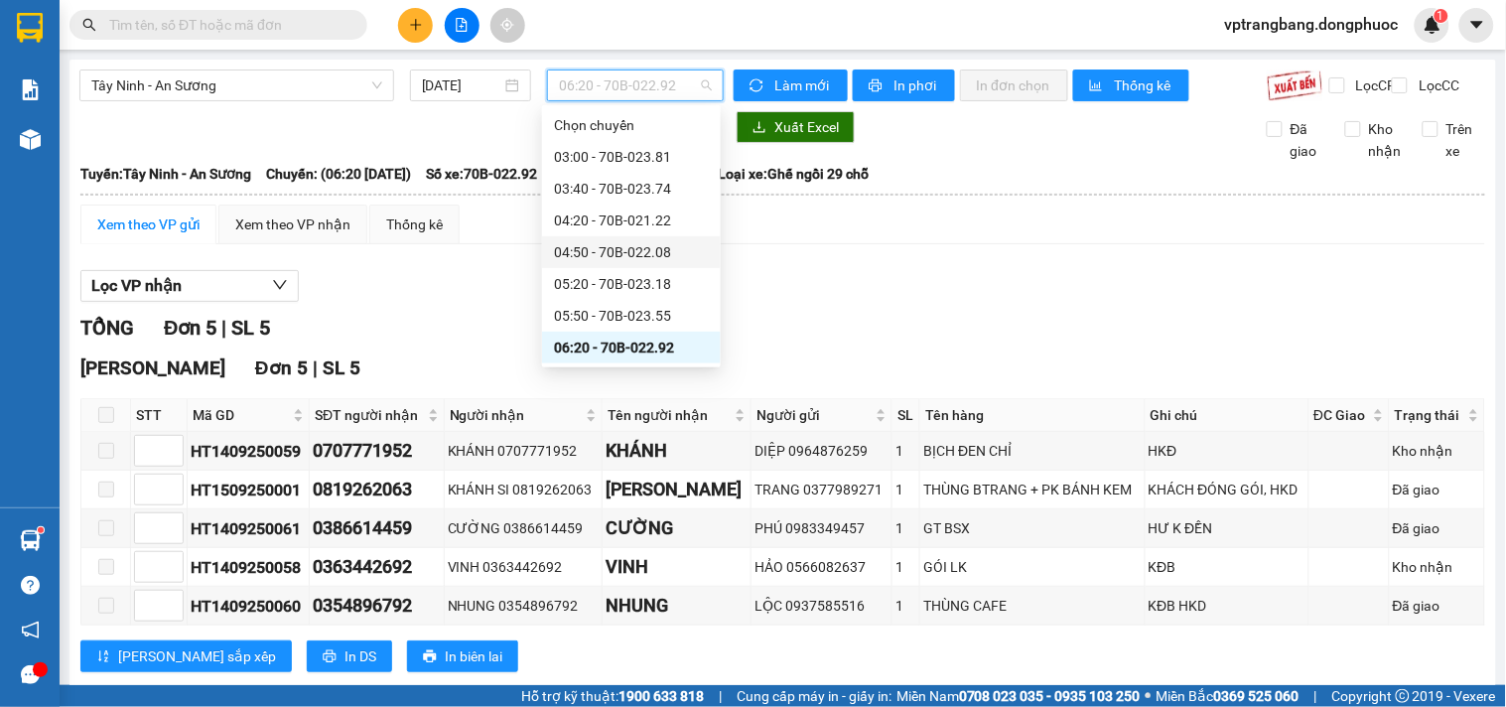
scroll to position [110, 0]
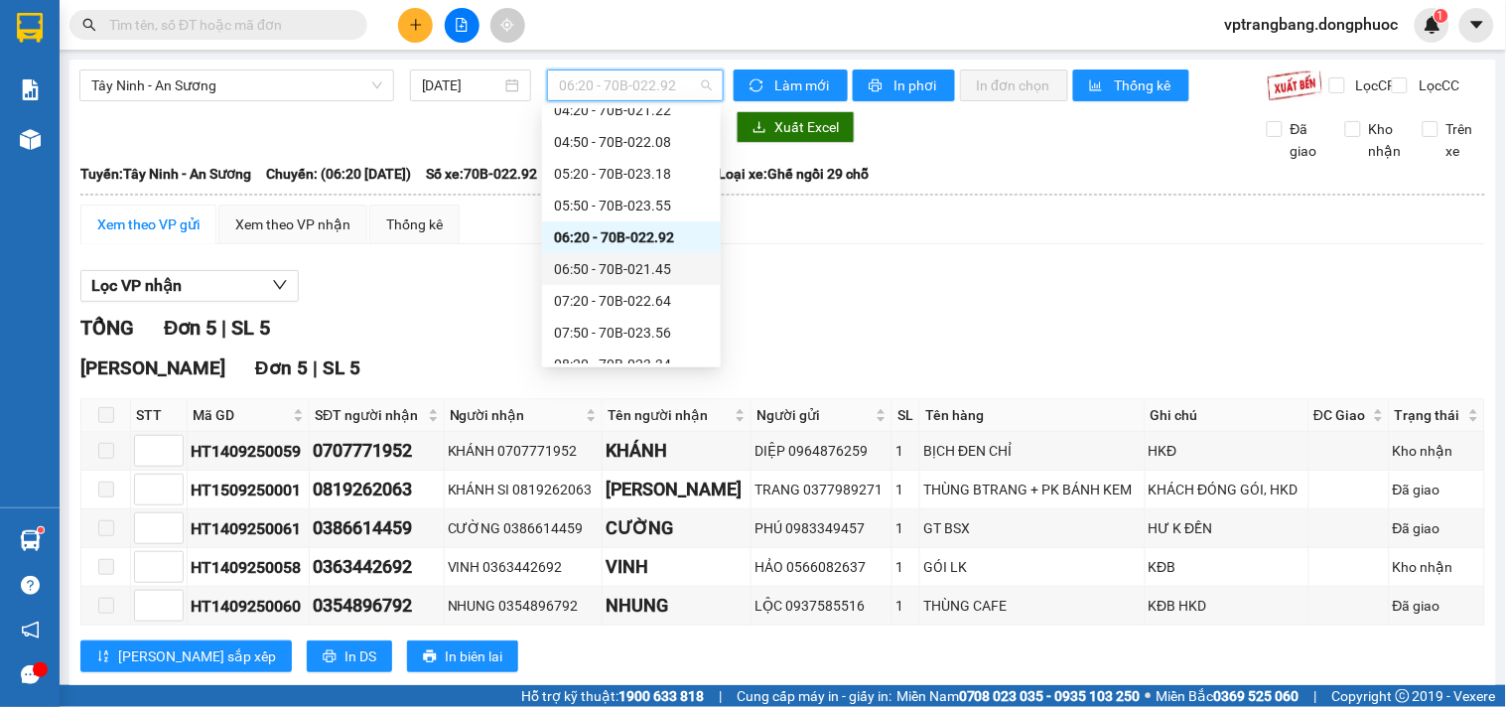
click at [616, 265] on div "06:50 - 70B-021.45" at bounding box center [631, 269] width 155 height 22
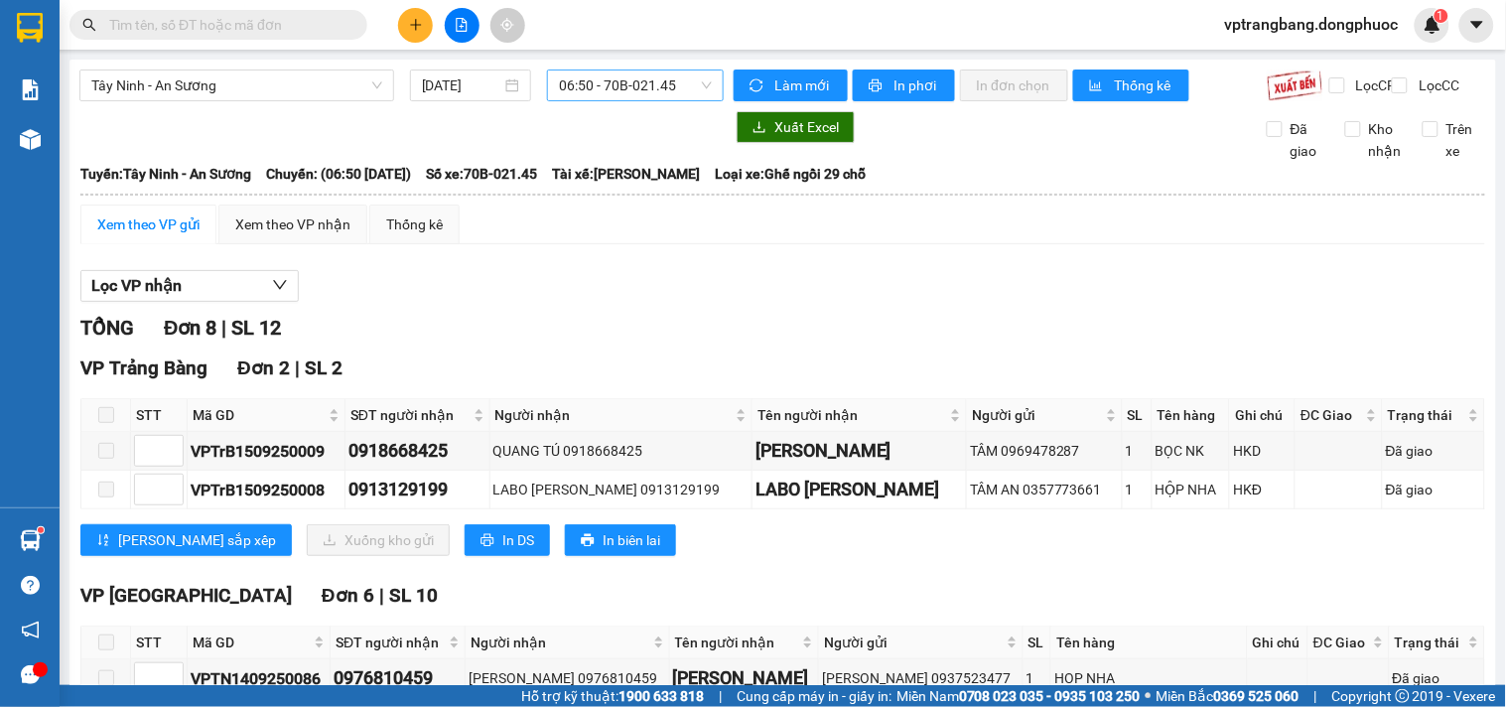
click at [616, 87] on span "06:50 - 70B-021.45" at bounding box center [635, 85] width 153 height 30
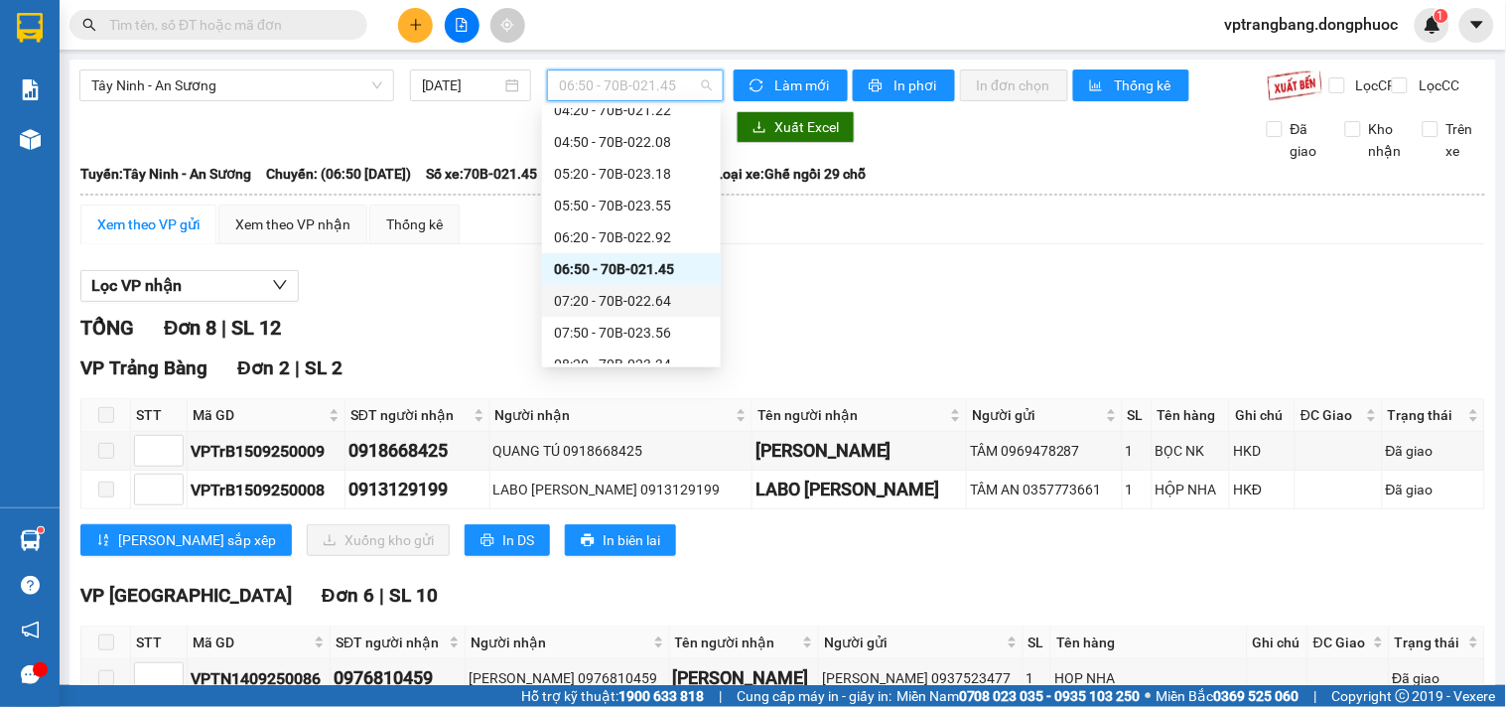
click at [619, 291] on div "07:20 - 70B-022.64" at bounding box center [631, 301] width 155 height 22
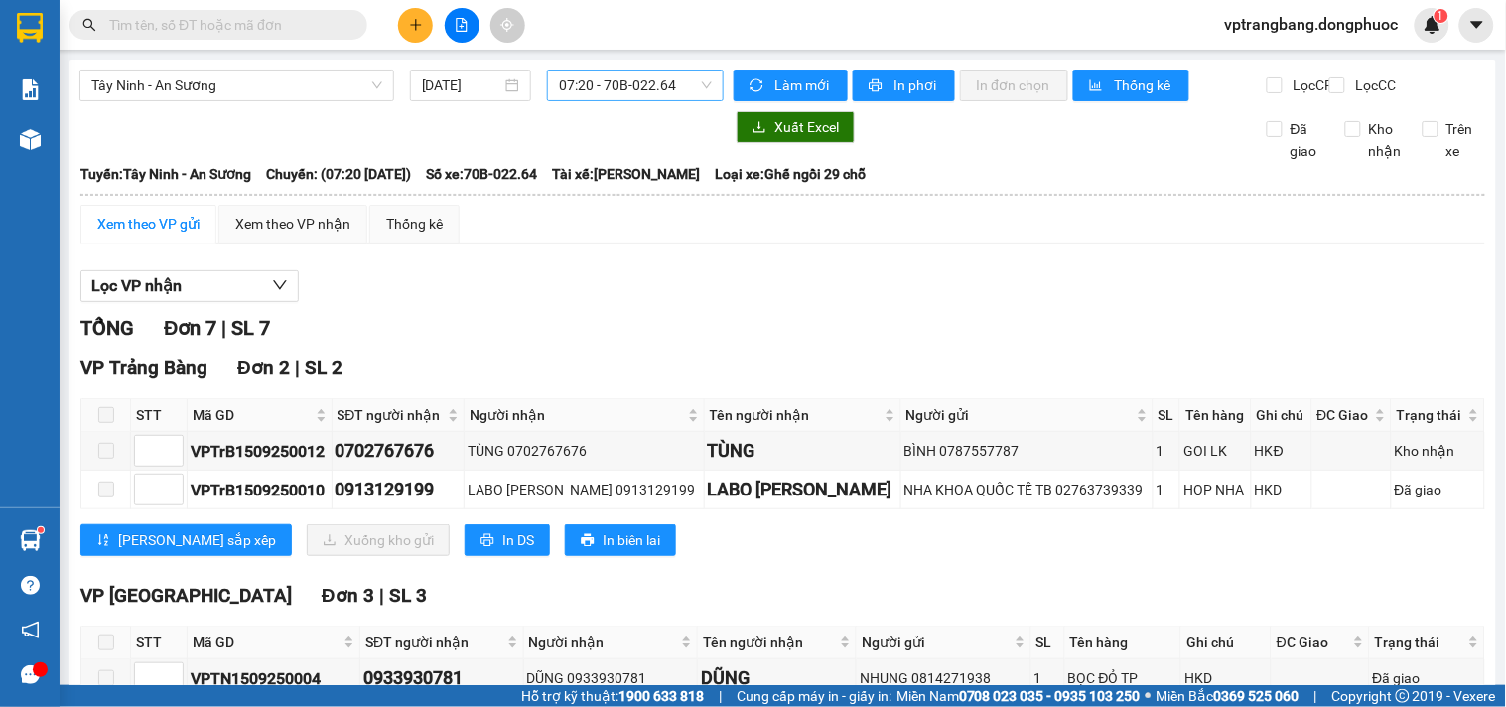
click at [569, 83] on span "07:20 - 70B-022.64" at bounding box center [635, 85] width 153 height 30
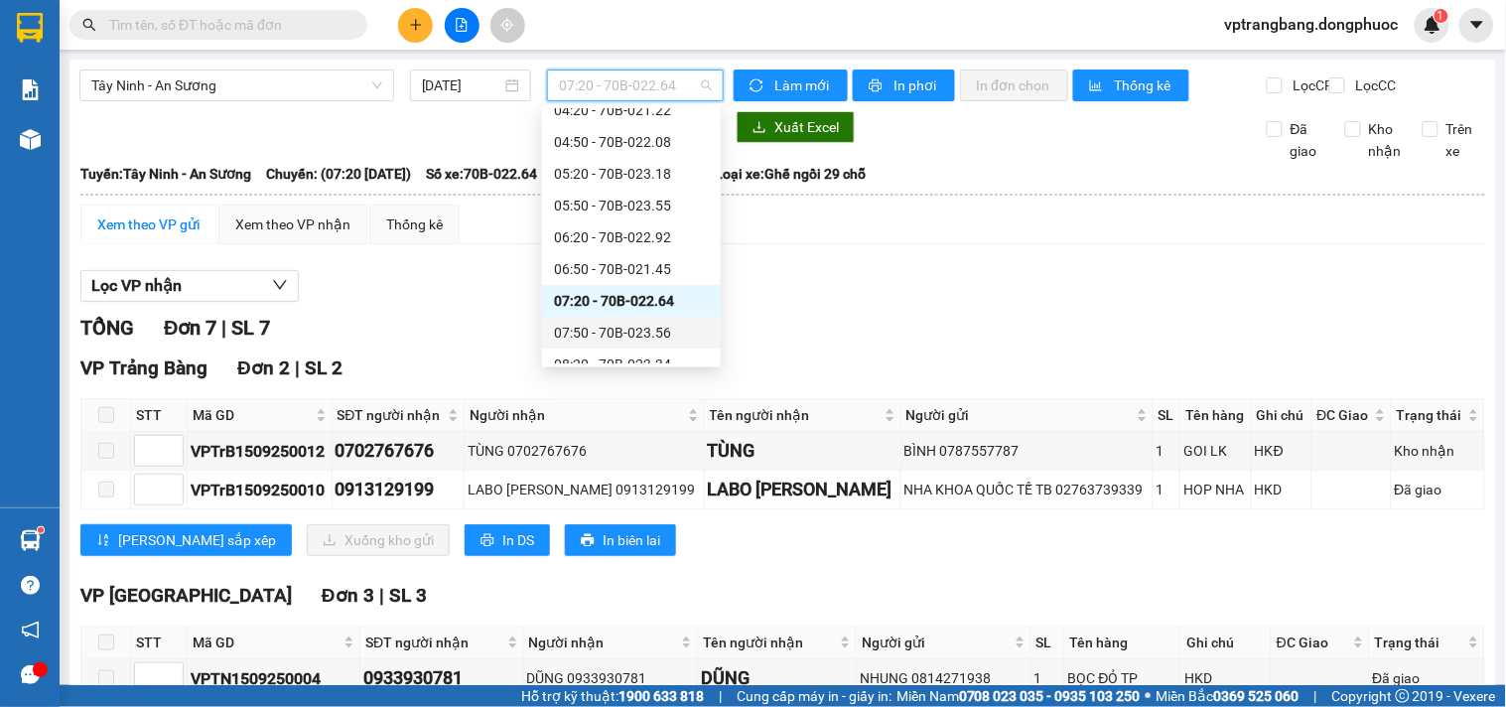
click at [594, 328] on div "07:50 - 70B-023.56" at bounding box center [631, 333] width 155 height 22
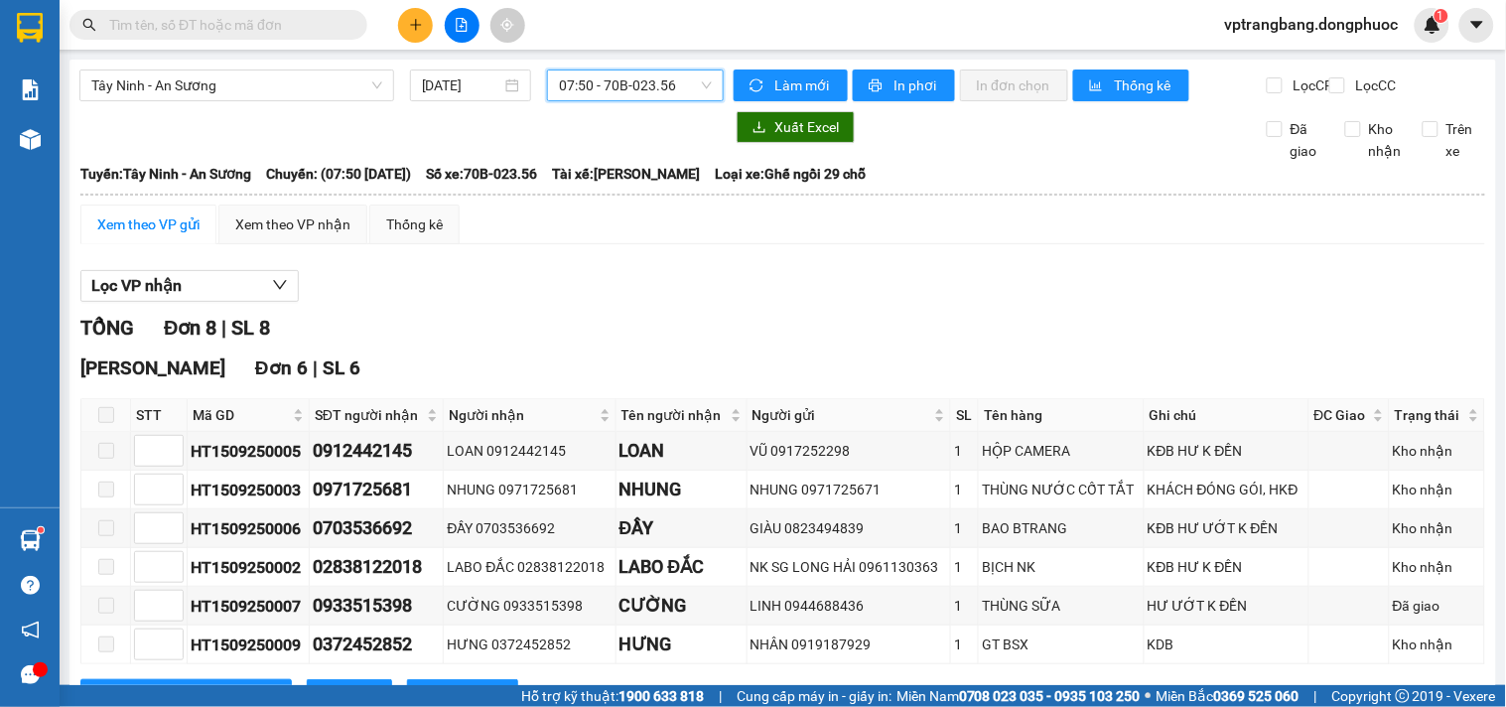
click at [623, 99] on span "07:50 - 70B-023.56" at bounding box center [635, 85] width 153 height 30
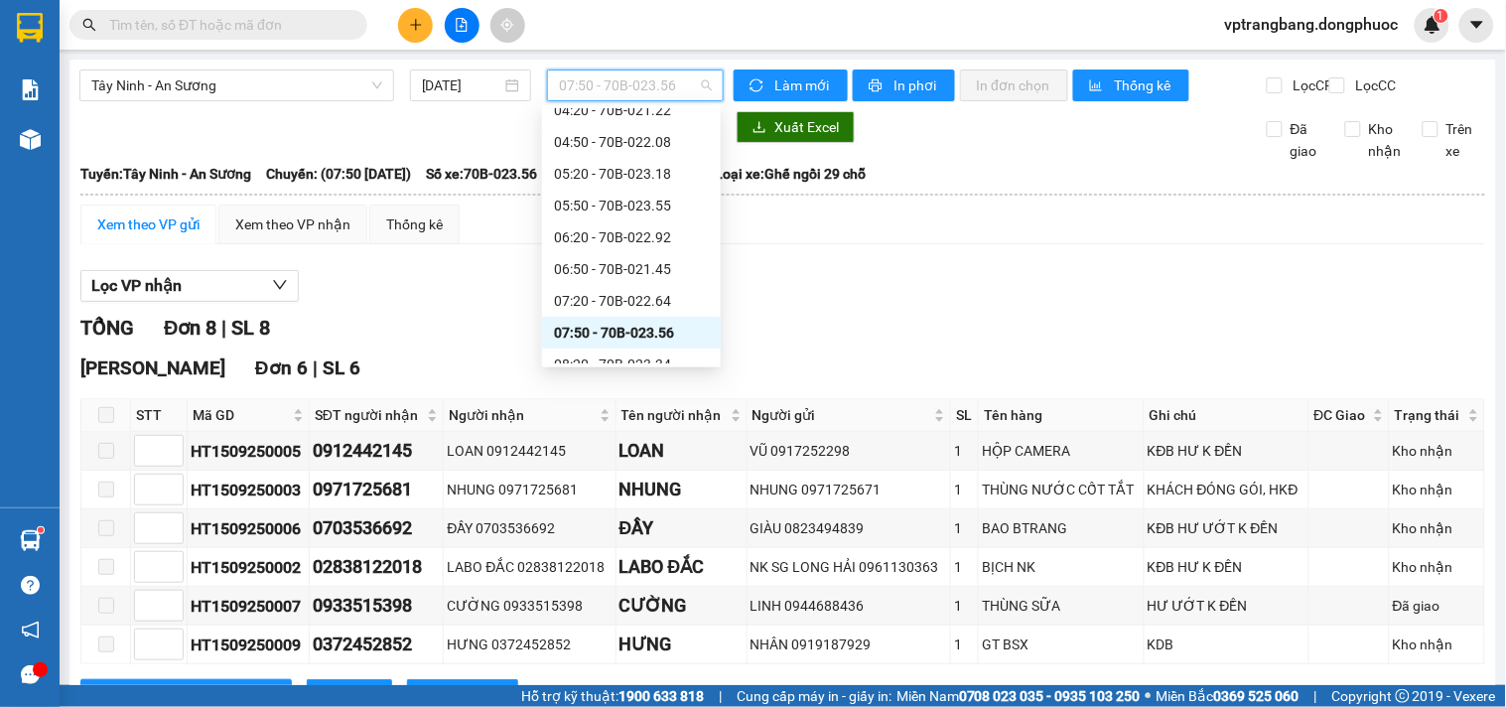
scroll to position [220, 0]
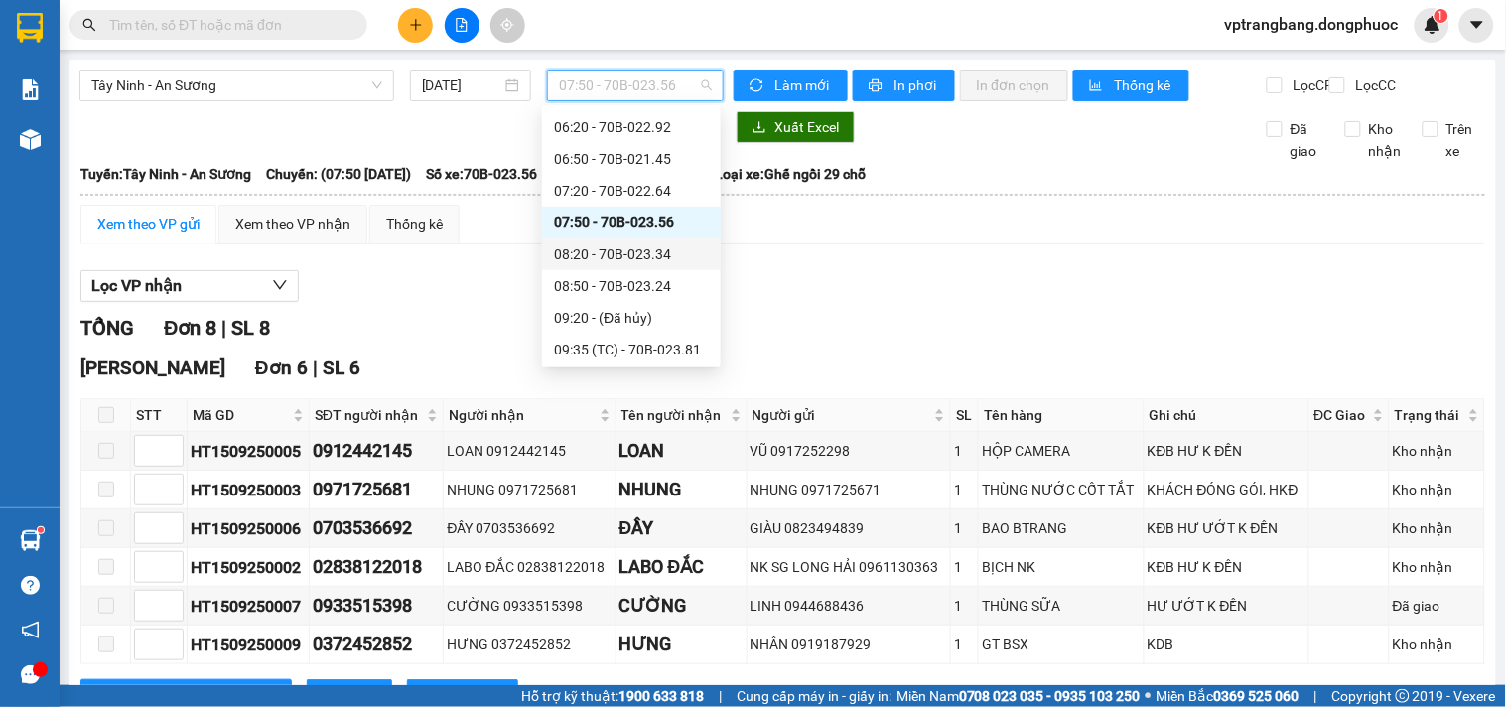
click at [632, 255] on div "08:20 - 70B-023.34" at bounding box center [631, 254] width 155 height 22
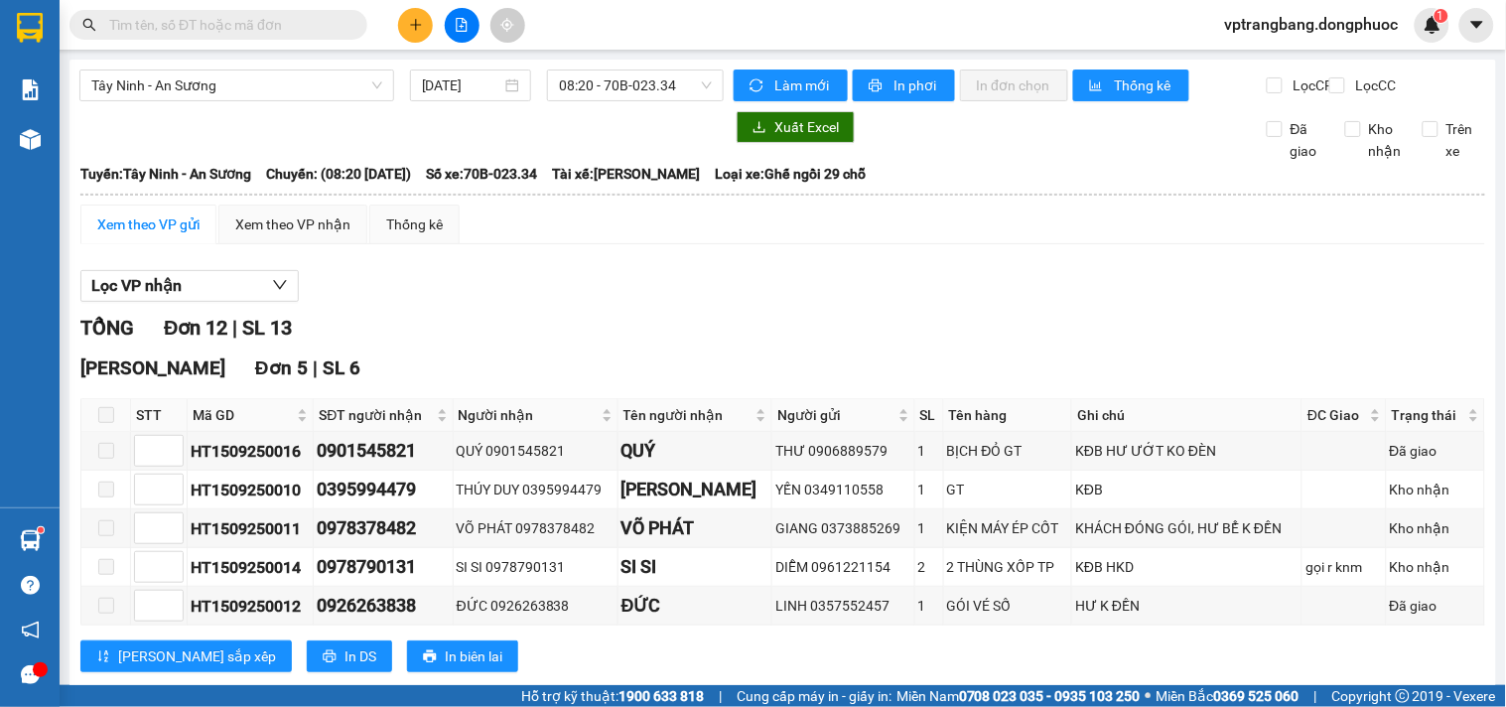
click at [425, 303] on div "Lọc VP nhận" at bounding box center [782, 286] width 1405 height 33
drag, startPoint x: 475, startPoint y: 296, endPoint x: 566, endPoint y: 265, distance: 96.4
click at [478, 293] on div "Lọc VP nhận" at bounding box center [782, 286] width 1405 height 33
click at [622, 101] on div "Tây Ninh - An Sương 15/09/2025 08:20 - 70B-023.34" at bounding box center [401, 86] width 644 height 32
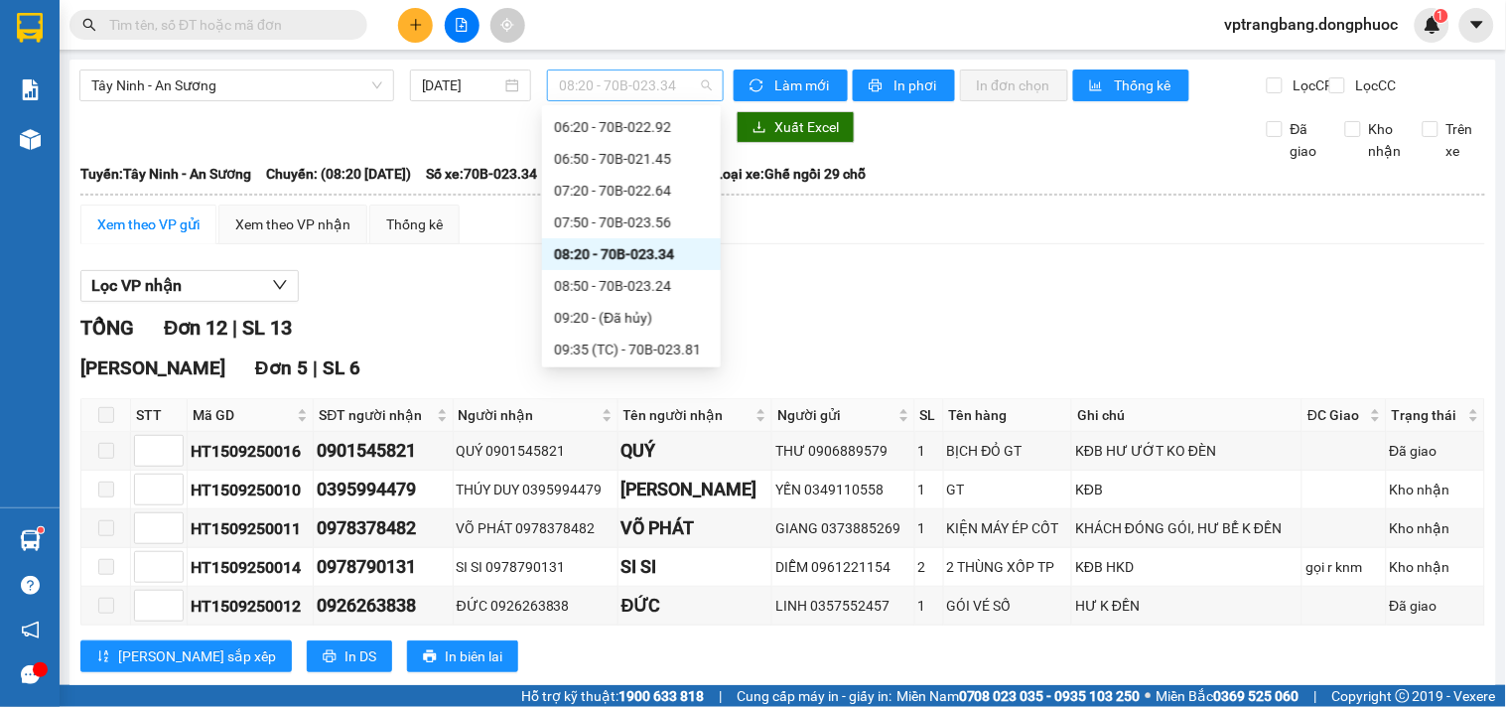
click at [622, 81] on span "08:20 - 70B-023.34" at bounding box center [635, 85] width 153 height 30
click at [640, 289] on div "08:50 - 70B-023.24" at bounding box center [631, 286] width 155 height 22
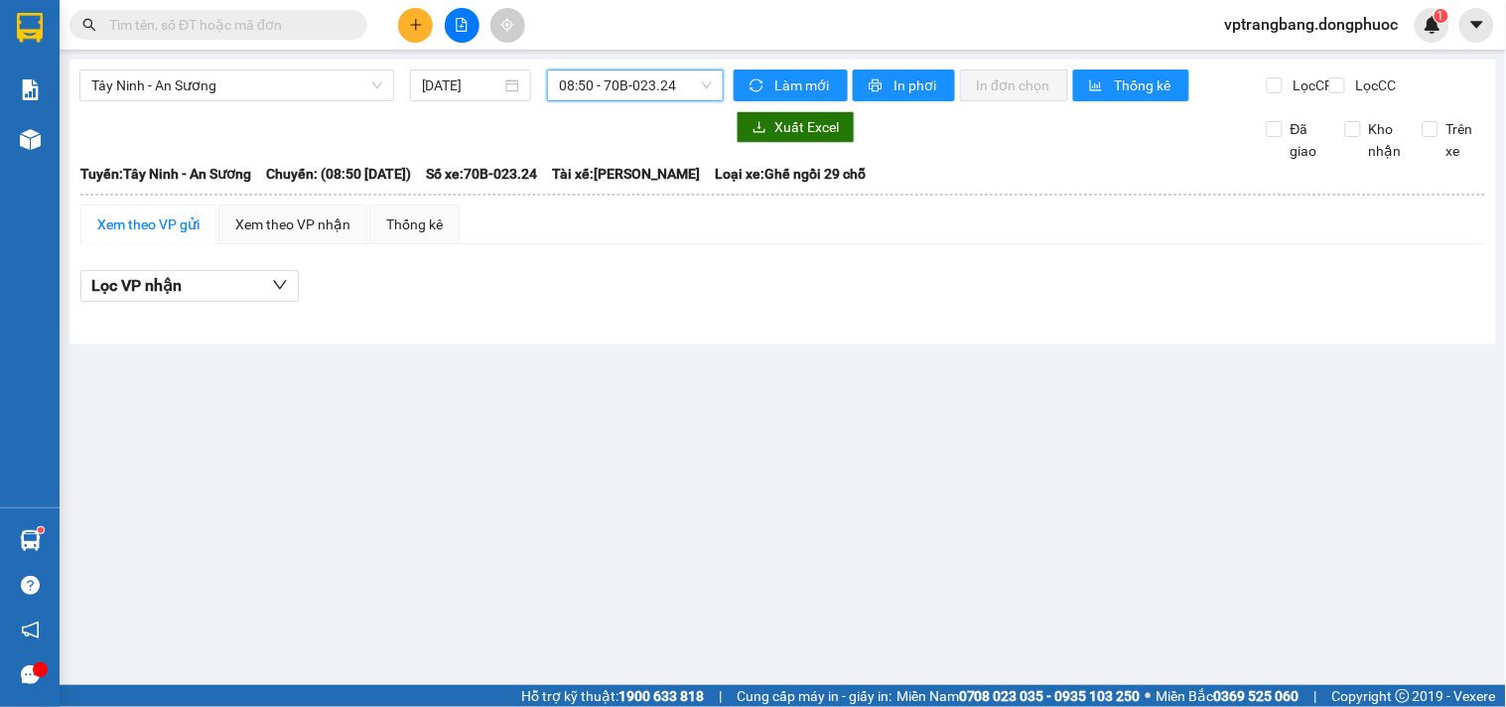
click at [607, 76] on span "08:50 - 70B-023.24" at bounding box center [635, 85] width 153 height 30
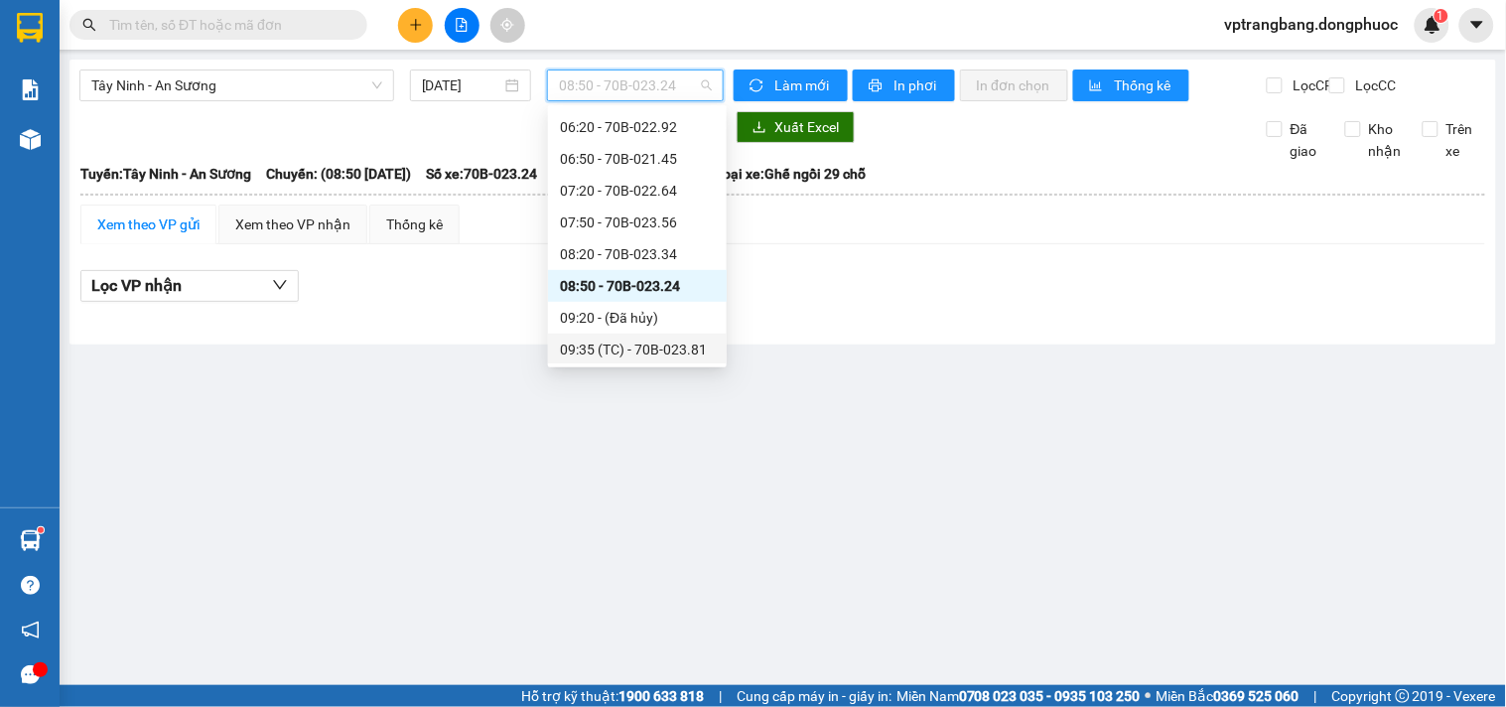
click at [635, 342] on div "09:35 (TC) - 70B-023.81" at bounding box center [637, 350] width 155 height 22
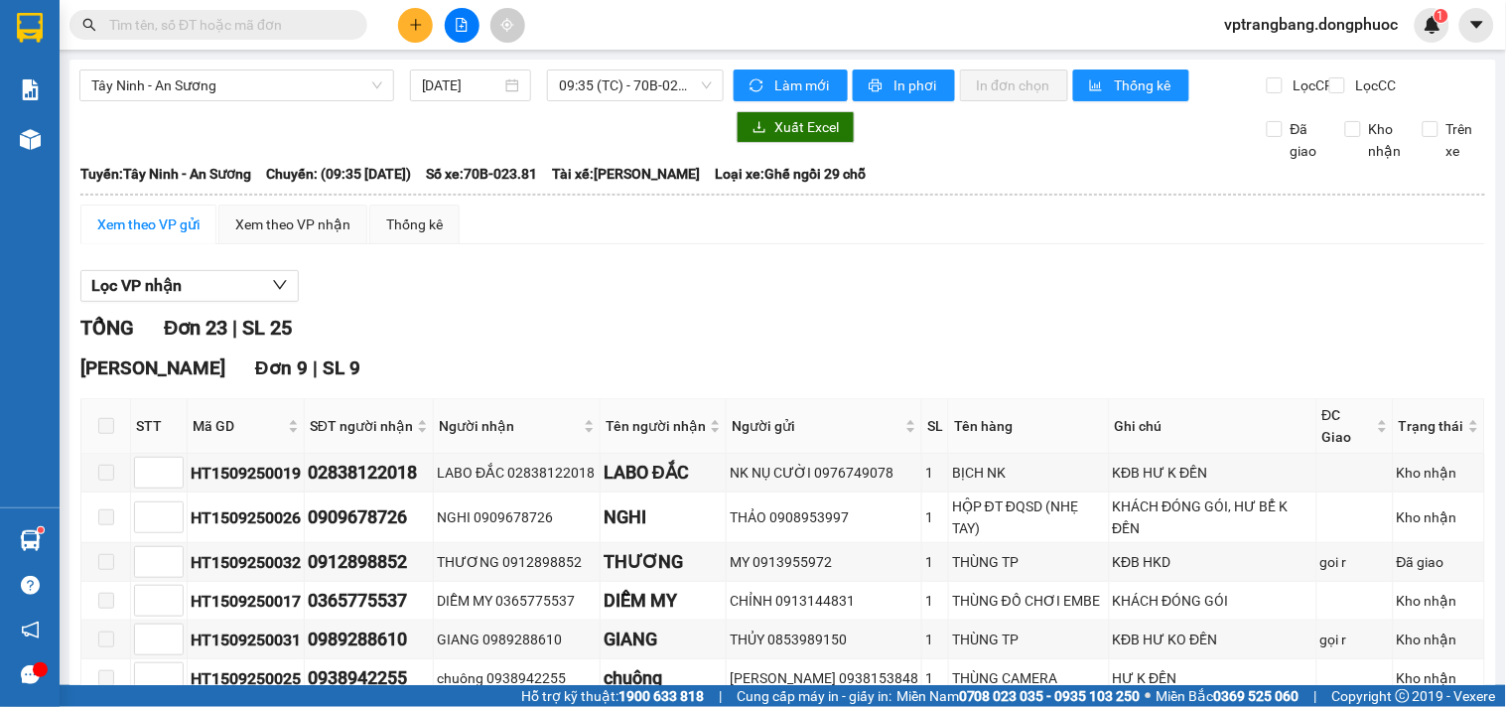
click at [488, 302] on div "Lọc VP nhận" at bounding box center [782, 286] width 1405 height 33
click at [584, 93] on span "09:35 (TC) - 70B-023.81" at bounding box center [635, 85] width 153 height 30
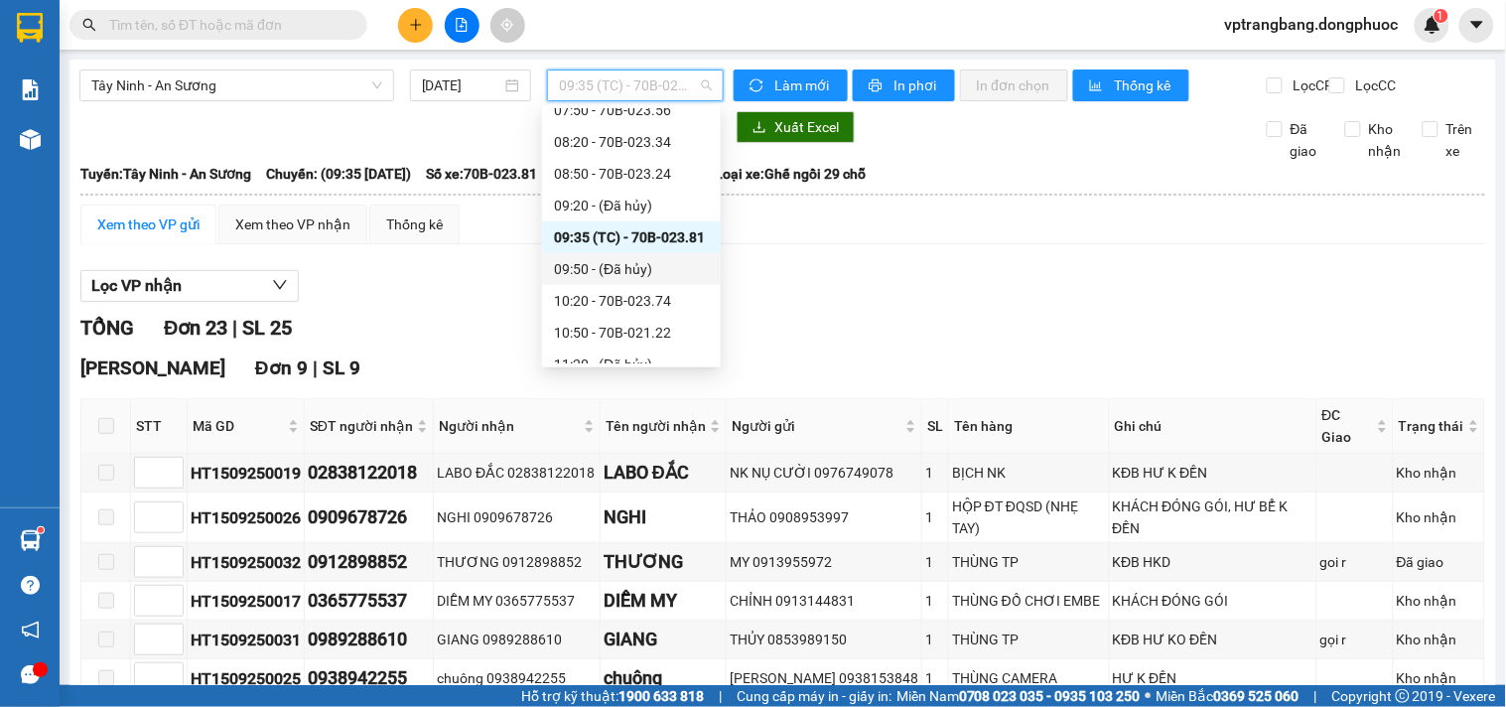
scroll to position [443, 0]
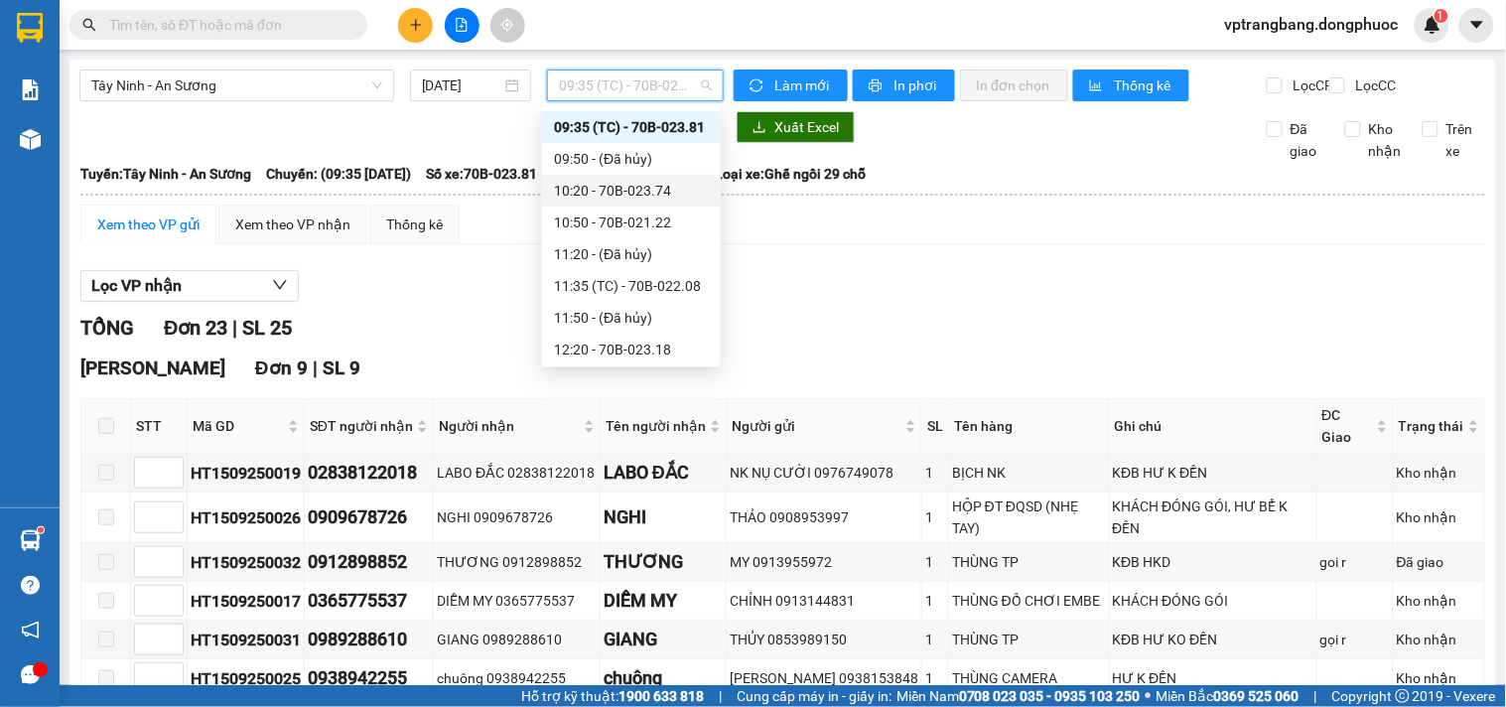
click at [623, 190] on div "10:20 - 70B-023.74" at bounding box center [631, 191] width 155 height 22
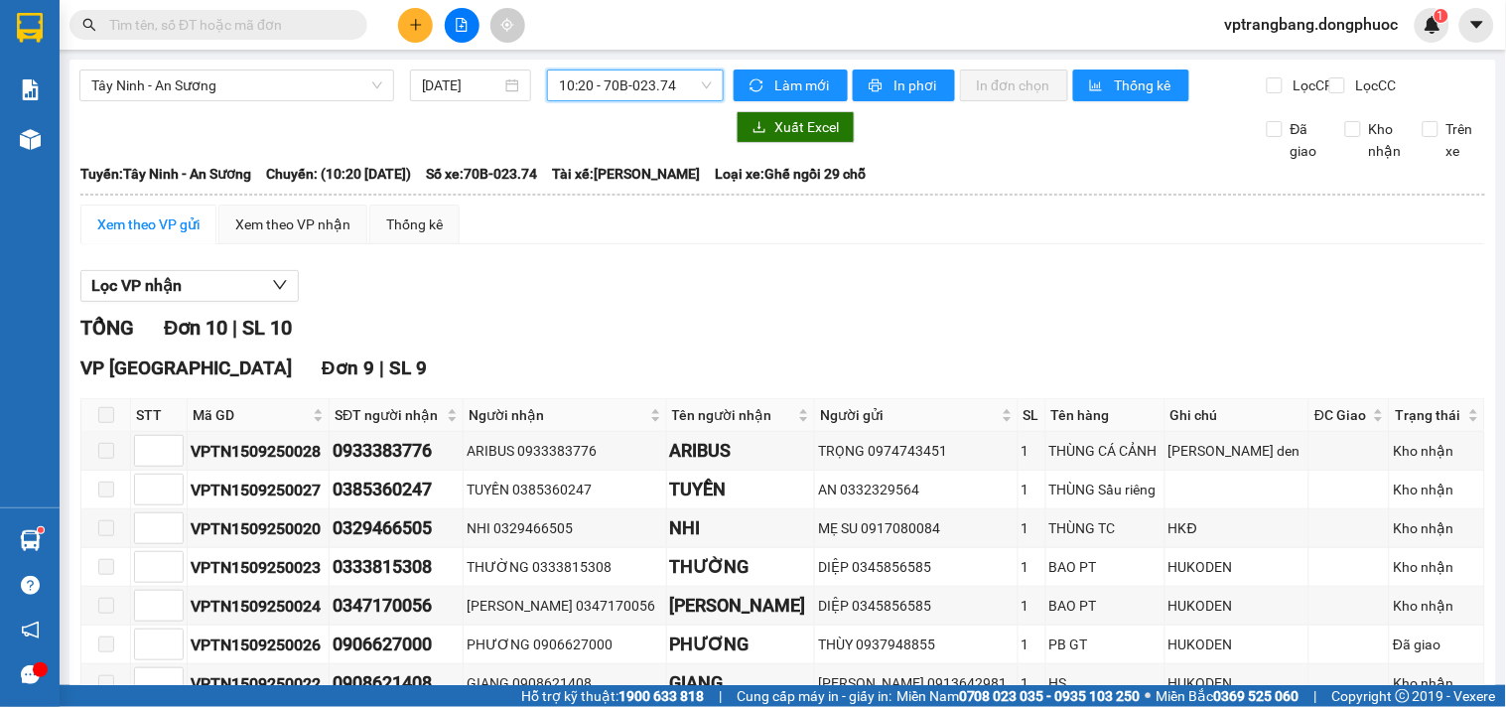
click at [627, 81] on span "10:20 - 70B-023.74" at bounding box center [635, 85] width 153 height 30
click at [934, 335] on div "TỔNG Đơn 10 | SL 10" at bounding box center [782, 328] width 1405 height 31
drag, startPoint x: 607, startPoint y: 314, endPoint x: 608, endPoint y: 293, distance: 20.9
click at [607, 303] on div "Lọc VP nhận" at bounding box center [782, 286] width 1405 height 33
click at [619, 85] on span "10:20 - 70B-023.74" at bounding box center [635, 85] width 153 height 30
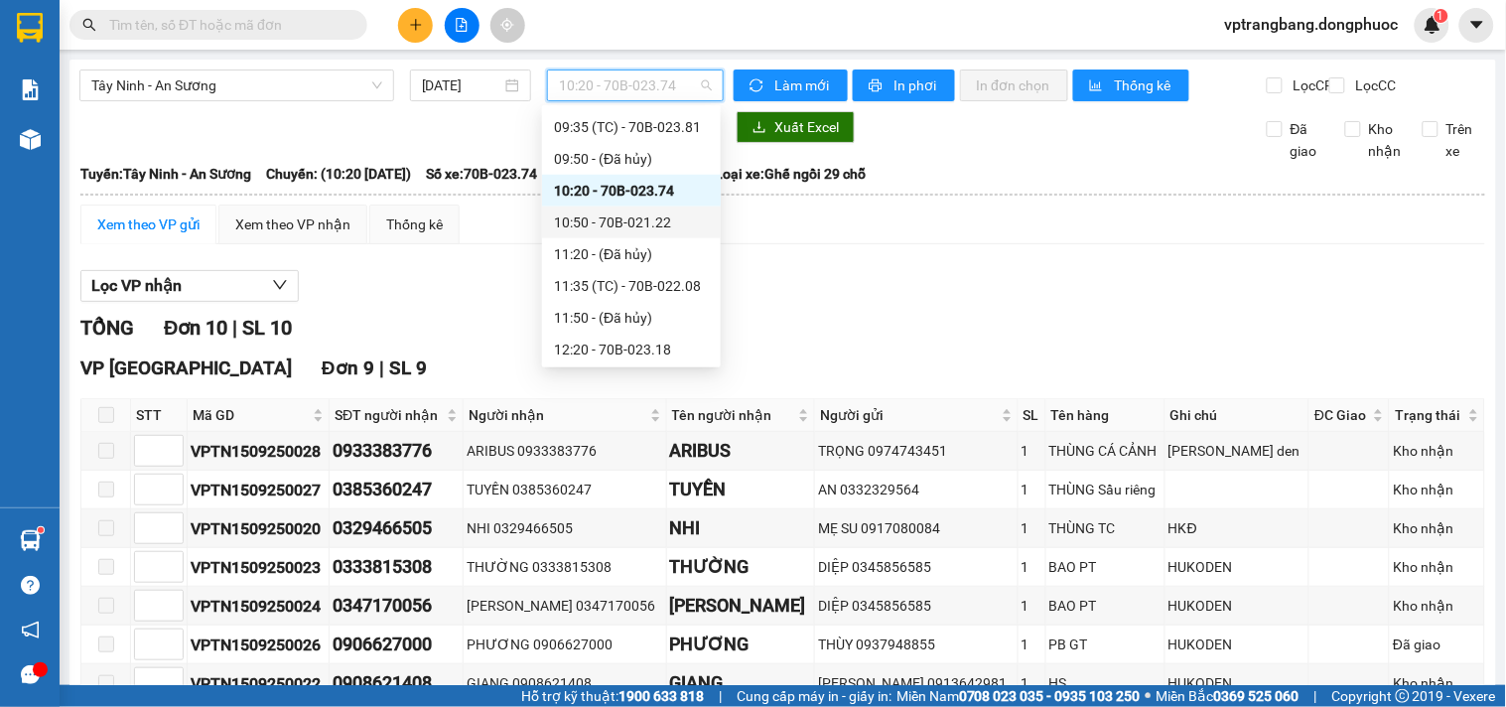
click at [643, 214] on div "10:50 - 70B-021.22" at bounding box center [631, 222] width 155 height 22
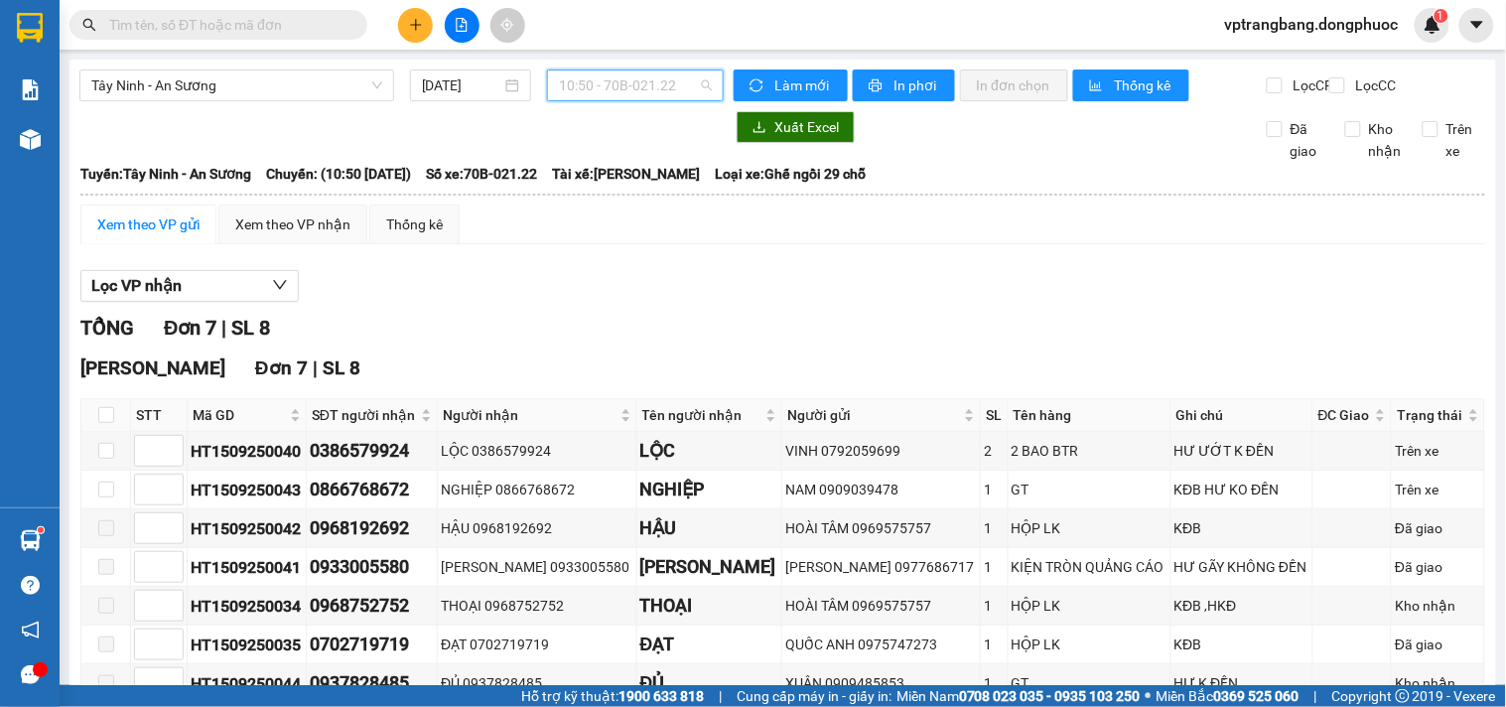
click at [617, 72] on span "10:50 - 70B-021.22" at bounding box center [635, 85] width 153 height 30
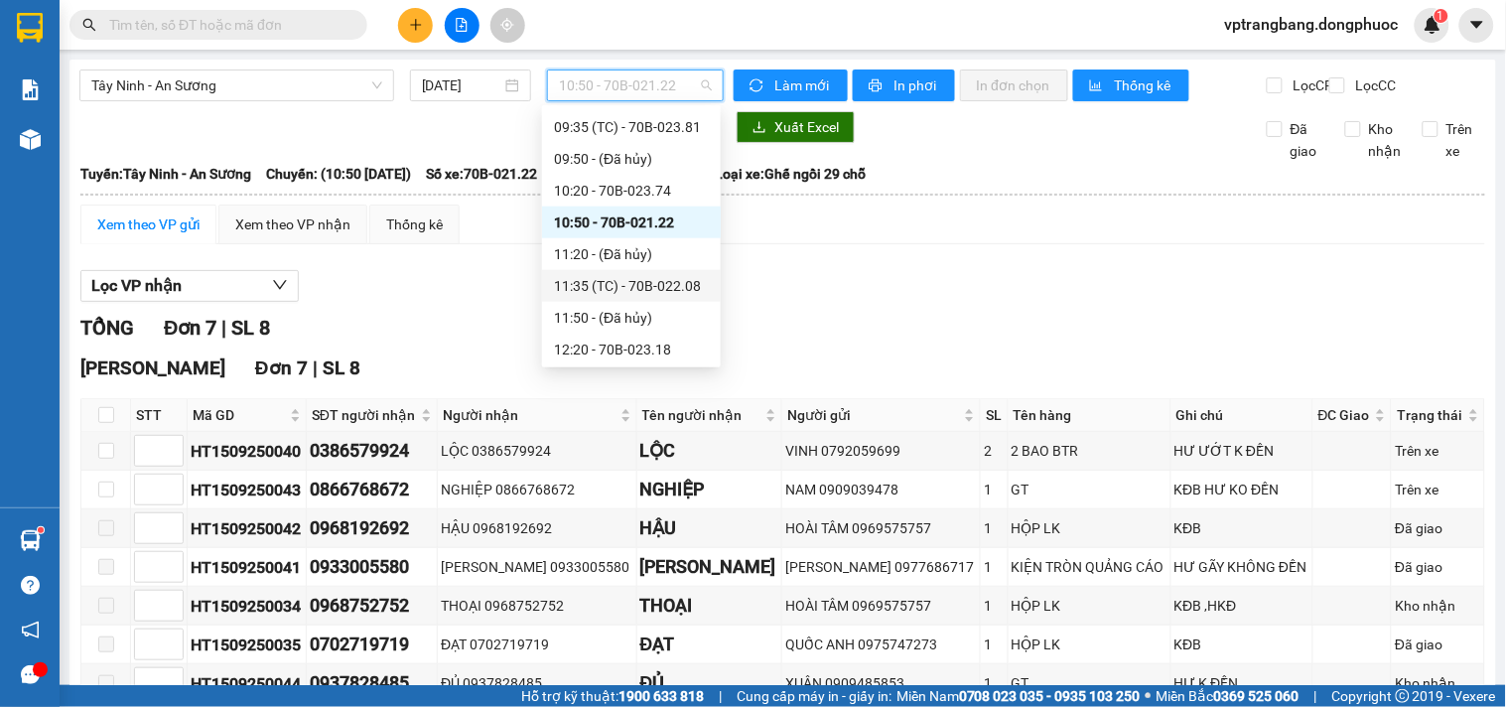
click at [648, 289] on div "11:35 (TC) - 70B-022.08" at bounding box center [631, 286] width 155 height 22
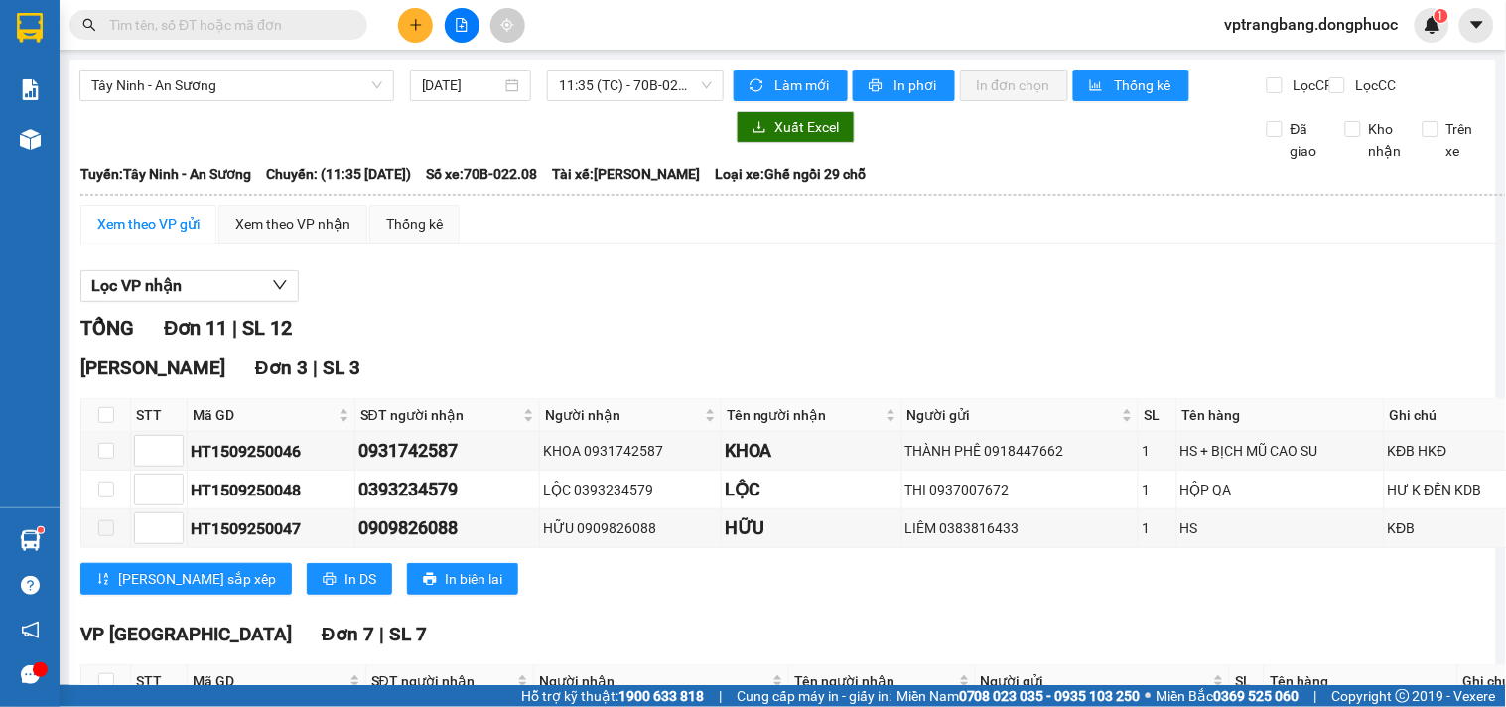
drag, startPoint x: 541, startPoint y: 315, endPoint x: 588, endPoint y: 199, distance: 125.2
click at [542, 303] on div "Lọc VP nhận" at bounding box center [925, 286] width 1691 height 33
click at [232, 84] on span "Tây Ninh - An Sương" at bounding box center [236, 85] width 291 height 30
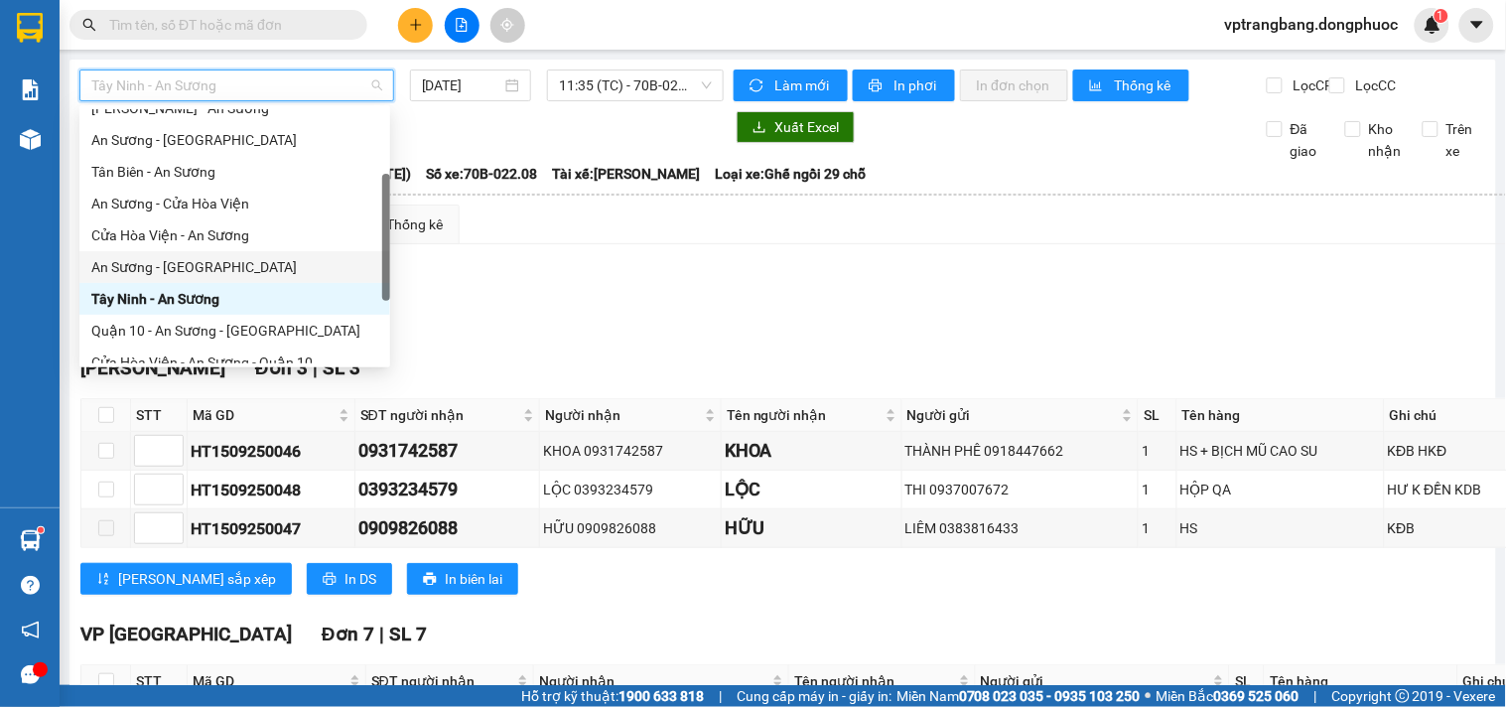
click at [177, 256] on div "An Sương - [GEOGRAPHIC_DATA]" at bounding box center [234, 267] width 287 height 22
type input "[DATE]"
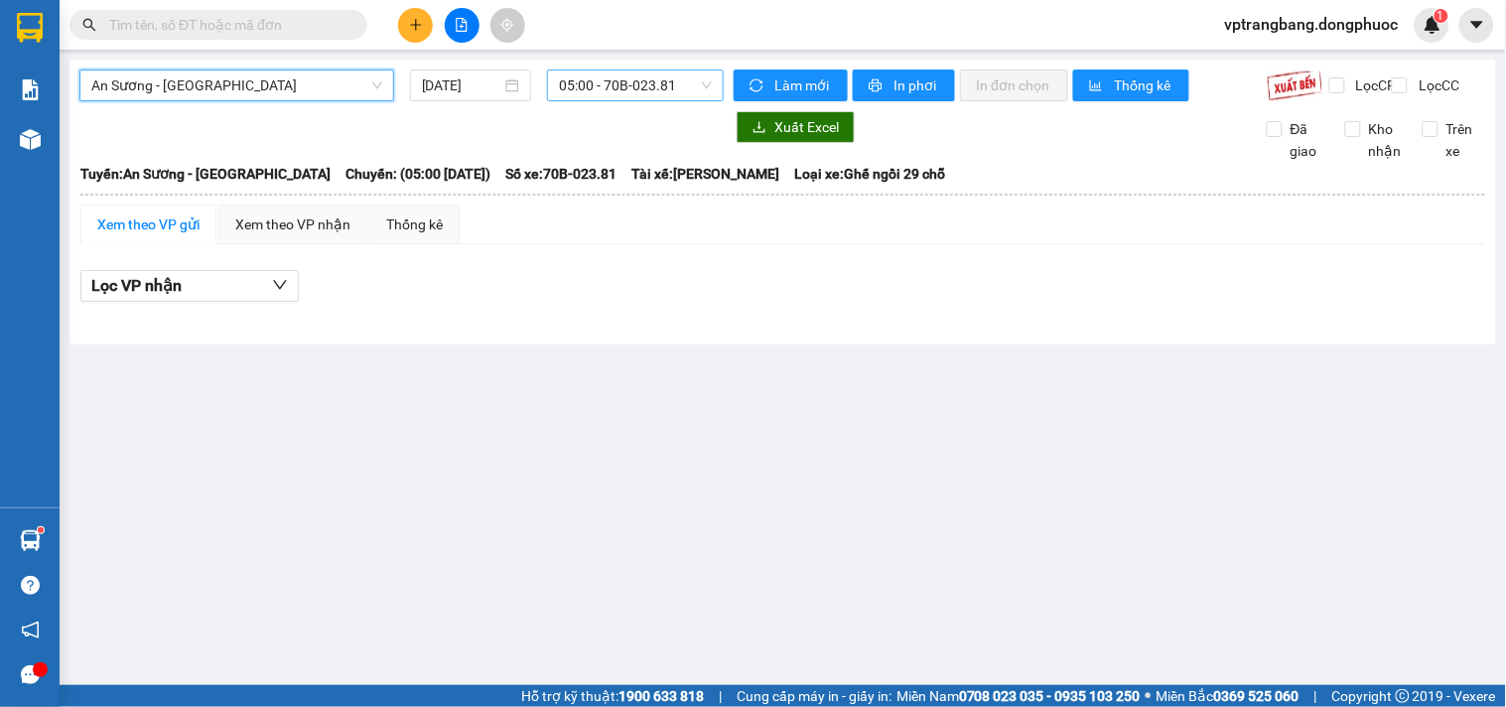
click at [594, 92] on span "05:00 - 70B-023.81" at bounding box center [635, 85] width 153 height 30
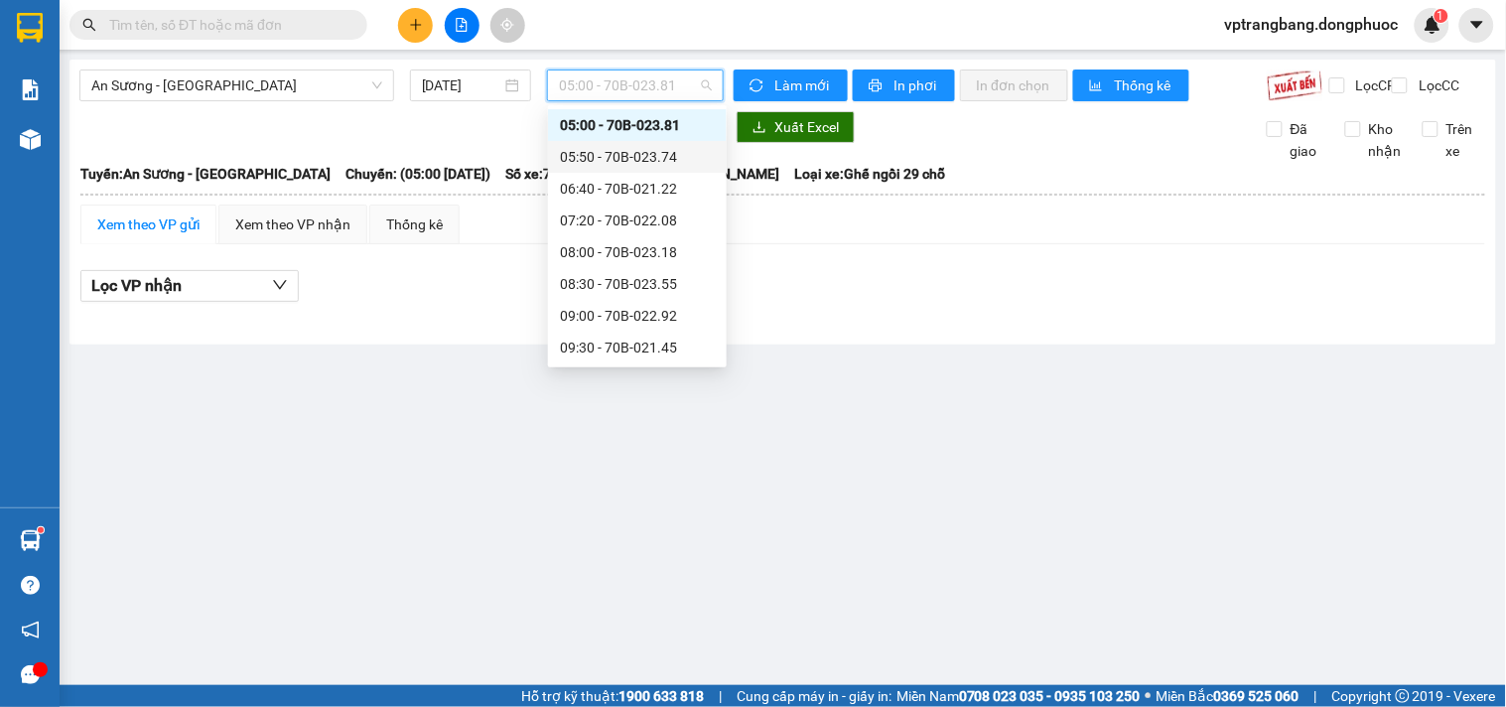
click at [612, 155] on div "05:50 - 70B-023.74" at bounding box center [637, 157] width 155 height 22
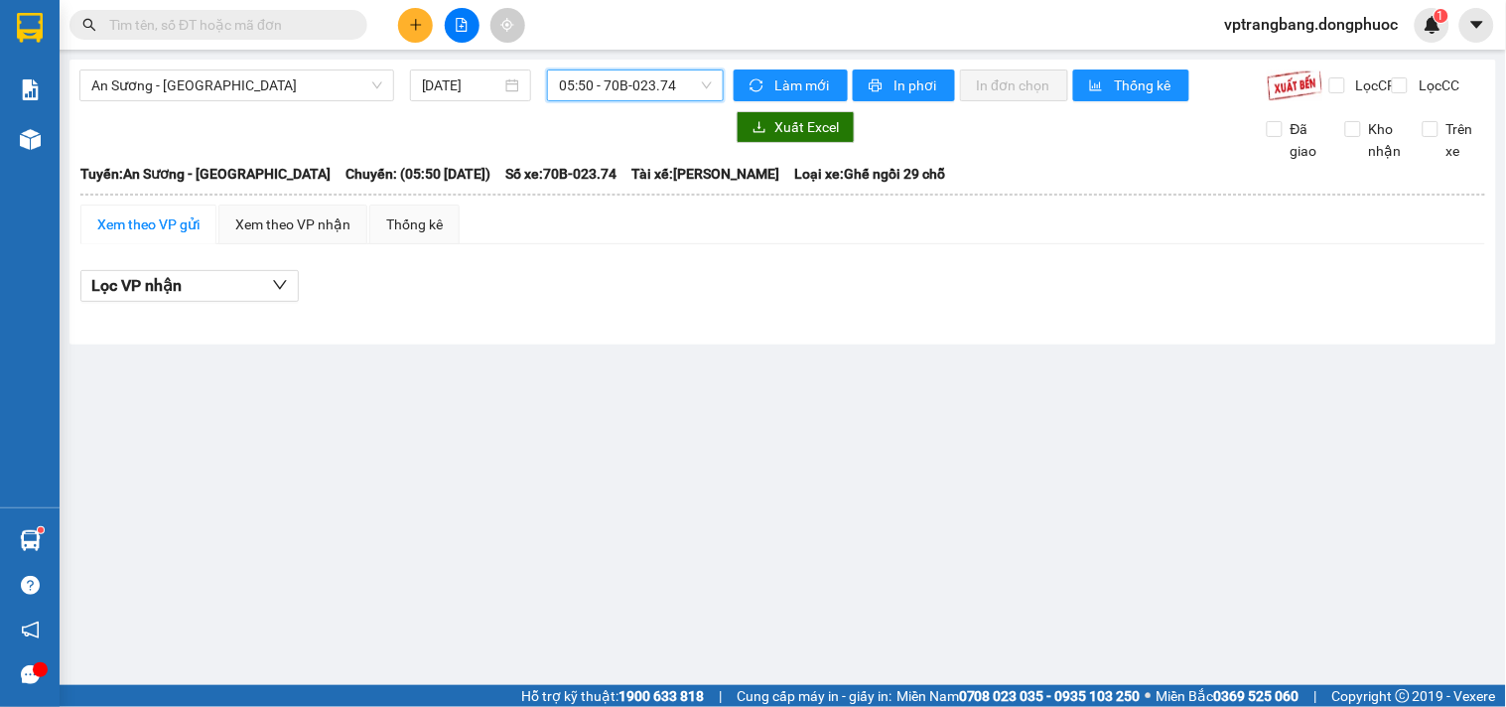
click at [632, 82] on span "05:50 - 70B-023.74" at bounding box center [635, 85] width 153 height 30
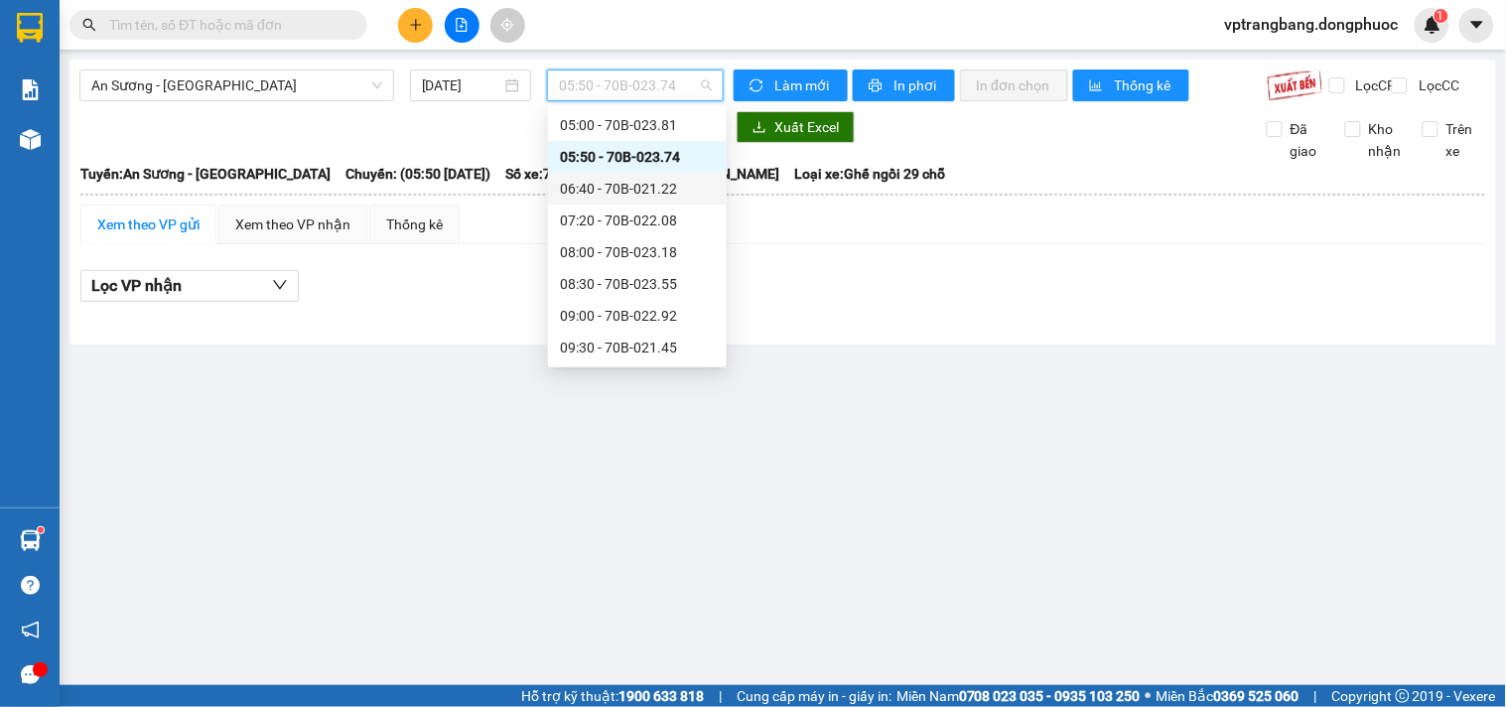
click at [628, 190] on div "06:40 - 70B-021.22" at bounding box center [637, 189] width 155 height 22
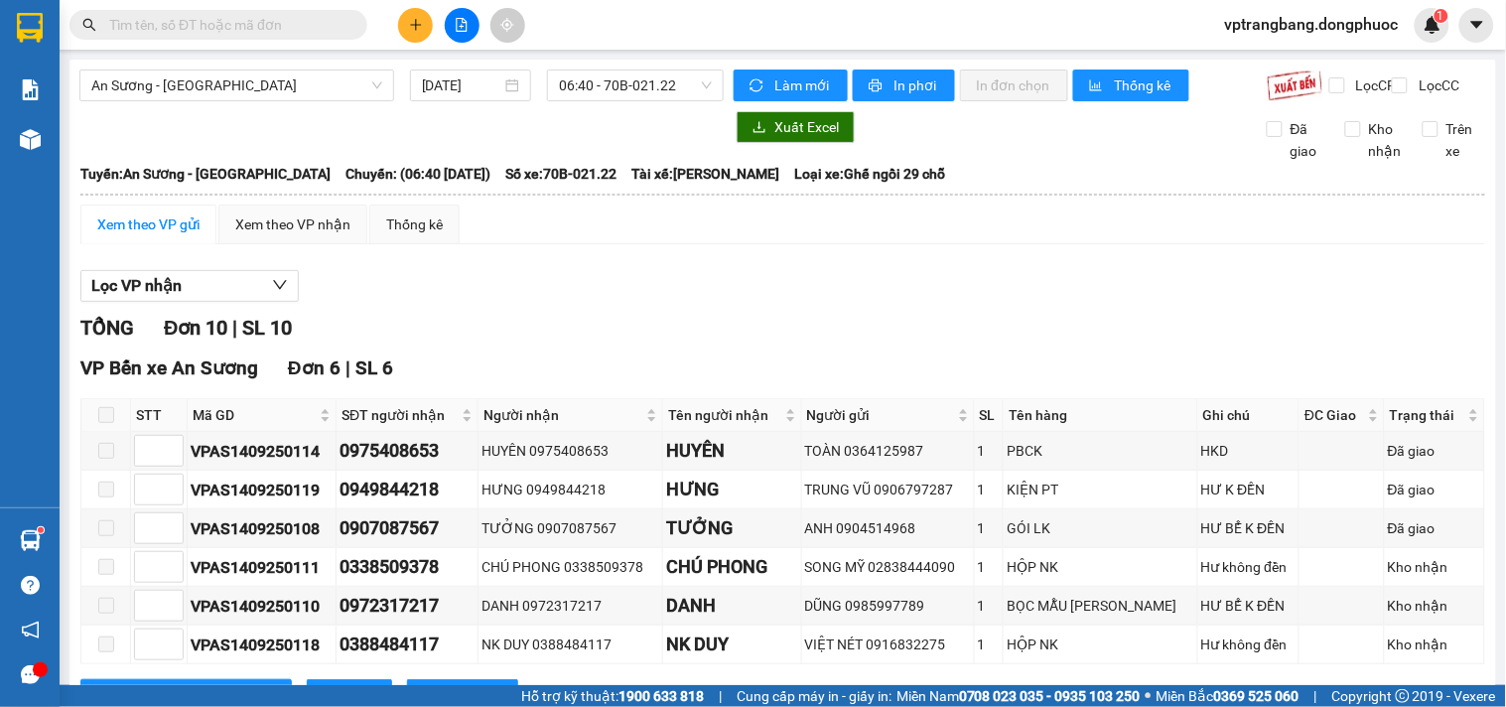
click at [526, 295] on div "Lọc VP nhận" at bounding box center [782, 286] width 1405 height 33
click at [590, 93] on span "06:40 - 70B-021.22" at bounding box center [635, 85] width 153 height 30
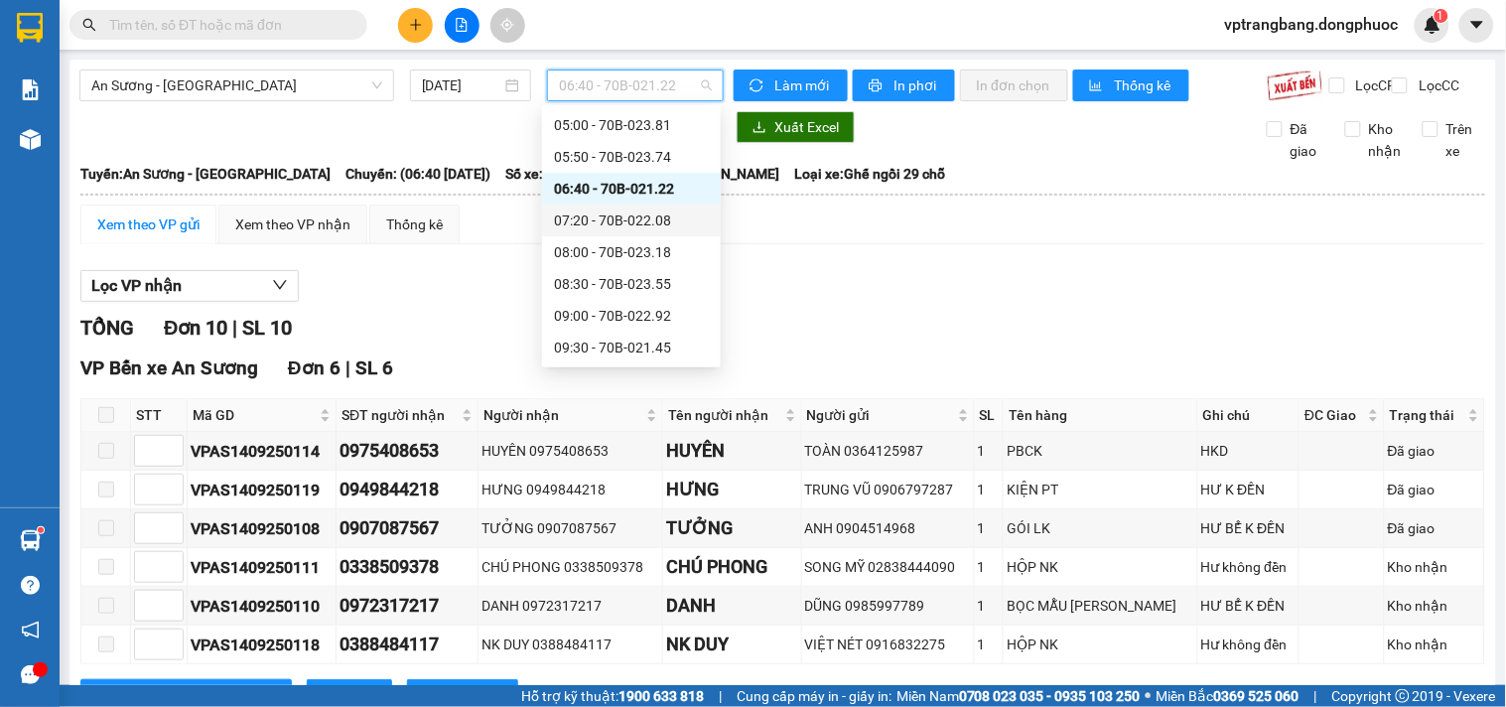
click at [636, 222] on div "07:20 - 70B-022.08" at bounding box center [631, 221] width 155 height 22
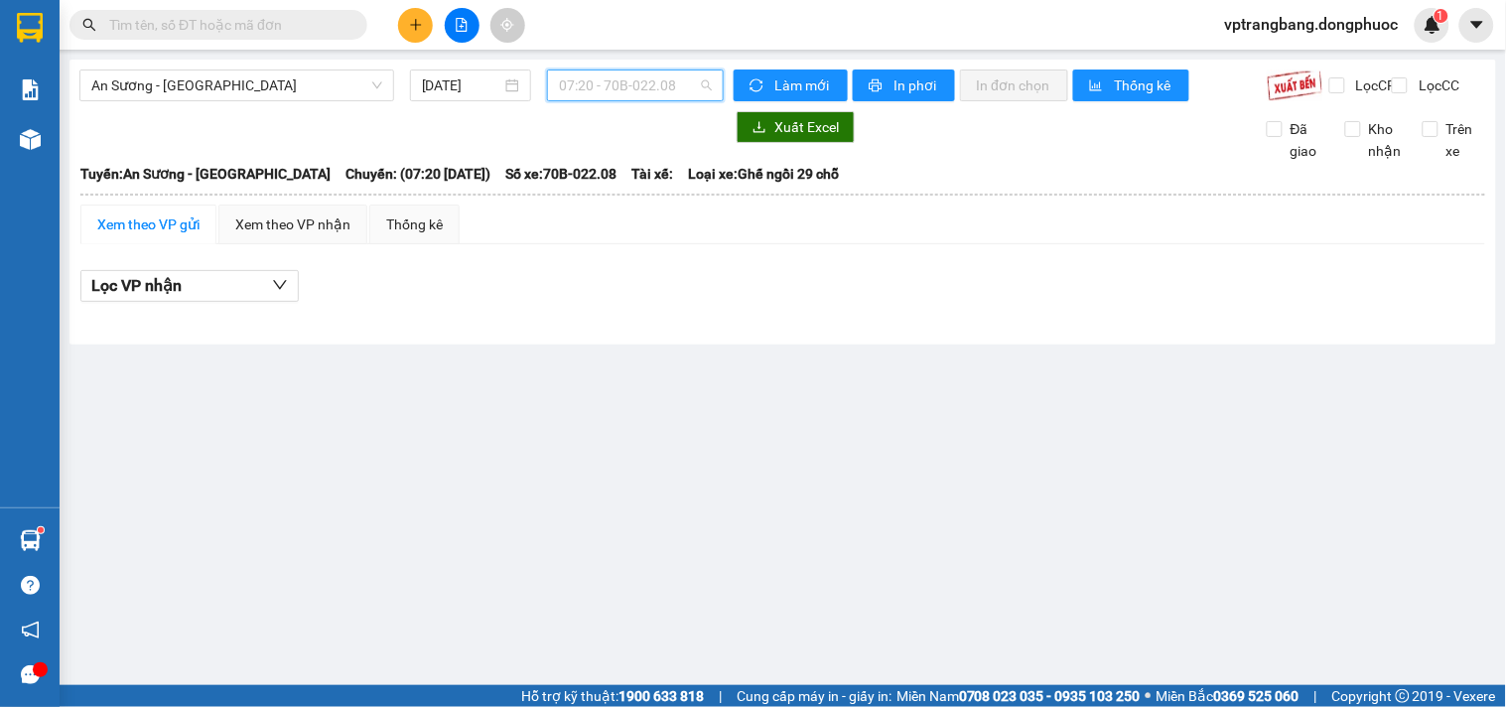
click at [690, 99] on span "07:20 - 70B-022.08" at bounding box center [635, 85] width 153 height 30
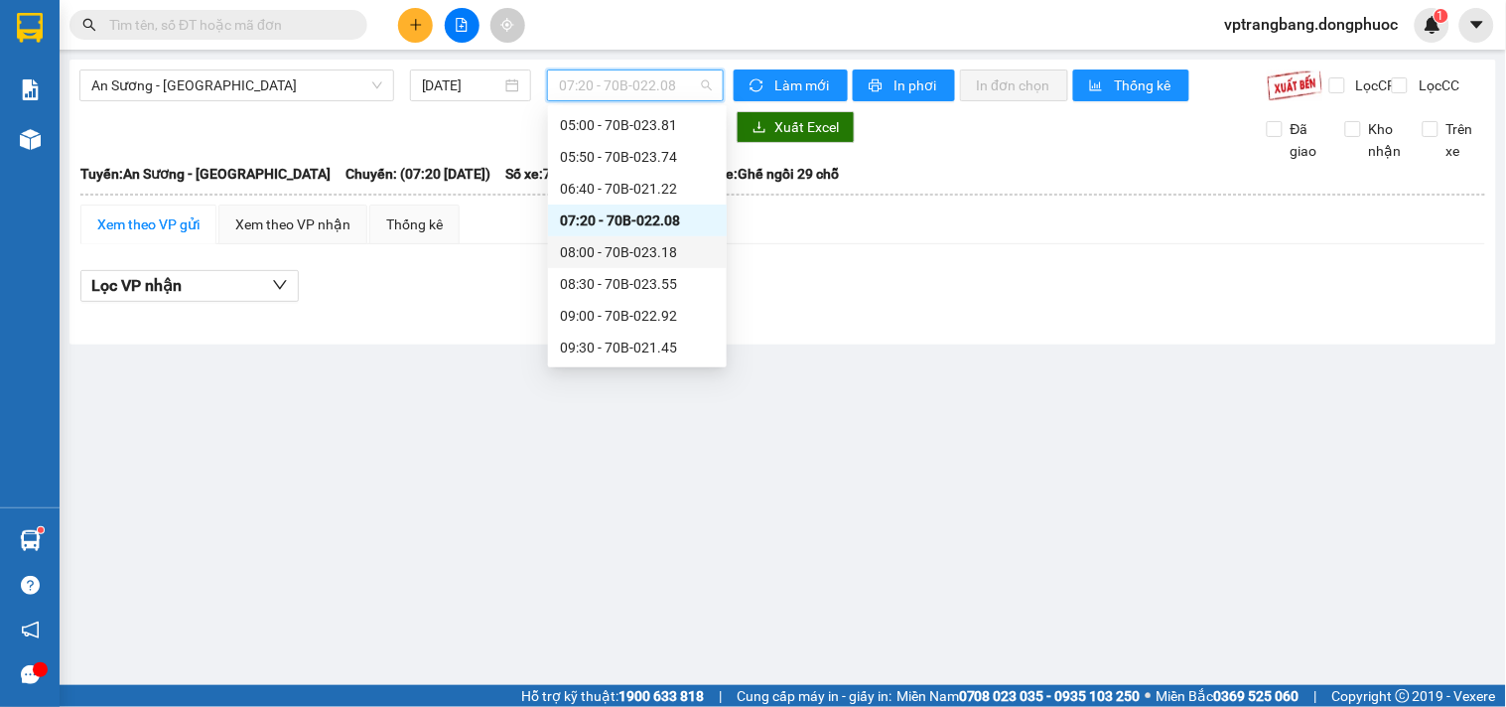
click at [661, 255] on div "08:00 - 70B-023.18" at bounding box center [637, 252] width 155 height 22
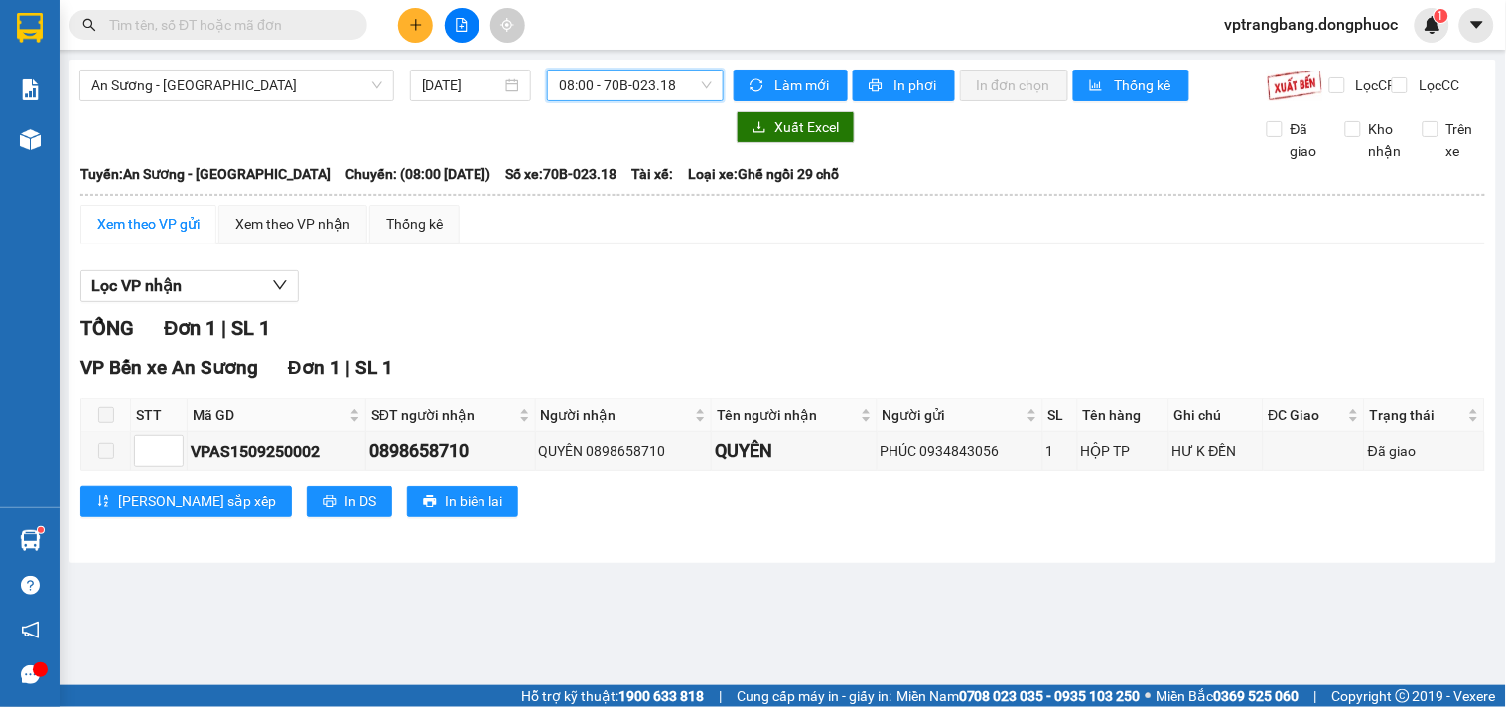
click at [663, 87] on span "08:00 - 70B-023.18" at bounding box center [635, 85] width 153 height 30
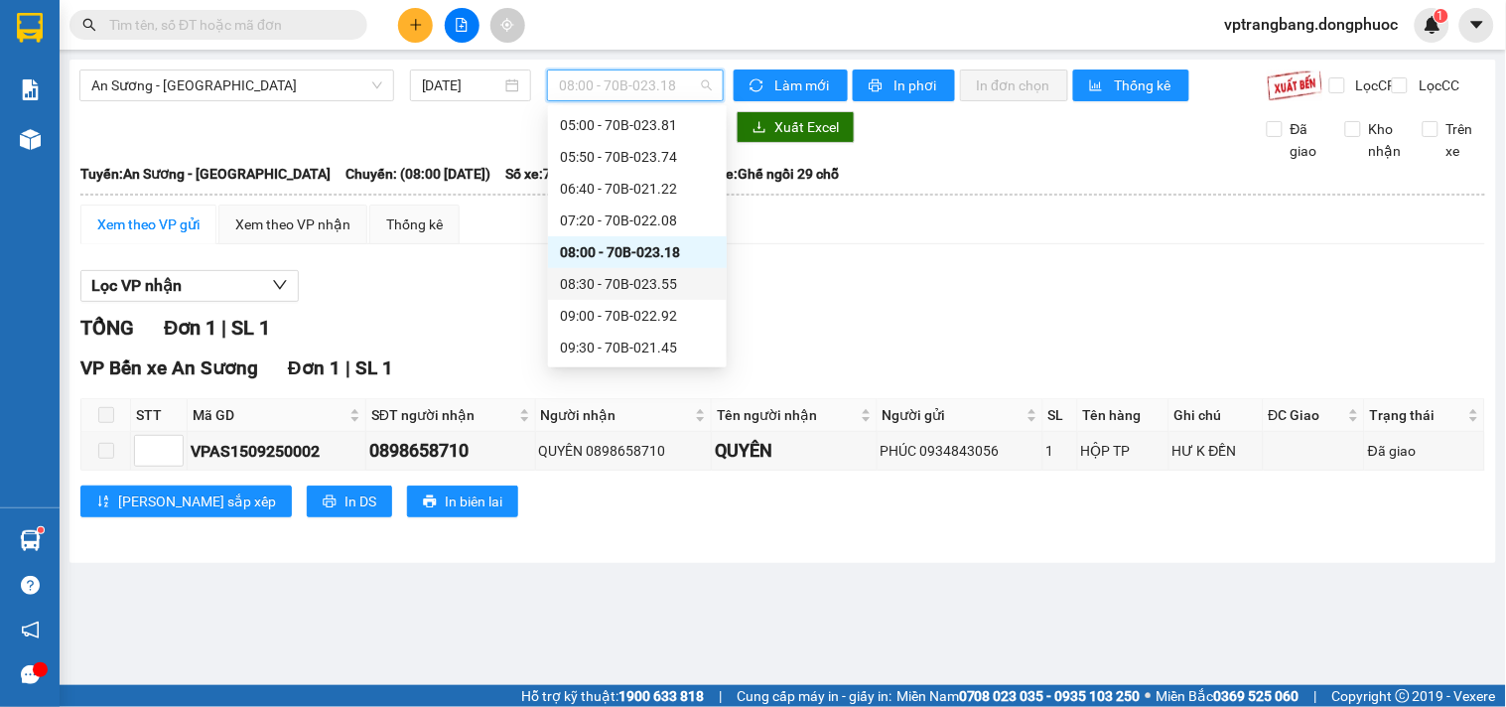
click at [632, 281] on div "08:30 - 70B-023.55" at bounding box center [637, 284] width 155 height 22
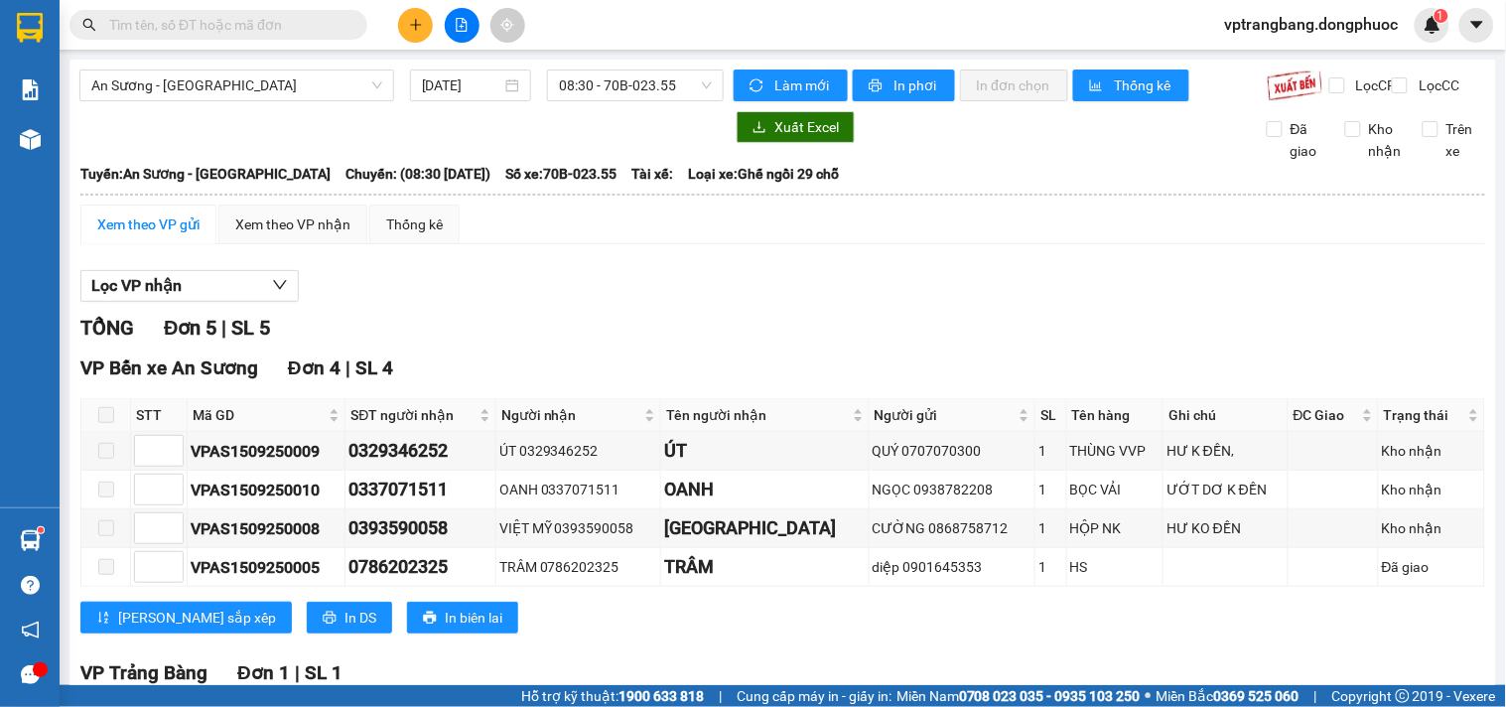
click at [598, 96] on span "08:30 - 70B-023.55" at bounding box center [635, 85] width 153 height 30
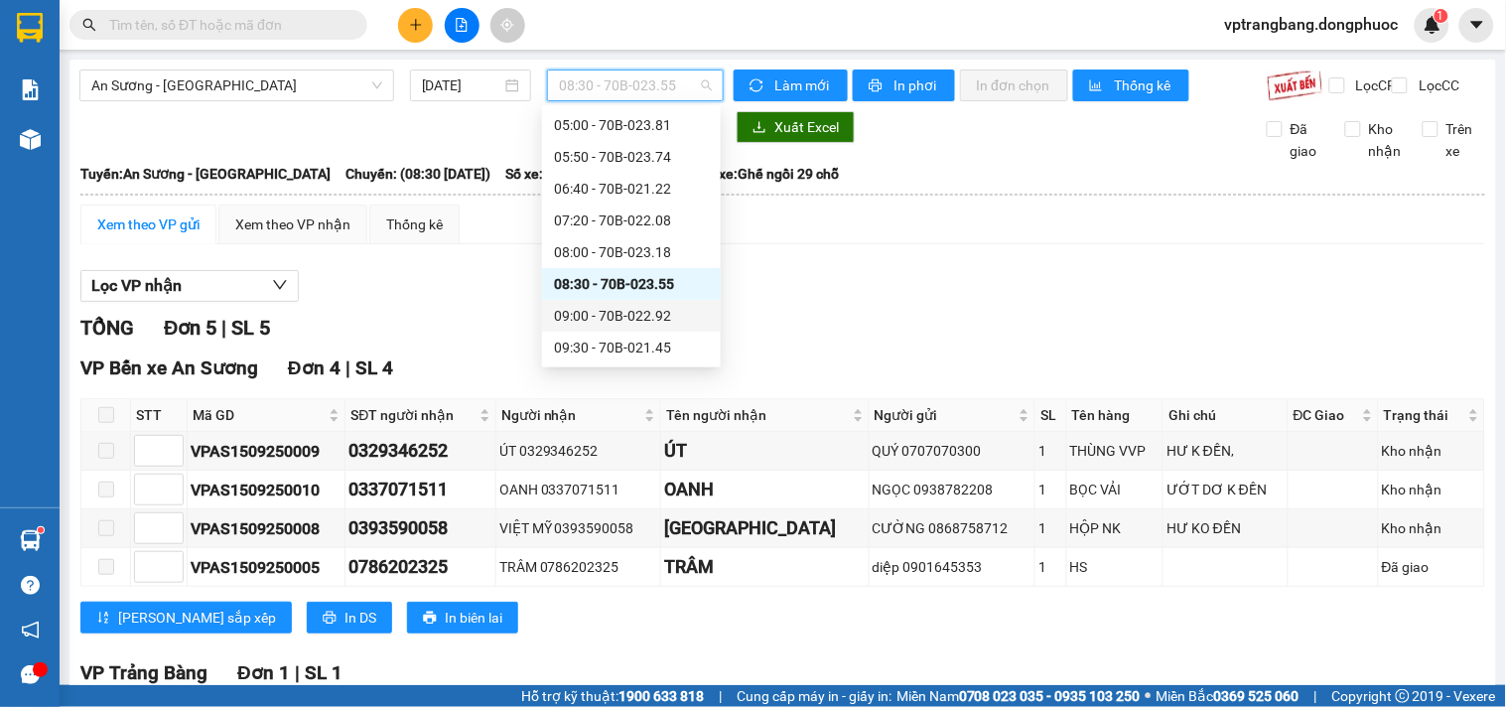
click at [639, 323] on div "09:00 - 70B-022.92" at bounding box center [631, 316] width 155 height 22
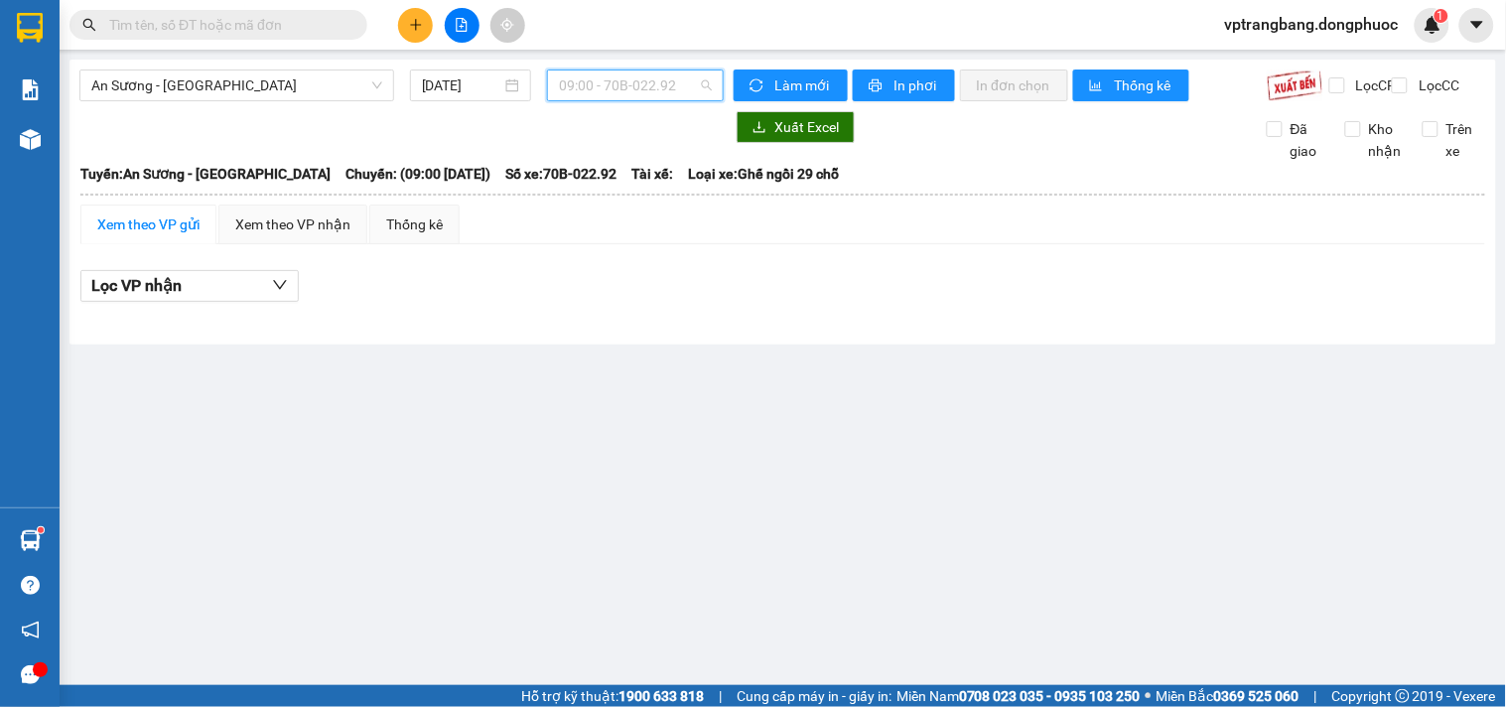
click at [611, 91] on span "09:00 - 70B-022.92" at bounding box center [635, 85] width 153 height 30
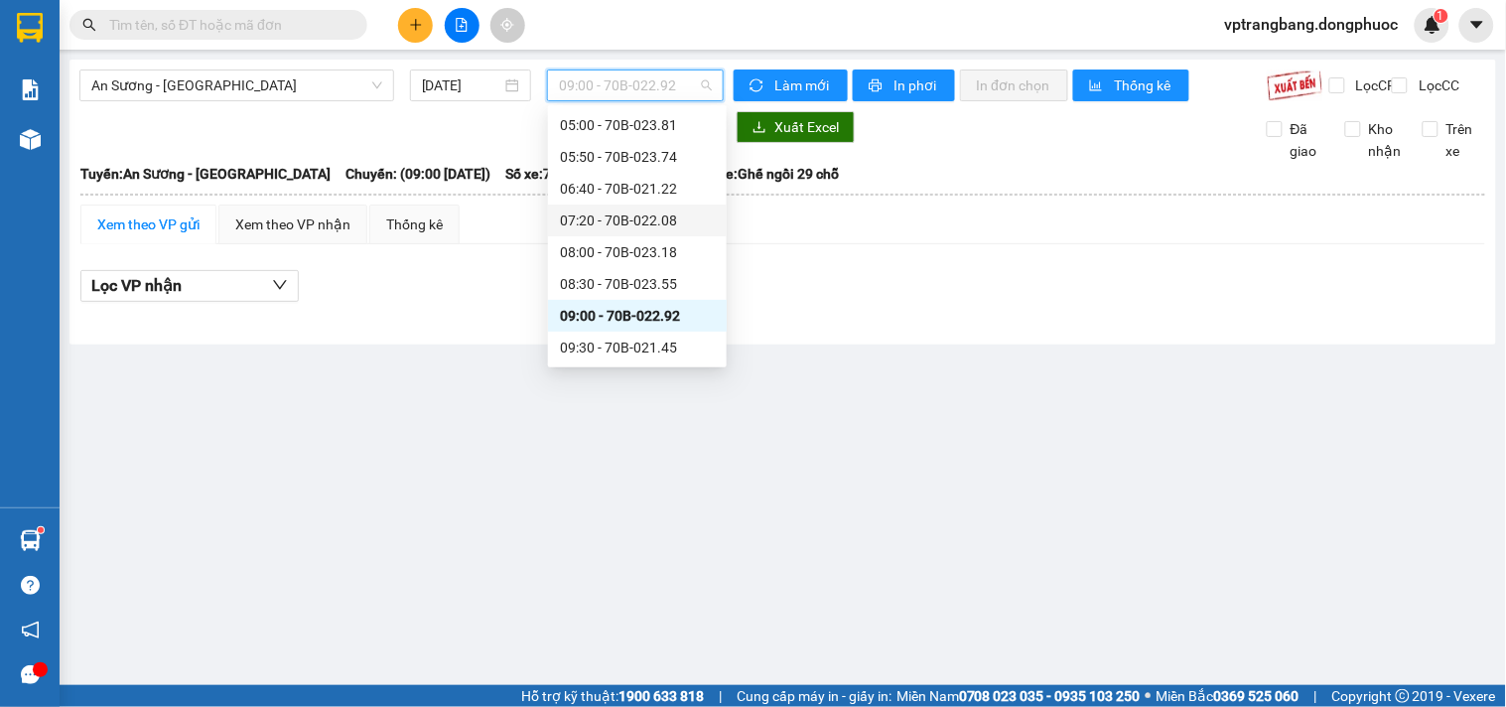
scroll to position [142, 0]
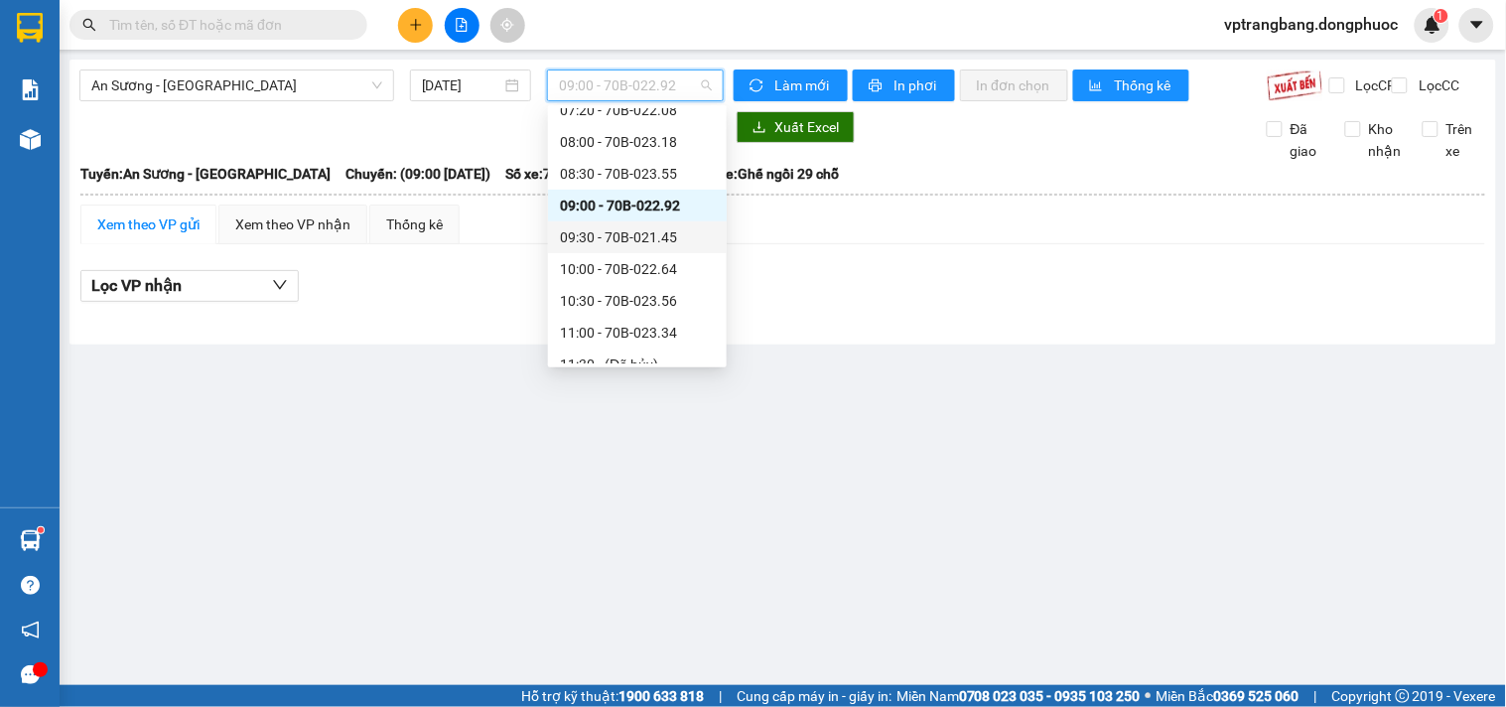
click at [604, 230] on div "09:30 - 70B-021.45" at bounding box center [637, 237] width 155 height 22
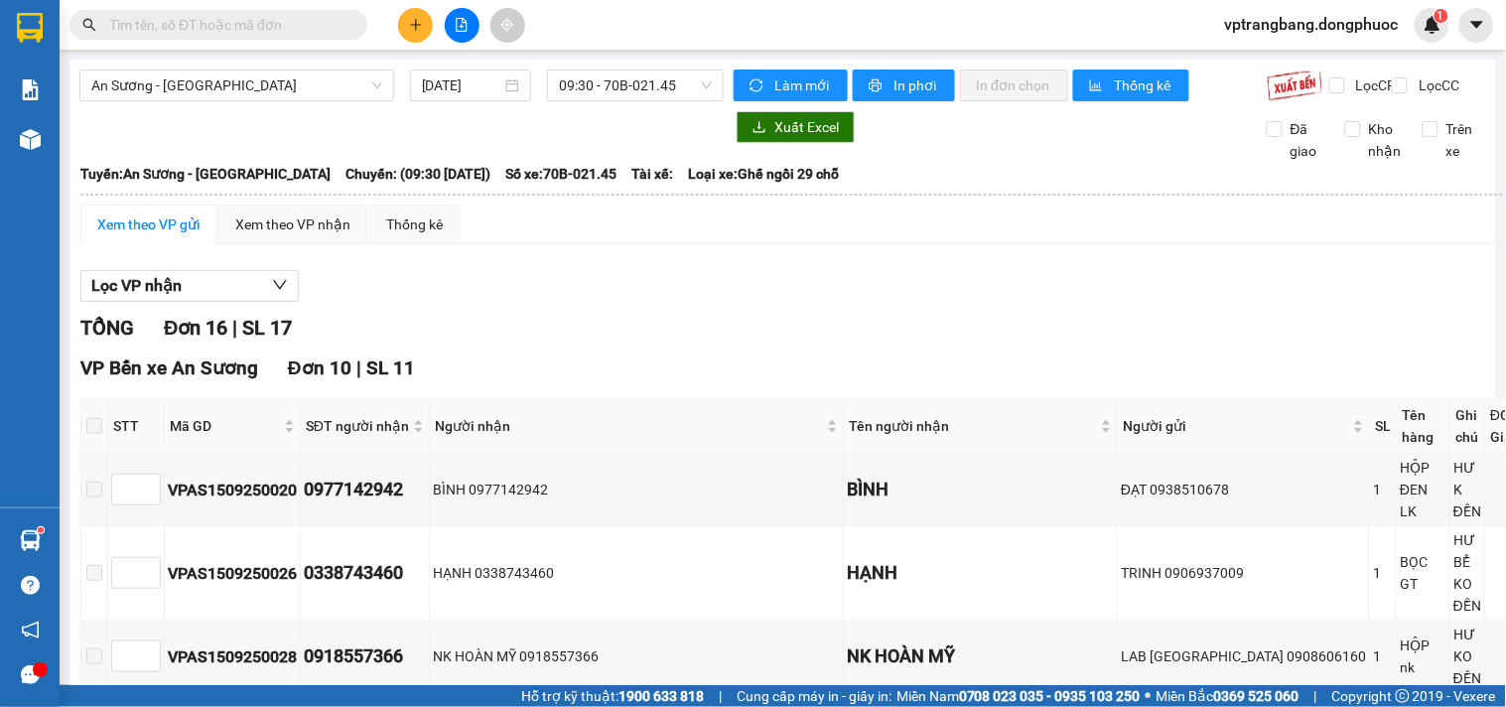
click at [613, 344] on div "TỔNG Đơn 16 | SL 17" at bounding box center [856, 328] width 1552 height 31
click at [571, 90] on span "09:30 - 70B-021.45" at bounding box center [635, 85] width 153 height 30
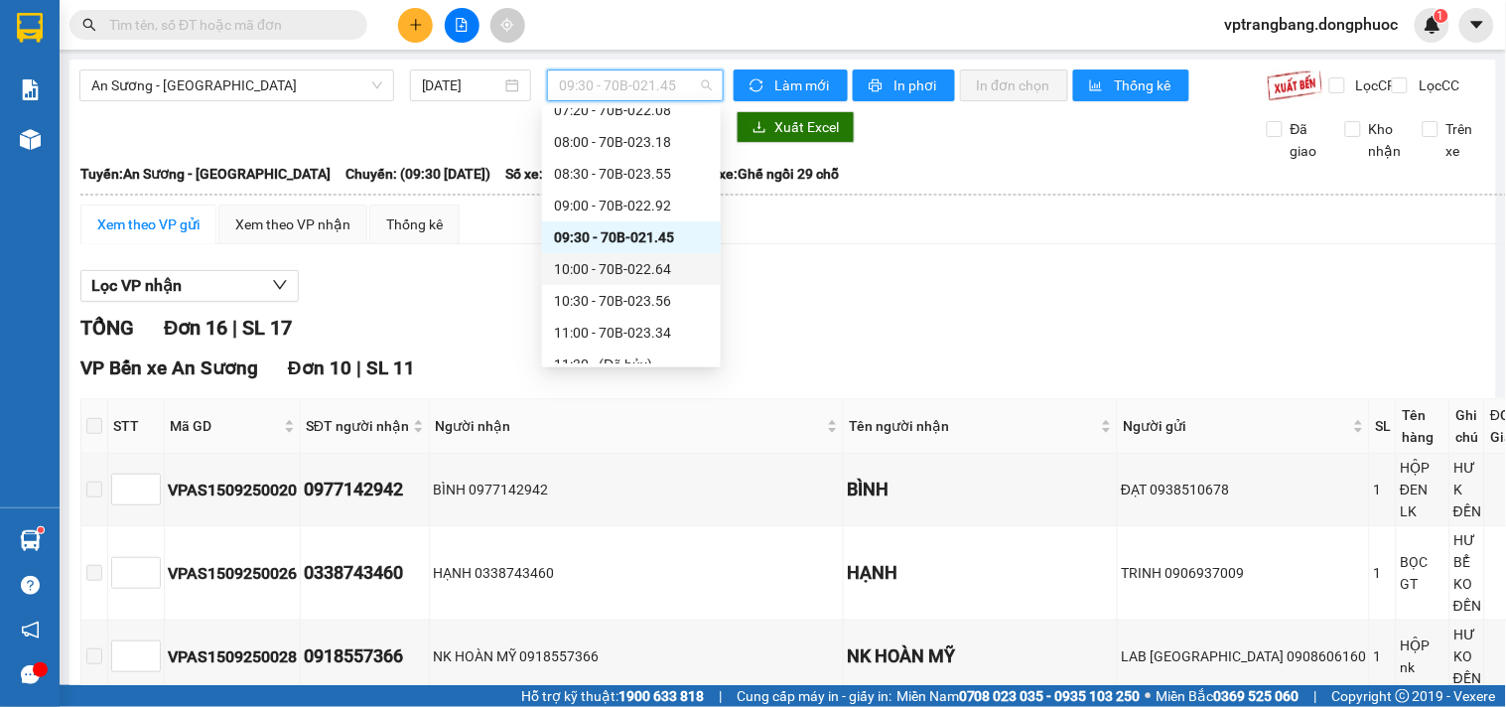
click at [629, 278] on div "10:00 - 70B-022.64" at bounding box center [631, 269] width 155 height 22
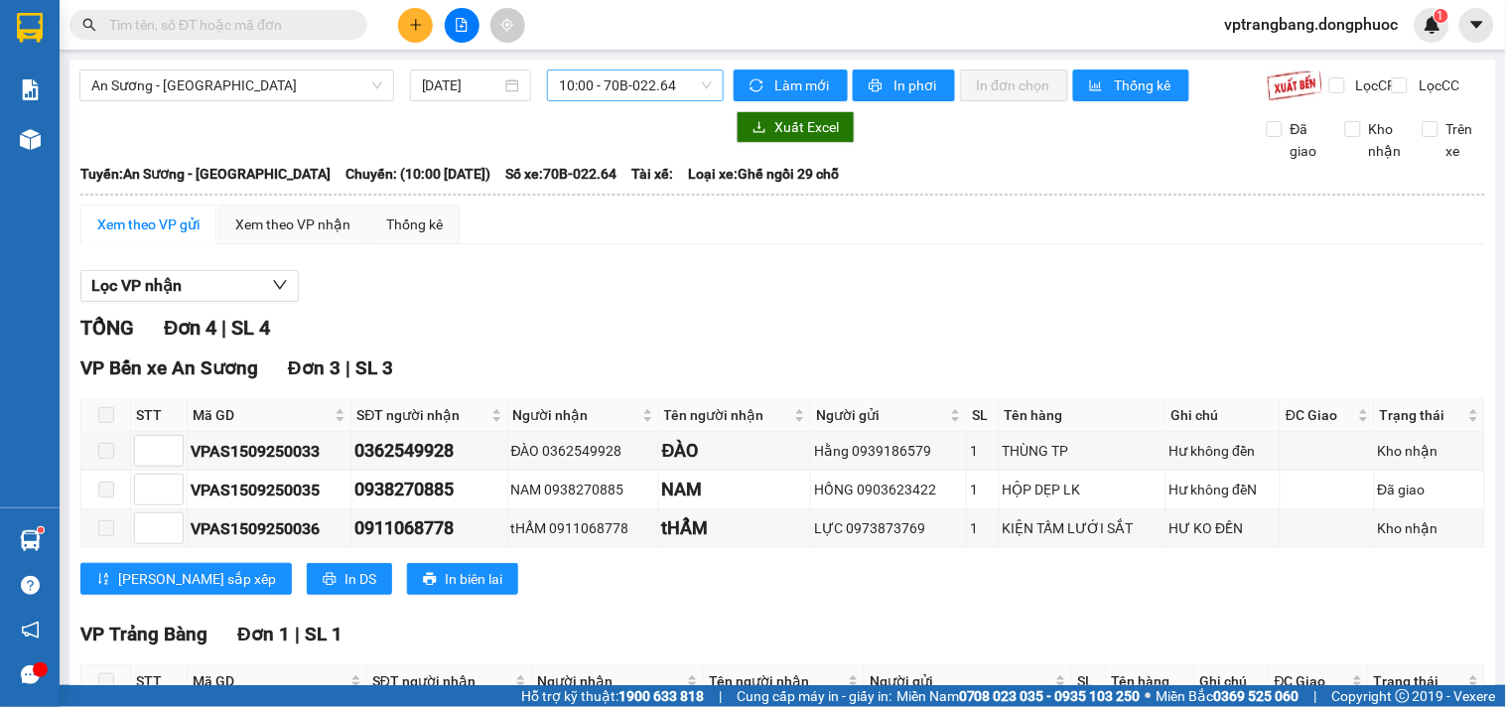
click at [547, 86] on div "10:00 - 70B-022.64" at bounding box center [635, 86] width 177 height 32
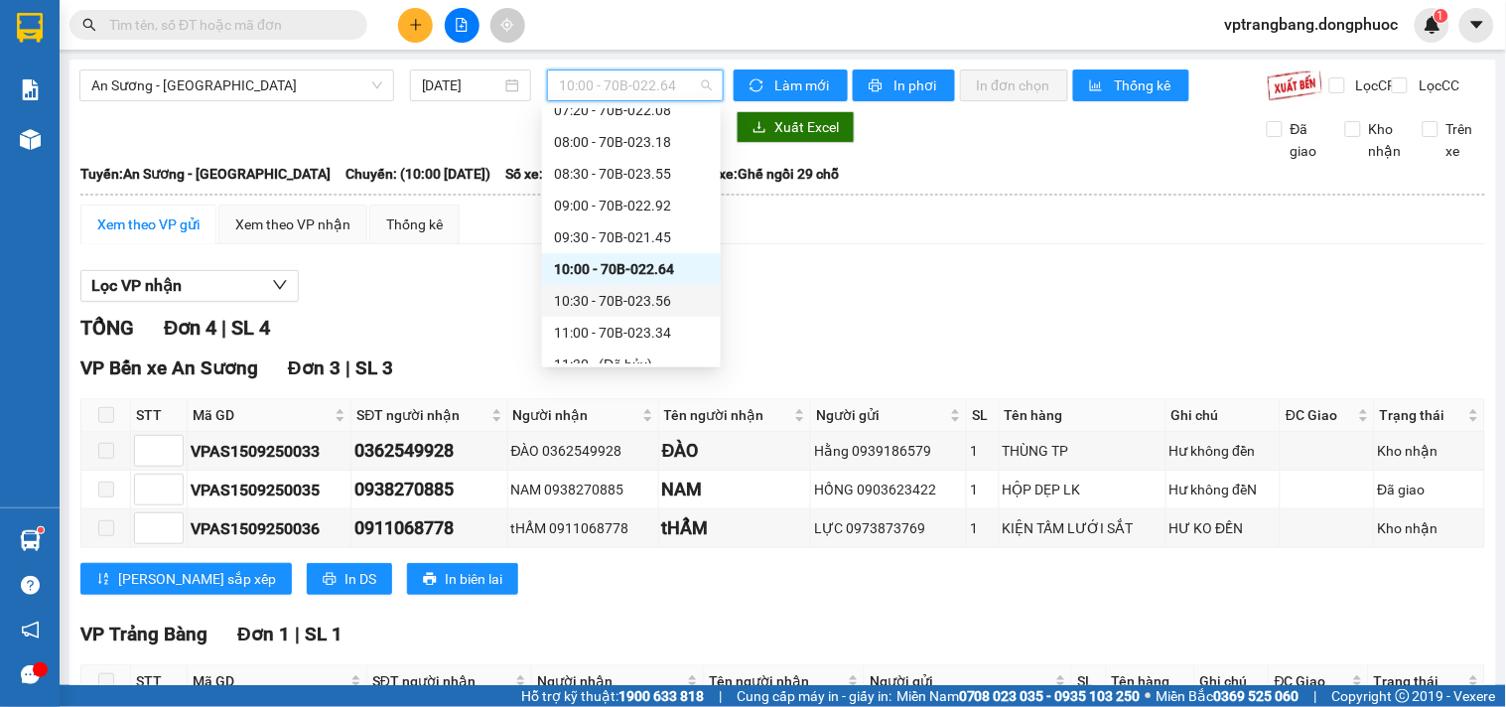
click at [645, 295] on div "10:30 - 70B-023.56" at bounding box center [631, 301] width 155 height 22
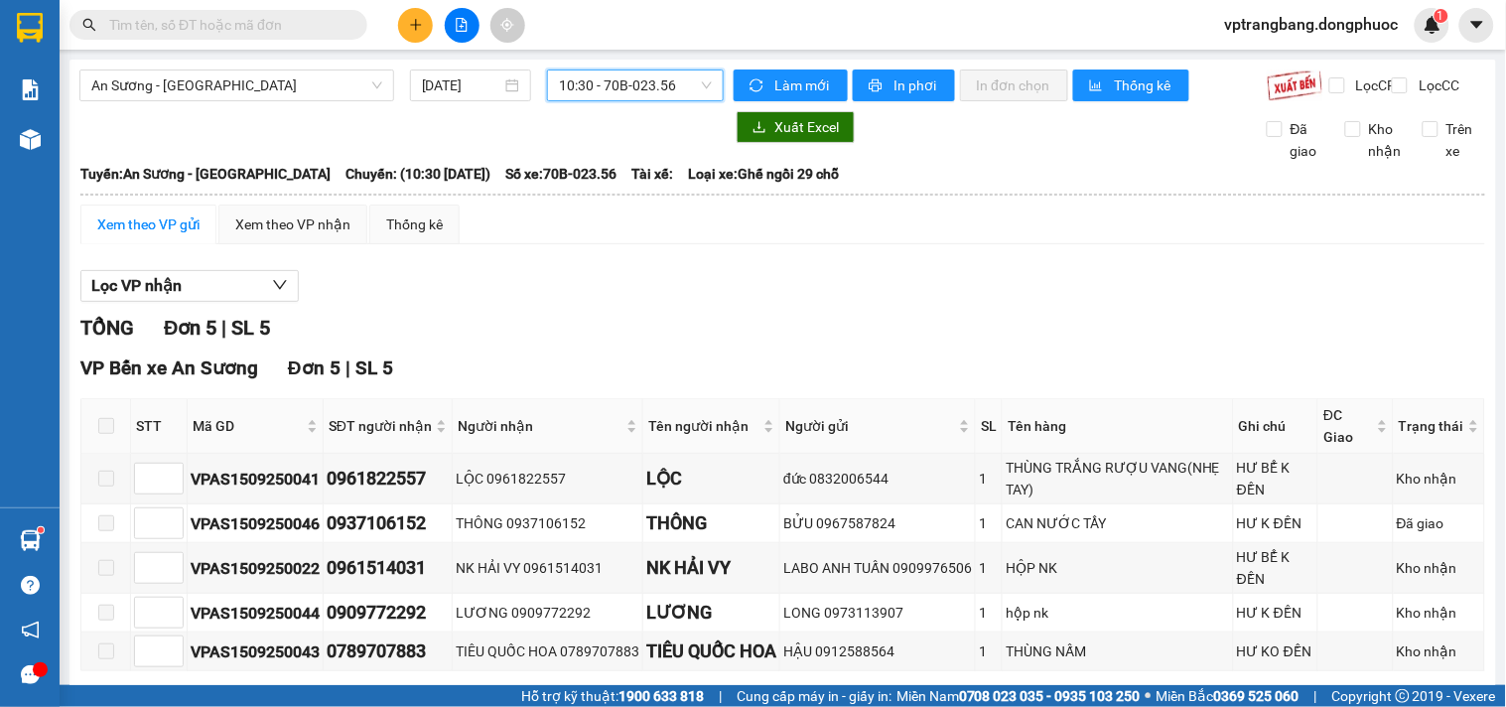
click at [677, 86] on span "10:30 - 70B-023.56" at bounding box center [635, 85] width 153 height 30
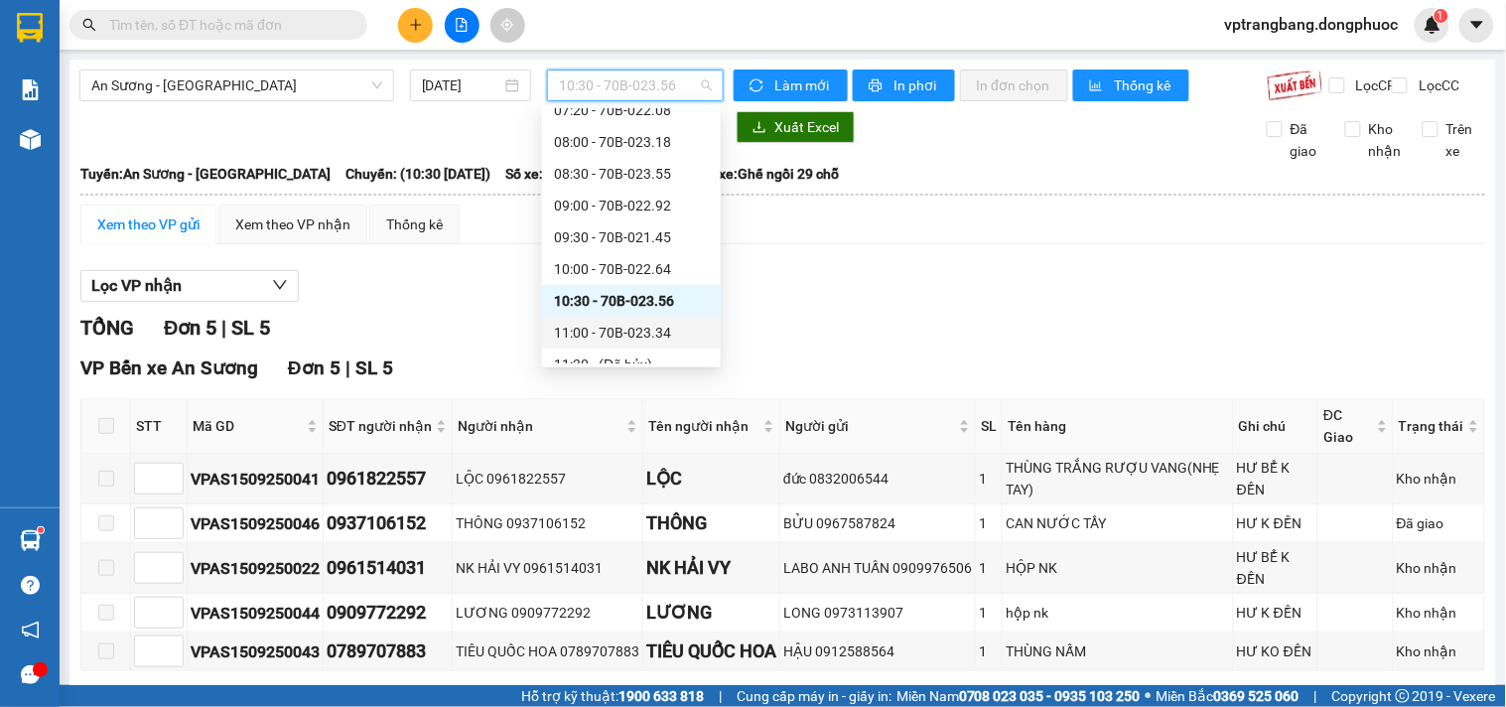
click at [633, 332] on div "11:00 - 70B-023.34" at bounding box center [631, 333] width 155 height 22
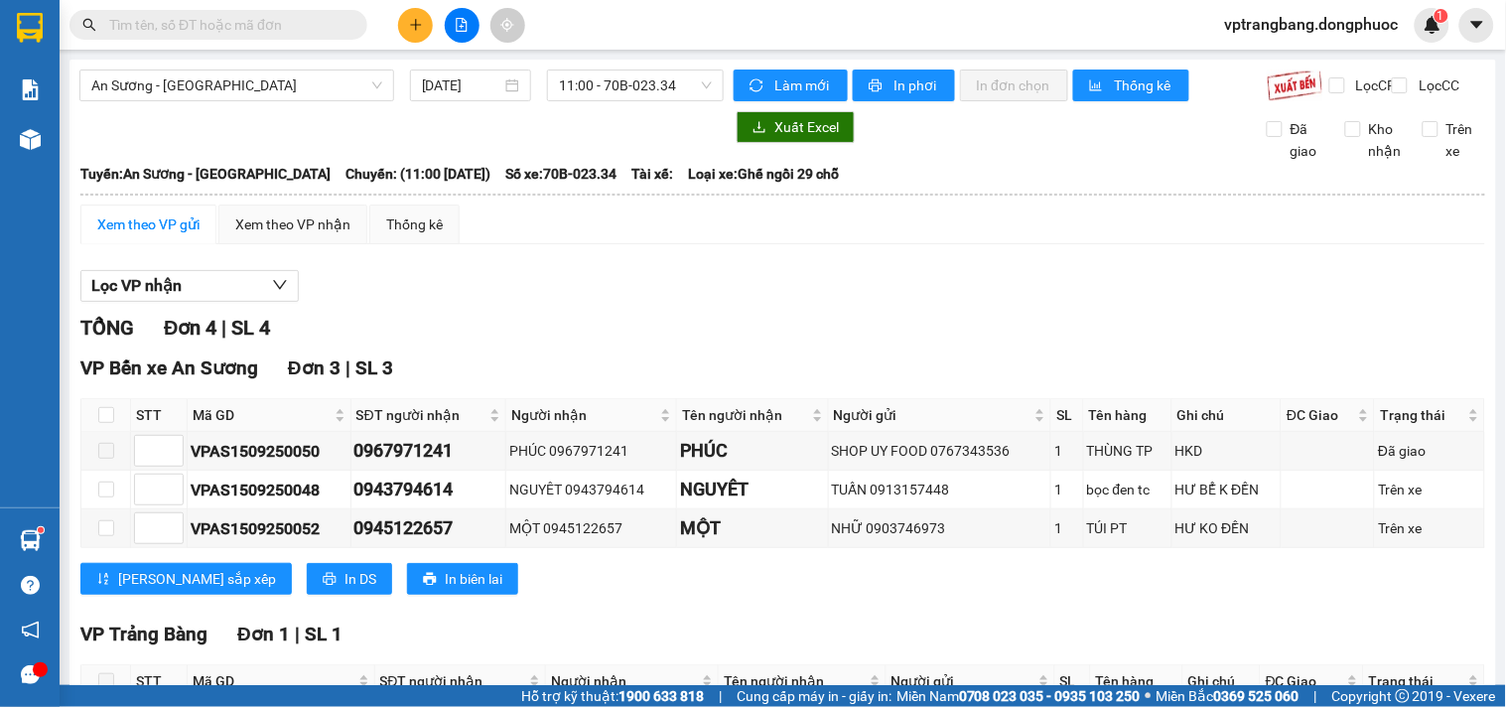
click at [547, 303] on div "Lọc VP nhận" at bounding box center [782, 286] width 1405 height 33
click at [628, 58] on main "An Sương - Tây Ninh 15/09/2025 11:00 - 70B-023.34 Làm mới In phơi In đơn chọn T…" at bounding box center [753, 342] width 1506 height 685
click at [628, 77] on span "11:00 - 70B-023.34" at bounding box center [635, 85] width 153 height 30
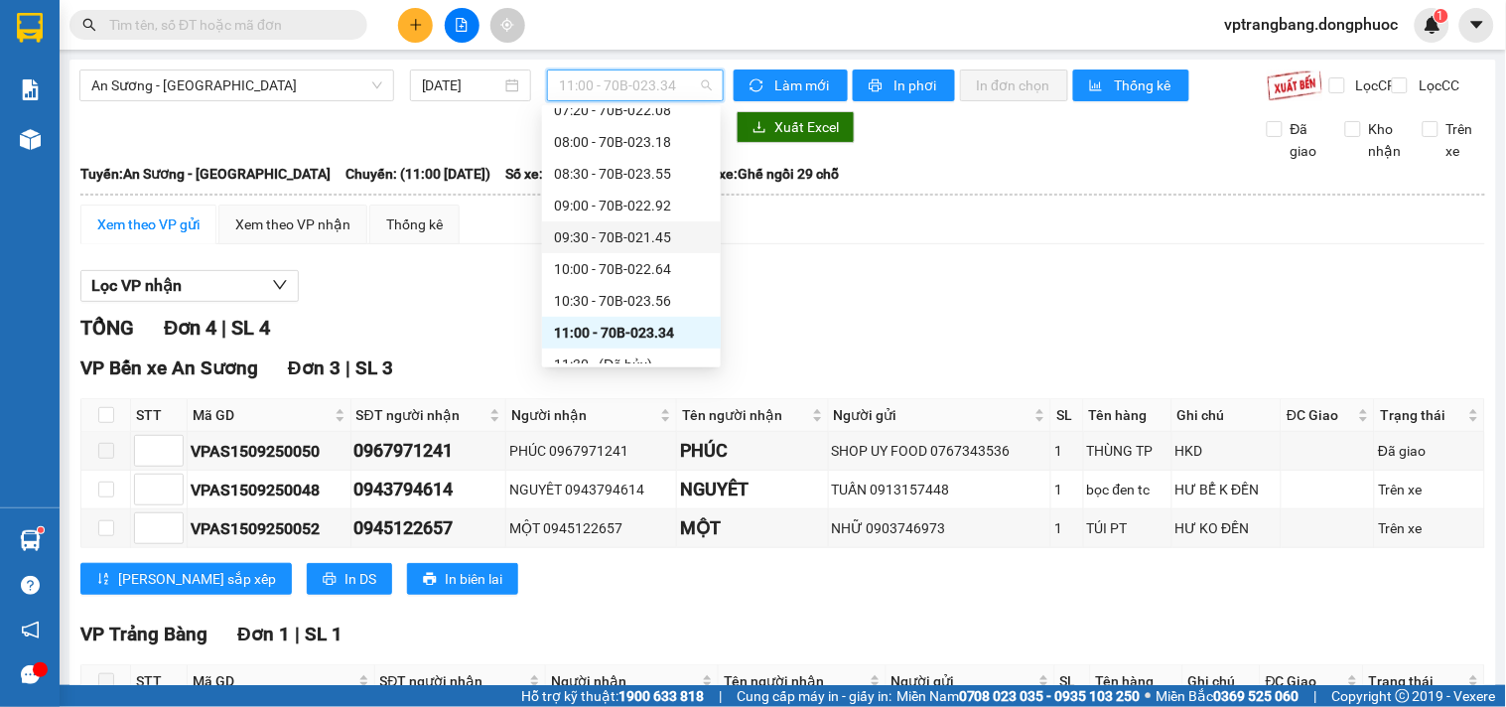
scroll to position [252, 0]
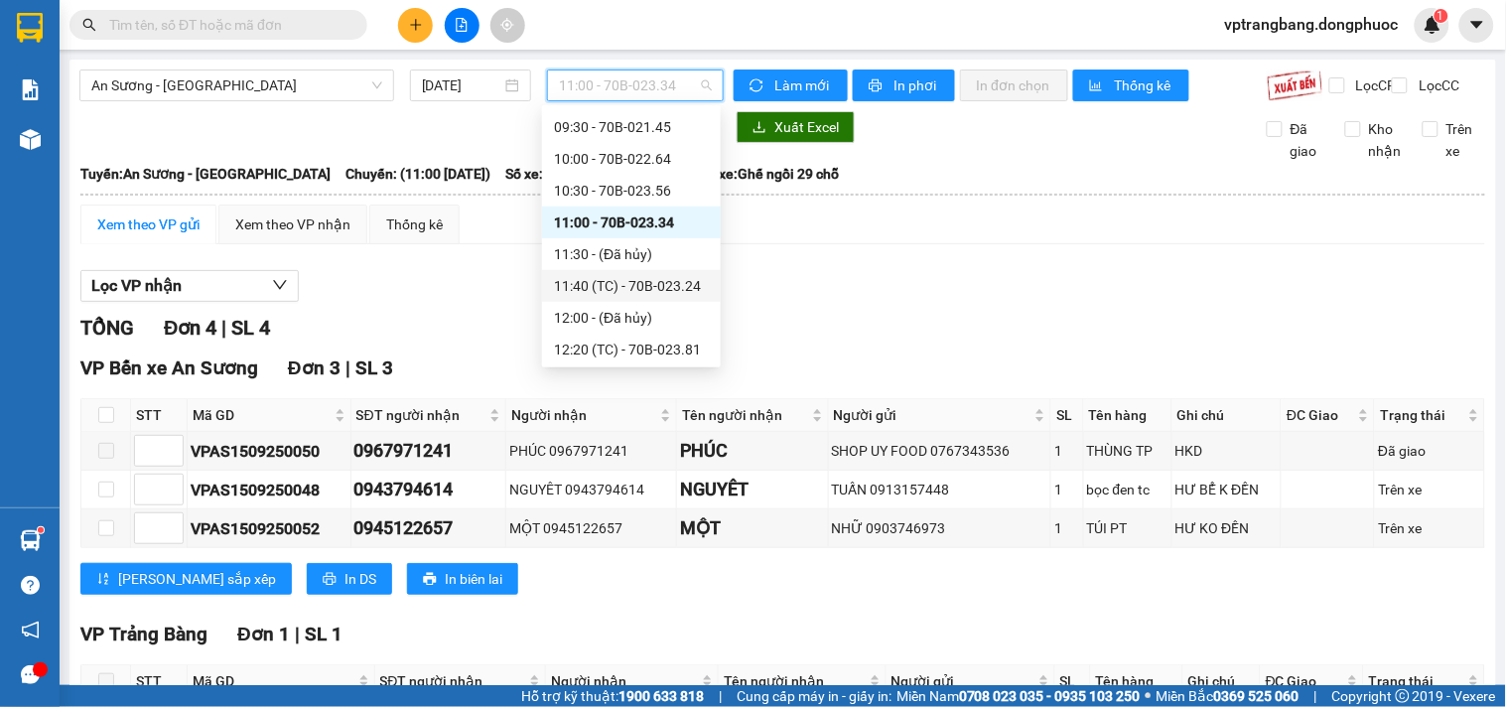
click at [636, 283] on div "11:40 (TC) - 70B-023.24" at bounding box center [631, 286] width 155 height 22
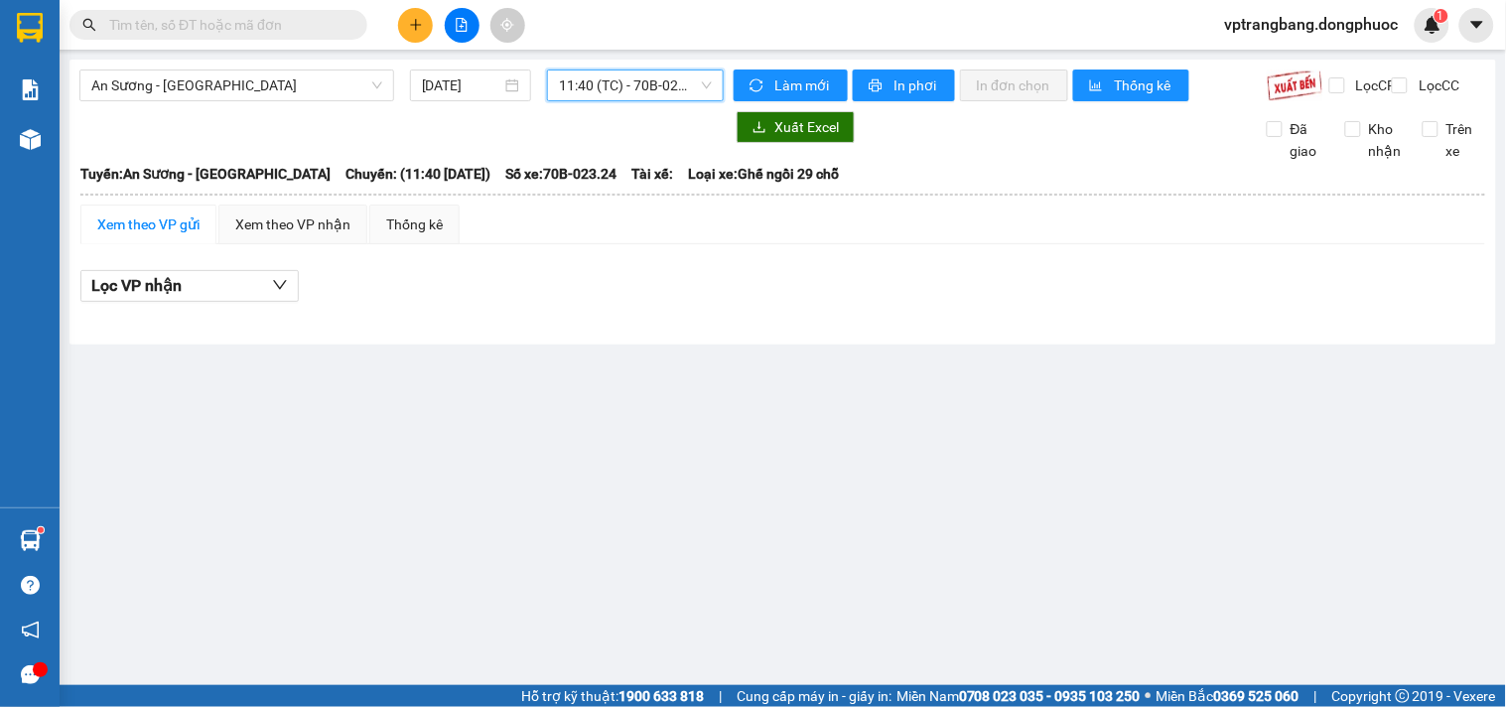
click at [616, 76] on span "11:40 (TC) - 70B-023.24" at bounding box center [635, 85] width 153 height 30
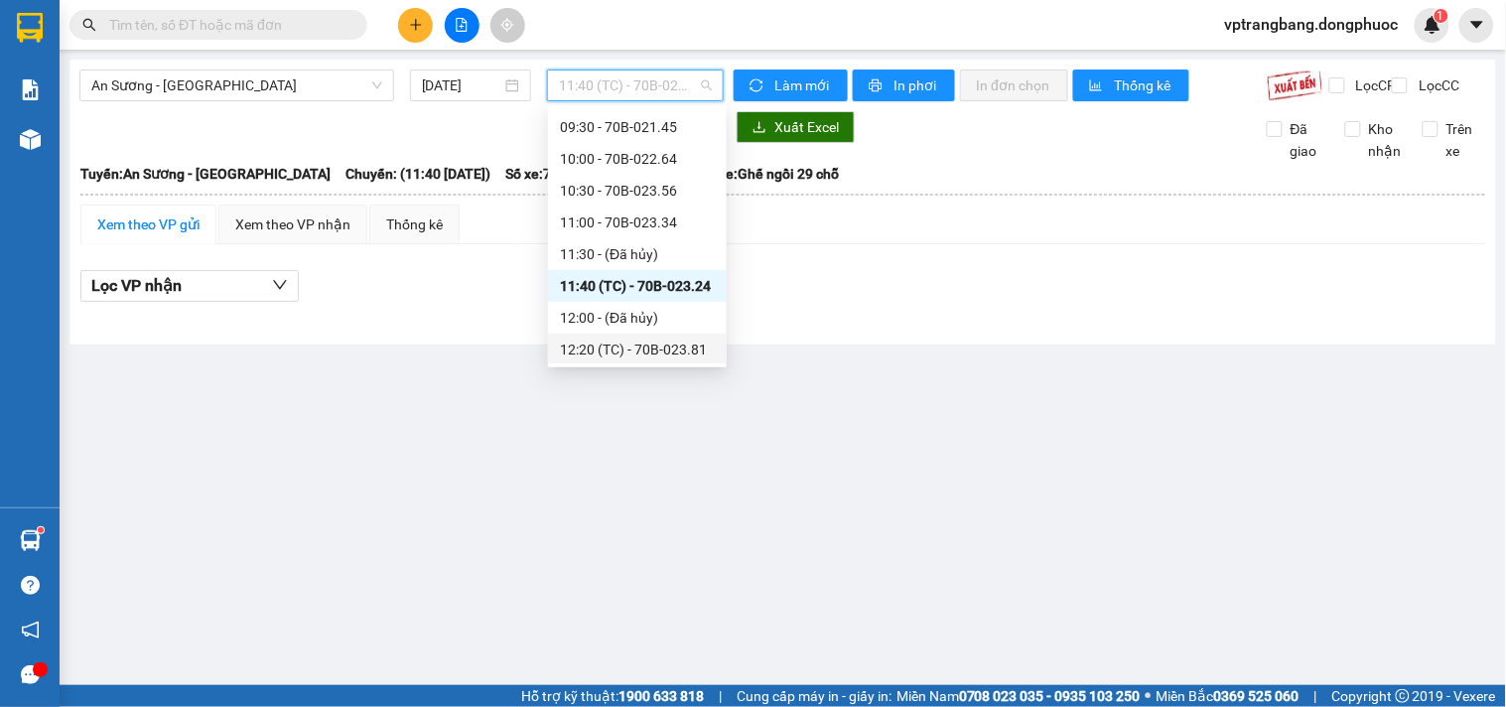
click at [628, 346] on div "12:20 (TC) - 70B-023.81" at bounding box center [637, 350] width 155 height 22
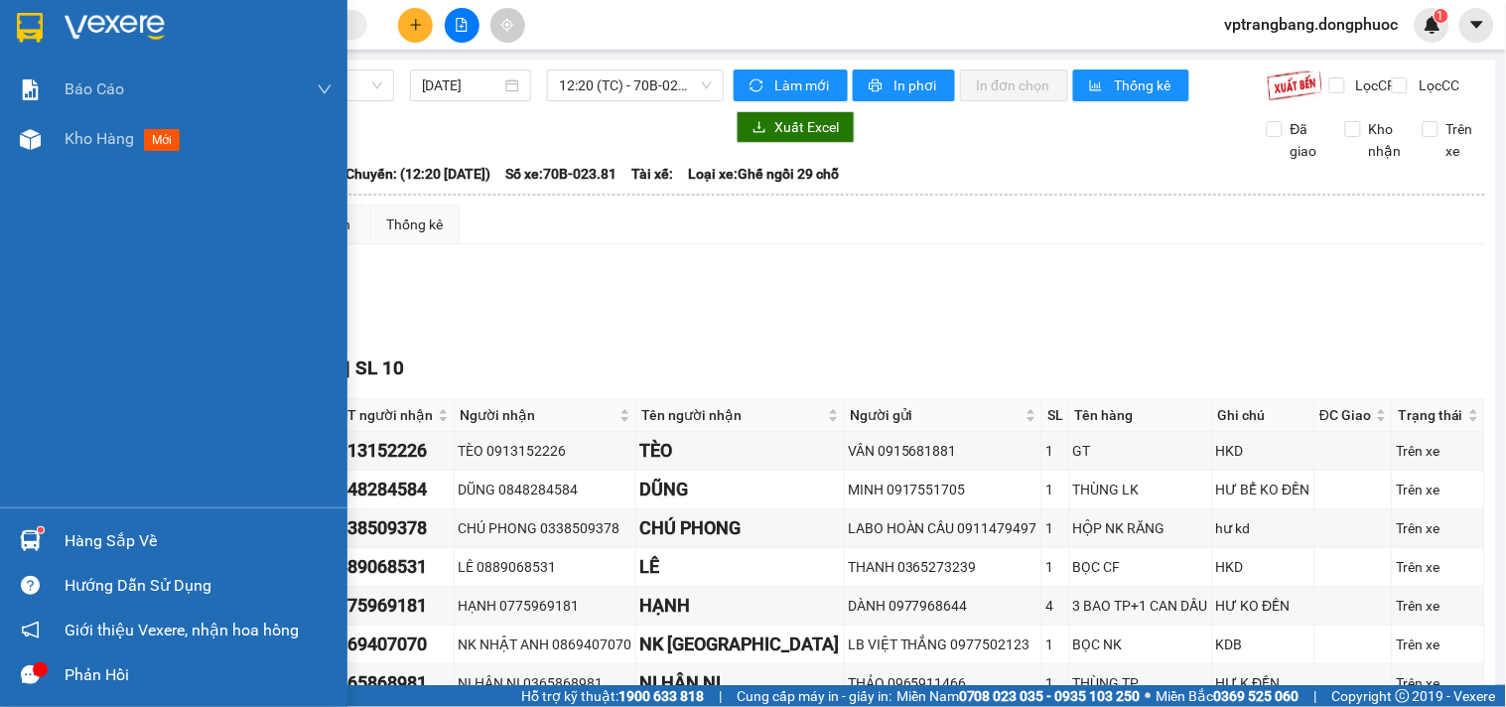
drag, startPoint x: 75, startPoint y: 543, endPoint x: 120, endPoint y: 539, distance: 44.9
click at [76, 543] on div "Hàng sắp về" at bounding box center [199, 541] width 268 height 30
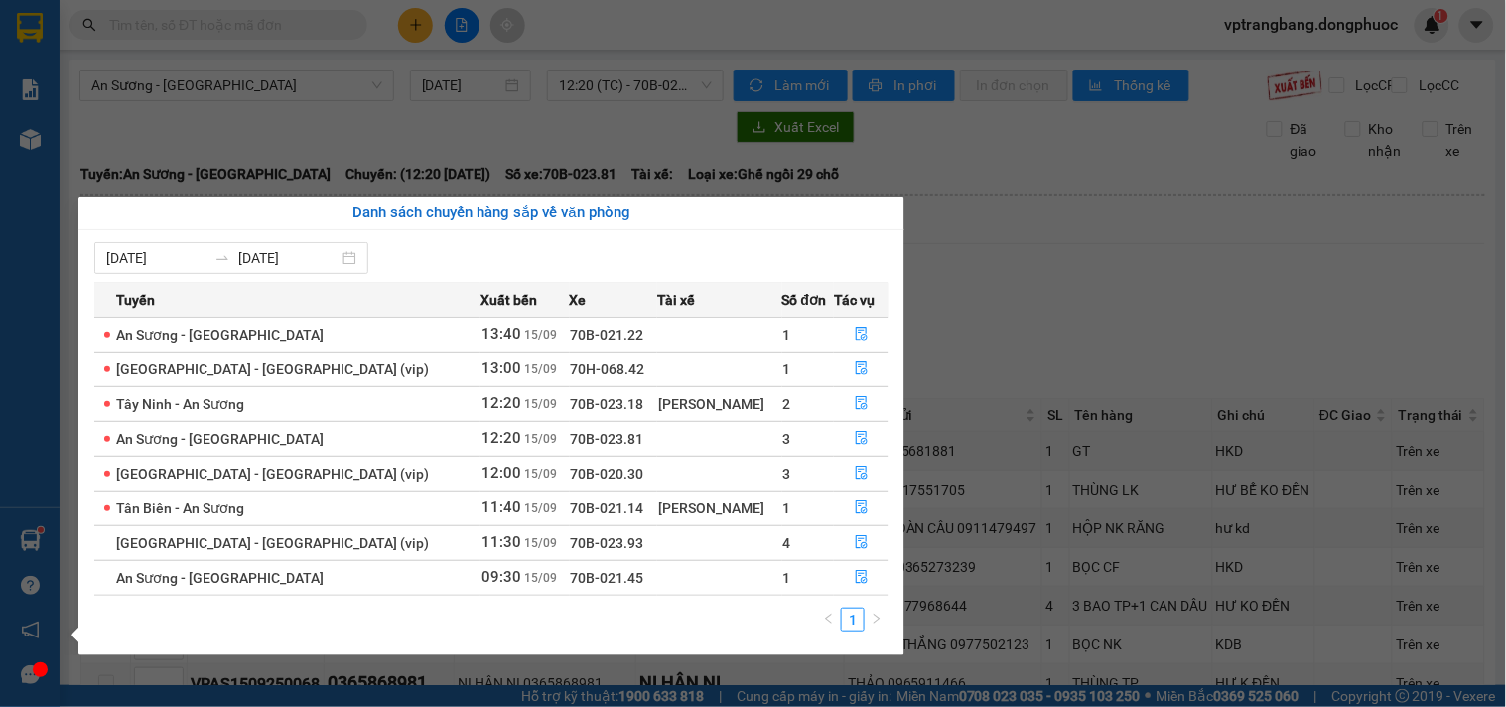
click at [980, 316] on section "Kết quả tìm kiếm ( 0 ) Bộ lọc No Data vptrangbang.dongphuoc 1 Báo cáo Mẫu 1: Bá…" at bounding box center [753, 353] width 1506 height 707
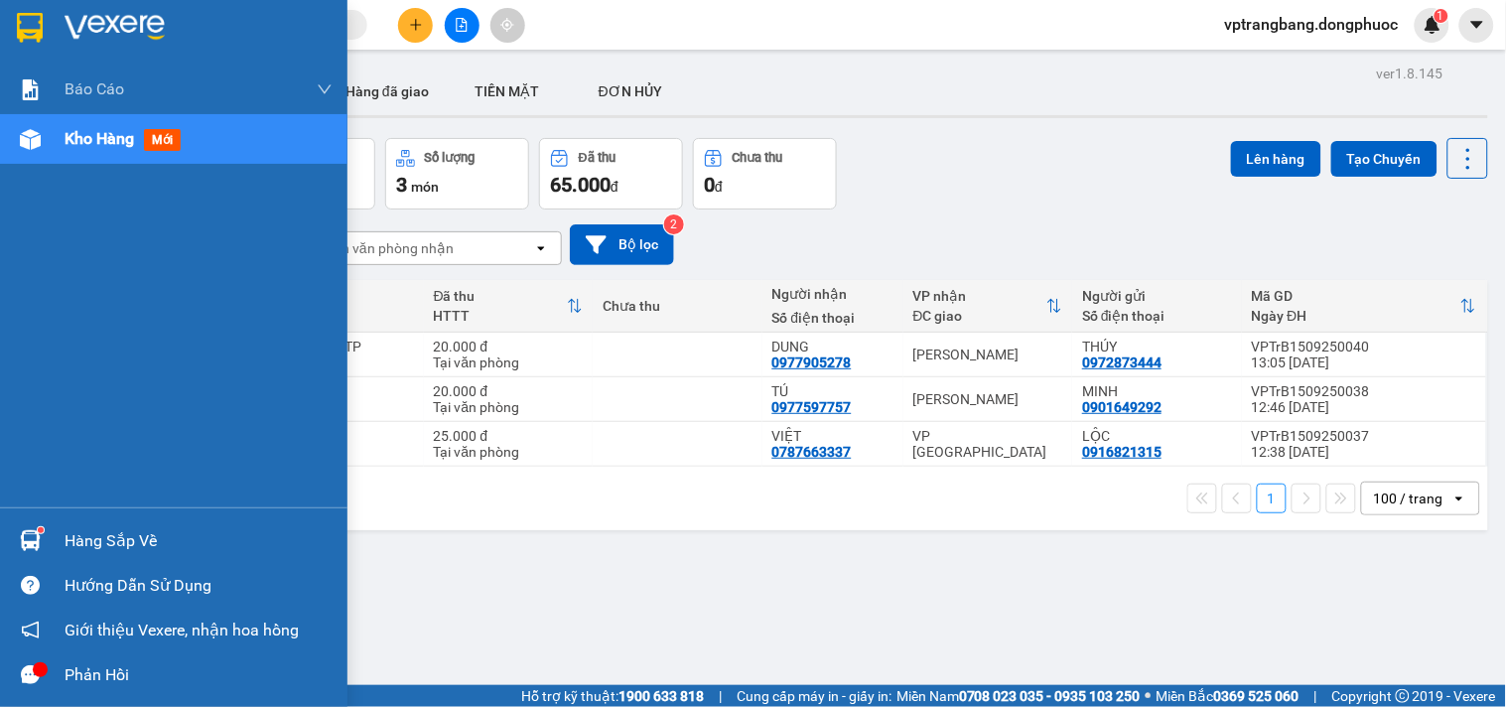
click at [62, 536] on div "Hàng sắp về" at bounding box center [174, 540] width 348 height 45
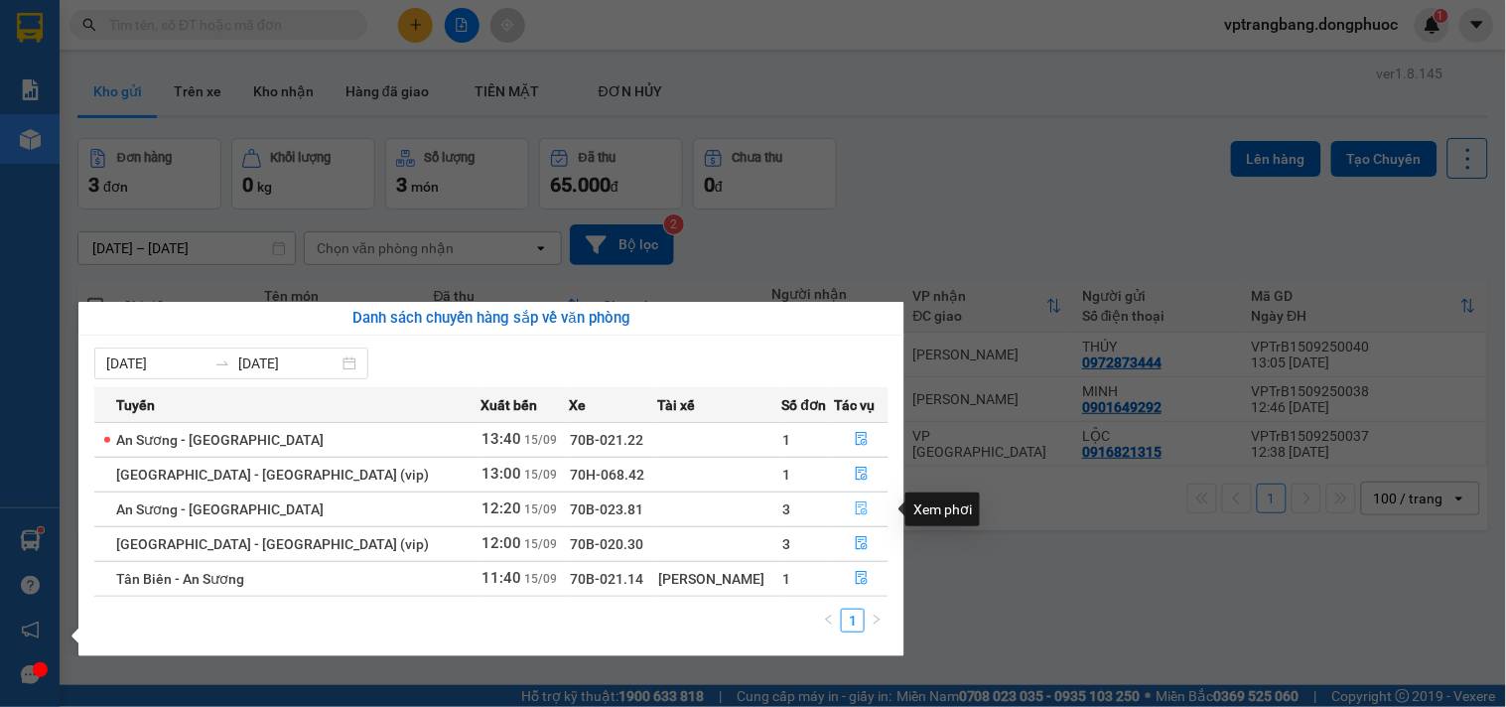
click at [855, 510] on icon "file-done" at bounding box center [862, 508] width 14 height 14
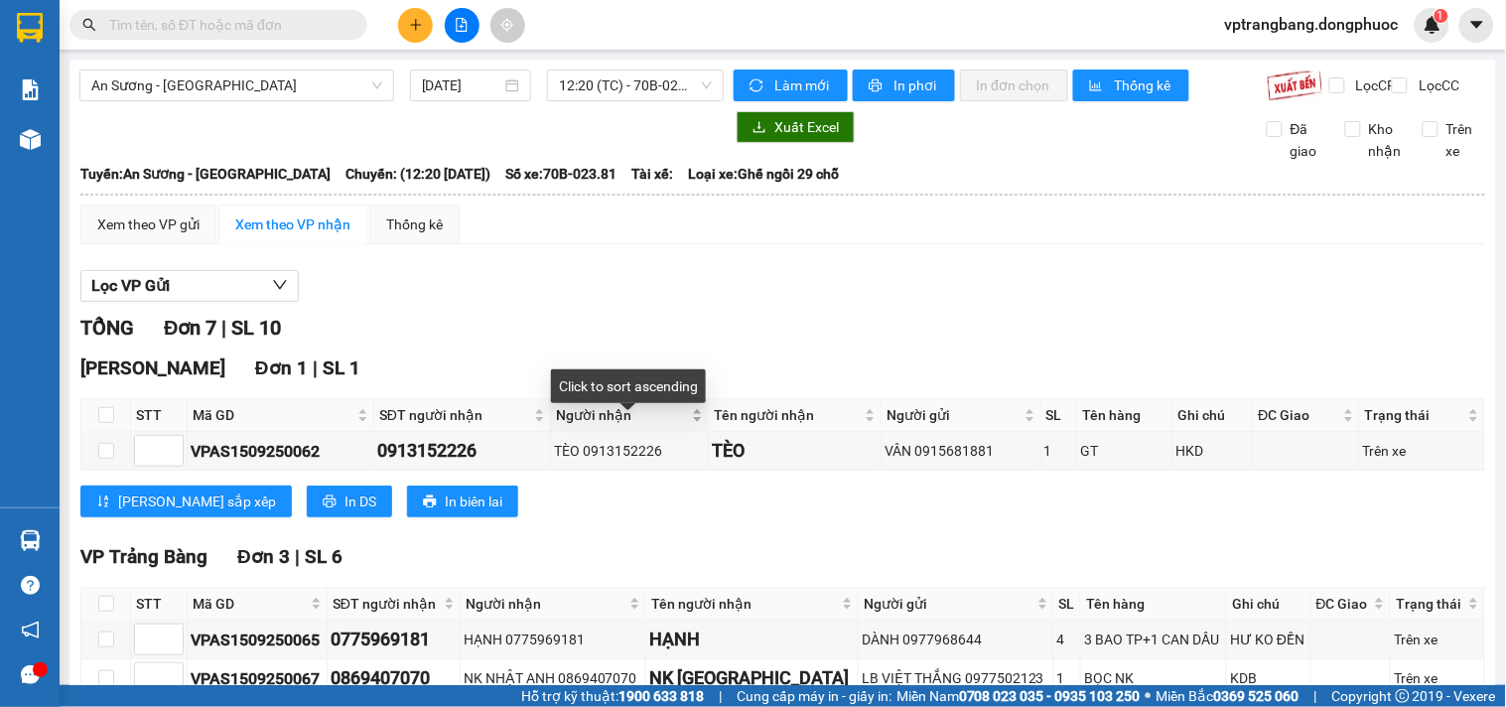
scroll to position [440, 0]
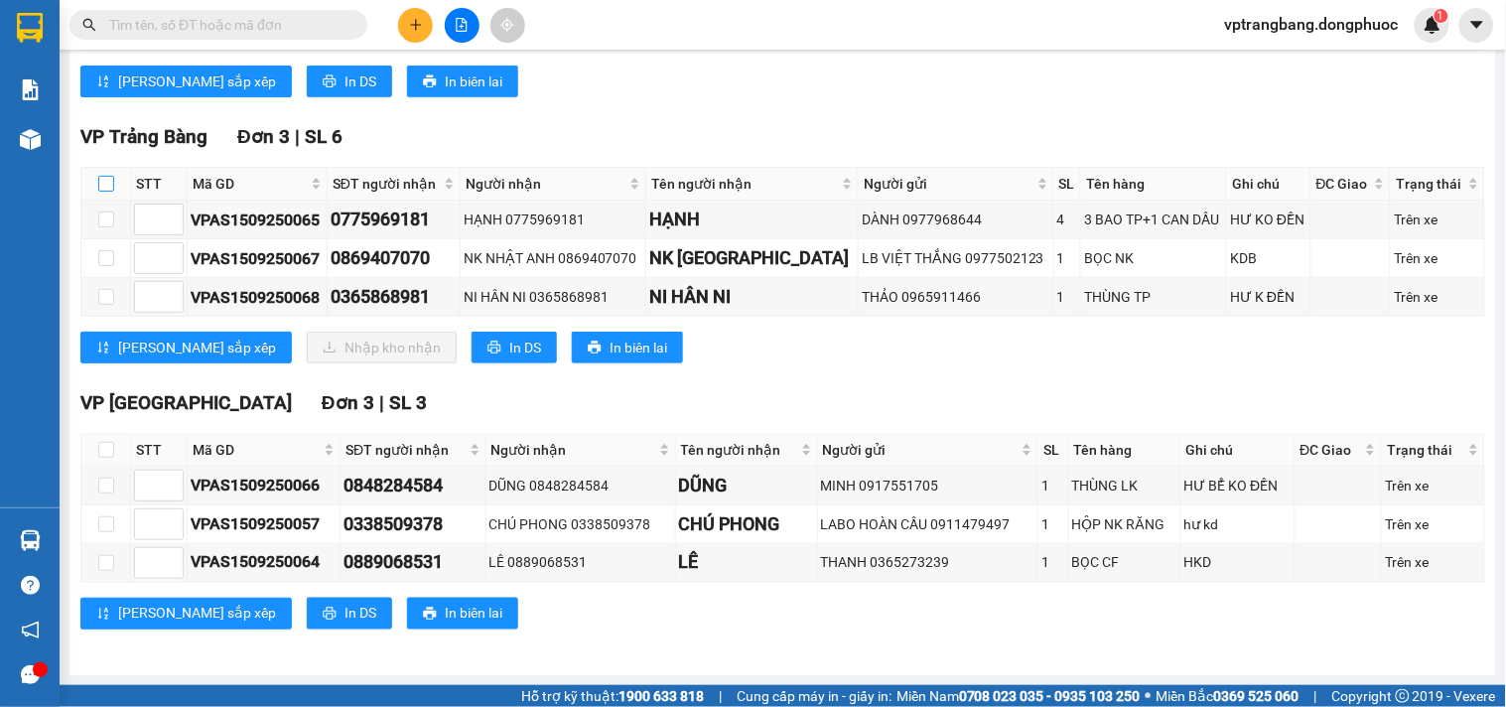
click at [106, 181] on input "checkbox" at bounding box center [106, 184] width 16 height 16
checkbox input "true"
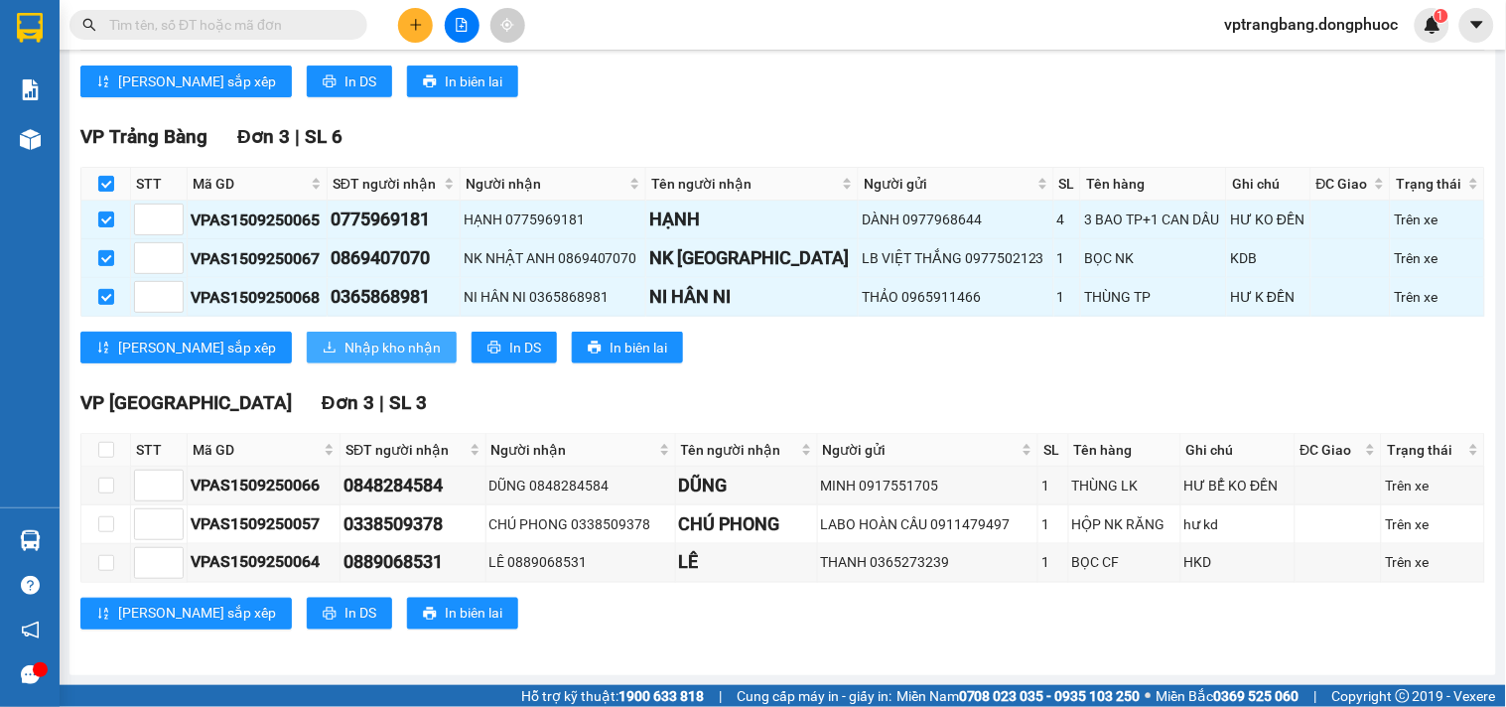
click at [345, 349] on span "Nhập kho nhận" at bounding box center [393, 348] width 96 height 22
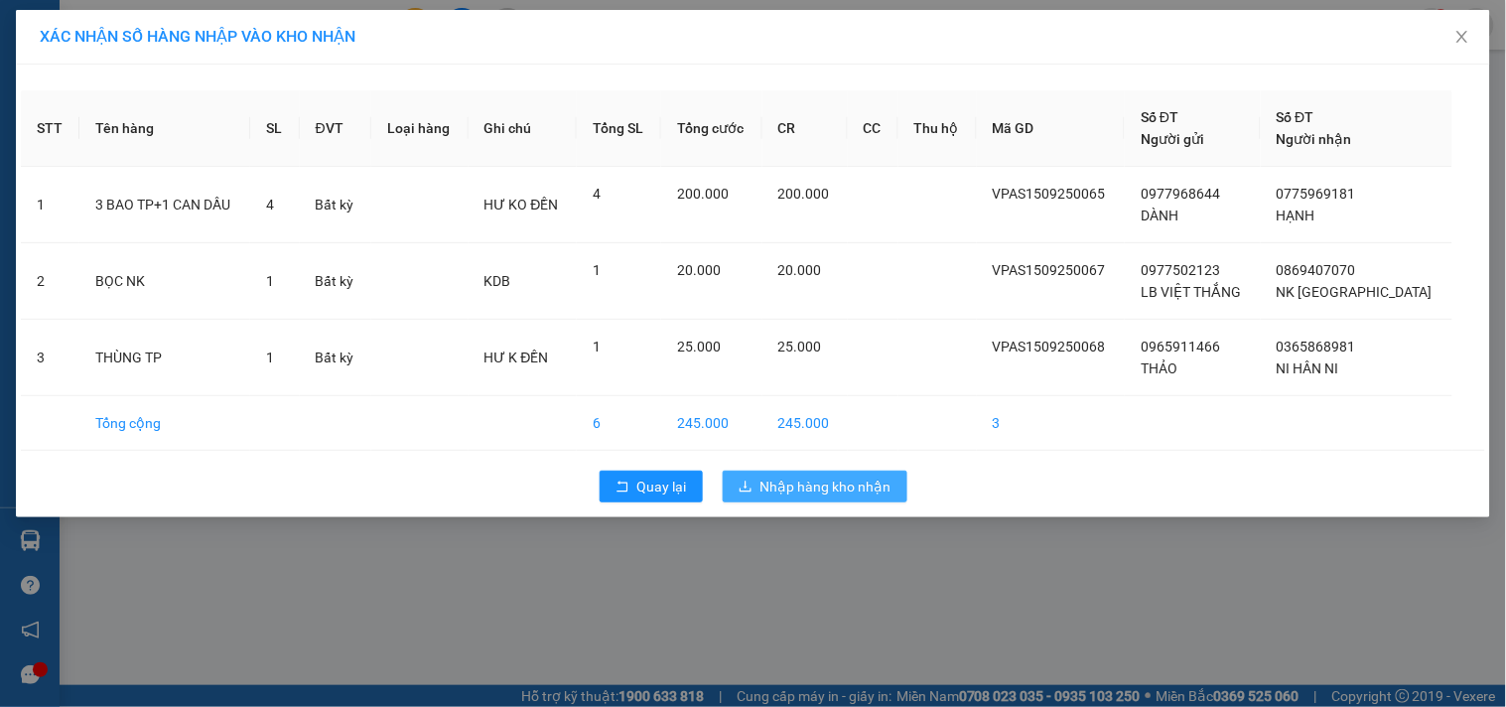
click at [790, 483] on span "Nhập hàng kho nhận" at bounding box center [826, 487] width 131 height 22
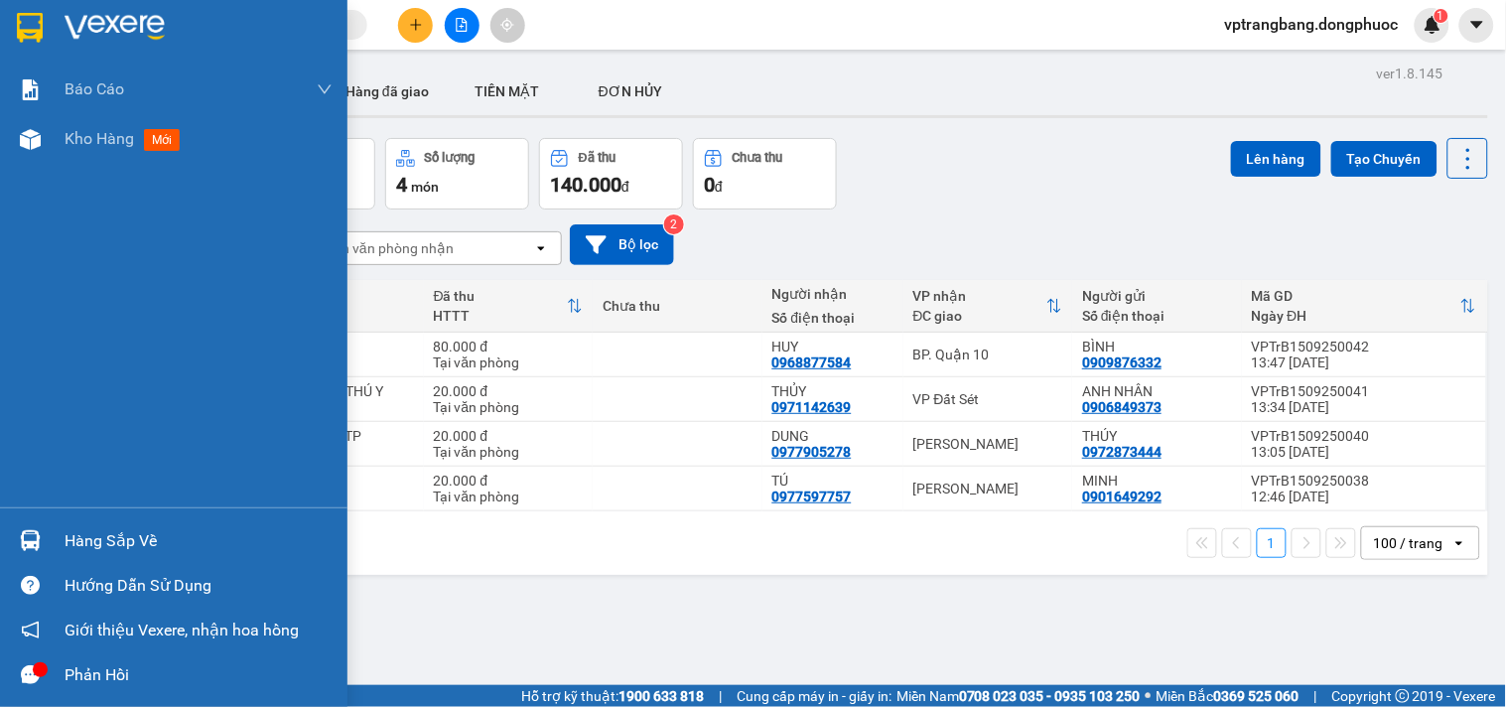
click at [66, 531] on div "Hàng sắp về" at bounding box center [199, 541] width 268 height 30
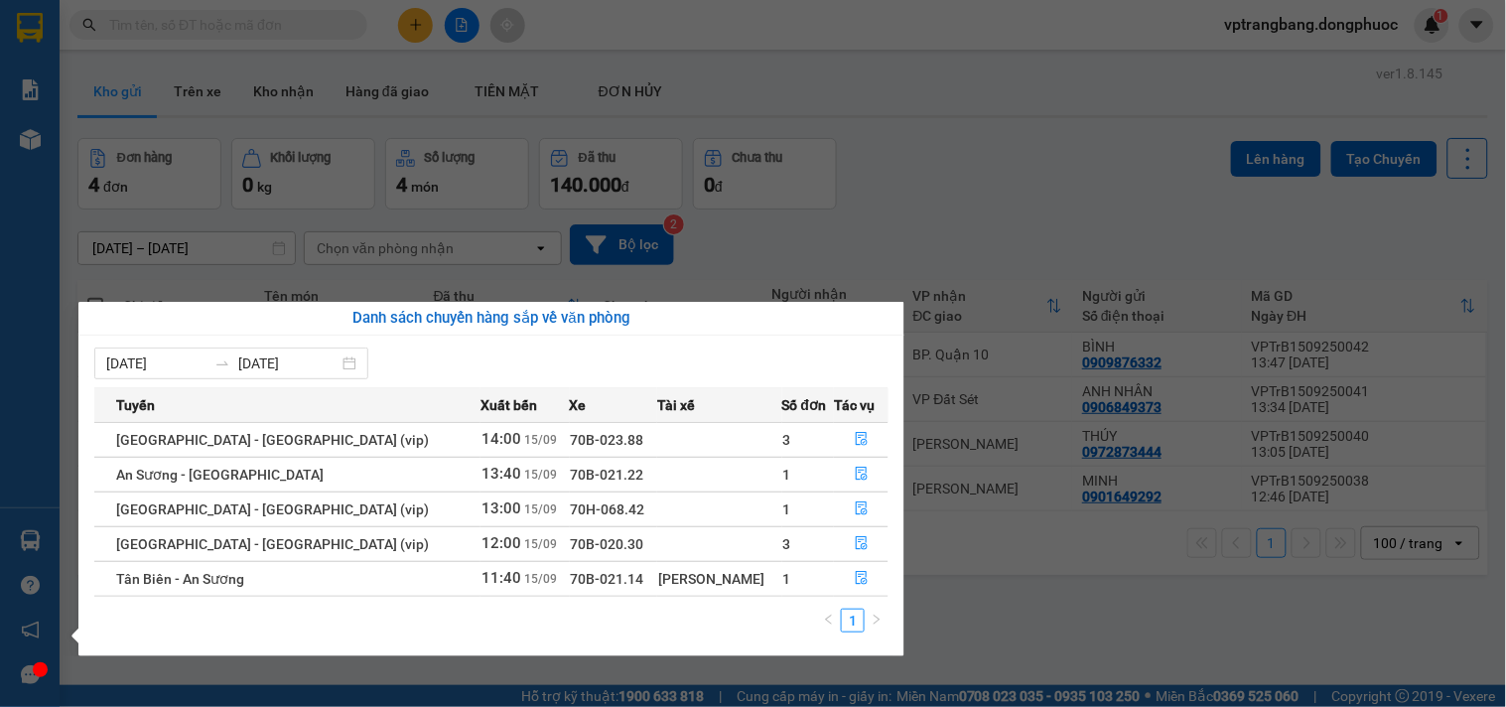
click at [921, 226] on section "Kết quả tìm kiếm ( 0 ) Bộ lọc No Data vptrangbang.dongphuoc 1 Báo cáo Mẫu 1: Bá…" at bounding box center [753, 353] width 1506 height 707
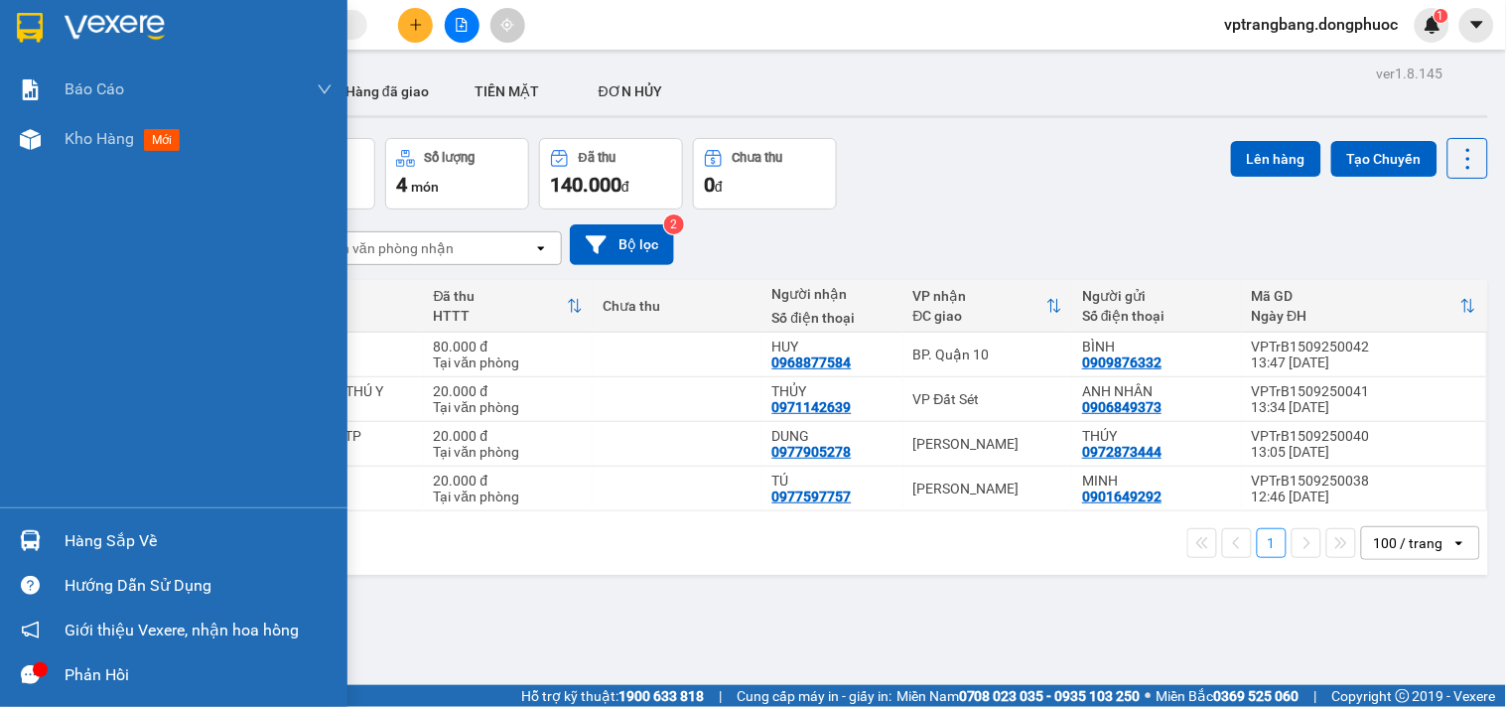
click at [41, 536] on div at bounding box center [30, 540] width 35 height 35
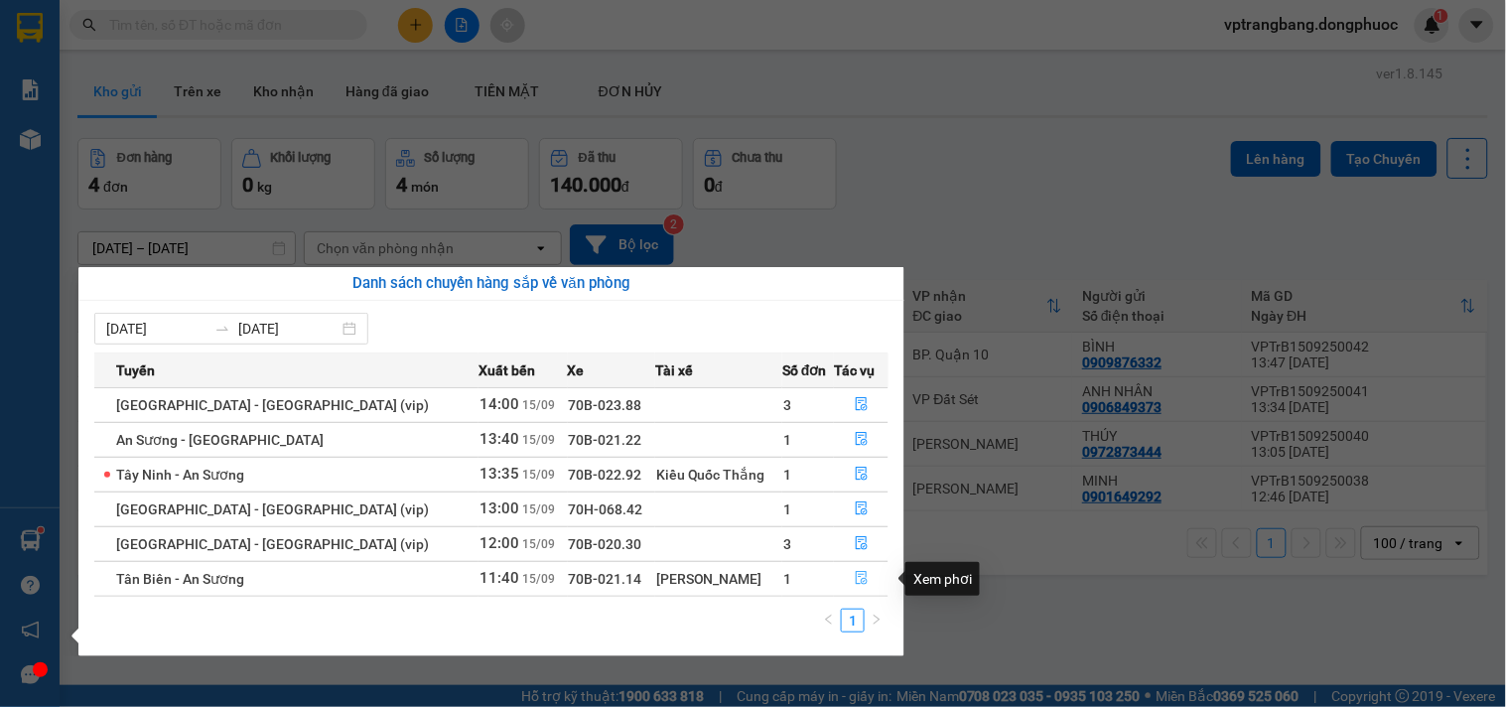
click at [855, 580] on icon "file-done" at bounding box center [862, 578] width 14 height 14
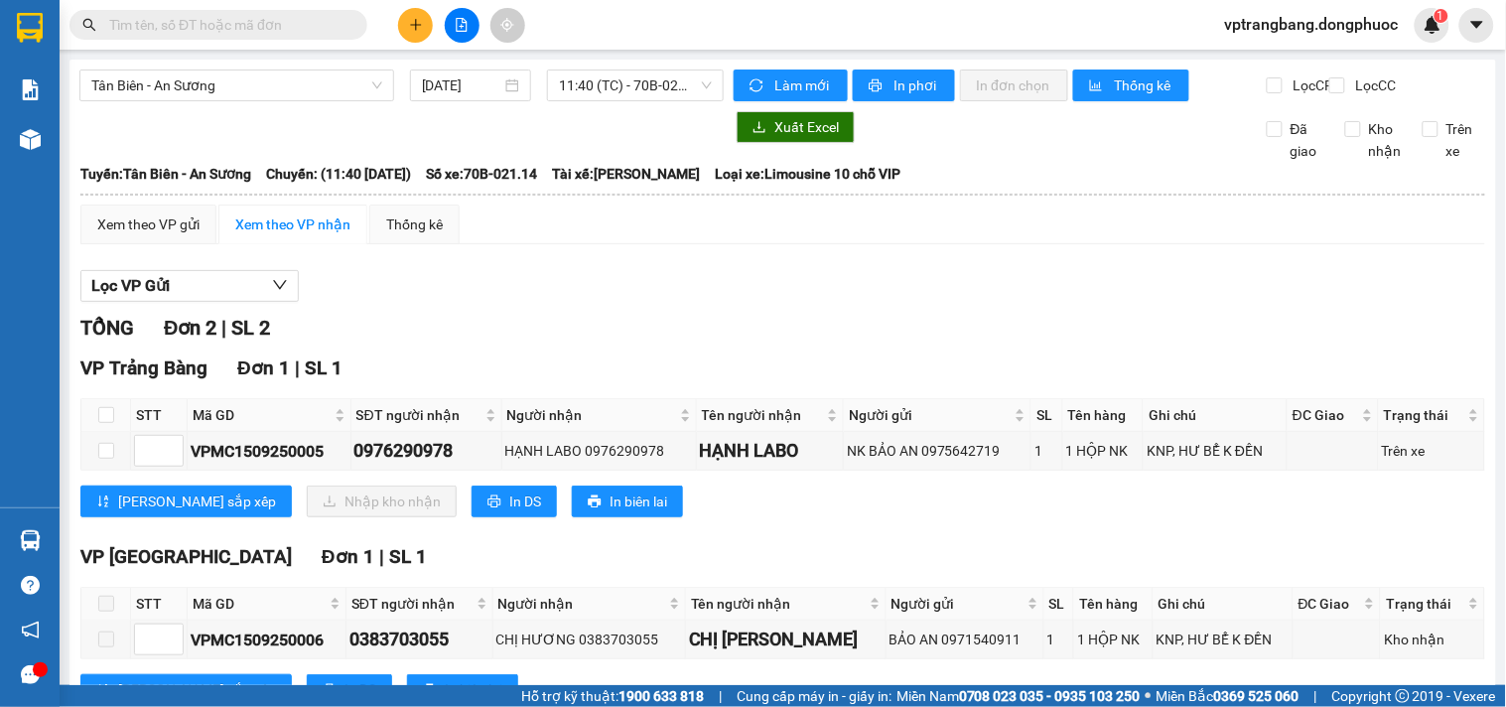
scroll to position [94, 0]
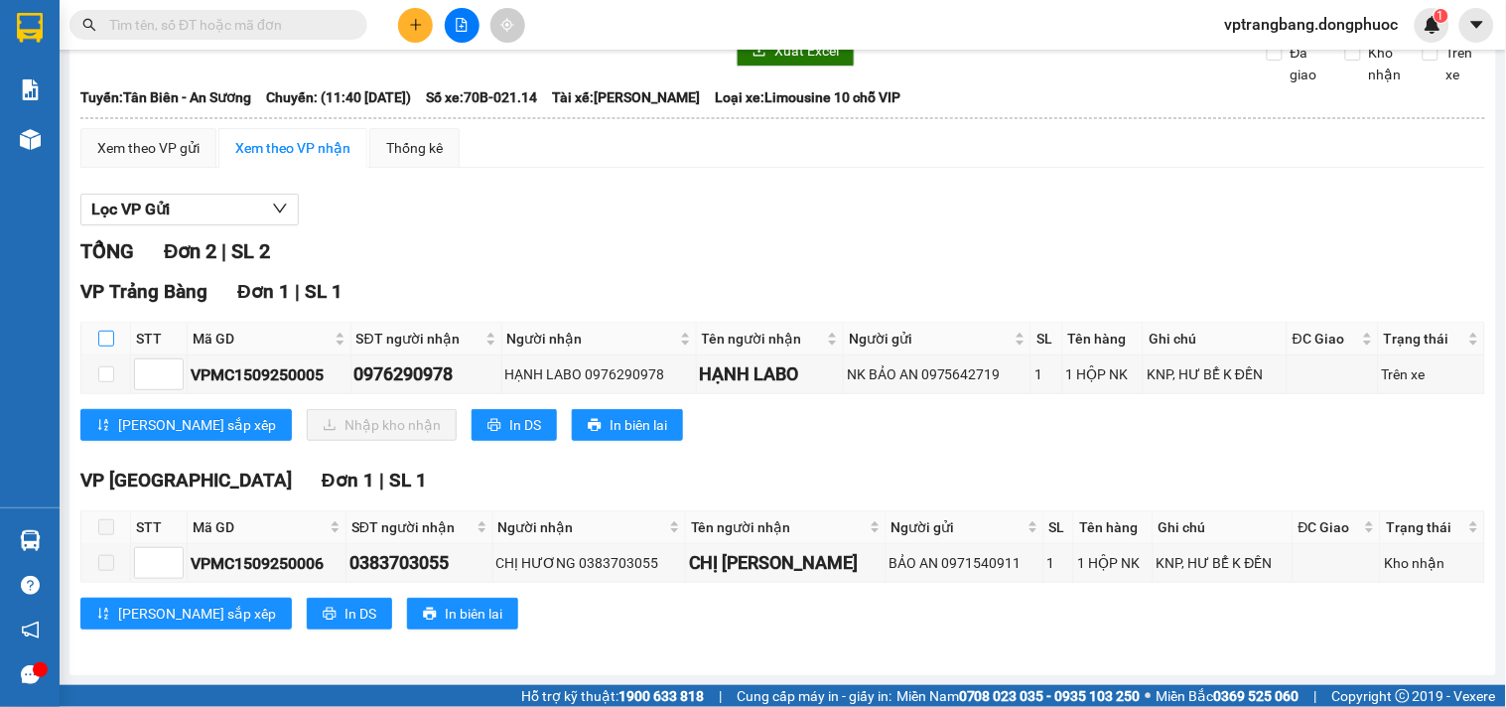
click at [102, 341] on input "checkbox" at bounding box center [106, 339] width 16 height 16
checkbox input "true"
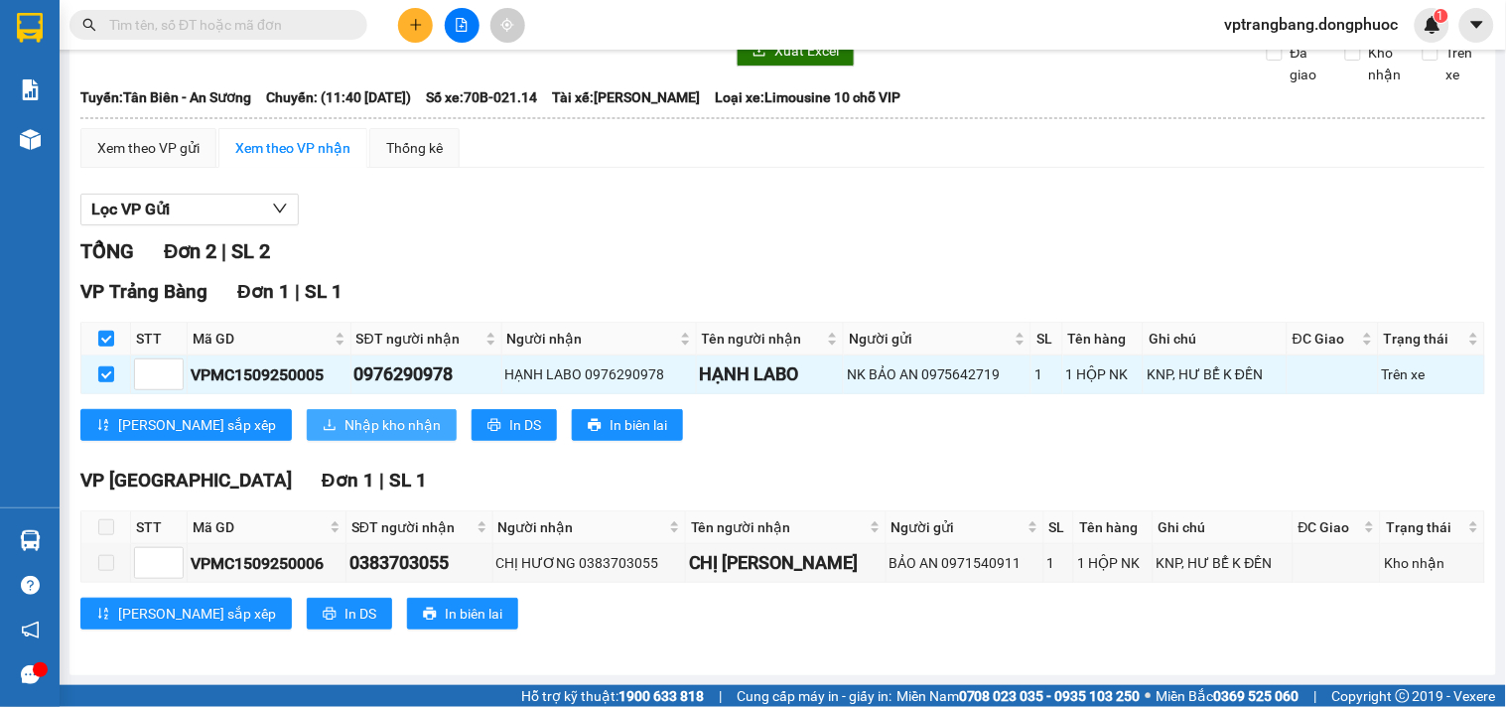
click at [345, 419] on span "Nhập kho nhận" at bounding box center [393, 425] width 96 height 22
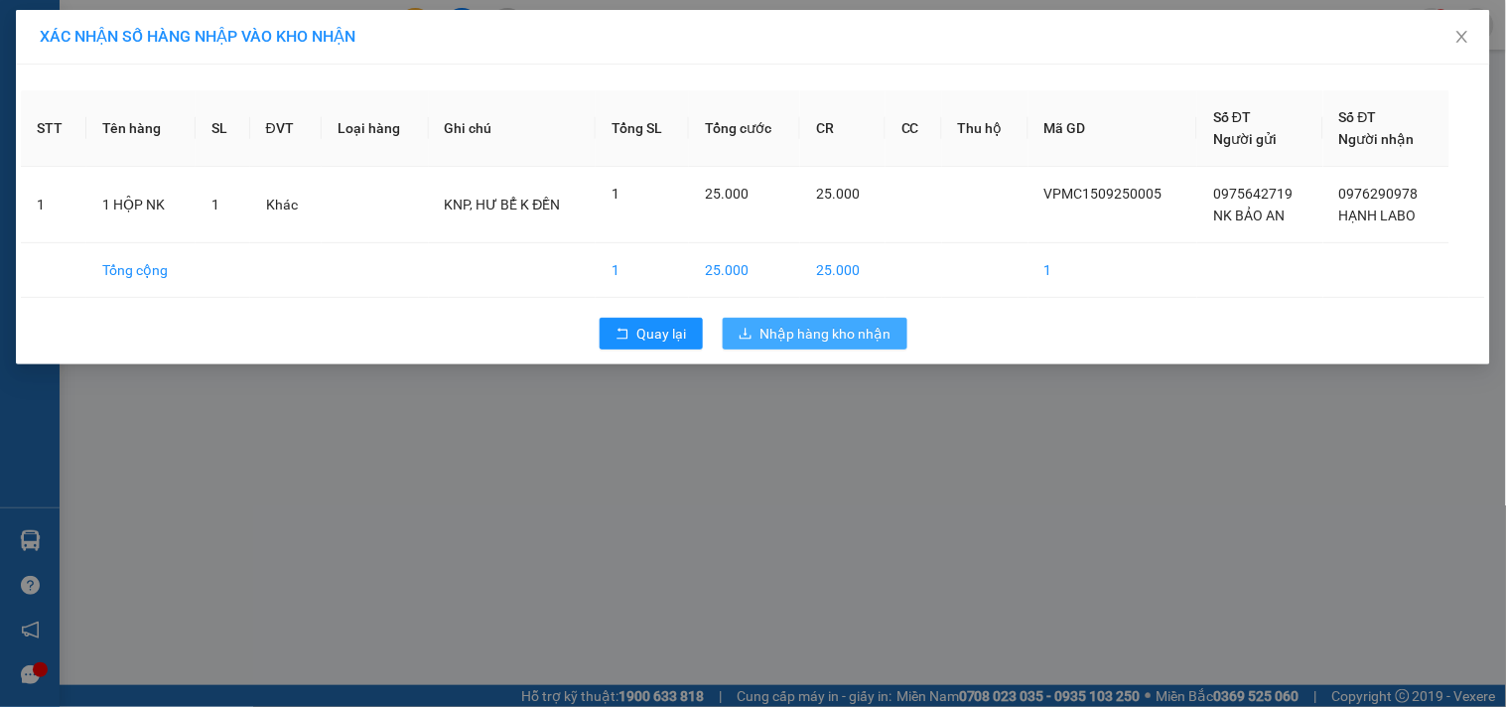
click at [865, 334] on span "Nhập hàng kho nhận" at bounding box center [826, 334] width 131 height 22
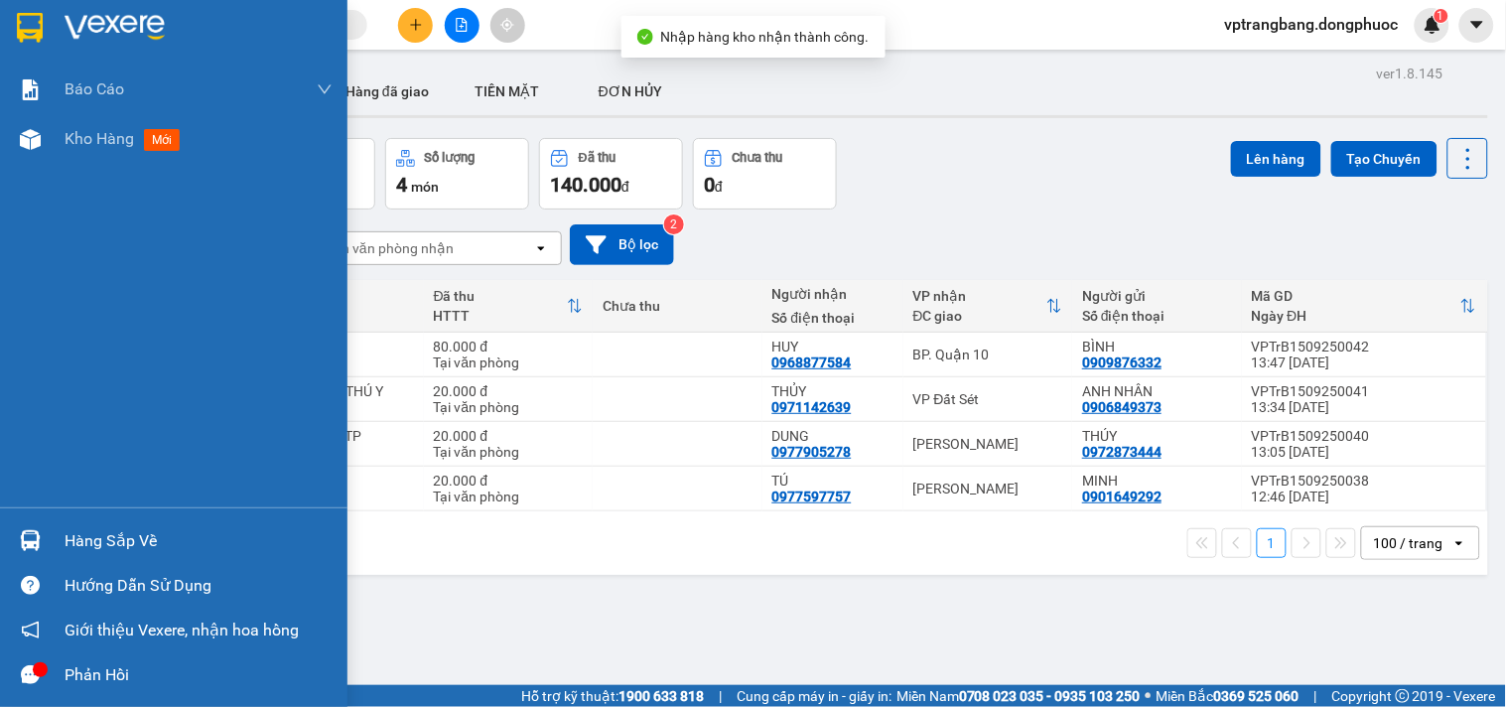
click at [97, 537] on div "Hàng sắp về" at bounding box center [199, 541] width 268 height 30
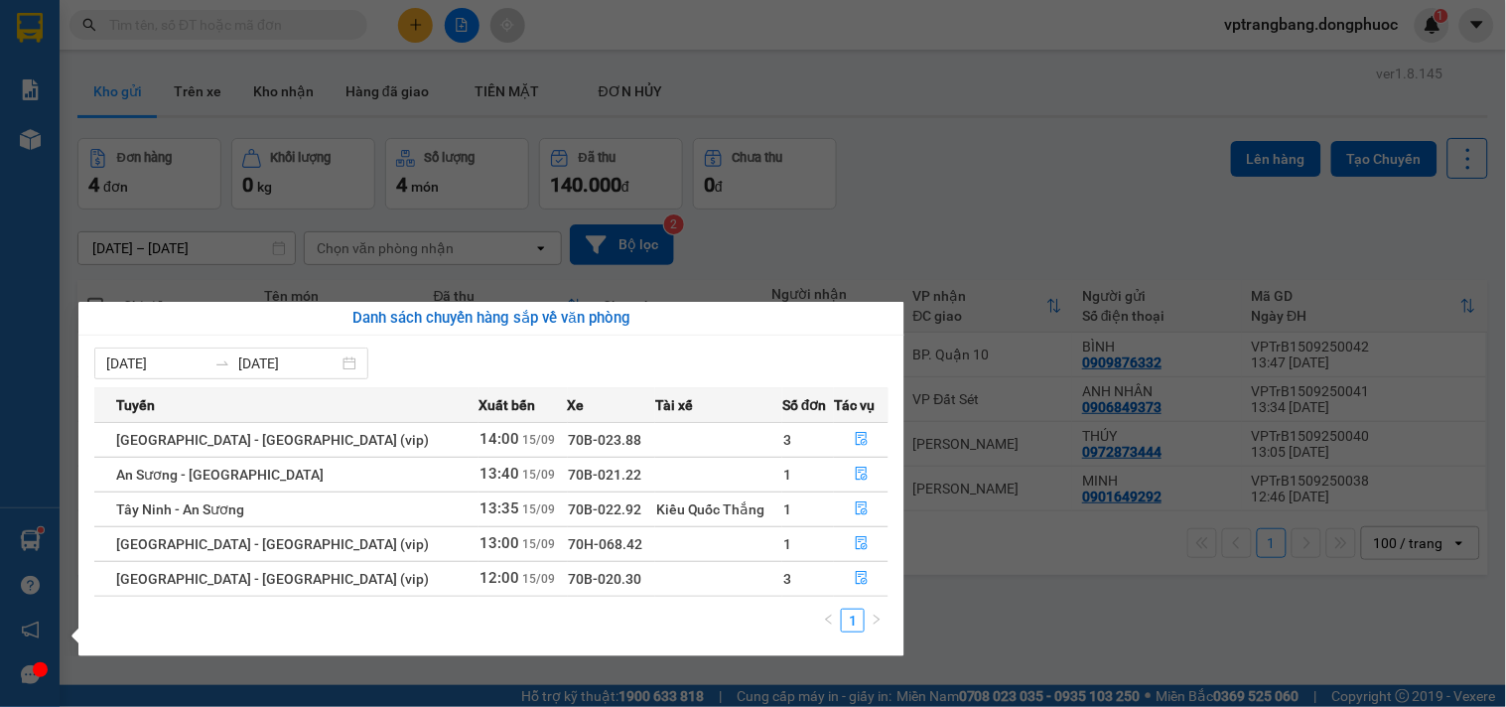
click at [957, 196] on section "Kết quả tìm kiếm ( 0 ) Bộ lọc No Data vptrangbang.dongphuoc 1 Báo cáo Mẫu 1: Bá…" at bounding box center [753, 353] width 1506 height 707
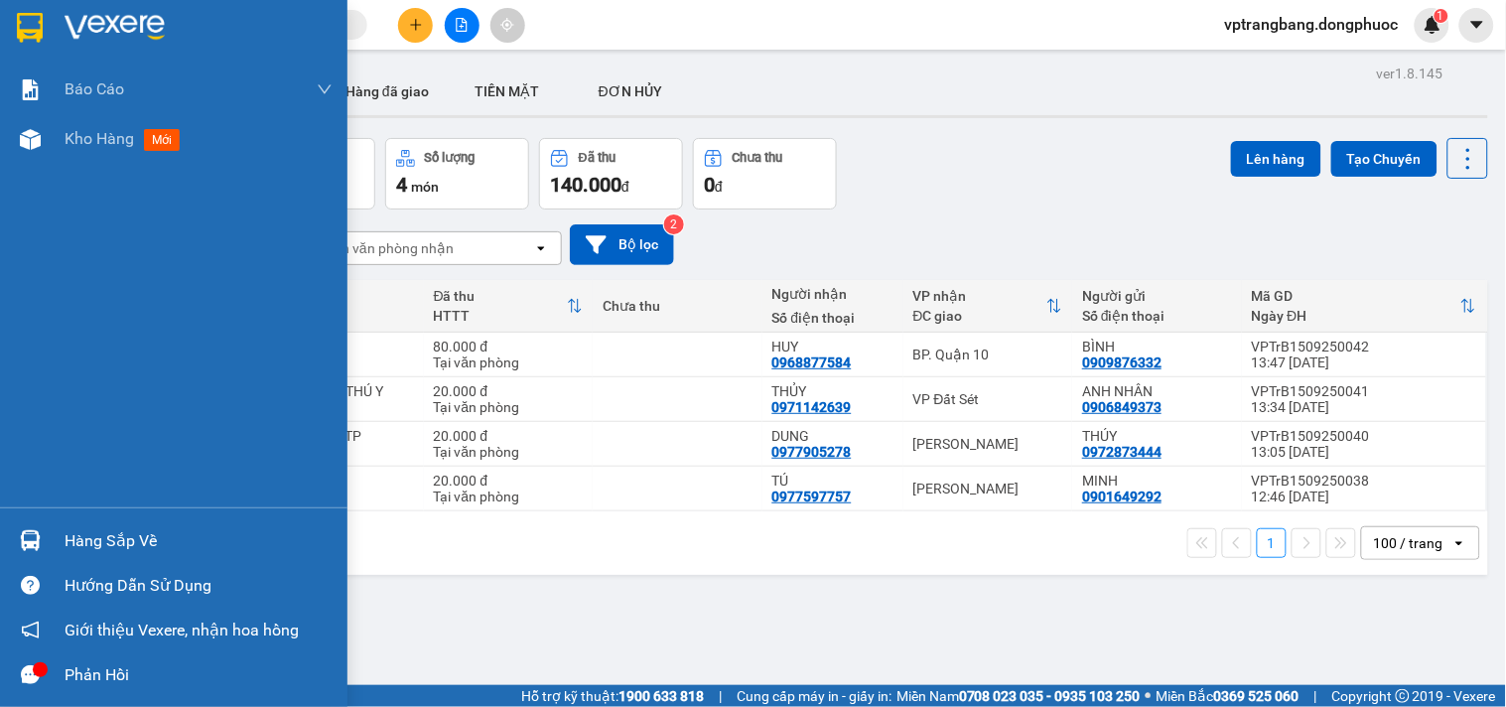
click at [91, 542] on div "Hàng sắp về" at bounding box center [199, 541] width 268 height 30
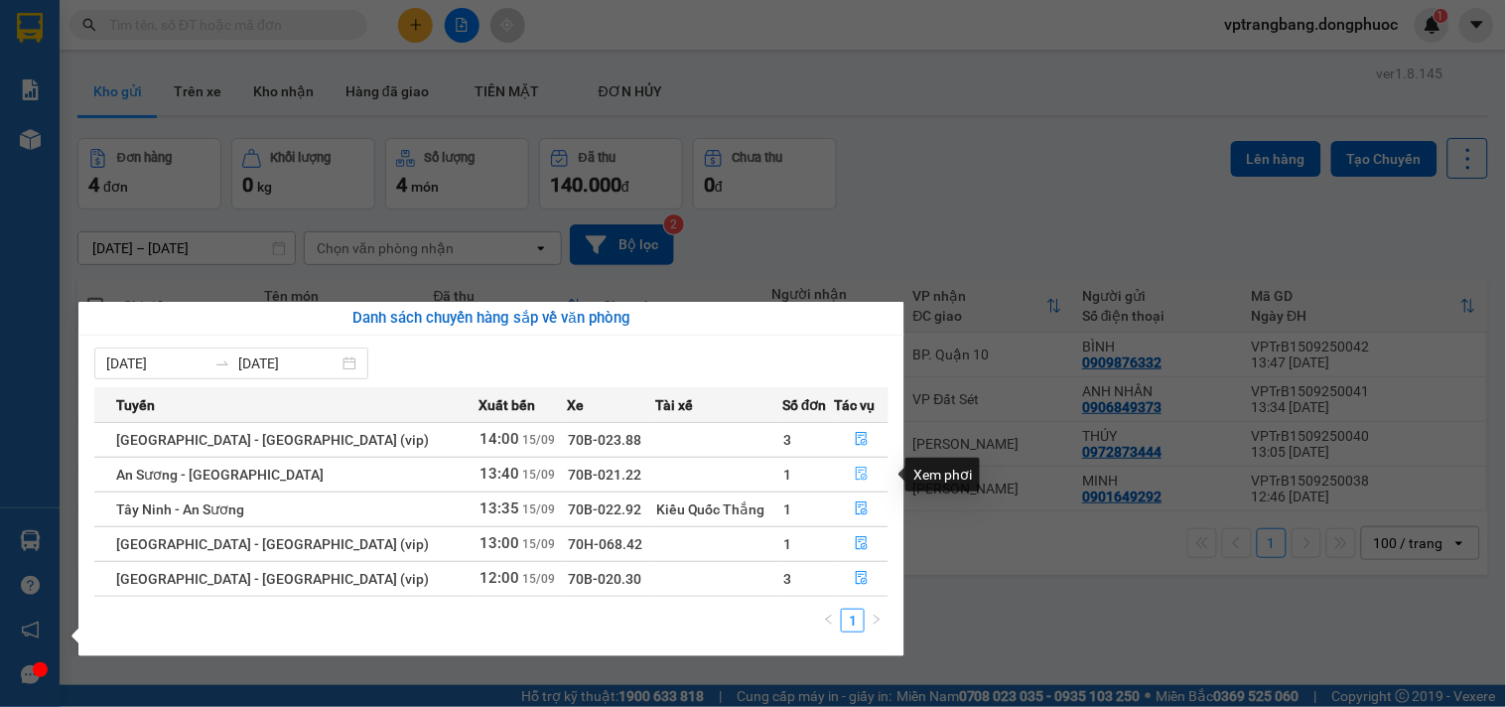
click at [856, 475] on icon "file-done" at bounding box center [862, 474] width 12 height 14
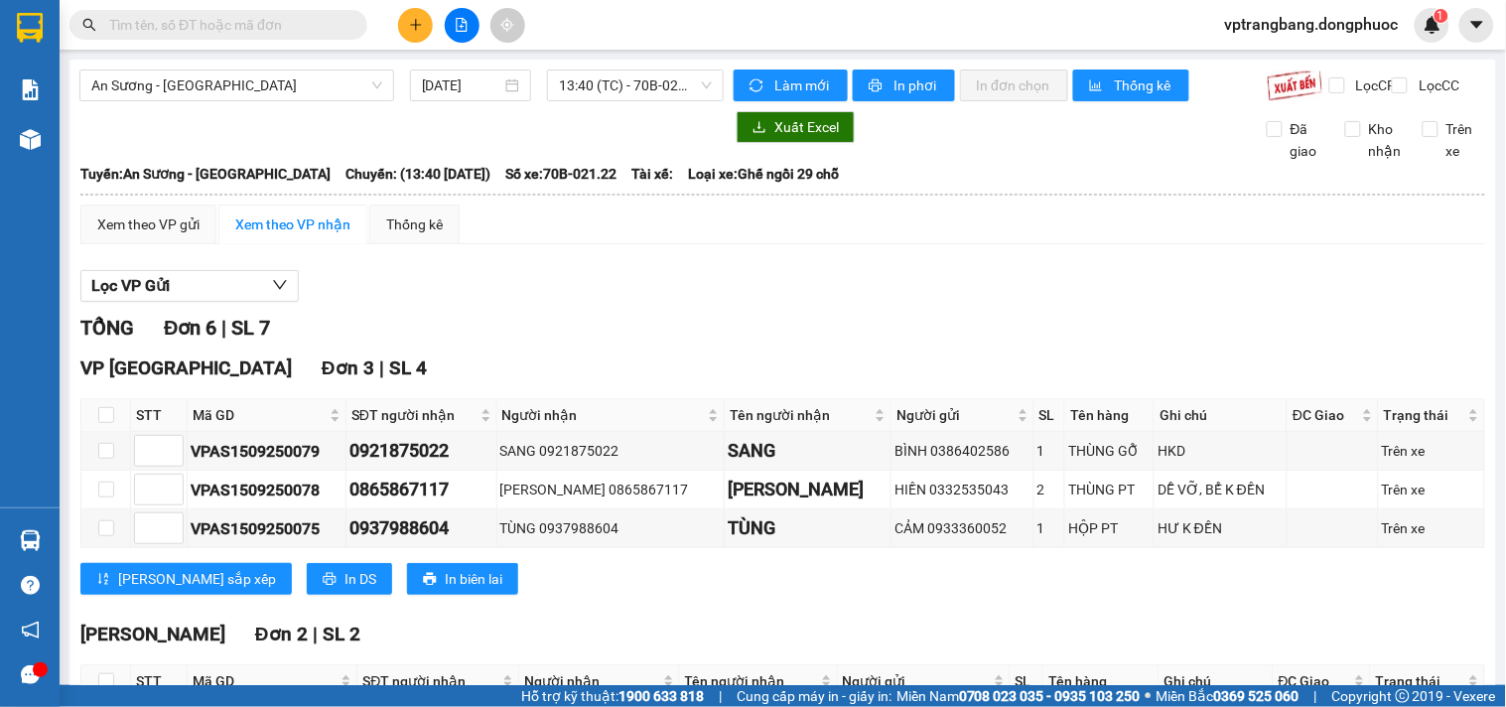
scroll to position [400, 0]
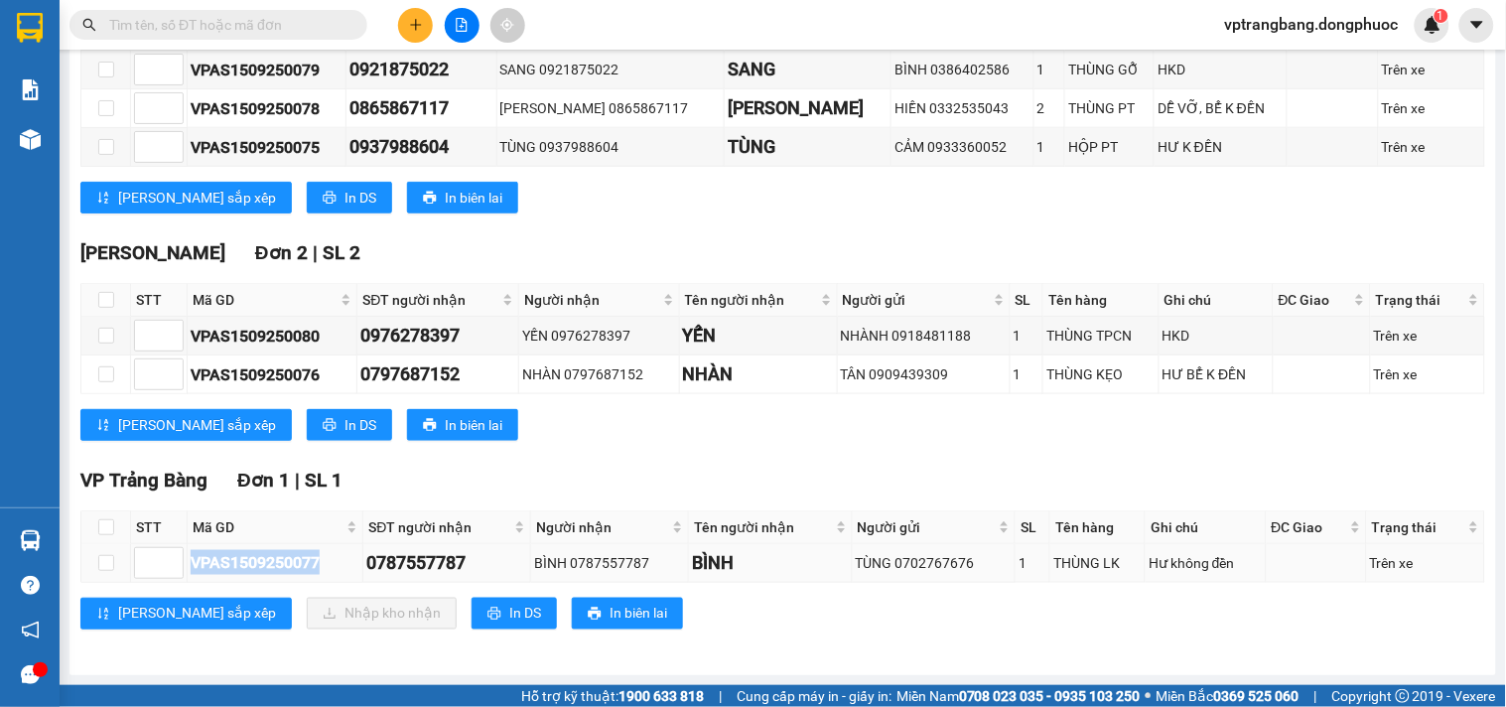
drag, startPoint x: 323, startPoint y: 559, endPoint x: 194, endPoint y: 562, distance: 129.1
click at [194, 562] on div "VPAS1509250077" at bounding box center [275, 562] width 169 height 25
copy div "VPAS1509250077"
click at [274, 26] on input "text" at bounding box center [226, 25] width 234 height 22
paste input "VPAS1509250077"
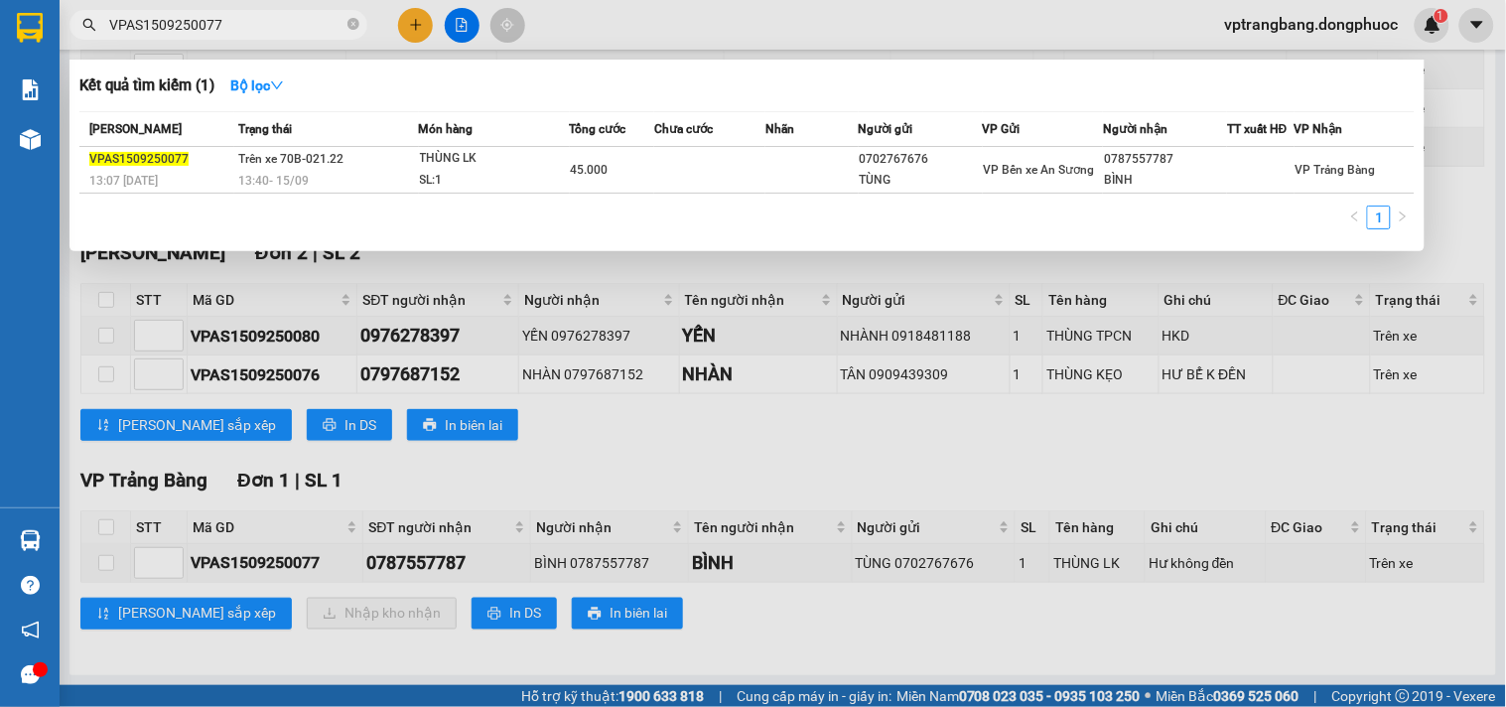
type input "VPAS1509250077"
click at [1448, 100] on div at bounding box center [753, 353] width 1506 height 707
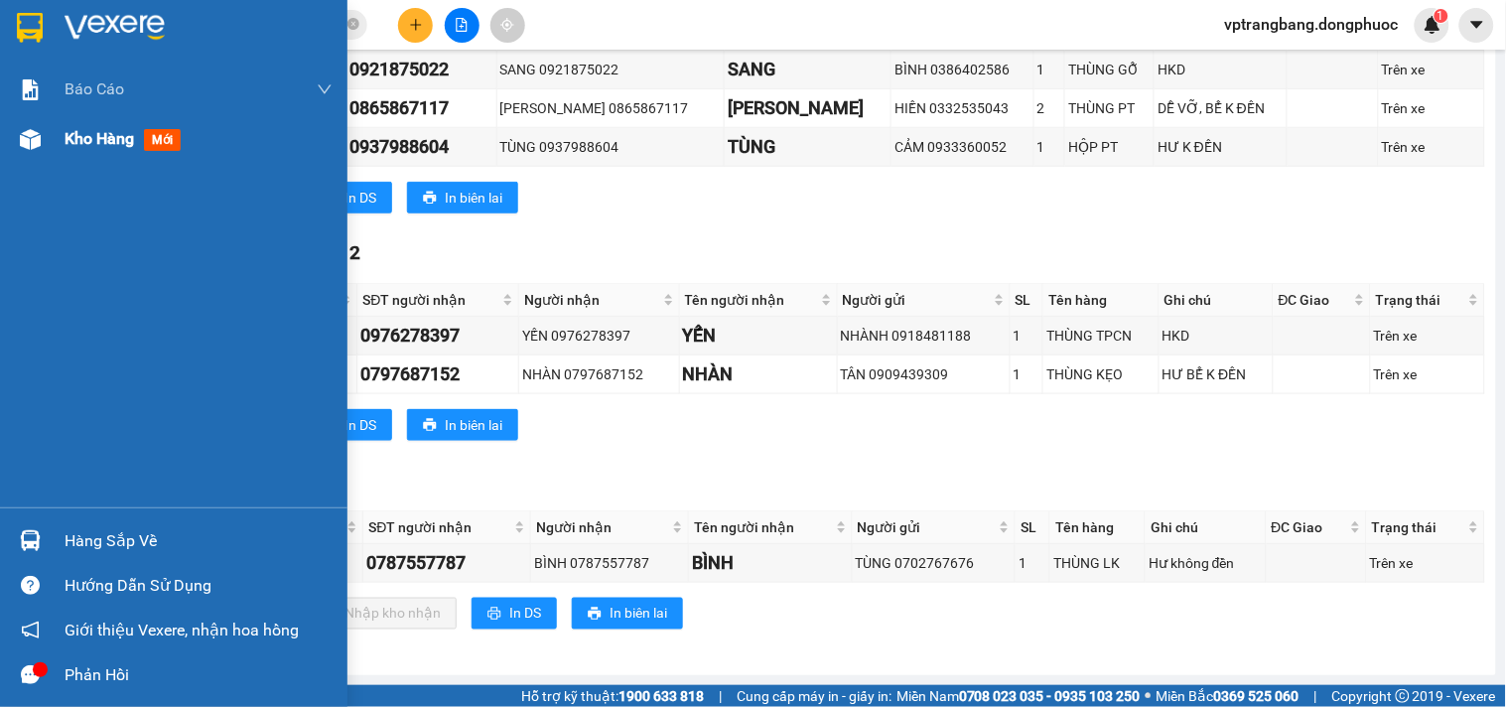
click at [76, 136] on span "Kho hàng" at bounding box center [100, 138] width 70 height 19
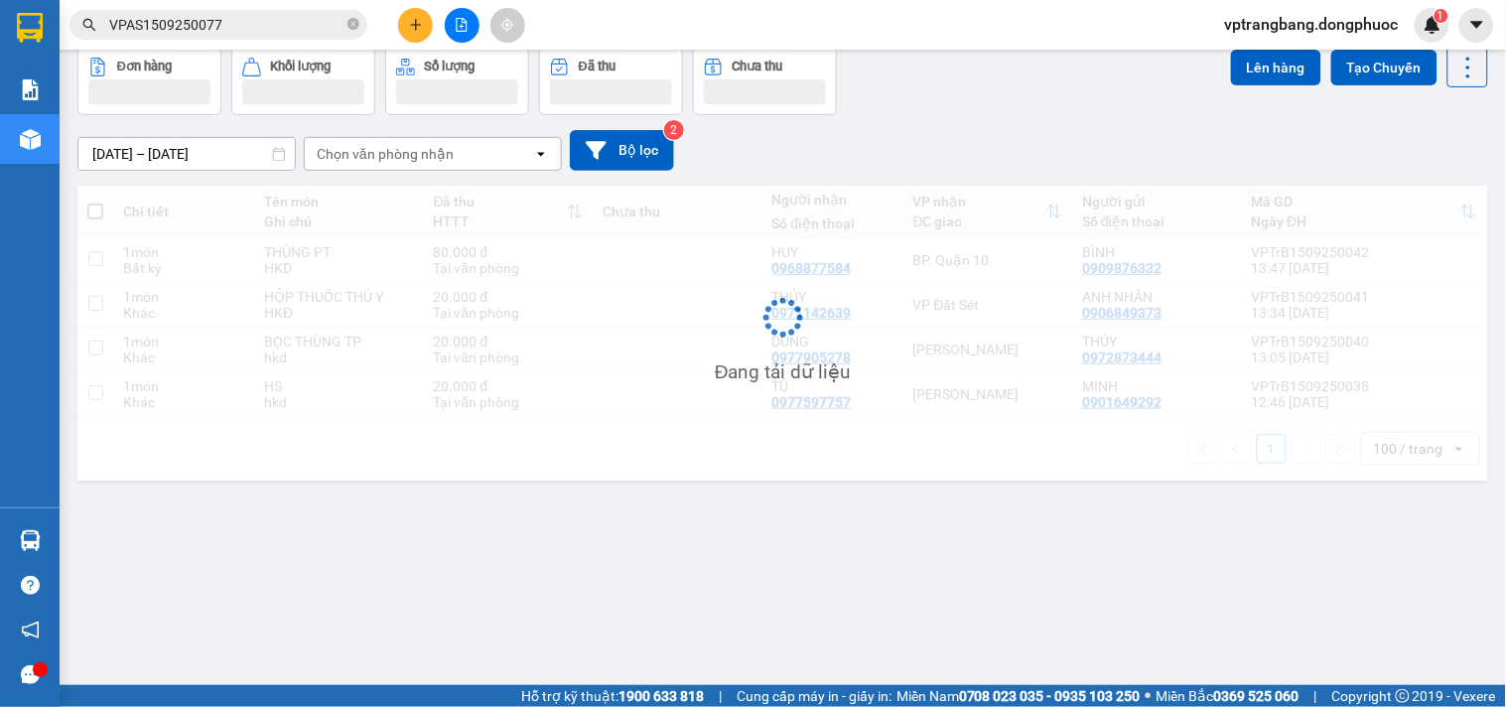
scroll to position [91, 0]
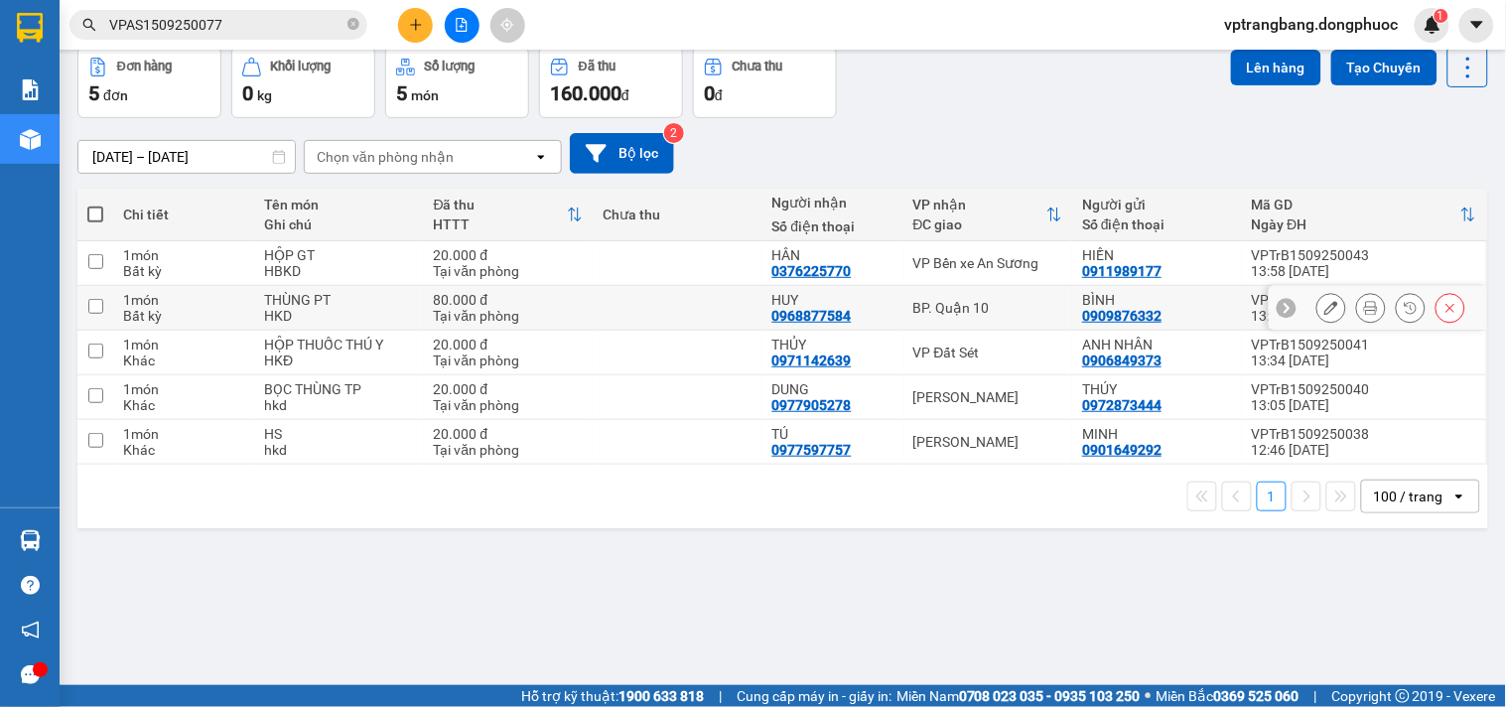
click at [960, 300] on div "BP. Quận 10" at bounding box center [988, 308] width 150 height 16
checkbox input "true"
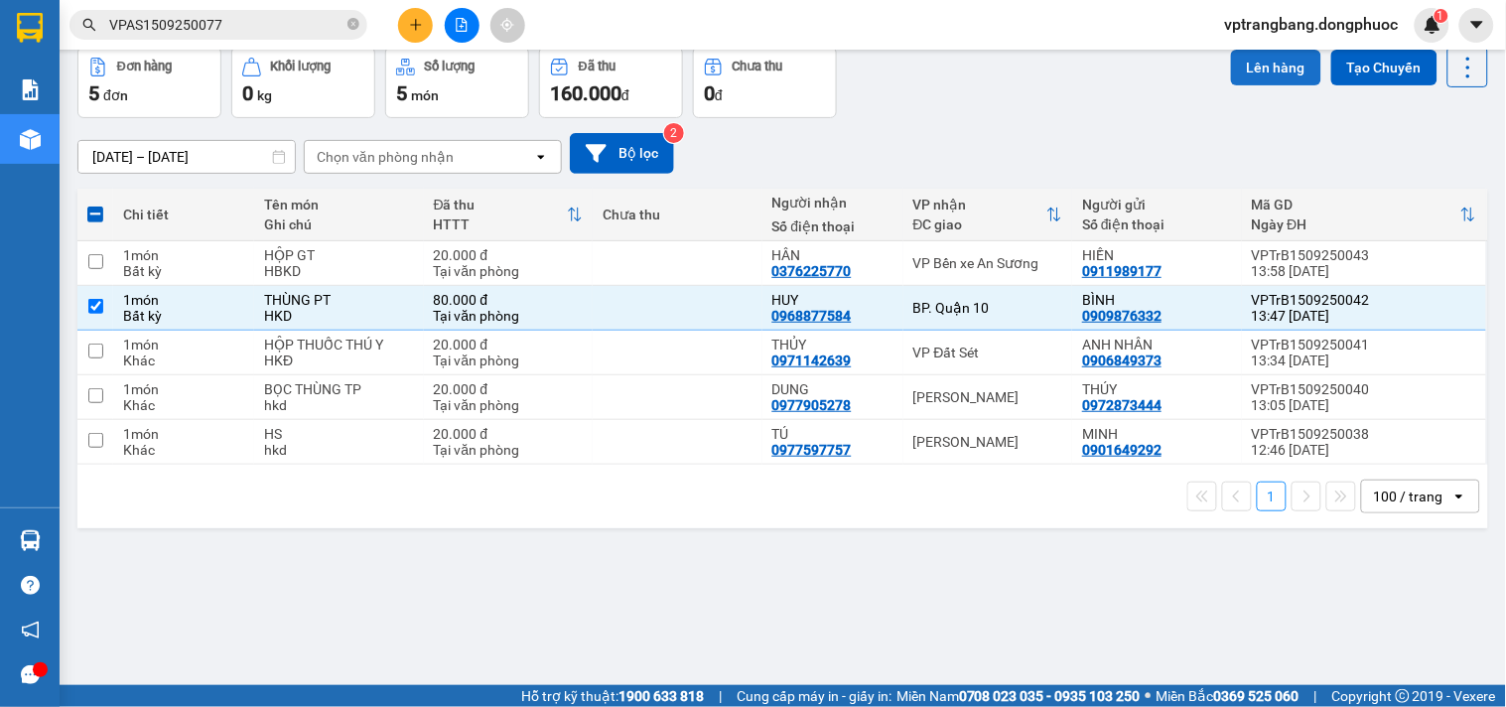
click at [1252, 61] on button "Lên hàng" at bounding box center [1276, 68] width 90 height 36
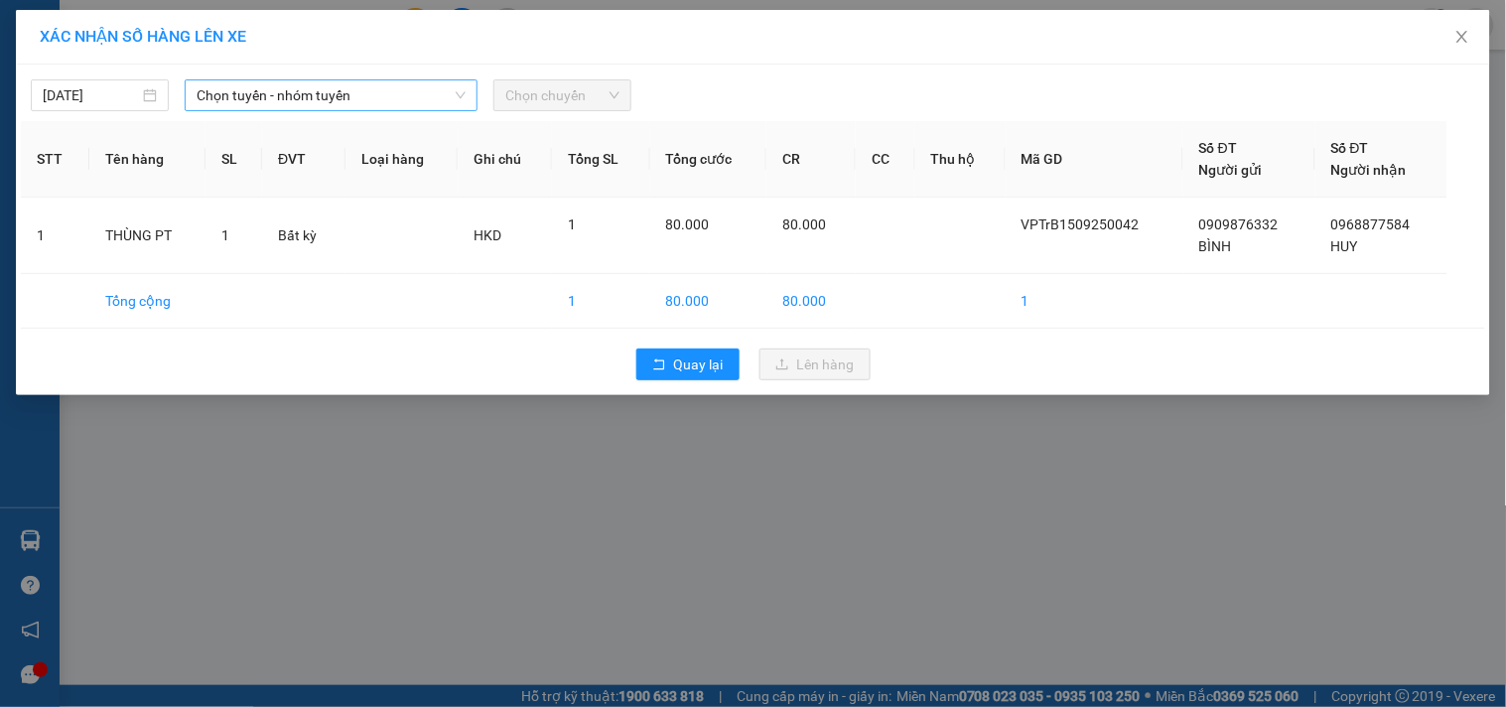
click at [260, 96] on span "Chọn tuyến - nhóm tuyến" at bounding box center [331, 95] width 269 height 30
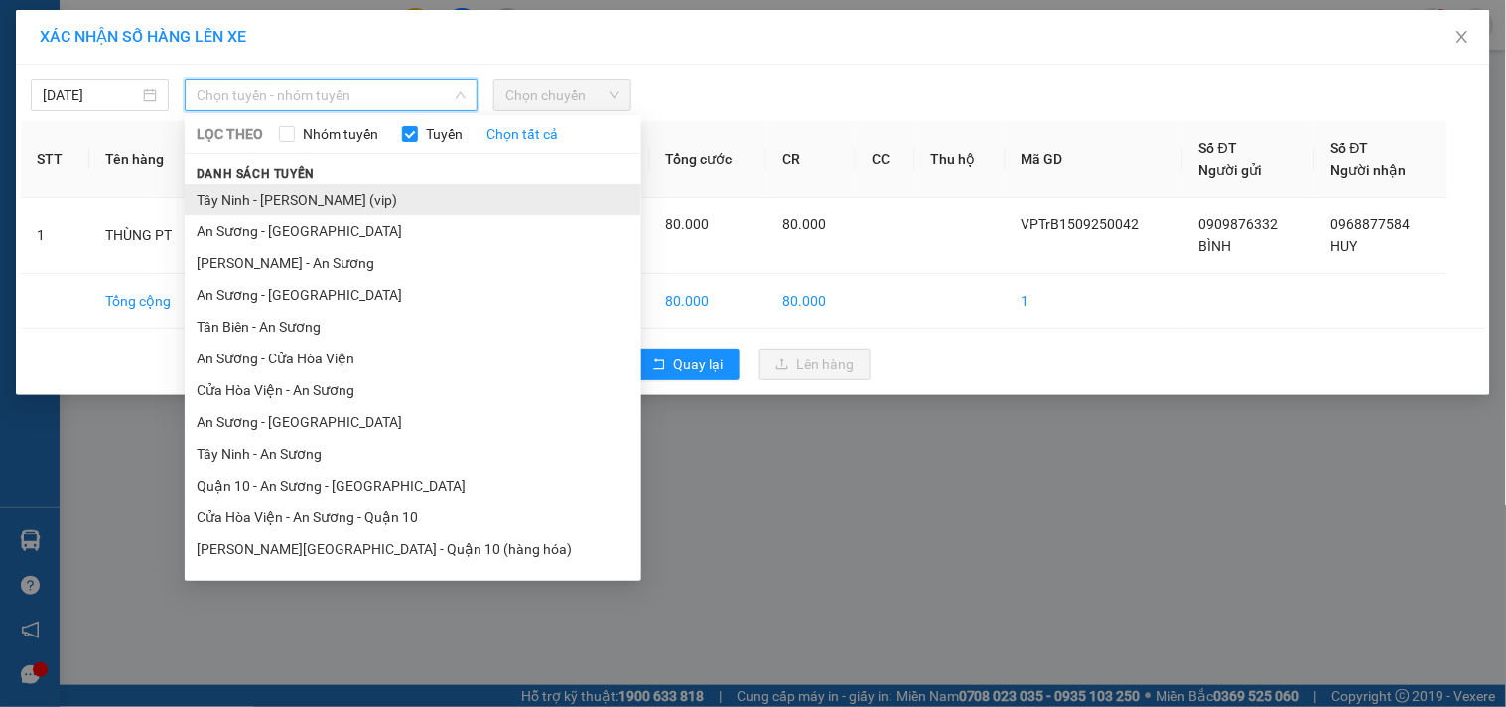
click at [293, 202] on li "Tây Ninh - Hồ Chí Minh (vip)" at bounding box center [413, 200] width 457 height 32
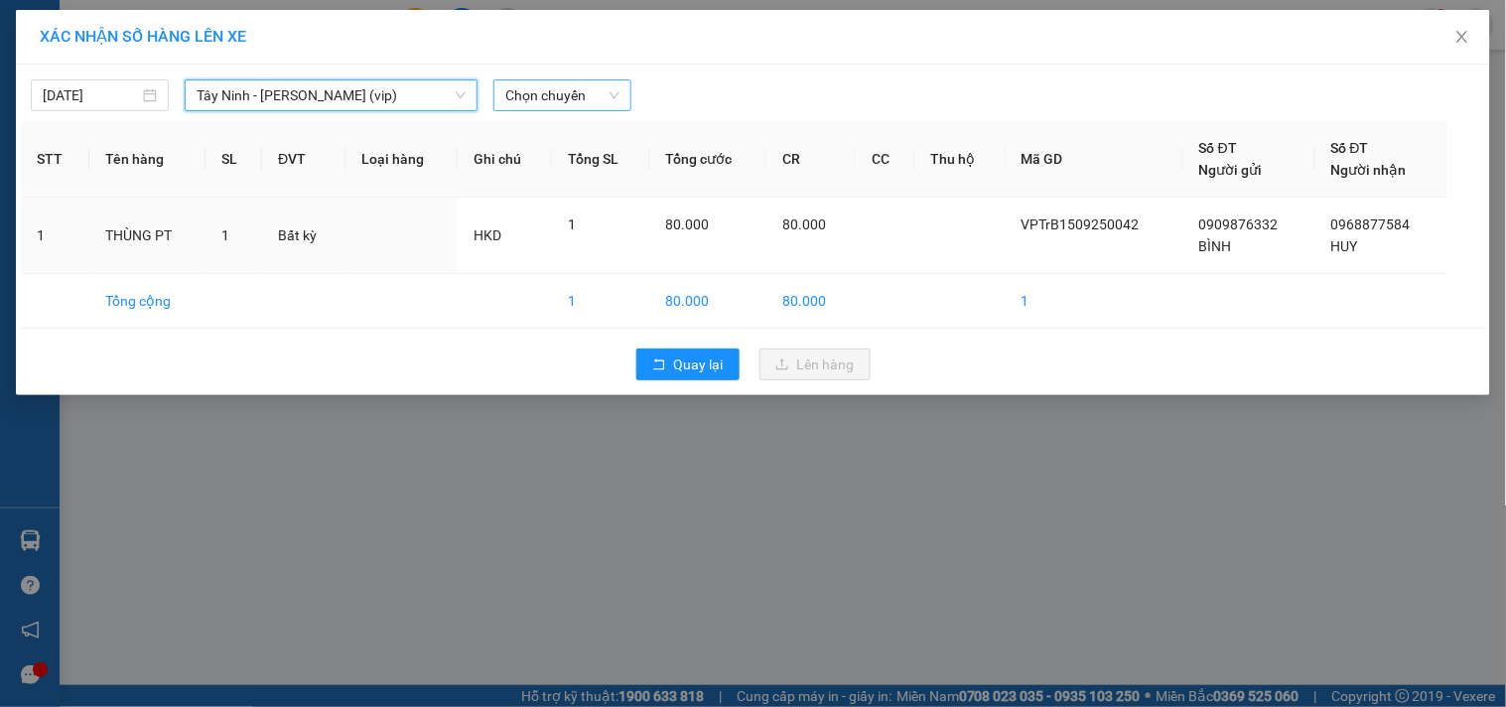
click at [560, 82] on span "Chọn chuyến" at bounding box center [562, 95] width 114 height 30
type input "6936"
click at [536, 172] on div "13:00 - 70H-069.36" at bounding box center [582, 167] width 155 height 22
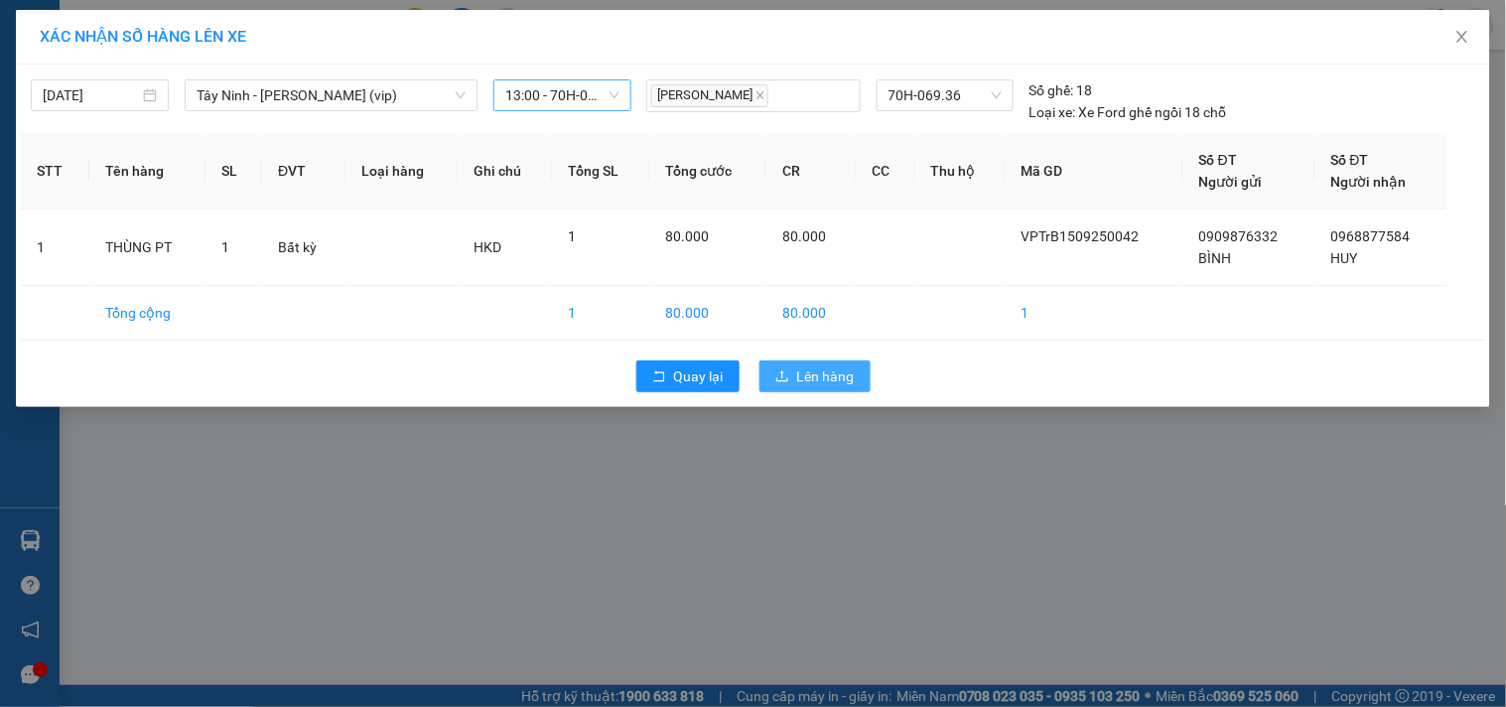
click at [834, 382] on span "Lên hàng" at bounding box center [826, 376] width 58 height 22
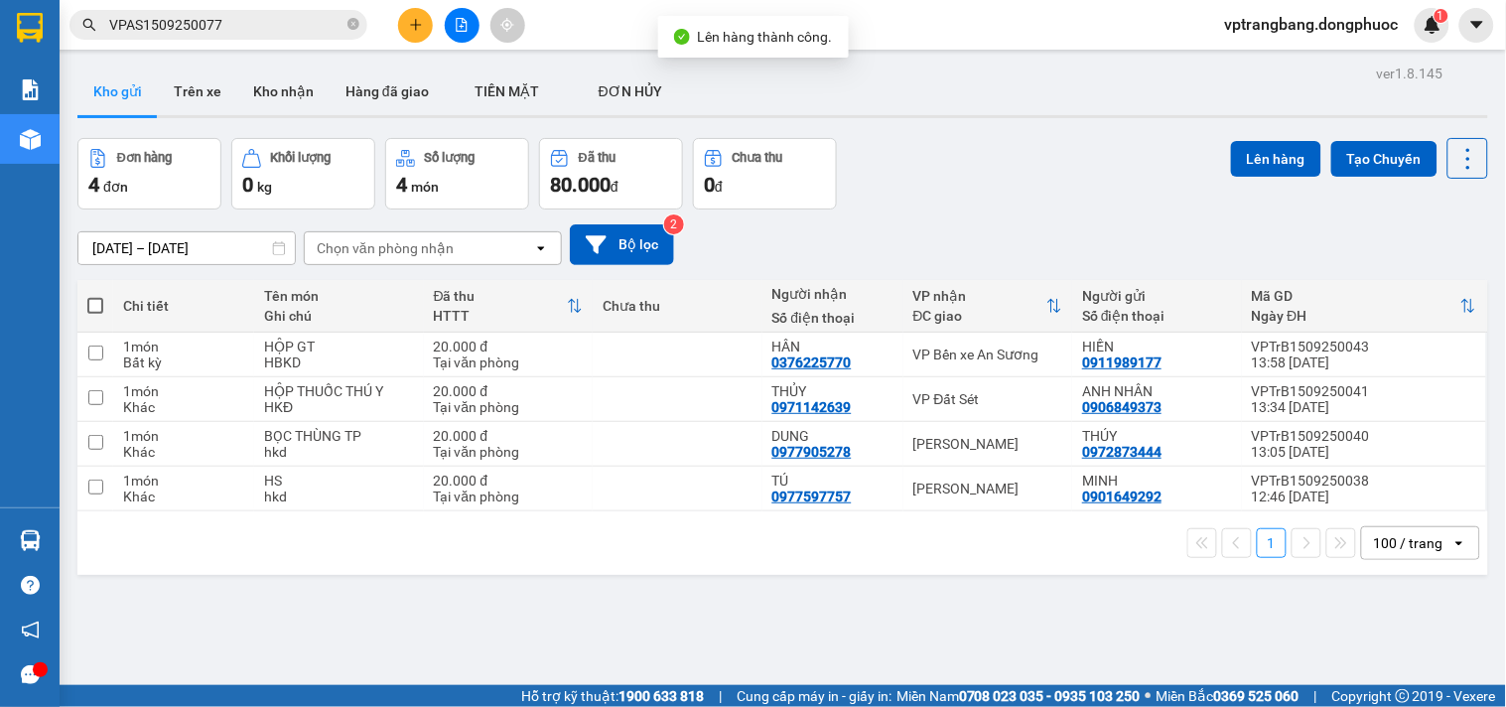
click at [460, 14] on button at bounding box center [462, 25] width 35 height 35
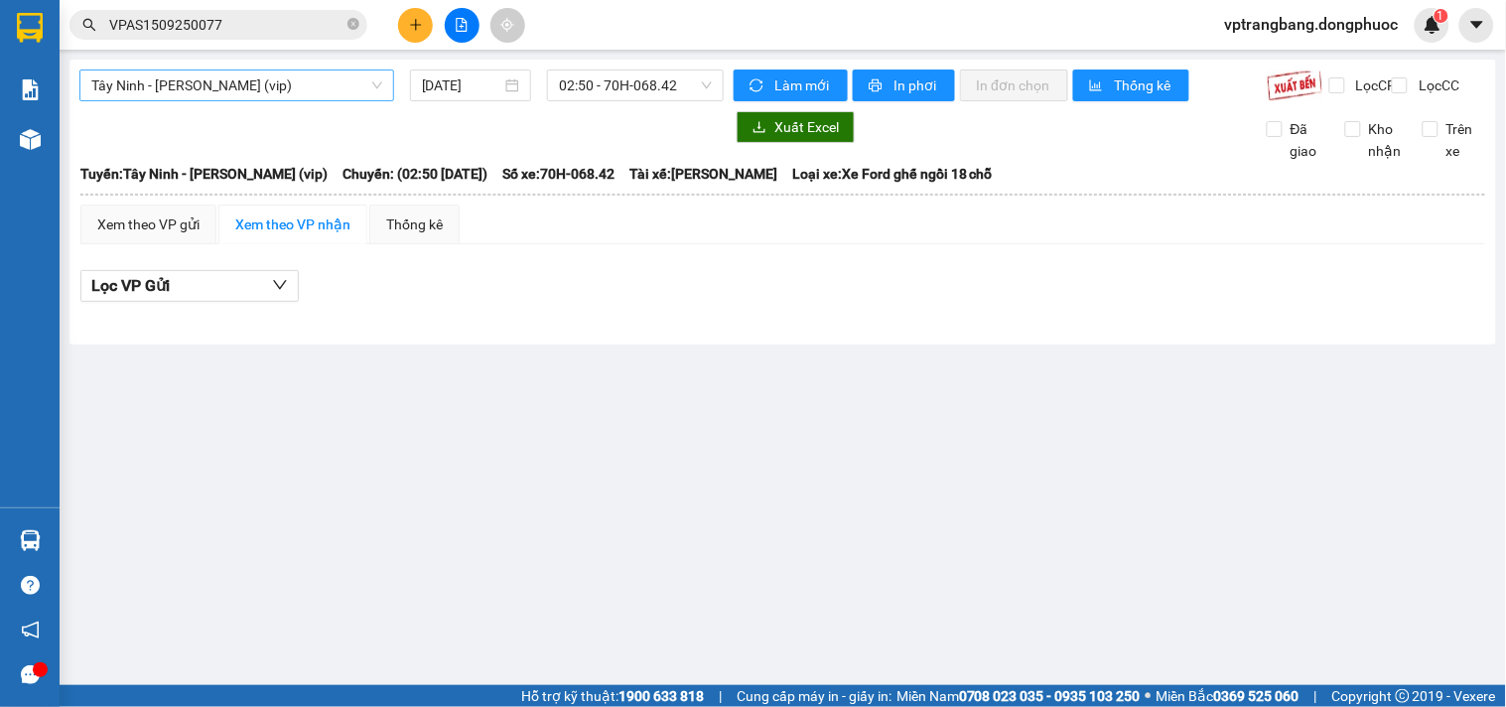
click at [302, 87] on span "Tây Ninh - Hồ Chí Minh (vip)" at bounding box center [236, 85] width 291 height 30
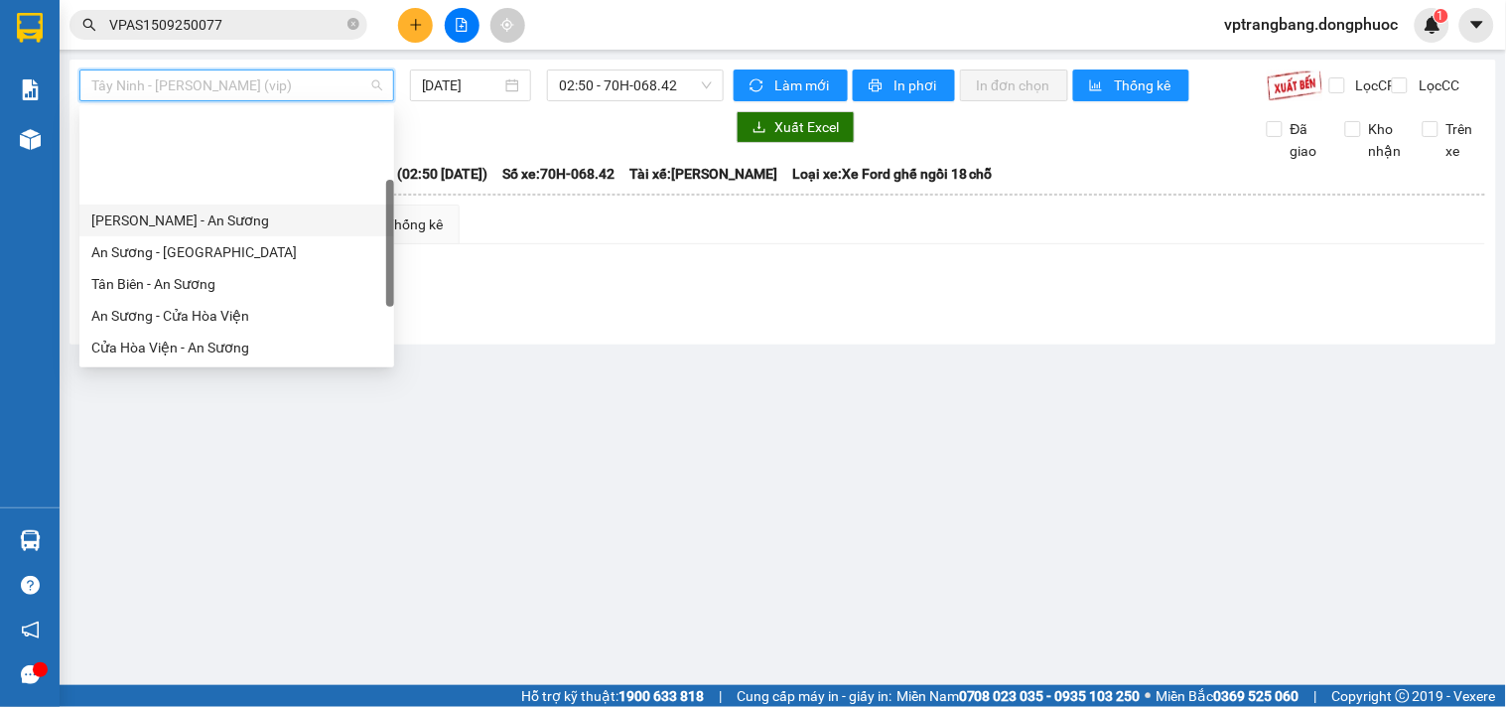
scroll to position [222, 0]
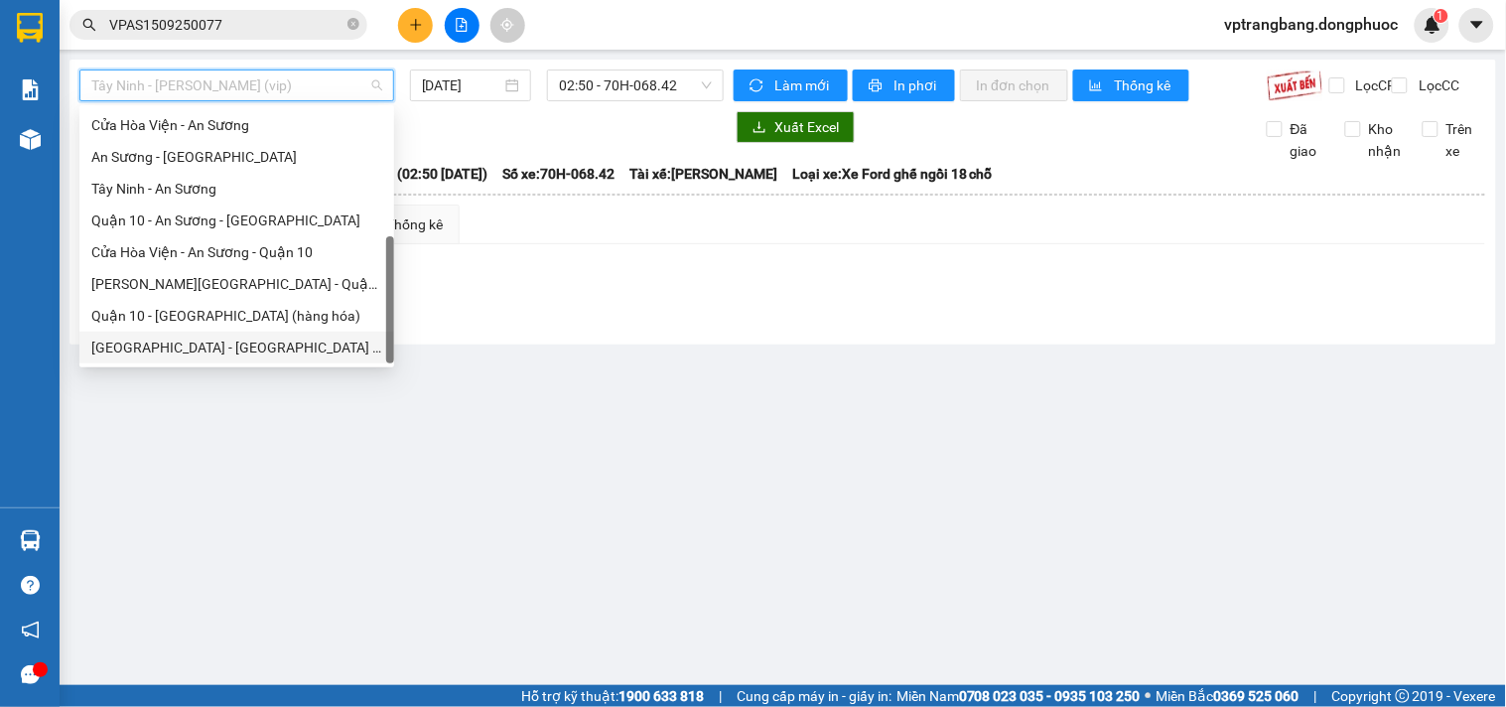
click at [222, 343] on div "[GEOGRAPHIC_DATA] - [GEOGRAPHIC_DATA] (vip)" at bounding box center [236, 348] width 291 height 22
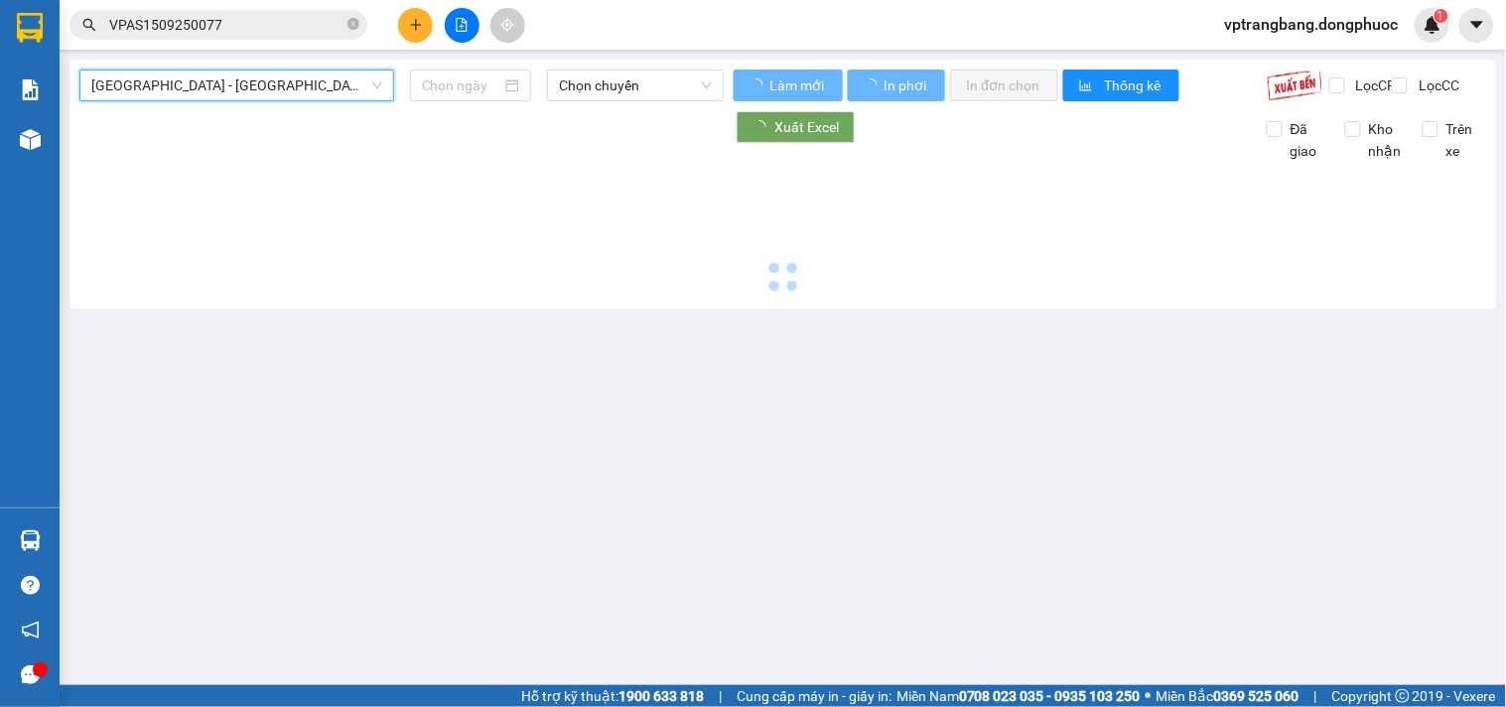
type input "[DATE]"
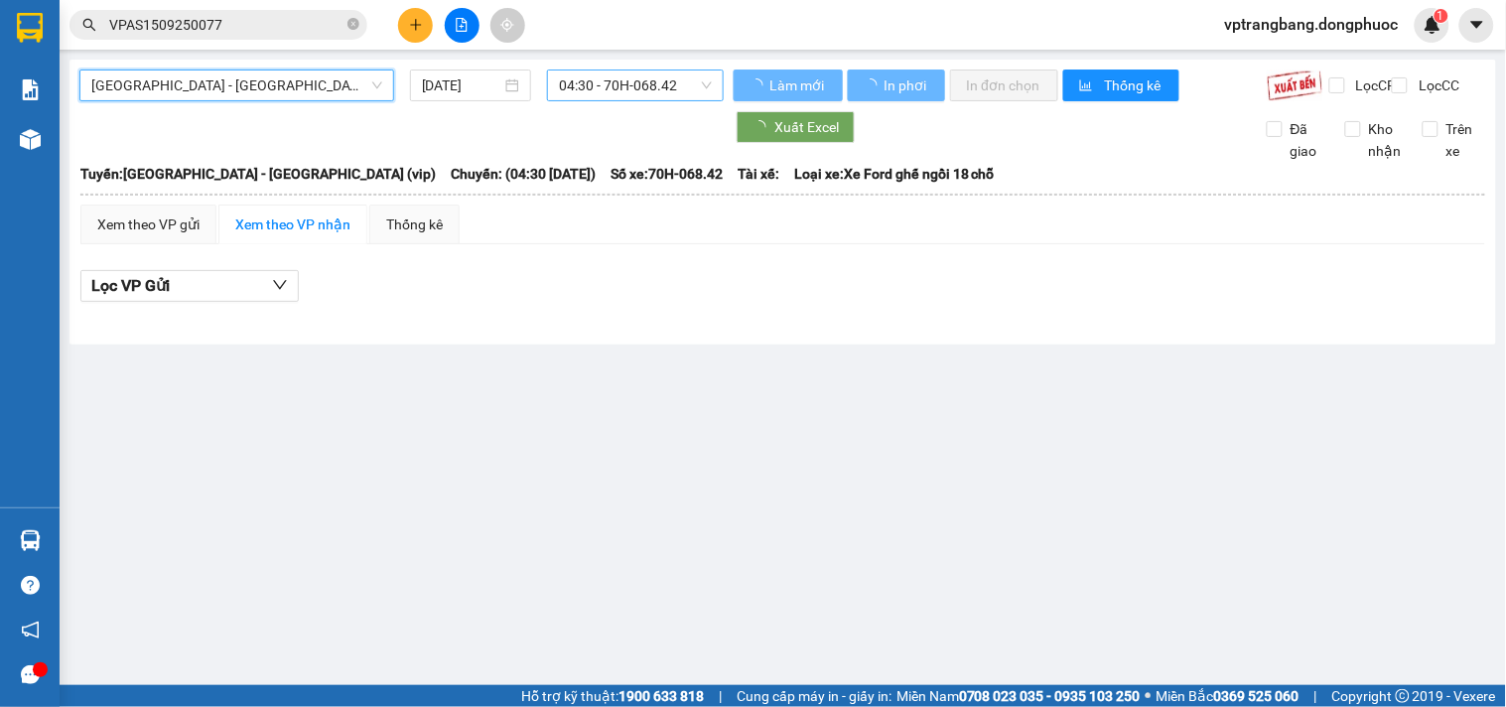
click at [622, 84] on span "04:30 - 70H-068.42" at bounding box center [635, 85] width 153 height 30
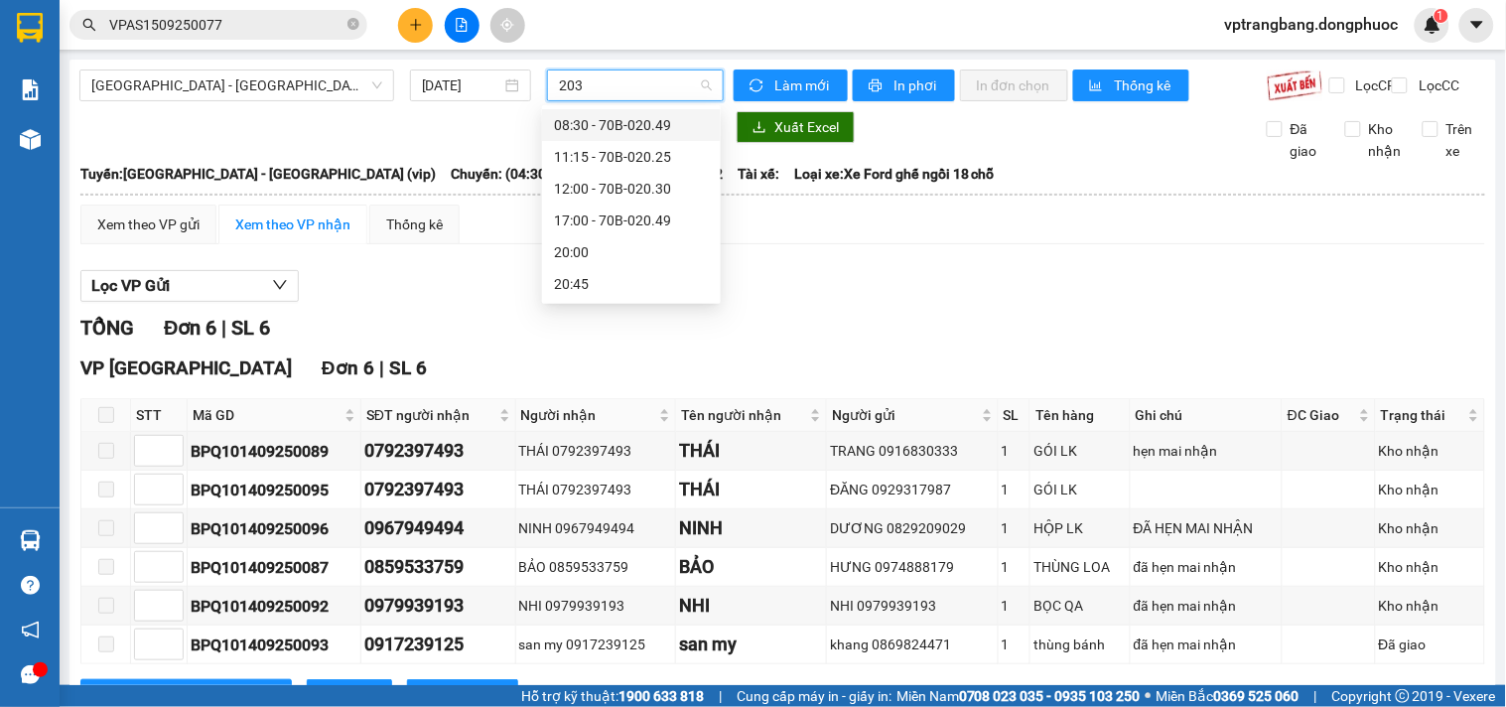
type input "2030"
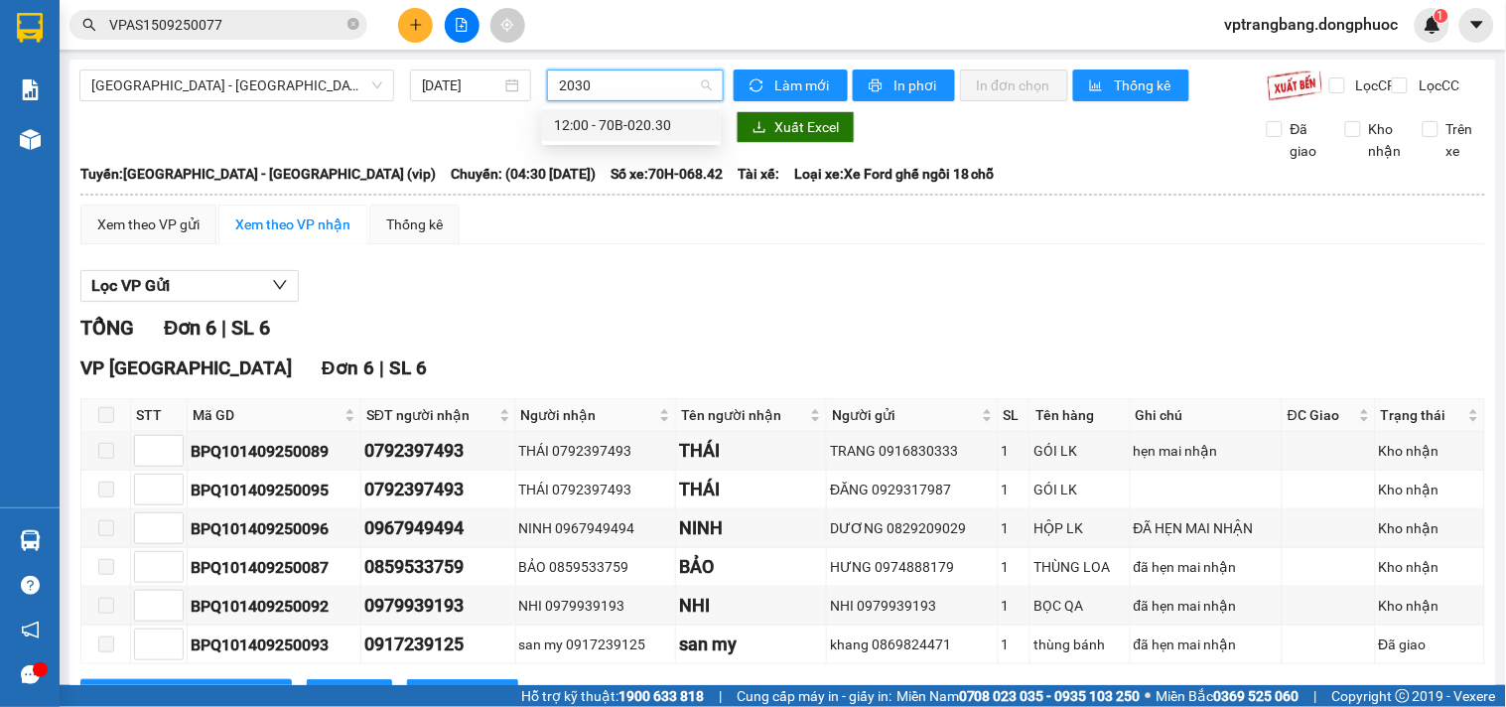
click at [612, 131] on div "12:00 - 70B-020.30" at bounding box center [631, 125] width 155 height 22
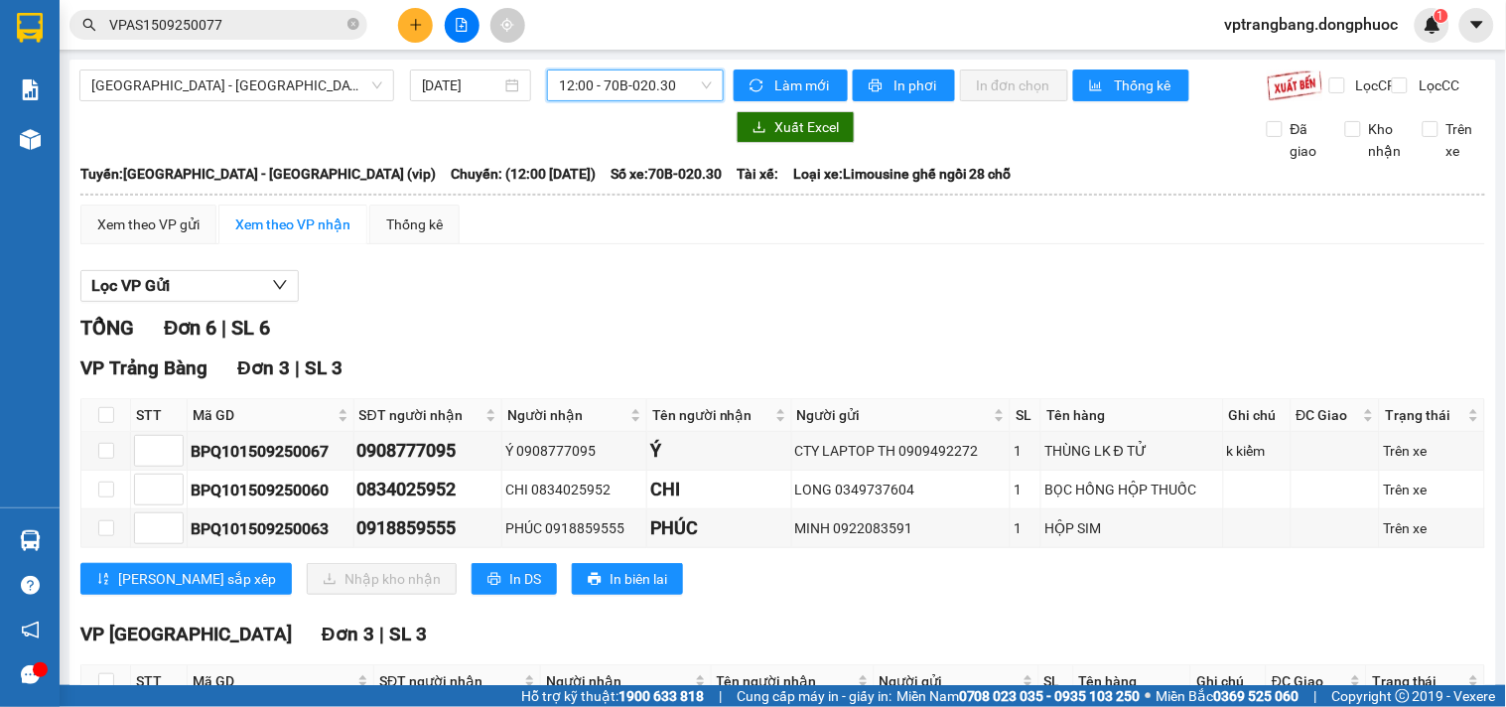
click at [586, 91] on span "12:00 - 70B-020.30" at bounding box center [635, 85] width 153 height 30
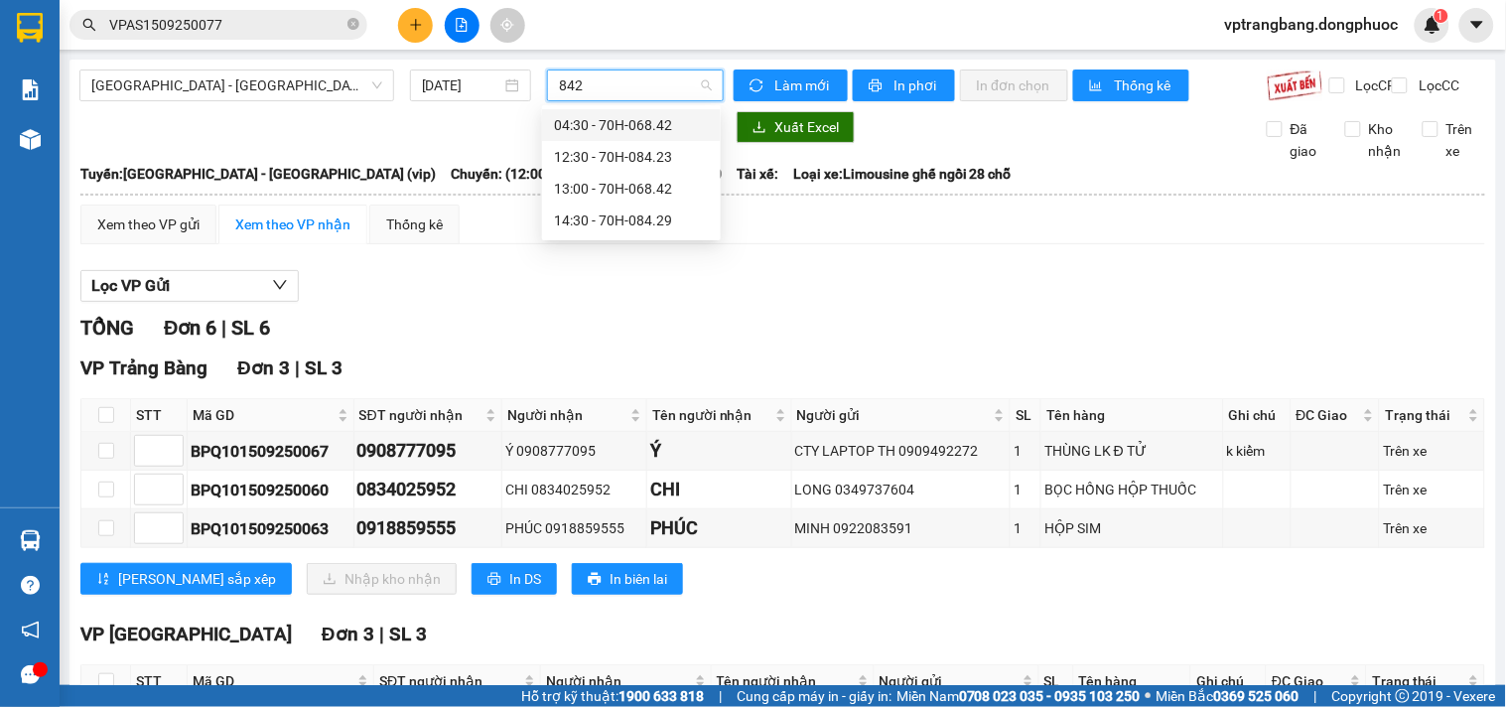
type input "8423"
click at [567, 122] on div "12:30 - 70H-084.23" at bounding box center [631, 125] width 155 height 22
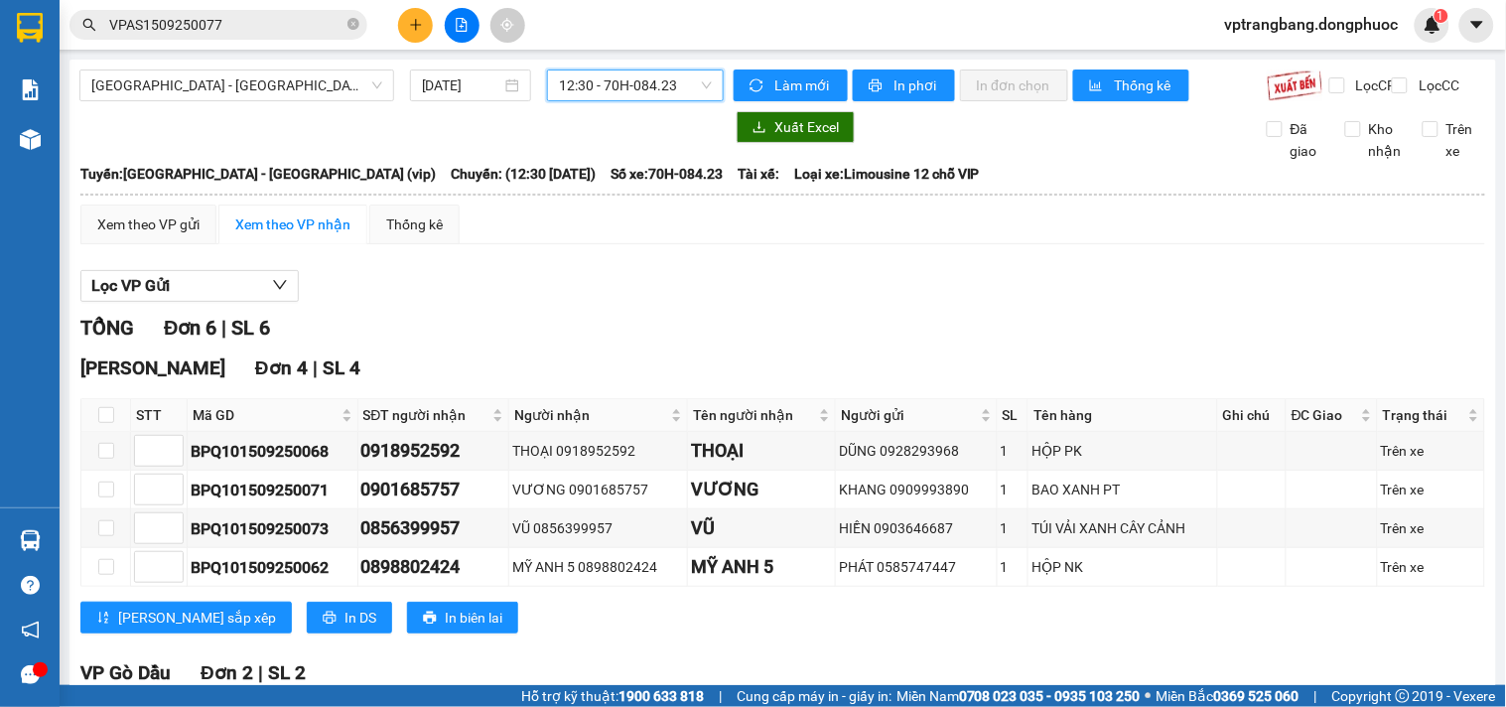
scroll to position [250, 0]
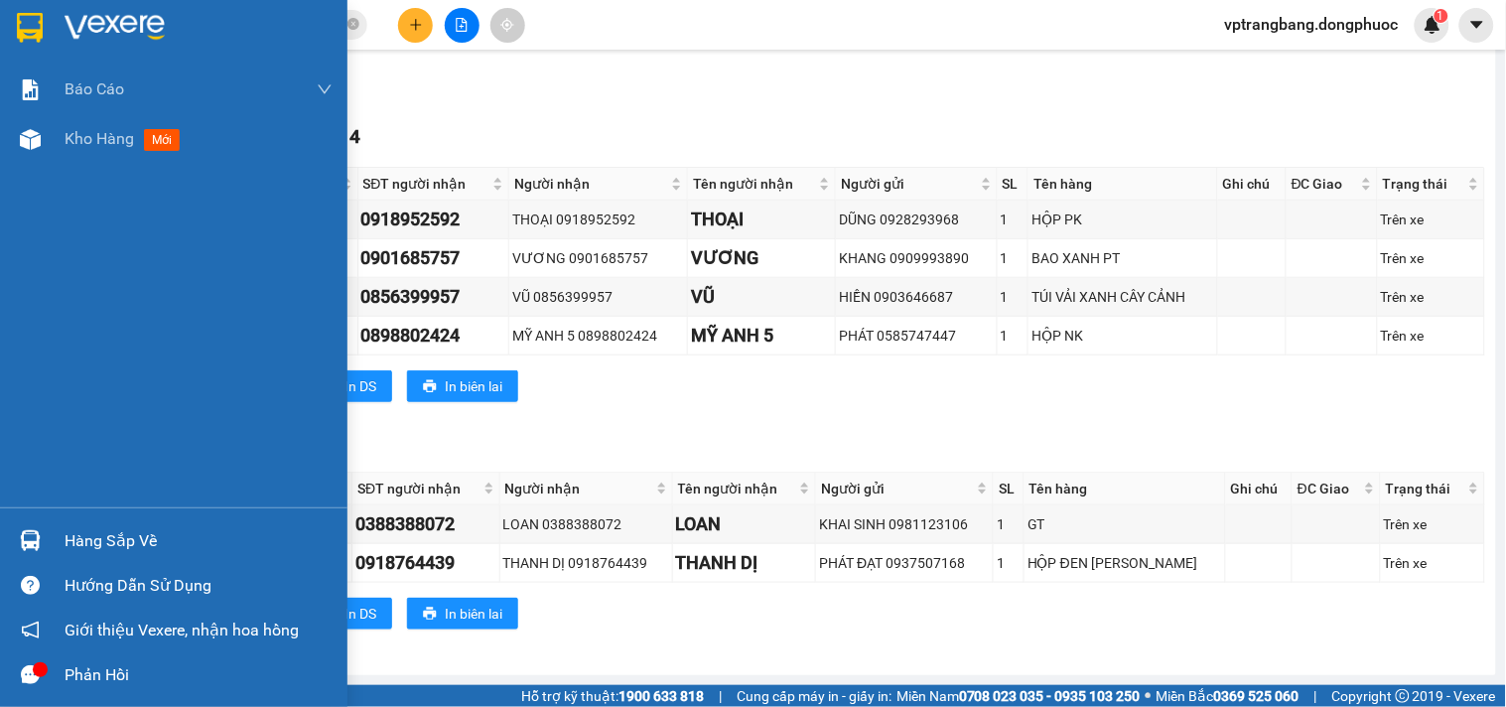
click at [53, 543] on div "Hàng sắp về" at bounding box center [174, 540] width 348 height 45
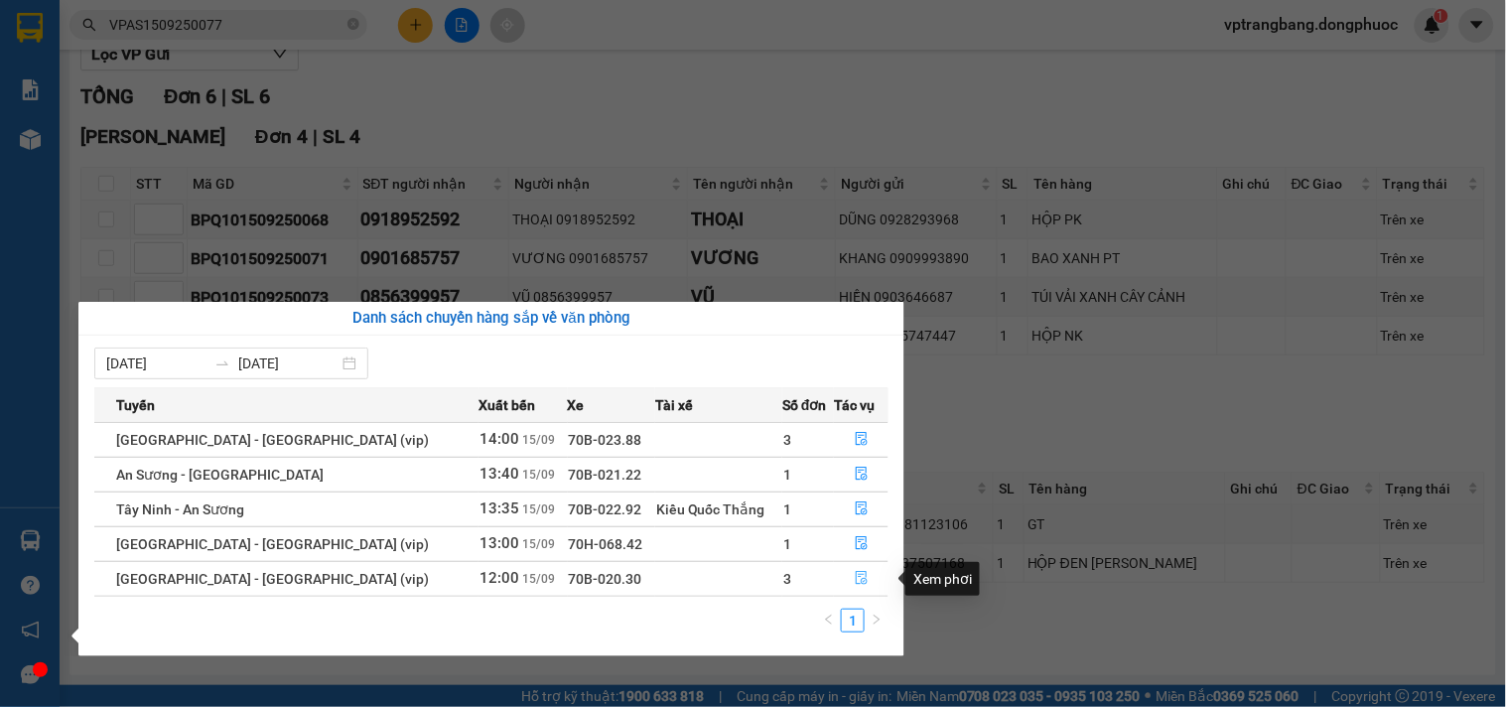
click at [857, 580] on icon "file-done" at bounding box center [862, 578] width 12 height 14
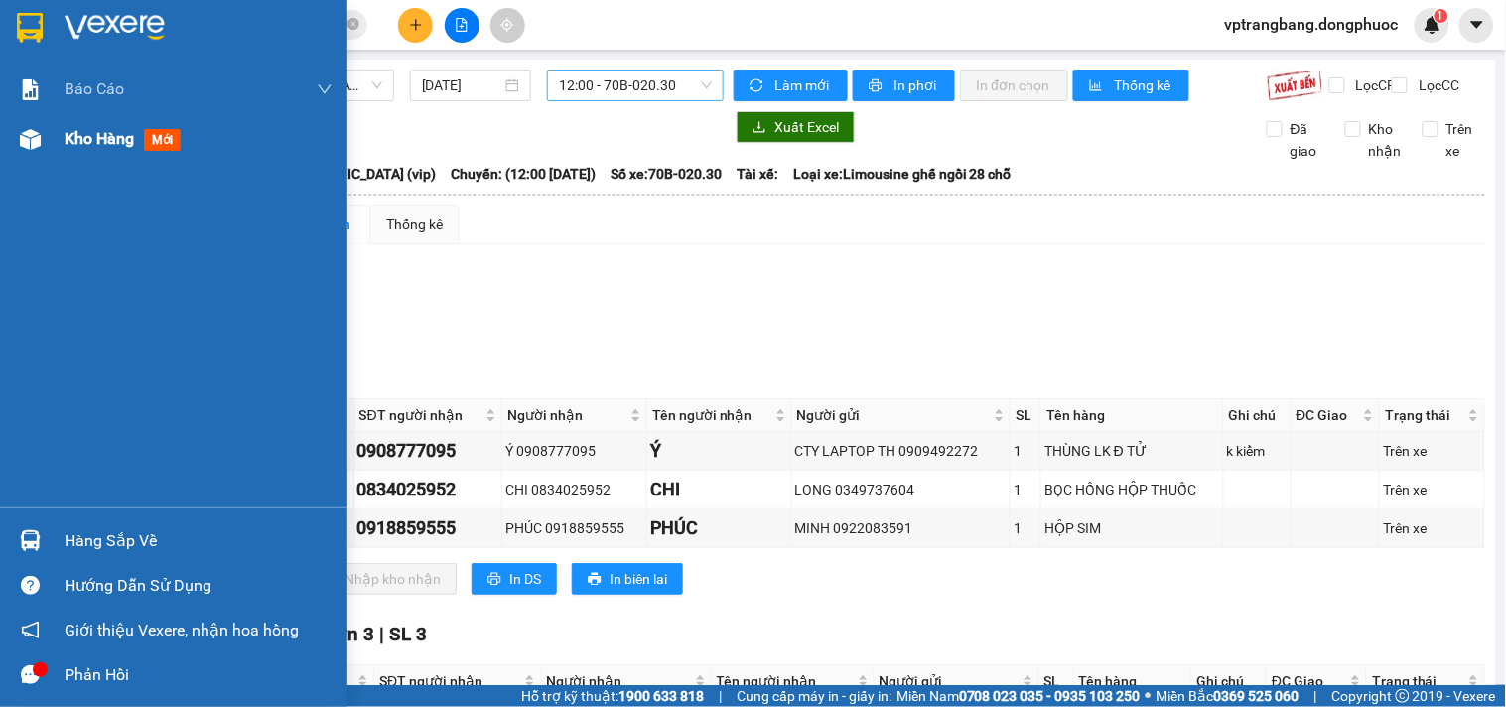
click at [71, 146] on span "Kho hàng" at bounding box center [100, 138] width 70 height 19
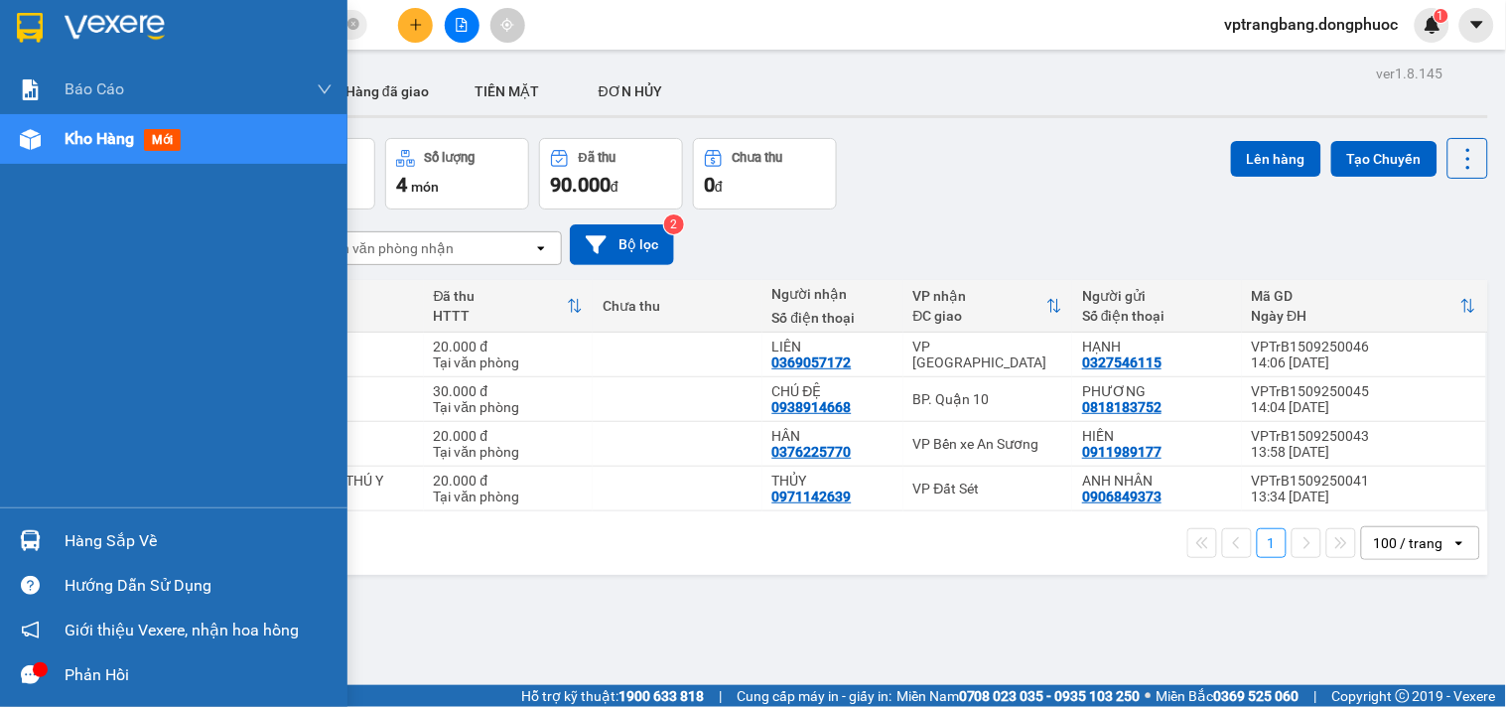
click at [75, 536] on div "Hàng sắp về" at bounding box center [199, 541] width 268 height 30
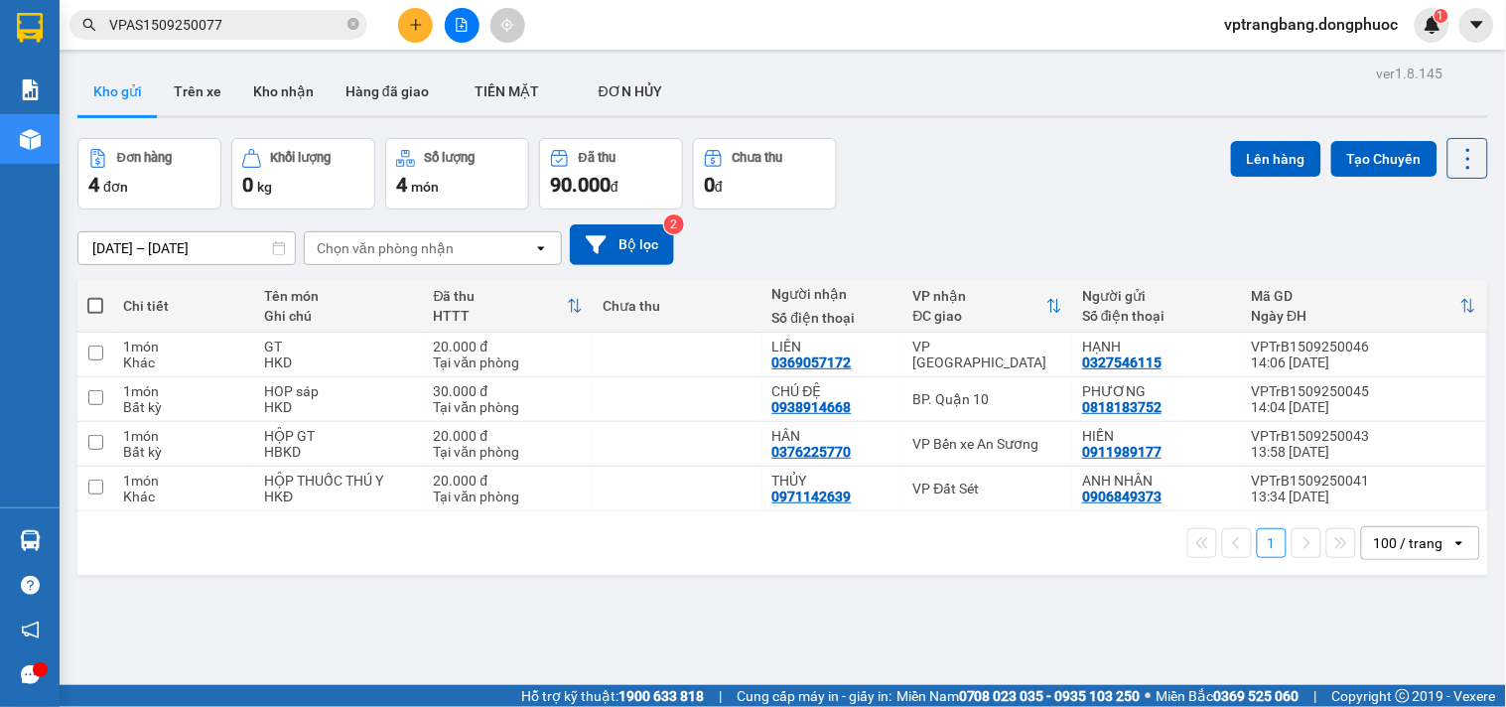
click at [987, 219] on section "Kết quả tìm kiếm ( 1 ) Bộ lọc Mã ĐH Trạng thái Món hàng Tổng cước Chưa cước Nhã…" at bounding box center [753, 353] width 1506 height 707
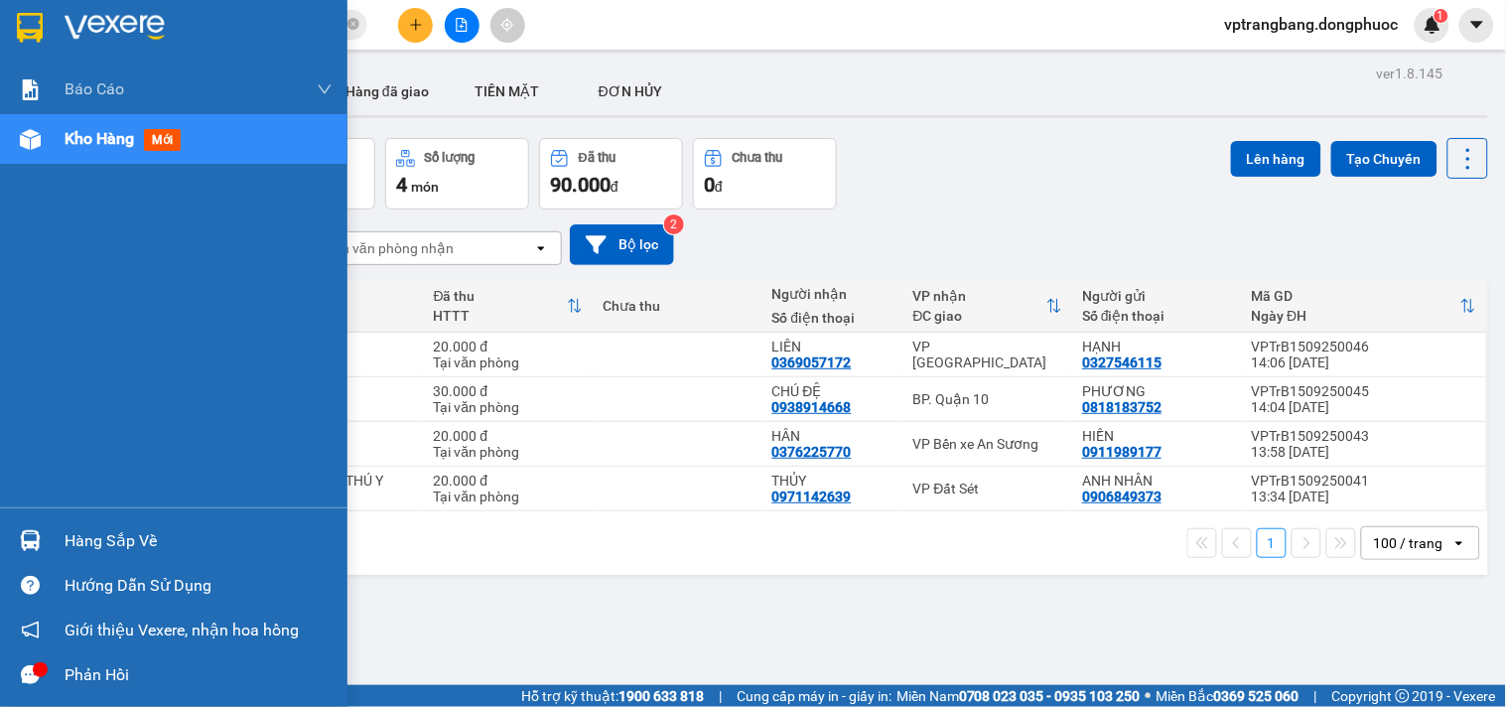
click at [45, 546] on div at bounding box center [30, 540] width 35 height 35
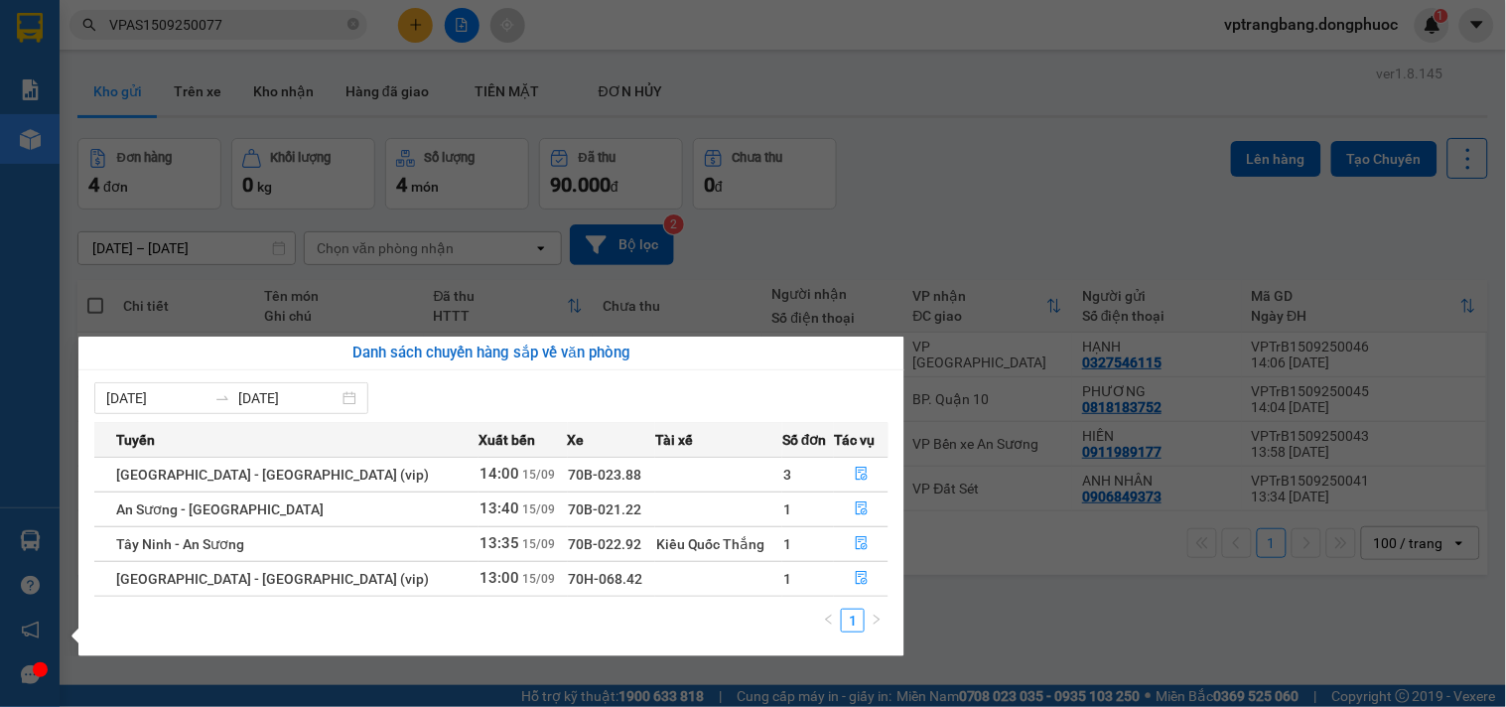
click at [953, 156] on section "Kết quả tìm kiếm ( 1 ) Bộ lọc Mã ĐH Trạng thái Món hàng Tổng cước Chưa cước Nhã…" at bounding box center [753, 353] width 1506 height 707
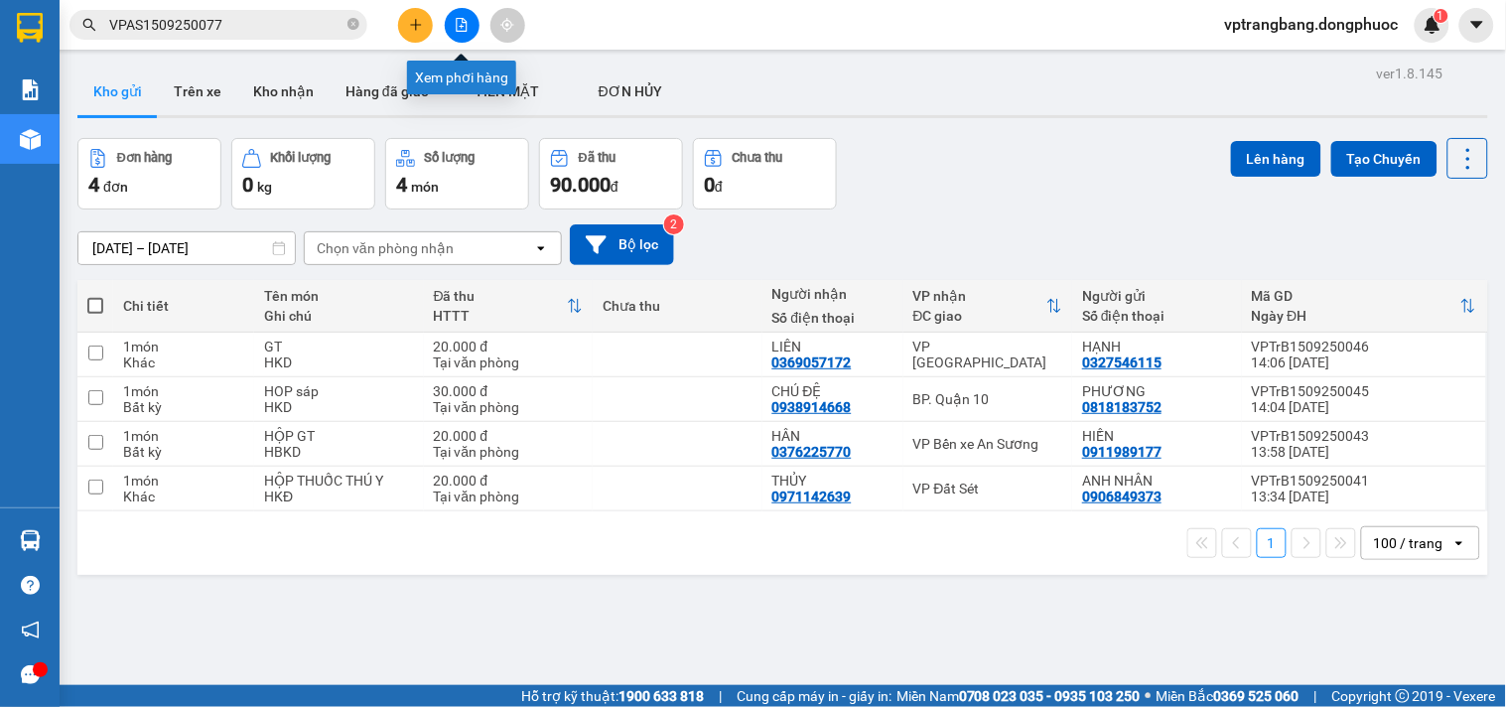
click at [458, 20] on icon "file-add" at bounding box center [462, 25] width 14 height 14
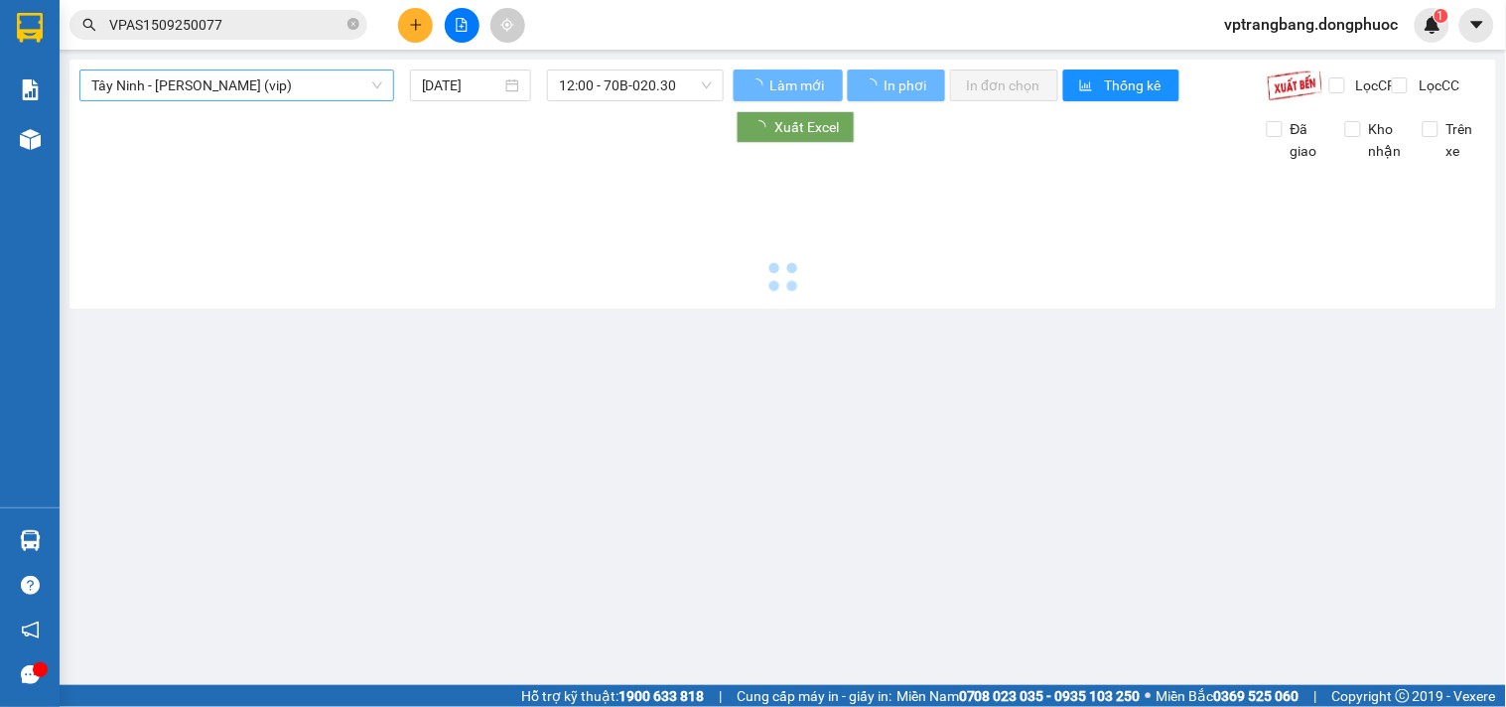
click at [275, 93] on span "Tây Ninh - Hồ Chí Minh (vip)" at bounding box center [236, 85] width 291 height 30
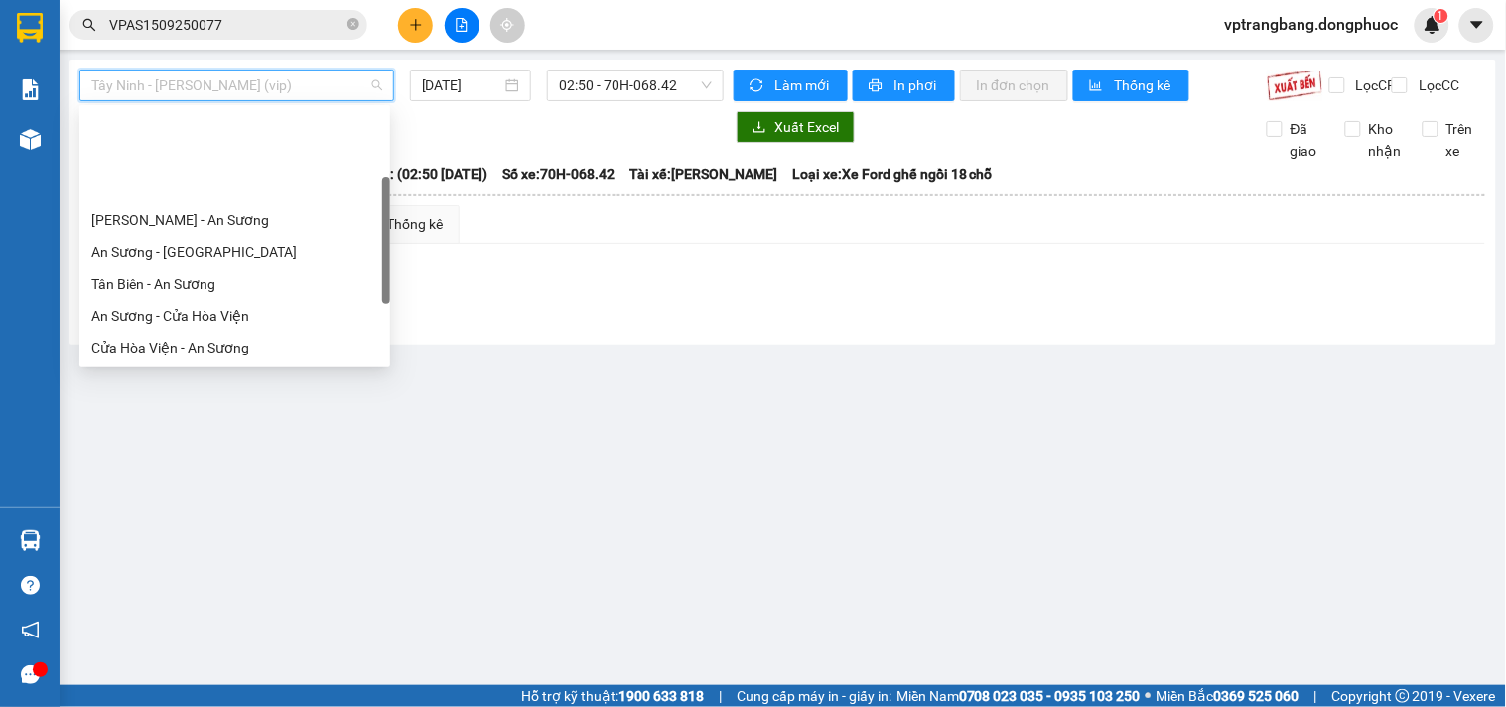
scroll to position [110, 0]
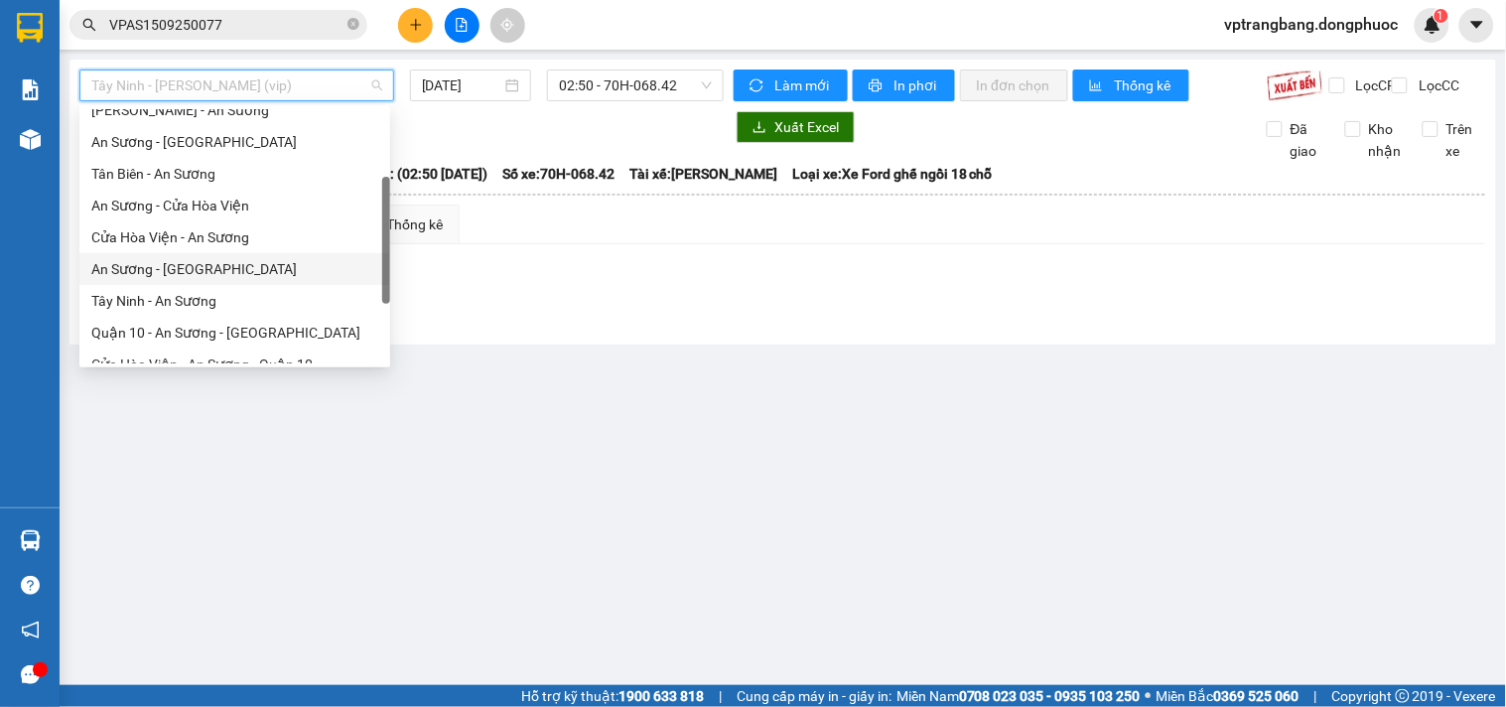
click at [194, 278] on div "An Sương - [GEOGRAPHIC_DATA]" at bounding box center [234, 269] width 287 height 22
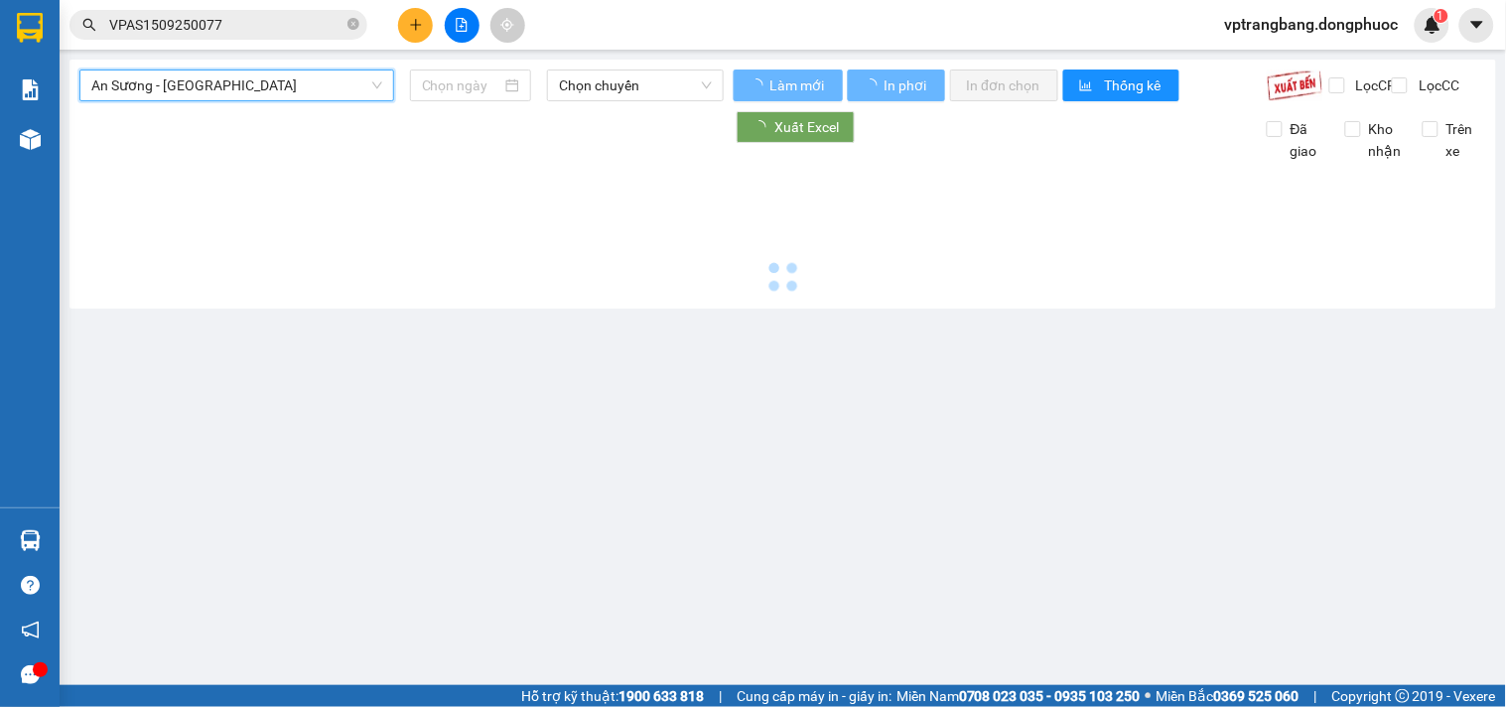
type input "[DATE]"
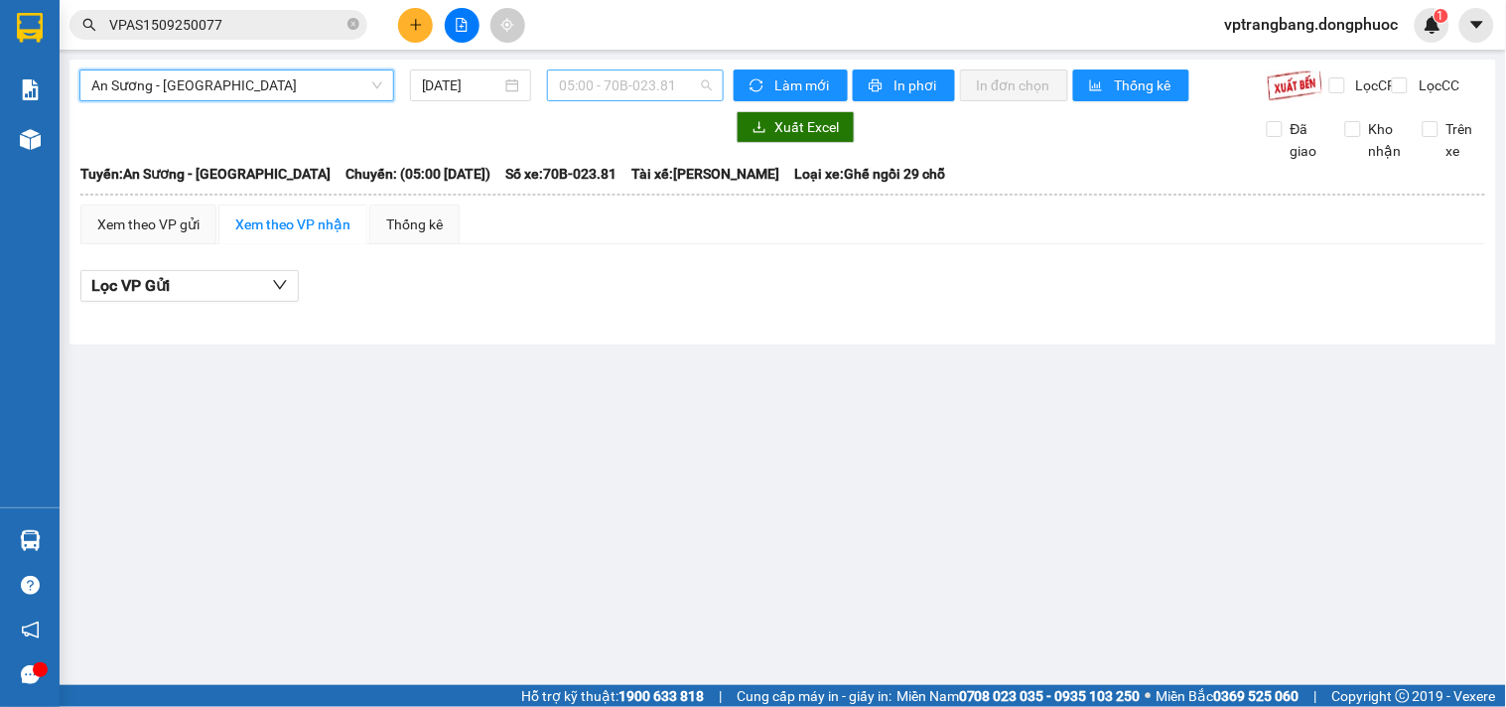
click at [600, 95] on span "05:00 - 70B-023.81" at bounding box center [635, 85] width 153 height 30
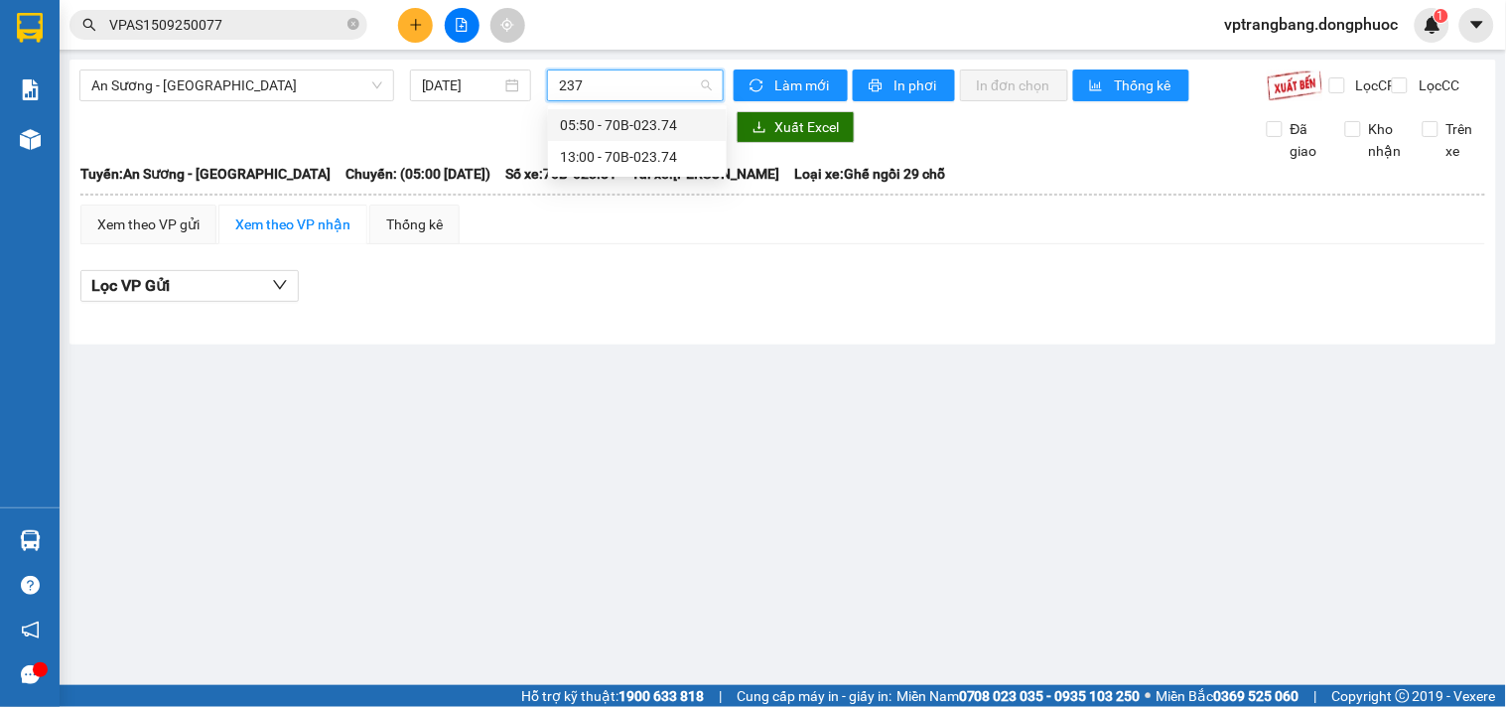
type input "2374"
click at [597, 151] on div "13:00 - 70B-023.74" at bounding box center [637, 157] width 155 height 22
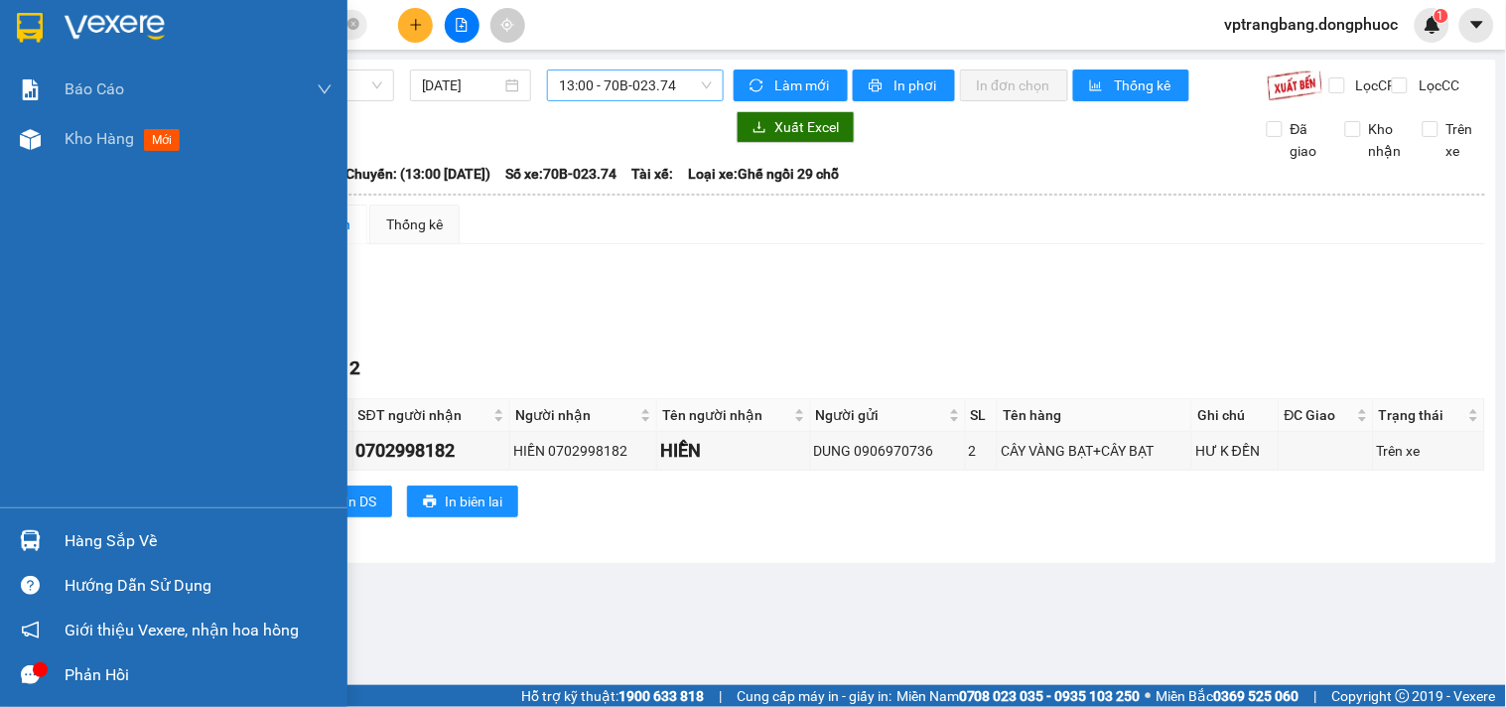
click at [73, 537] on div "Hàng sắp về" at bounding box center [199, 541] width 268 height 30
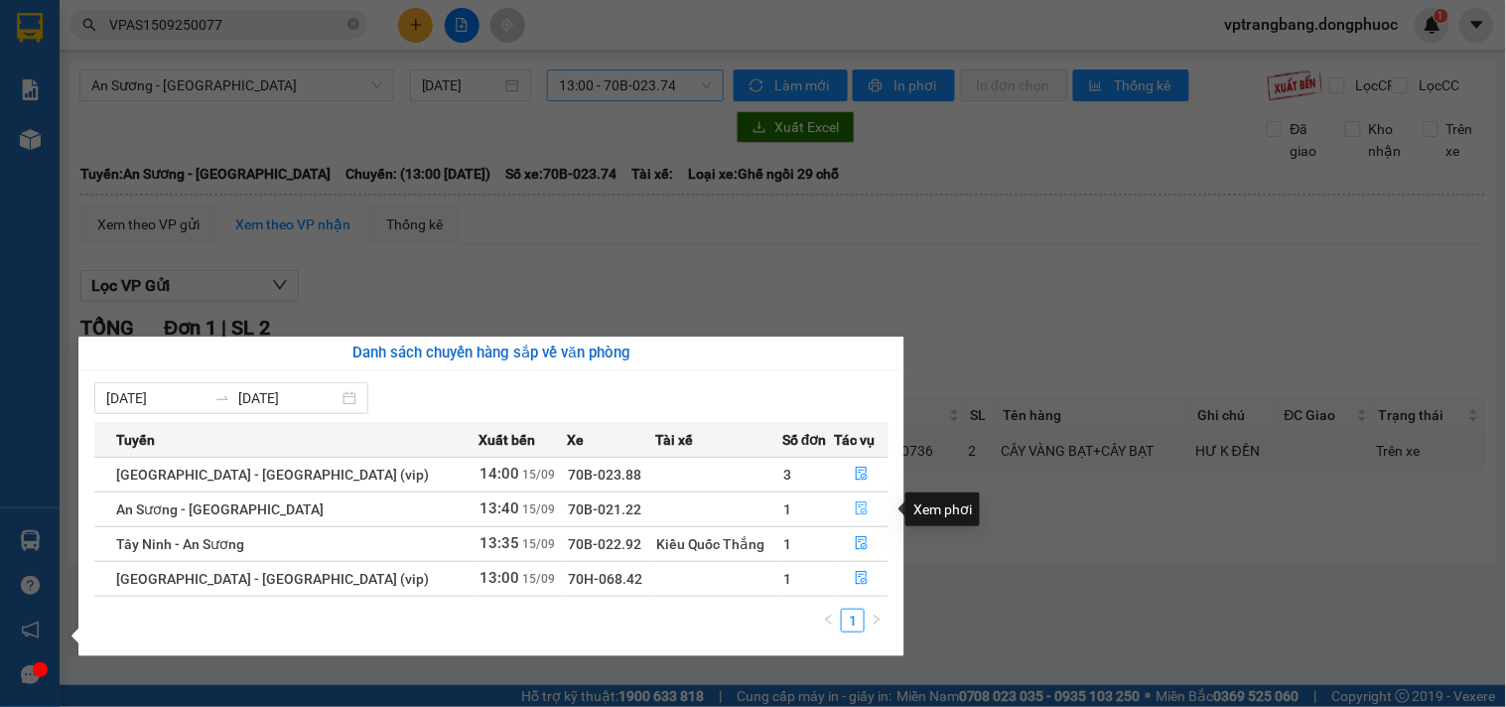
click at [855, 512] on icon "file-done" at bounding box center [862, 508] width 14 height 14
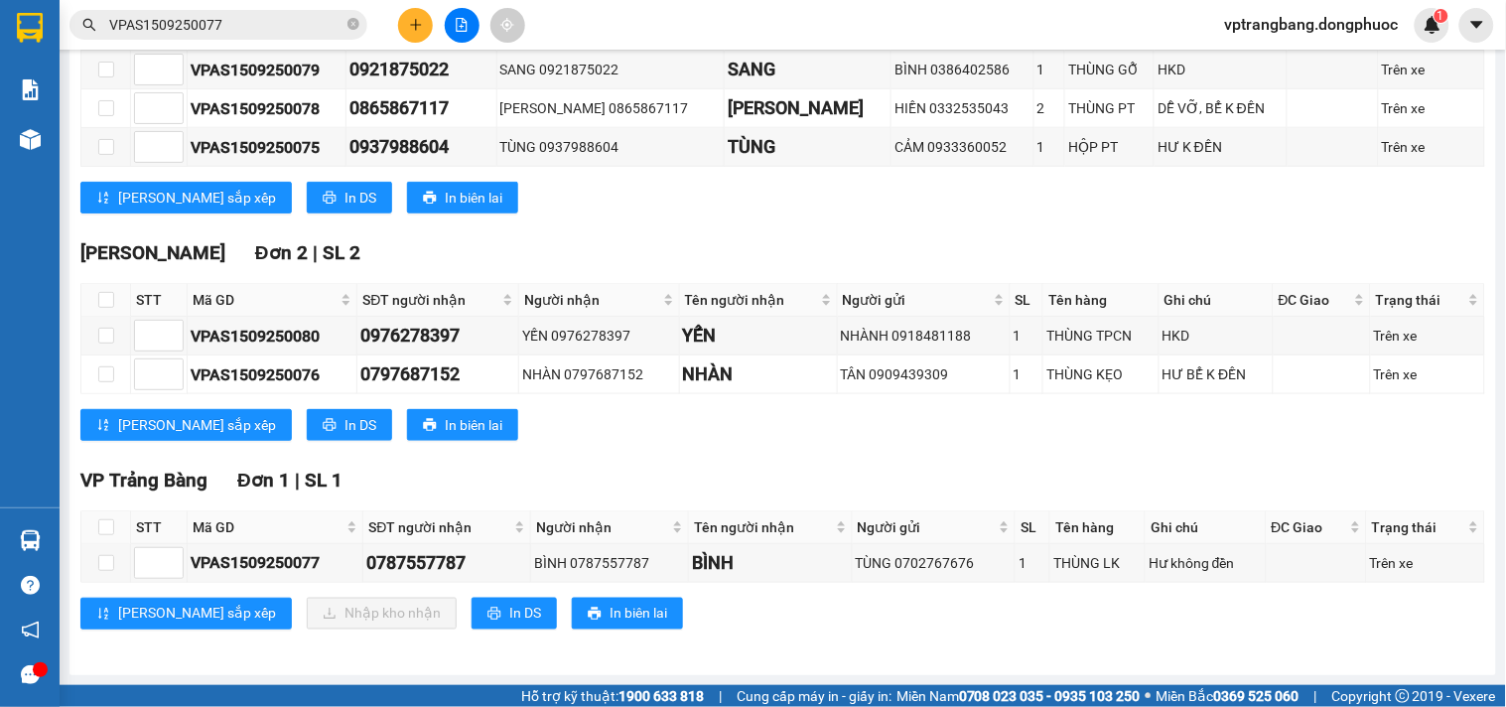
scroll to position [290, 0]
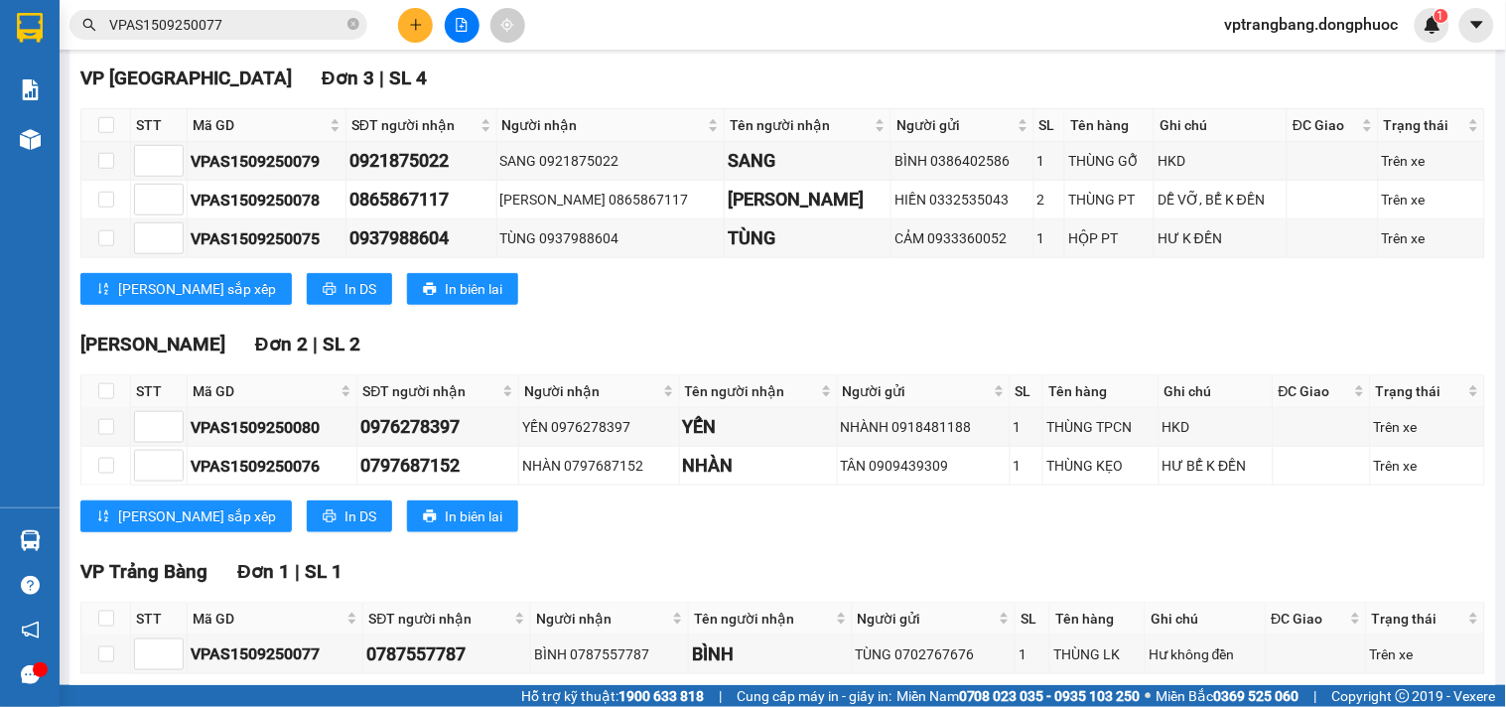
click at [246, 23] on input "VPAS1509250077" at bounding box center [226, 25] width 234 height 22
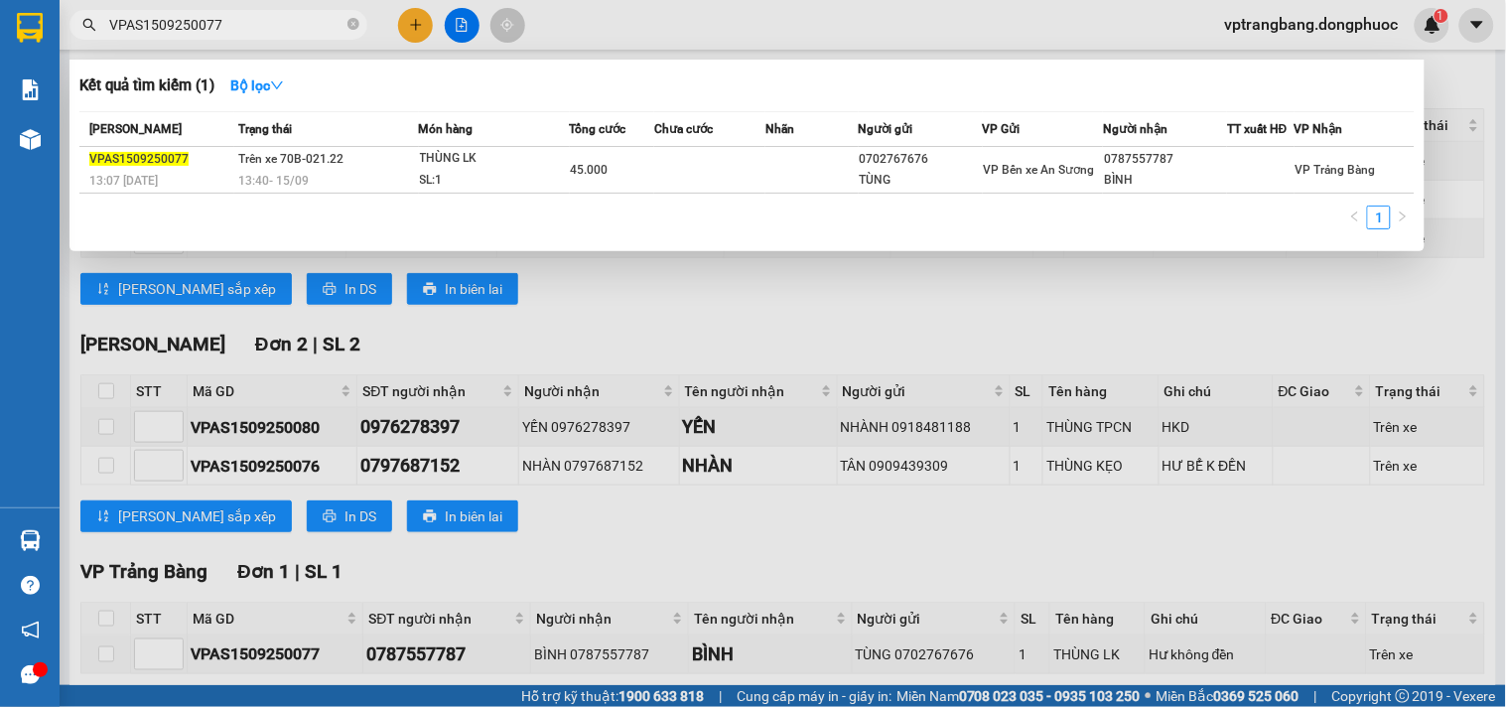
click at [283, 18] on input "VPAS1509250077" at bounding box center [226, 25] width 234 height 22
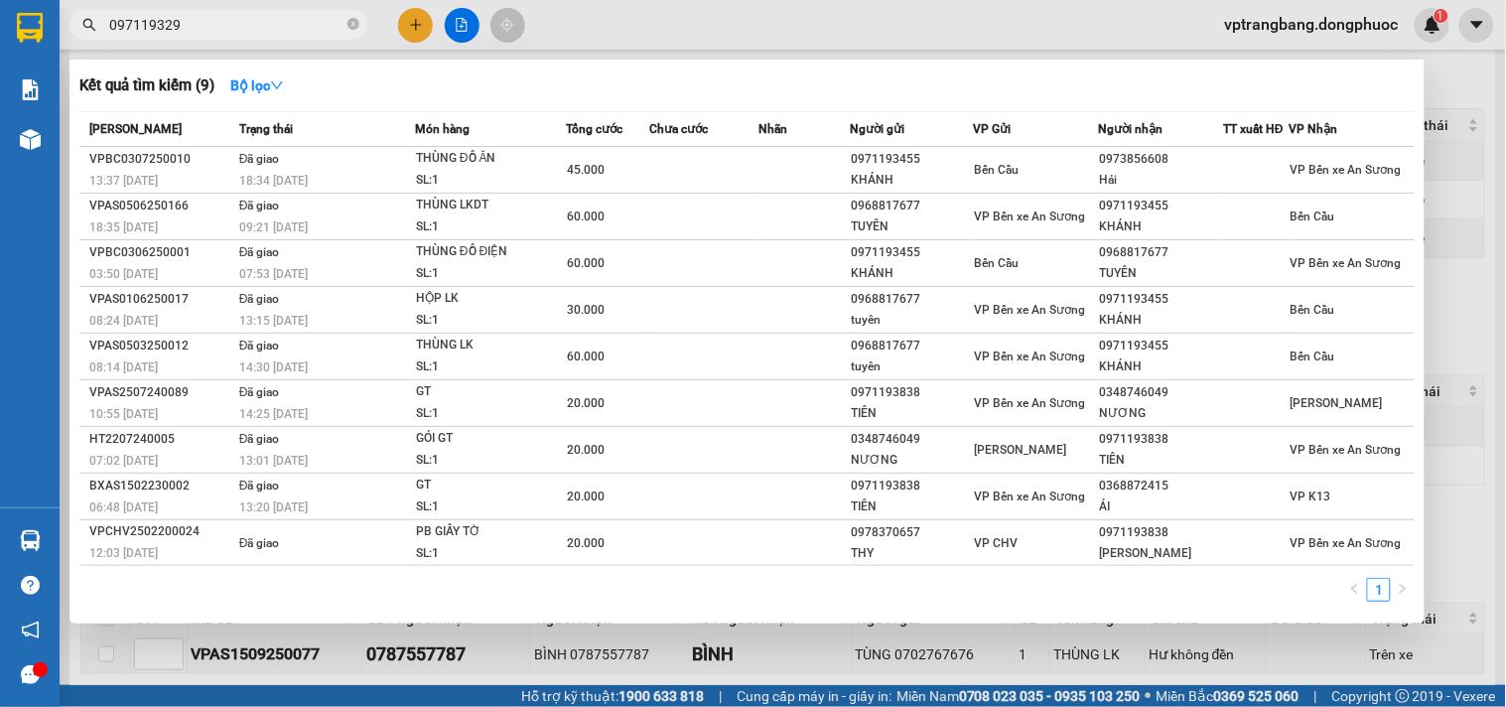
type input "0971193290"
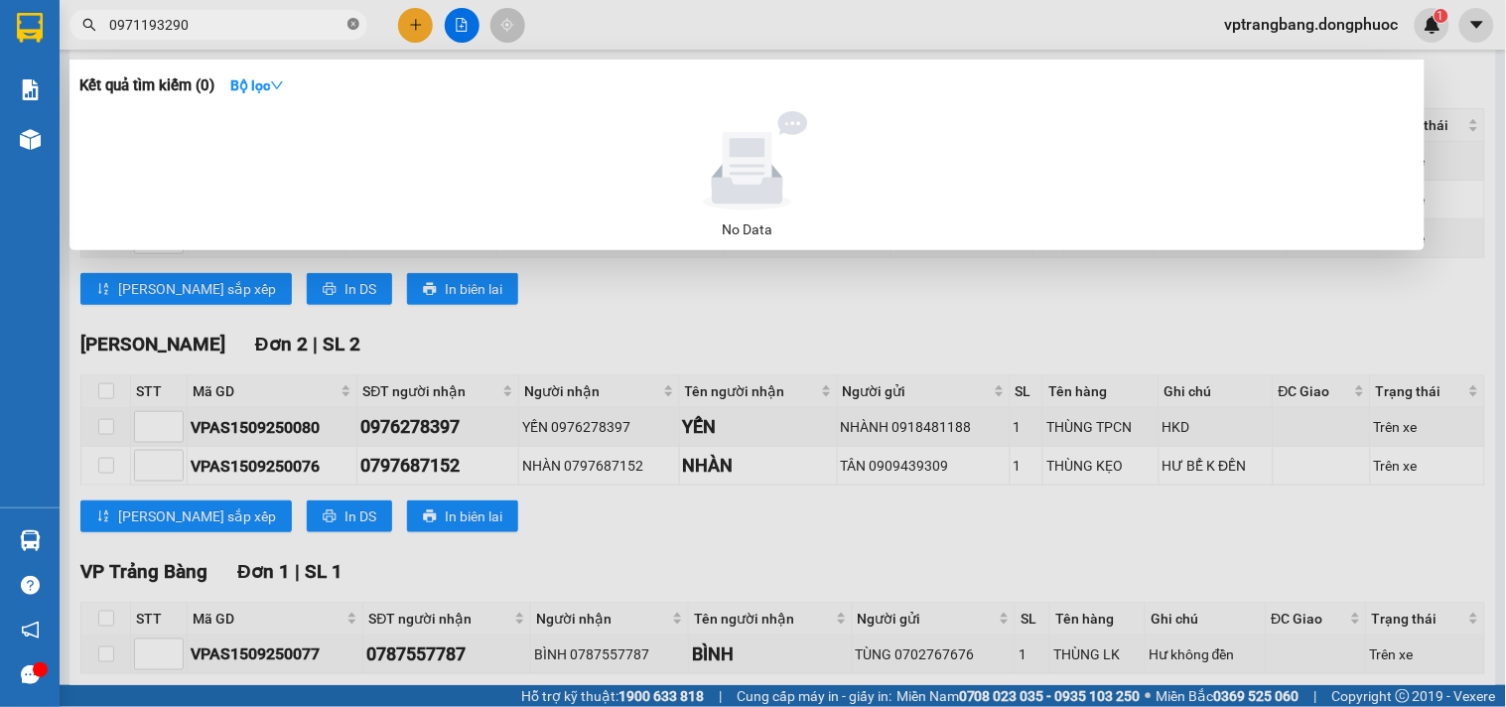
click at [351, 20] on icon "close-circle" at bounding box center [354, 24] width 12 height 12
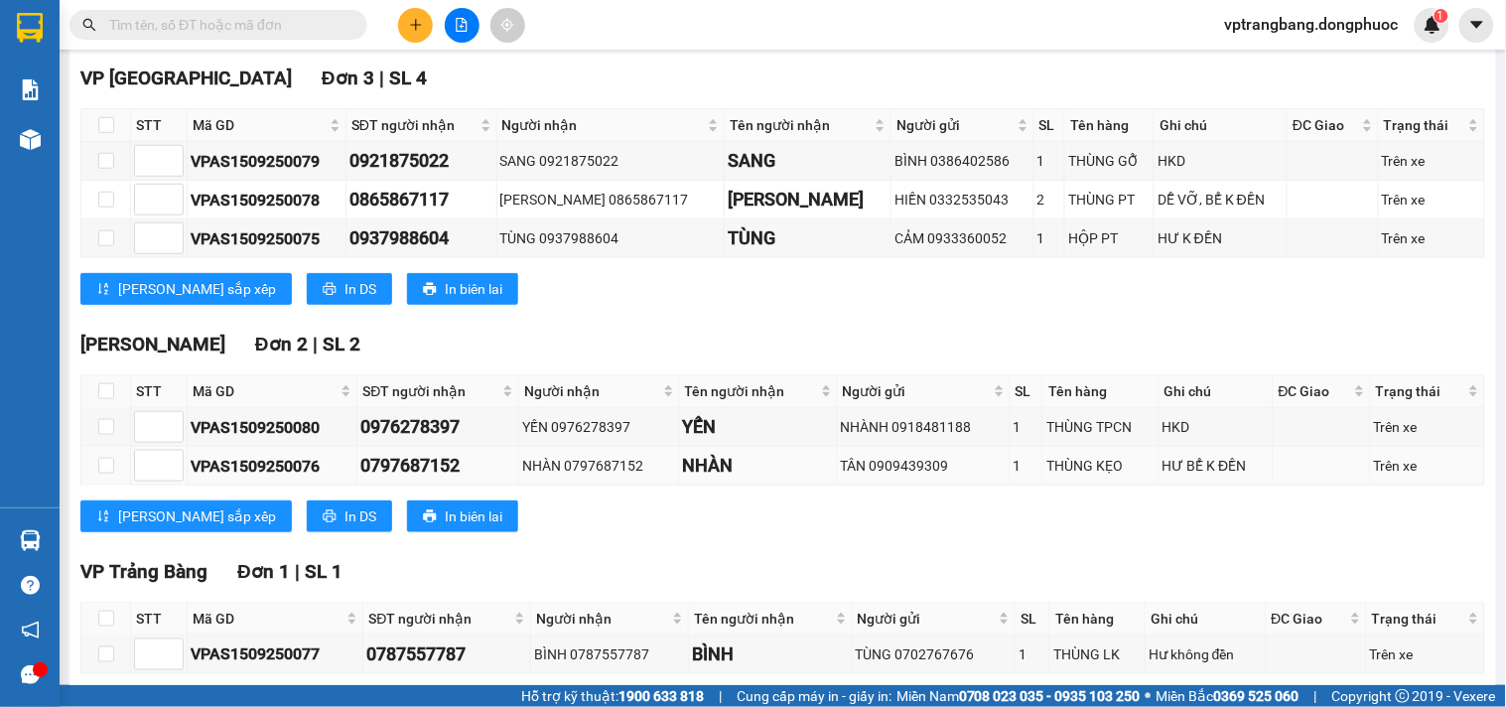
scroll to position [0, 0]
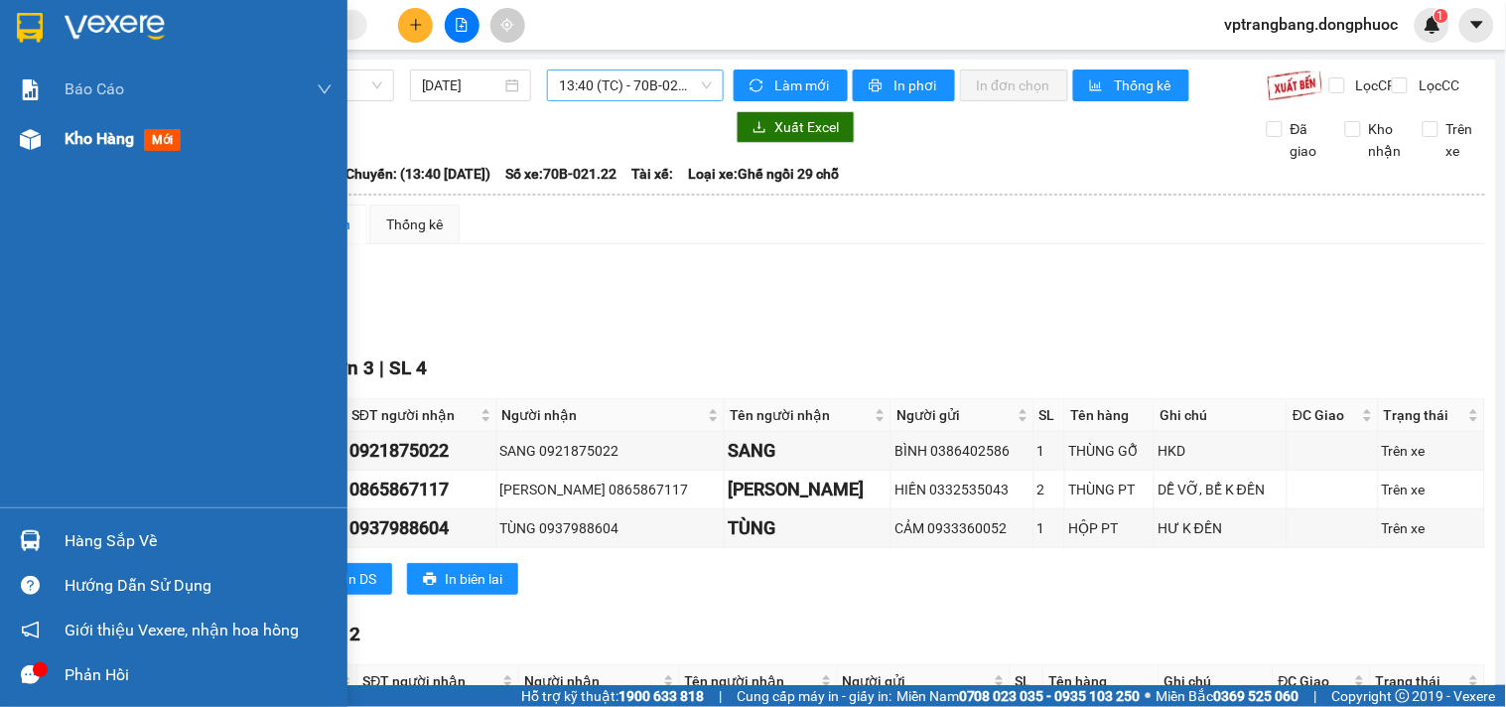
click at [71, 136] on span "Kho hàng" at bounding box center [100, 138] width 70 height 19
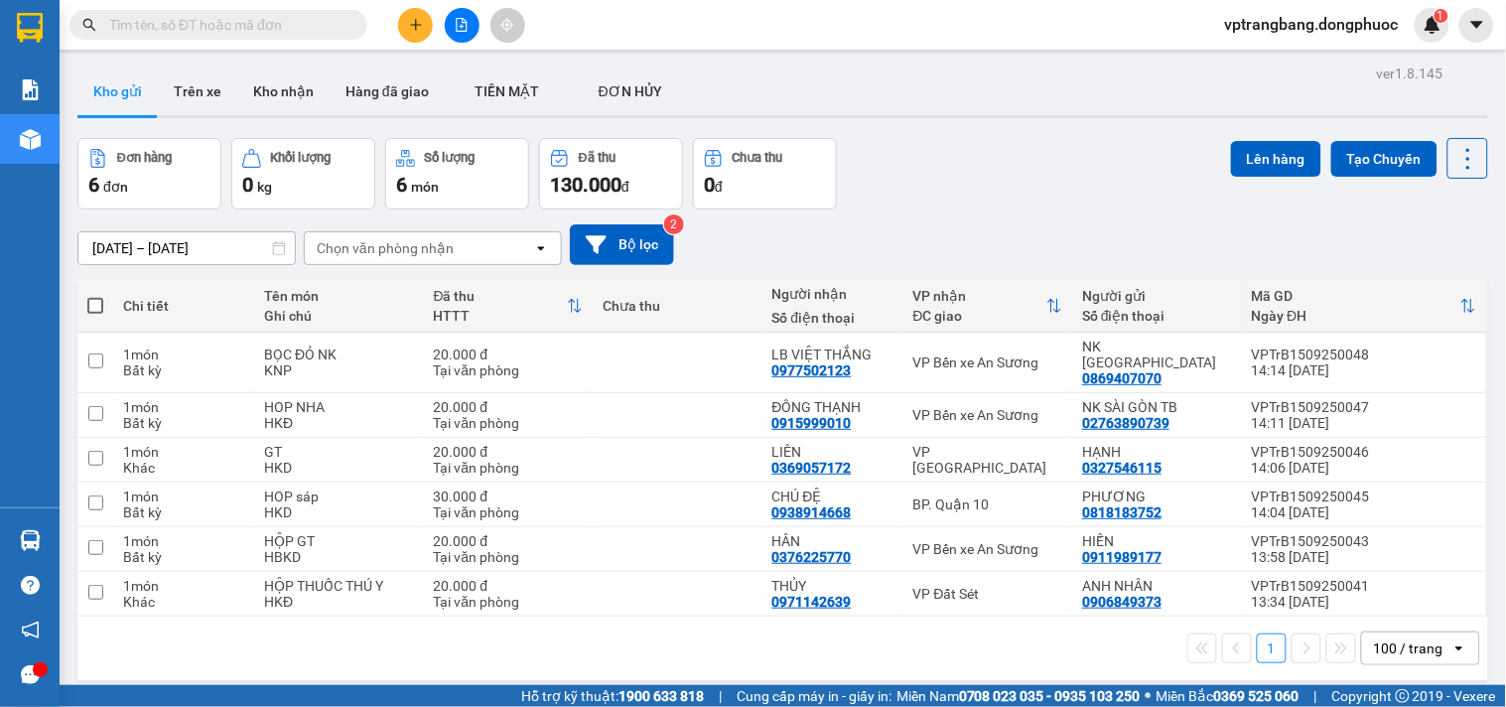
click at [155, 22] on input "text" at bounding box center [226, 25] width 234 height 22
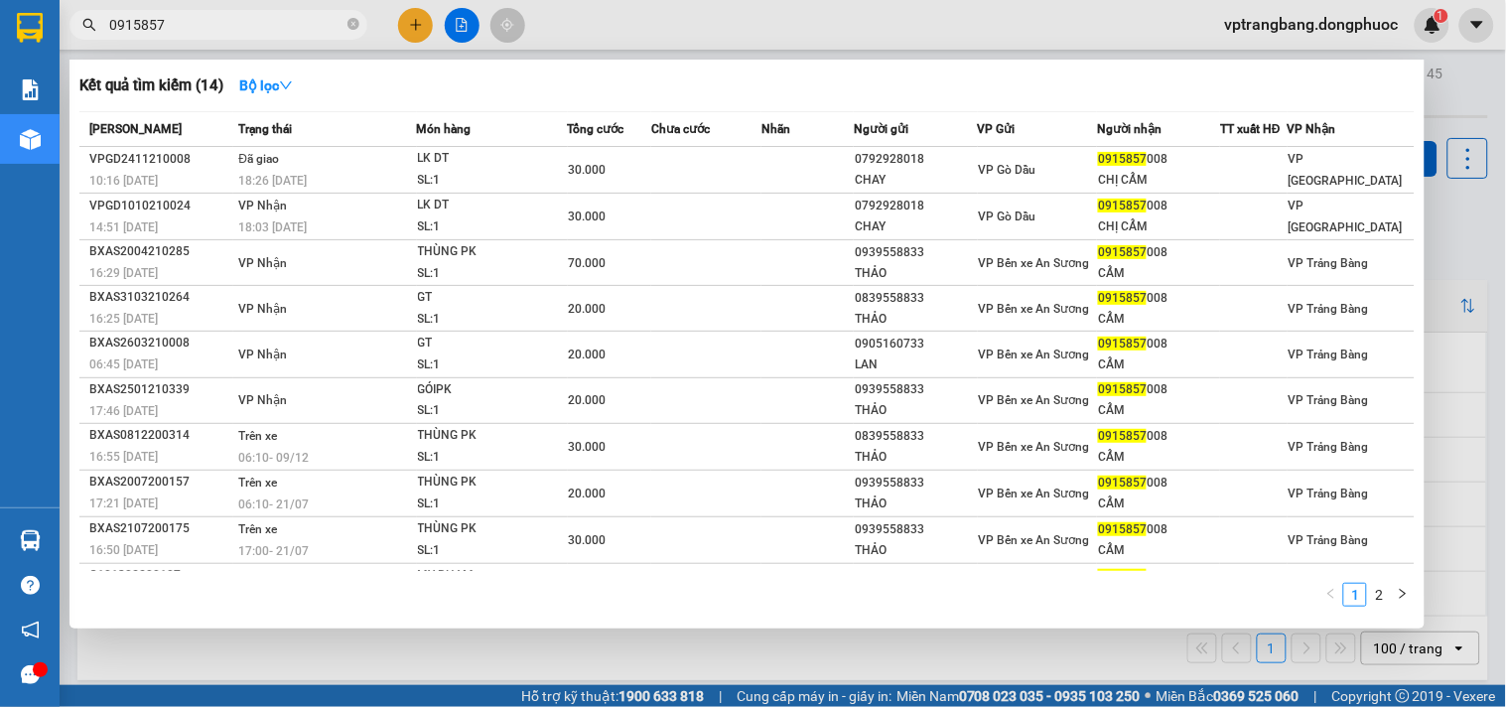
click at [294, 15] on input "0915857" at bounding box center [226, 25] width 234 height 22
click at [293, 15] on input "0915857" at bounding box center [226, 25] width 234 height 22
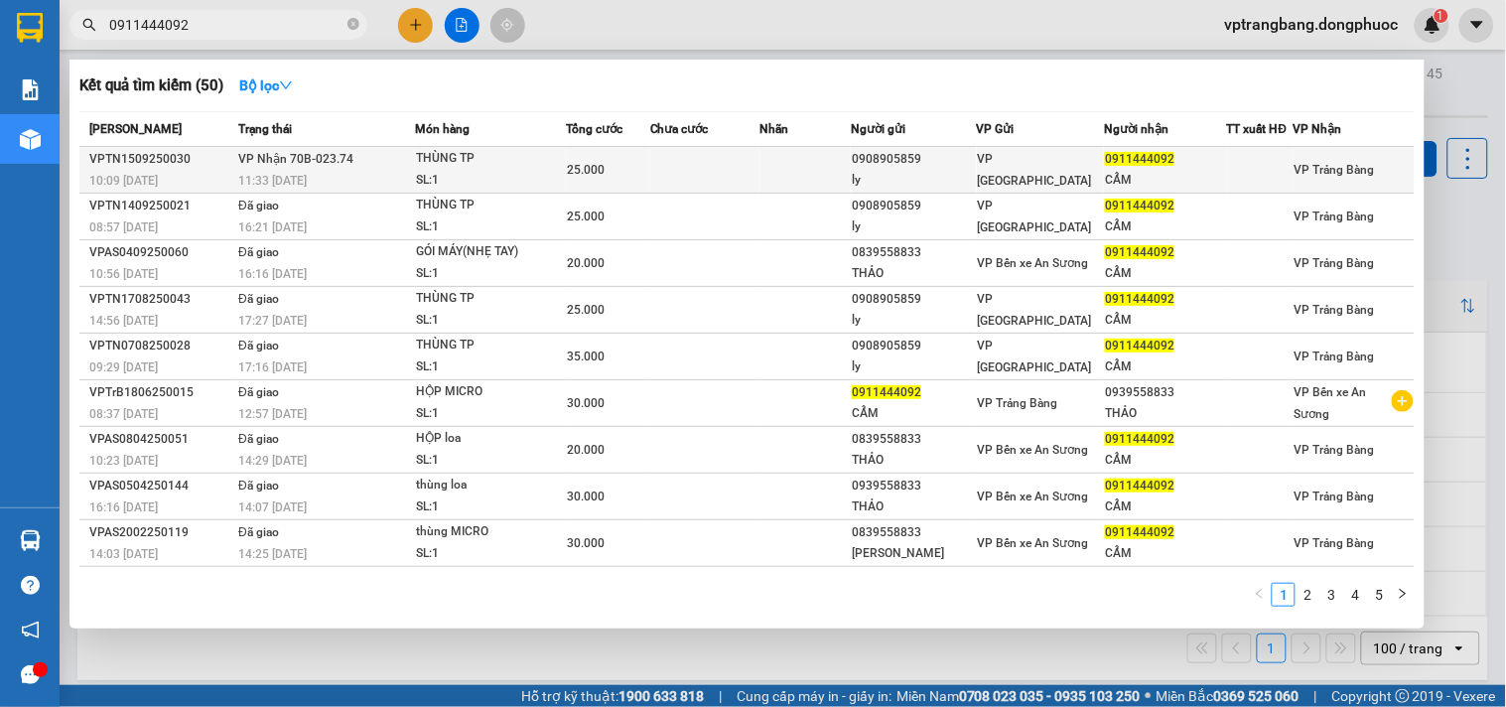
type input "0911444092"
click at [721, 176] on td at bounding box center [704, 170] width 109 height 47
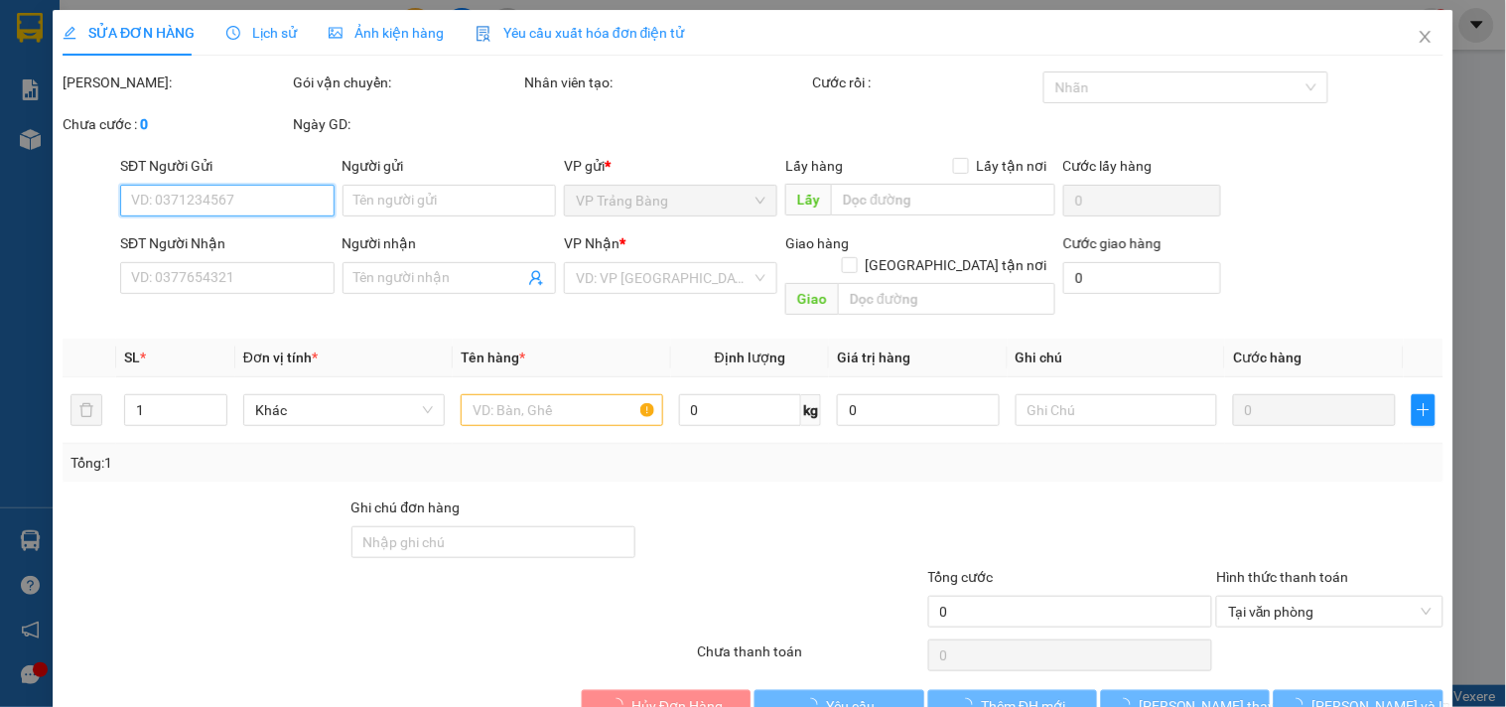
type input "0908905859"
type input "ly"
type input "0911444092"
type input "CẨM"
type input "25.000"
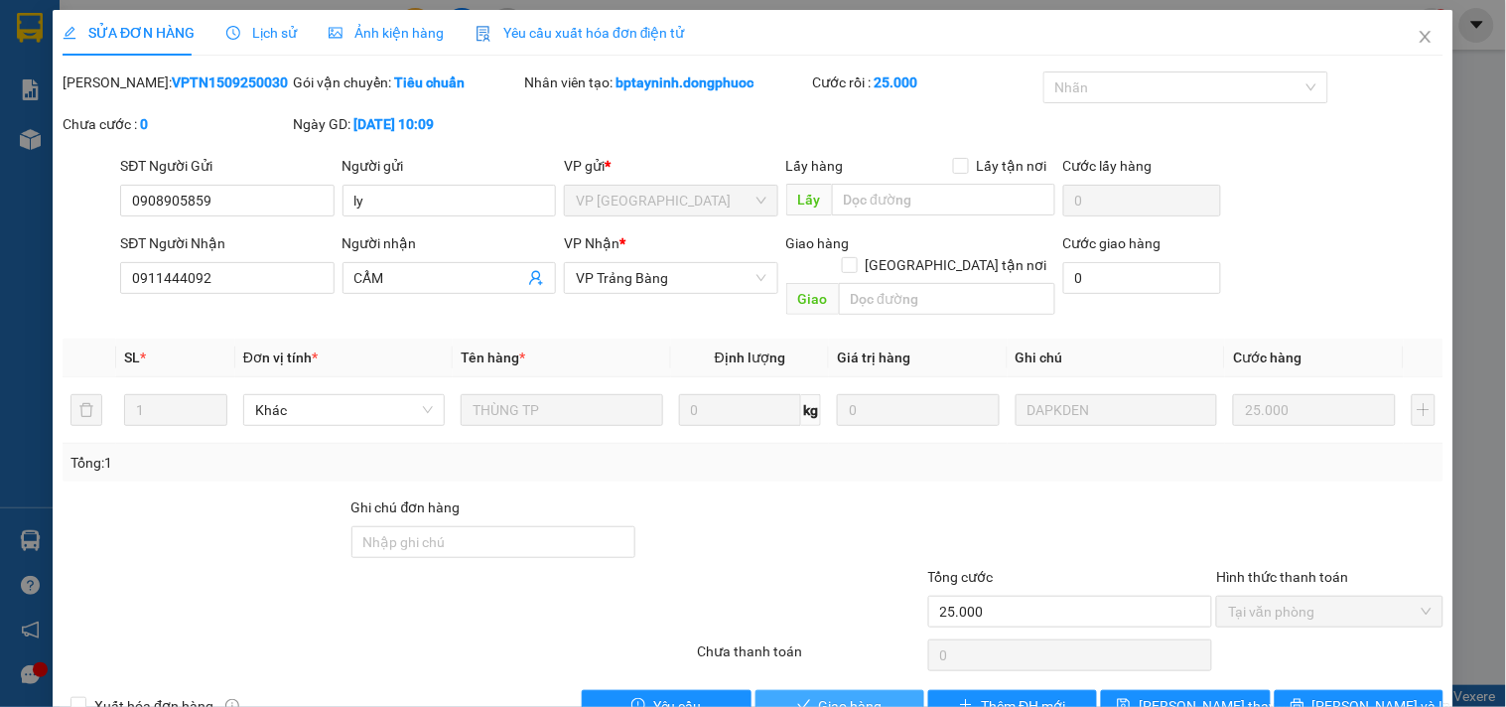
click at [846, 695] on span "Giao hàng" at bounding box center [851, 706] width 64 height 22
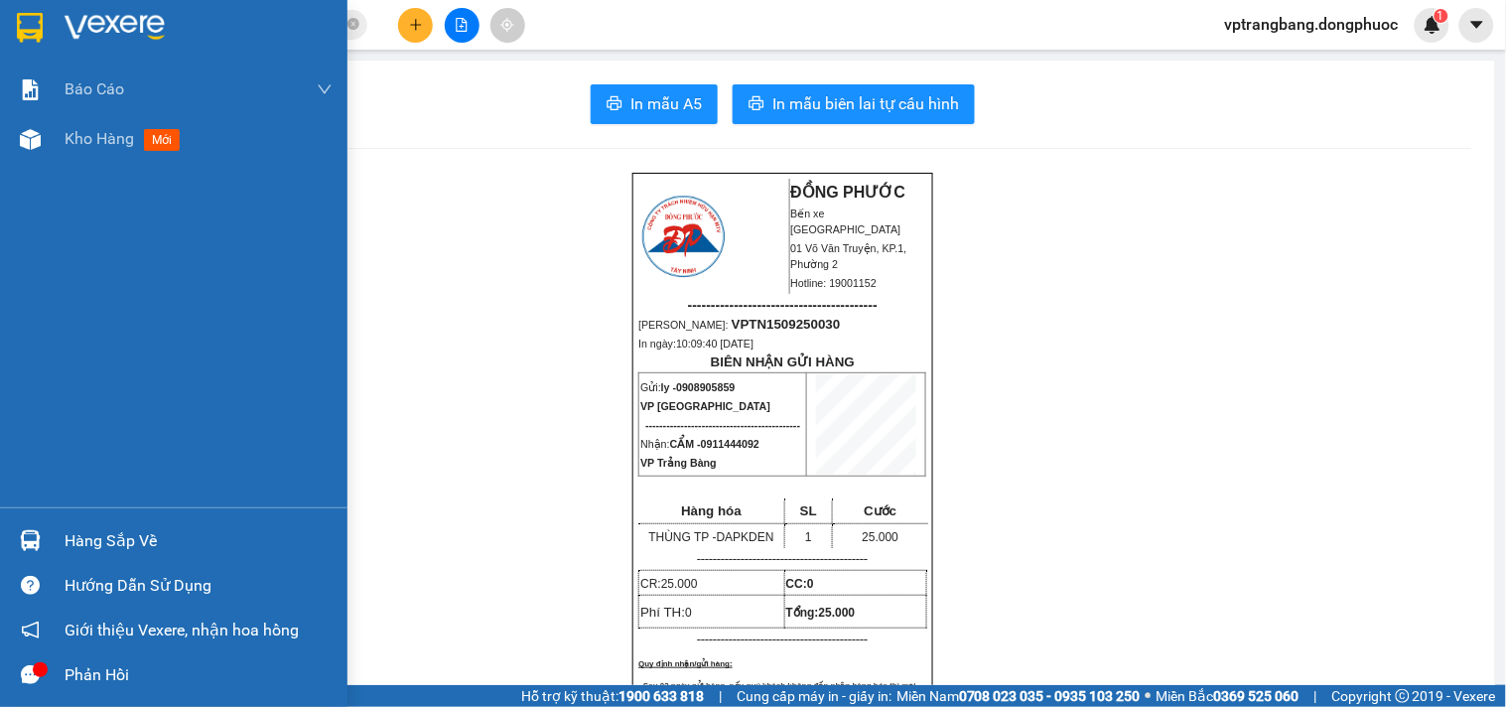
click at [53, 548] on div "Hàng sắp về" at bounding box center [174, 540] width 348 height 45
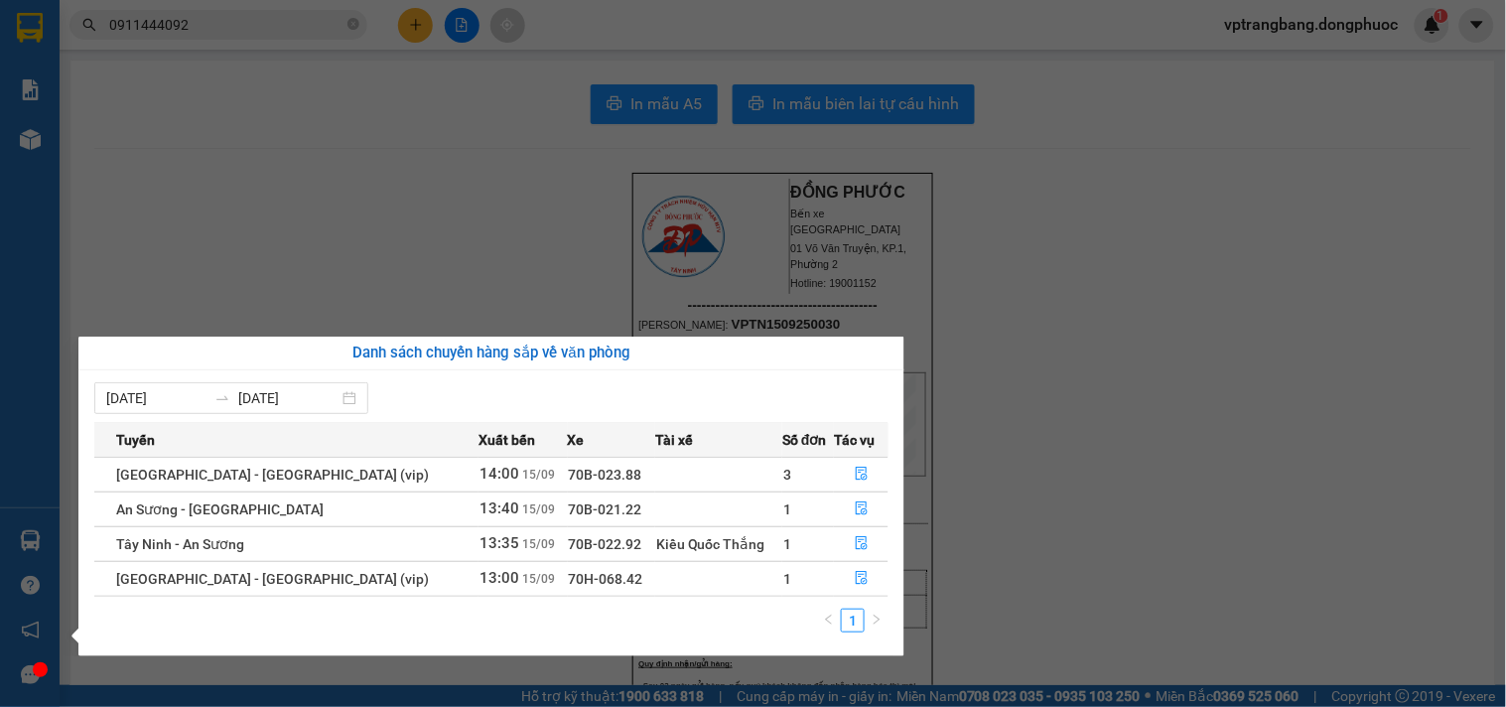
click at [1072, 384] on section "Kết quả tìm kiếm ( 50 ) Bộ lọc Mã ĐH Trạng thái Món hàng Tổng cước Chưa cước Nh…" at bounding box center [753, 353] width 1506 height 707
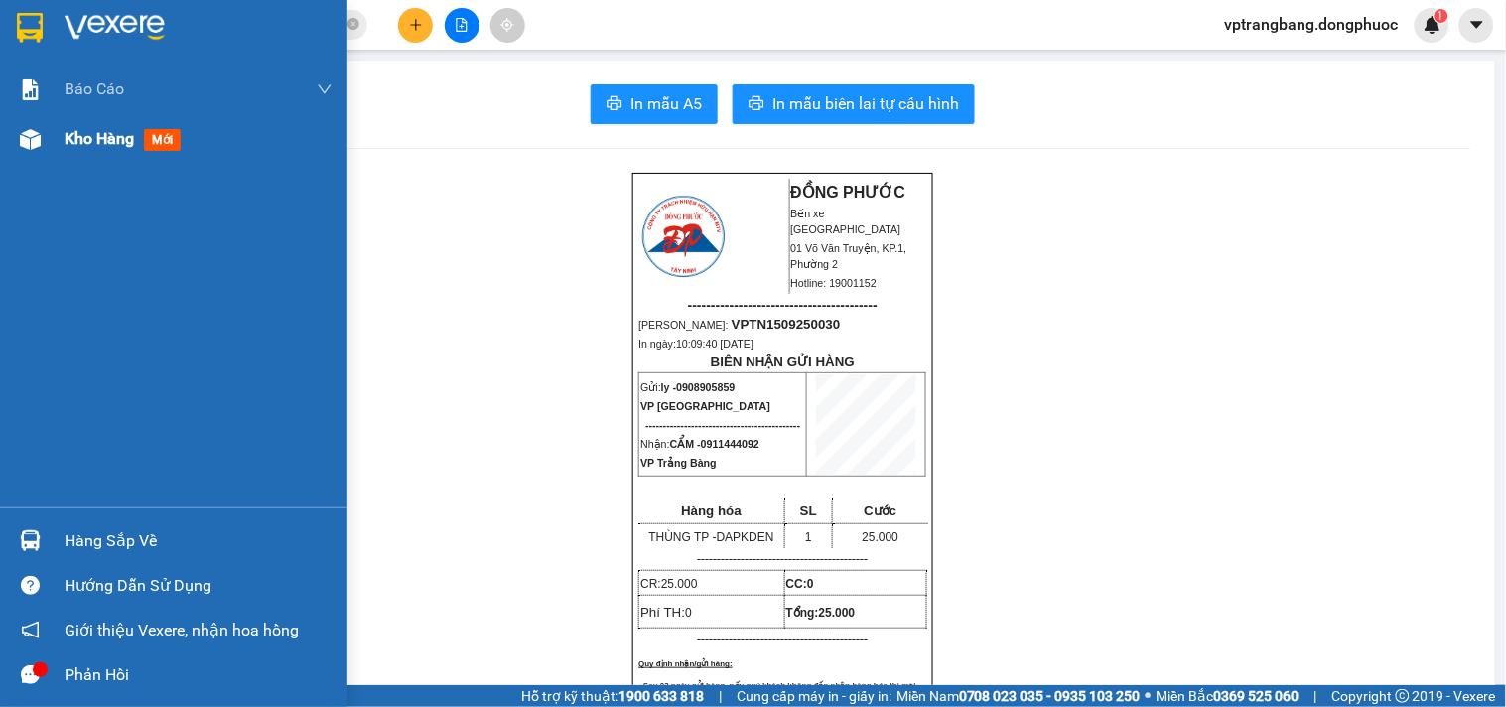
click at [103, 144] on span "Kho hàng" at bounding box center [100, 138] width 70 height 19
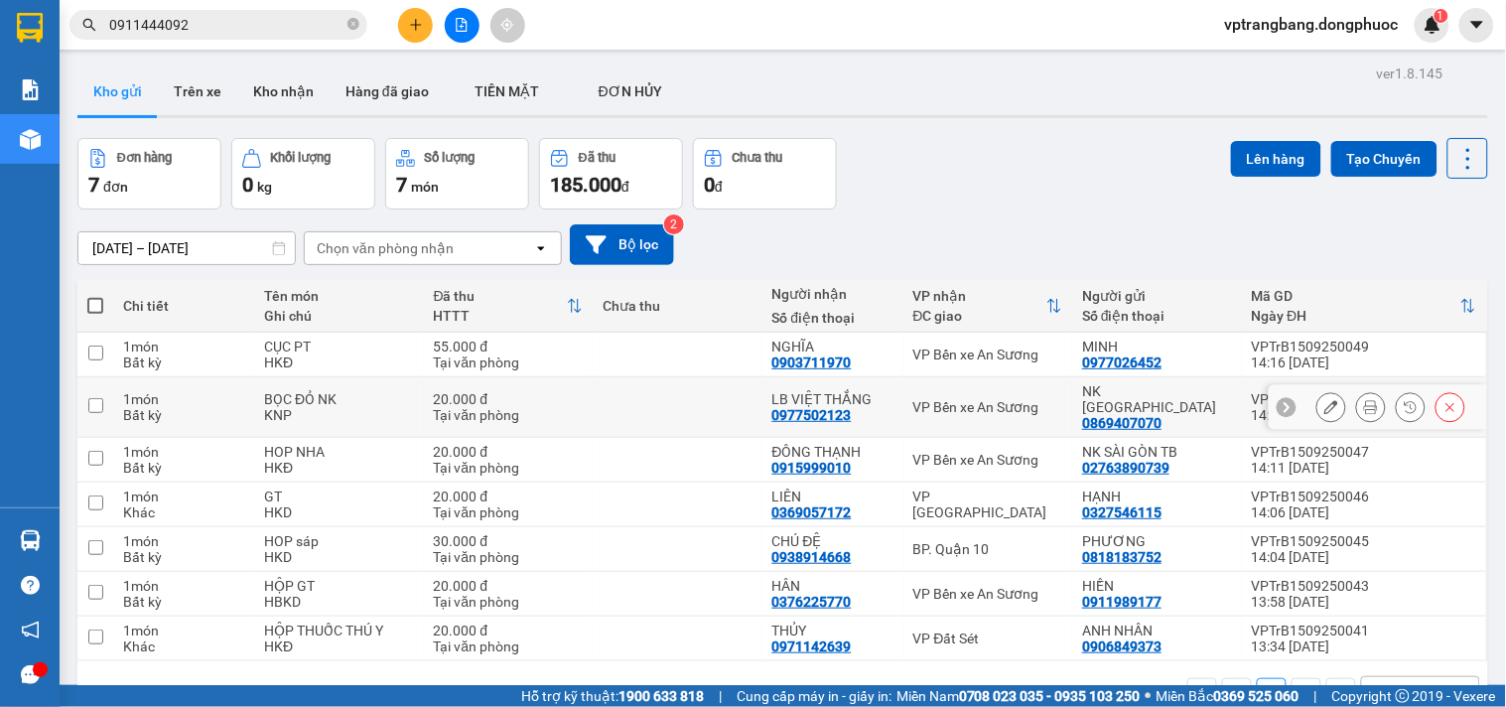
scroll to position [91, 0]
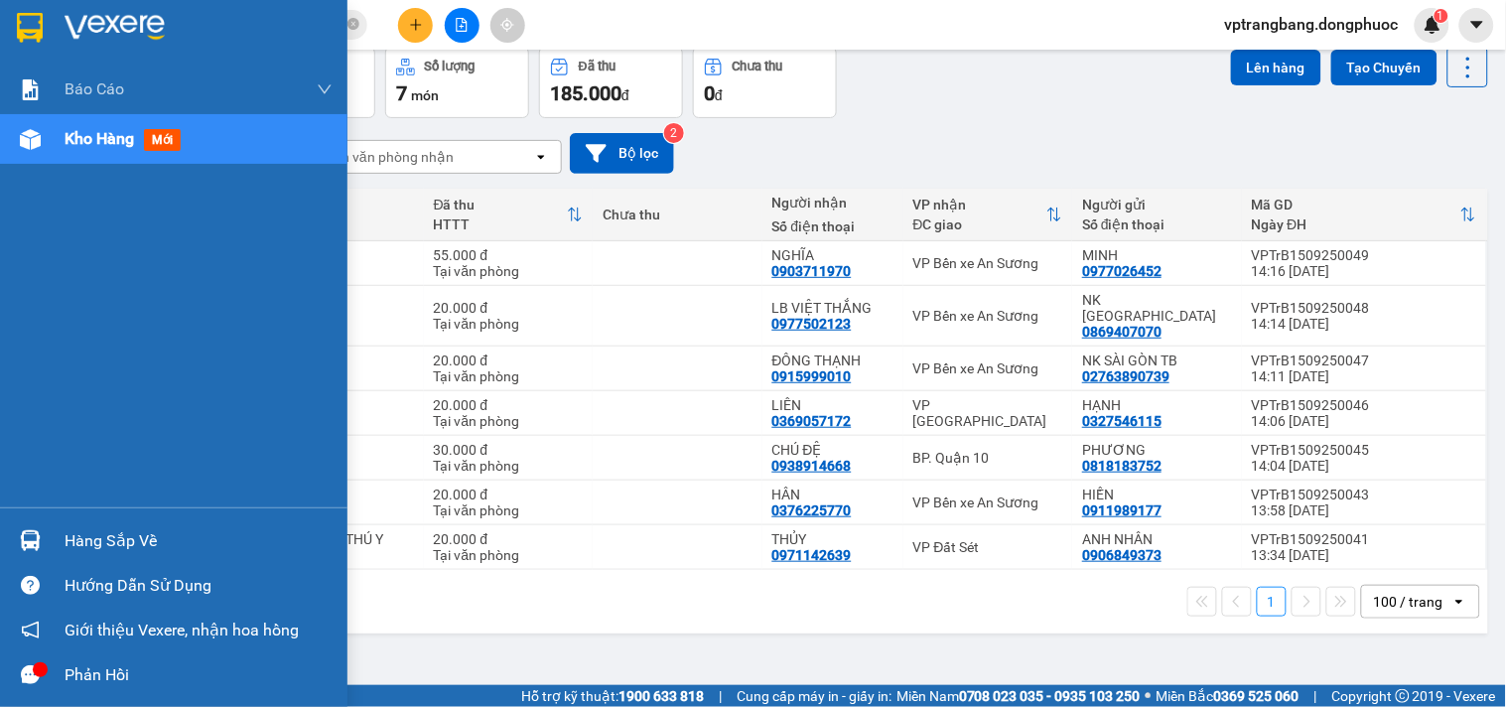
drag, startPoint x: 70, startPoint y: 554, endPoint x: 90, endPoint y: 548, distance: 21.7
click at [70, 554] on div "Hàng sắp về" at bounding box center [199, 541] width 268 height 30
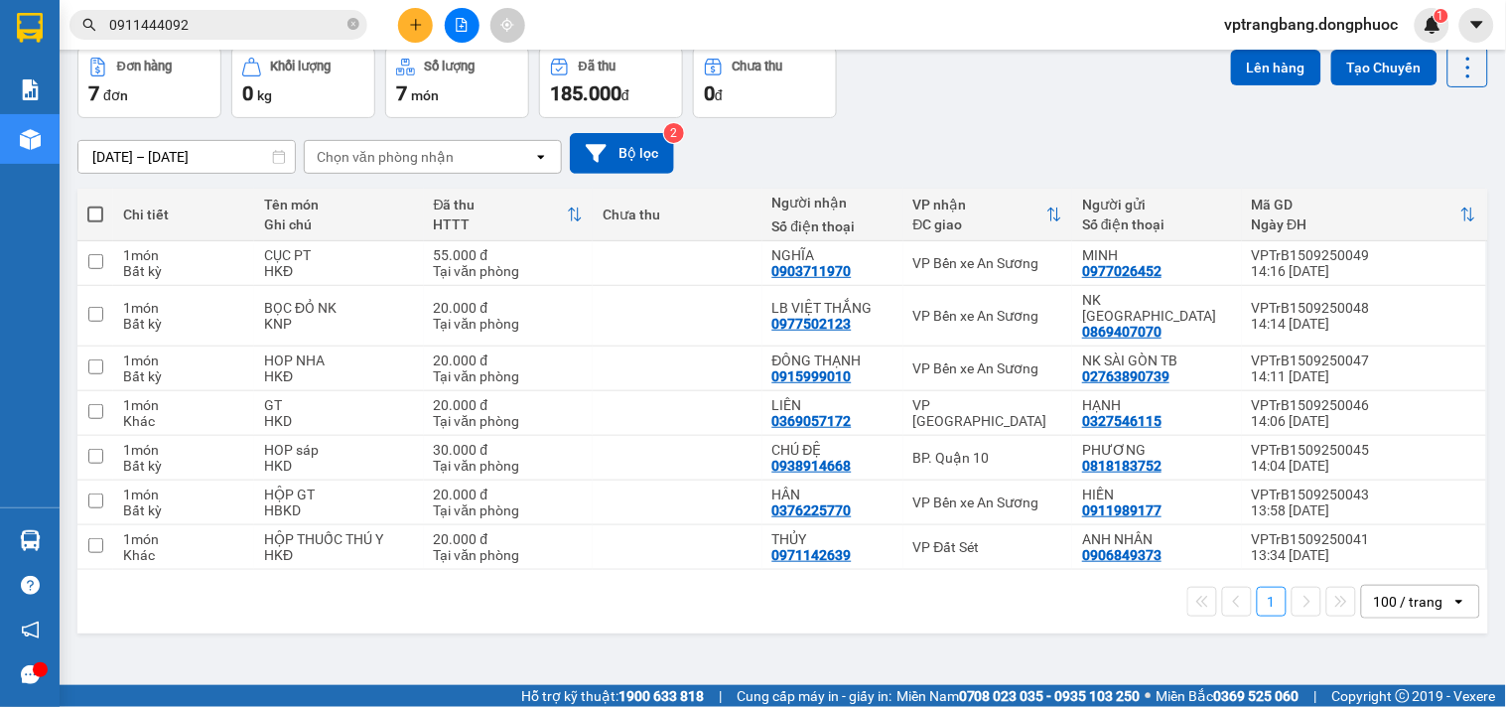
click at [899, 134] on section "Kết quả tìm kiếm ( 50 ) Bộ lọc Mã ĐH Trạng thái Món hàng Tổng cước Chưa cước Nh…" at bounding box center [753, 353] width 1506 height 707
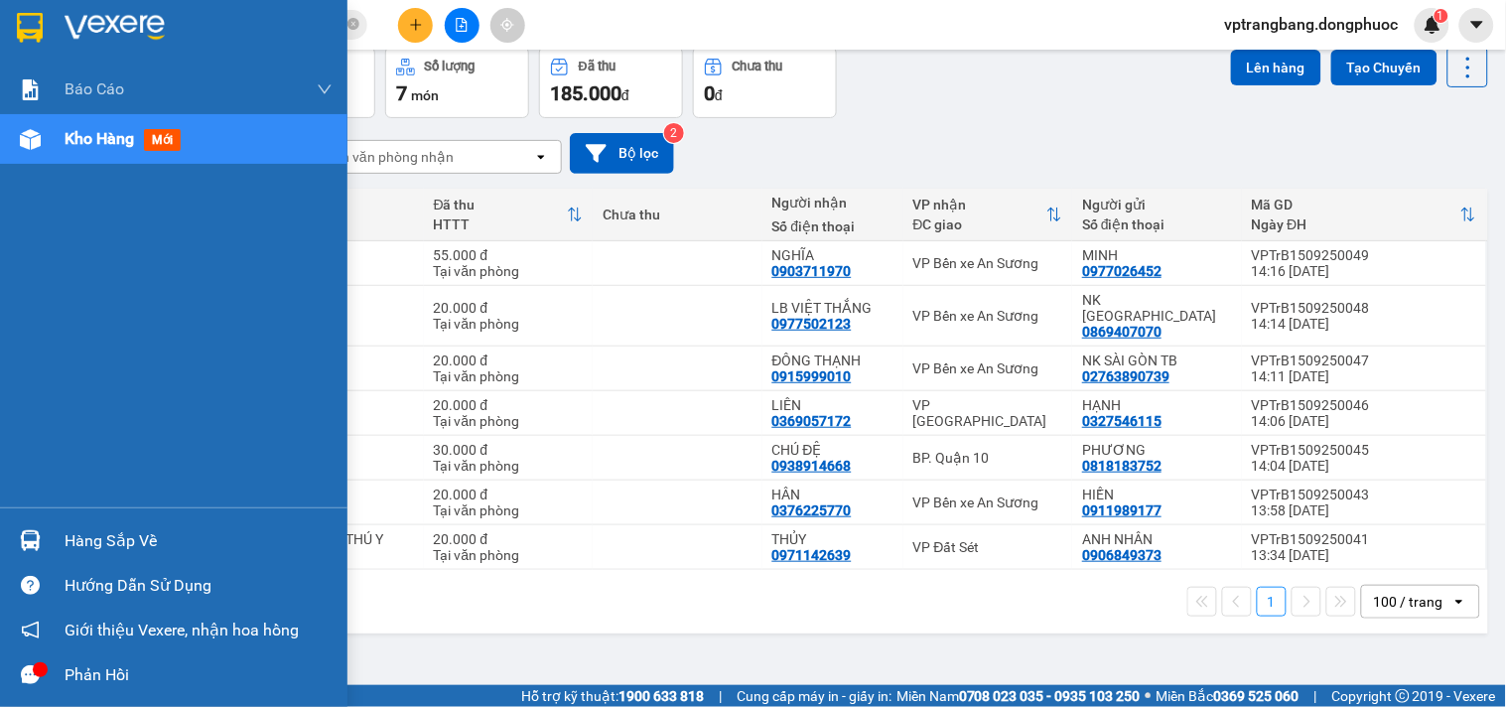
click at [74, 544] on div "Hàng sắp về" at bounding box center [199, 541] width 268 height 30
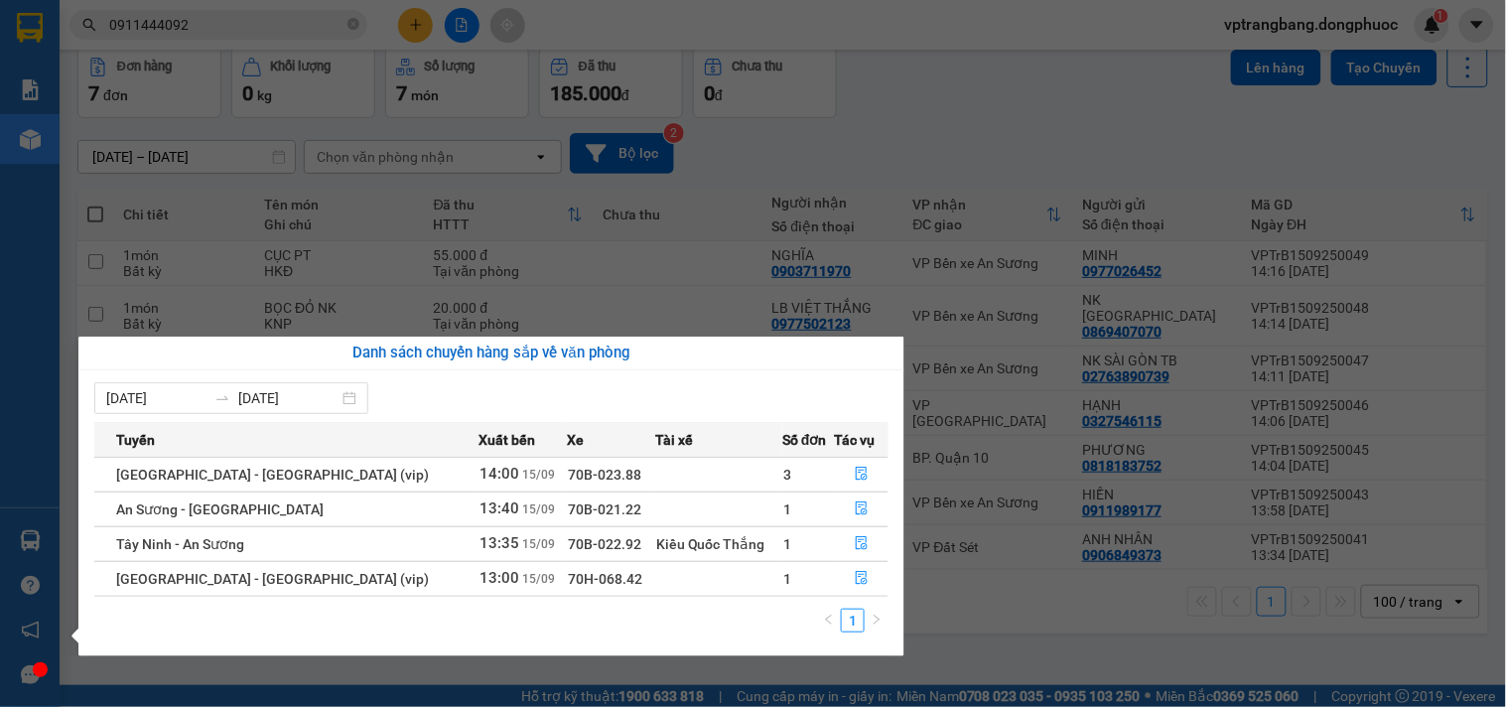
click at [916, 123] on section "Kết quả tìm kiếm ( 50 ) Bộ lọc Mã ĐH Trạng thái Món hàng Tổng cước Chưa cước Nh…" at bounding box center [753, 353] width 1506 height 707
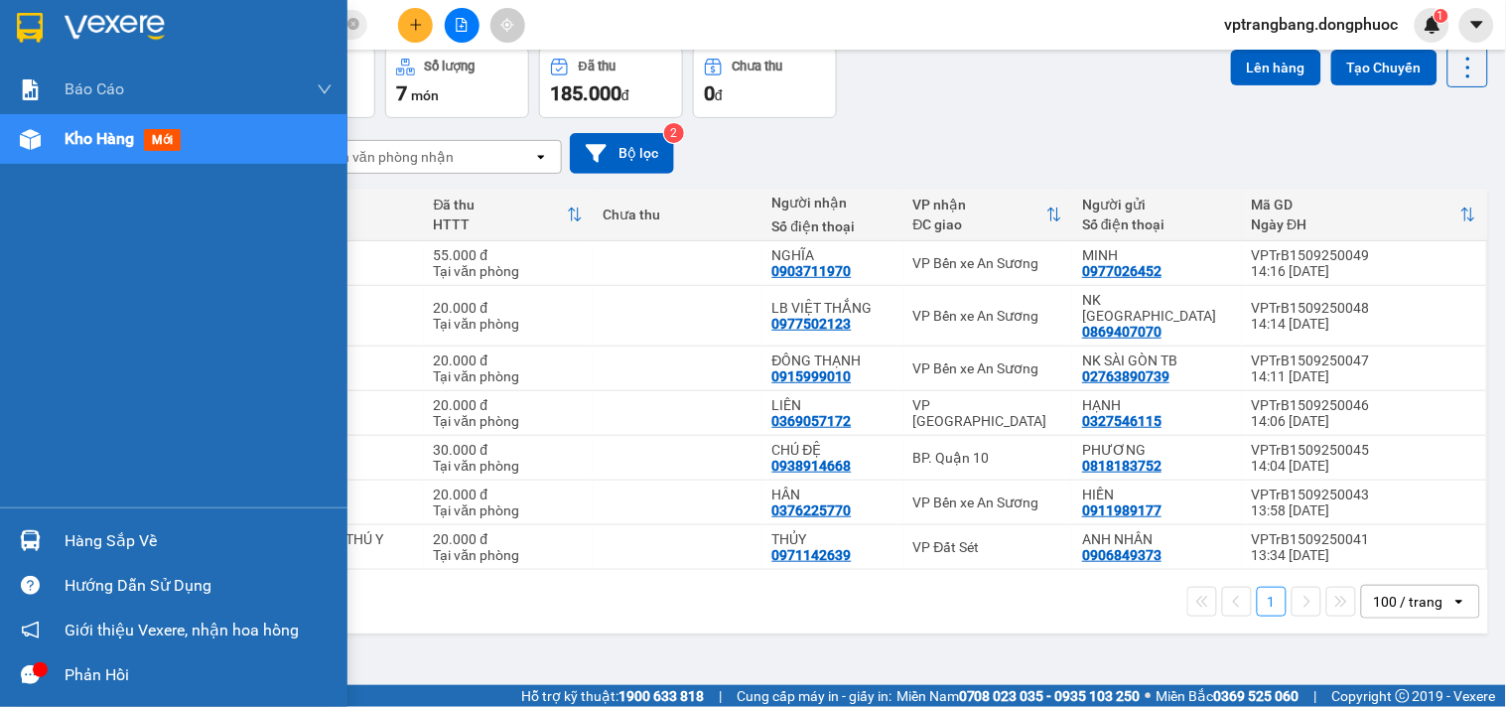
click at [50, 538] on div "Hàng sắp về" at bounding box center [174, 540] width 348 height 45
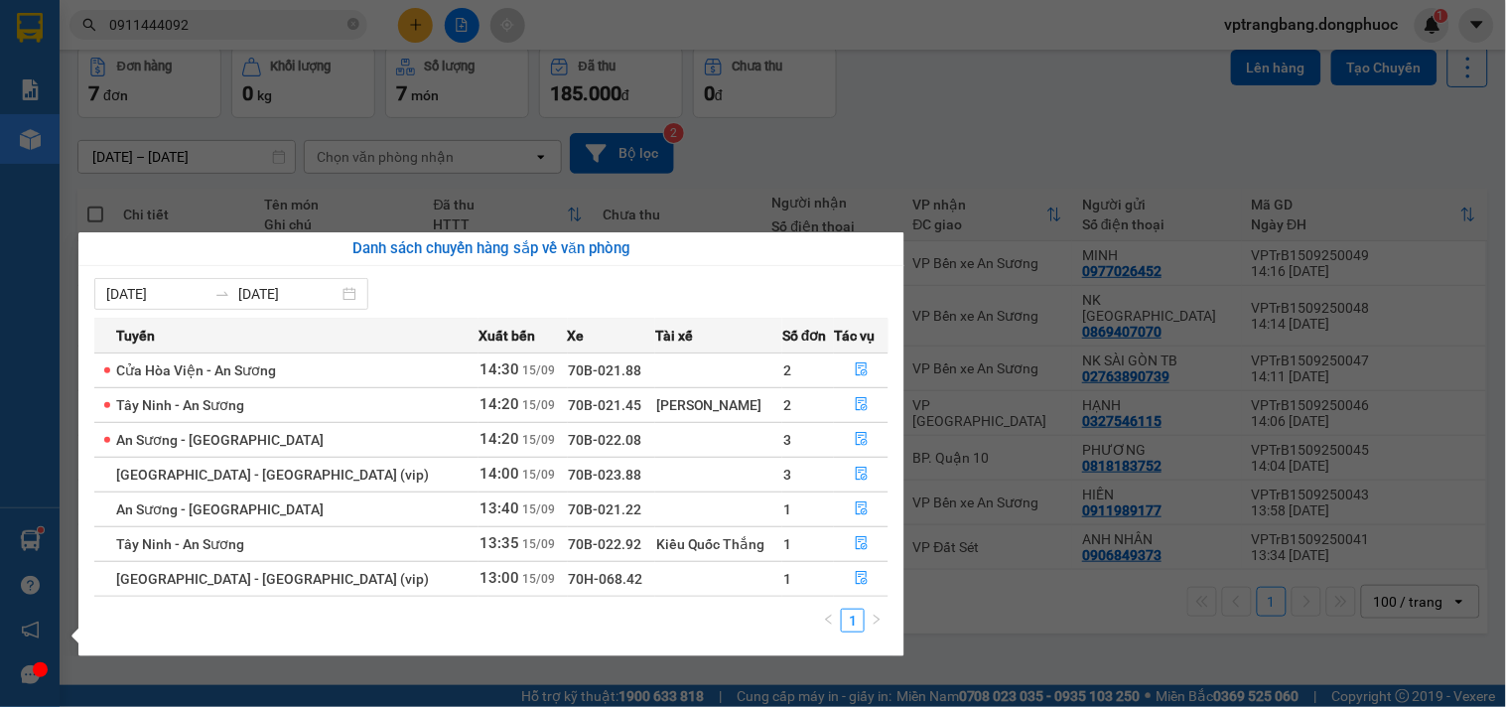
click at [964, 134] on section "Kết quả tìm kiếm ( 50 ) Bộ lọc Mã ĐH Trạng thái Món hàng Tổng cước Chưa cước Nh…" at bounding box center [753, 353] width 1506 height 707
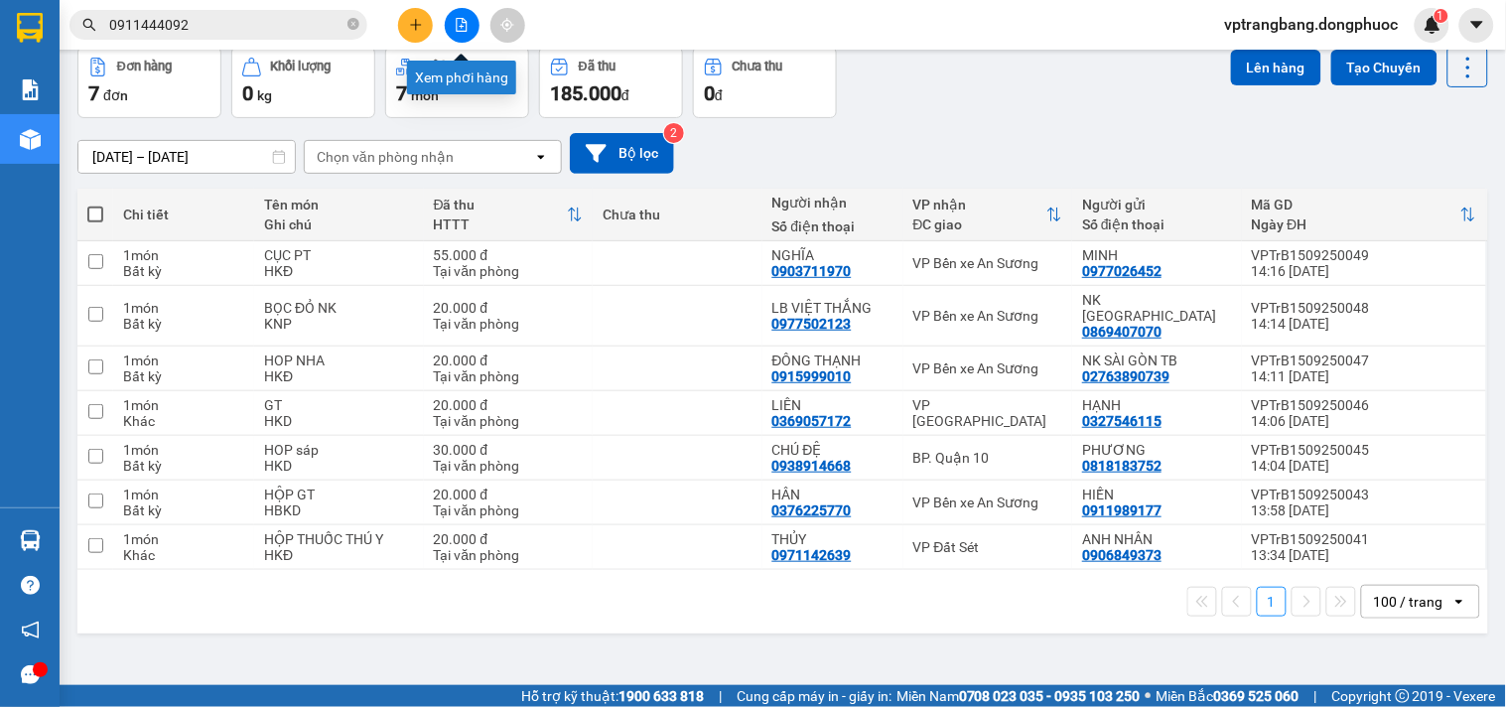
click at [452, 24] on button at bounding box center [462, 25] width 35 height 35
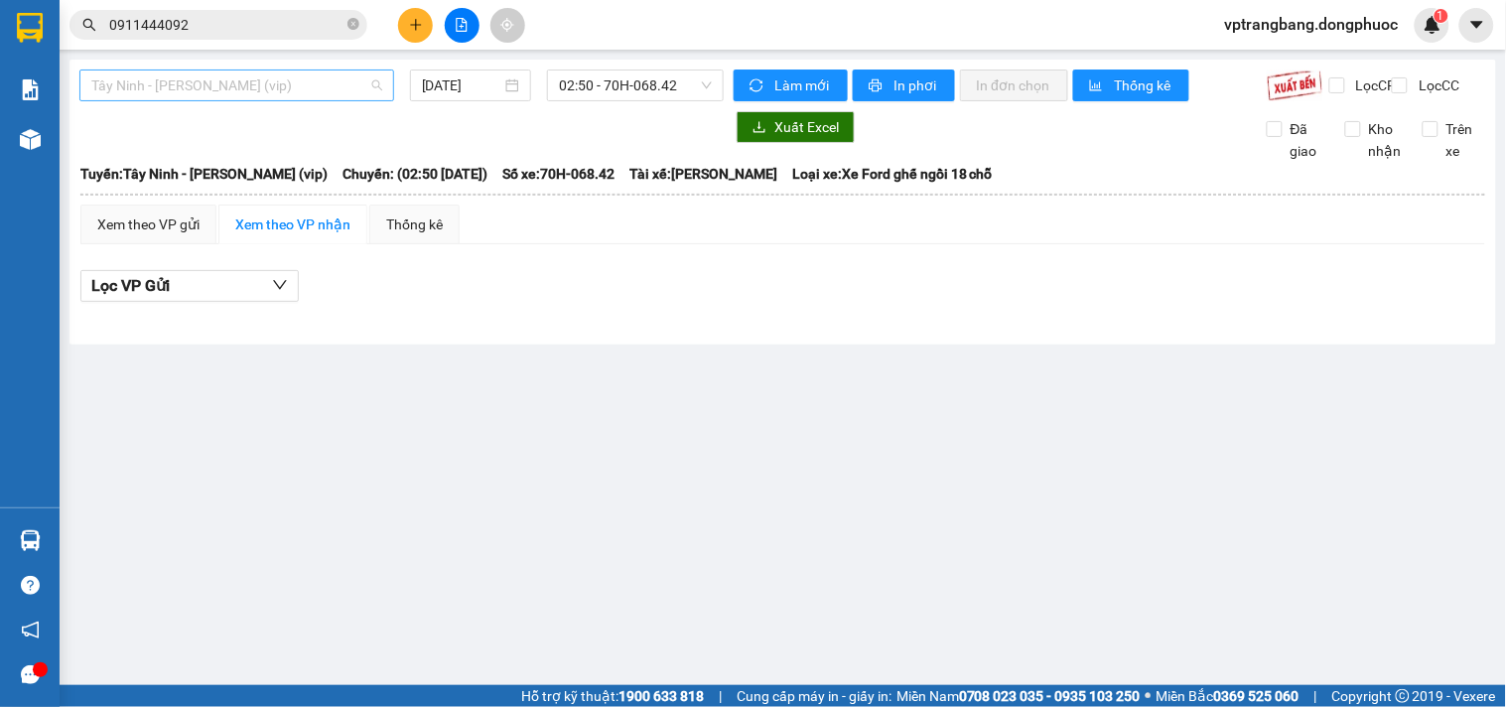
click at [245, 90] on span "Tây Ninh - Hồ Chí Minh (vip)" at bounding box center [236, 85] width 291 height 30
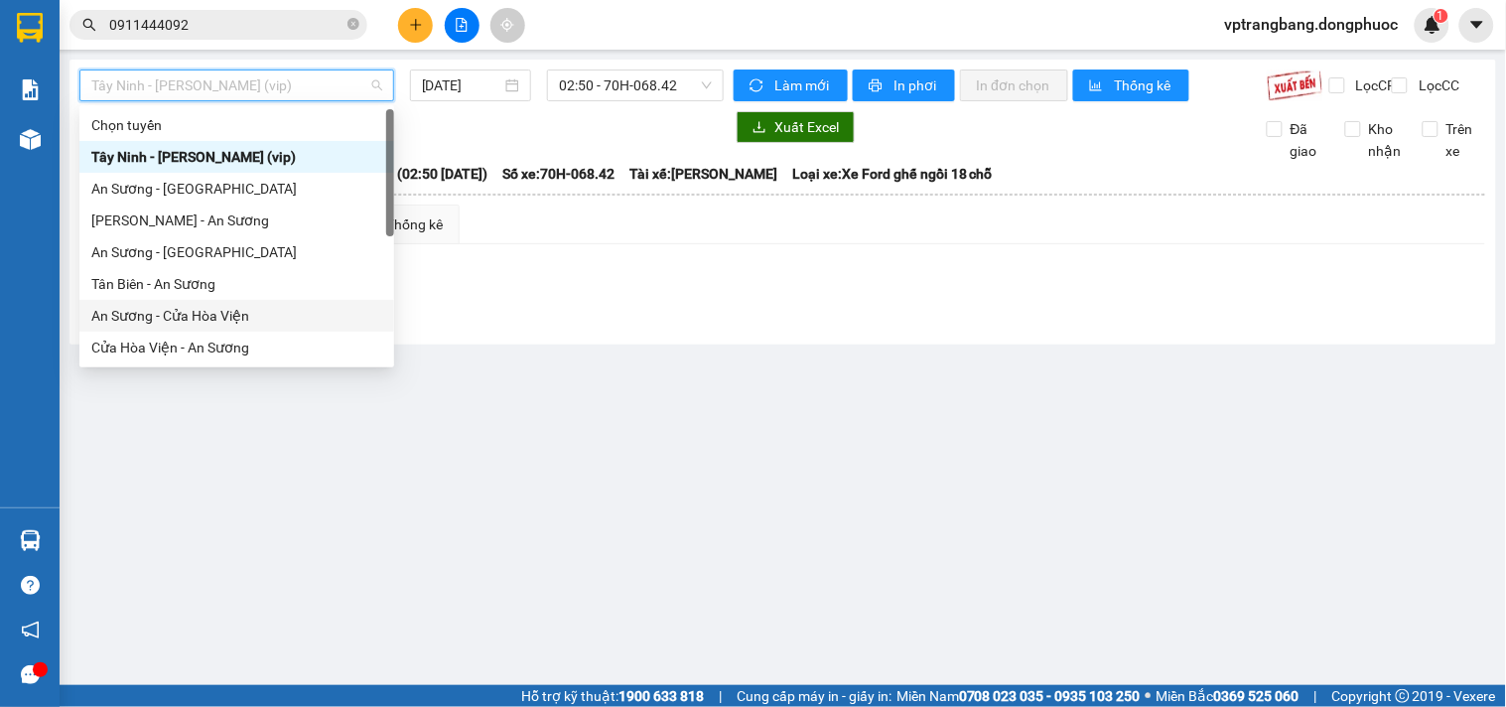
scroll to position [222, 0]
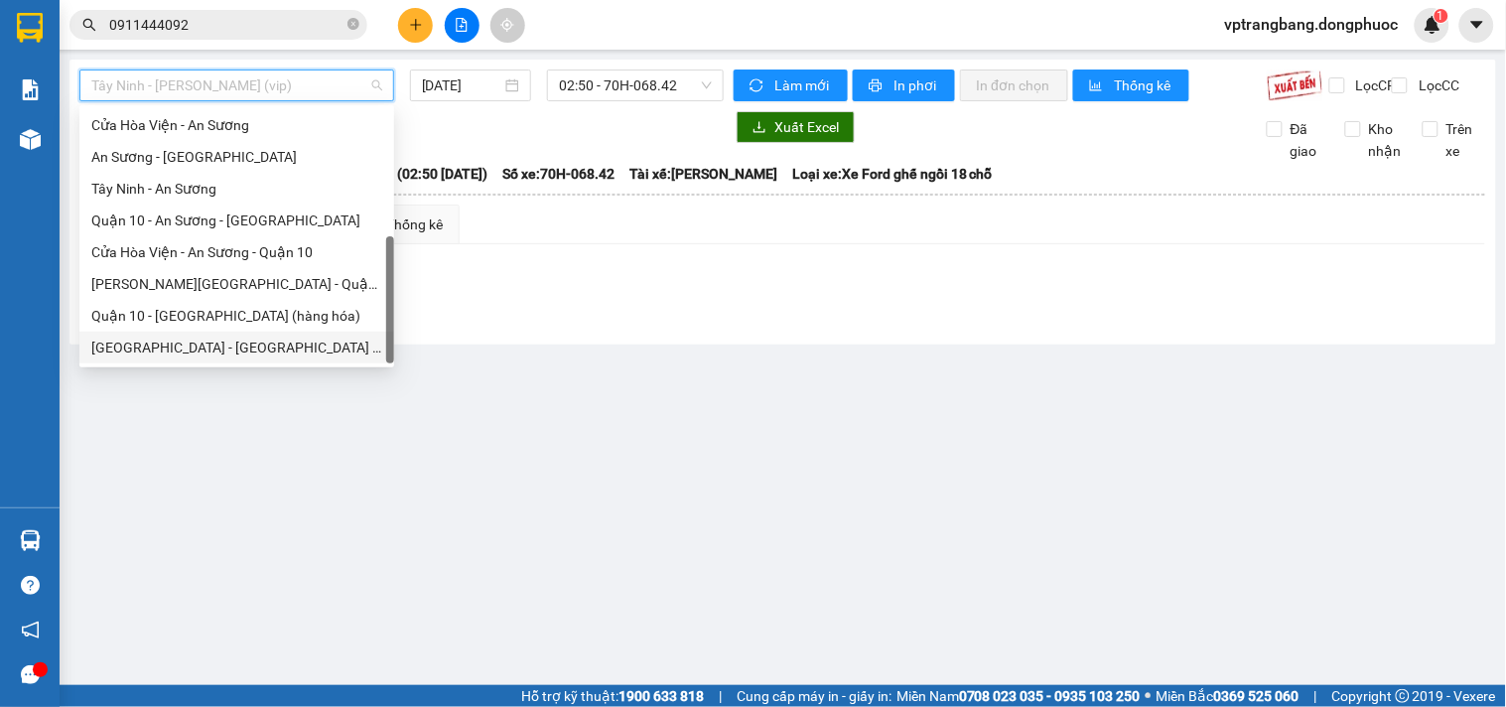
click at [234, 353] on div "[GEOGRAPHIC_DATA] - [GEOGRAPHIC_DATA] (vip)" at bounding box center [236, 348] width 291 height 22
type input "[DATE]"
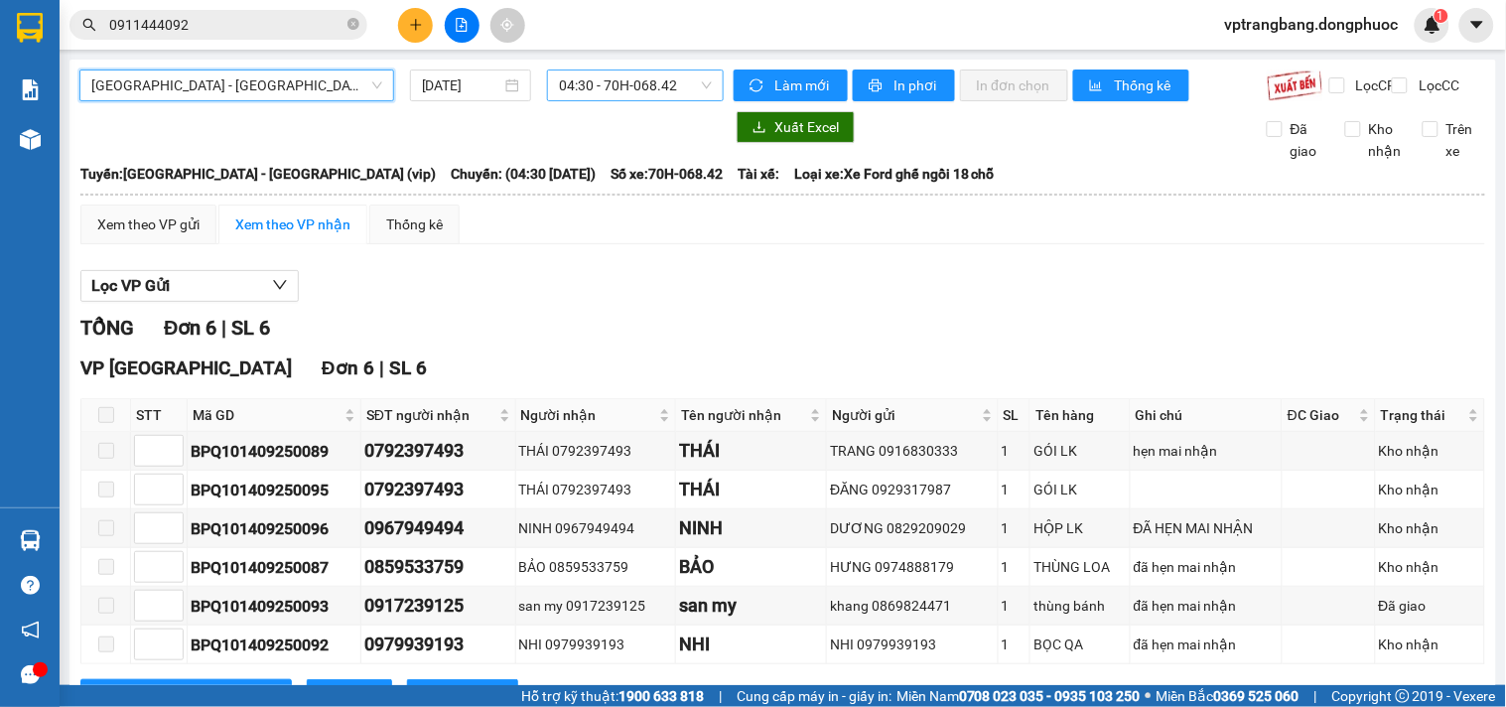
click at [628, 82] on span "04:30 - 70H-068.42" at bounding box center [635, 85] width 153 height 30
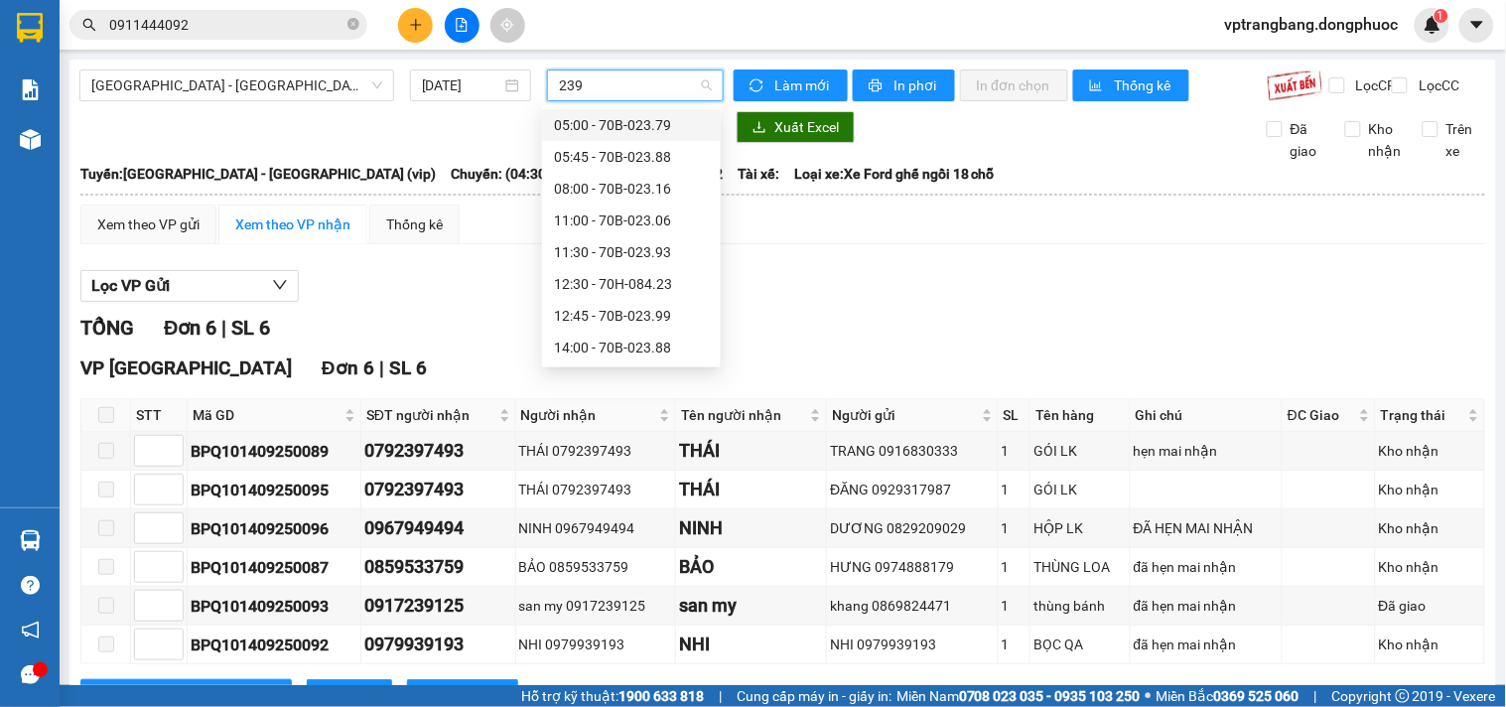
type input "2399"
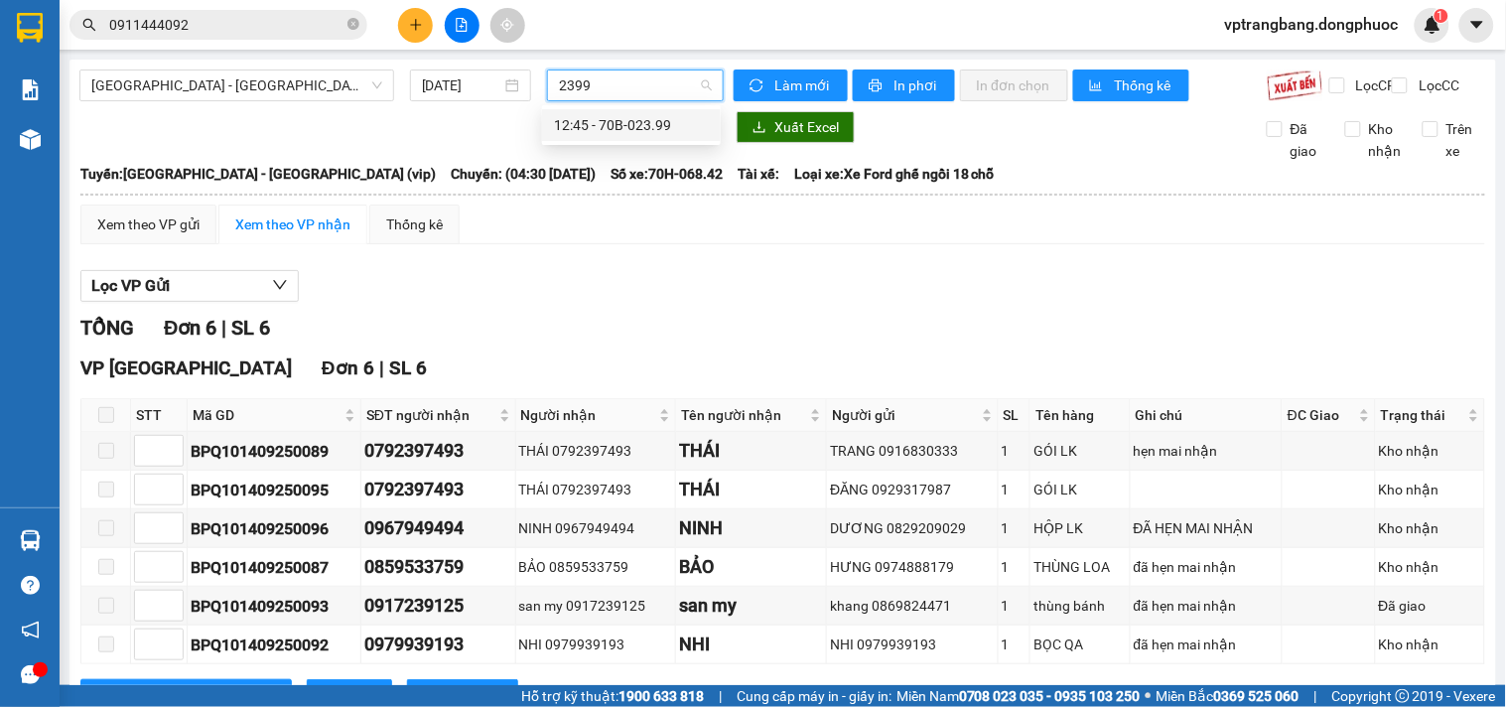
click at [592, 125] on div "12:45 - 70B-023.99" at bounding box center [631, 125] width 155 height 22
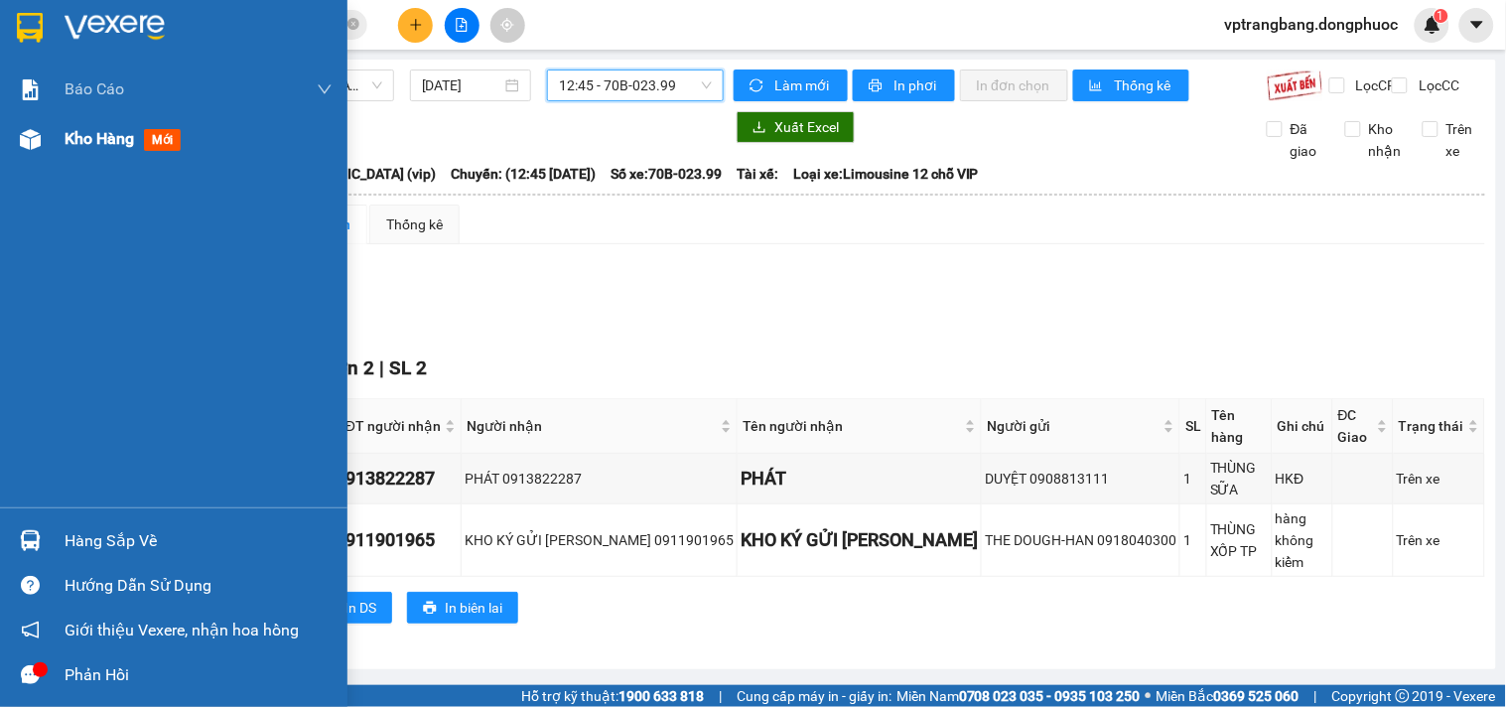
click at [71, 145] on span "Kho hàng" at bounding box center [100, 138] width 70 height 19
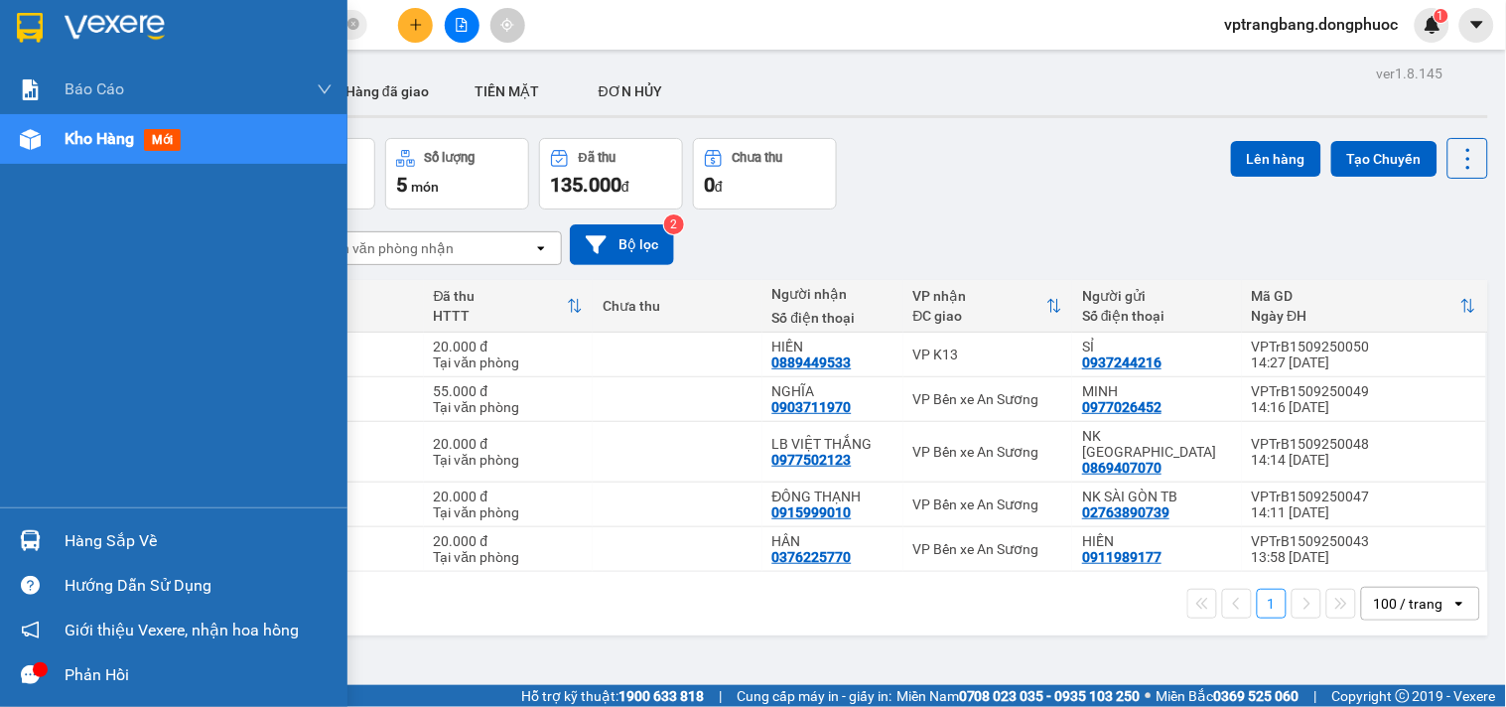
click at [70, 537] on div "Hàng sắp về" at bounding box center [199, 541] width 268 height 30
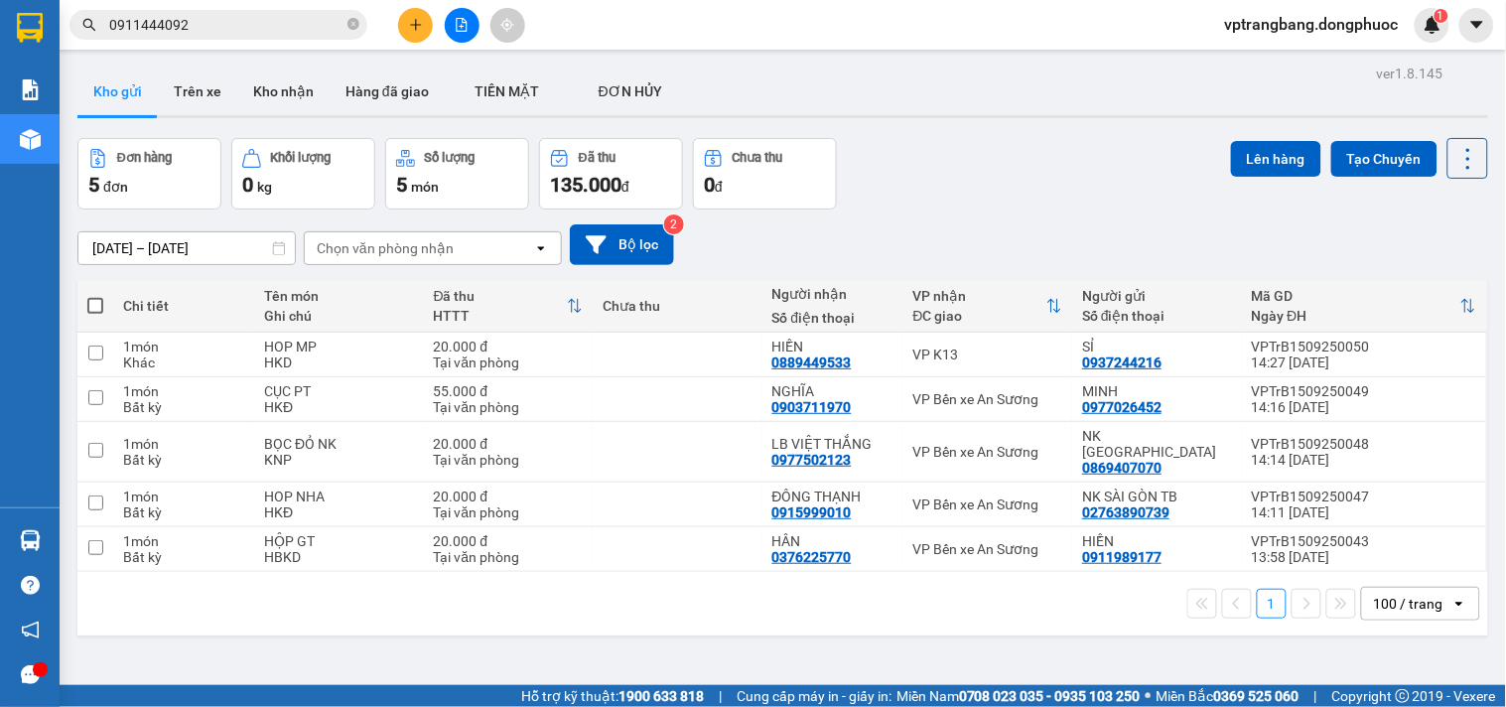
click at [971, 244] on section "Kết quả tìm kiếm ( 50 ) Bộ lọc Mã ĐH Trạng thái Món hàng Tổng cước Chưa cước Nh…" at bounding box center [753, 353] width 1506 height 707
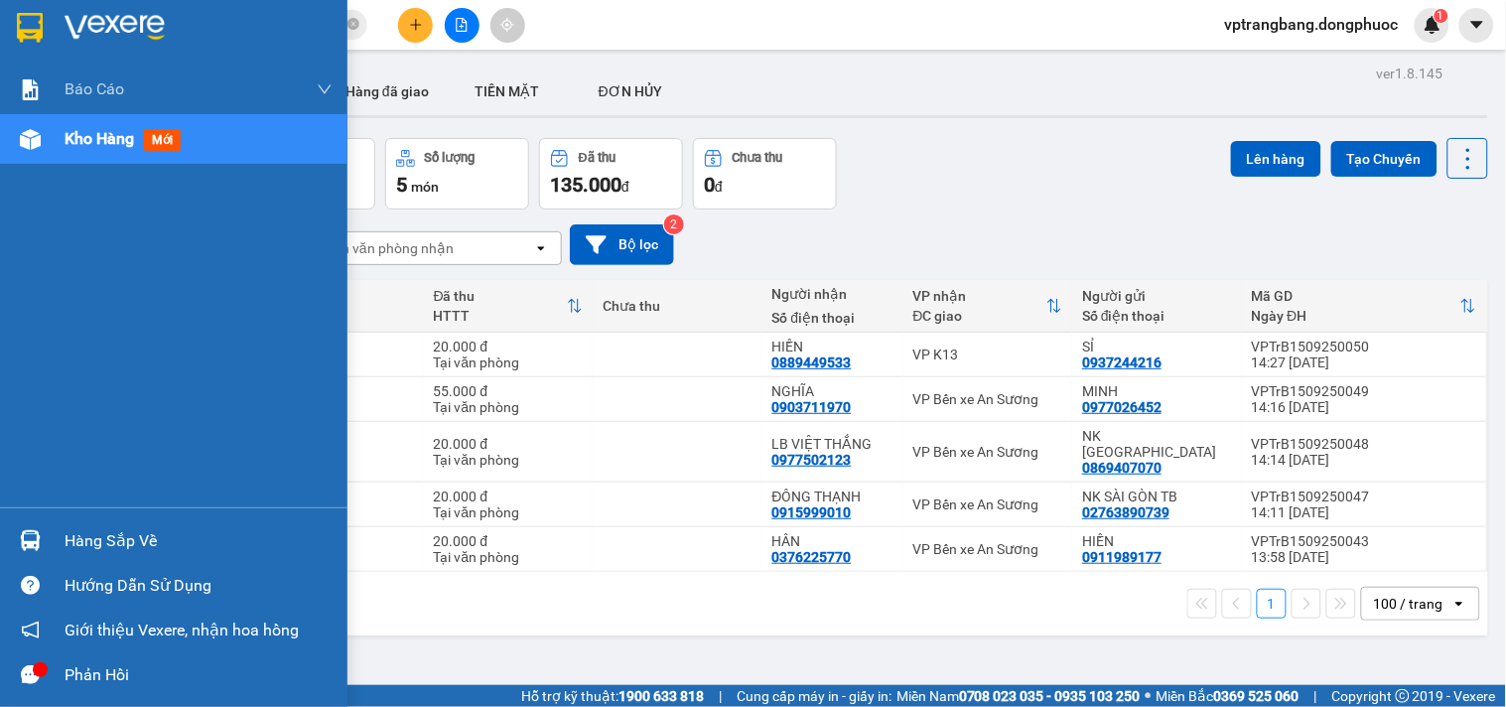
click at [67, 539] on div "Hàng sắp về" at bounding box center [199, 541] width 268 height 30
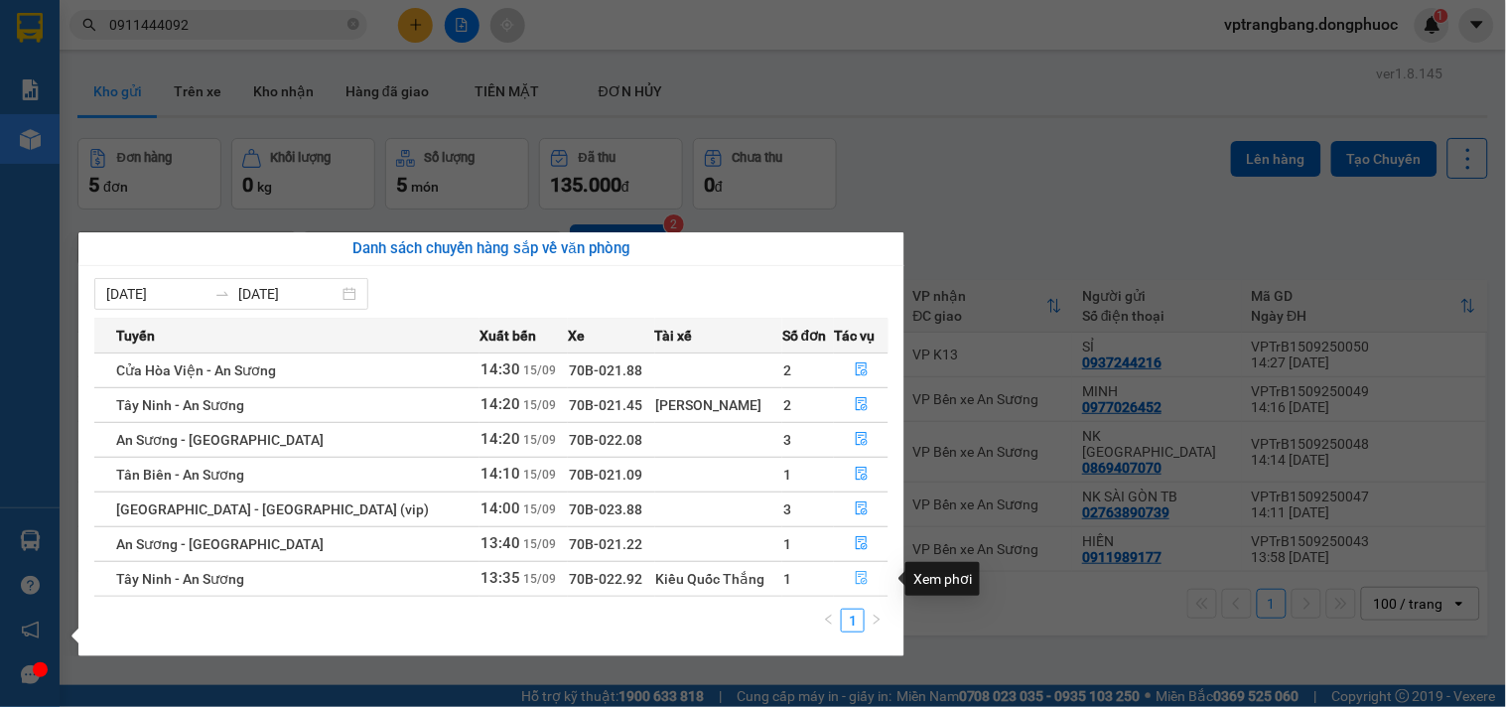
click at [855, 579] on icon "file-done" at bounding box center [862, 578] width 14 height 14
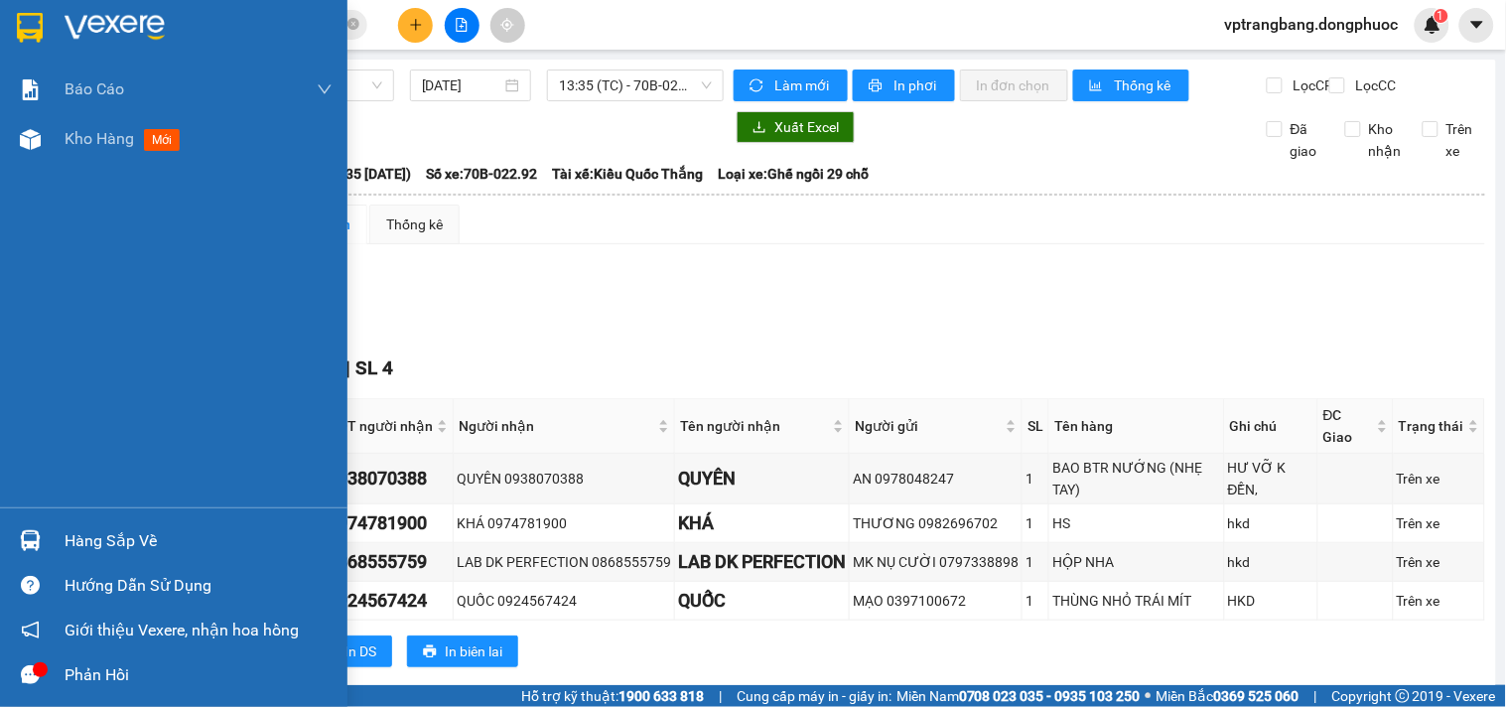
click at [70, 546] on div "Hàng sắp về" at bounding box center [199, 541] width 268 height 30
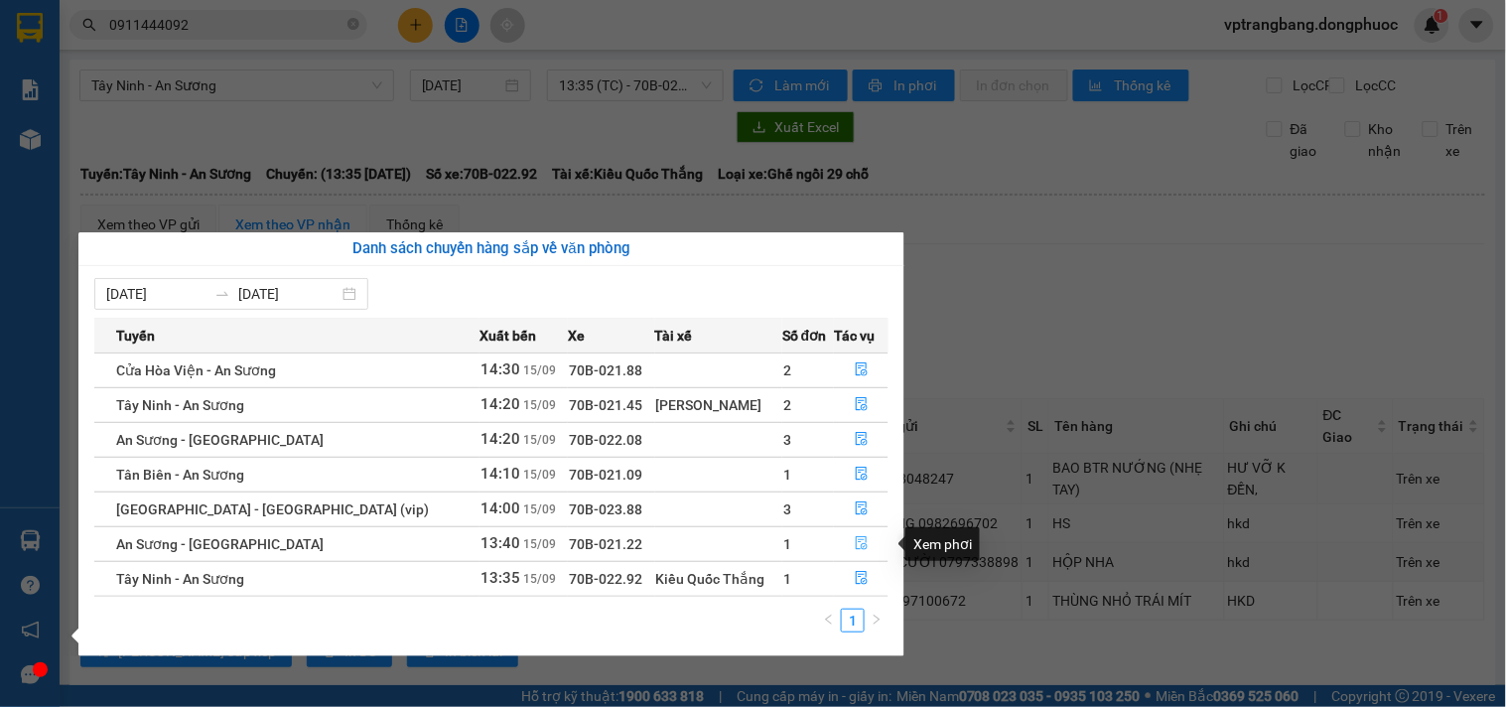
click at [857, 549] on icon "file-done" at bounding box center [862, 543] width 14 height 14
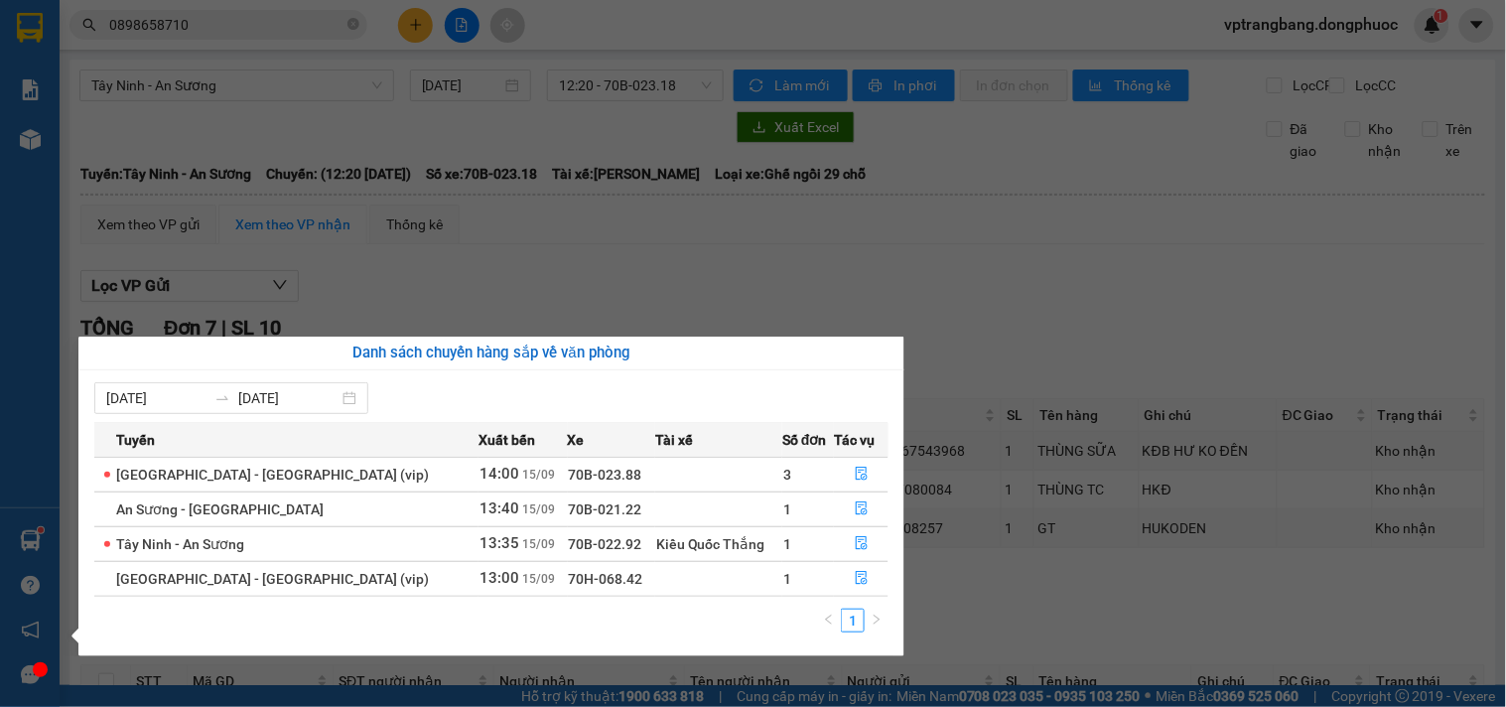
scroll to position [440, 0]
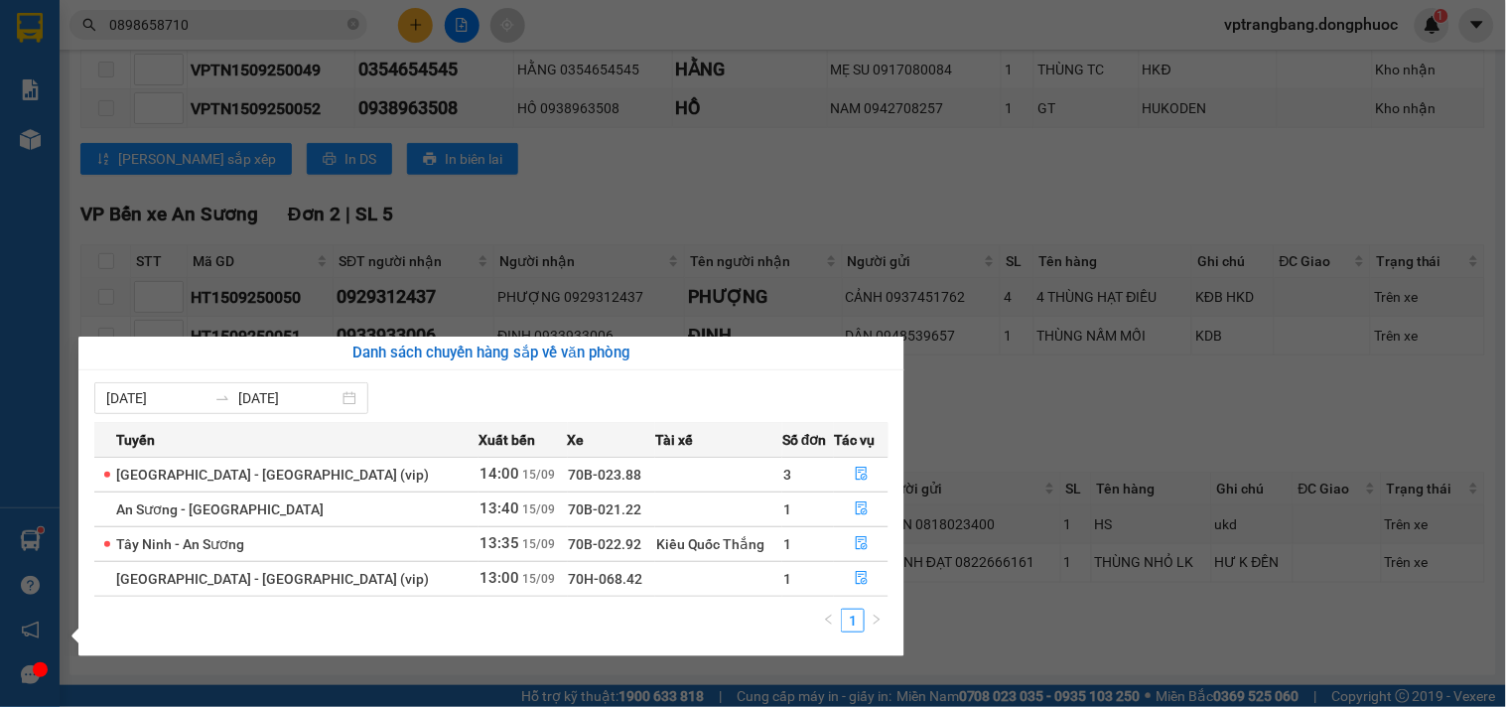
click at [971, 418] on section "Kết quả tìm kiếm ( 10 ) Bộ lọc Mã ĐH Trạng thái Món hàng Tổng cước Chưa cước Nh…" at bounding box center [753, 353] width 1506 height 707
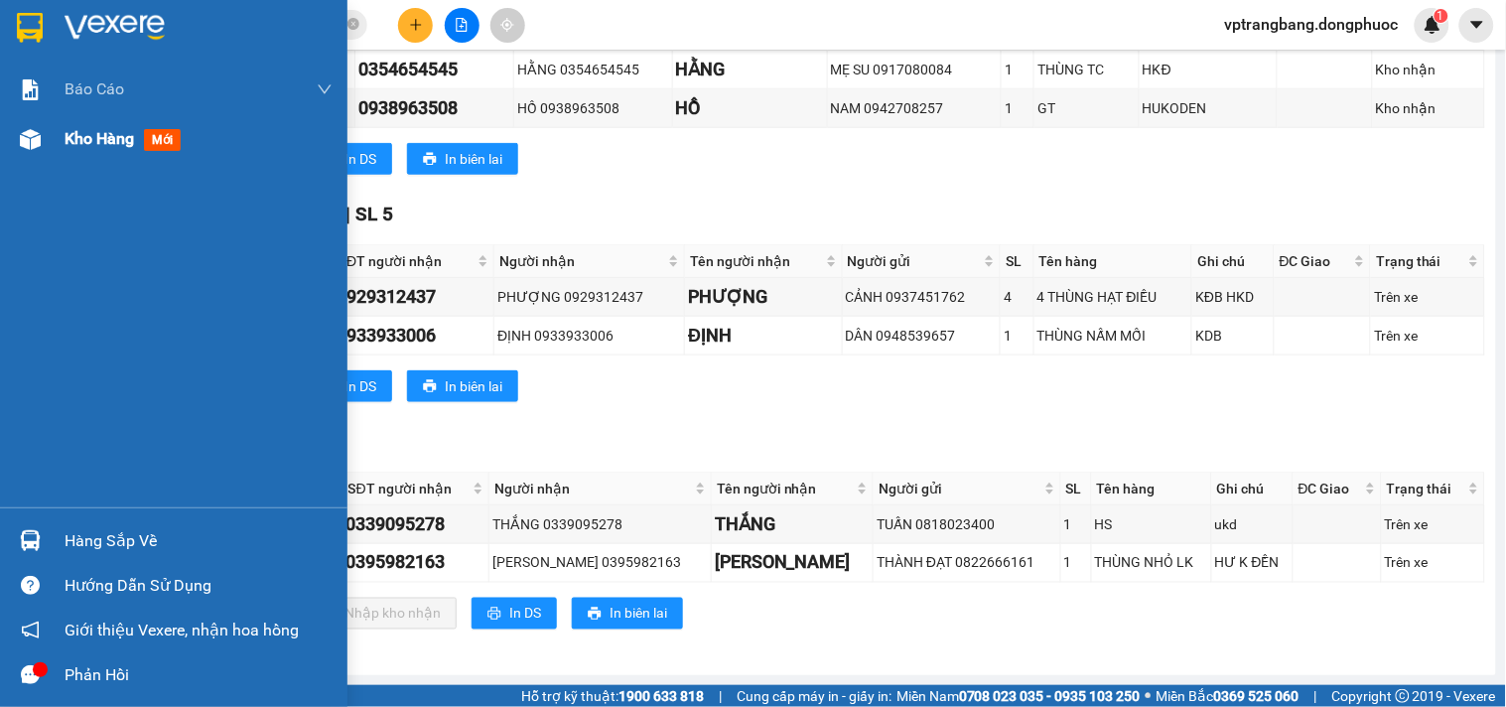
click at [40, 137] on img at bounding box center [30, 139] width 21 height 21
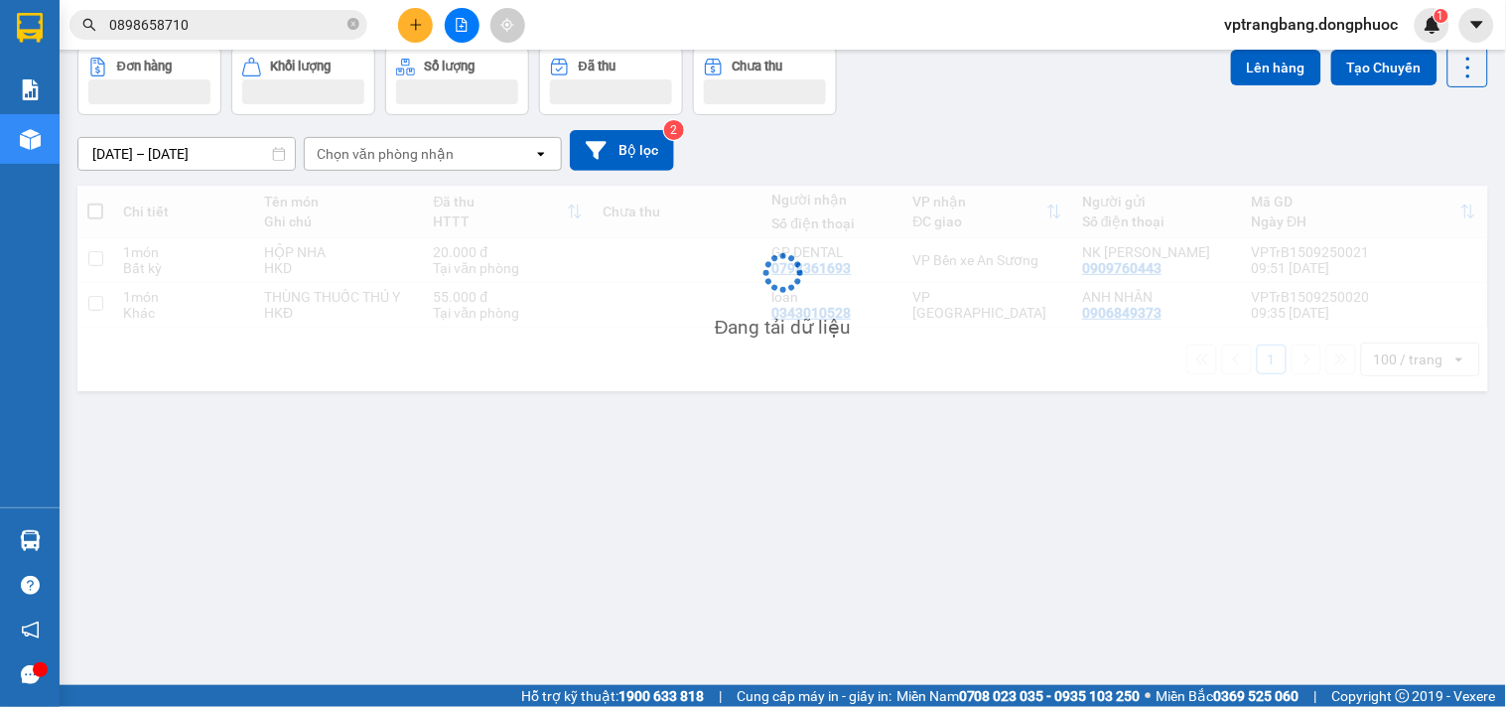
scroll to position [91, 0]
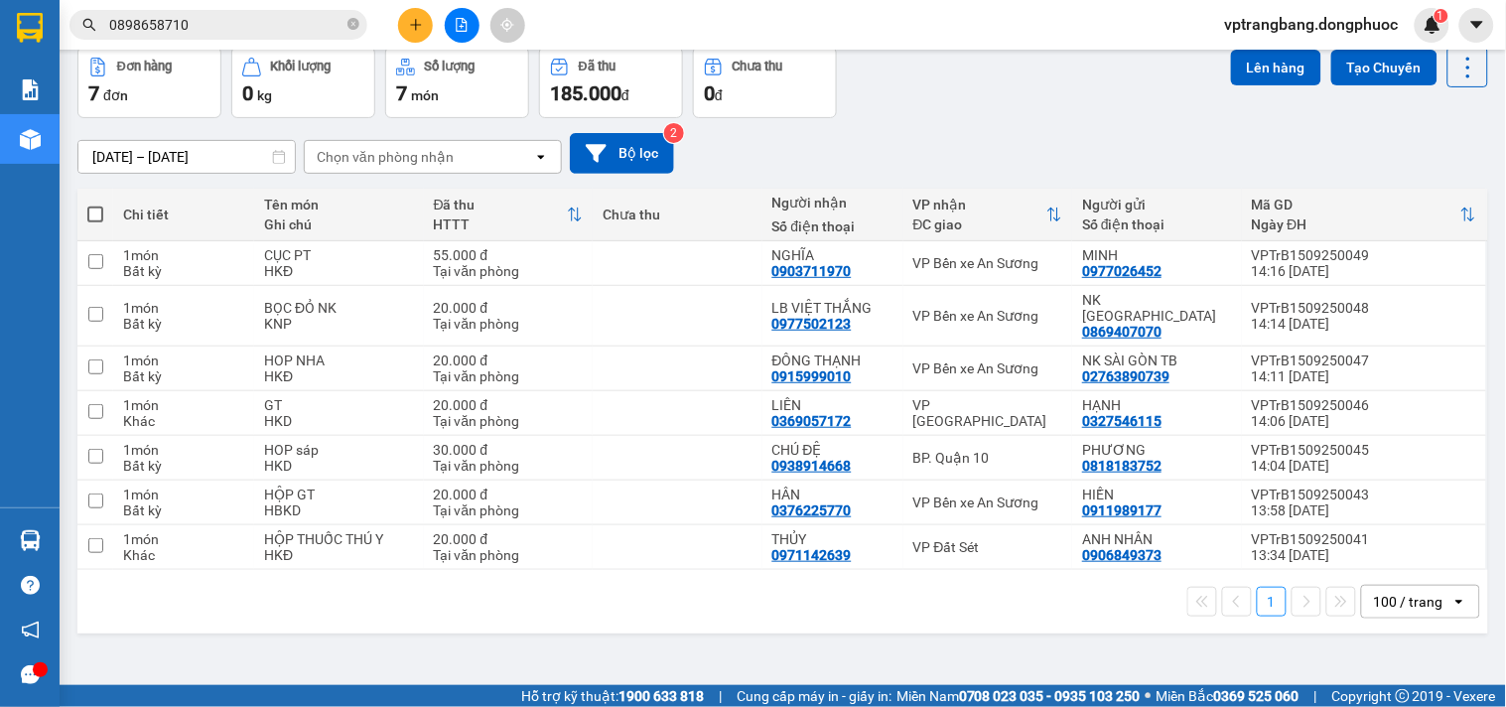
click at [557, 624] on div "ver 1.8.143 Kho gửi Trên xe Kho nhận Hàng đã giao TIỀN MẶT ĐƠN HỦY Đơn hàng 7…" at bounding box center [783, 321] width 1427 height 707
